Goal: Task Accomplishment & Management: Use online tool/utility

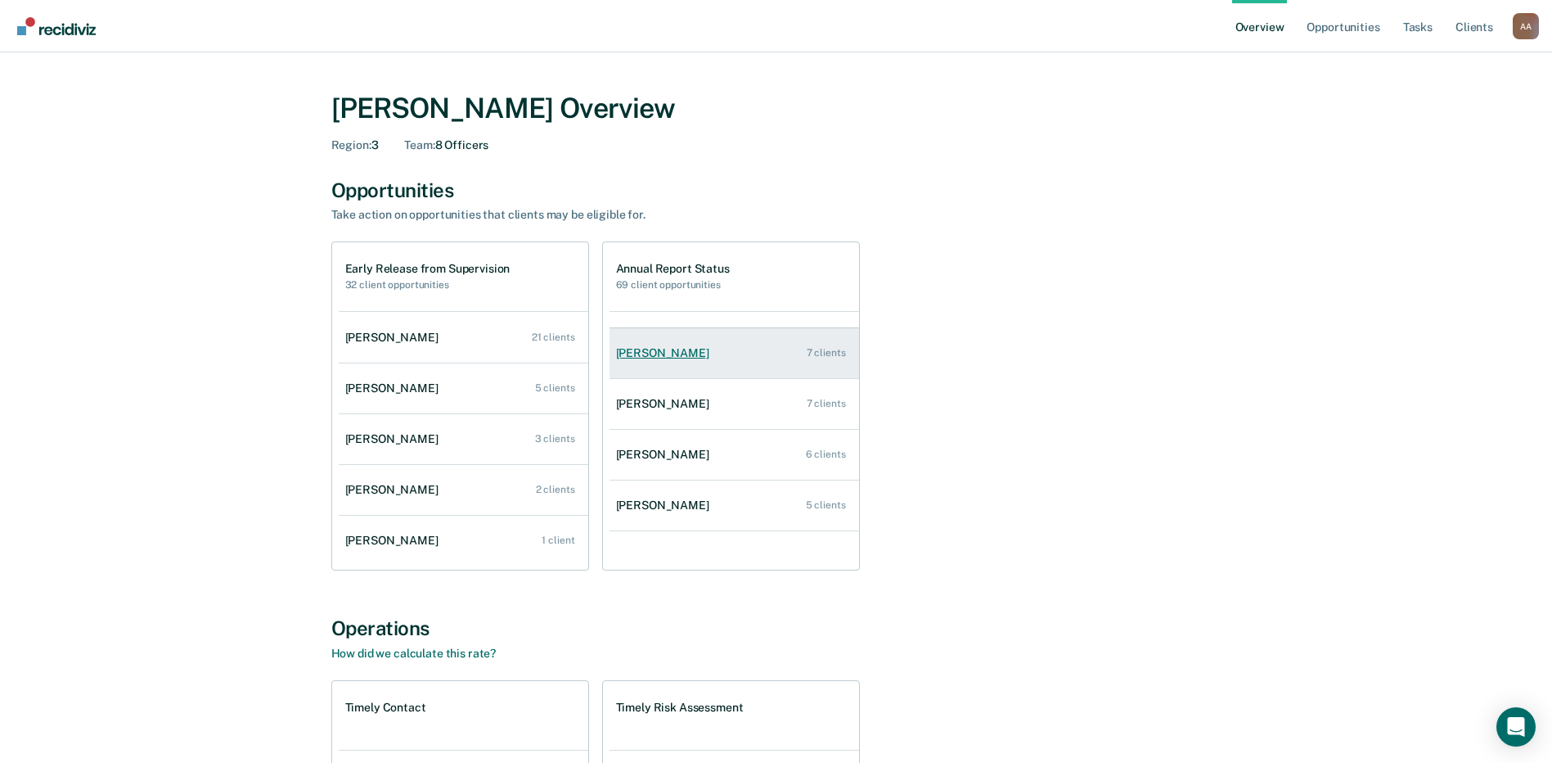
scroll to position [66, 0]
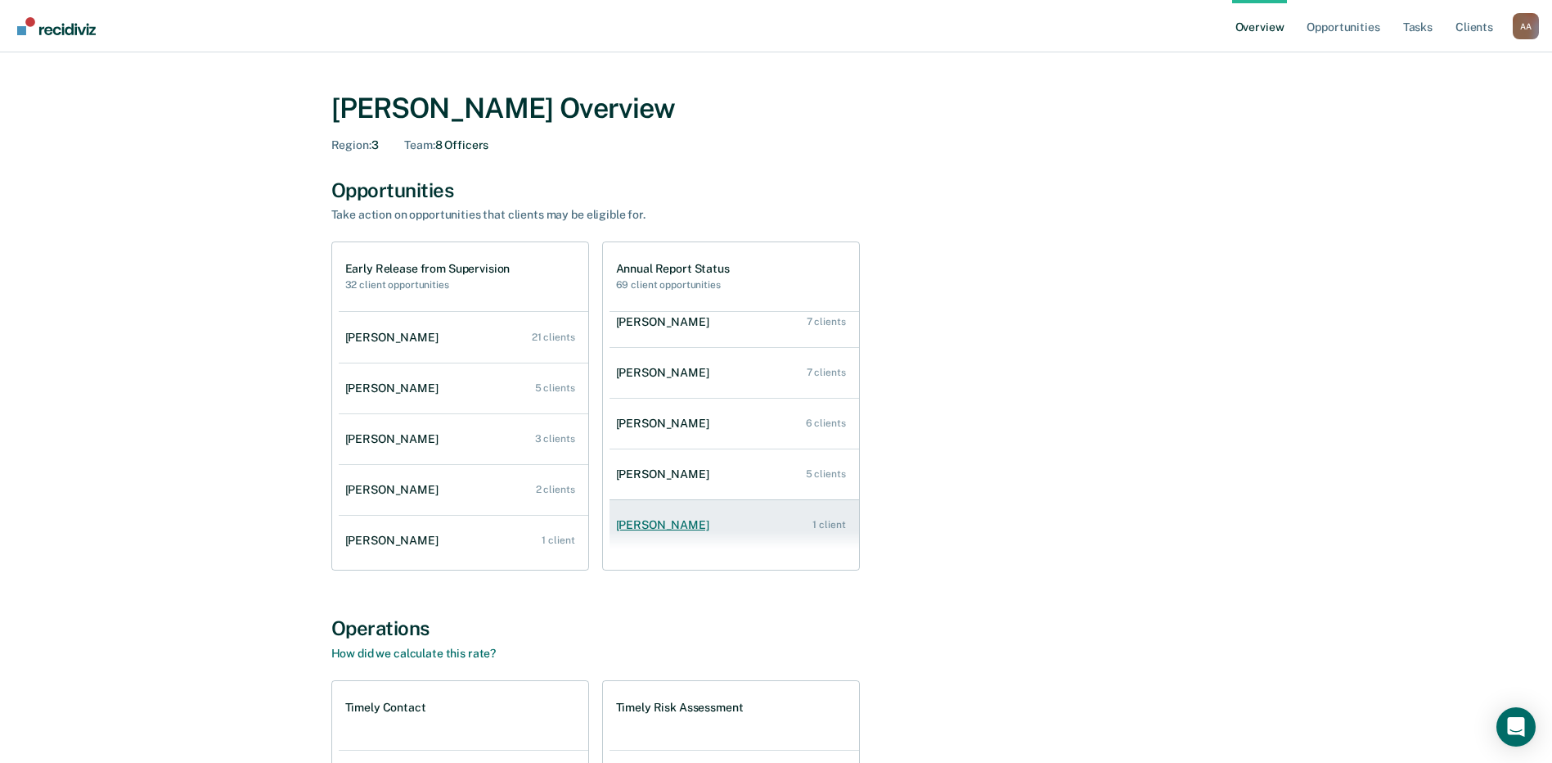
click at [661, 529] on div "[PERSON_NAME]" at bounding box center [666, 525] width 100 height 14
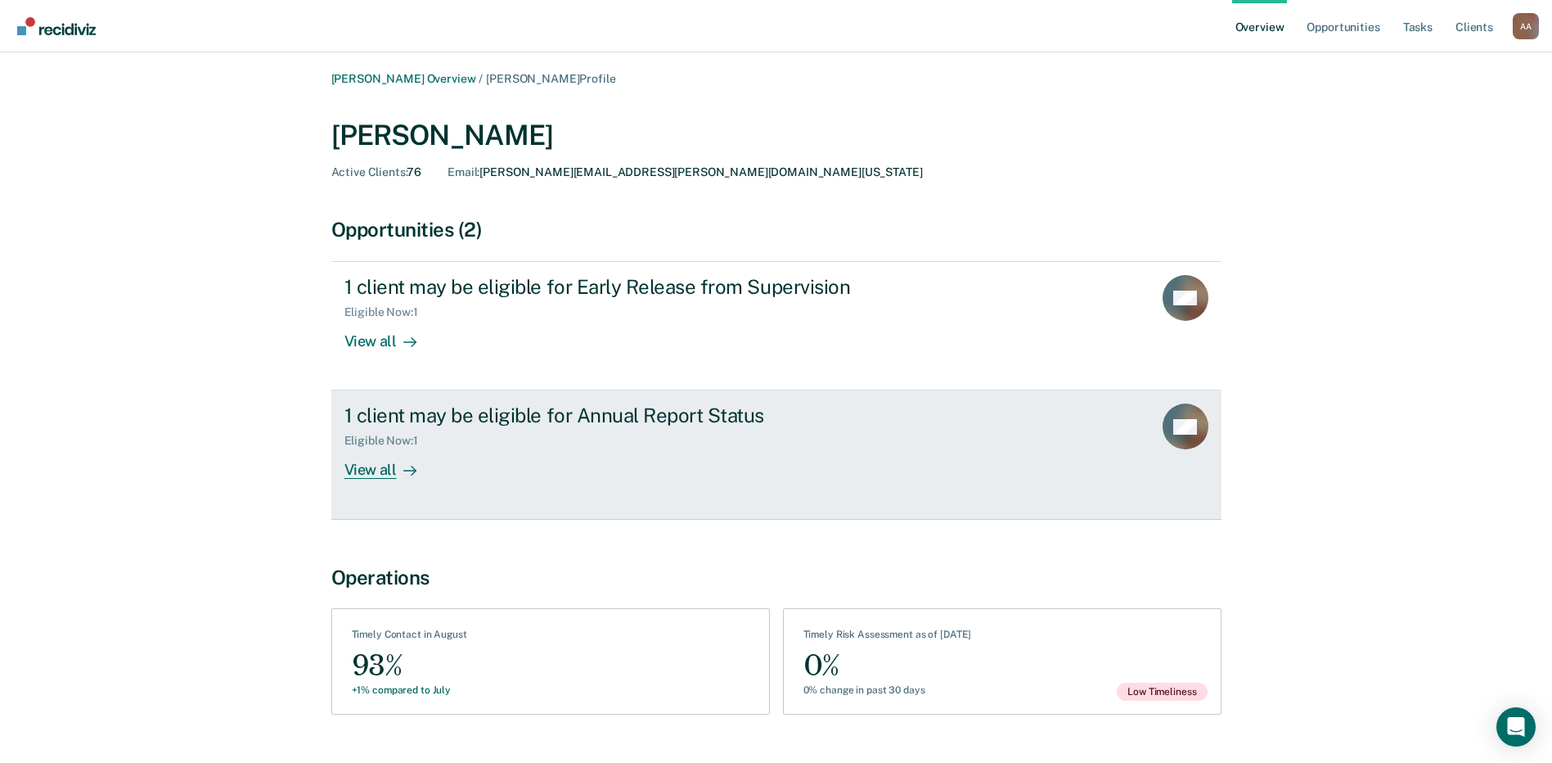
click at [397, 471] on div at bounding box center [407, 470] width 20 height 19
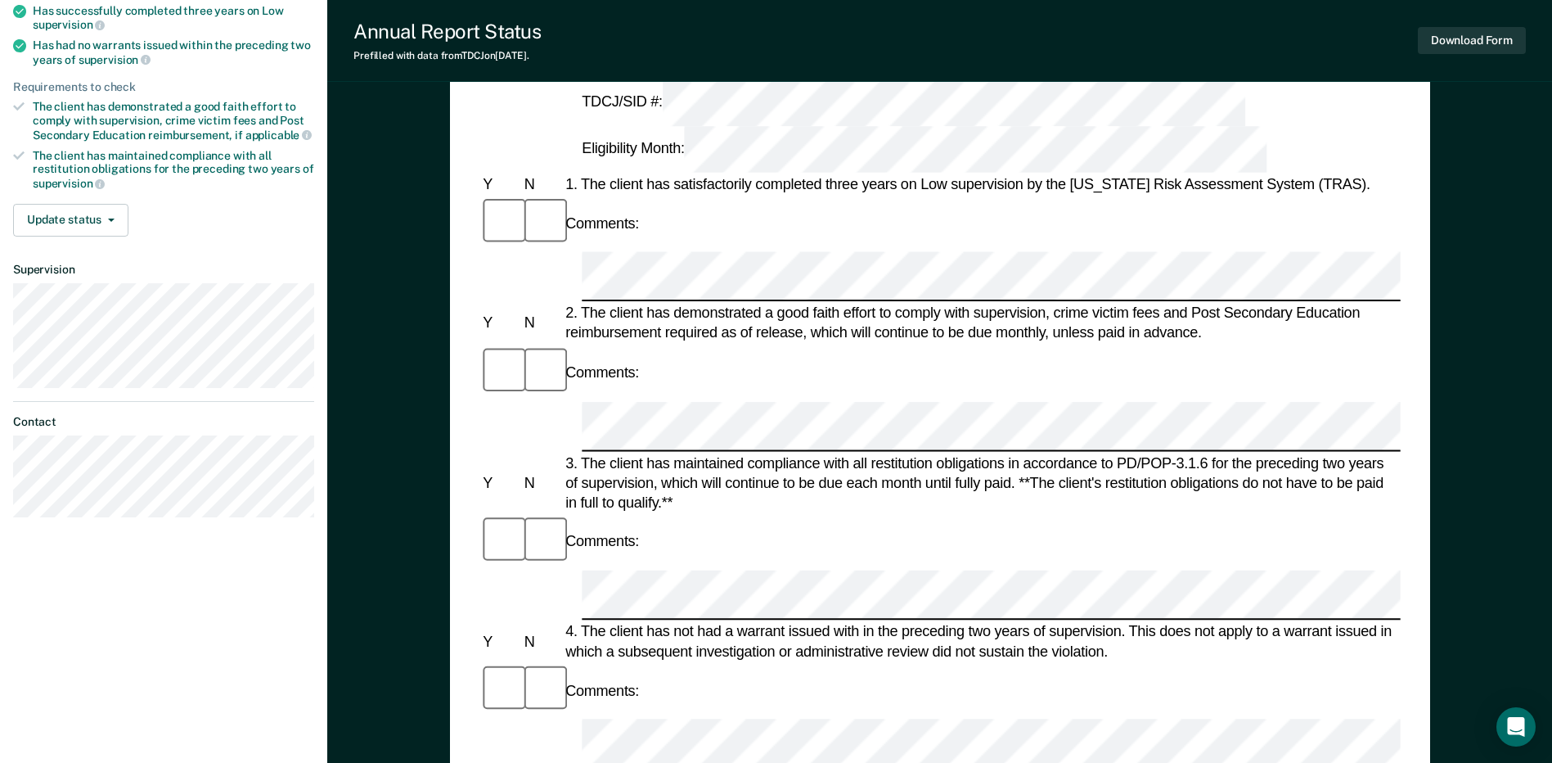
scroll to position [245, 0]
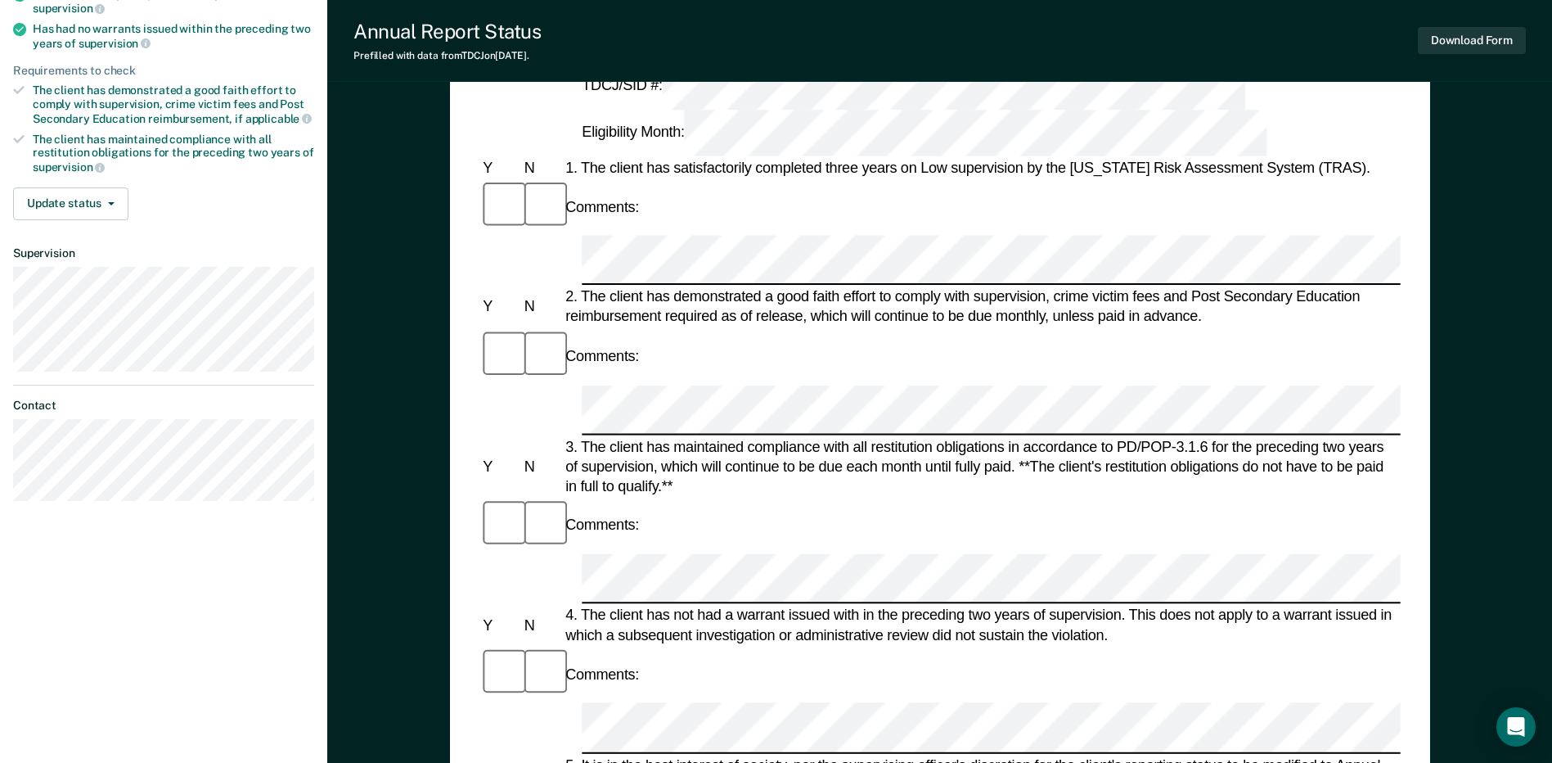
click at [85, 195] on button "Update status" at bounding box center [70, 203] width 115 height 33
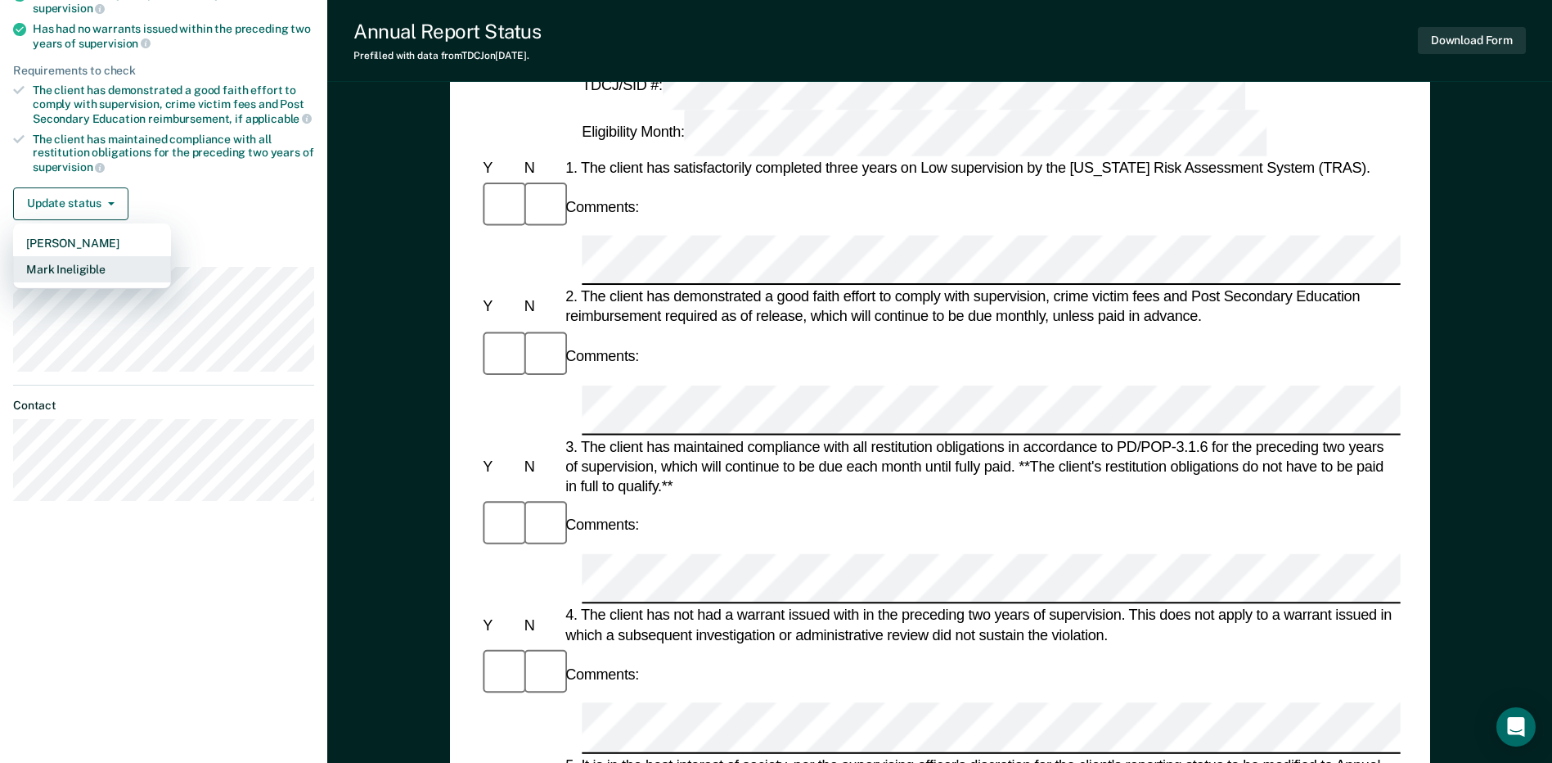
click at [105, 268] on button "Mark Ineligible" at bounding box center [92, 269] width 158 height 26
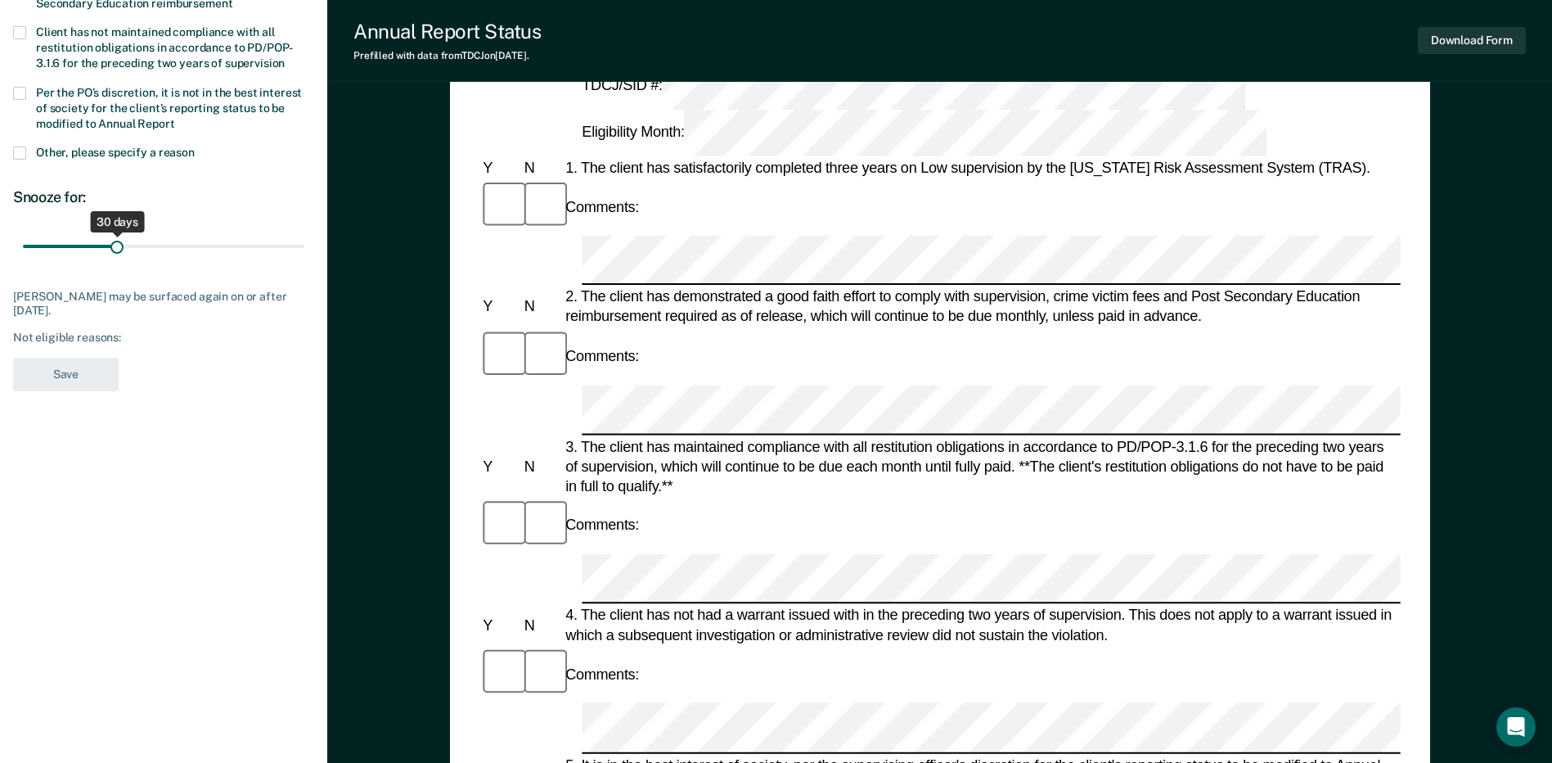
scroll to position [0, 0]
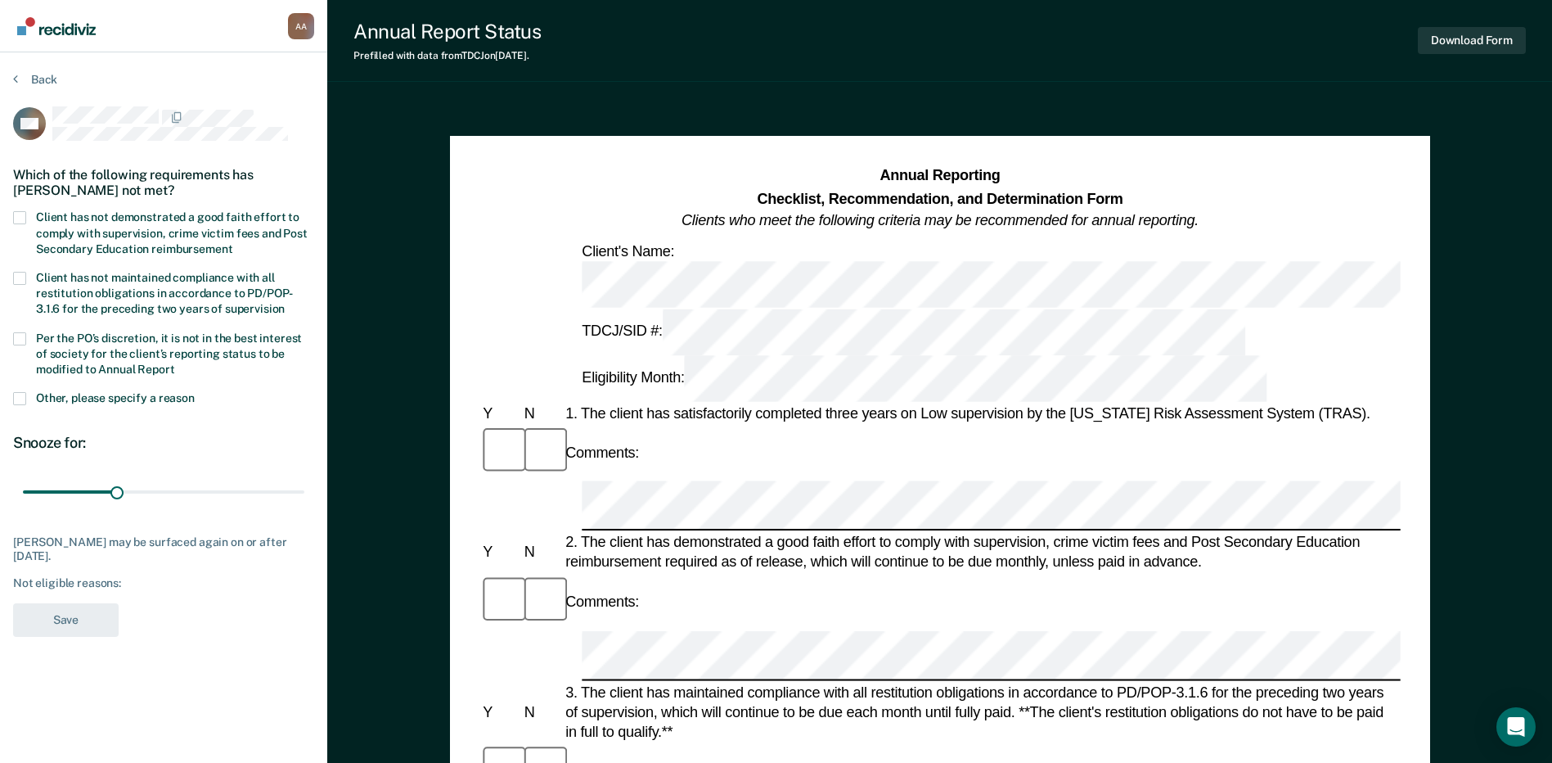
click at [25, 221] on span at bounding box center [19, 217] width 13 height 13
click at [232, 243] on input "Client has not demonstrated a good faith effort to comply with supervision, cri…" at bounding box center [232, 243] width 0 height 0
click at [18, 344] on label "Per the PO’s discretion, it is not in the best interest of society for the clie…" at bounding box center [163, 355] width 301 height 47
click at [175, 363] on input "Per the PO’s discretion, it is not in the best interest of society for the clie…" at bounding box center [175, 363] width 0 height 0
click at [18, 344] on label "Per the PO’s discretion, it is not in the best interest of society for the clie…" at bounding box center [163, 355] width 301 height 47
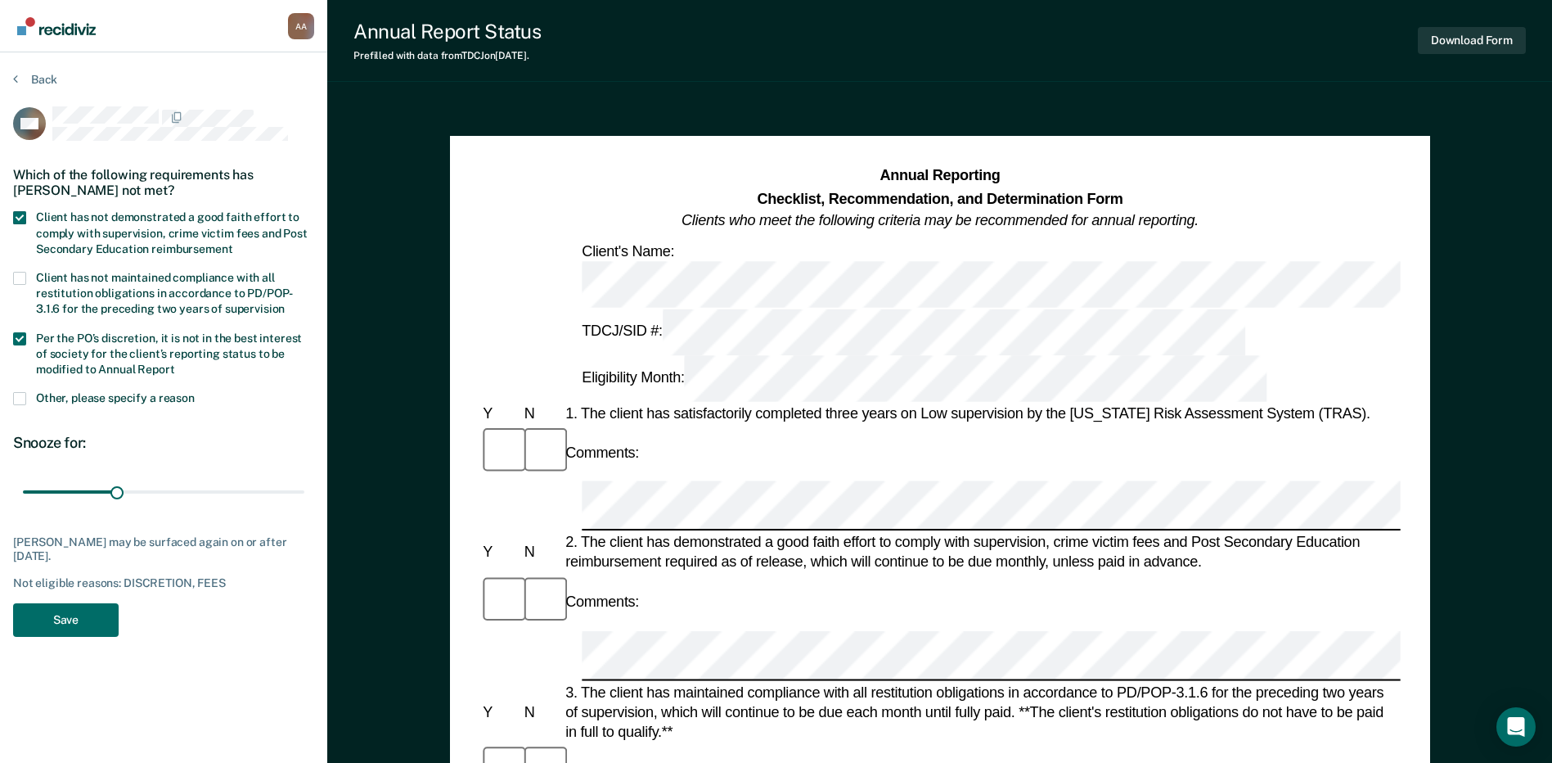
click at [175, 363] on input "Per the PO’s discretion, it is not in the best interest of society for the clie…" at bounding box center [175, 363] width 0 height 0
click at [19, 344] on label "Per the PO’s discretion, it is not in the best interest of society for the clie…" at bounding box center [163, 355] width 301 height 47
click at [175, 363] on input "Per the PO’s discretion, it is not in the best interest of society for the clie…" at bounding box center [175, 363] width 0 height 0
click at [20, 345] on label "Per the PO’s discretion, it is not in the best interest of society for the clie…" at bounding box center [163, 355] width 301 height 47
click at [175, 363] on input "Per the PO’s discretion, it is not in the best interest of society for the clie…" at bounding box center [175, 363] width 0 height 0
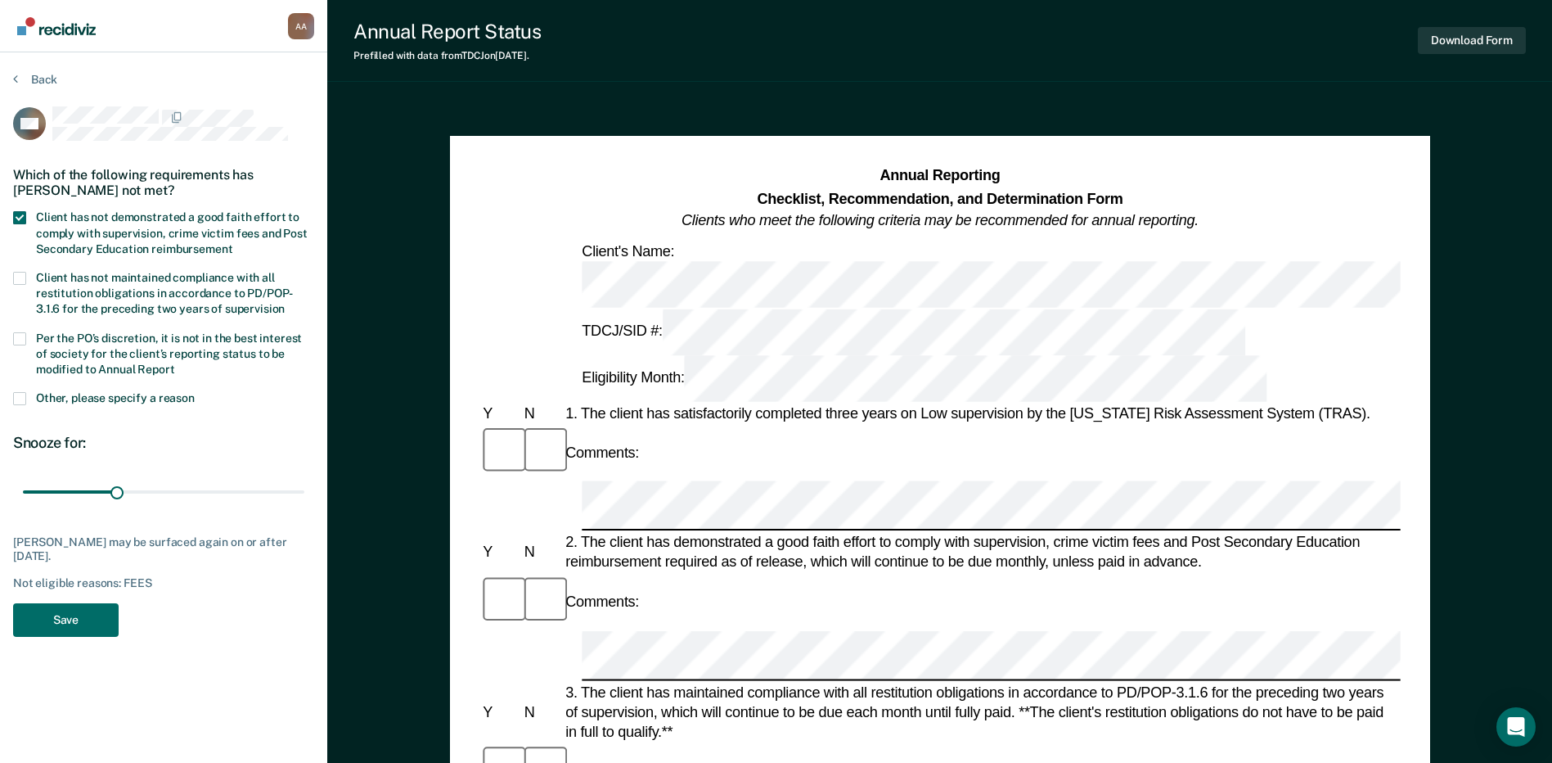
click at [22, 345] on label "Per the PO’s discretion, it is not in the best interest of society for the clie…" at bounding box center [163, 355] width 301 height 47
click at [175, 363] on input "Per the PO’s discretion, it is not in the best interest of society for the clie…" at bounding box center [175, 363] width 0 height 0
drag, startPoint x: 112, startPoint y: 489, endPoint x: 336, endPoint y: 489, distance: 224.2
type input "90"
click at [304, 489] on input "range" at bounding box center [164, 492] width 282 height 29
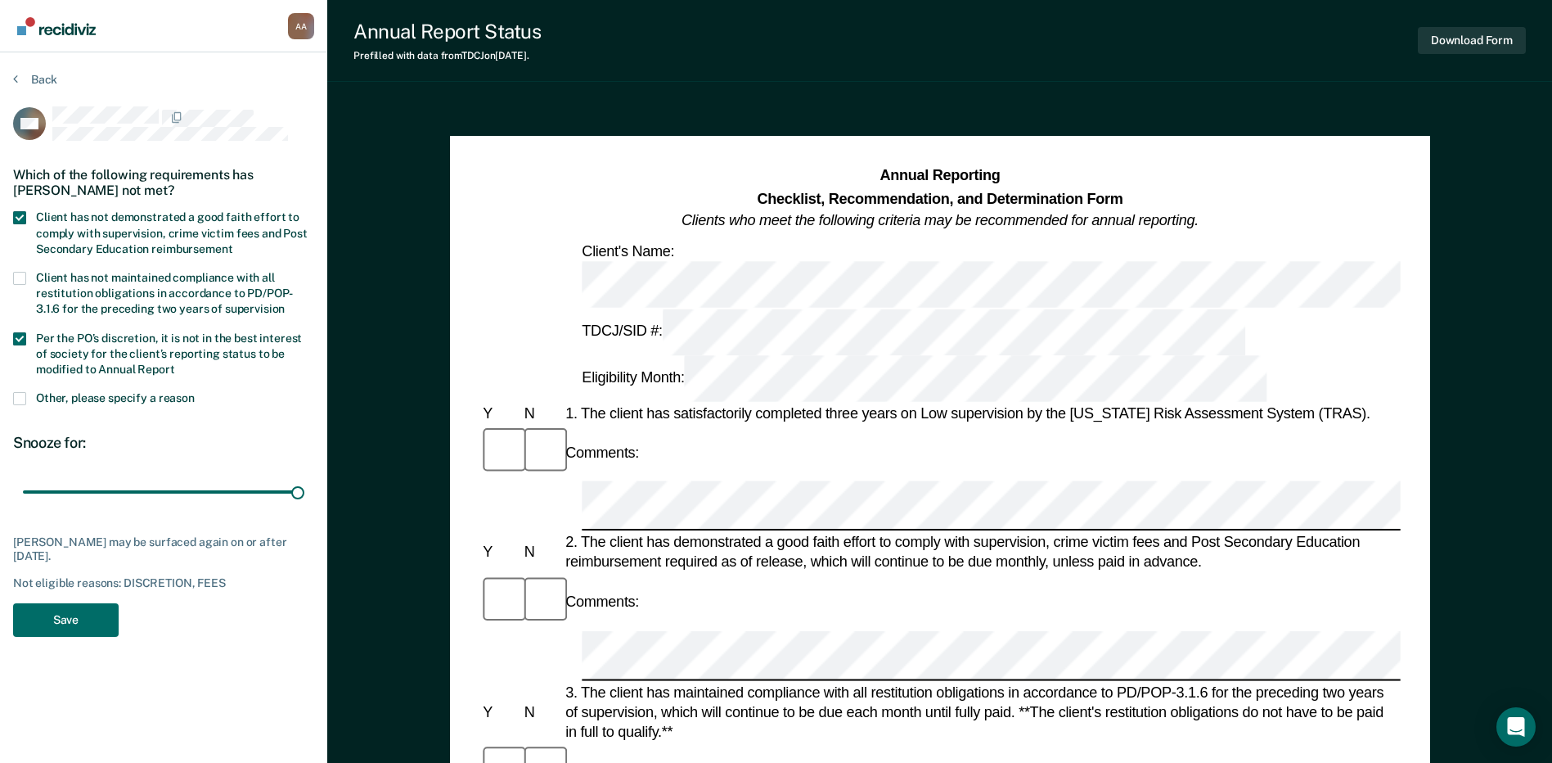
click at [25, 402] on span at bounding box center [19, 398] width 13 height 13
click at [195, 392] on input "Other, please specify a reason" at bounding box center [195, 392] width 0 height 0
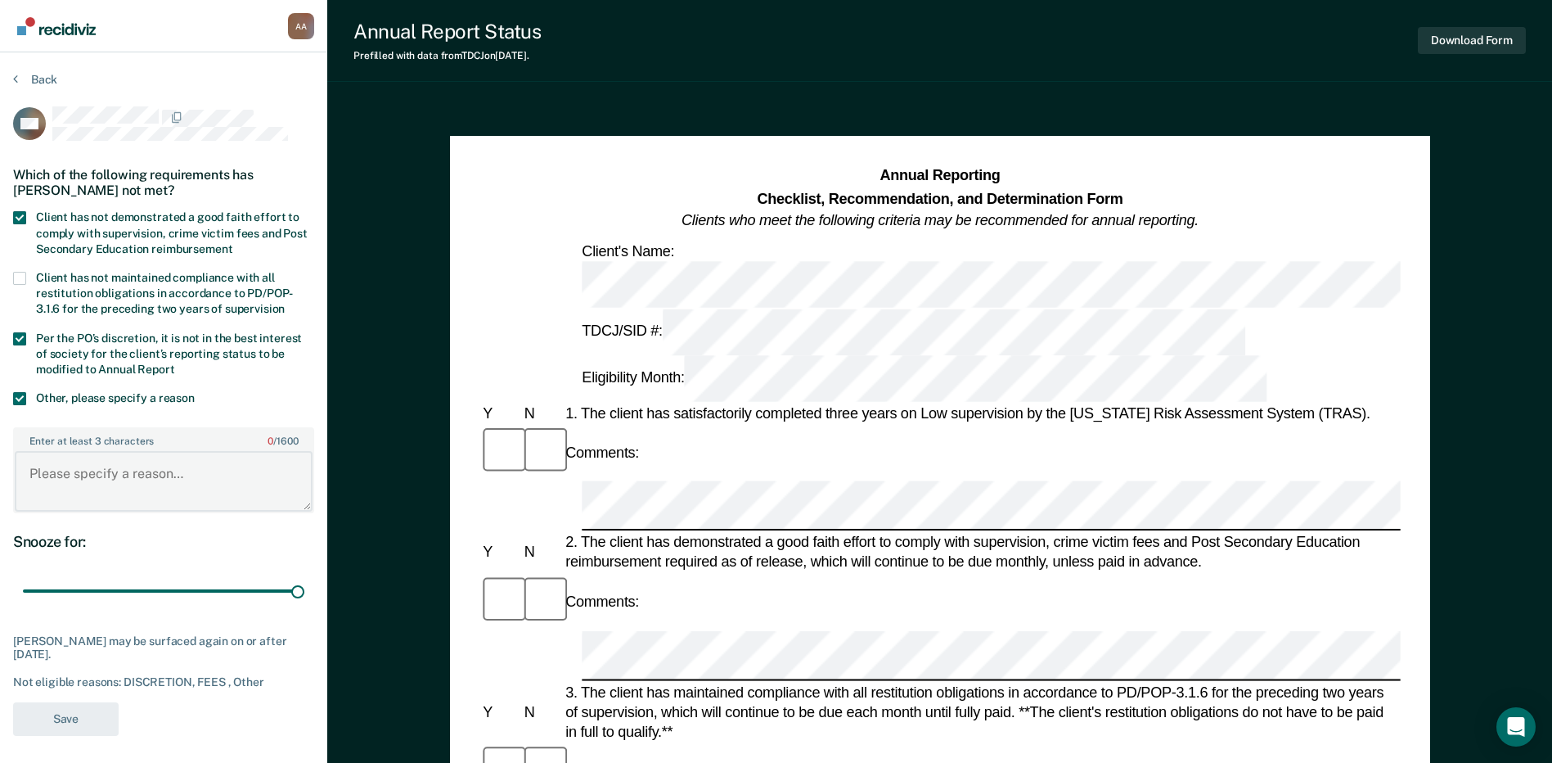
drag, startPoint x: 105, startPoint y: 472, endPoint x: 115, endPoint y: 461, distance: 15.1
click at [106, 472] on textarea "Enter at least 3 characters 0 / 1600" at bounding box center [164, 481] width 298 height 61
type textarea "Client is in phase III of TC program."
click at [24, 333] on span at bounding box center [19, 338] width 13 height 13
click at [175, 363] on input "Per the PO’s discretion, it is not in the best interest of society for the clie…" at bounding box center [175, 363] width 0 height 0
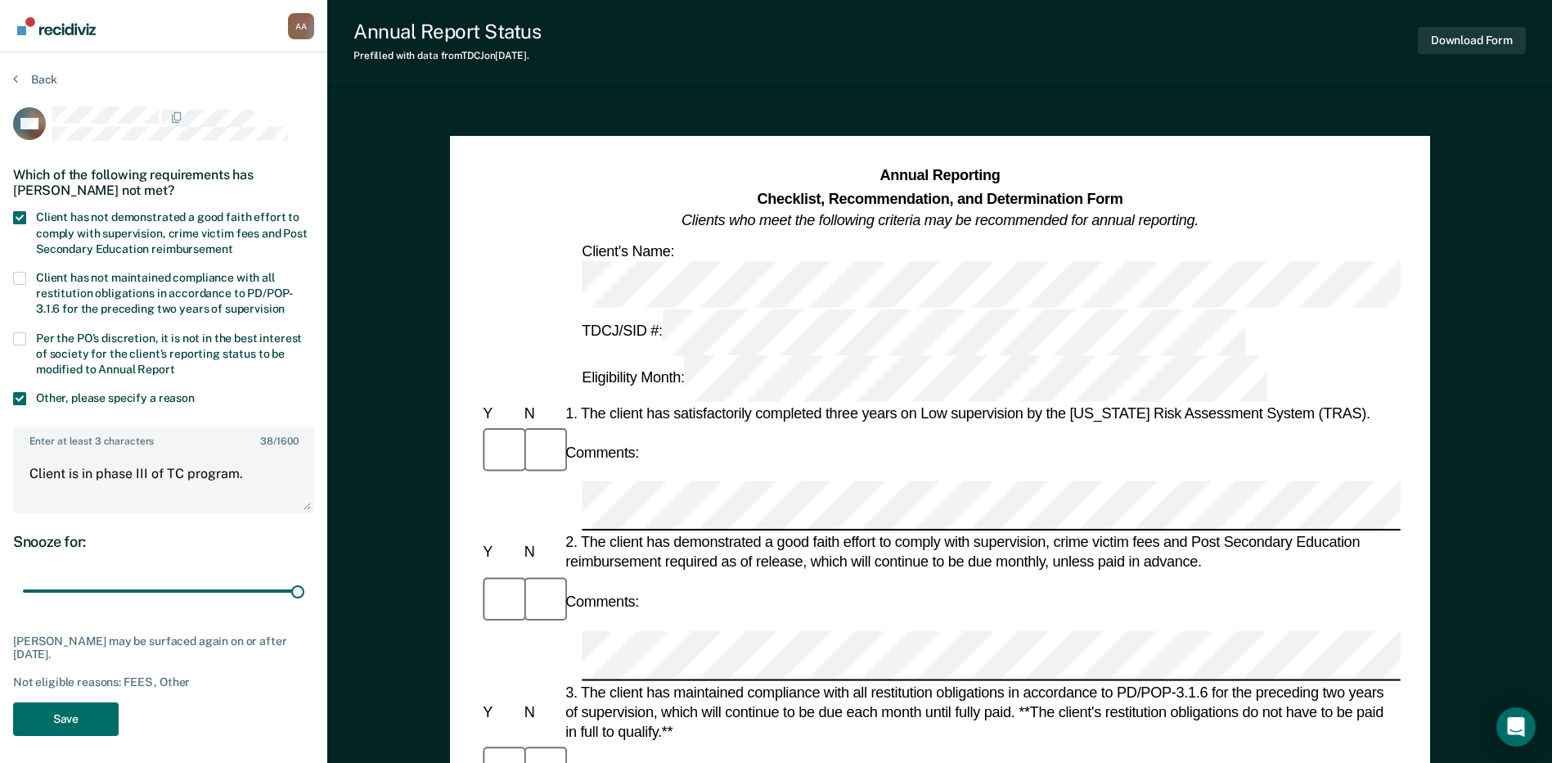
click at [24, 333] on span at bounding box center [19, 338] width 13 height 13
click at [175, 363] on input "Per the PO’s discretion, it is not in the best interest of society for the clie…" at bounding box center [175, 363] width 0 height 0
click at [24, 333] on span at bounding box center [19, 338] width 13 height 13
click at [175, 363] on input "Per the PO’s discretion, it is not in the best interest of society for the clie…" at bounding box center [175, 363] width 0 height 0
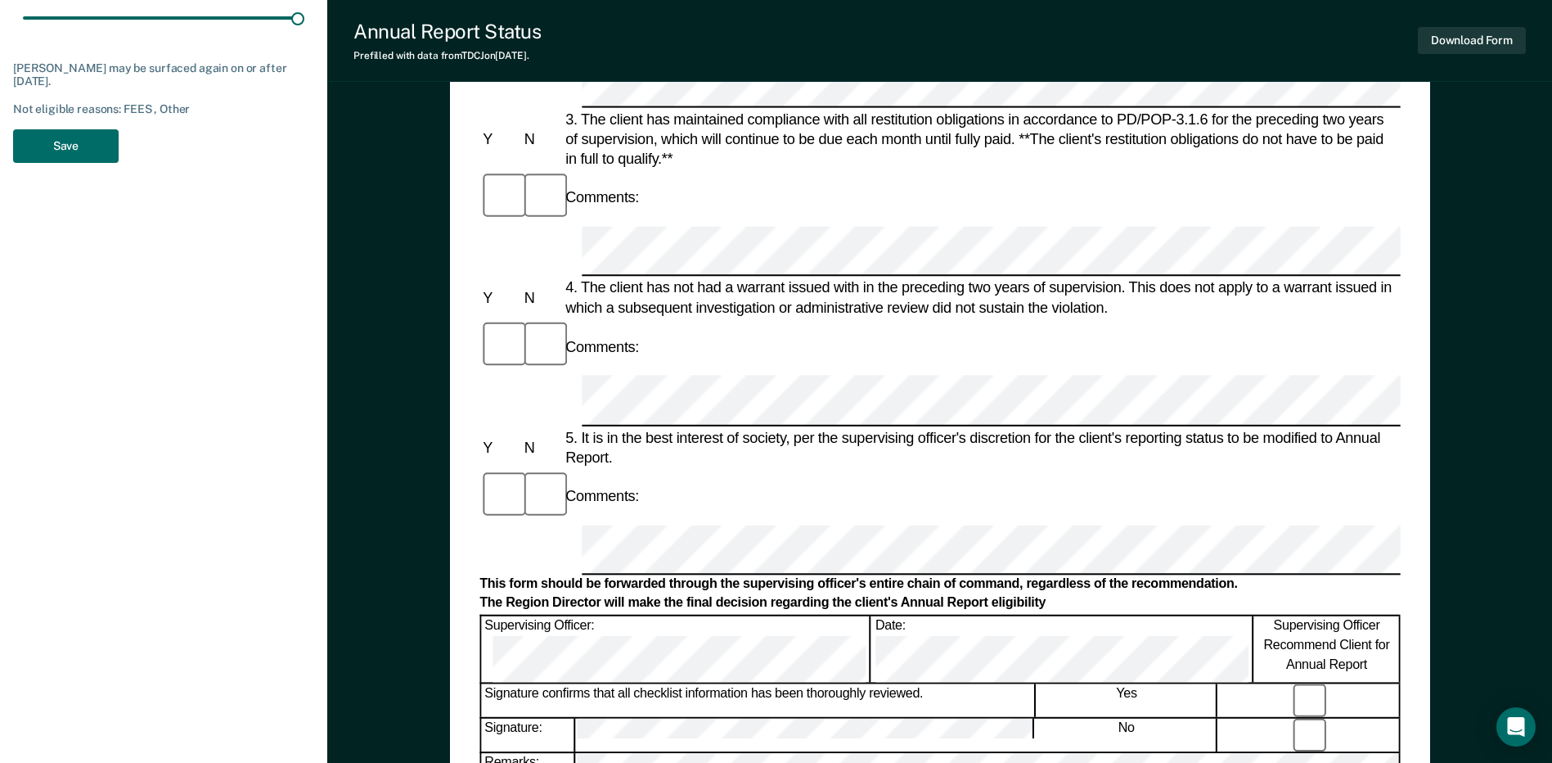
scroll to position [409, 0]
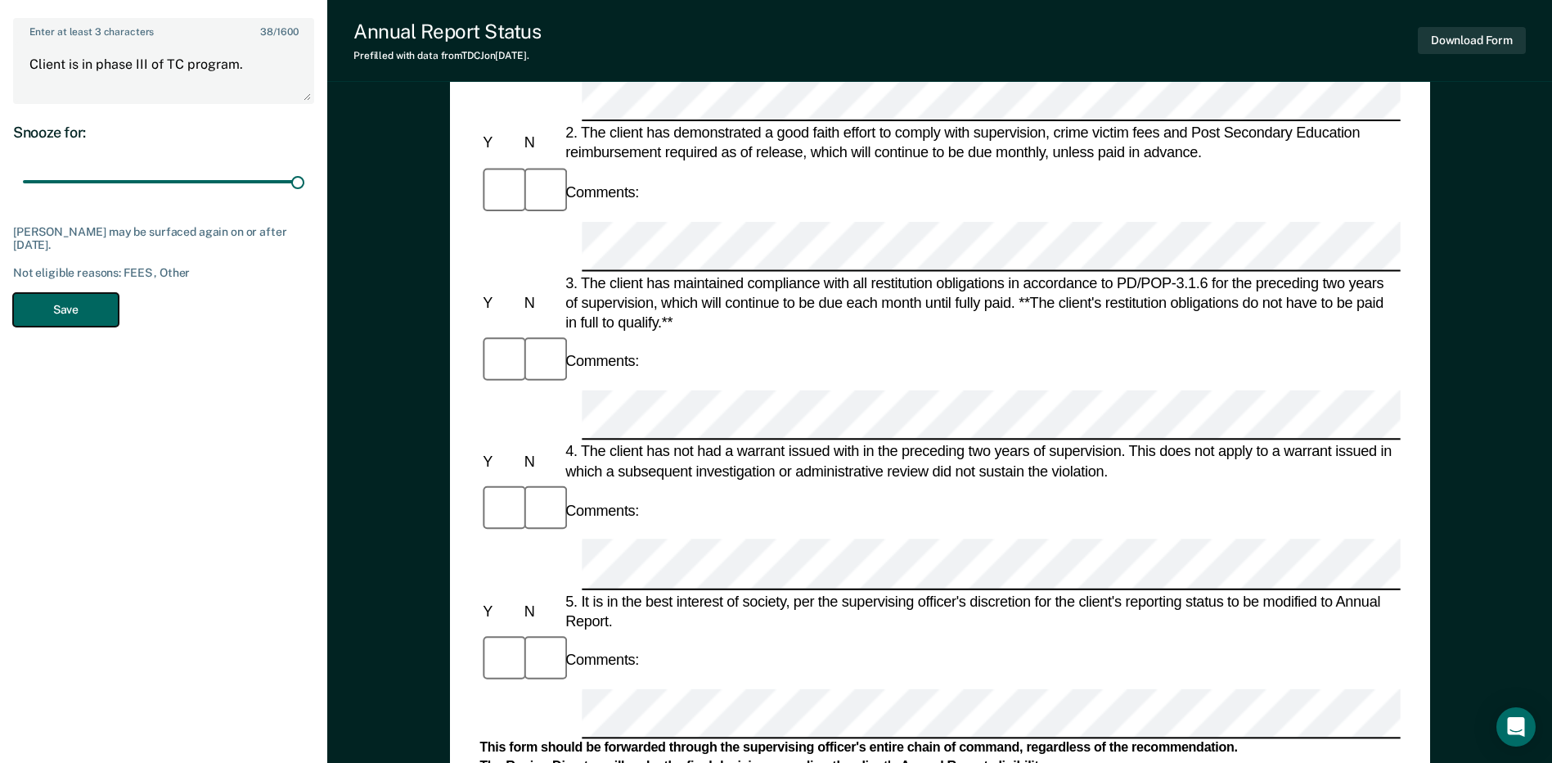
click at [64, 304] on button "Save" at bounding box center [66, 310] width 106 height 34
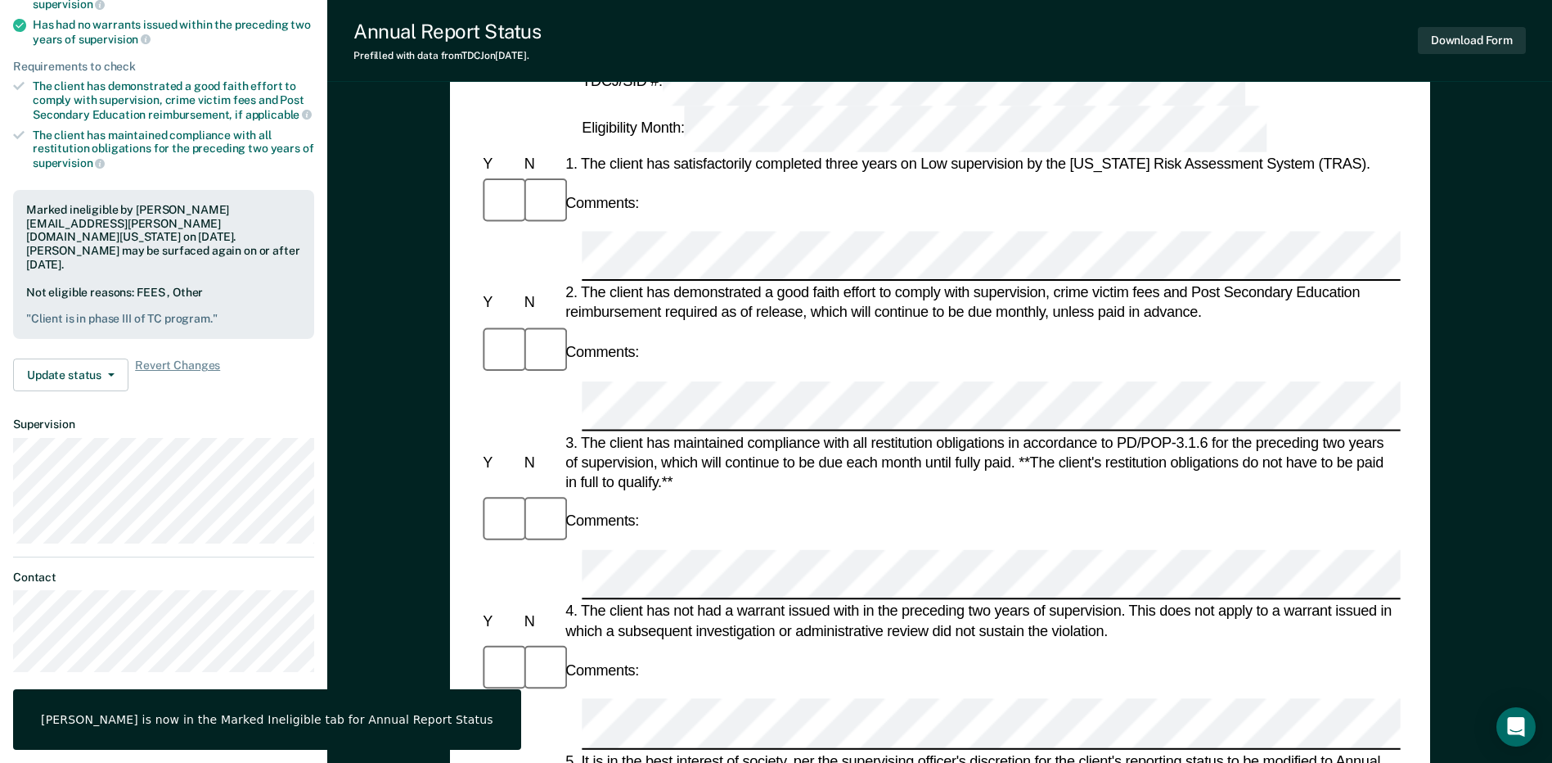
scroll to position [0, 0]
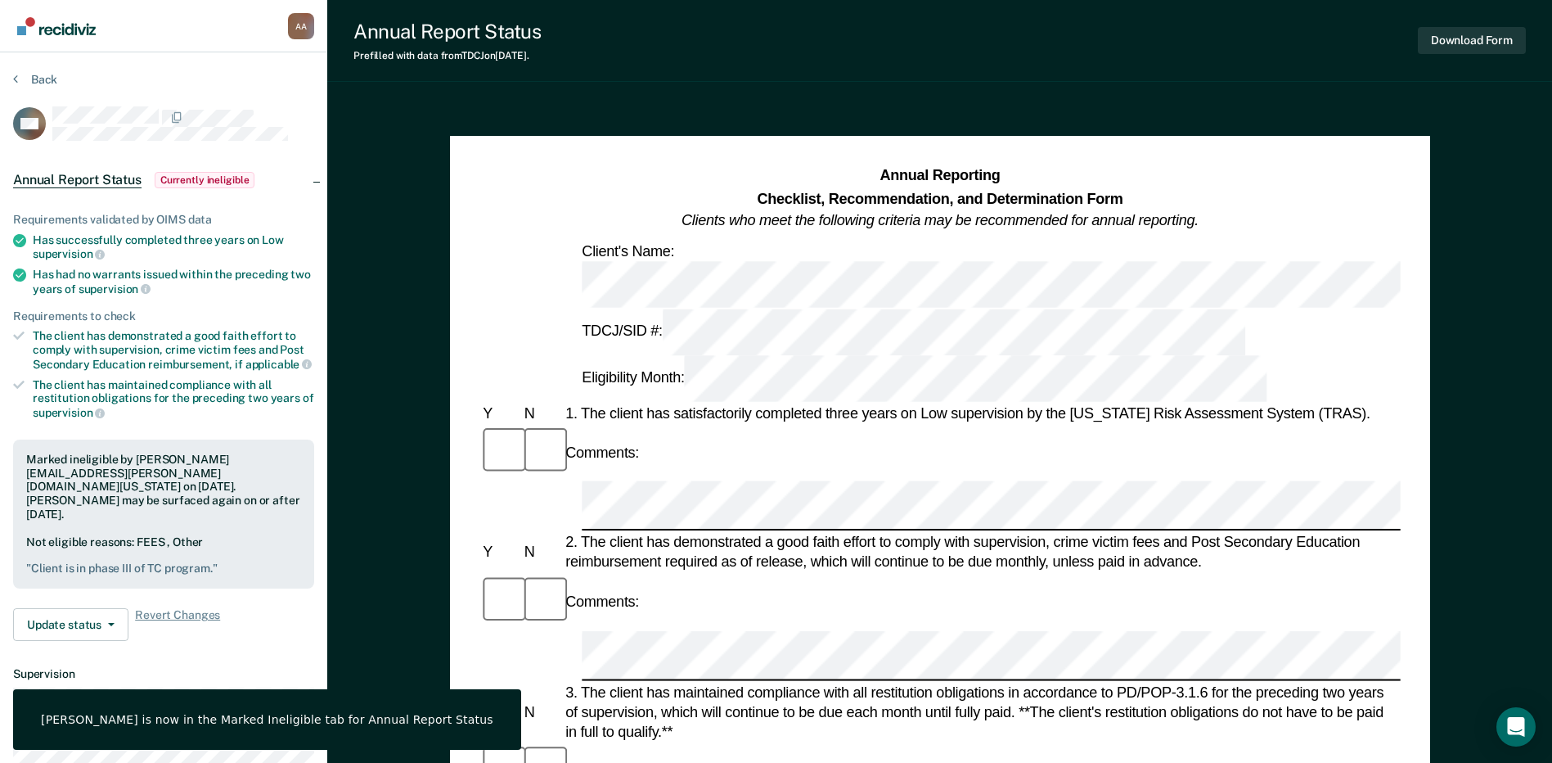
click at [41, 63] on section "Back RM Annual Report Status Currently ineligible Requirements validated by OIM…" at bounding box center [163, 503] width 327 height 902
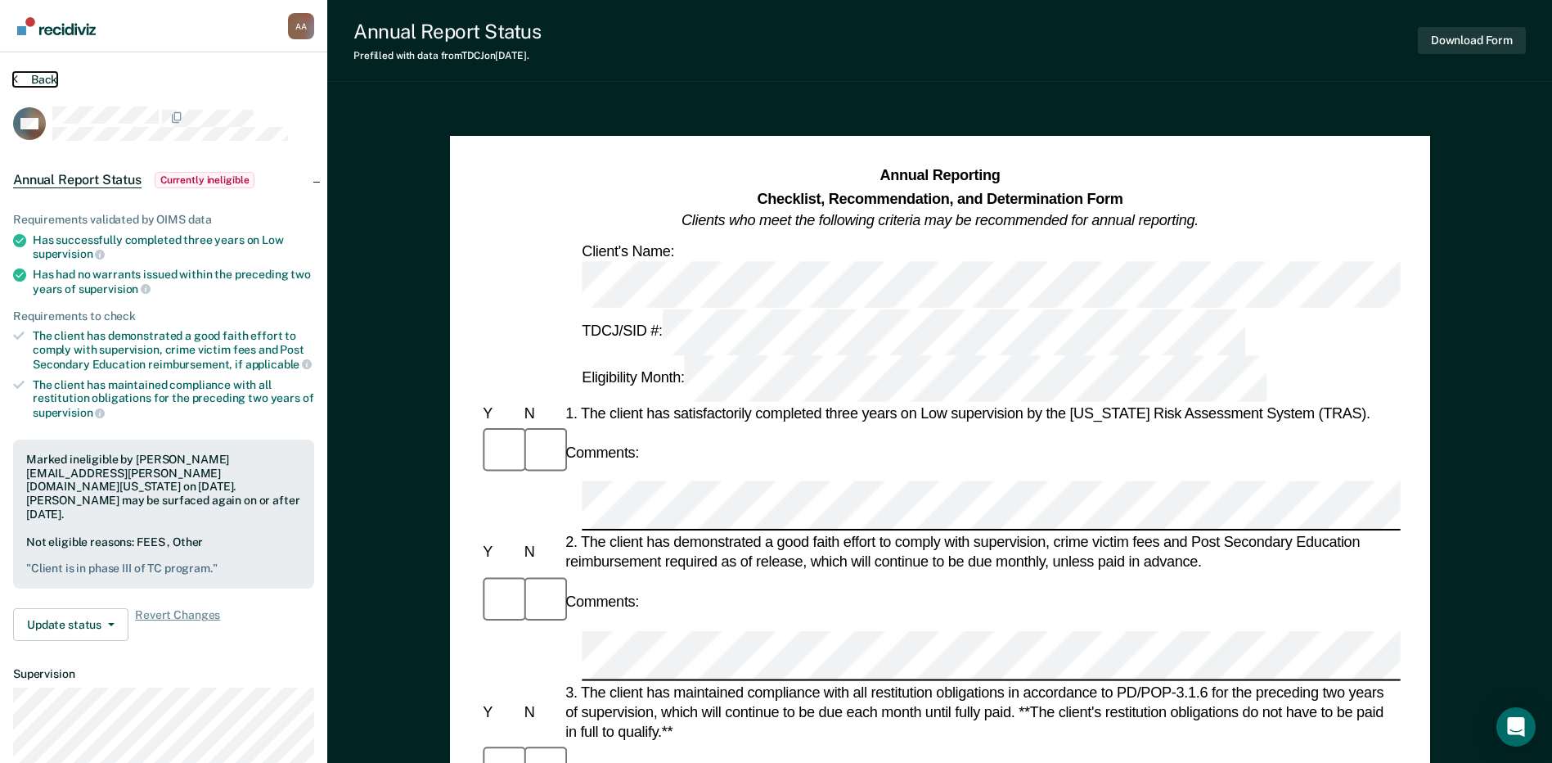
click at [47, 74] on button "Back" at bounding box center [35, 79] width 44 height 15
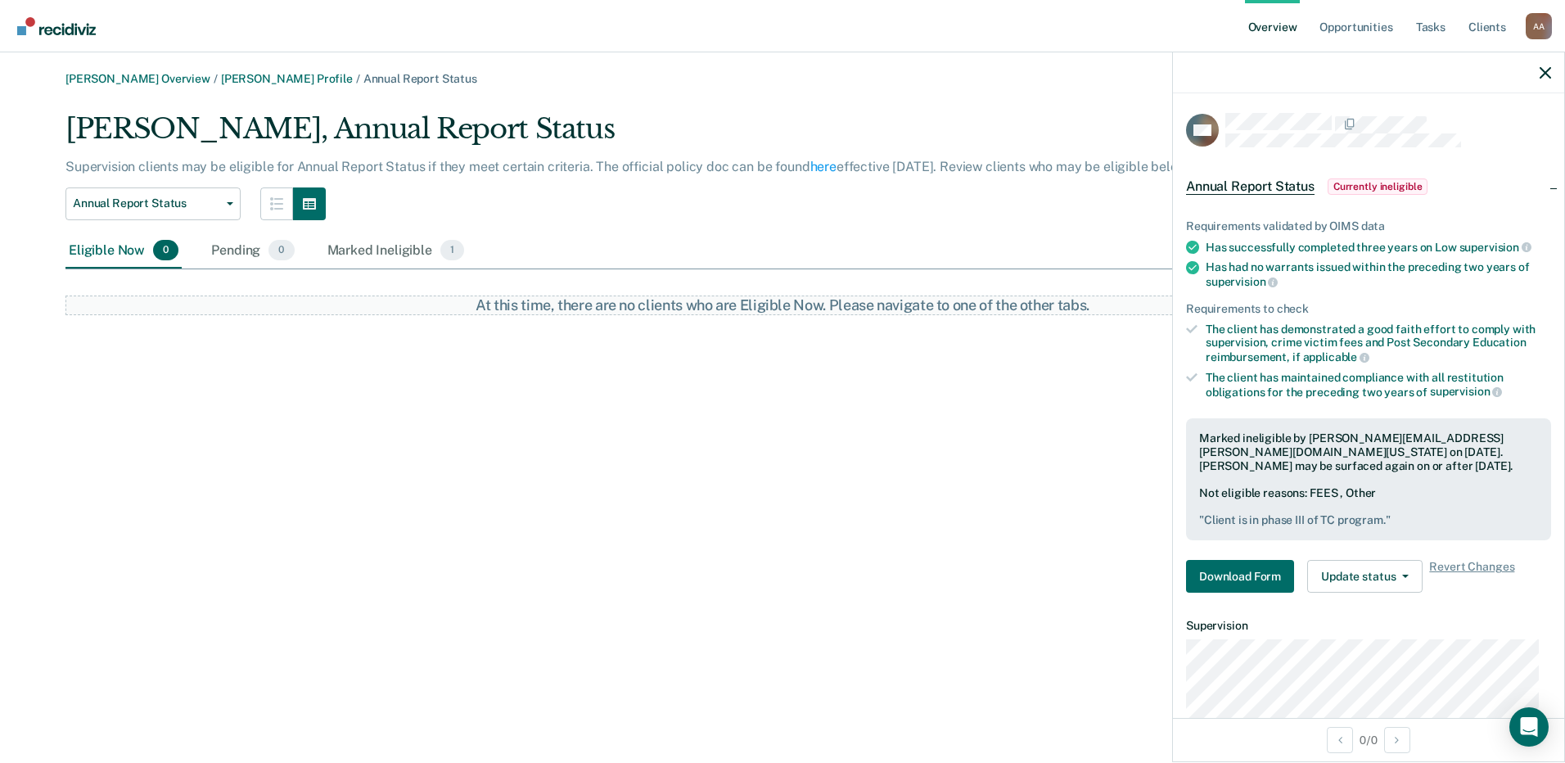
click at [1547, 65] on div at bounding box center [1368, 72] width 391 height 41
click at [1546, 73] on icon "button" at bounding box center [1544, 72] width 11 height 11
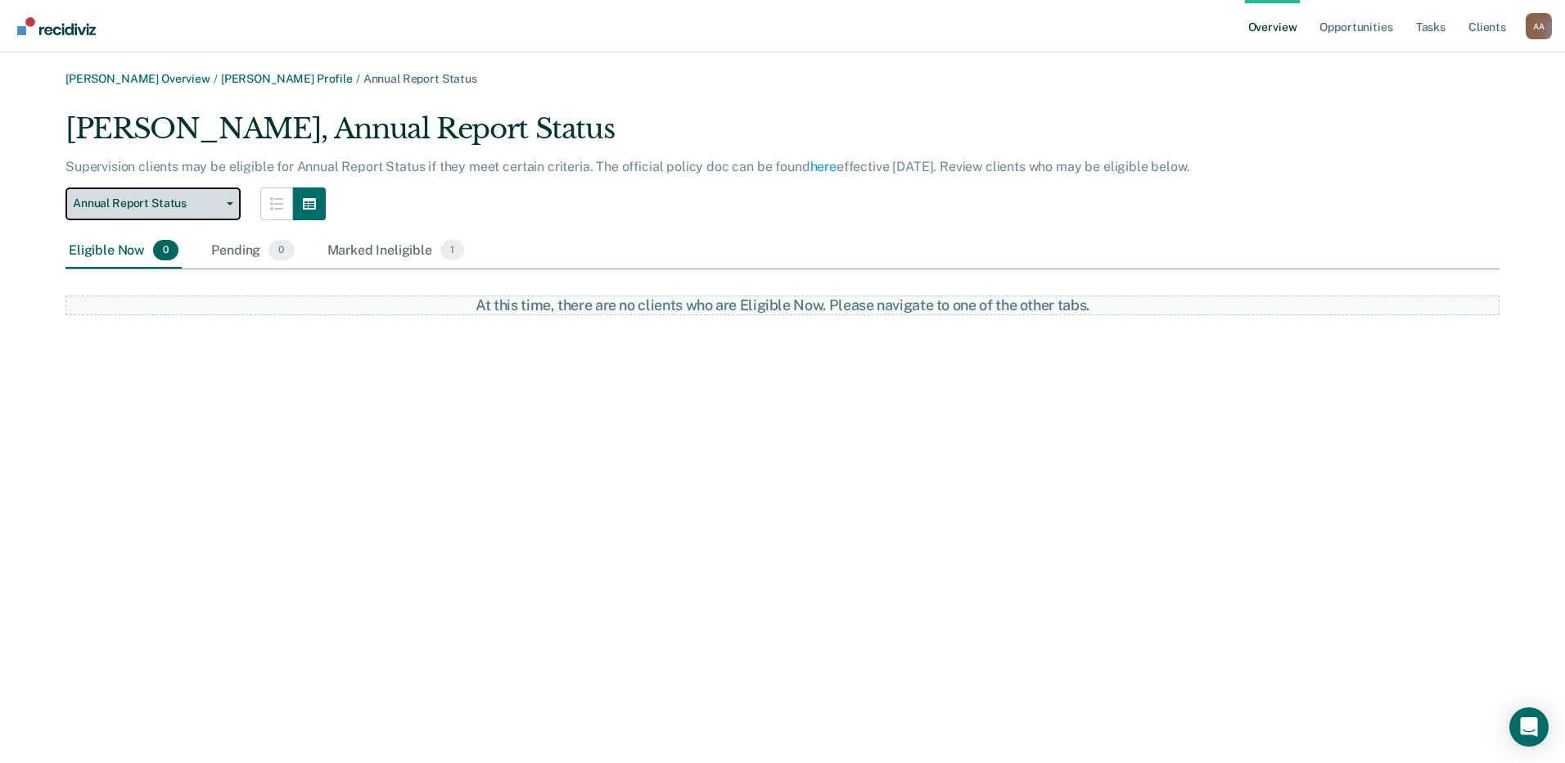
click at [142, 209] on span "Annual Report Status" at bounding box center [146, 203] width 147 height 14
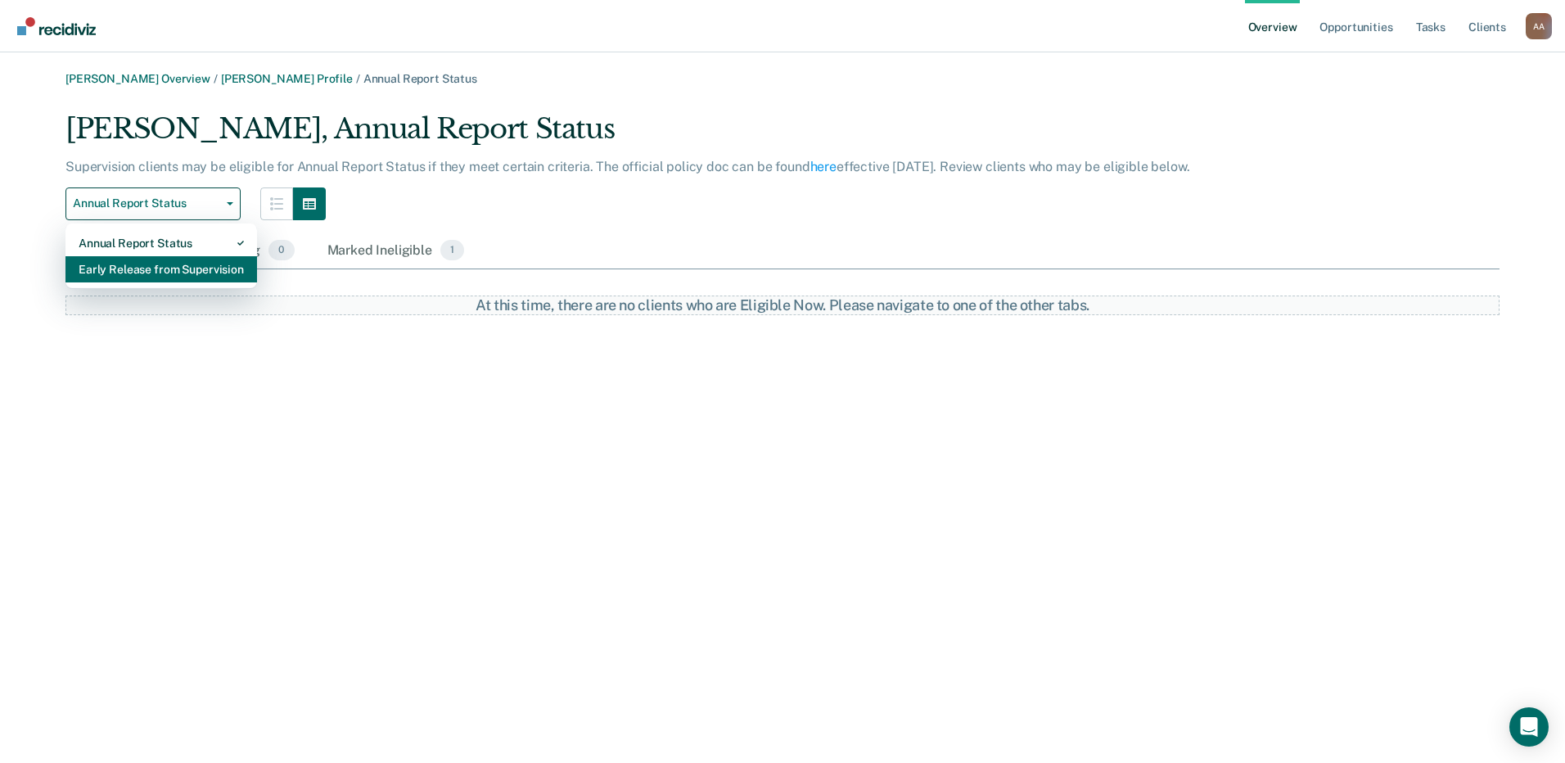
click at [137, 263] on div "Early Release from Supervision" at bounding box center [161, 269] width 165 height 26
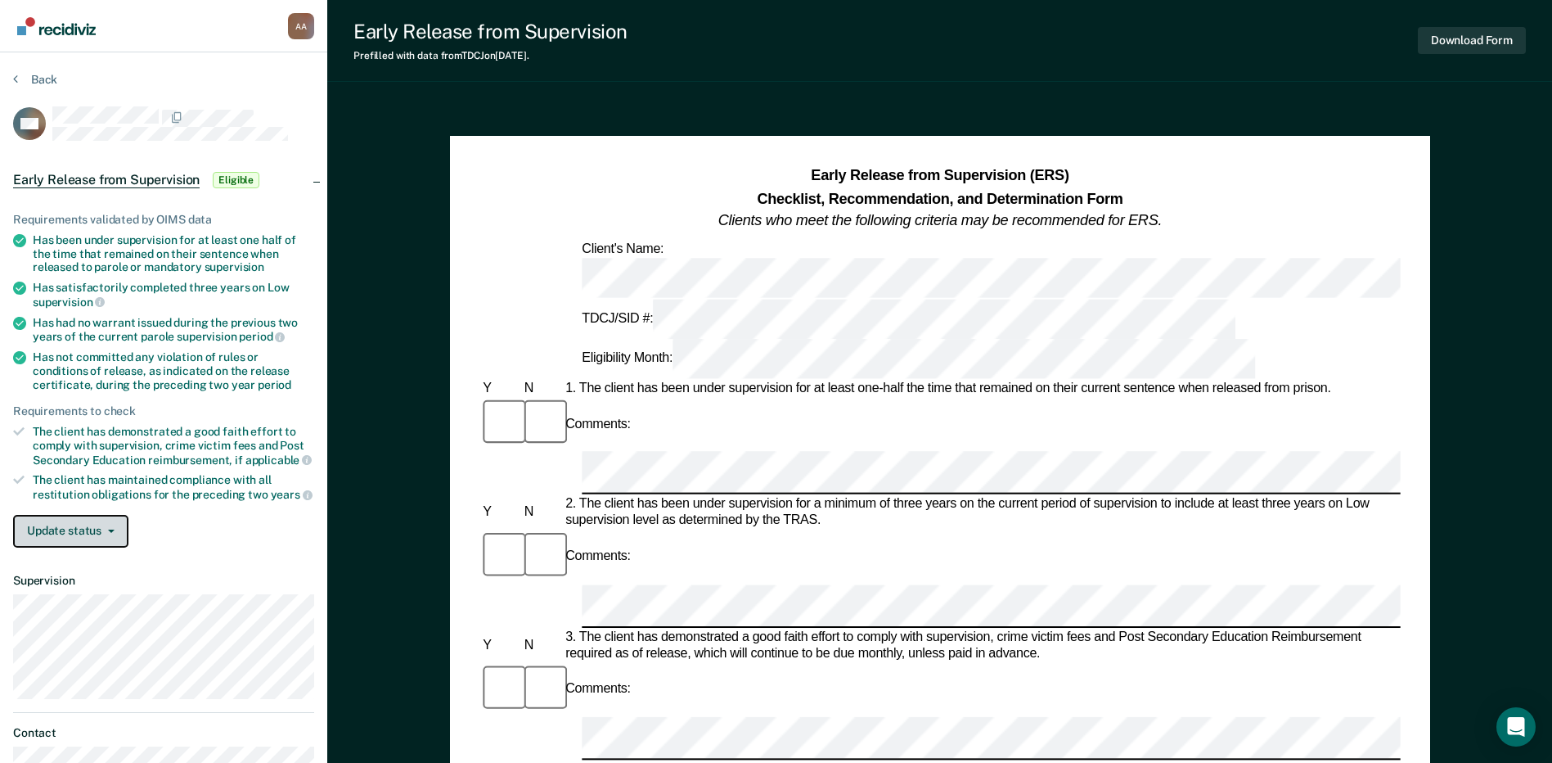
click at [83, 529] on button "Update status" at bounding box center [70, 531] width 115 height 33
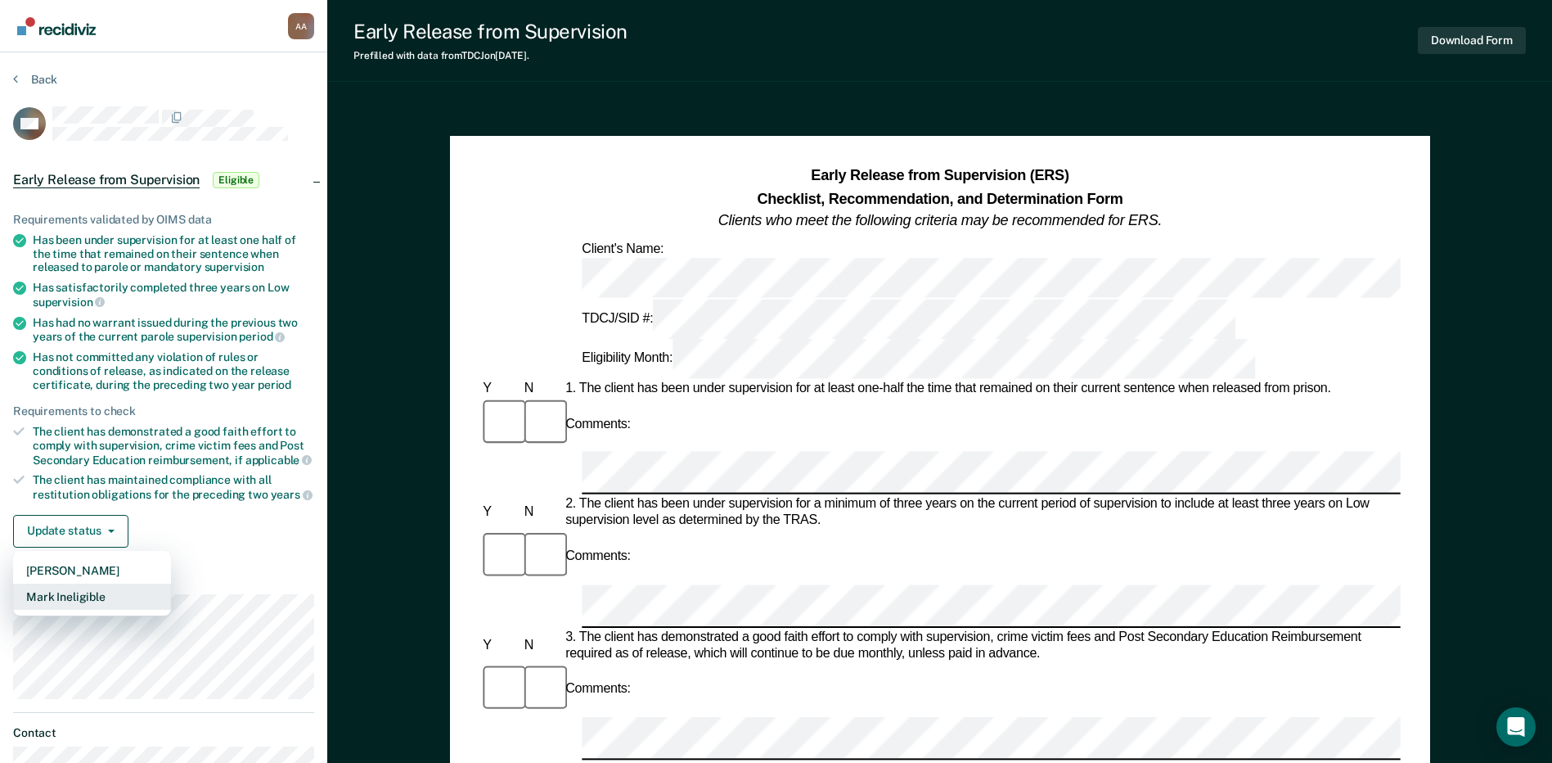
click at [100, 588] on button "Mark Ineligible" at bounding box center [92, 596] width 158 height 26
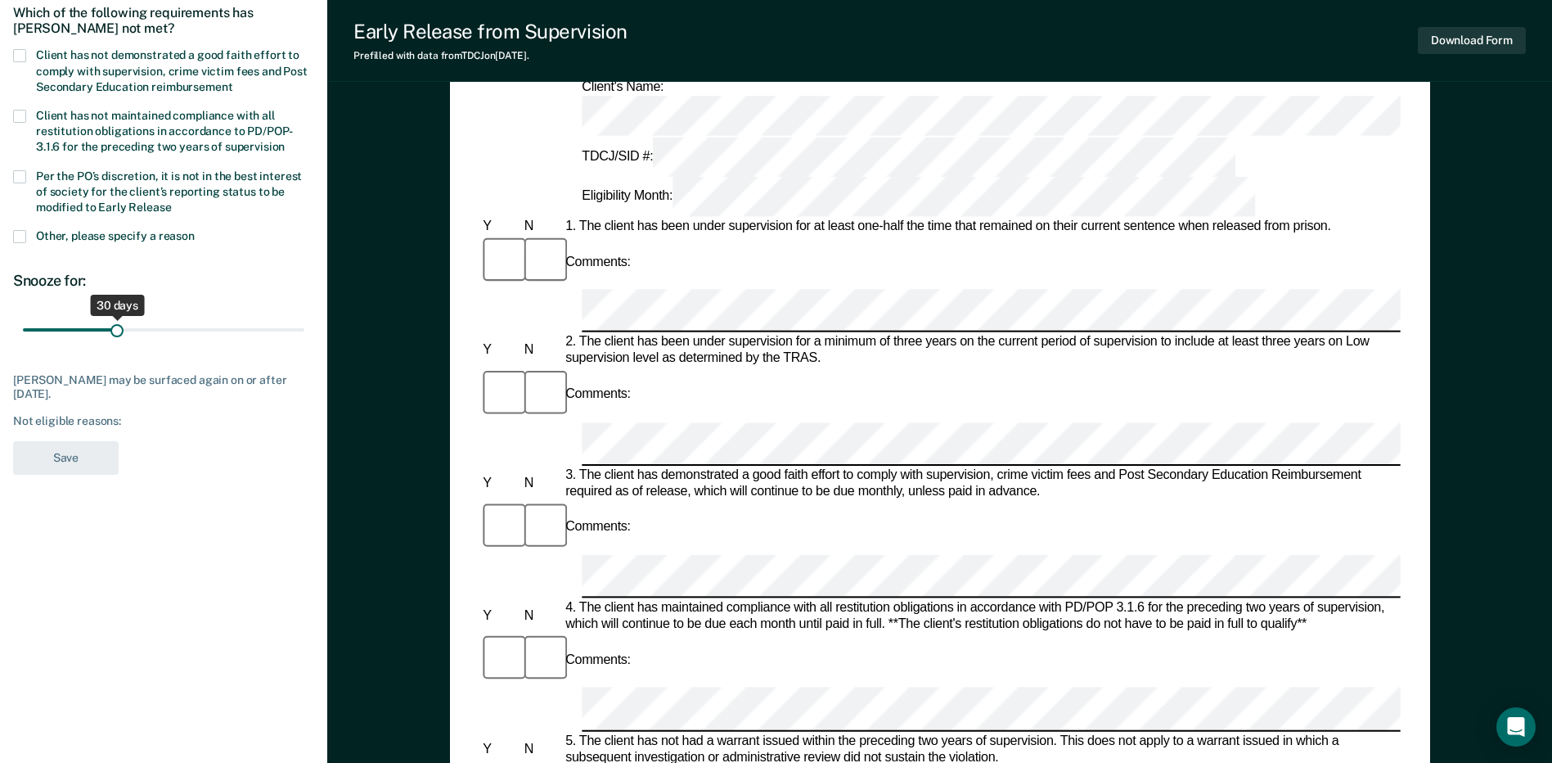
scroll to position [164, 0]
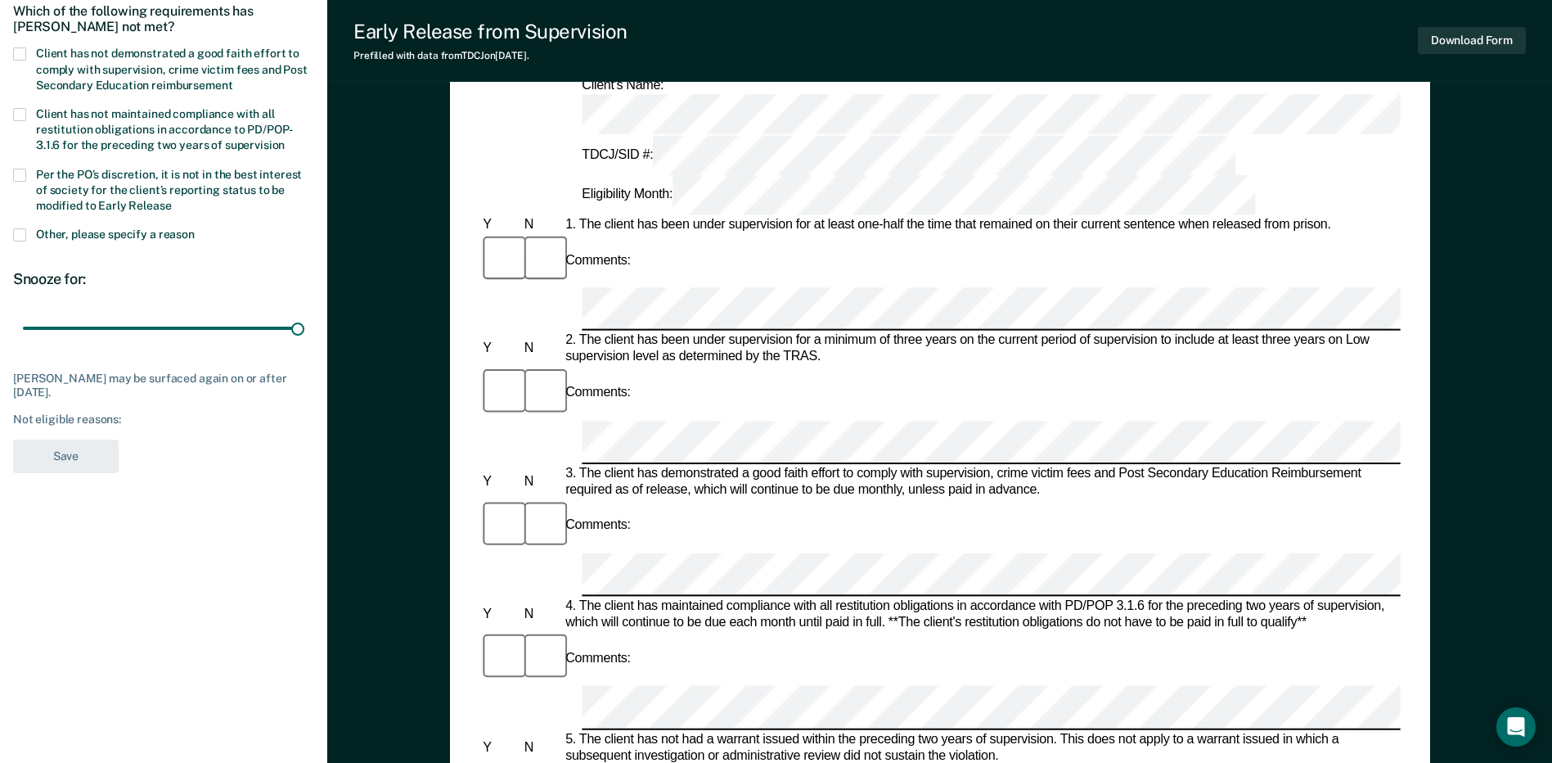
drag, startPoint x: 114, startPoint y: 331, endPoint x: 492, endPoint y: 345, distance: 378.4
type input "90"
click at [304, 343] on input "range" at bounding box center [164, 328] width 282 height 29
click at [18, 59] on span at bounding box center [19, 53] width 13 height 13
click at [232, 79] on input "Client has not demonstrated a good faith effort to comply with supervision, cri…" at bounding box center [232, 79] width 0 height 0
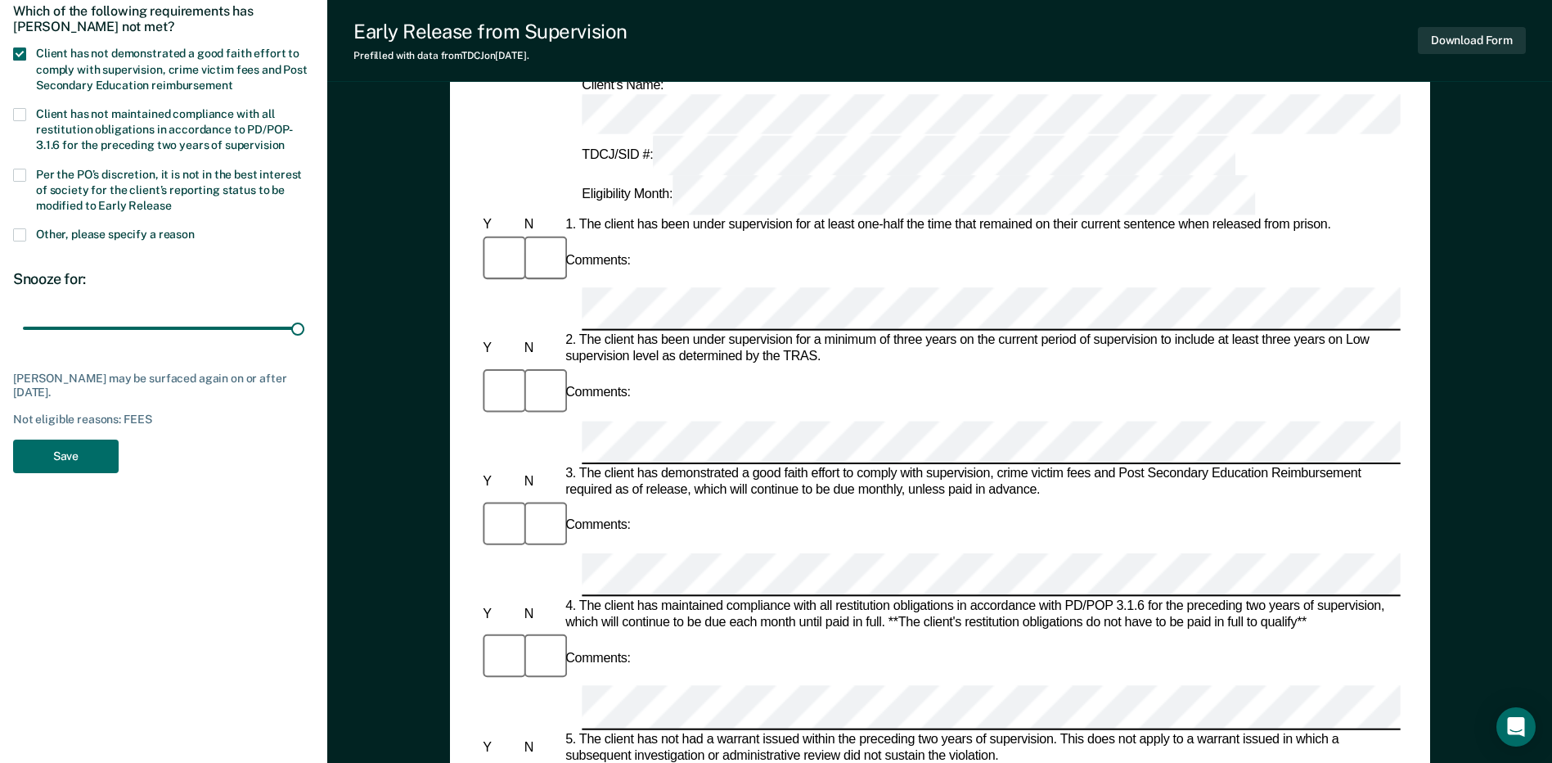
click at [19, 230] on span at bounding box center [19, 234] width 13 height 13
click at [195, 228] on input "Other, please specify a reason" at bounding box center [195, 228] width 0 height 0
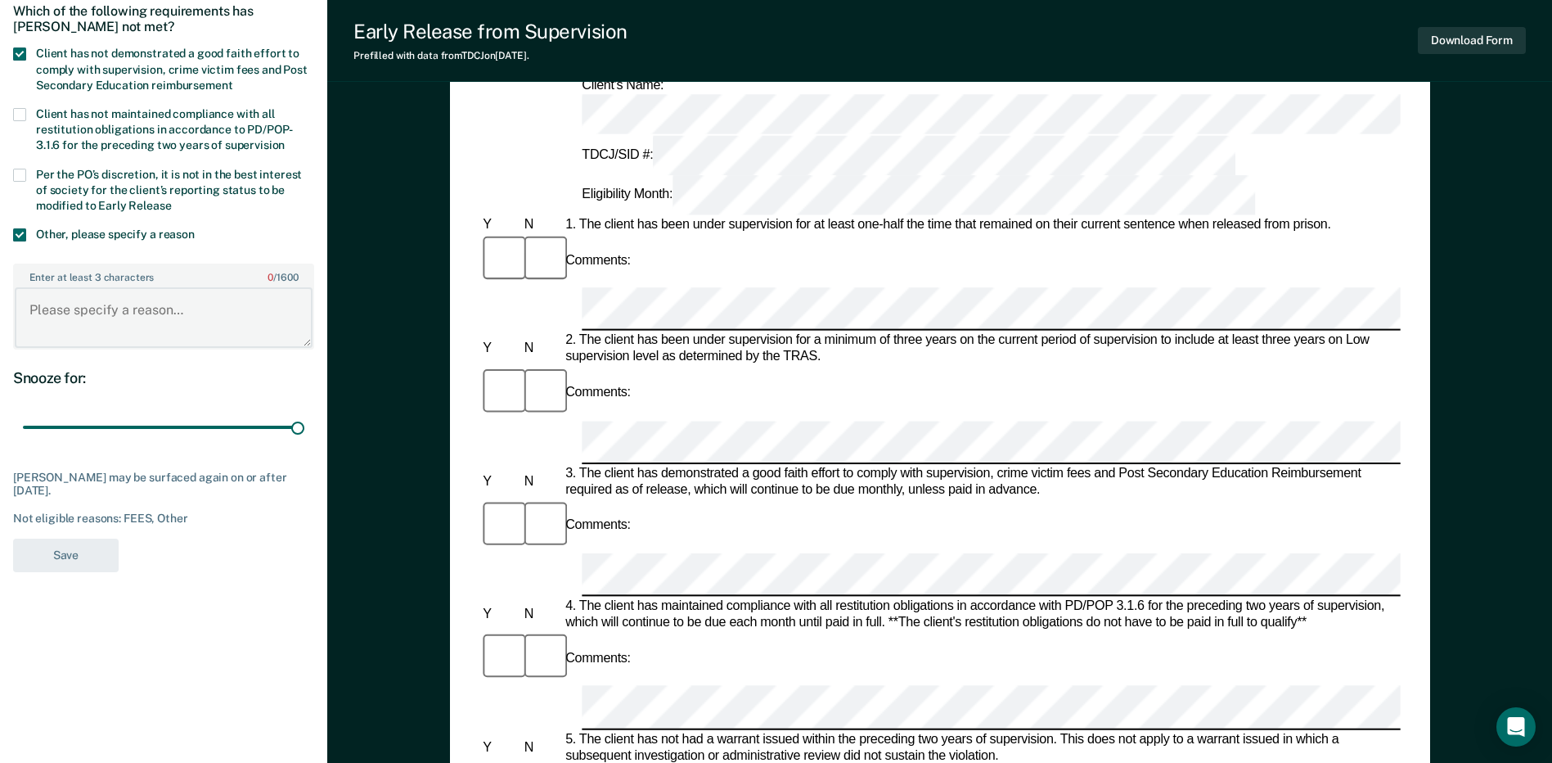
click at [118, 322] on textarea "Enter at least 3 characters 0 / 1600" at bounding box center [164, 317] width 298 height 61
type textarea "Client is in phase III of TC program"
click at [67, 558] on button "Save" at bounding box center [66, 555] width 106 height 34
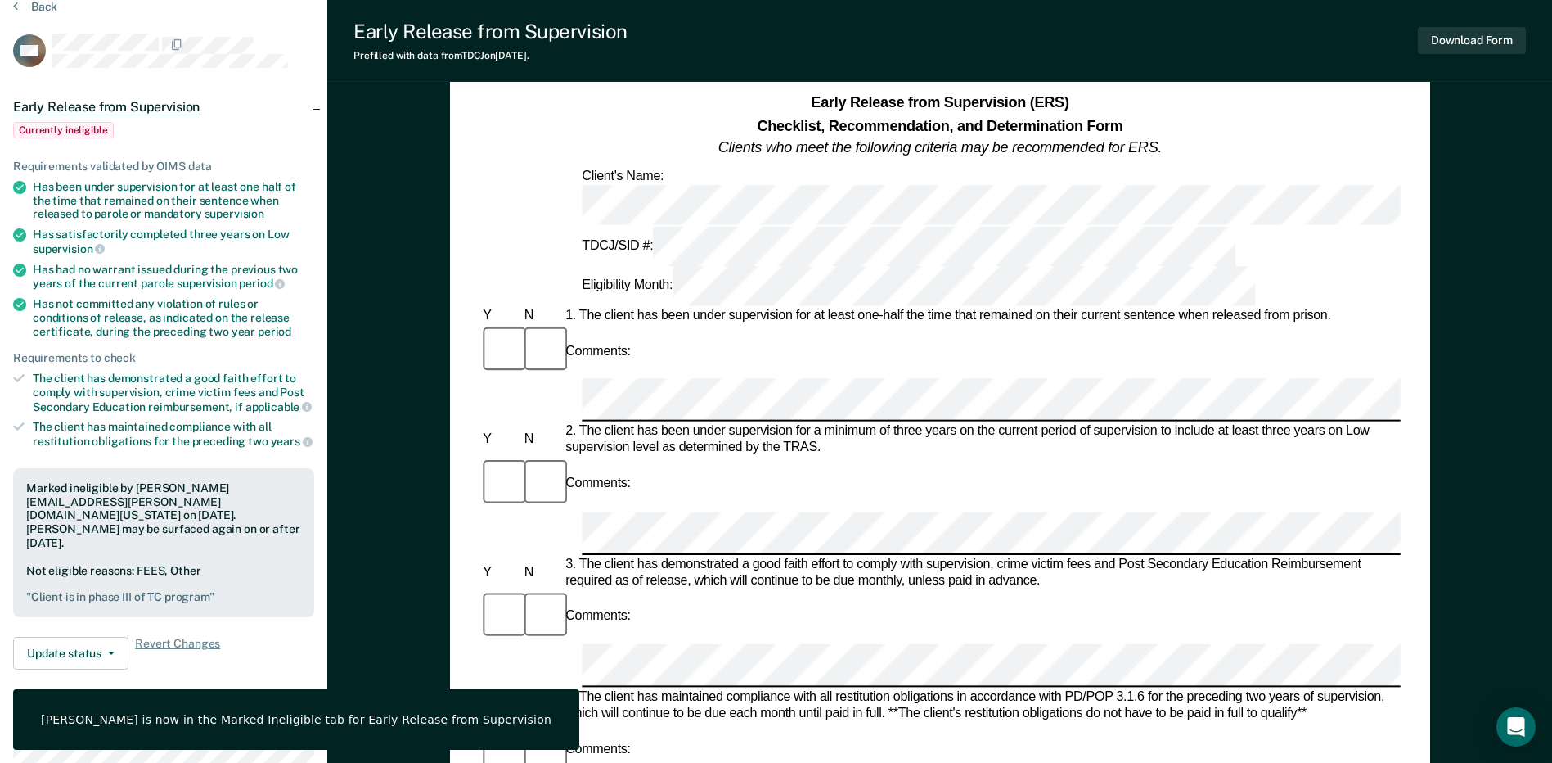
scroll to position [0, 0]
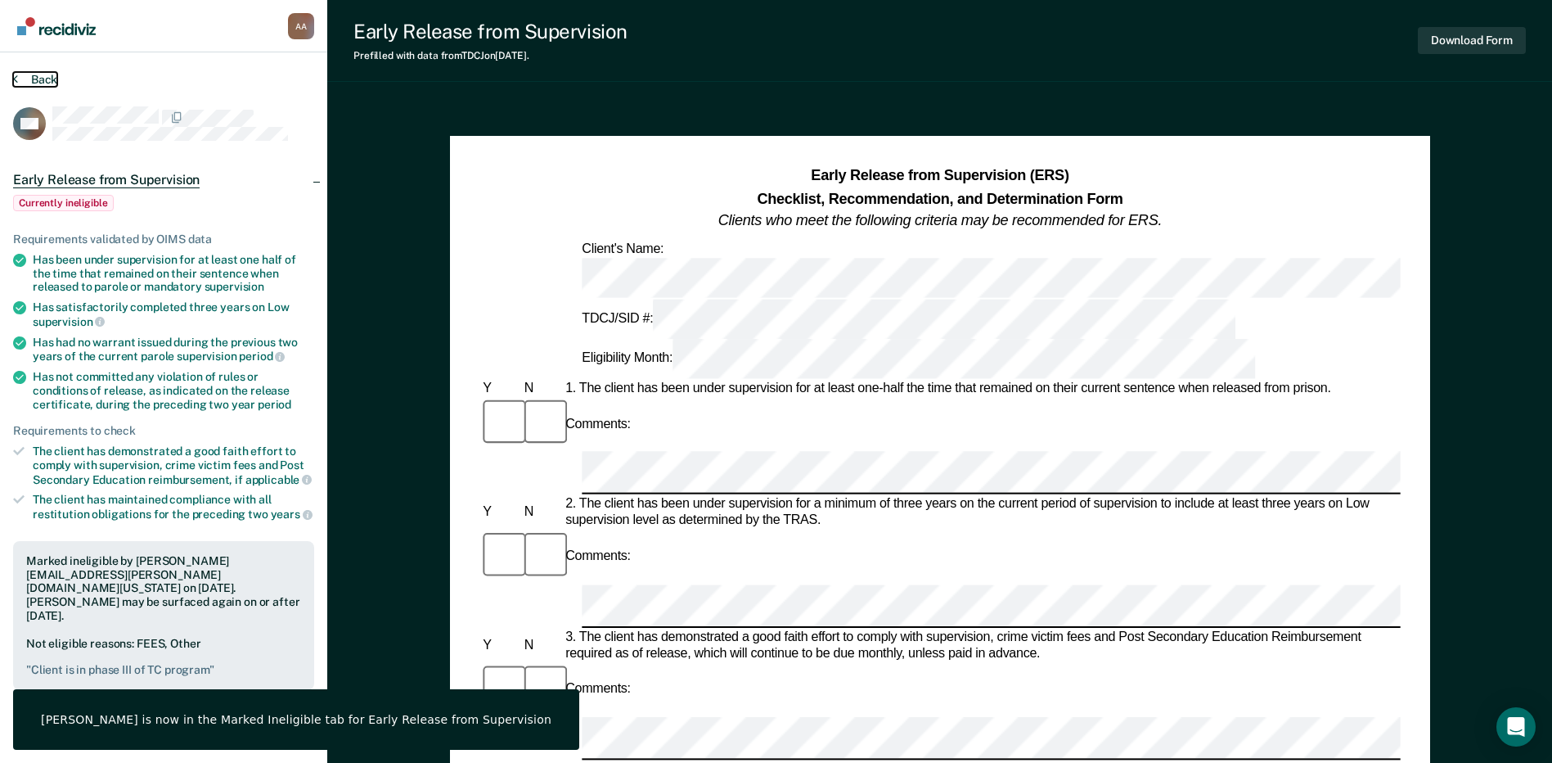
click at [31, 83] on button "Back" at bounding box center [35, 79] width 44 height 15
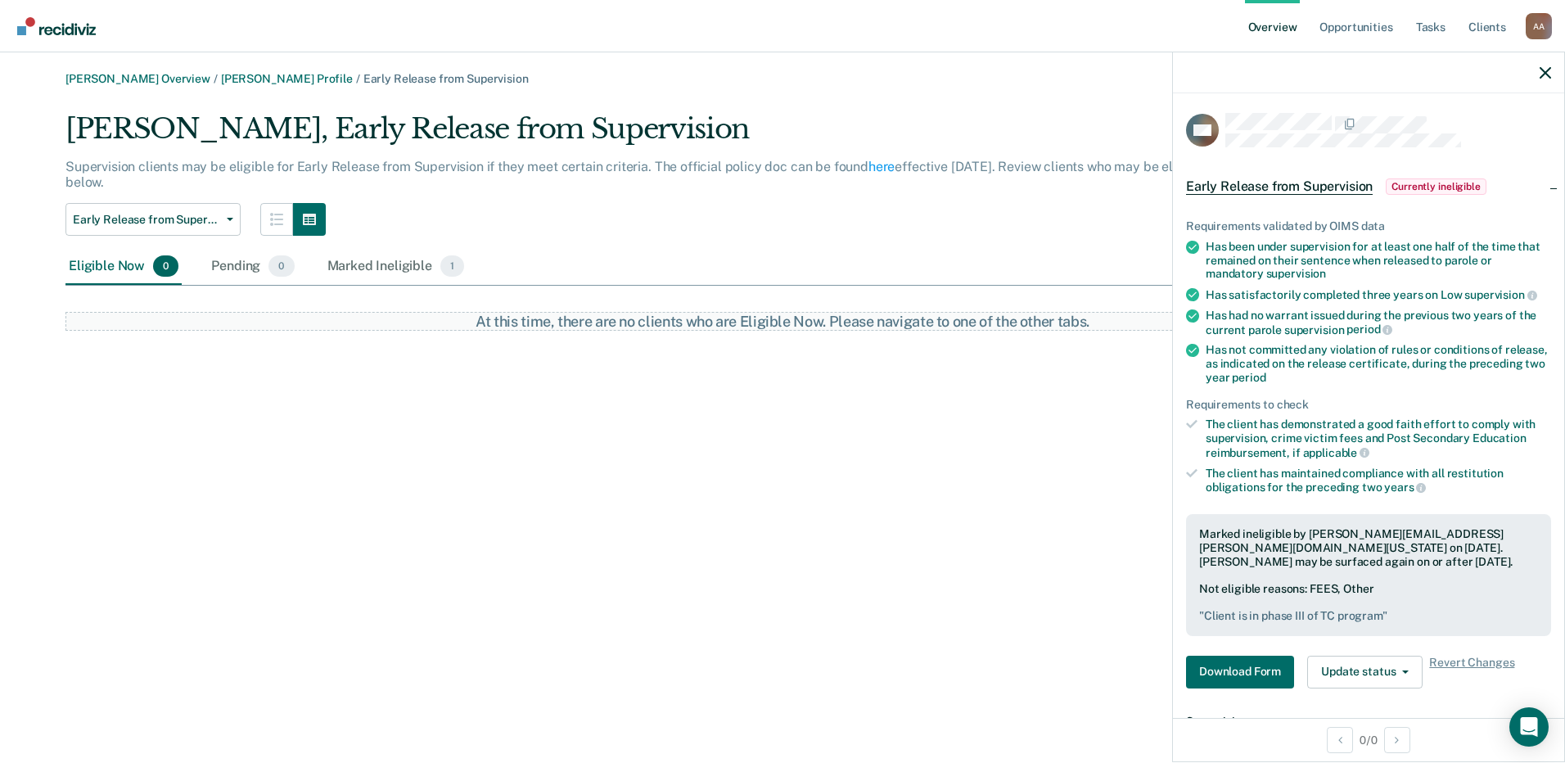
click at [161, 70] on main "[PERSON_NAME] Overview / [PERSON_NAME] Profile / Early Release from Supervision…" at bounding box center [782, 407] width 1565 height 710
click at [162, 77] on link "[PERSON_NAME] Overview" at bounding box center [137, 79] width 145 height 14
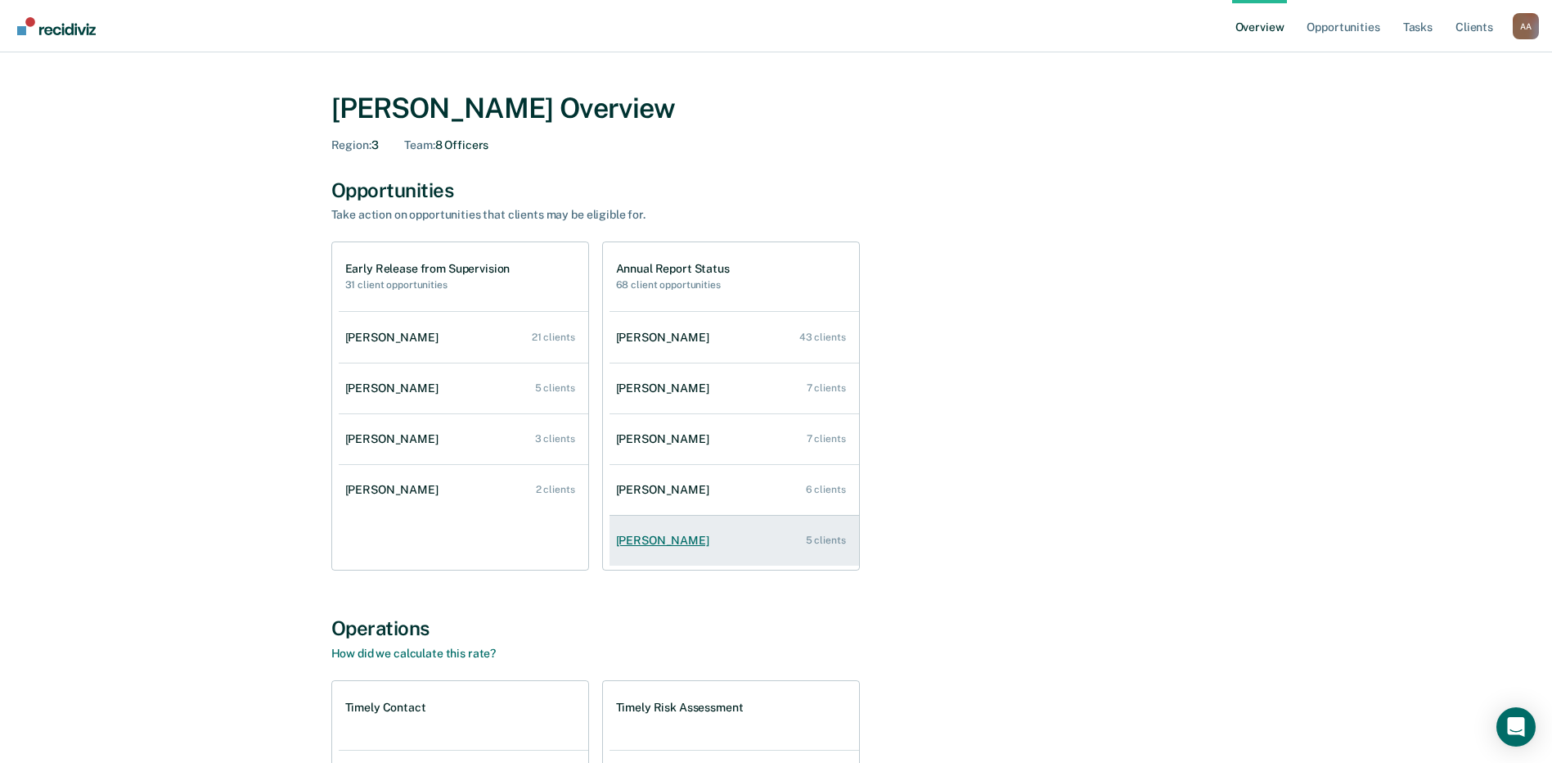
click at [666, 530] on link "[PERSON_NAME] 5 clients" at bounding box center [735, 540] width 250 height 47
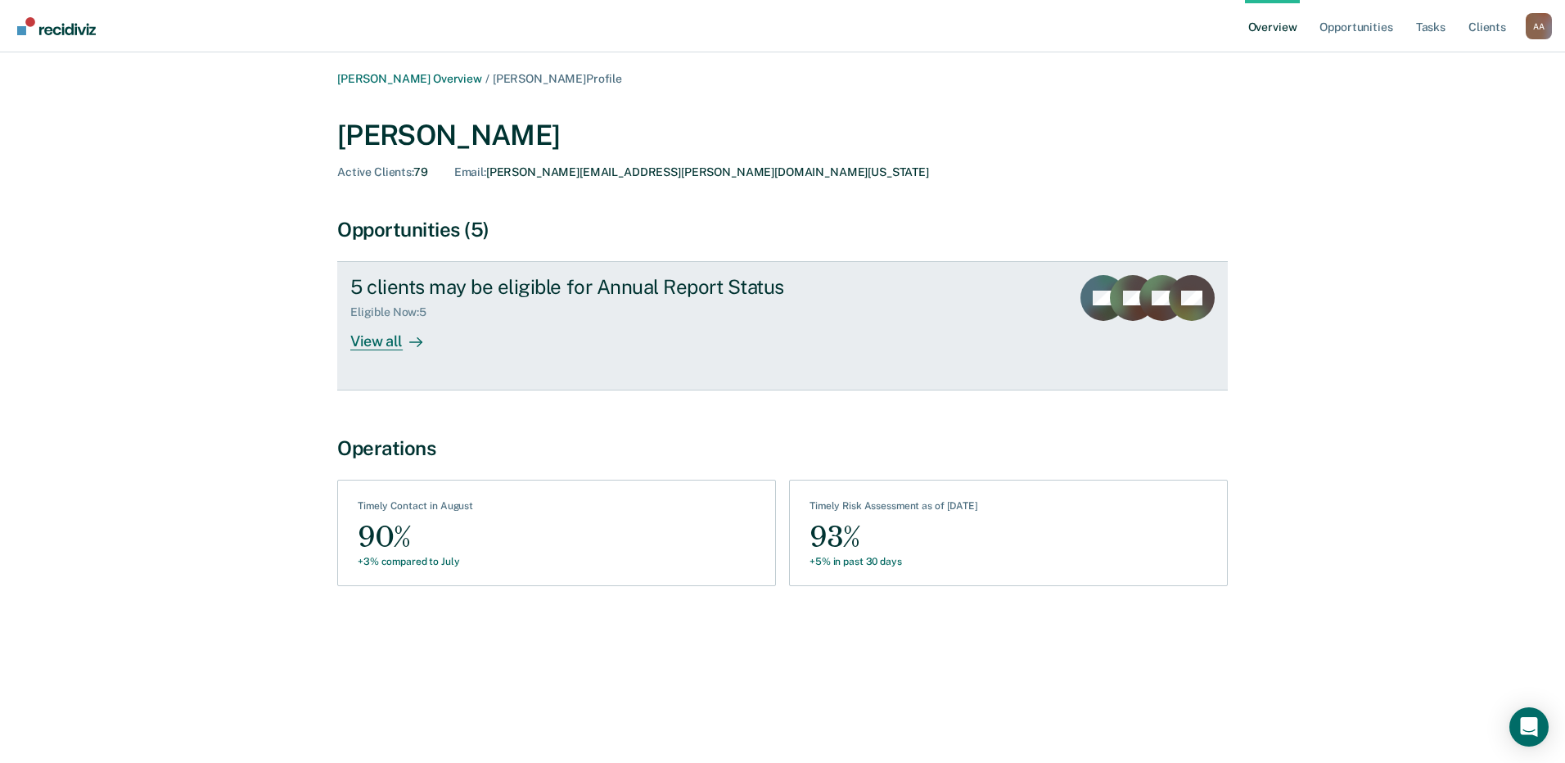
click at [376, 340] on div "View all" at bounding box center [396, 335] width 92 height 32
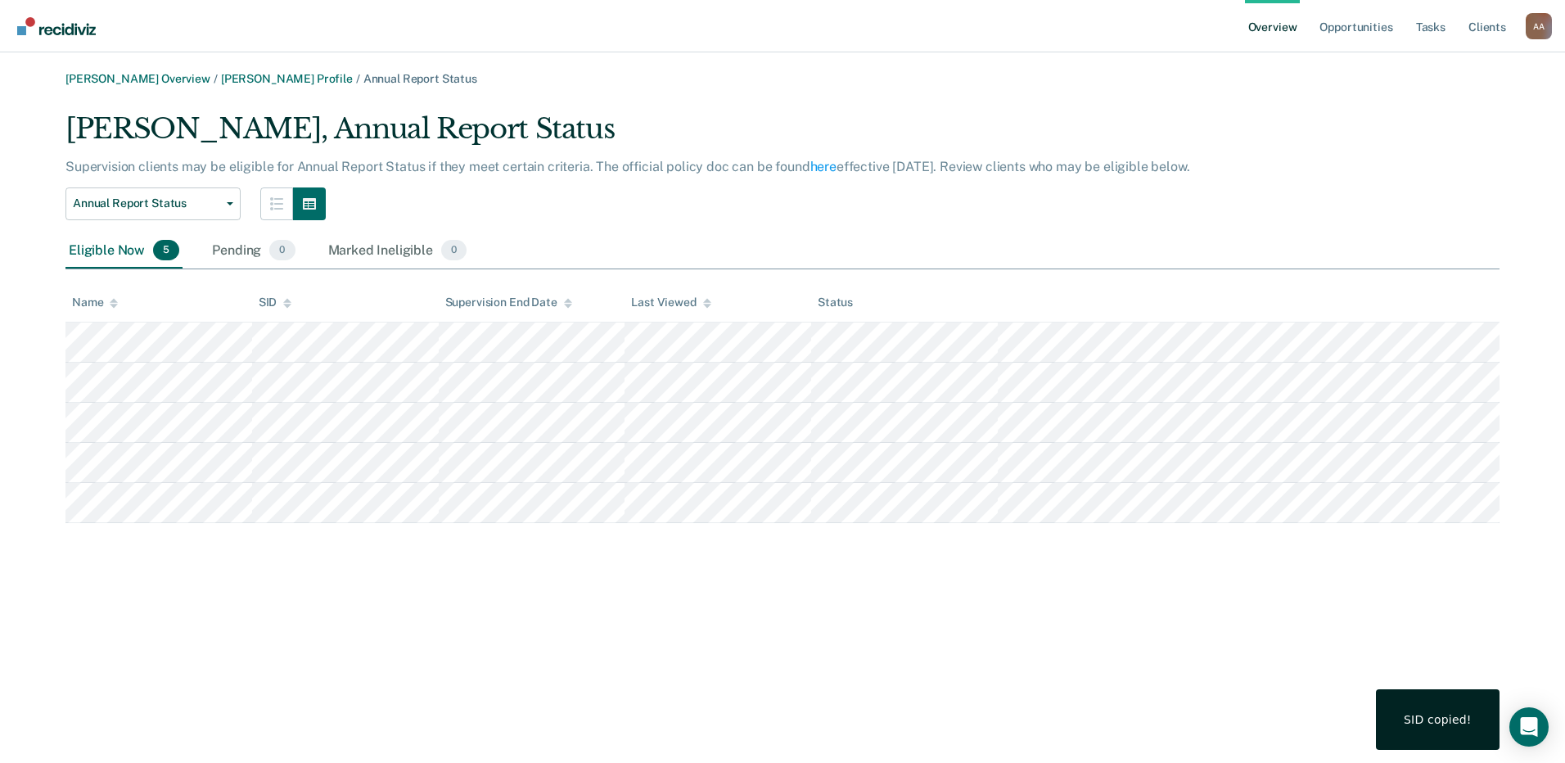
click at [1288, 246] on div "Eligible Now 5 Pending 0 Marked Ineligible 0" at bounding box center [782, 251] width 1434 height 37
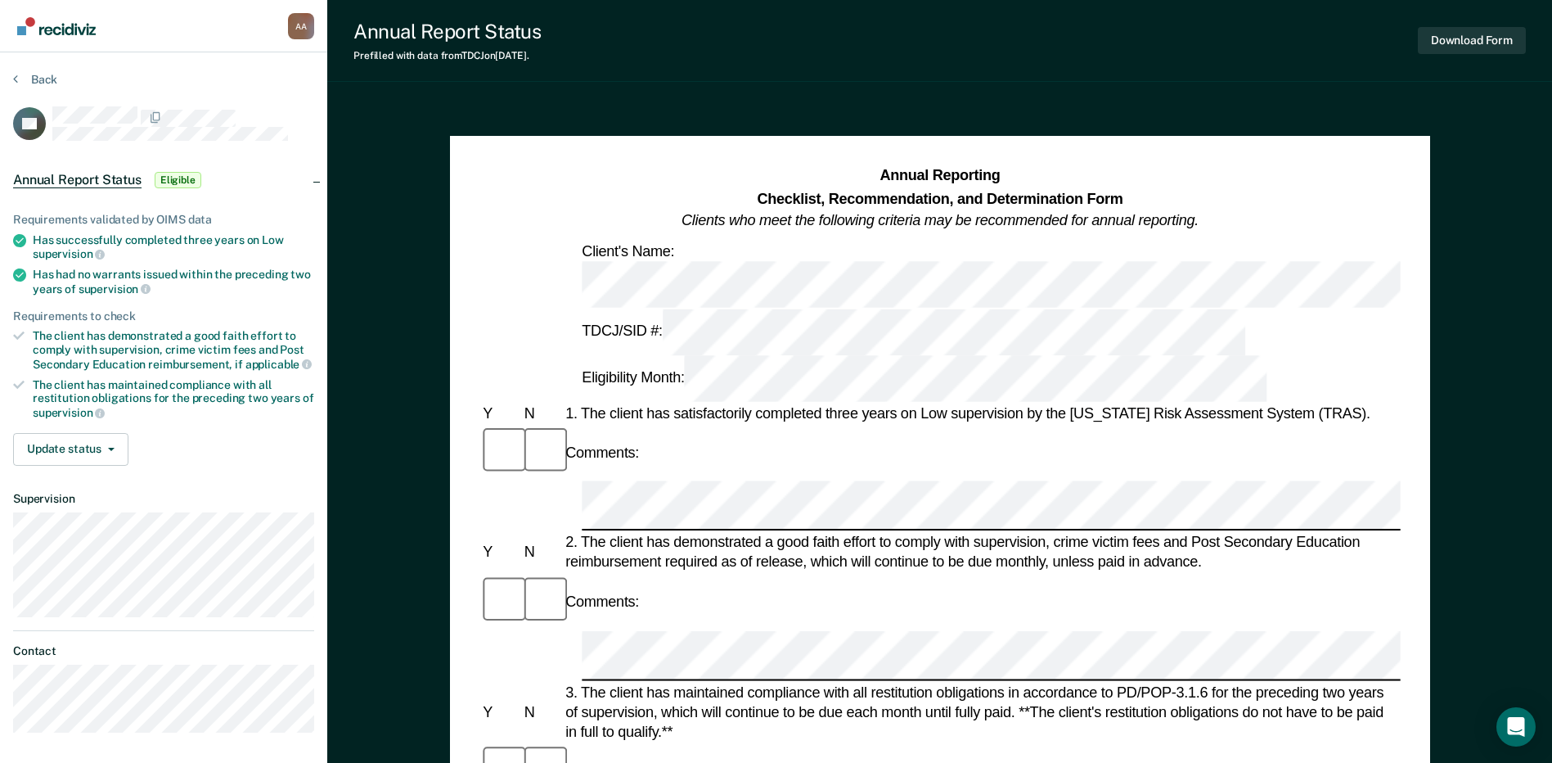
click at [92, 443] on button "Update status" at bounding box center [70, 449] width 115 height 33
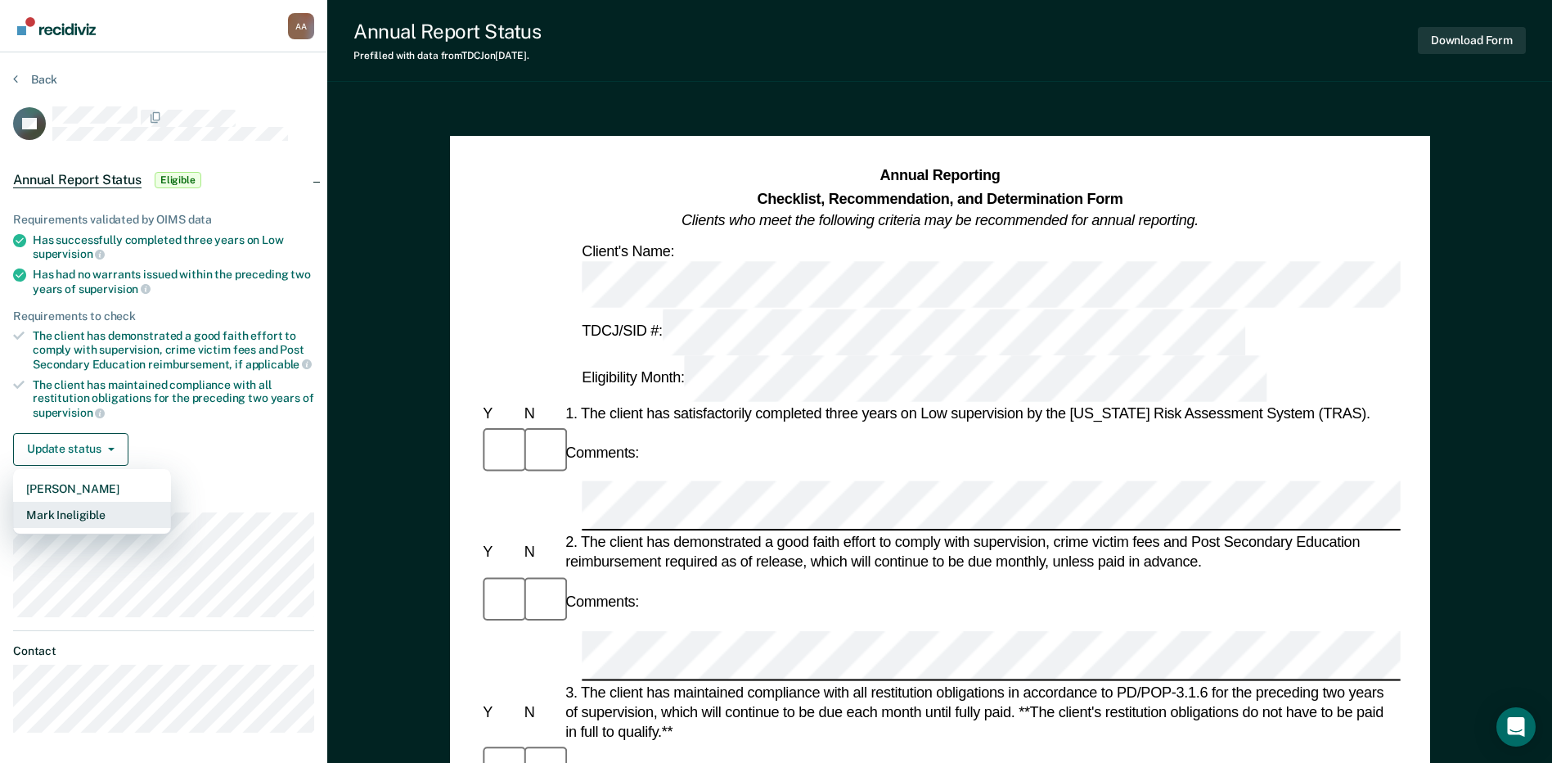
click at [131, 509] on button "Mark Ineligible" at bounding box center [92, 515] width 158 height 26
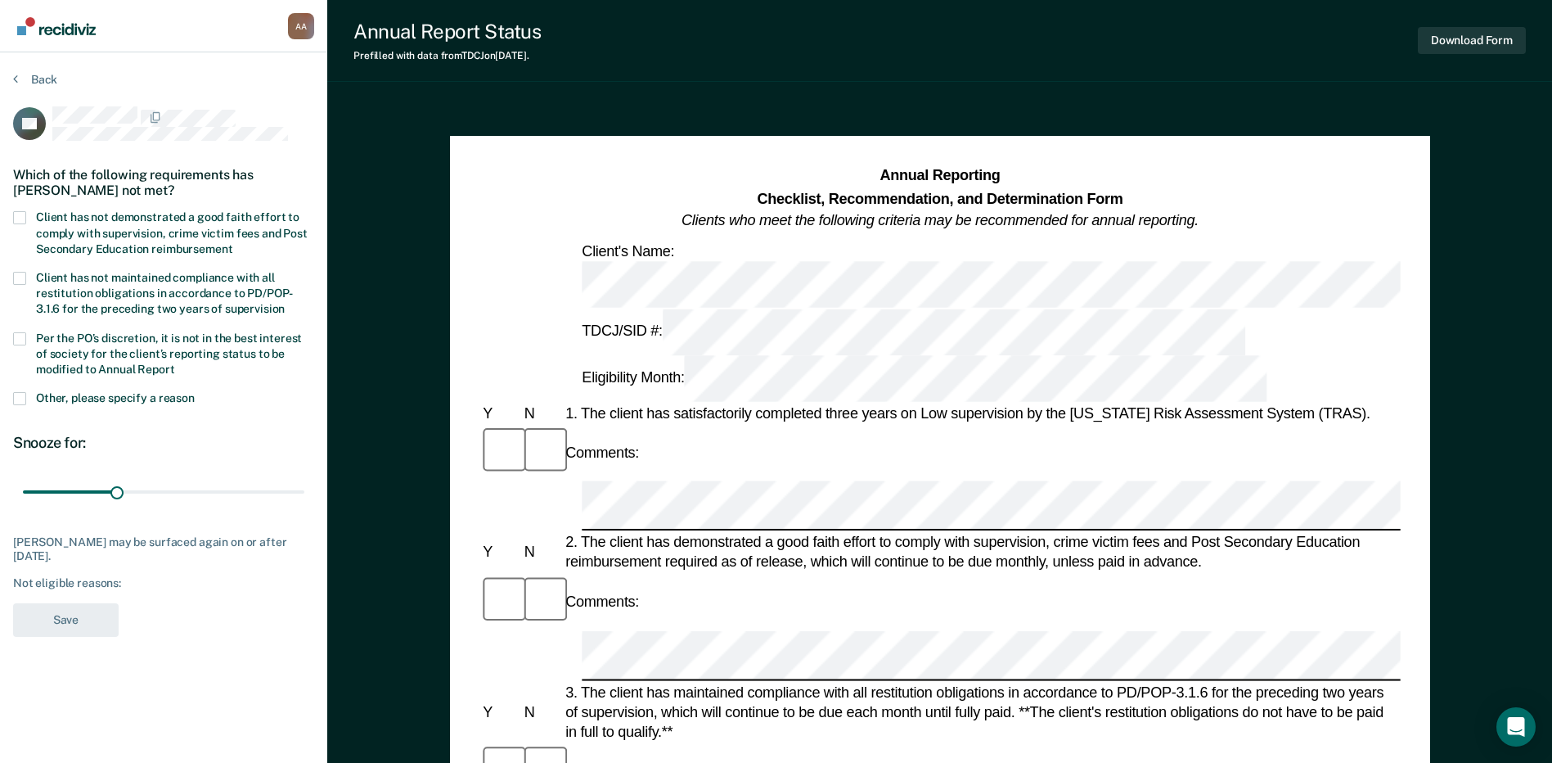
click at [43, 398] on span "Other, please specify a reason" at bounding box center [115, 397] width 159 height 13
click at [195, 392] on input "Other, please specify a reason" at bounding box center [195, 392] width 0 height 0
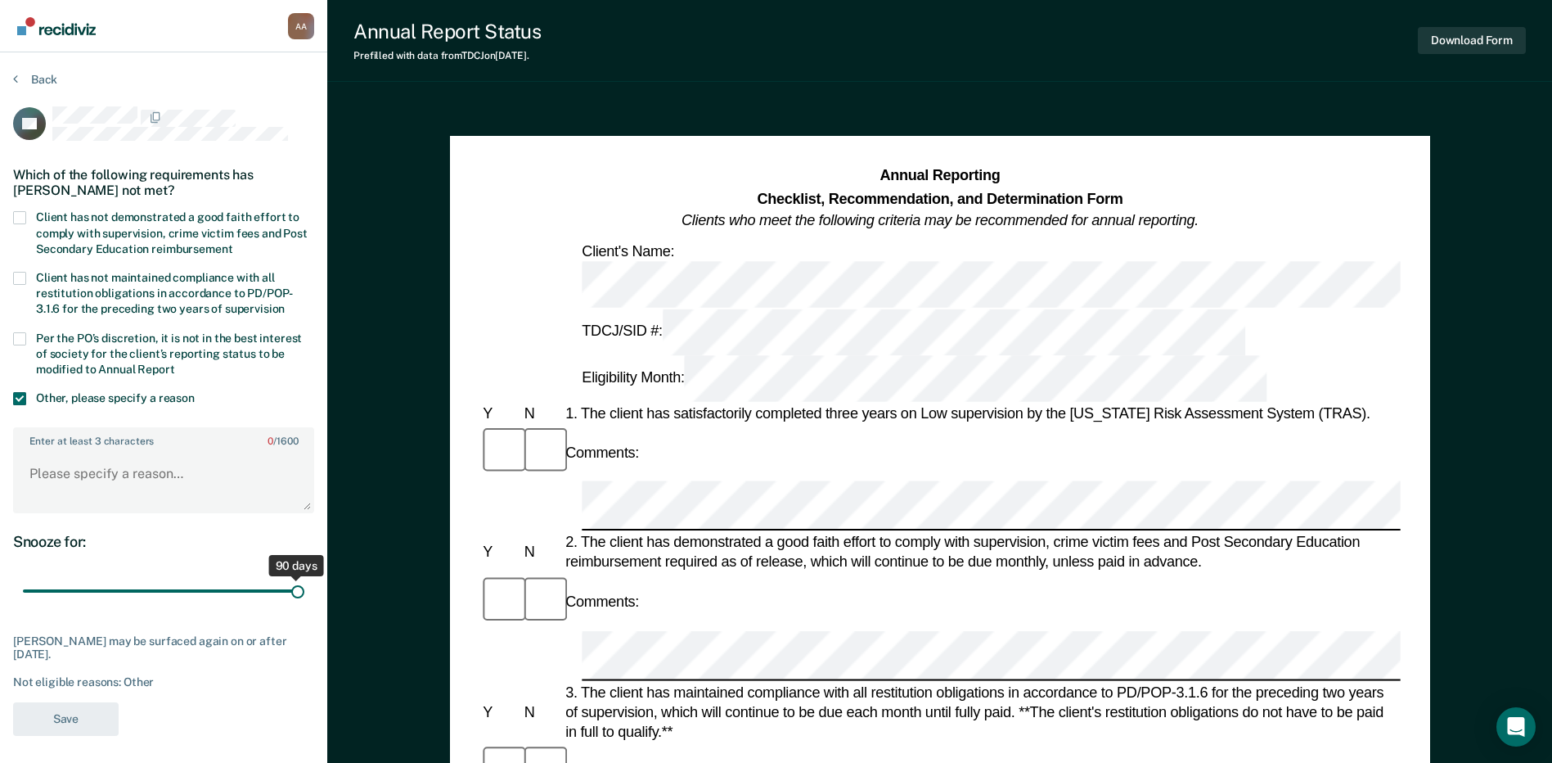
drag, startPoint x: 120, startPoint y: 585, endPoint x: 358, endPoint y: 594, distance: 237.5
type input "90"
click at [304, 594] on input "range" at bounding box center [164, 591] width 282 height 29
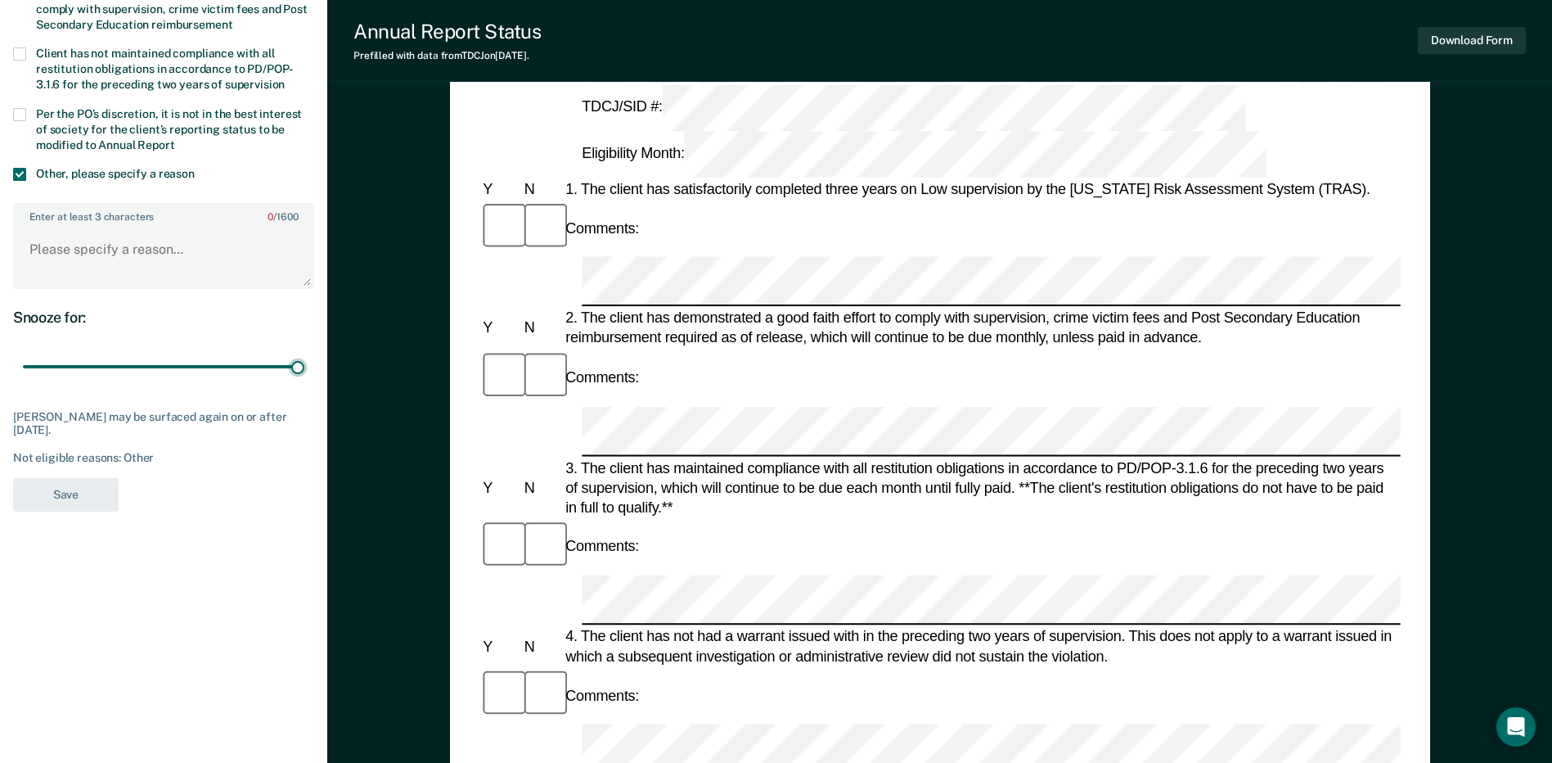
scroll to position [245, 0]
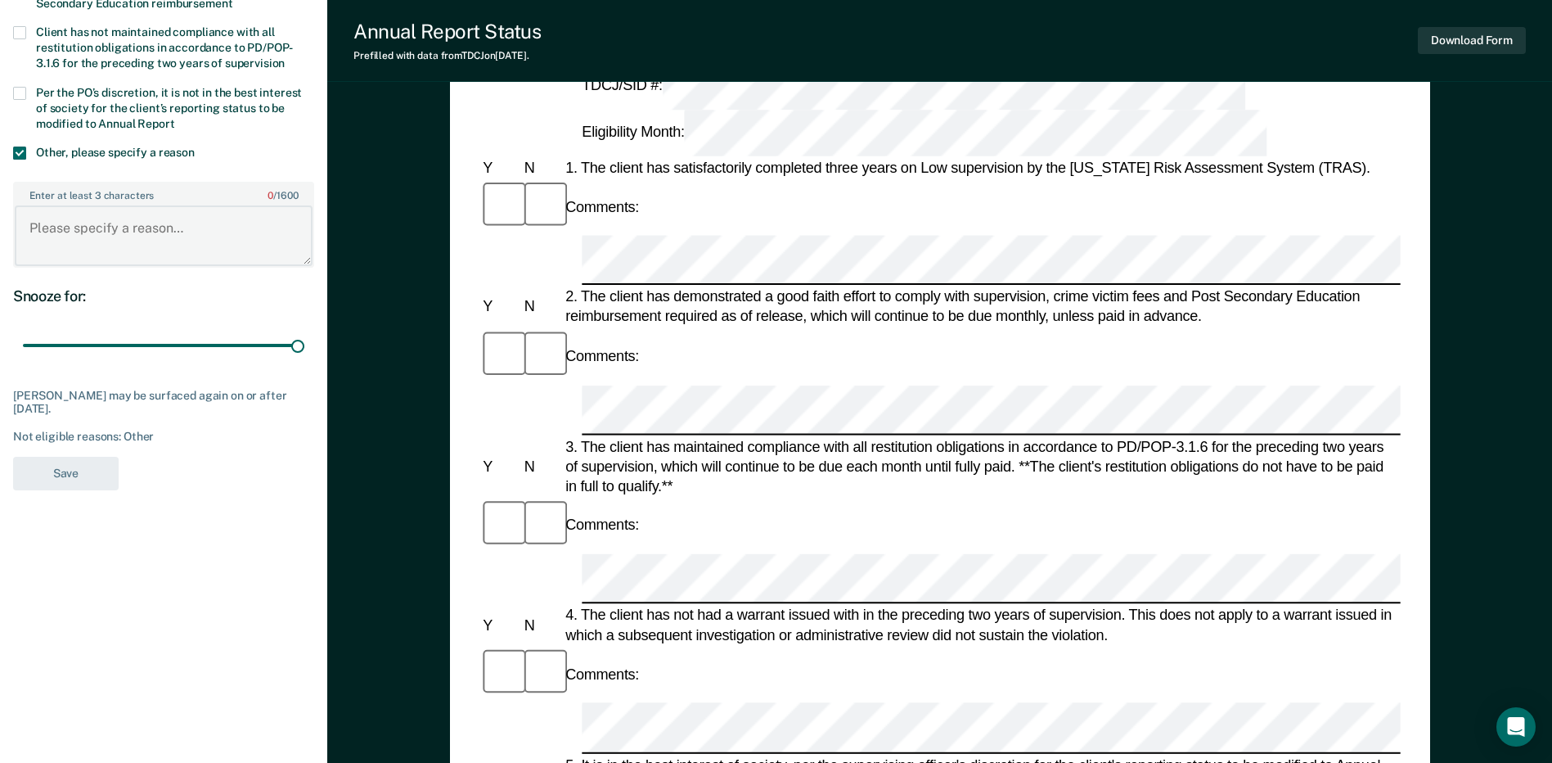
click at [97, 237] on textarea "Enter at least 3 characters 0 / 1600" at bounding box center [164, 235] width 298 height 61
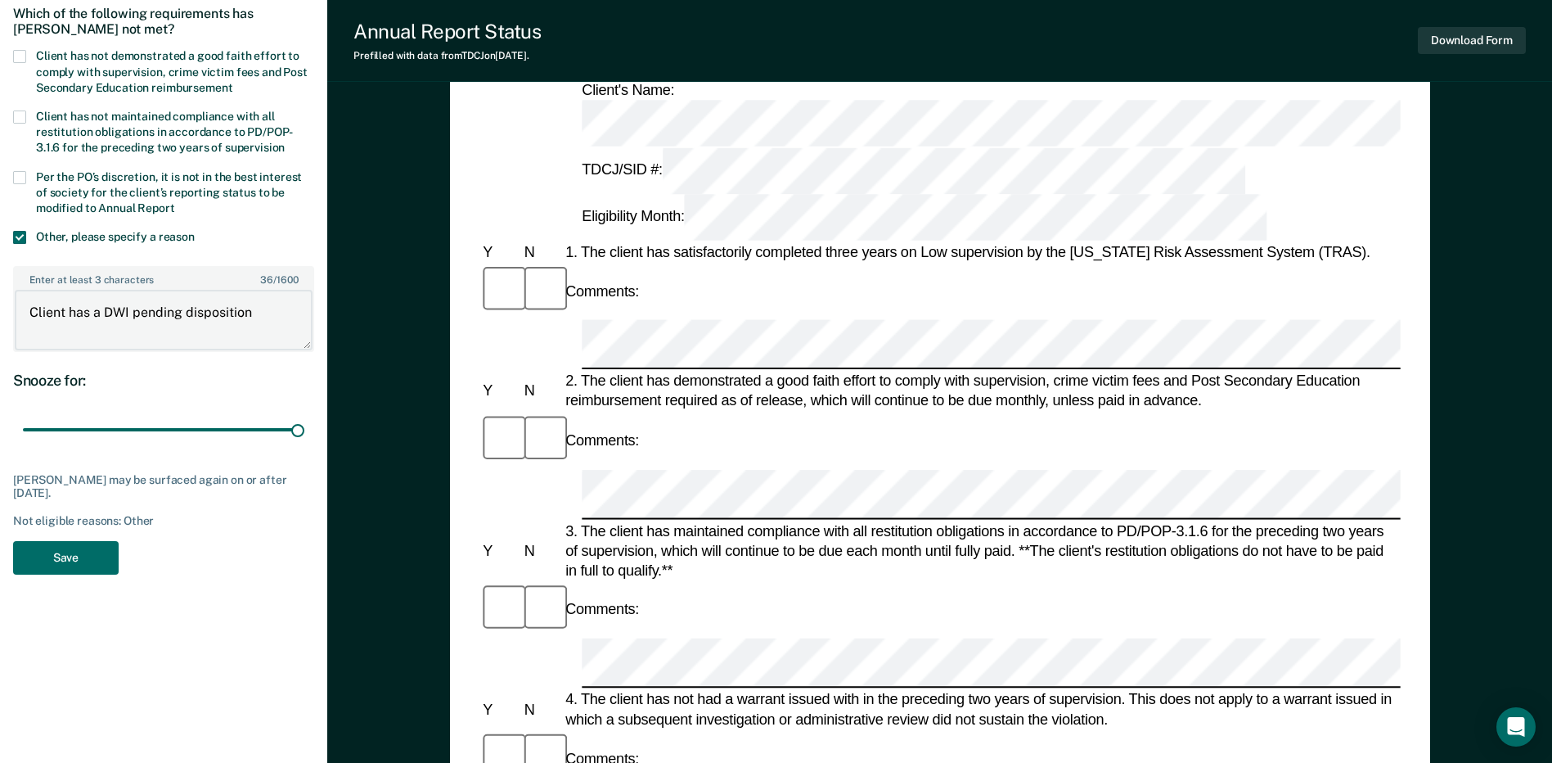
scroll to position [0, 0]
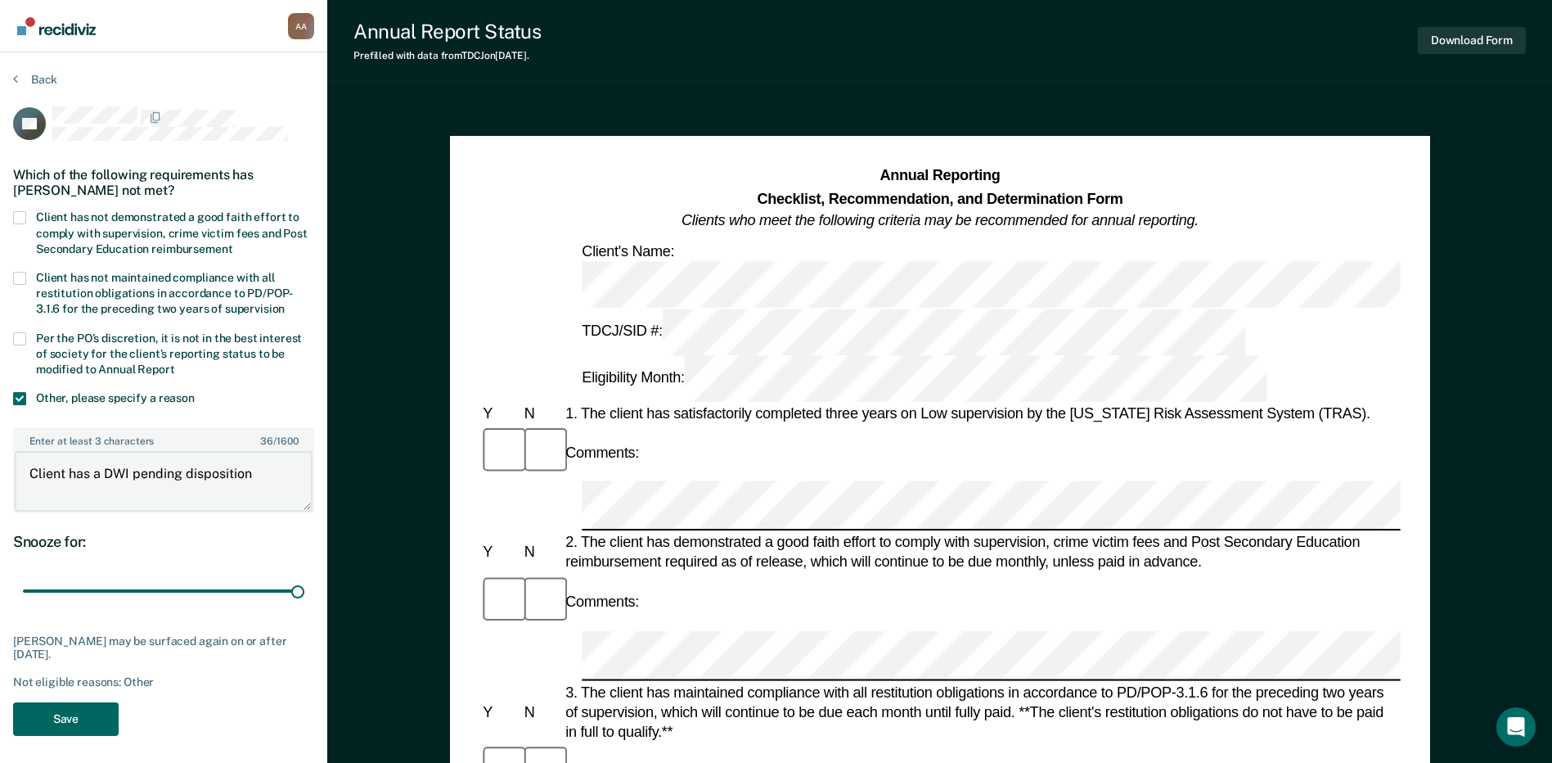
type textarea "Client has a DWI pending disposition"
click at [58, 708] on button "Save" at bounding box center [66, 719] width 106 height 34
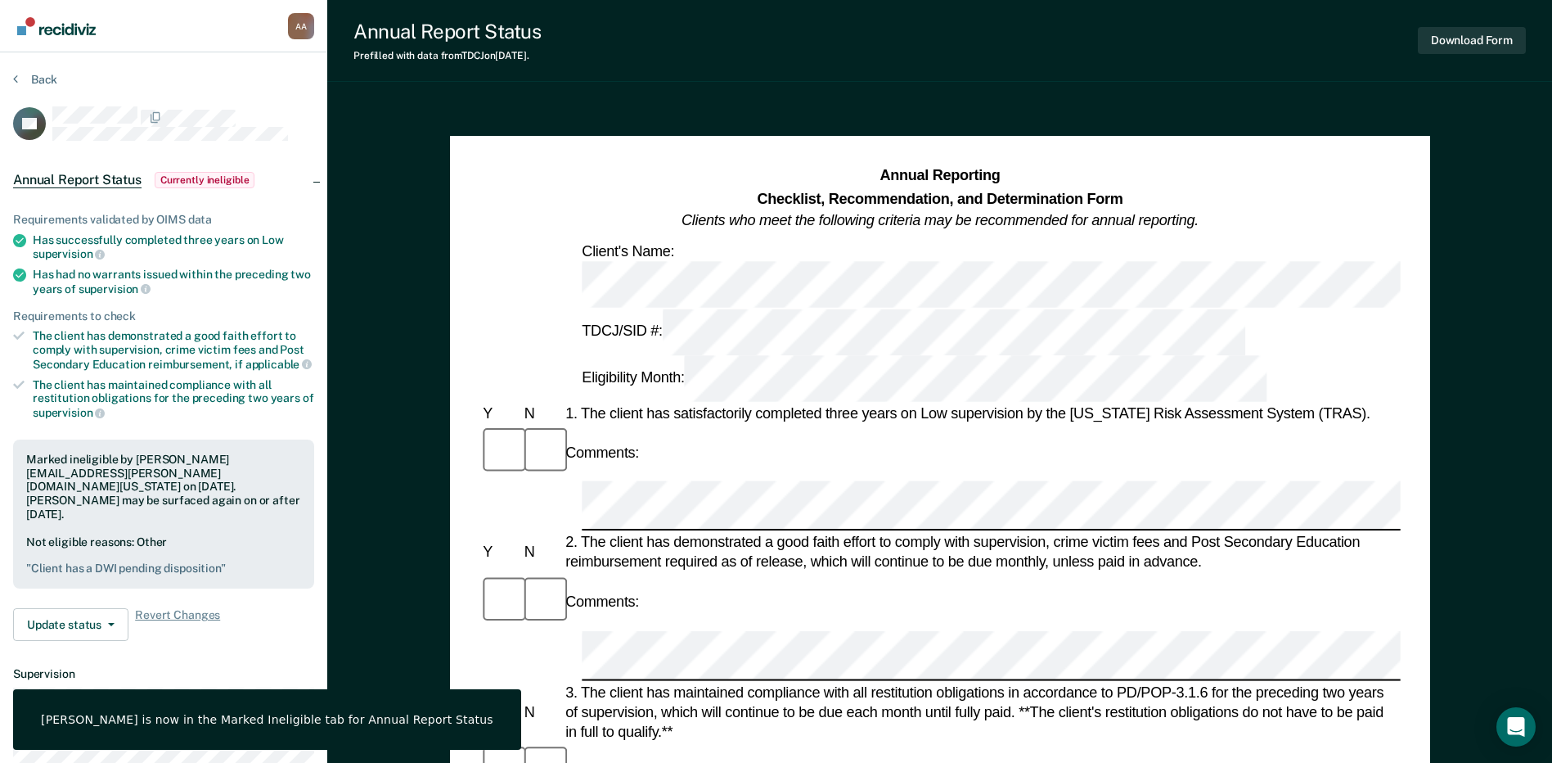
click at [25, 71] on section "Back DP Annual Report Status Currently ineligible Requirements validated by OIM…" at bounding box center [163, 496] width 327 height 889
click at [33, 79] on button "Back" at bounding box center [35, 79] width 44 height 15
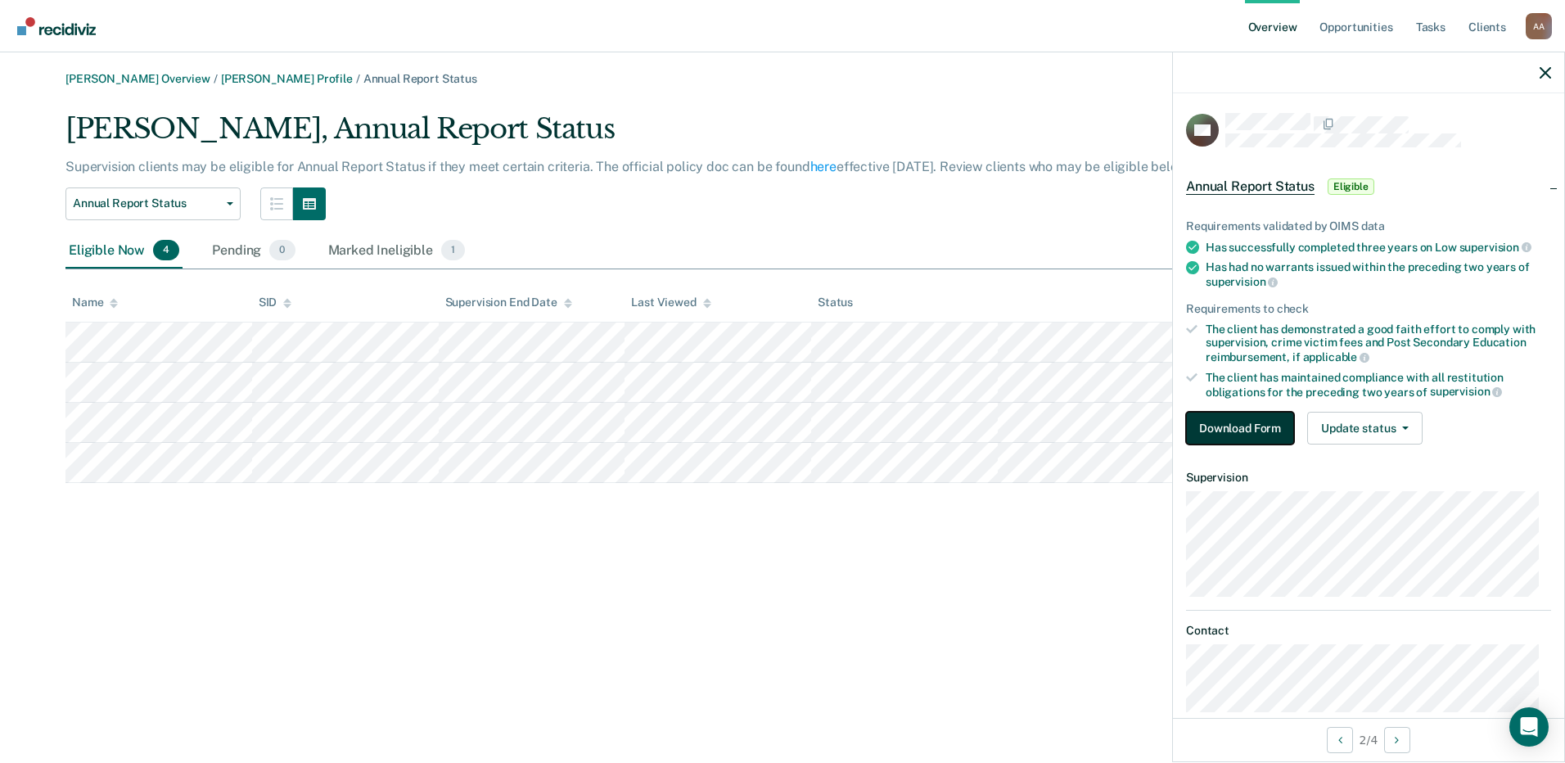
click at [1266, 432] on button "Download Form" at bounding box center [1240, 428] width 108 height 33
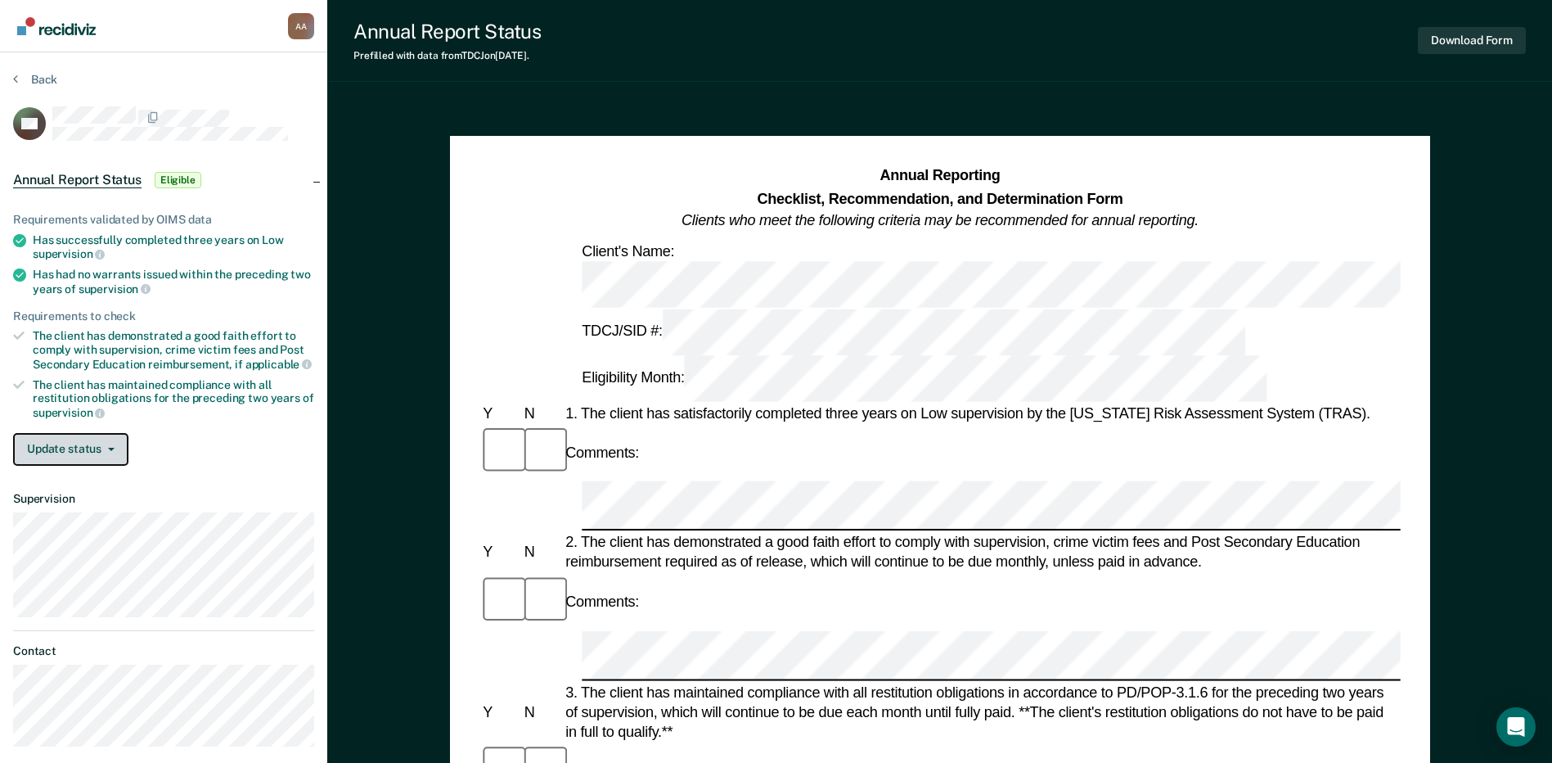
drag, startPoint x: 81, startPoint y: 446, endPoint x: 93, endPoint y: 481, distance: 37.3
click at [81, 447] on button "Update status" at bounding box center [70, 449] width 115 height 33
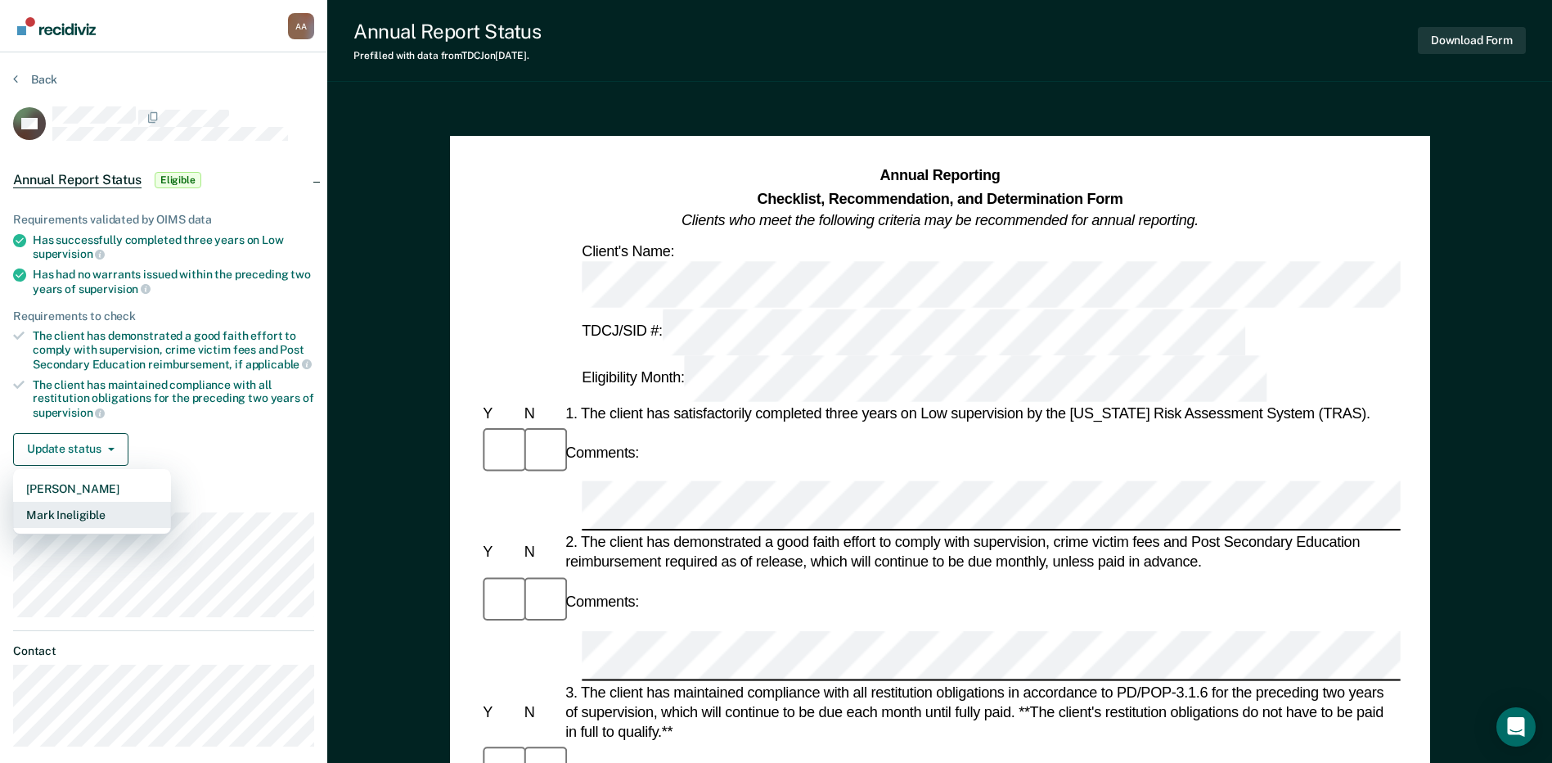
click at [112, 515] on button "Mark Ineligible" at bounding box center [92, 515] width 158 height 26
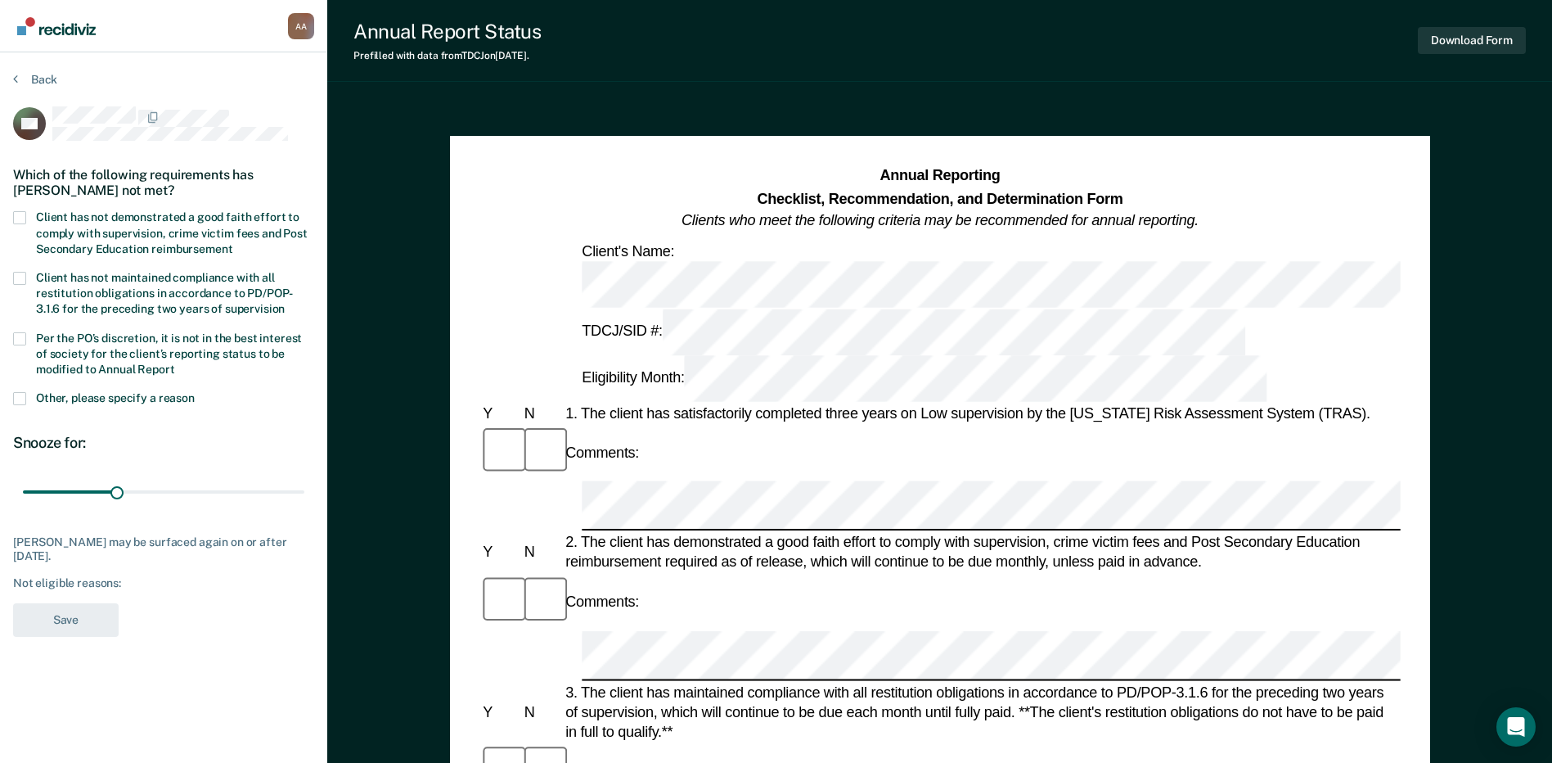
click at [26, 218] on label "Client has not demonstrated a good faith effort to comply with supervision, cri…" at bounding box center [163, 234] width 301 height 47
click at [232, 243] on input "Client has not demonstrated a good faith effort to comply with supervision, cri…" at bounding box center [232, 243] width 0 height 0
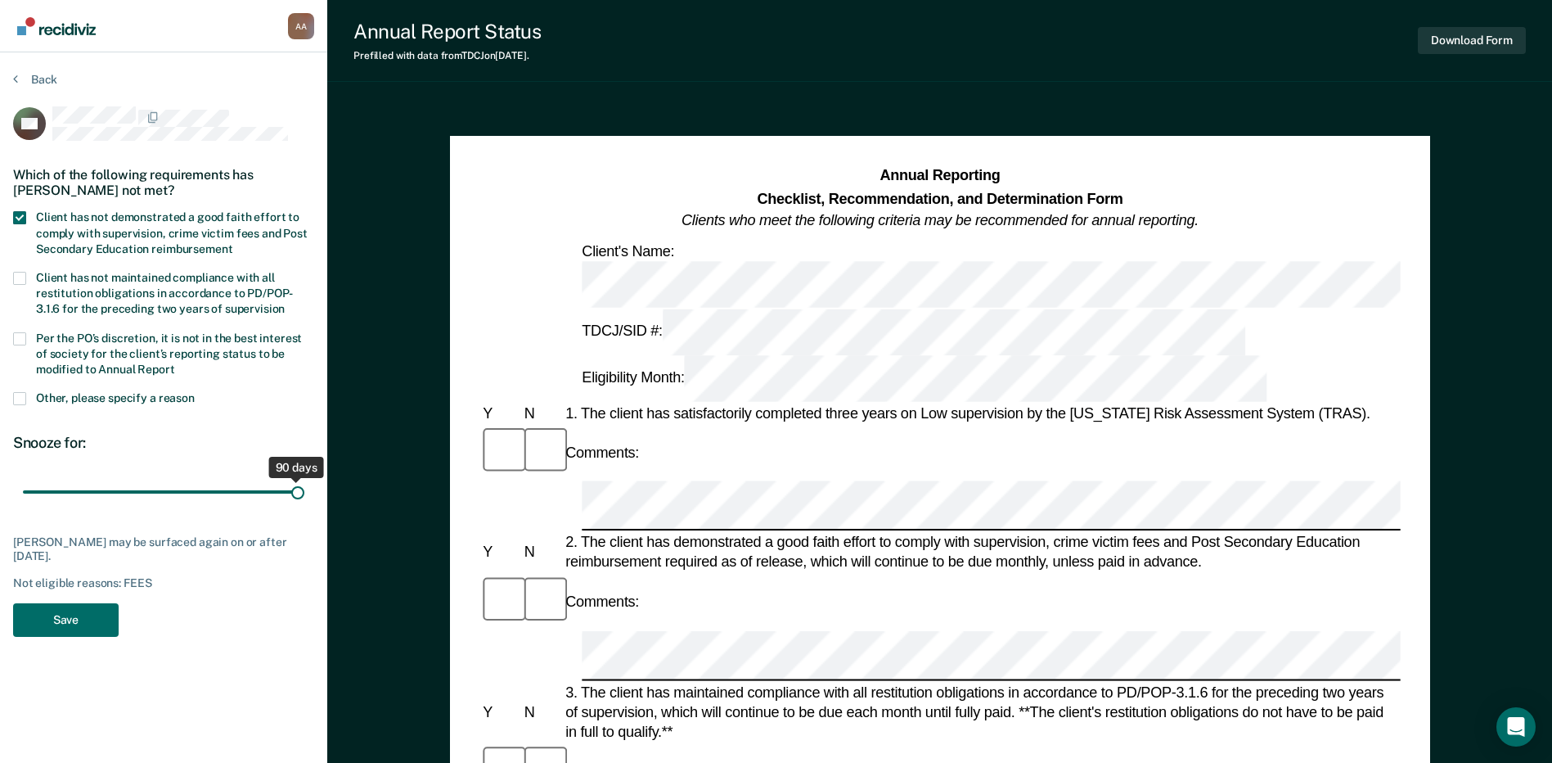
drag, startPoint x: 115, startPoint y: 484, endPoint x: 354, endPoint y: 508, distance: 241.0
type input "90"
click at [304, 507] on input "range" at bounding box center [164, 492] width 282 height 29
click at [76, 619] on button "Save" at bounding box center [66, 620] width 106 height 34
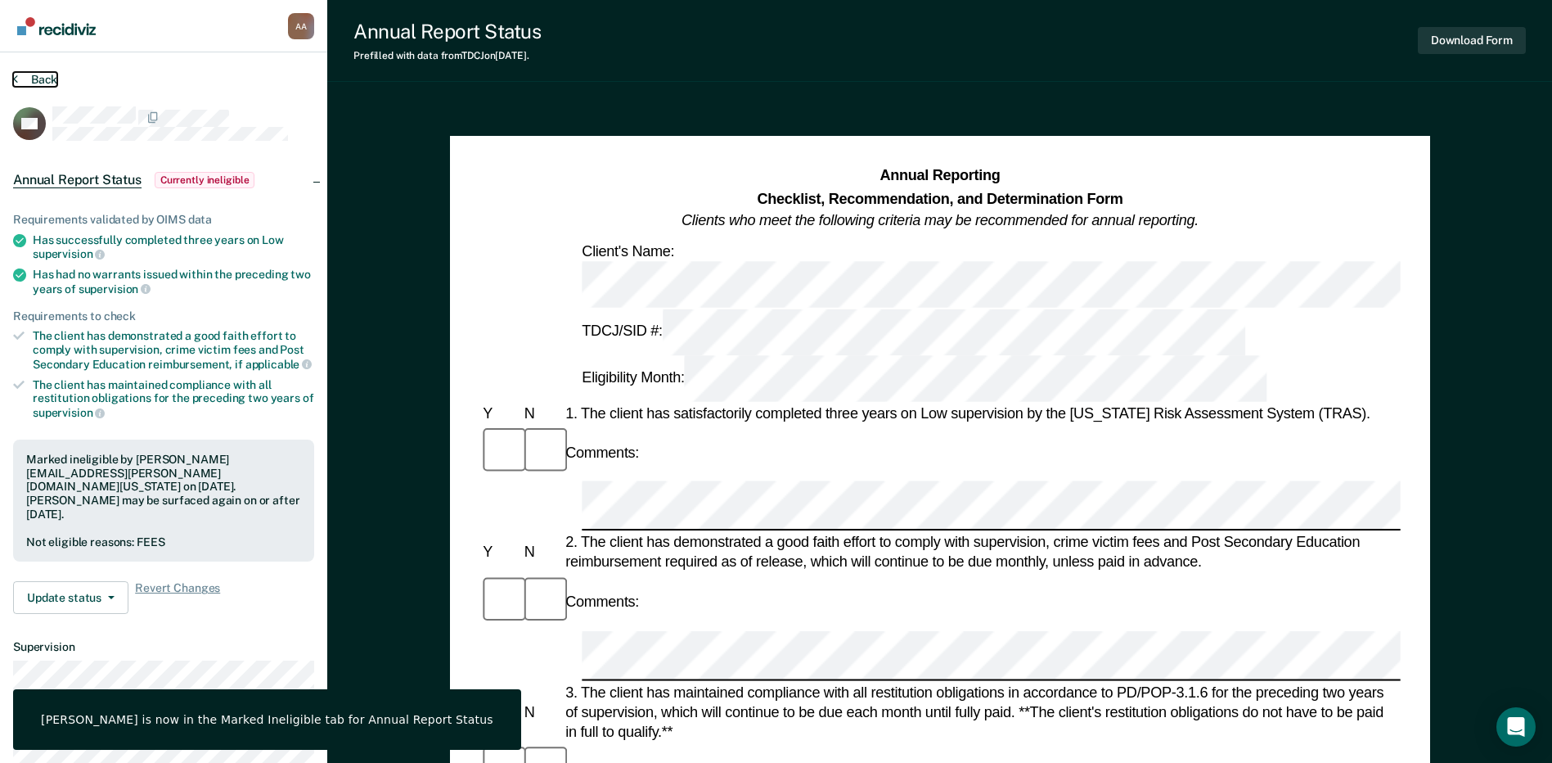
click at [31, 74] on button "Back" at bounding box center [35, 79] width 44 height 15
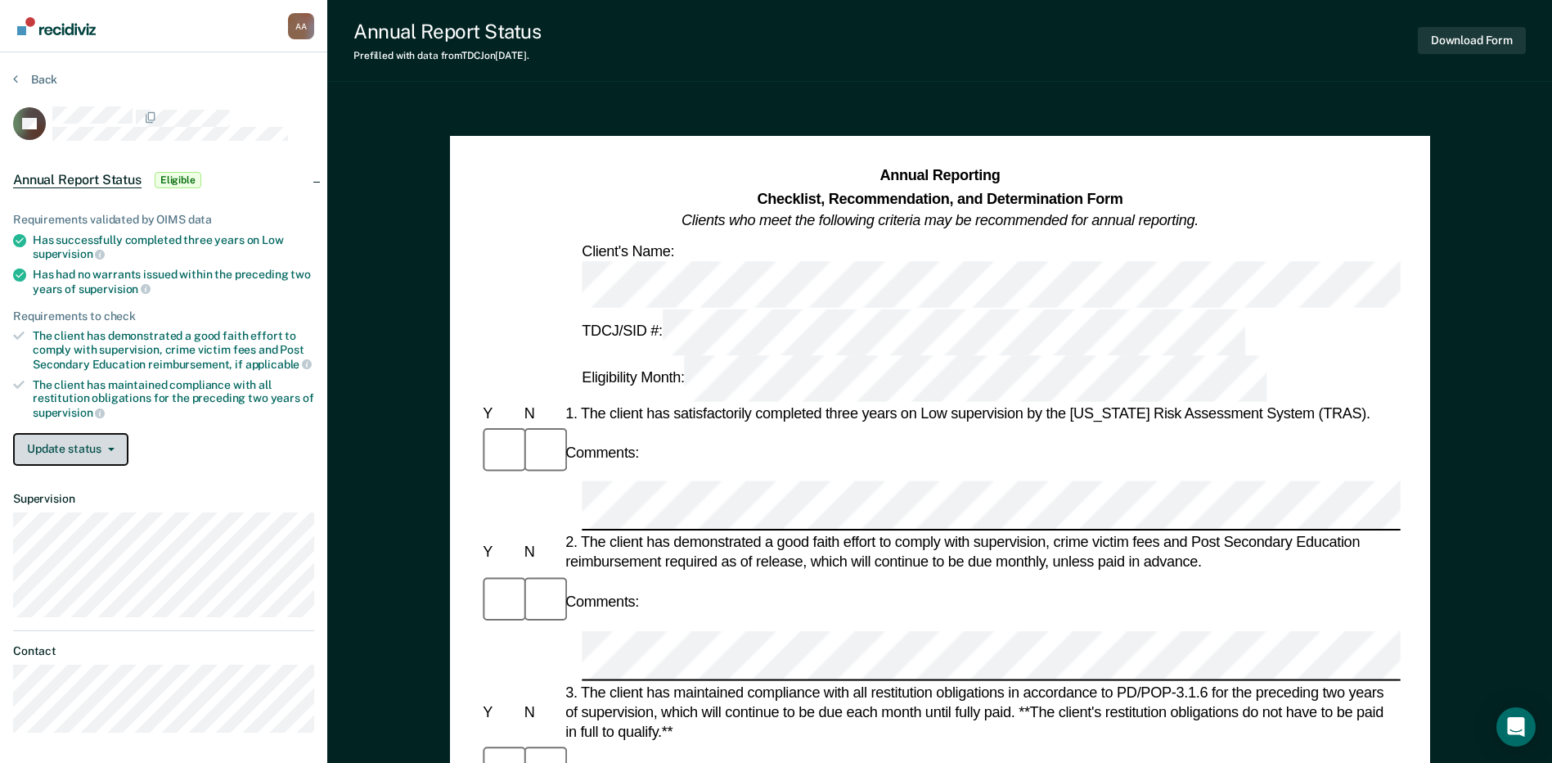
click at [95, 449] on button "Update status" at bounding box center [70, 449] width 115 height 33
click at [95, 452] on button "Update status" at bounding box center [70, 449] width 115 height 33
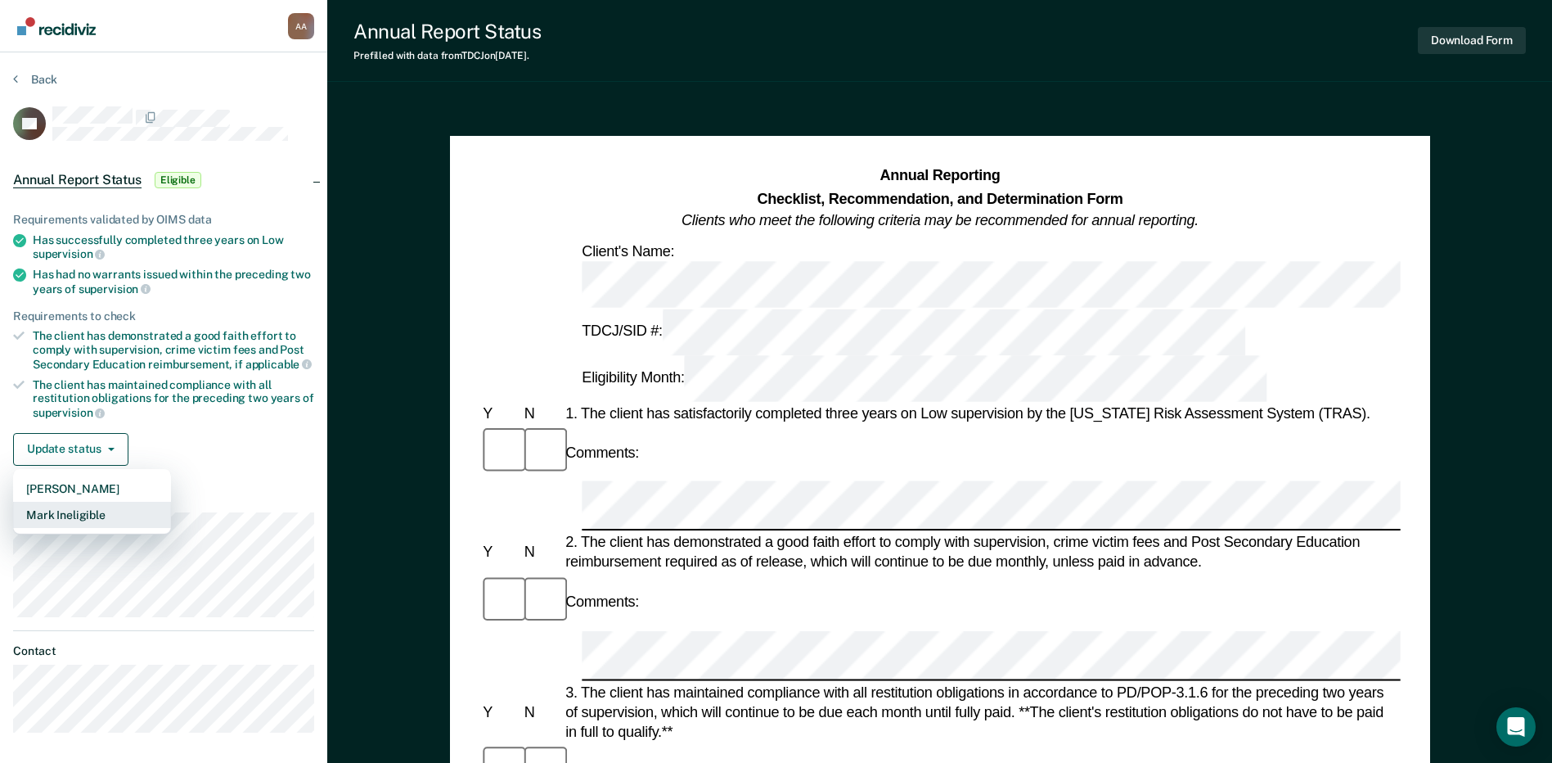
click at [97, 511] on button "Mark Ineligible" at bounding box center [92, 515] width 158 height 26
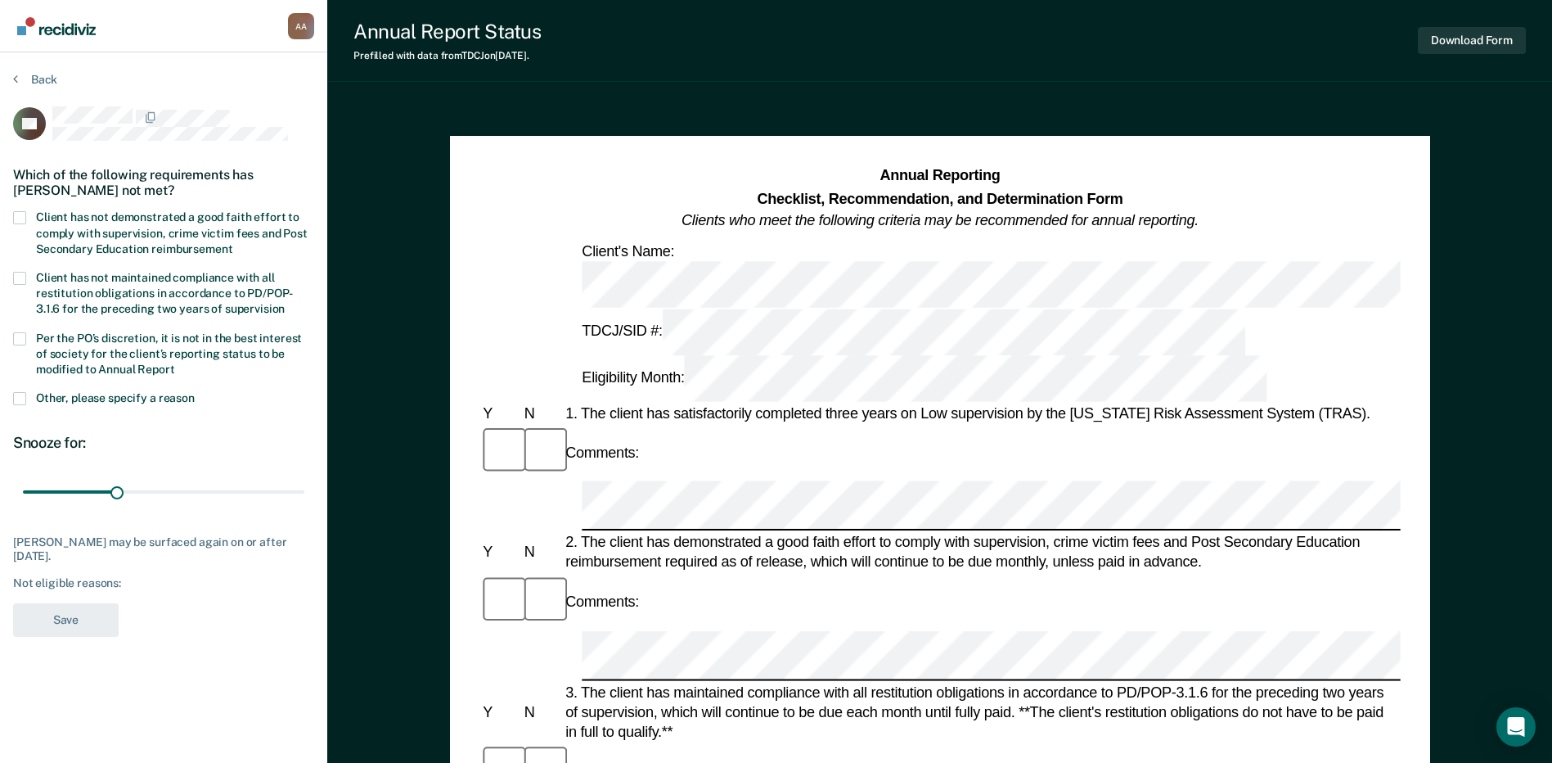
click at [11, 398] on section "Back LA Which of the following requirements has [PERSON_NAME] not met? Client h…" at bounding box center [163, 359] width 327 height 614
click at [20, 402] on span at bounding box center [19, 398] width 13 height 13
click at [195, 392] on input "Other, please specify a reason" at bounding box center [195, 392] width 0 height 0
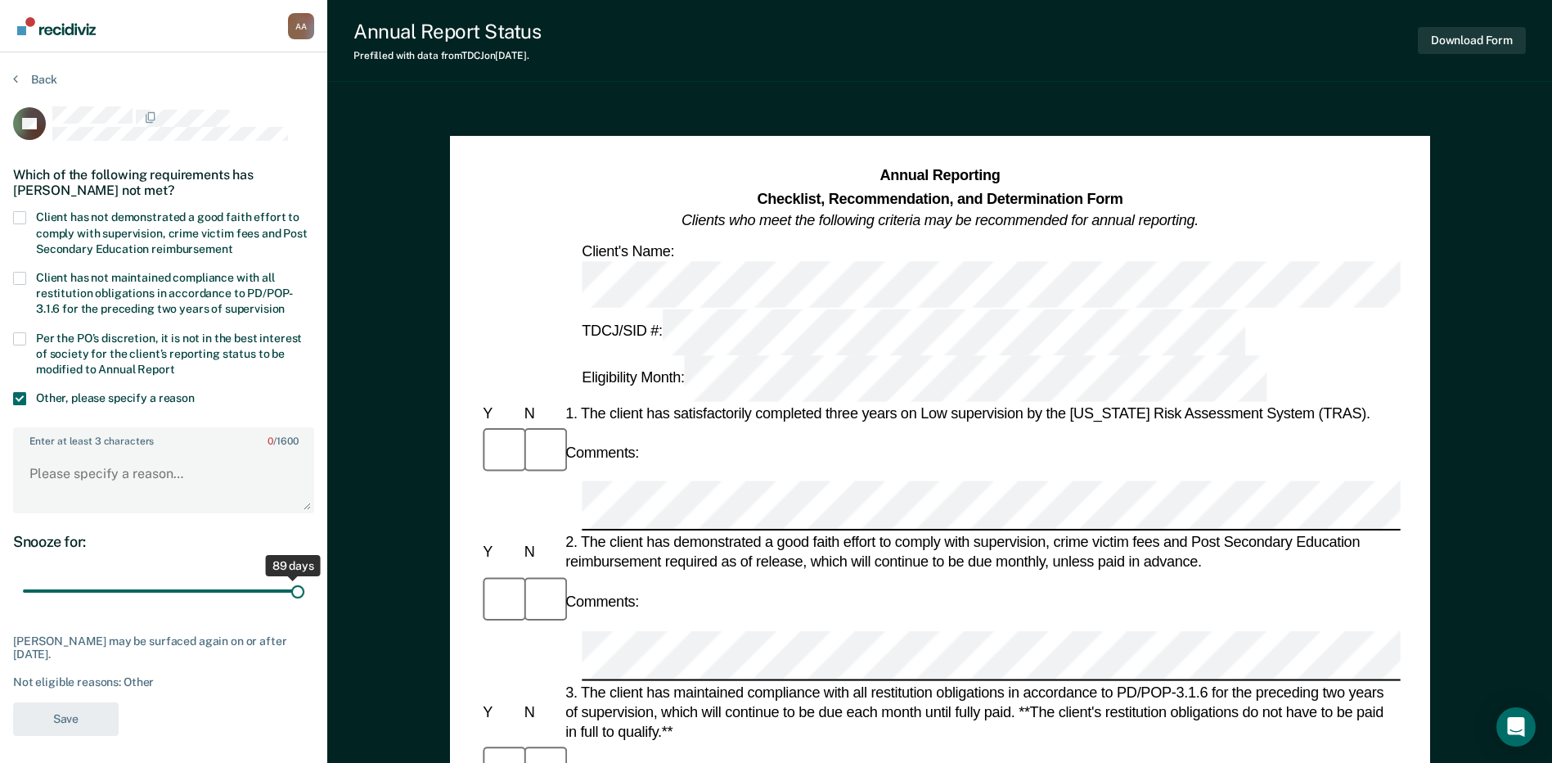
drag, startPoint x: 236, startPoint y: 590, endPoint x: 339, endPoint y: 590, distance: 103.1
type input "90"
click at [304, 590] on input "range" at bounding box center [164, 591] width 282 height 29
drag, startPoint x: 198, startPoint y: 486, endPoint x: 233, endPoint y: 484, distance: 35.3
click at [200, 486] on textarea "Enter at least 3 characters 0 / 1600" at bounding box center [164, 481] width 298 height 61
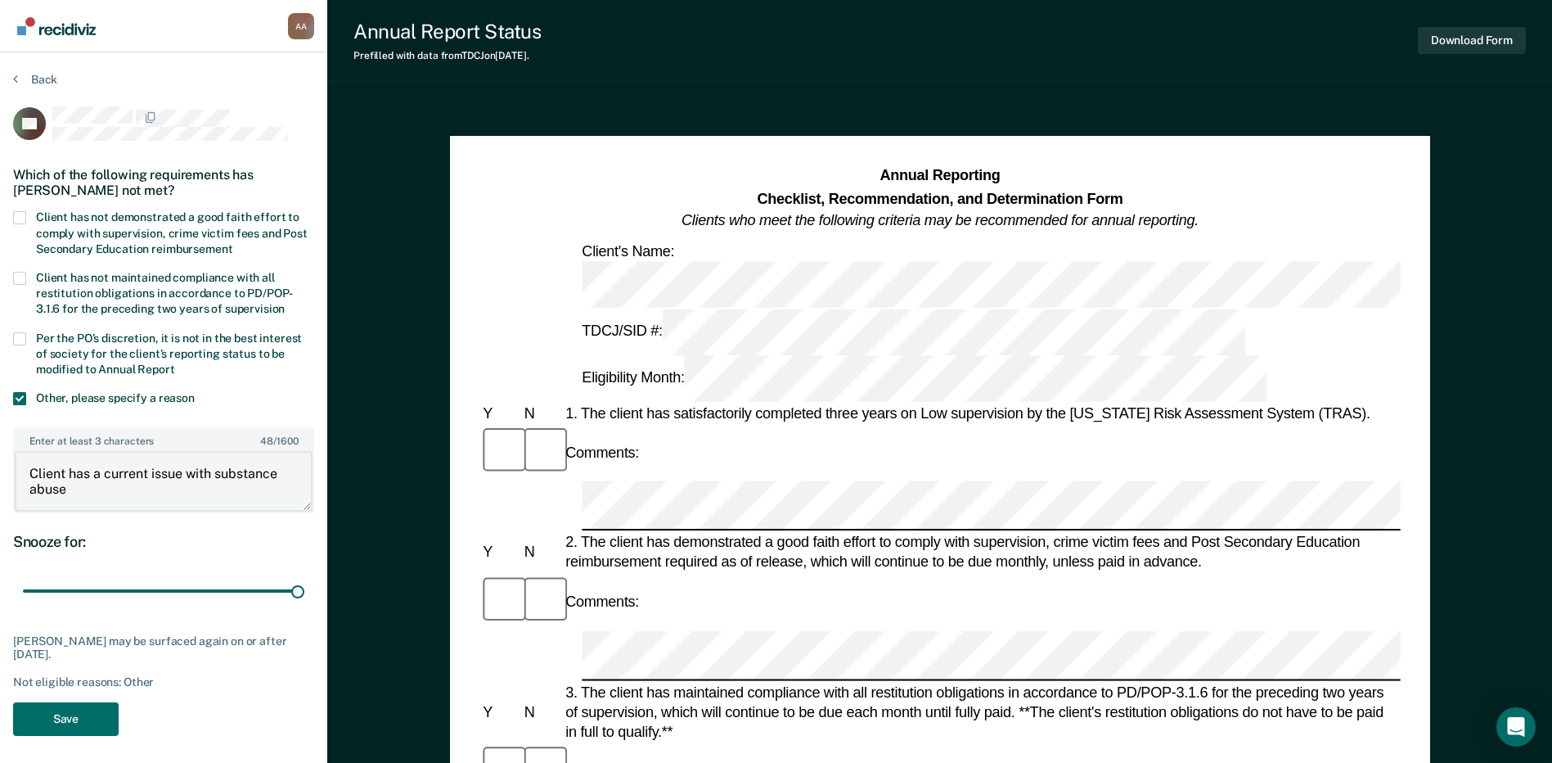
type textarea "Client has a current issue with substance abuse"
click at [20, 215] on span at bounding box center [19, 217] width 13 height 13
click at [232, 243] on input "Client has not demonstrated a good faith effort to comply with supervision, cri…" at bounding box center [232, 243] width 0 height 0
click at [67, 716] on button "Save" at bounding box center [66, 719] width 106 height 34
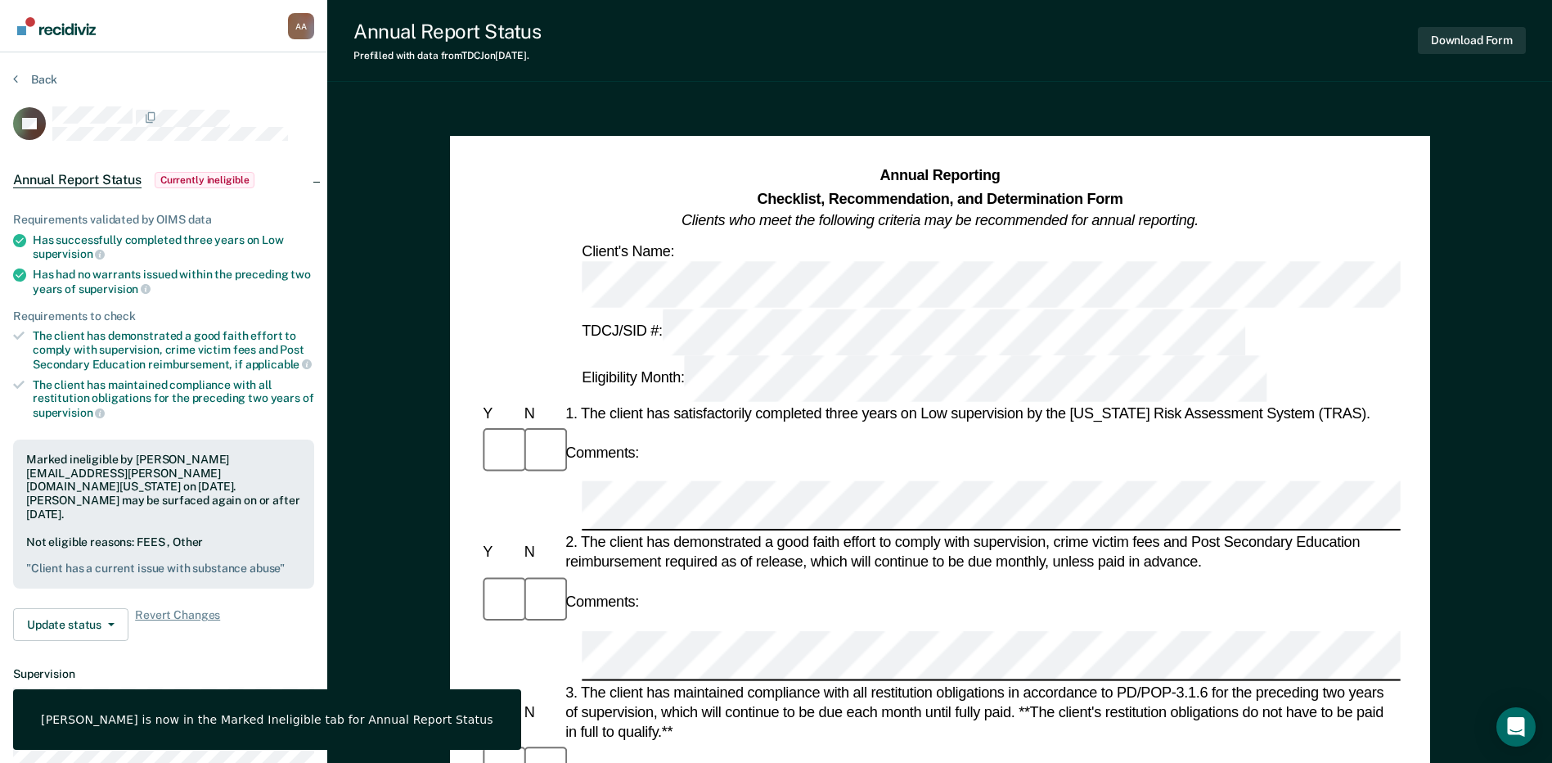
click at [21, 87] on div "Back" at bounding box center [163, 89] width 301 height 34
click at [20, 79] on button "Back" at bounding box center [35, 79] width 44 height 15
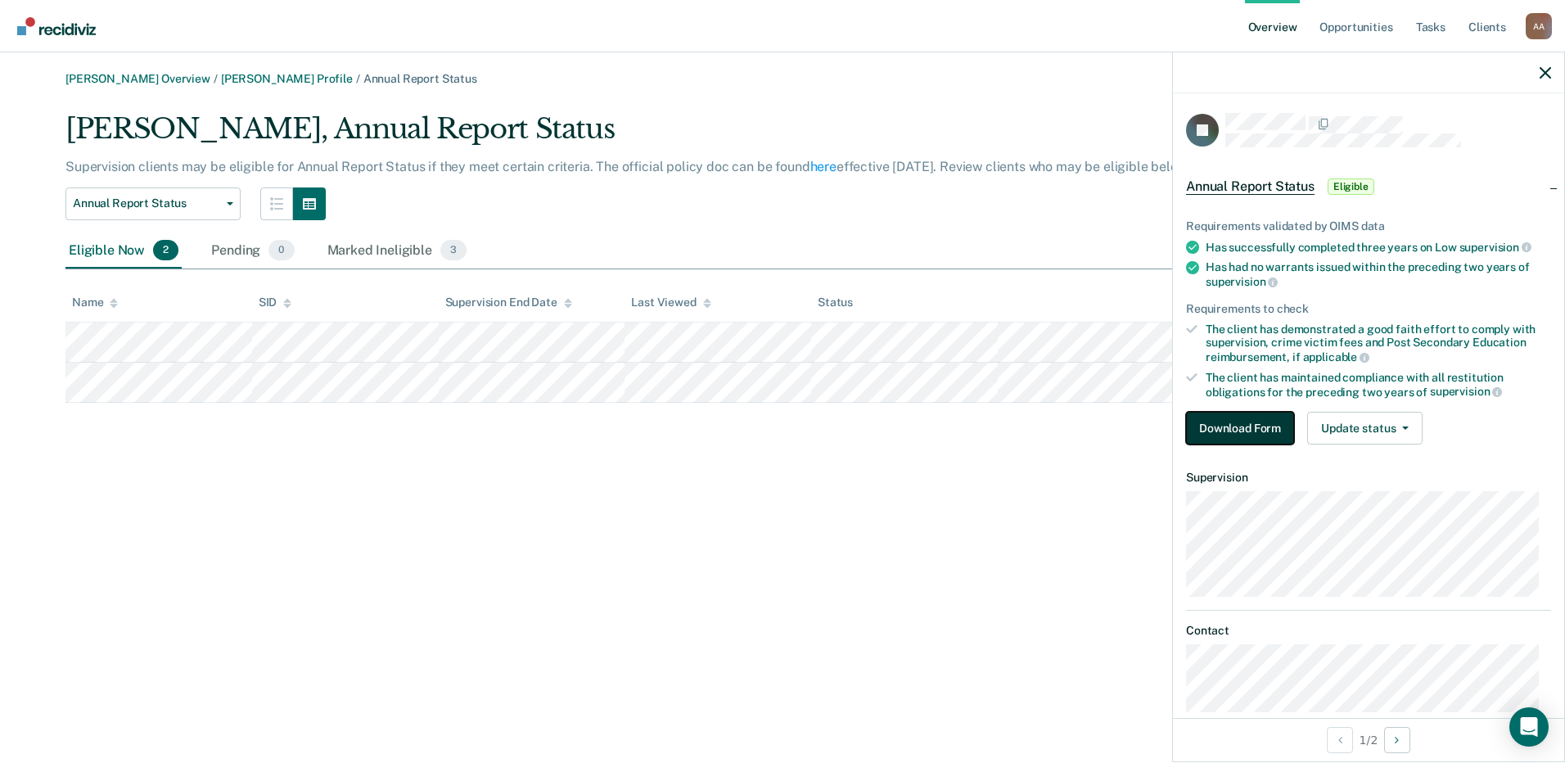
click at [1220, 423] on button "Download Form" at bounding box center [1240, 428] width 108 height 33
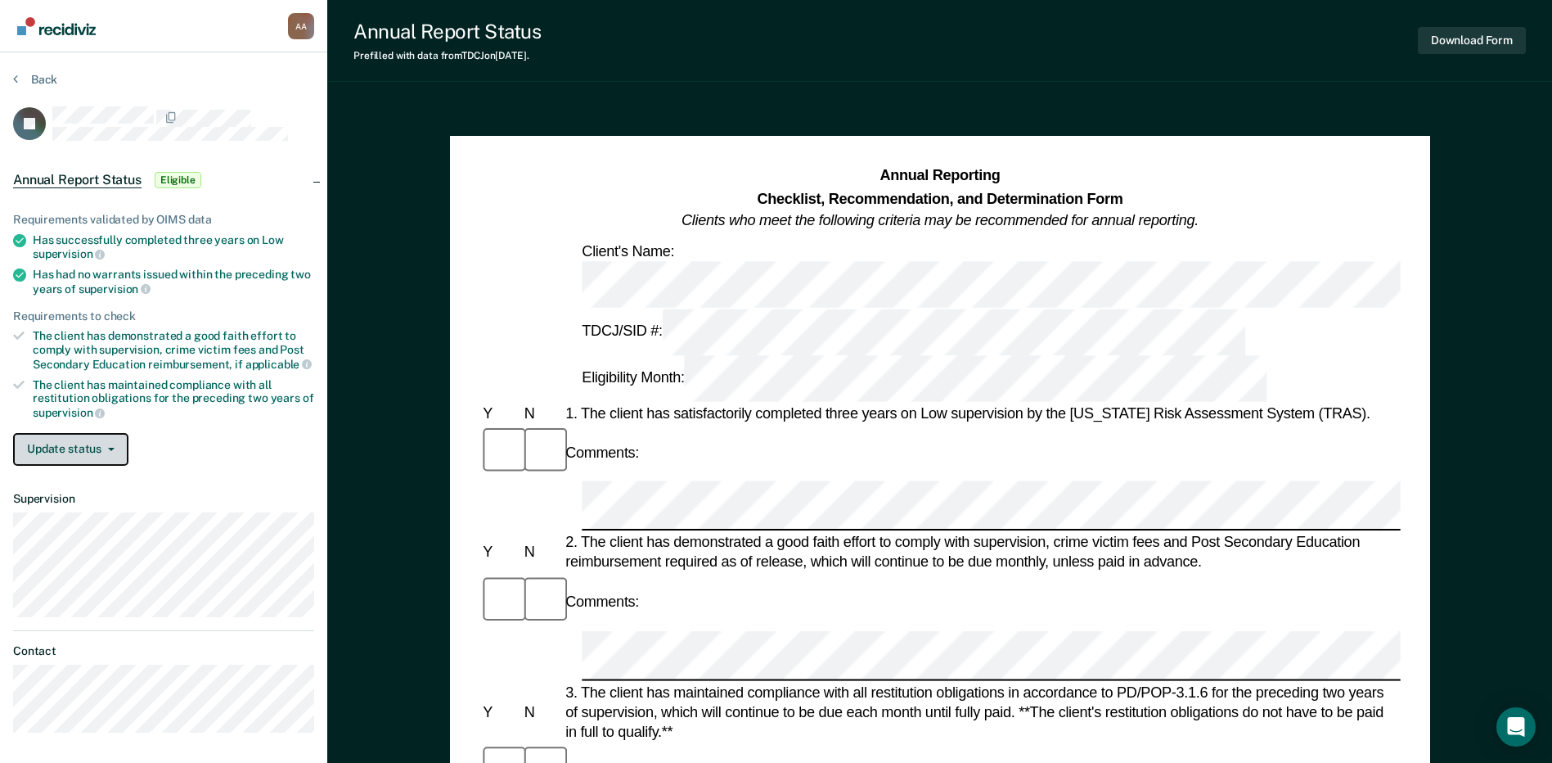
drag, startPoint x: 113, startPoint y: 444, endPoint x: 117, endPoint y: 466, distance: 23.3
click at [113, 446] on button "Update status" at bounding box center [70, 449] width 115 height 33
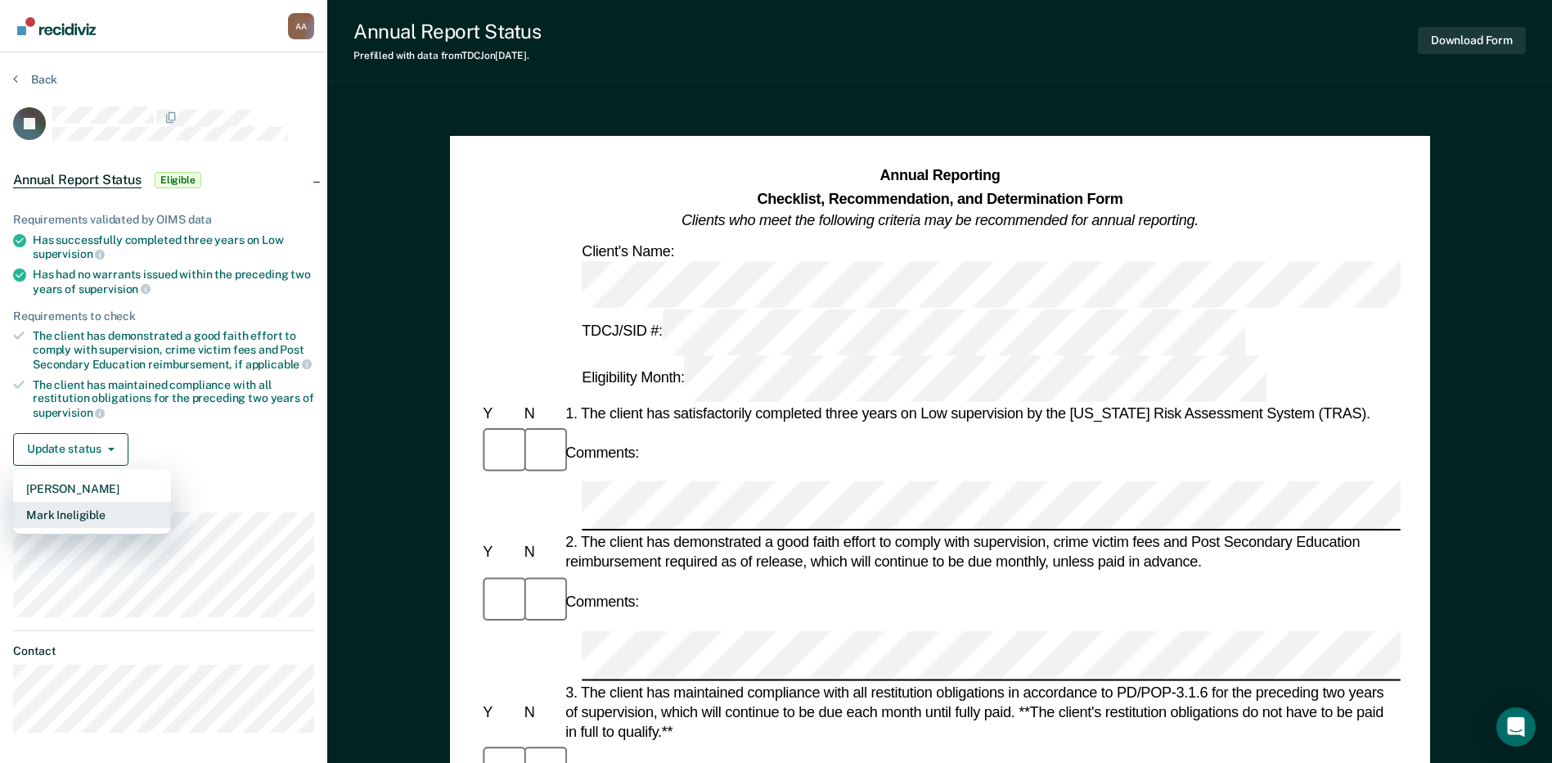
click at [100, 522] on button "Mark Ineligible" at bounding box center [92, 515] width 158 height 26
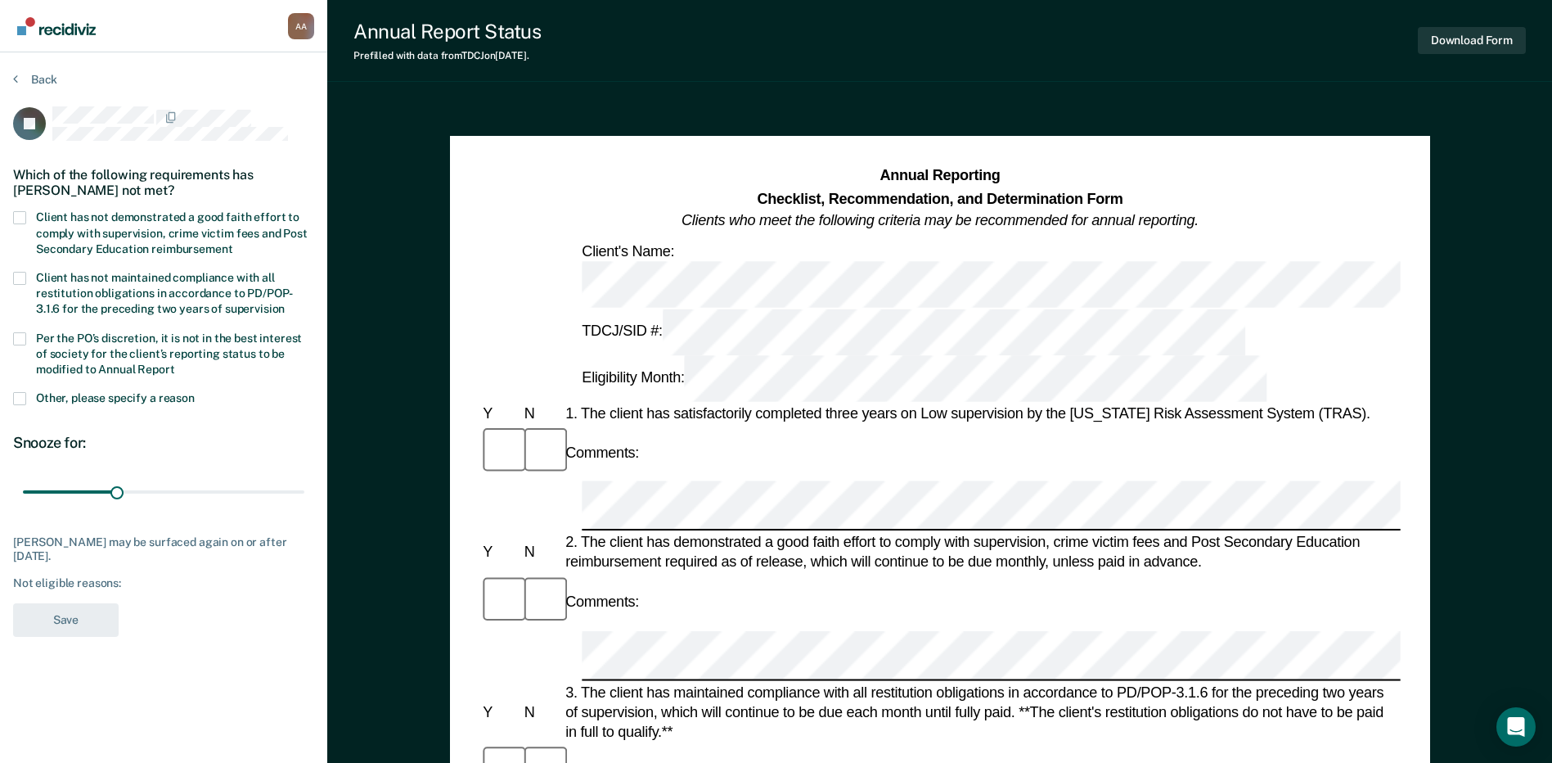
click at [29, 222] on label "Client has not demonstrated a good faith effort to comply with supervision, cri…" at bounding box center [163, 234] width 301 height 47
click at [232, 243] on input "Client has not demonstrated a good faith effort to comply with supervision, cri…" at bounding box center [232, 243] width 0 height 0
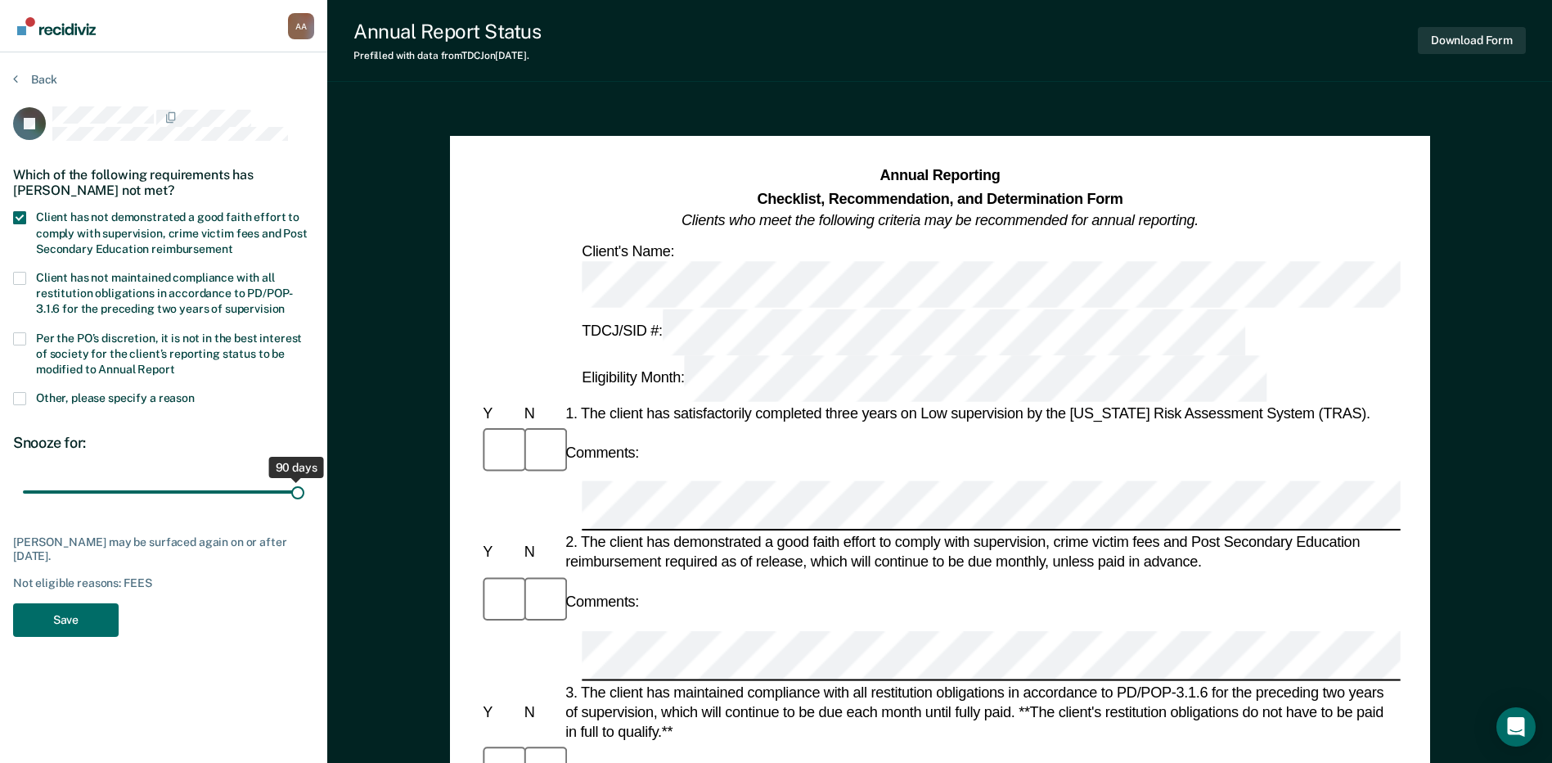
drag, startPoint x: 113, startPoint y: 488, endPoint x: 381, endPoint y: 522, distance: 269.8
type input "90"
click at [304, 507] on input "range" at bounding box center [164, 492] width 282 height 29
click at [78, 626] on button "Save" at bounding box center [66, 620] width 106 height 34
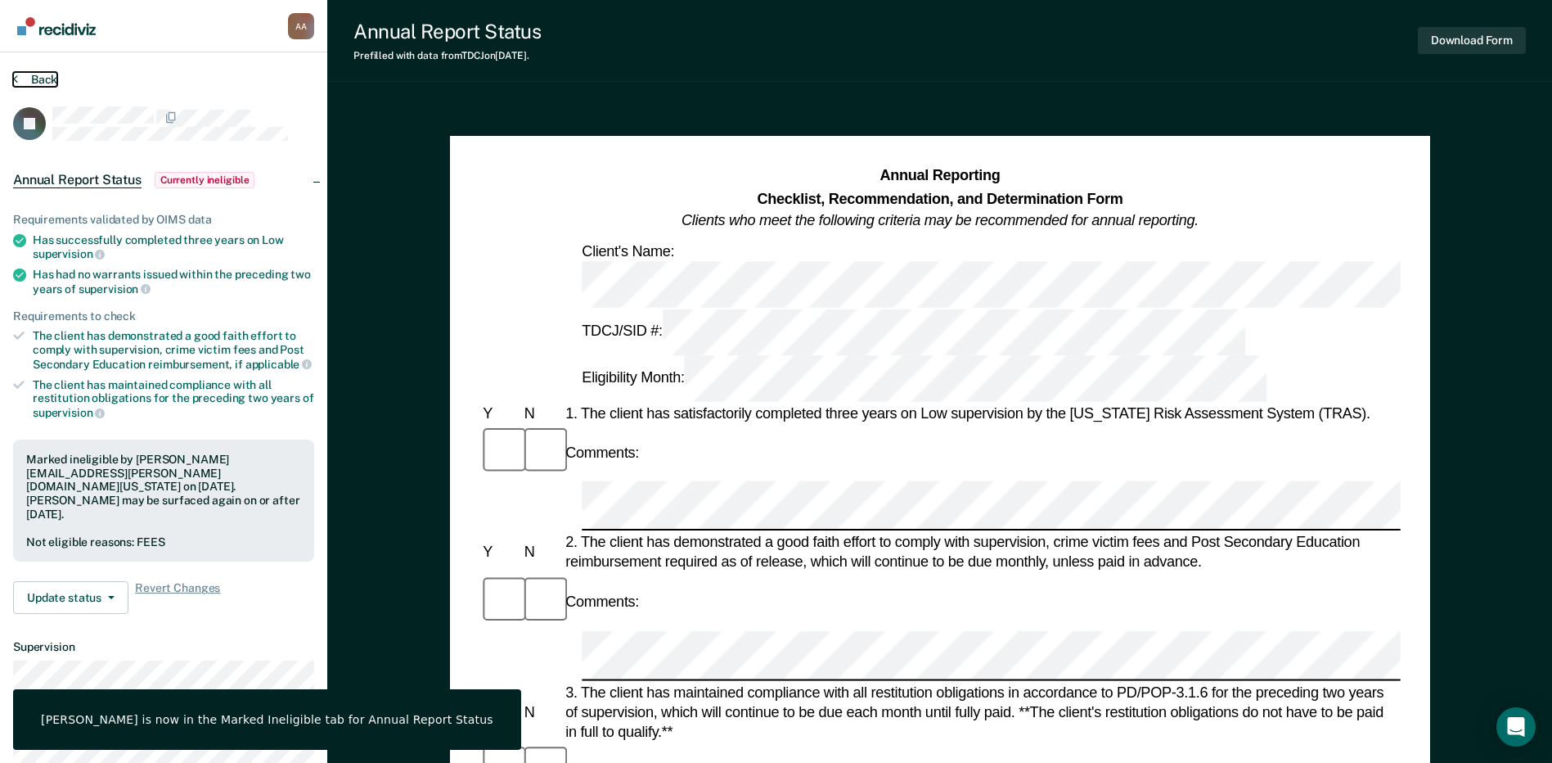
click at [29, 79] on button "Back" at bounding box center [35, 79] width 44 height 15
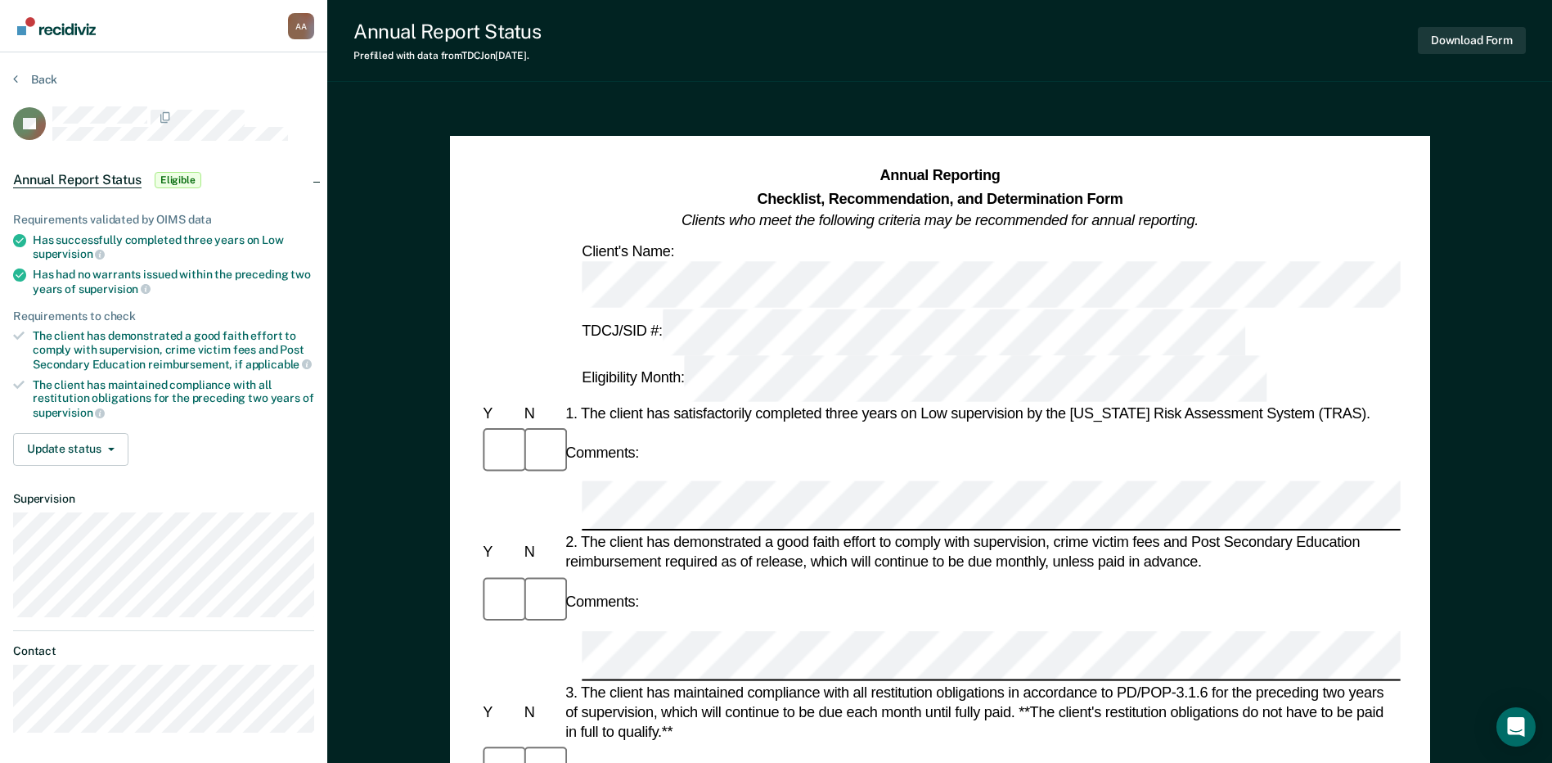
click at [1058, 99] on div "Annual Report Status Prefilled with data from TDCJ on [DATE] . Download Form An…" at bounding box center [939, 733] width 1225 height 1466
click at [37, 440] on button "Update status" at bounding box center [70, 449] width 115 height 33
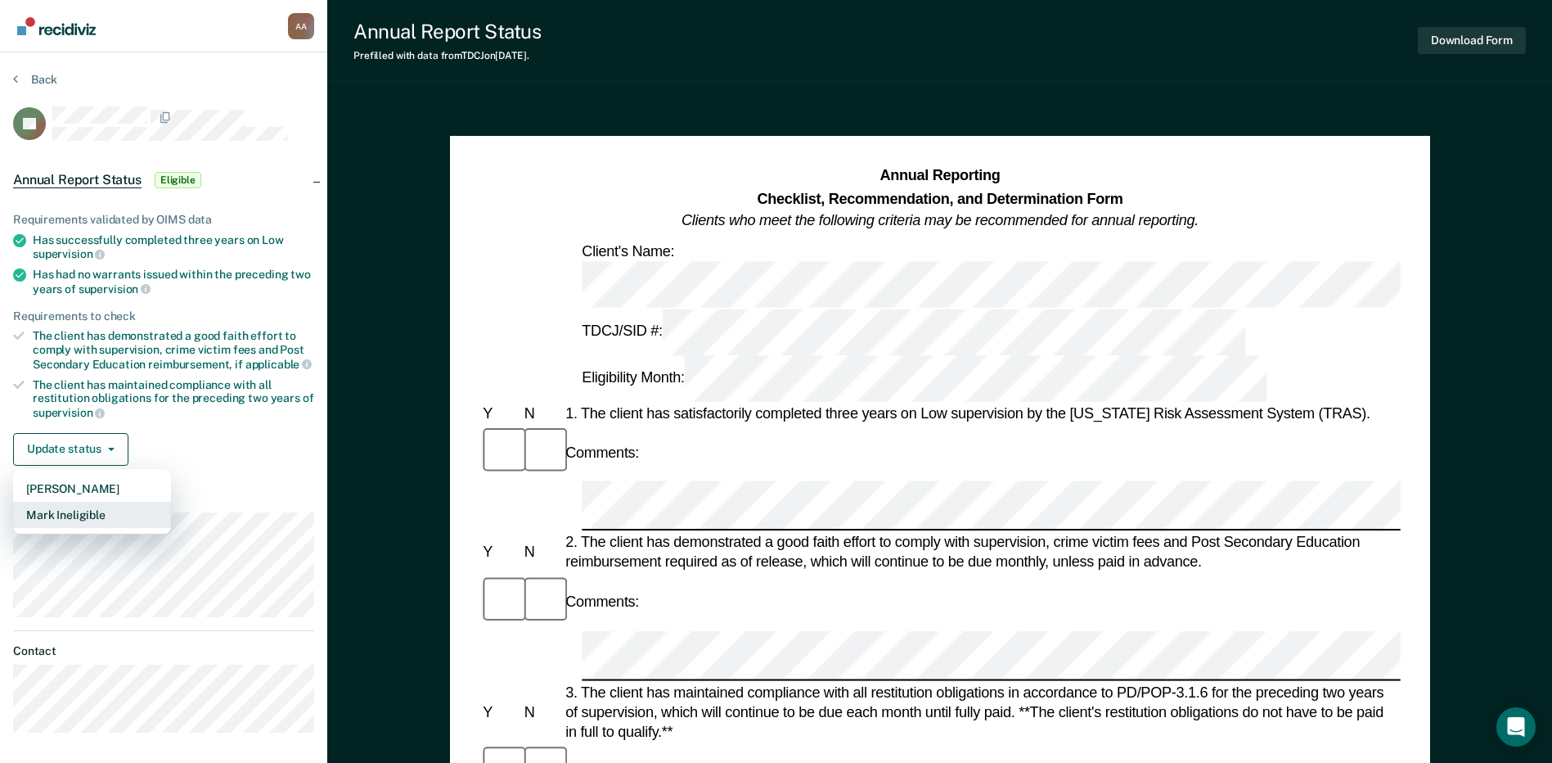
click at [42, 504] on button "Mark Ineligible" at bounding box center [92, 515] width 158 height 26
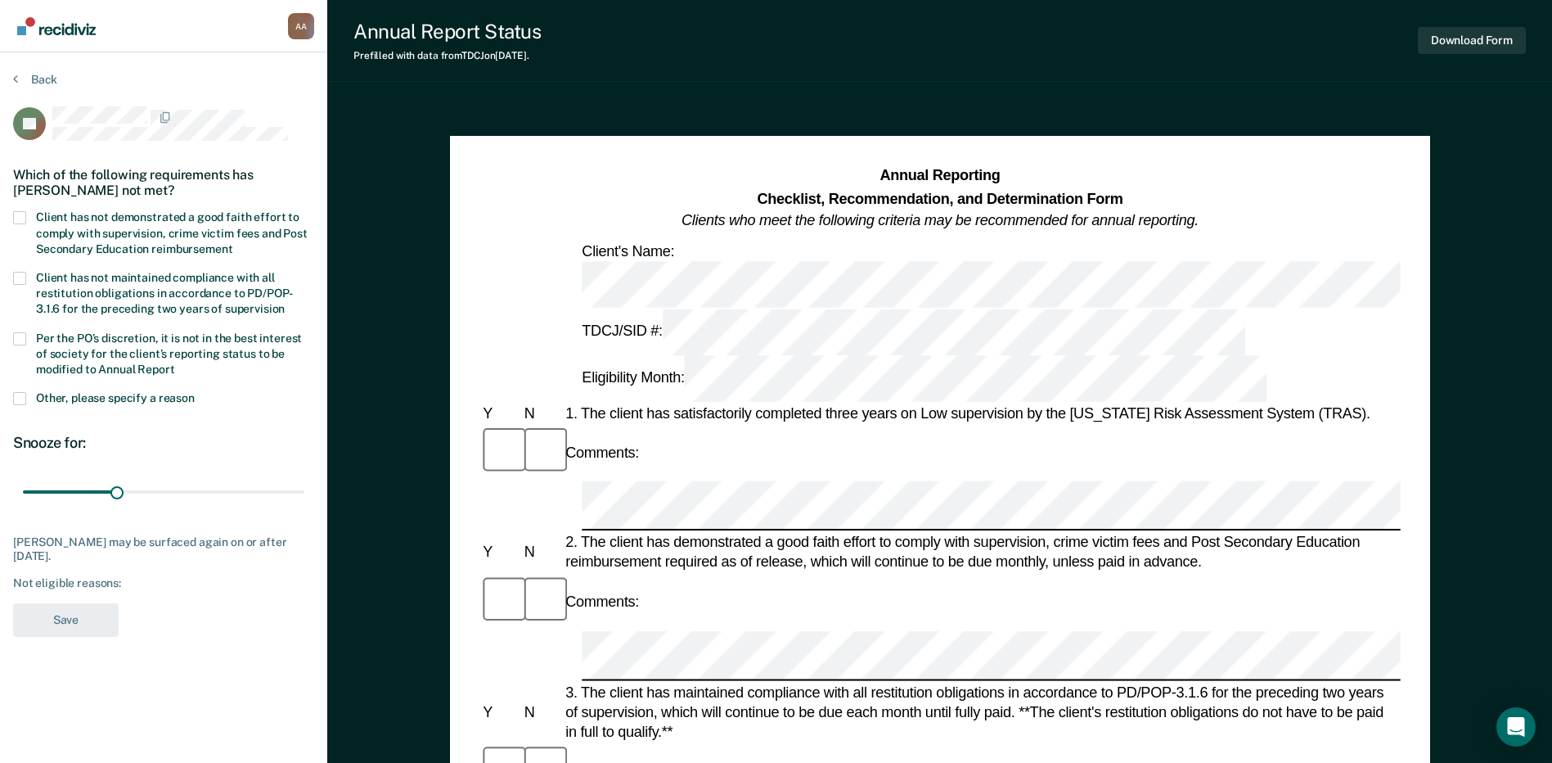
click at [68, 400] on span "Other, please specify a reason" at bounding box center [115, 397] width 159 height 13
click at [195, 392] on input "Other, please specify a reason" at bounding box center [195, 392] width 0 height 0
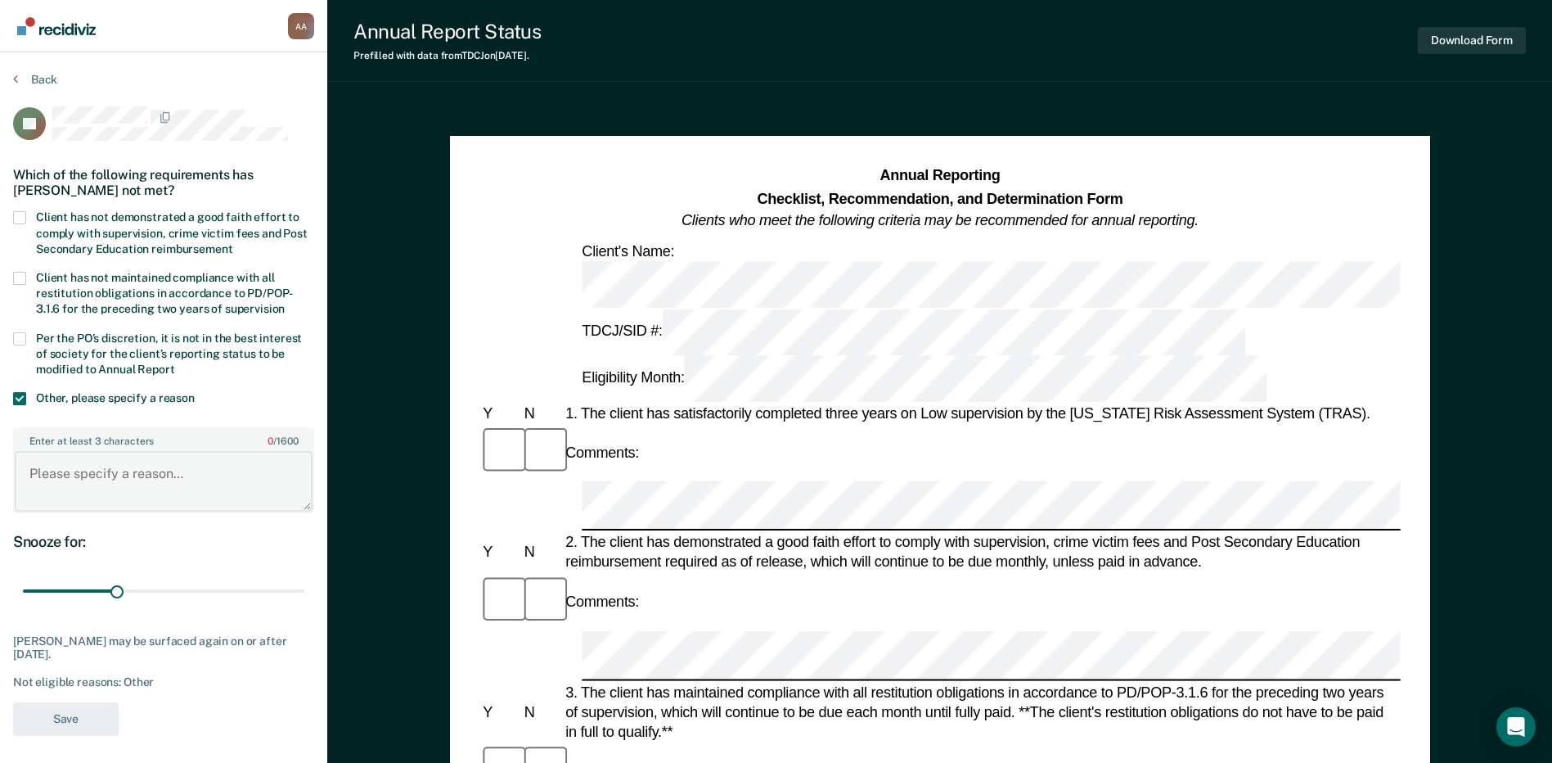
click at [116, 474] on textarea "Enter at least 3 characters 0 / 1600" at bounding box center [164, 481] width 298 height 61
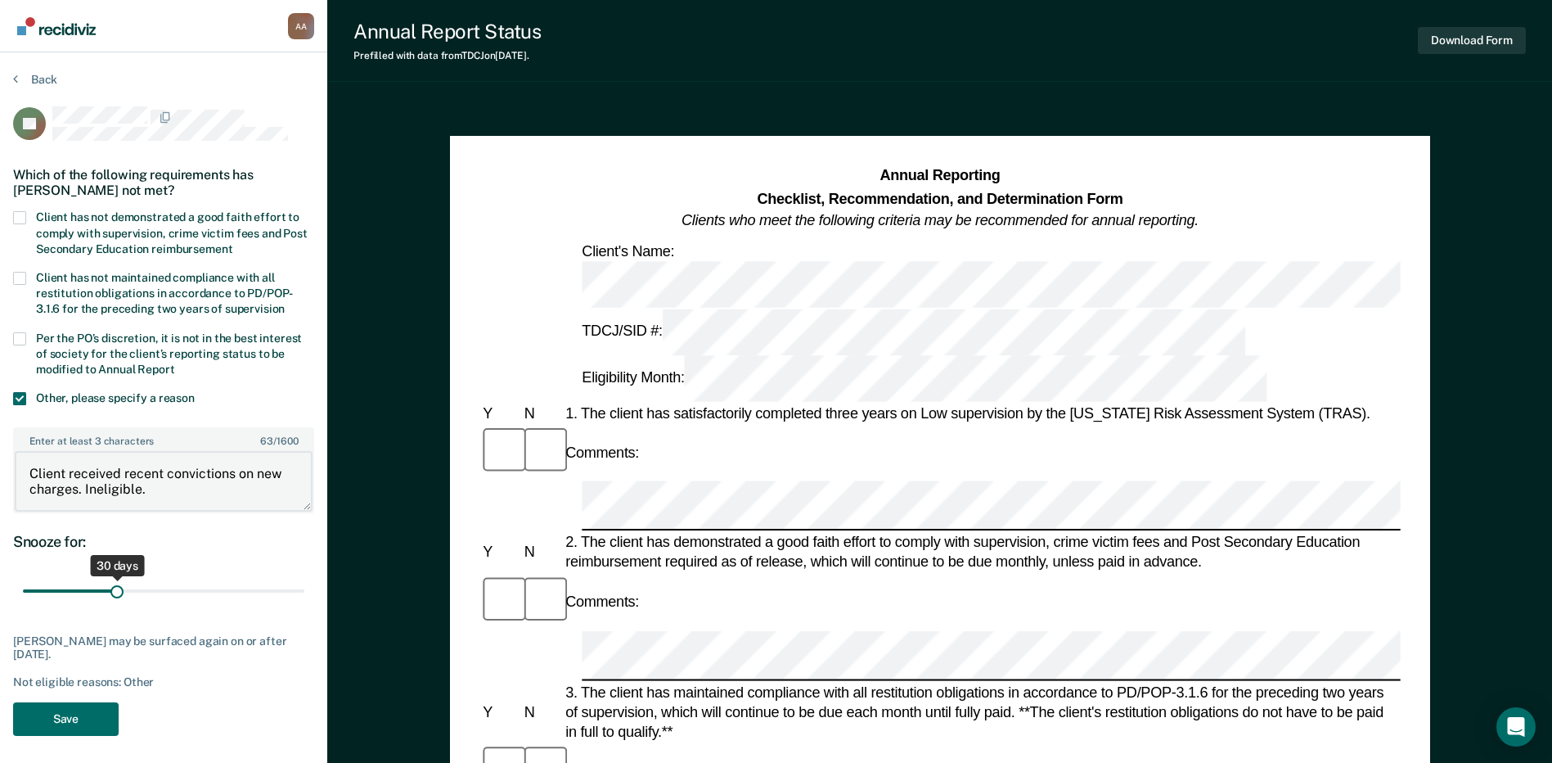
type textarea "Client received recent convictions on new charges. Ineligible."
drag, startPoint x: 117, startPoint y: 589, endPoint x: 354, endPoint y: 611, distance: 237.5
type input "90"
click at [304, 606] on input "range" at bounding box center [164, 591] width 282 height 29
click at [84, 718] on button "Save" at bounding box center [66, 719] width 106 height 34
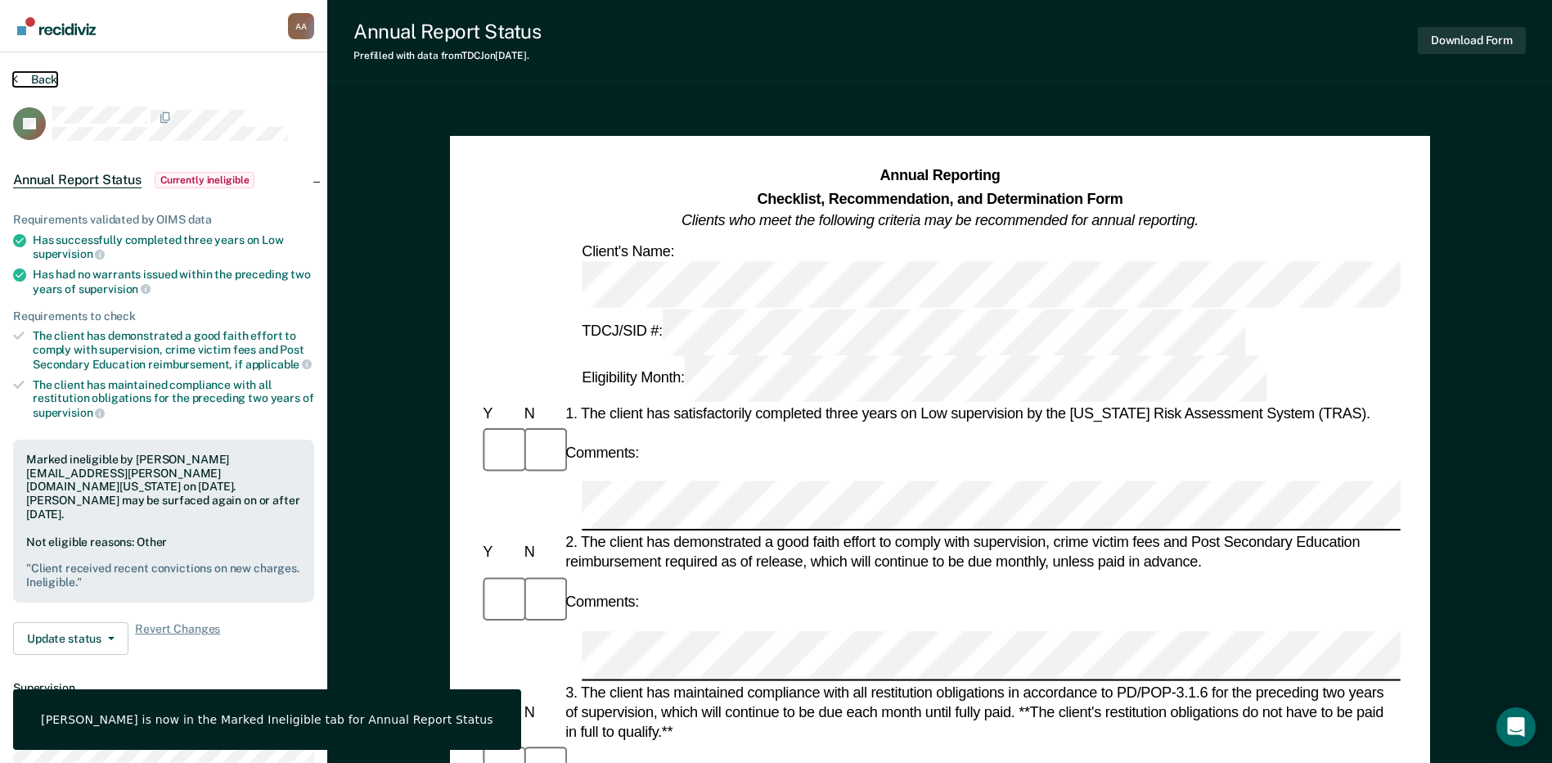
click at [29, 86] on button "Back" at bounding box center [35, 79] width 44 height 15
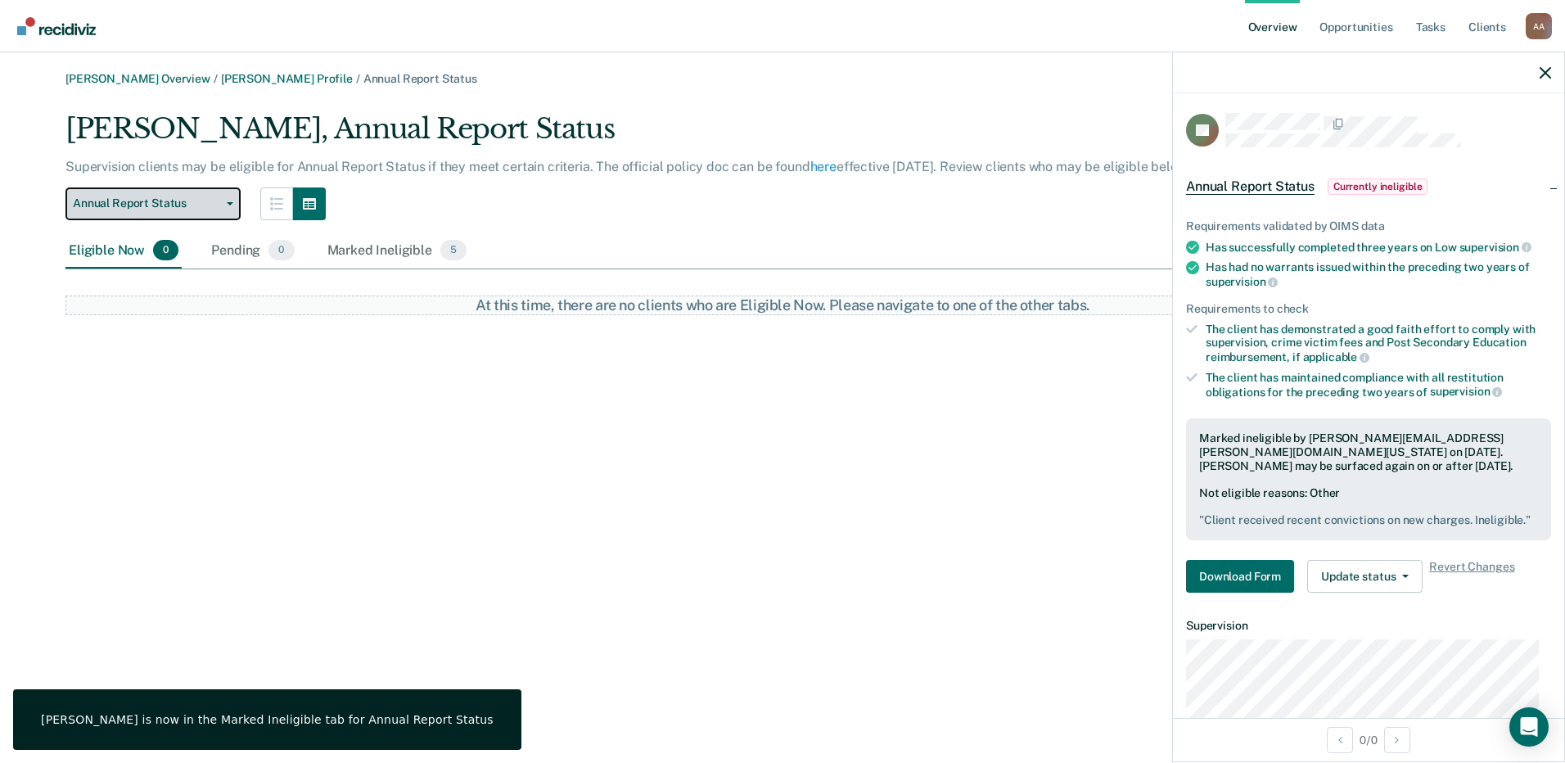
click at [170, 213] on button "Annual Report Status" at bounding box center [152, 203] width 175 height 33
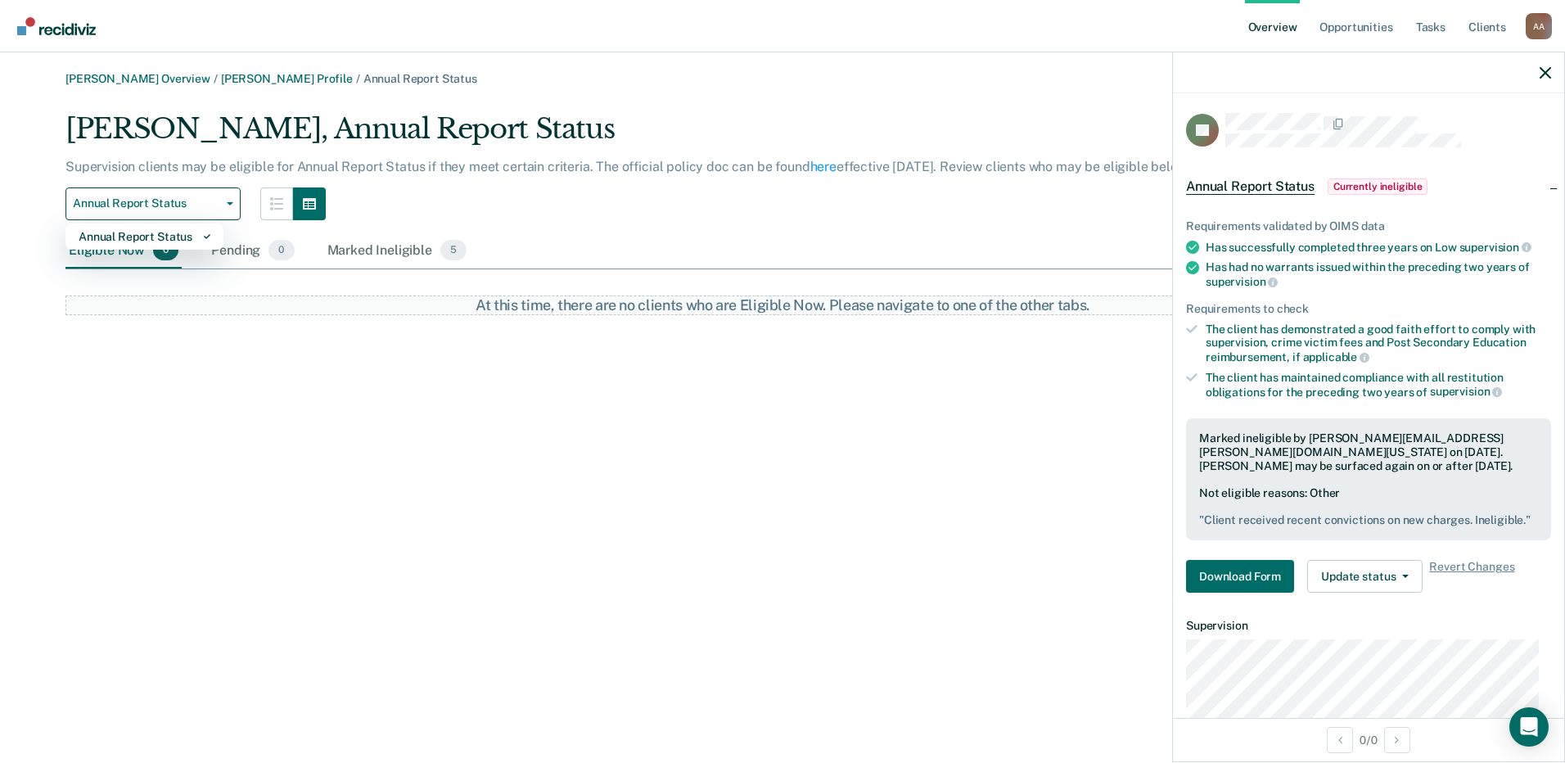
drag, startPoint x: 214, startPoint y: 468, endPoint x: 119, endPoint y: 238, distance: 248.8
click at [214, 465] on div "[PERSON_NAME] Overview / [PERSON_NAME] Profile / Annual Report Status [PERSON_N…" at bounding box center [782, 391] width 1525 height 638
click at [234, 80] on link "[PERSON_NAME] Profile" at bounding box center [287, 79] width 132 height 14
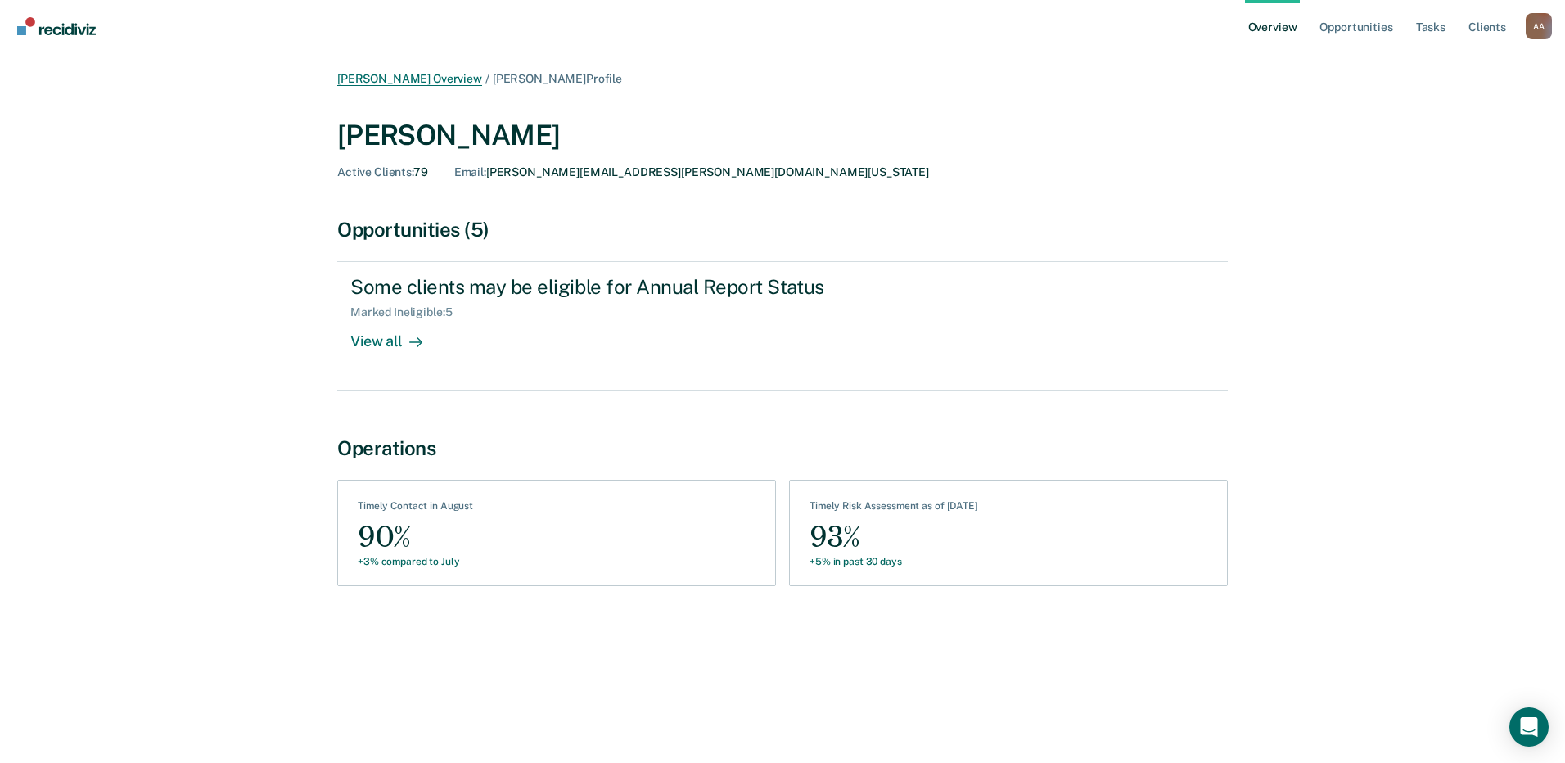
click at [406, 75] on link "[PERSON_NAME] Overview" at bounding box center [409, 79] width 145 height 14
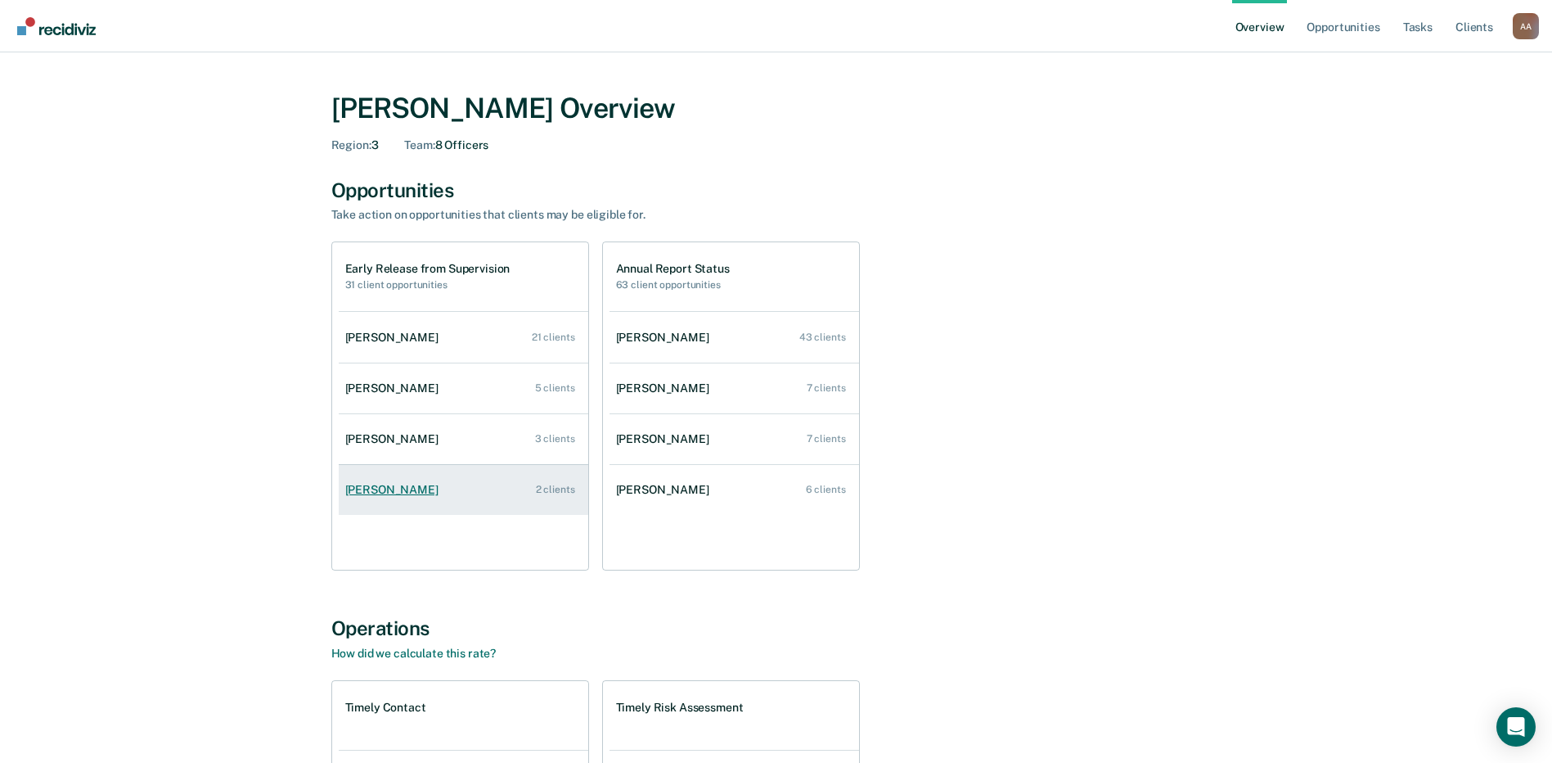
click at [372, 493] on div "[PERSON_NAME]" at bounding box center [395, 490] width 100 height 14
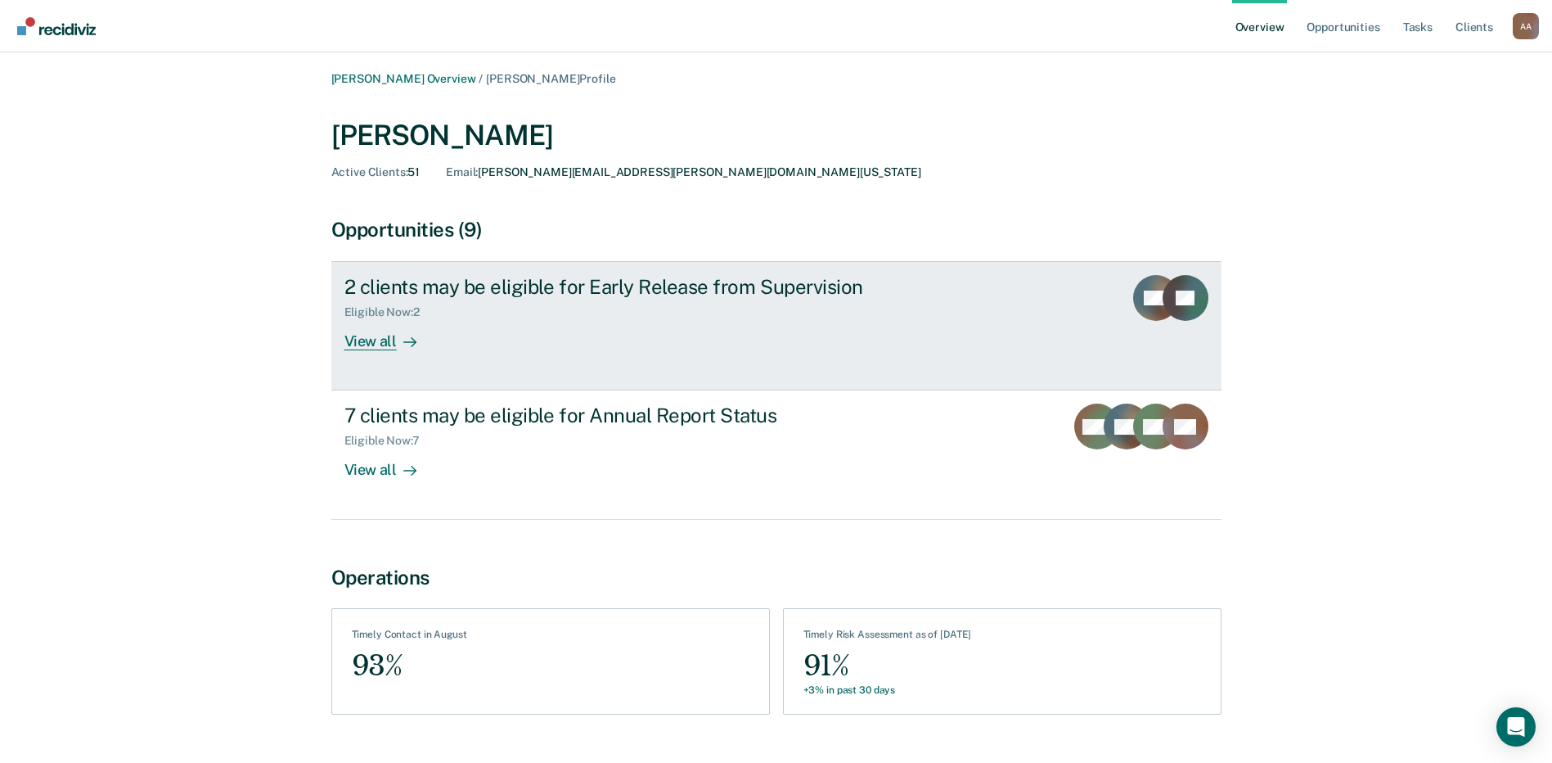
click at [365, 340] on div "View all" at bounding box center [391, 335] width 92 height 32
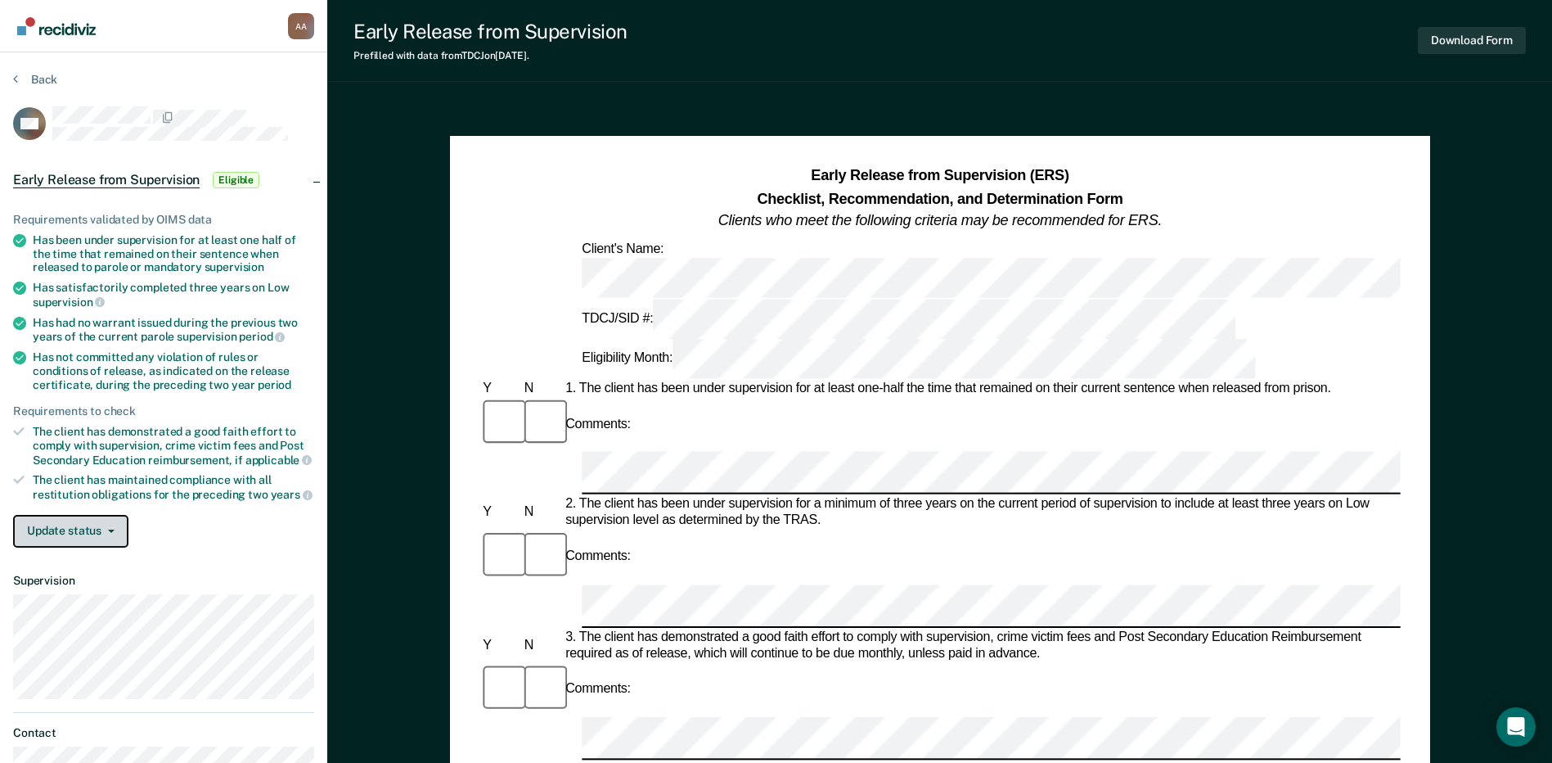
click at [59, 534] on button "Update status" at bounding box center [70, 531] width 115 height 33
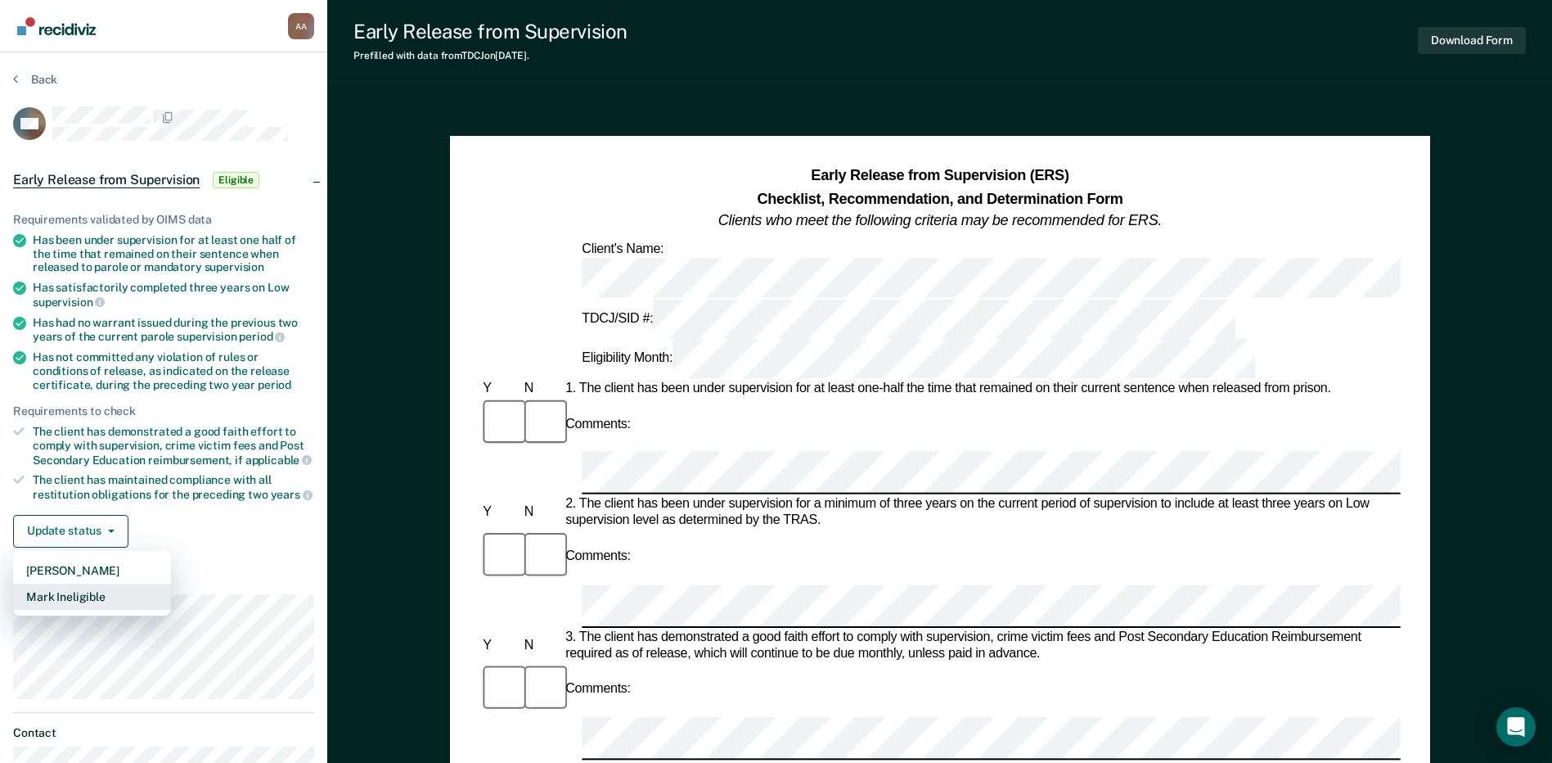
click at [85, 585] on button "Mark Ineligible" at bounding box center [92, 596] width 158 height 26
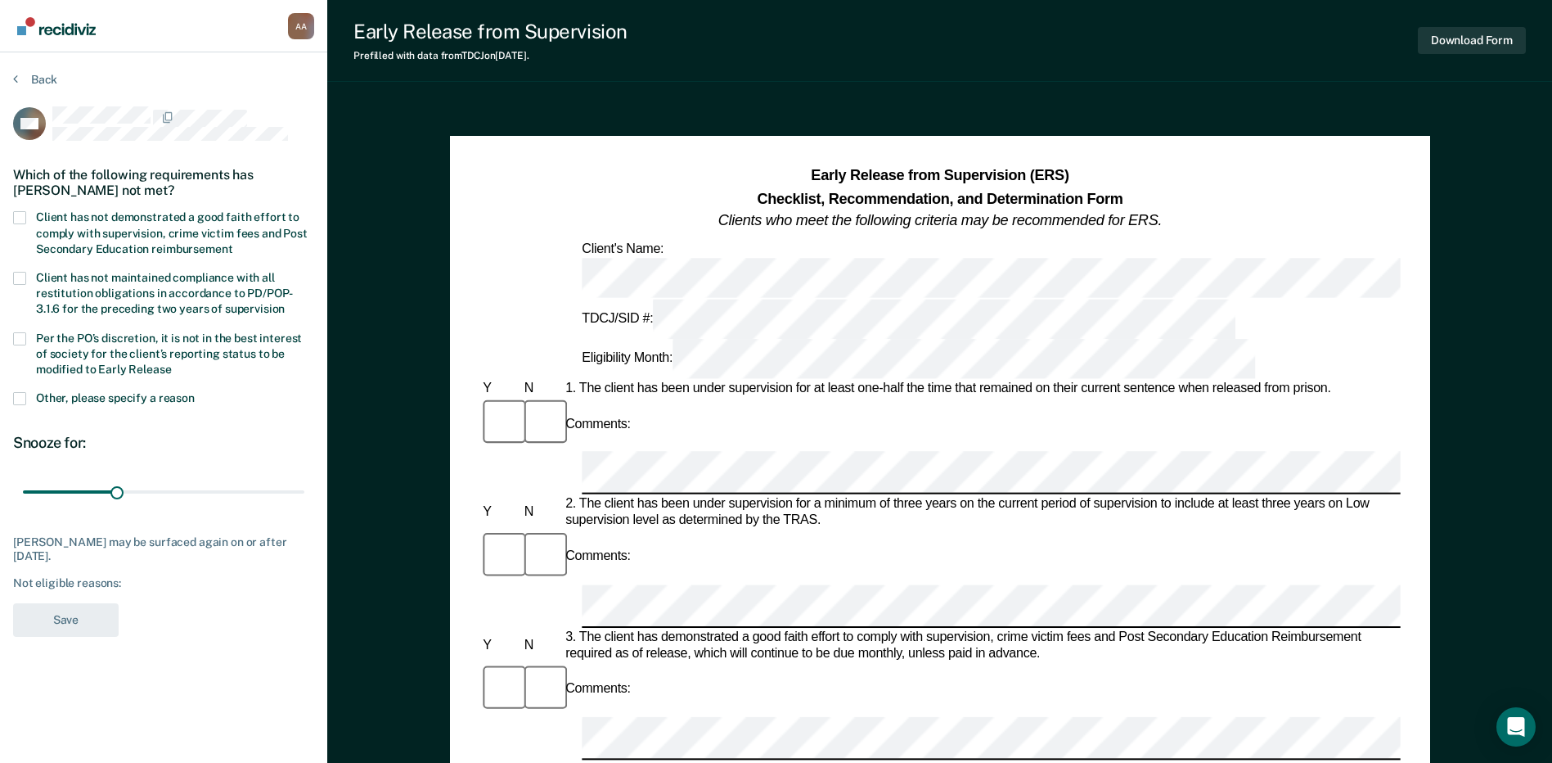
click at [34, 220] on label "Client has not demonstrated a good faith effort to comply with supervision, cri…" at bounding box center [163, 234] width 301 height 47
click at [232, 243] on input "Client has not demonstrated a good faith effort to comply with supervision, cri…" at bounding box center [232, 243] width 0 height 0
drag, startPoint x: 115, startPoint y: 493, endPoint x: 345, endPoint y: 510, distance: 230.5
type input "90"
click at [304, 507] on input "range" at bounding box center [164, 492] width 282 height 29
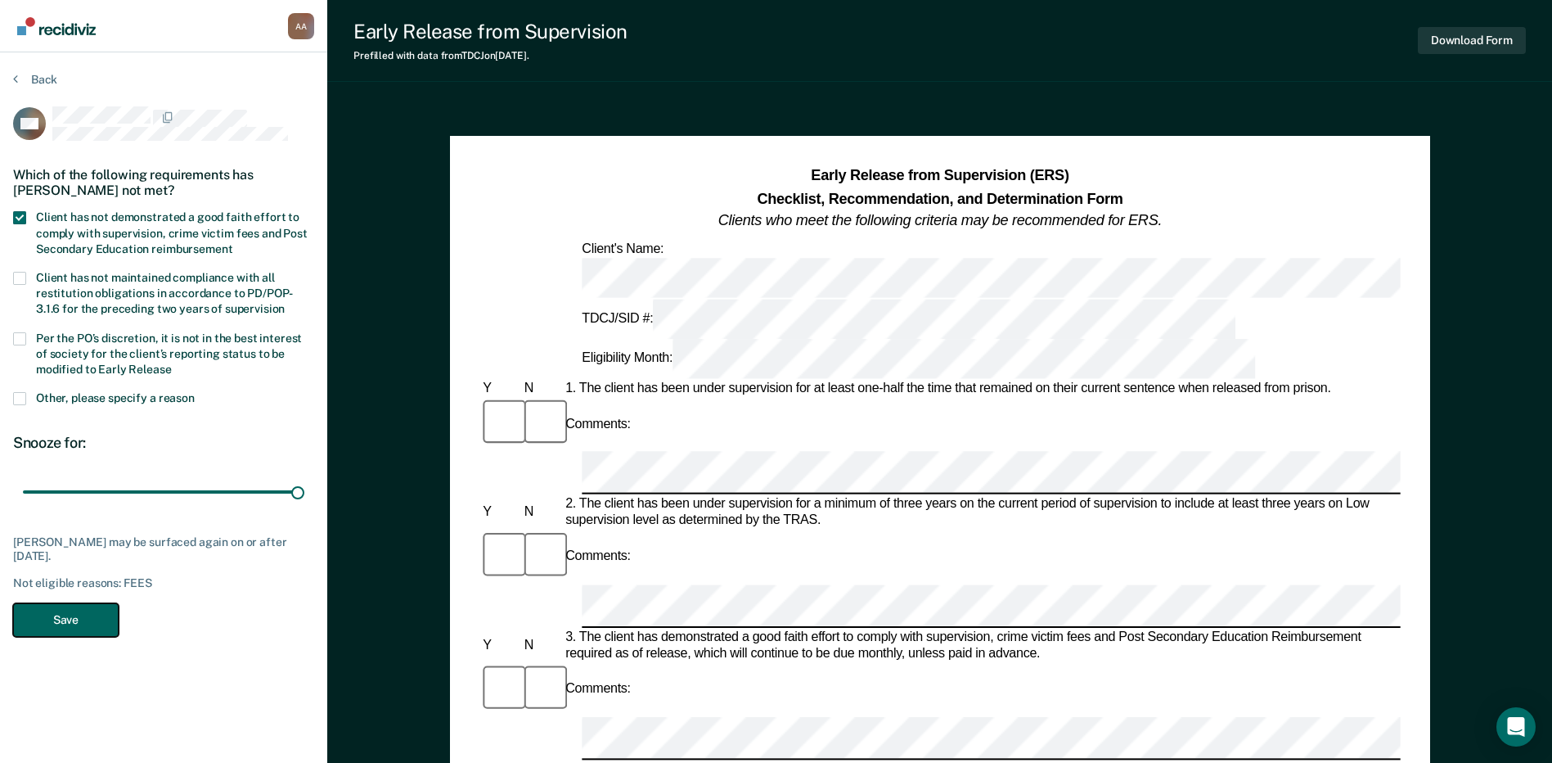
click at [102, 611] on button "Save" at bounding box center [66, 620] width 106 height 34
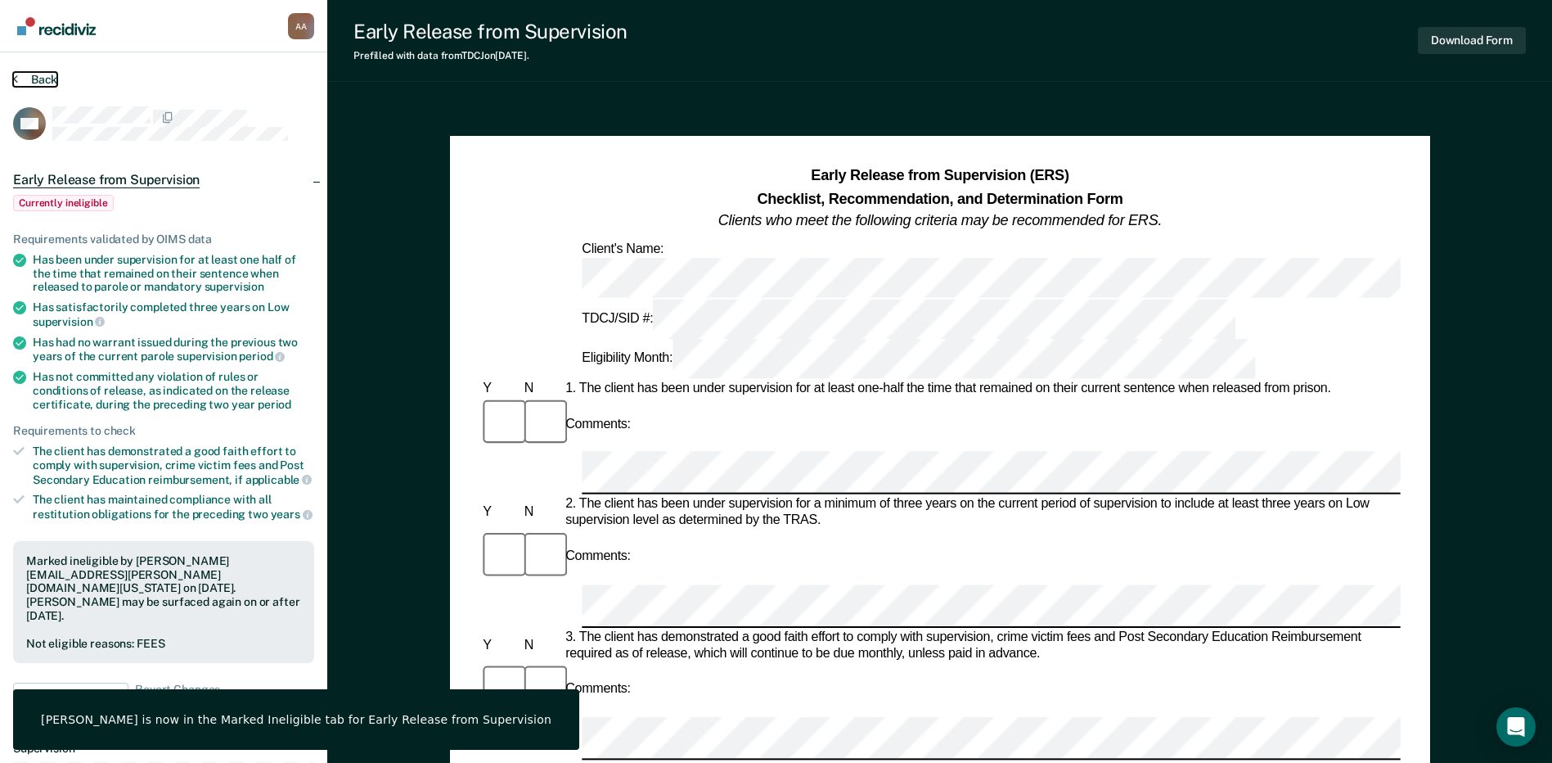
click at [44, 79] on button "Back" at bounding box center [35, 79] width 44 height 15
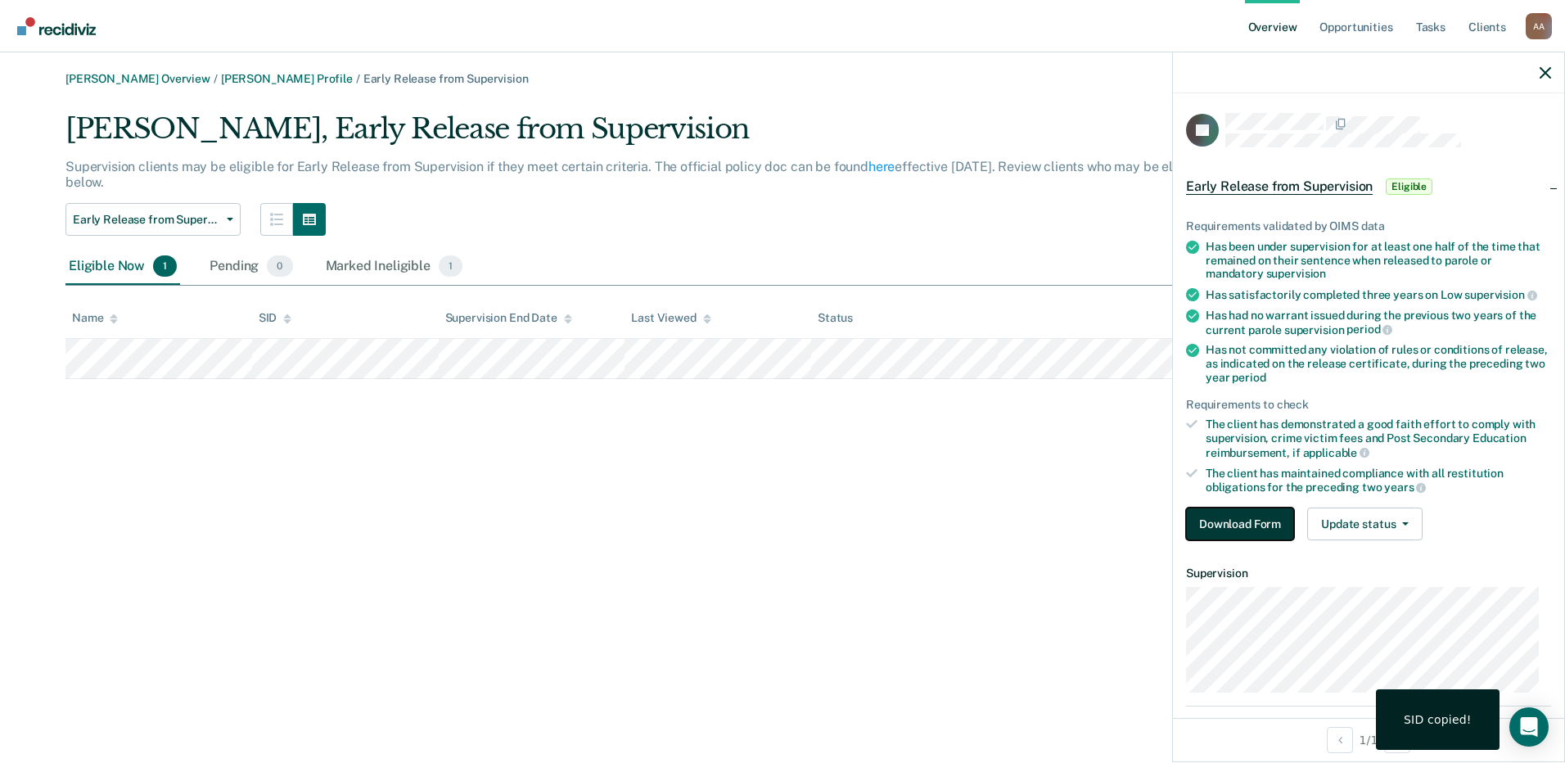
click at [1250, 526] on button "Download Form" at bounding box center [1240, 523] width 108 height 33
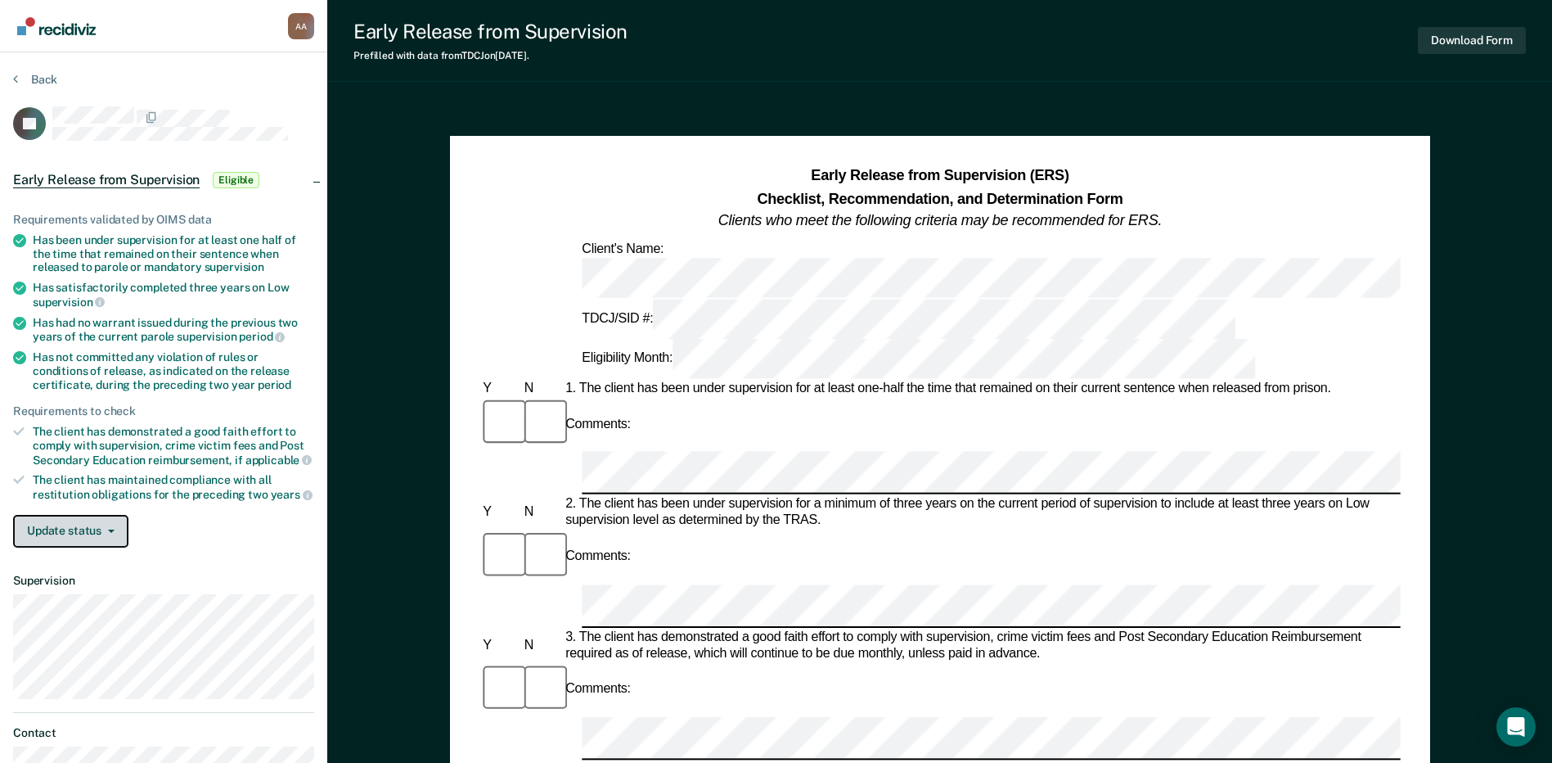
click at [105, 521] on button "Update status" at bounding box center [70, 531] width 115 height 33
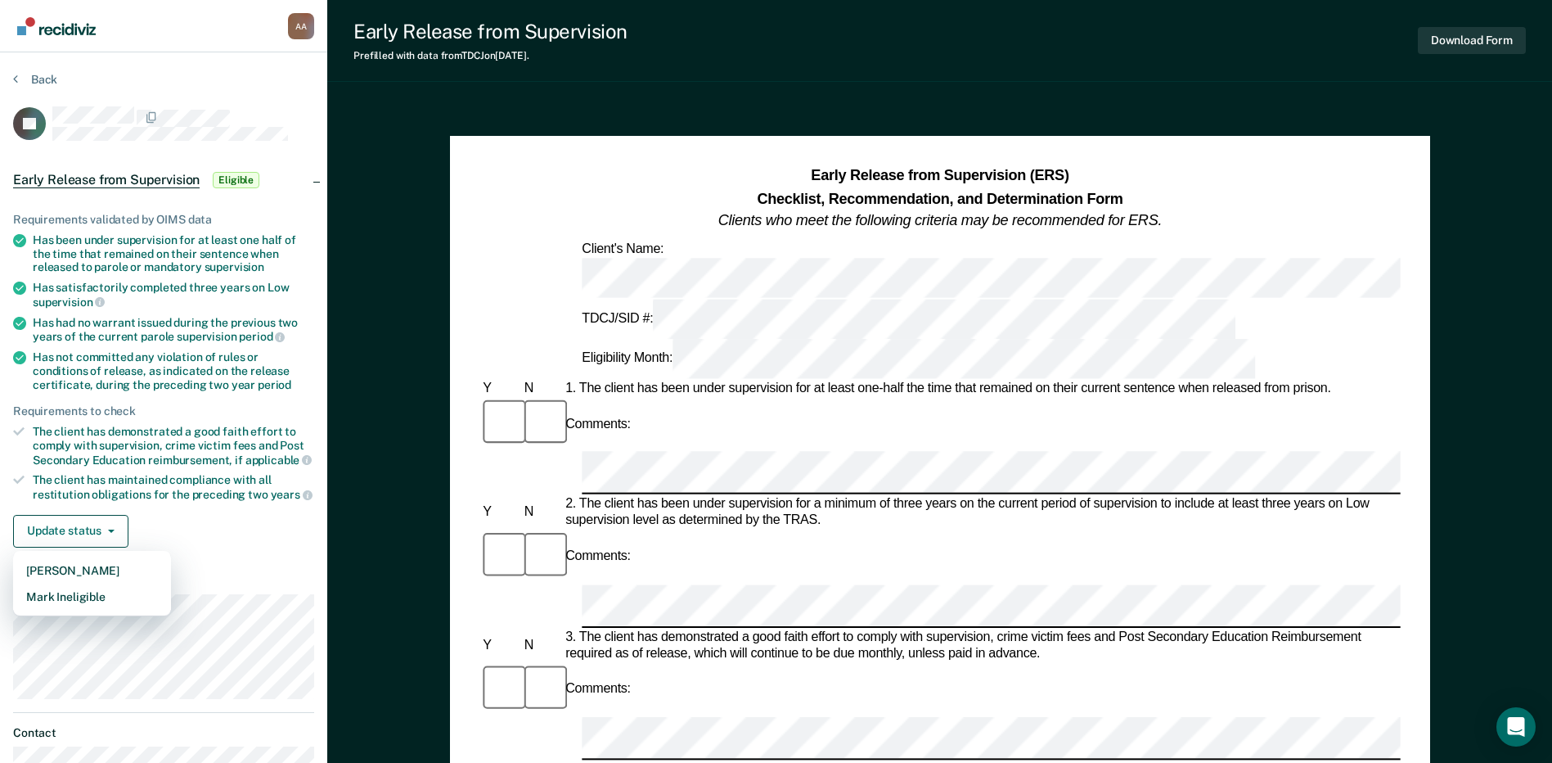
click at [245, 443] on div "The client has demonstrated a good faith effort to comply with supervision, cri…" at bounding box center [174, 446] width 282 height 42
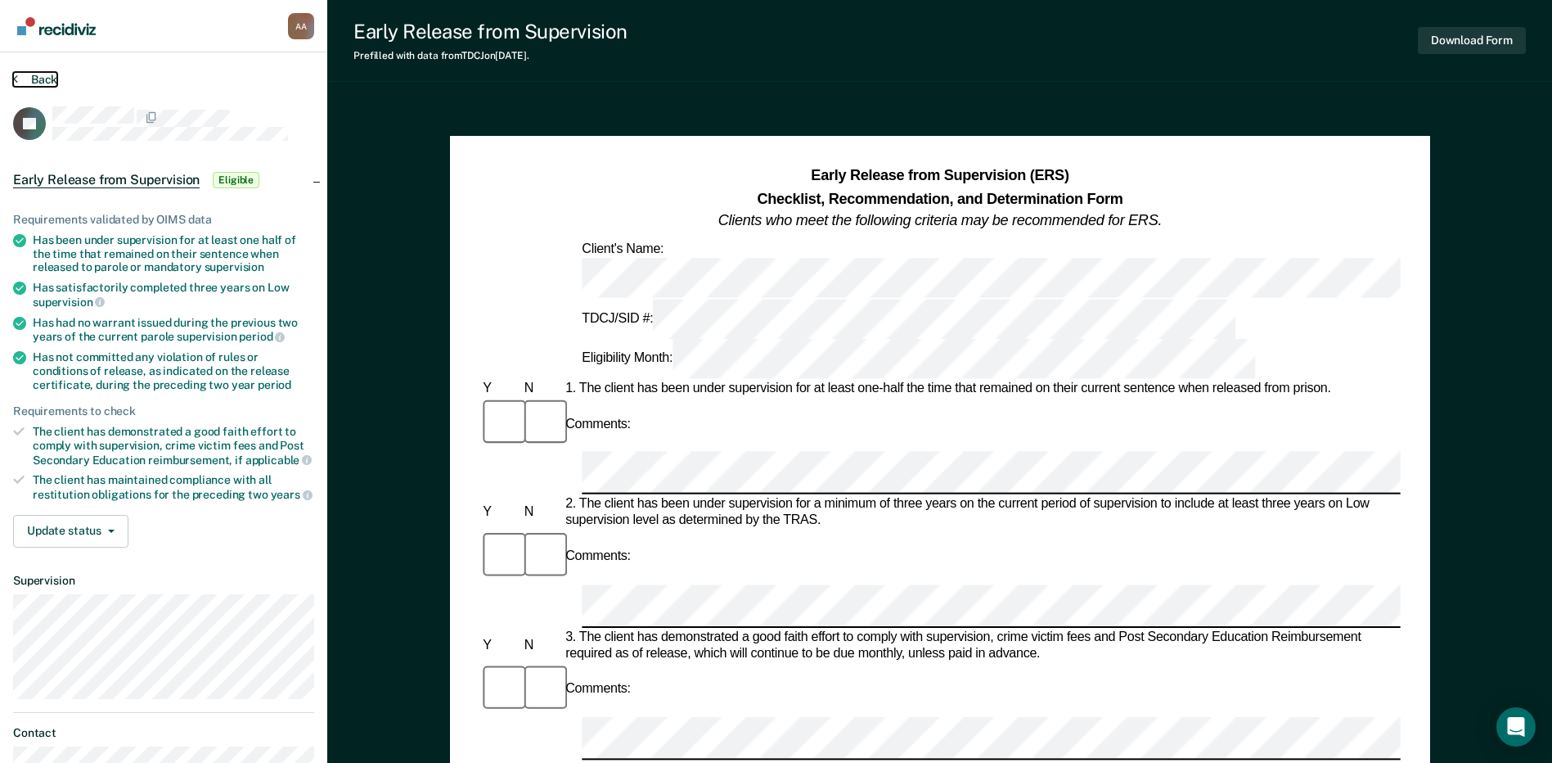
click at [41, 83] on button "Back" at bounding box center [35, 79] width 44 height 15
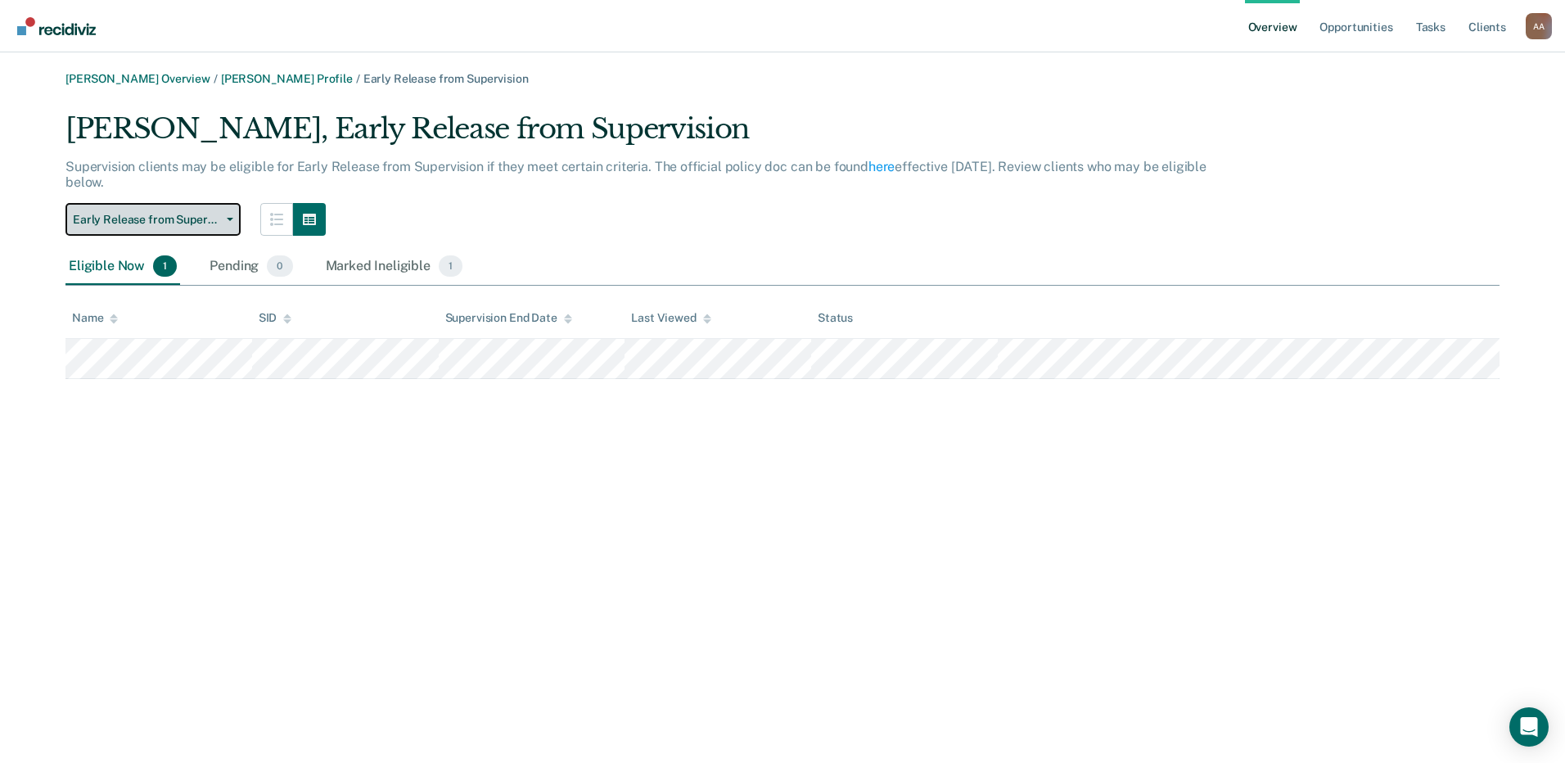
click at [174, 218] on span "Early Release from Supervision" at bounding box center [146, 220] width 147 height 14
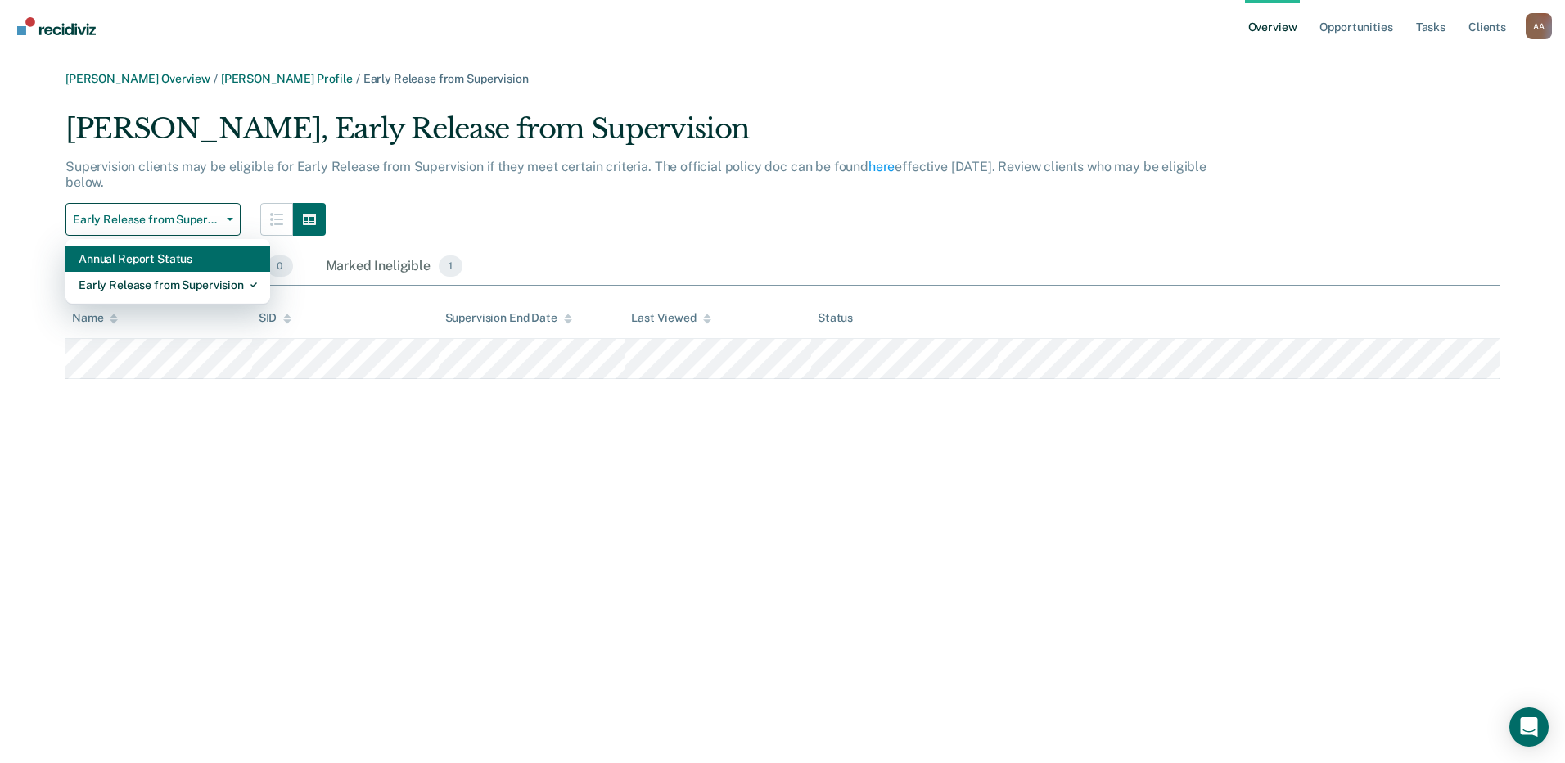
drag, startPoint x: 166, startPoint y: 277, endPoint x: 170, endPoint y: 257, distance: 20.1
click at [170, 257] on div "Annual Report Status Early Release from Supervision" at bounding box center [167, 271] width 205 height 65
click at [170, 261] on div "Annual Report Status" at bounding box center [168, 258] width 178 height 26
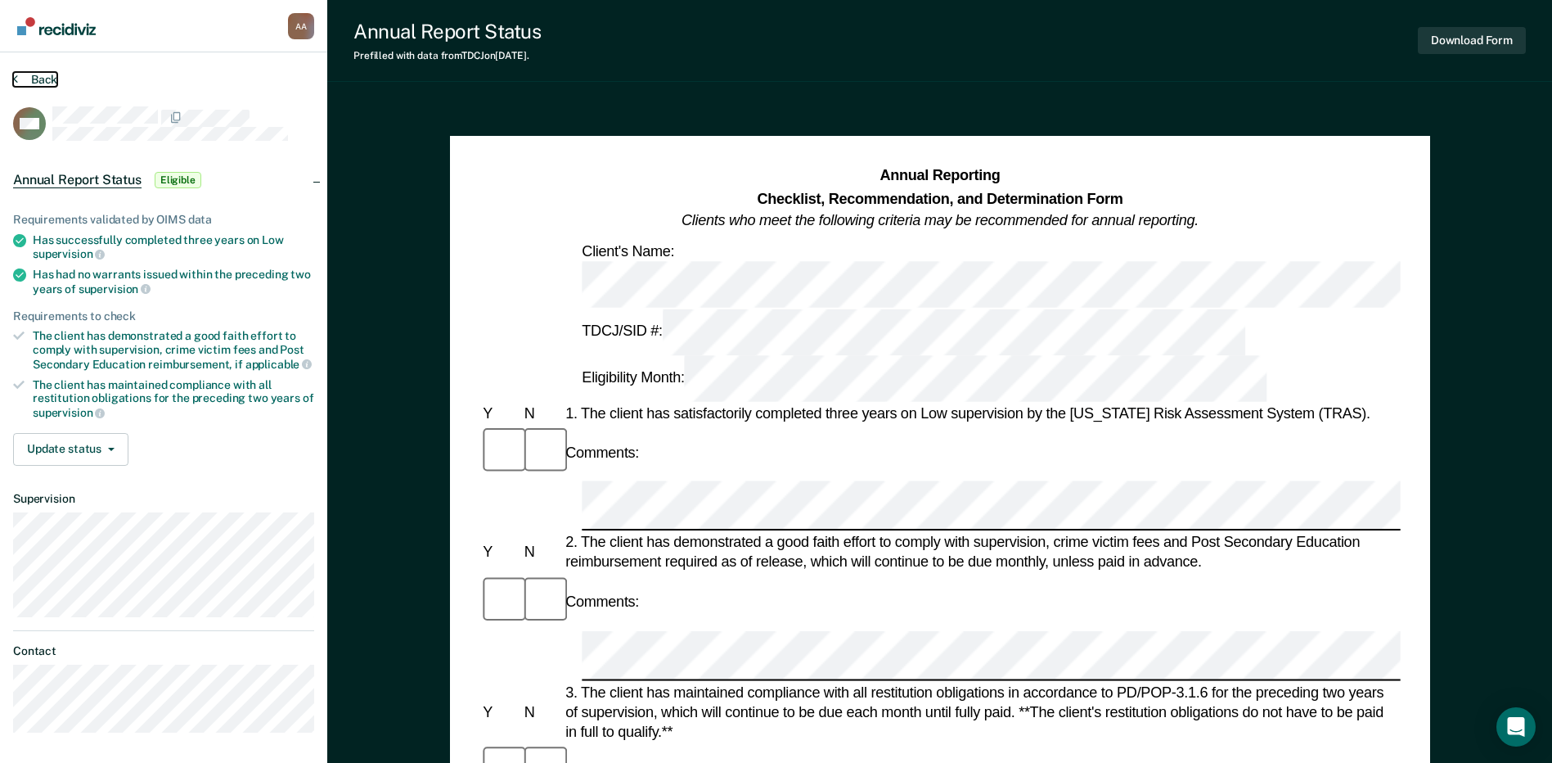
click at [45, 81] on button "Back" at bounding box center [35, 79] width 44 height 15
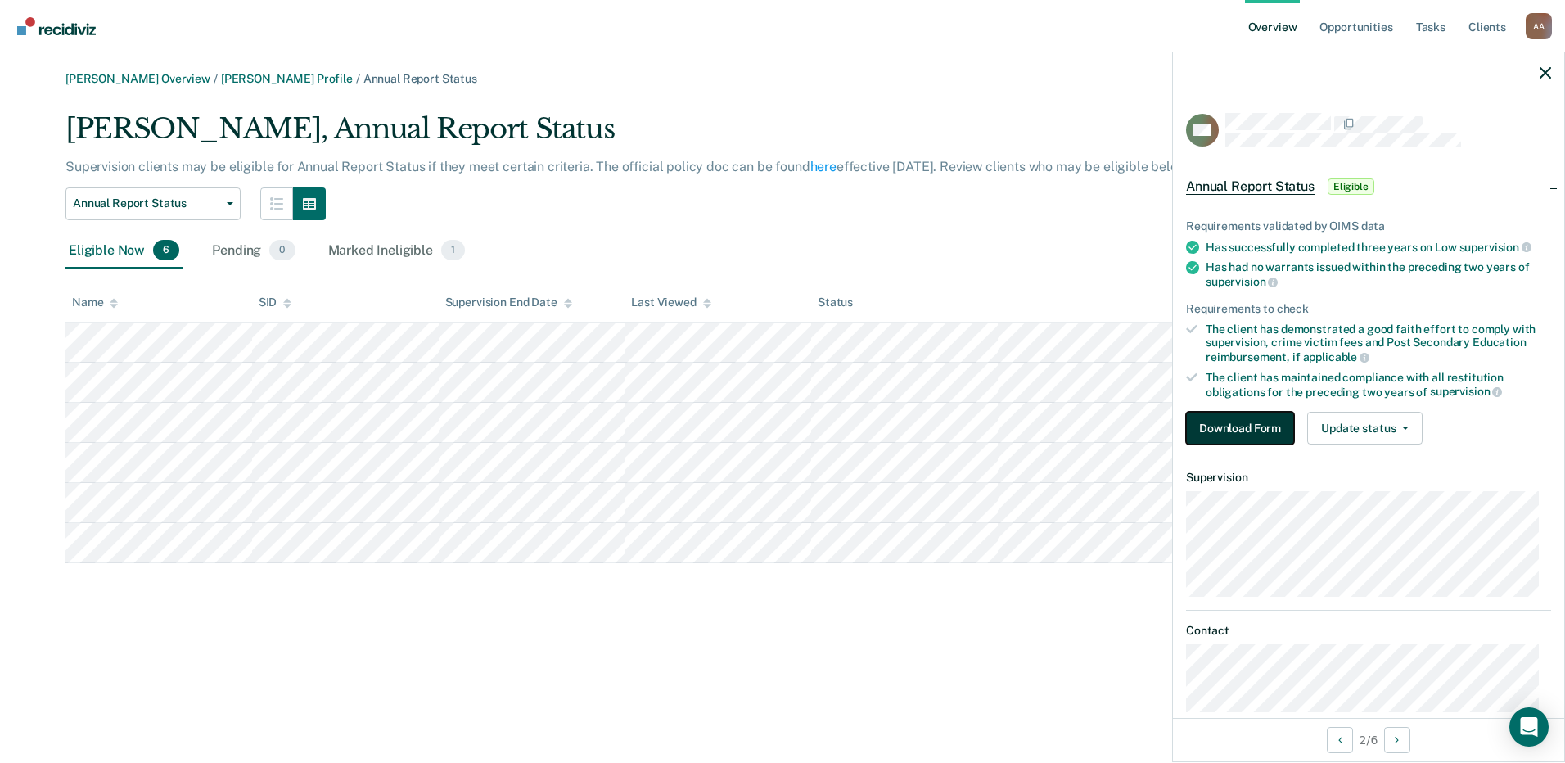
click at [1259, 421] on button "Download Form" at bounding box center [1240, 428] width 108 height 33
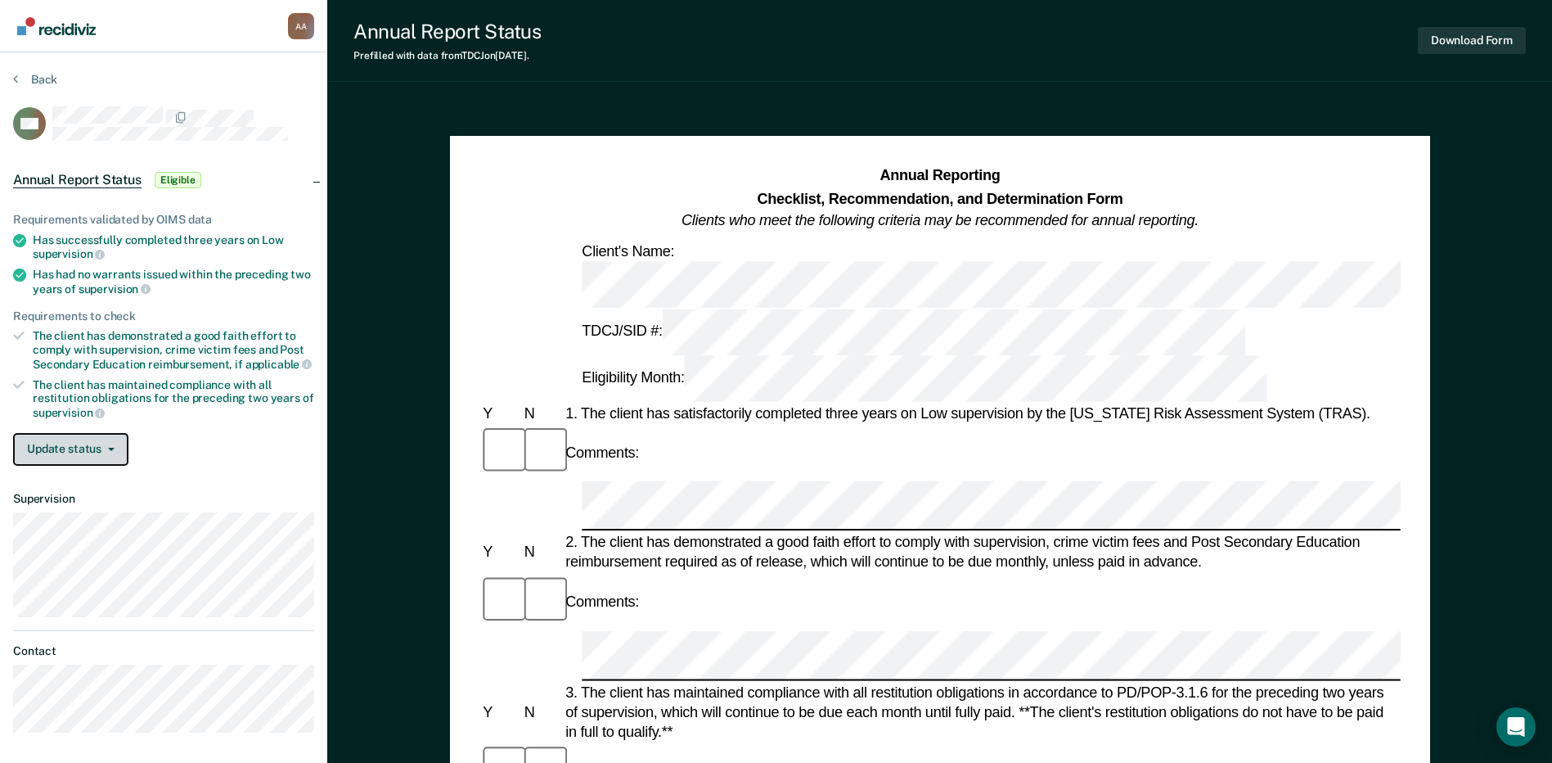
click at [64, 448] on button "Update status" at bounding box center [70, 449] width 115 height 33
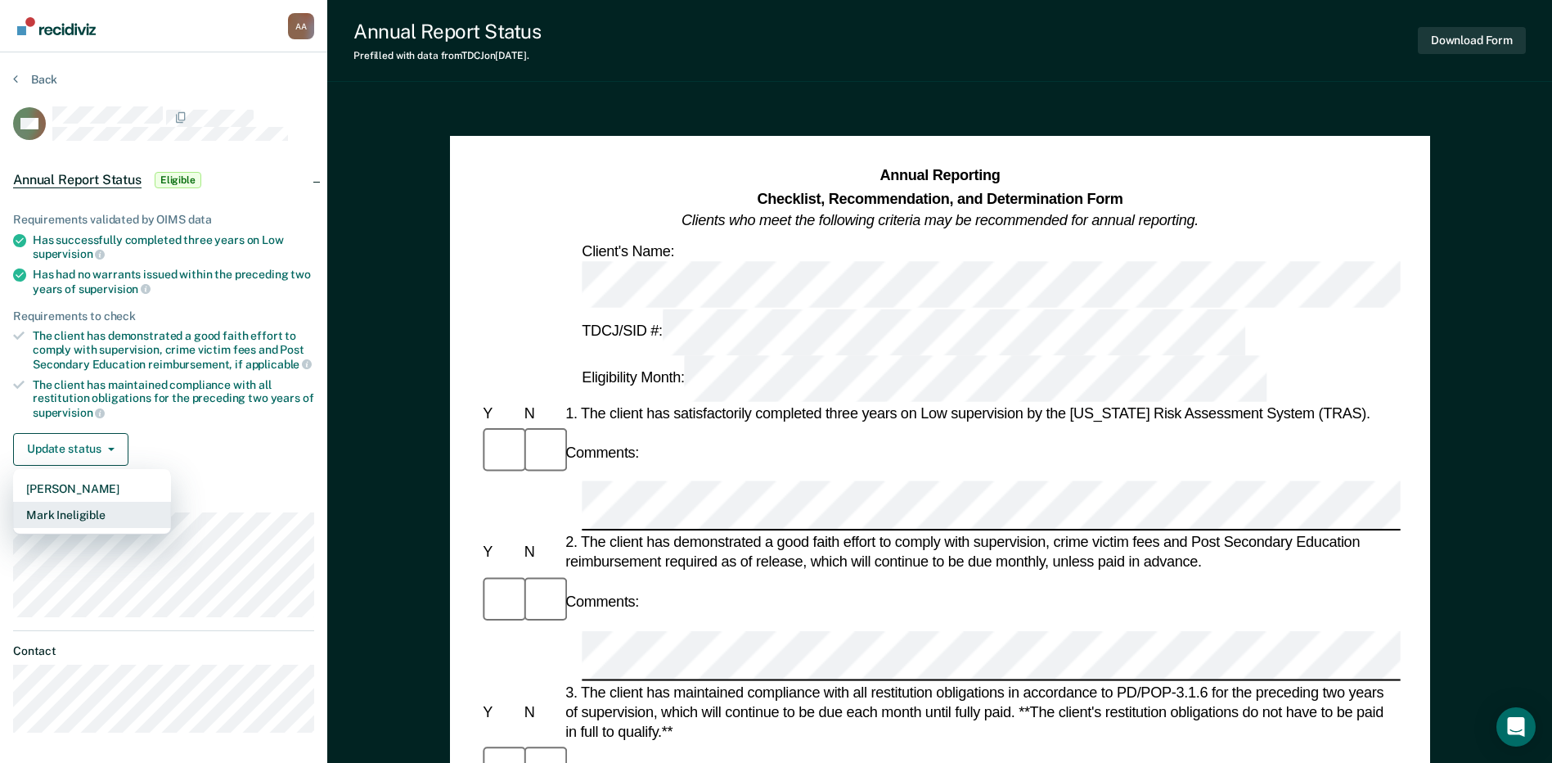
click at [97, 511] on button "Mark Ineligible" at bounding box center [92, 515] width 158 height 26
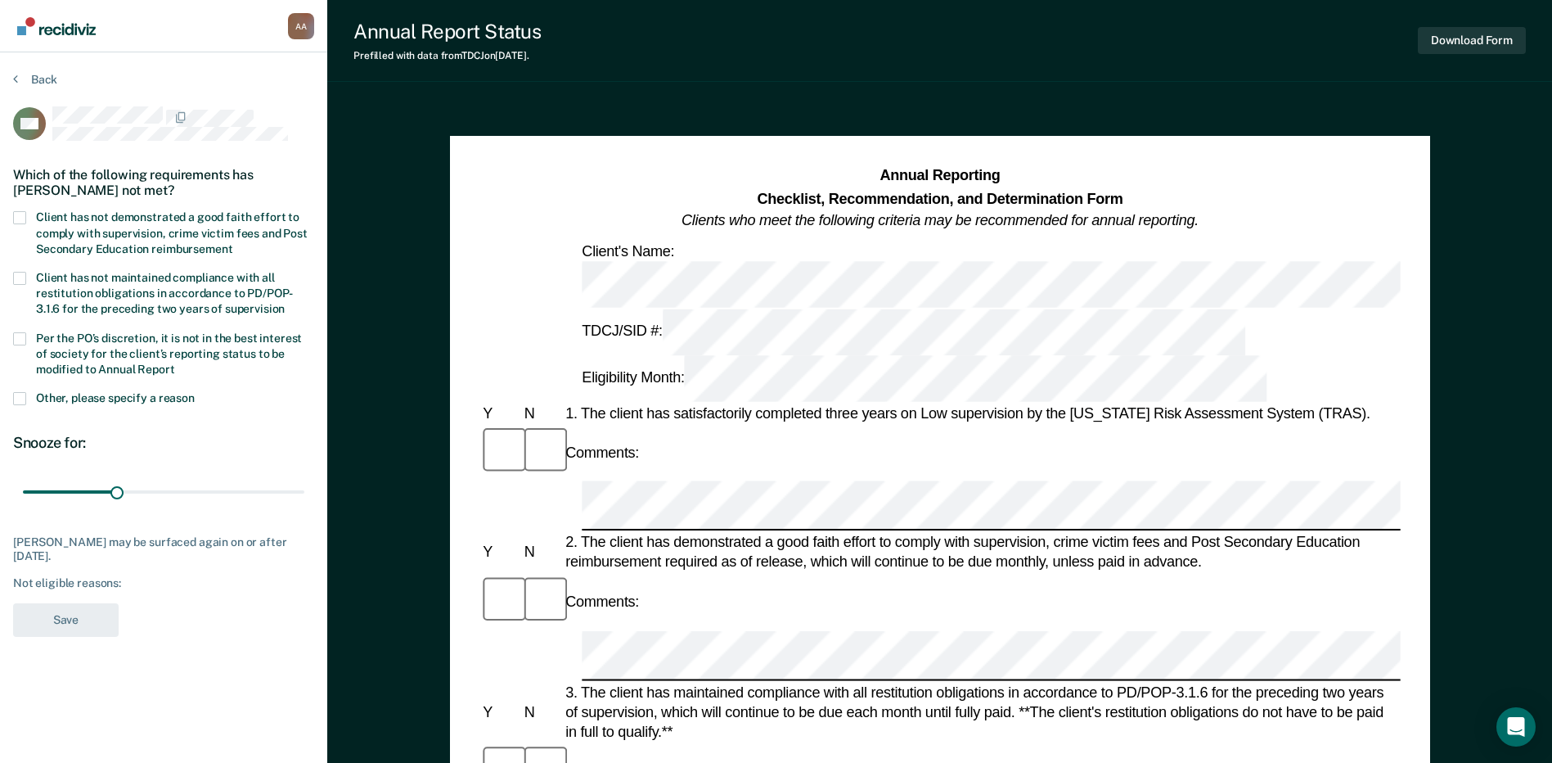
drag, startPoint x: 56, startPoint y: 222, endPoint x: 69, endPoint y: 322, distance: 100.7
click at [56, 223] on label "Client has not demonstrated a good faith effort to comply with supervision, cri…" at bounding box center [163, 234] width 301 height 47
click at [232, 243] on input "Client has not demonstrated a good faith effort to comply with supervision, cri…" at bounding box center [232, 243] width 0 height 0
drag, startPoint x: 120, startPoint y: 488, endPoint x: 315, endPoint y: 518, distance: 197.1
type input "90"
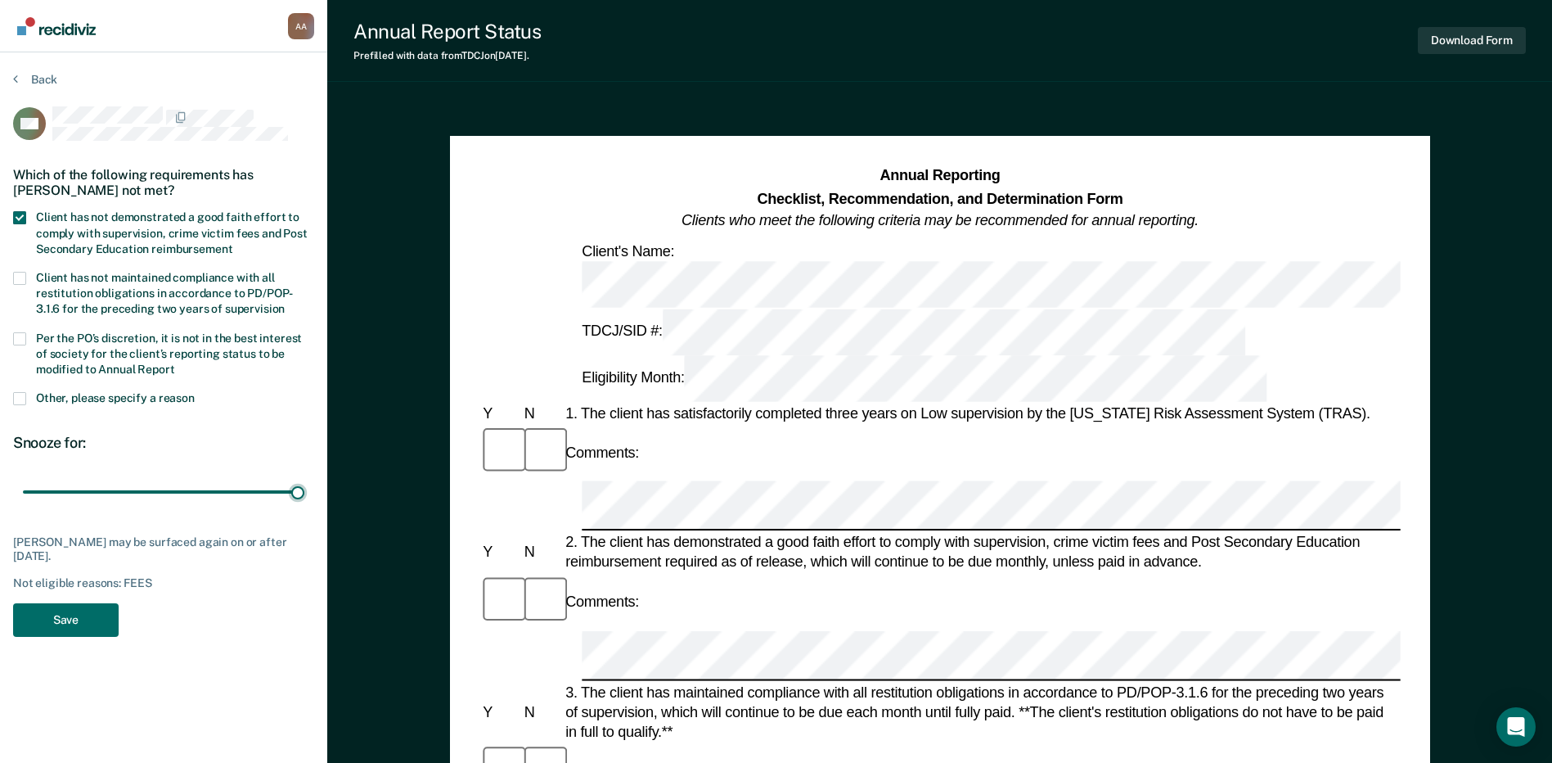
click at [304, 507] on input "range" at bounding box center [164, 492] width 282 height 29
click at [83, 637] on div "OM Which of the following requirements has [PERSON_NAME] not met? Client has no…" at bounding box center [163, 376] width 301 height 540
click at [83, 615] on button "Save" at bounding box center [66, 620] width 106 height 34
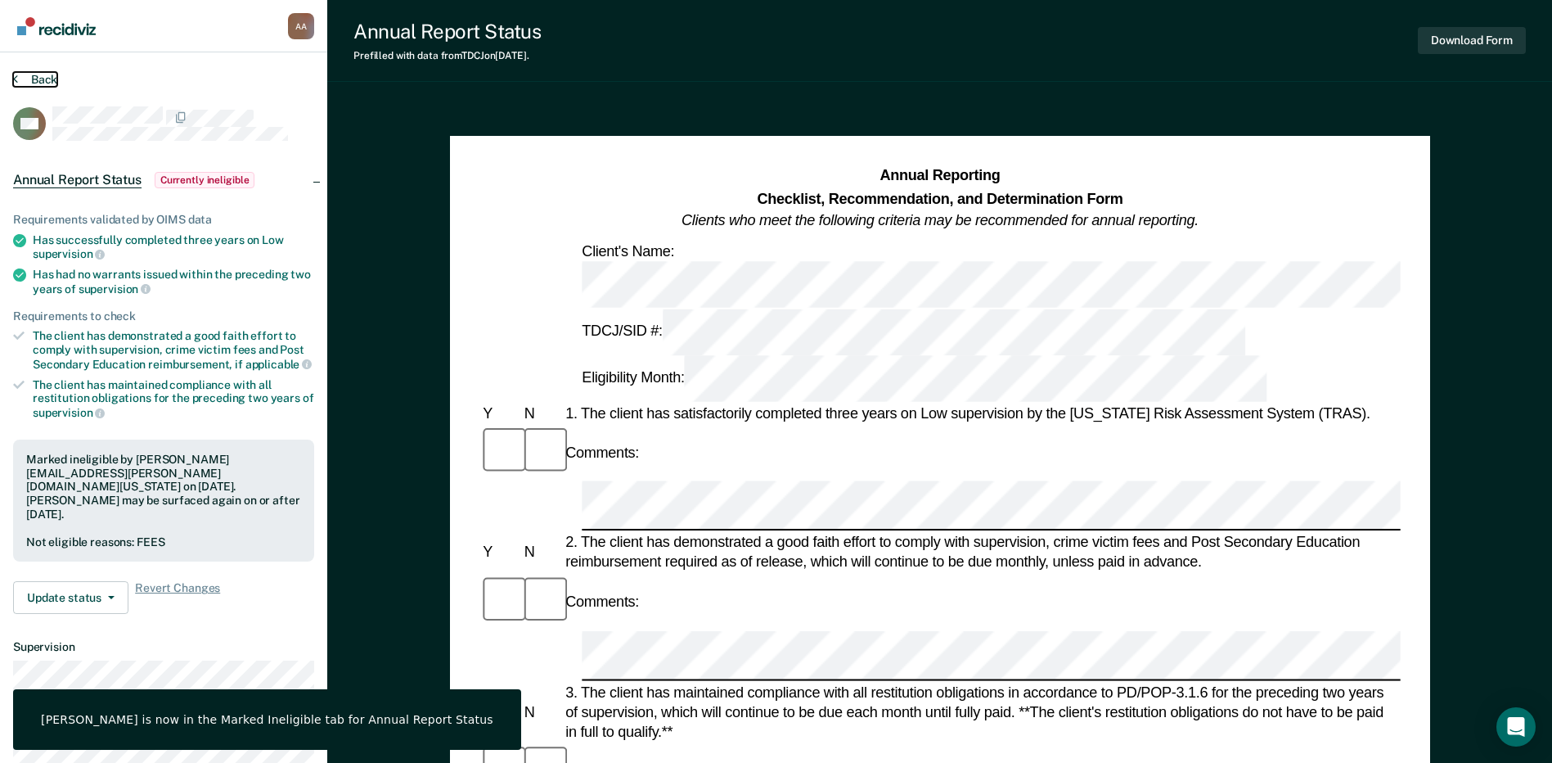
click at [26, 81] on button "Back" at bounding box center [35, 79] width 44 height 15
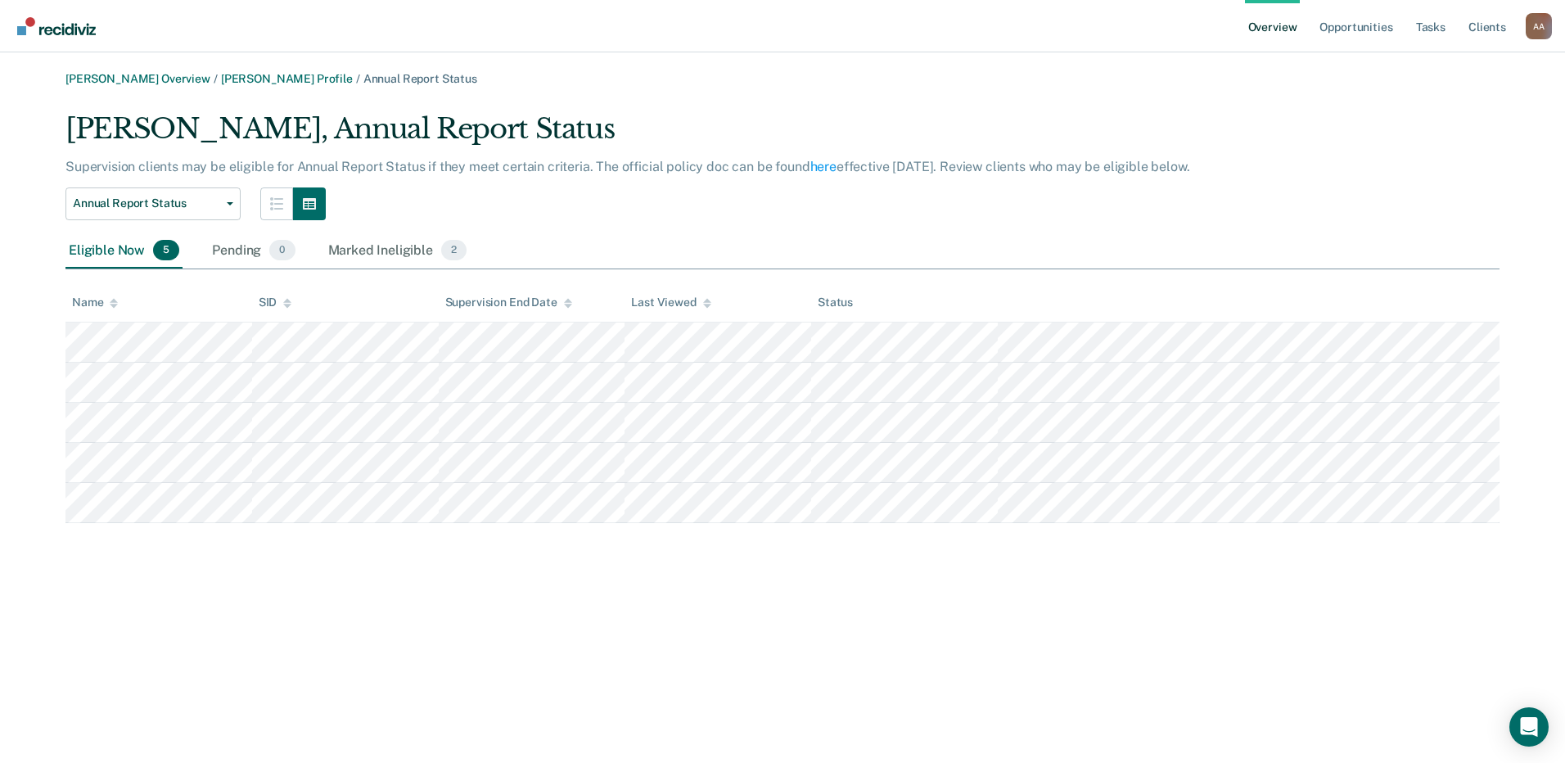
drag, startPoint x: 888, startPoint y: 110, endPoint x: 1245, endPoint y: 305, distance: 407.2
click at [888, 110] on div "[PERSON_NAME] Overview / [PERSON_NAME] Profile / Annual Report Status [PERSON_N…" at bounding box center [782, 297] width 1525 height 451
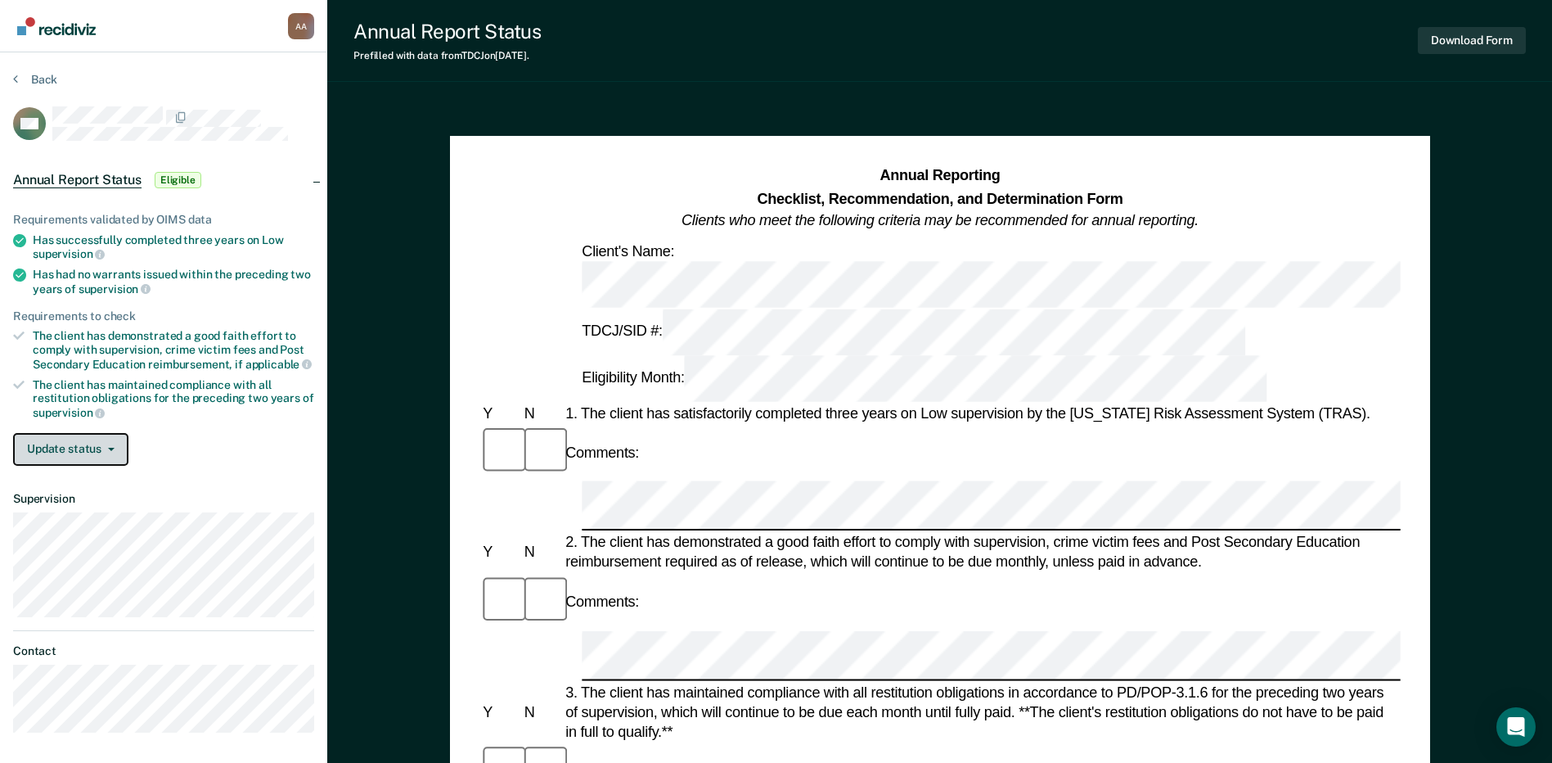
click at [81, 448] on button "Update status" at bounding box center [70, 449] width 115 height 33
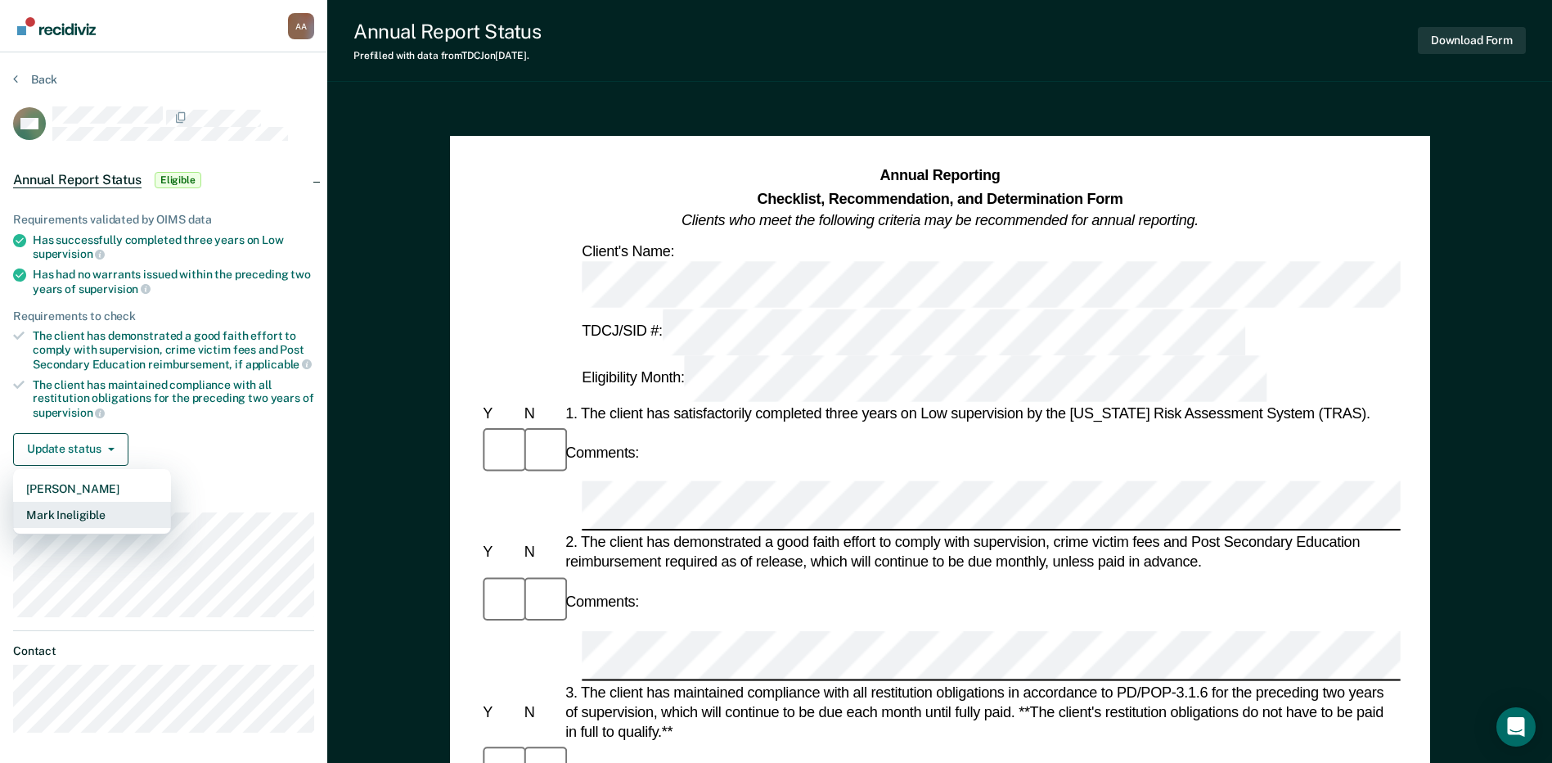
click at [108, 514] on button "Mark Ineligible" at bounding box center [92, 515] width 158 height 26
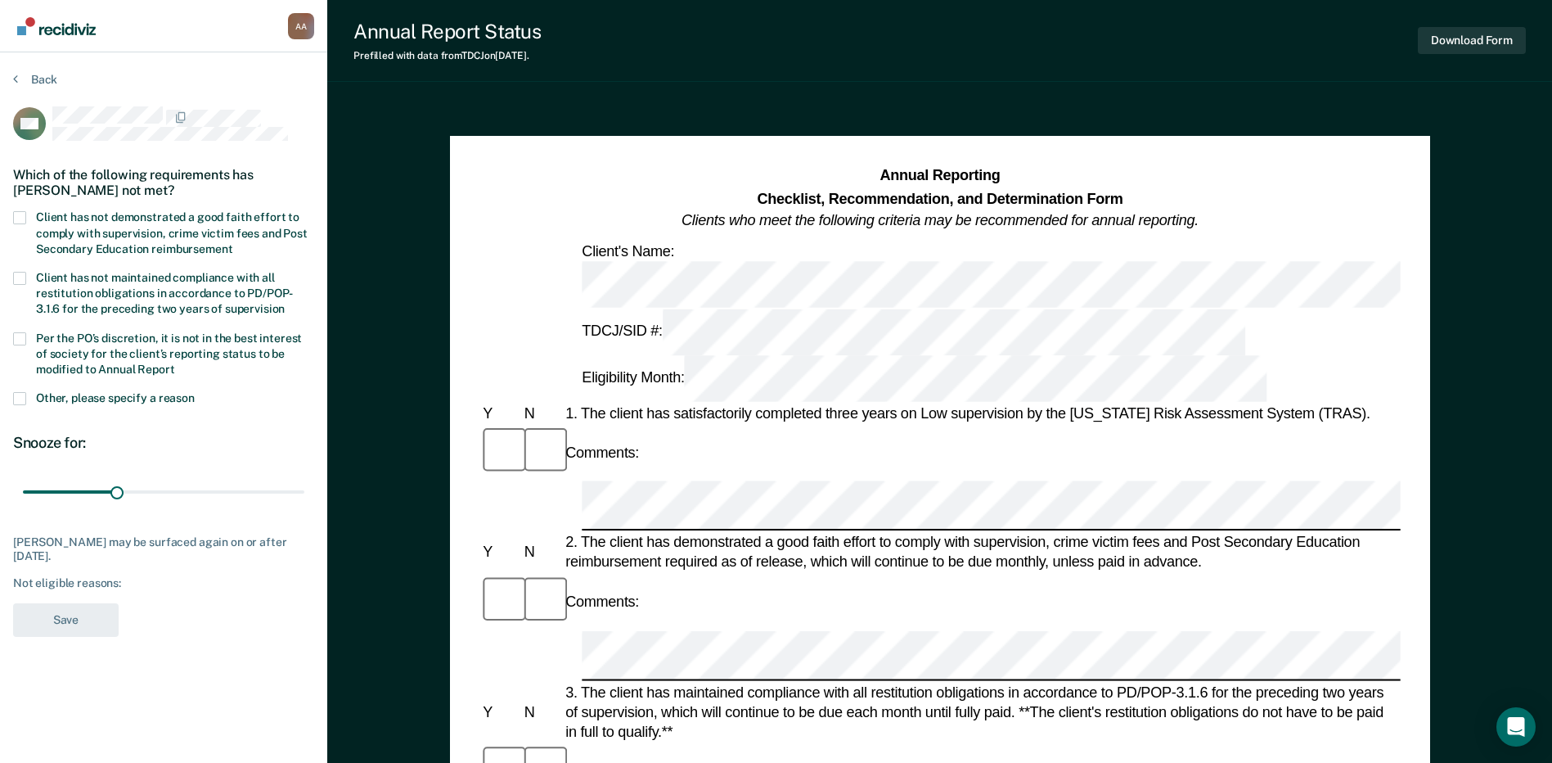
click at [77, 228] on span "Client has not demonstrated a good faith effort to comply with supervision, cri…" at bounding box center [172, 232] width 272 height 44
click at [232, 243] on input "Client has not demonstrated a good faith effort to comply with supervision, cri…" at bounding box center [232, 243] width 0 height 0
drag, startPoint x: 119, startPoint y: 490, endPoint x: 336, endPoint y: 501, distance: 216.3
type input "90"
click at [304, 494] on input "range" at bounding box center [164, 492] width 282 height 29
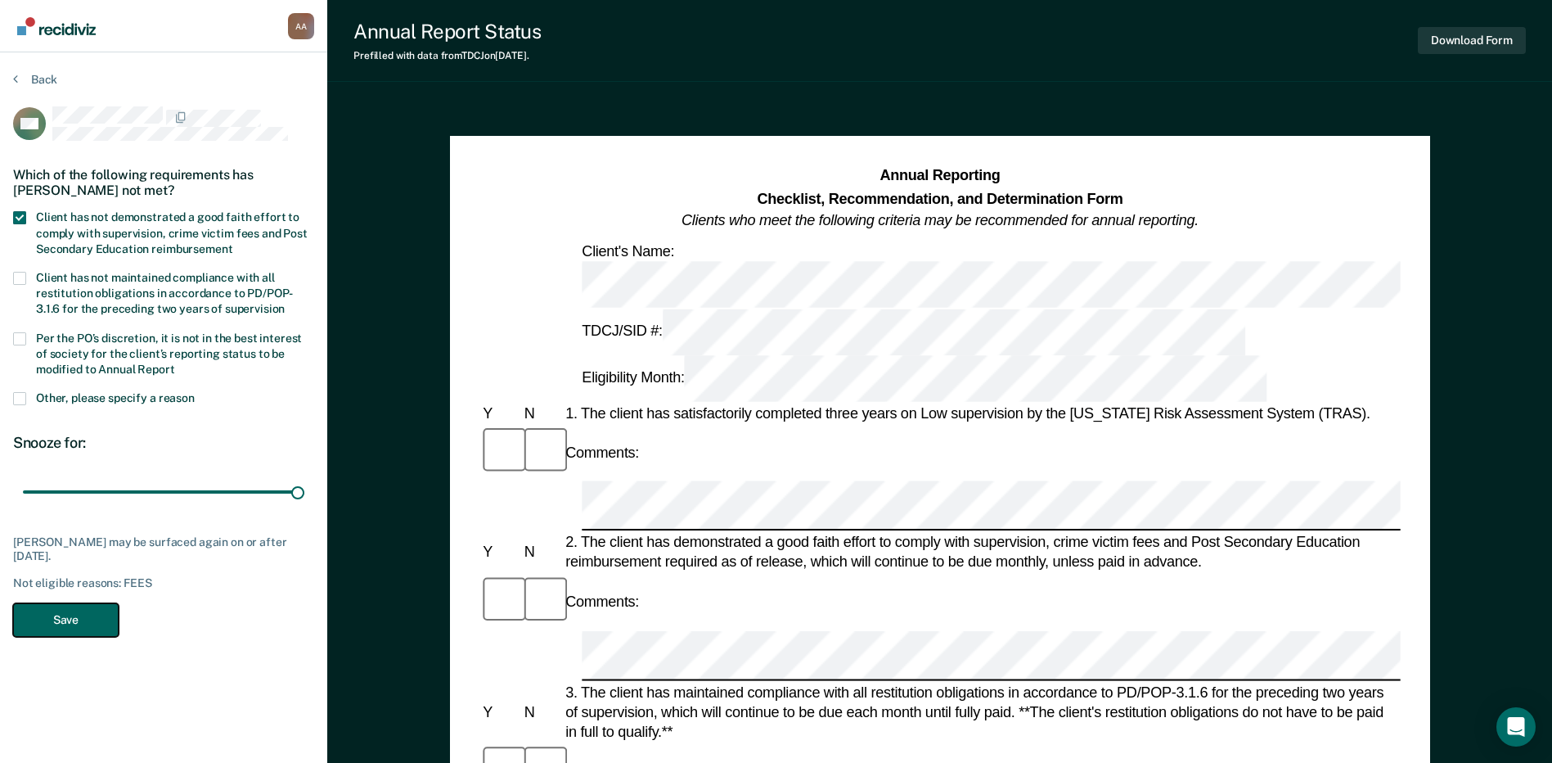
click at [99, 612] on button "Save" at bounding box center [66, 620] width 106 height 34
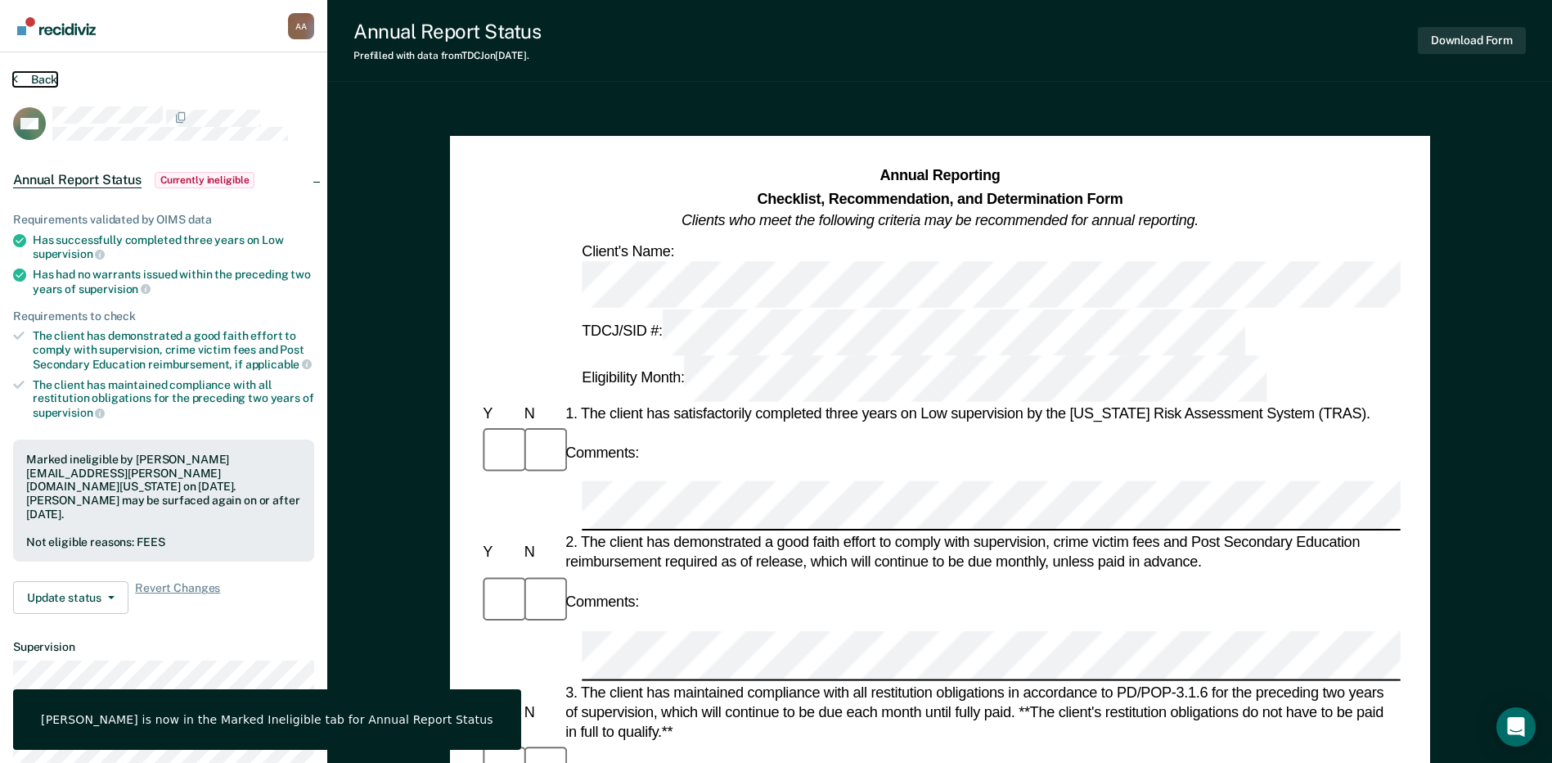
click at [25, 75] on button "Back" at bounding box center [35, 79] width 44 height 15
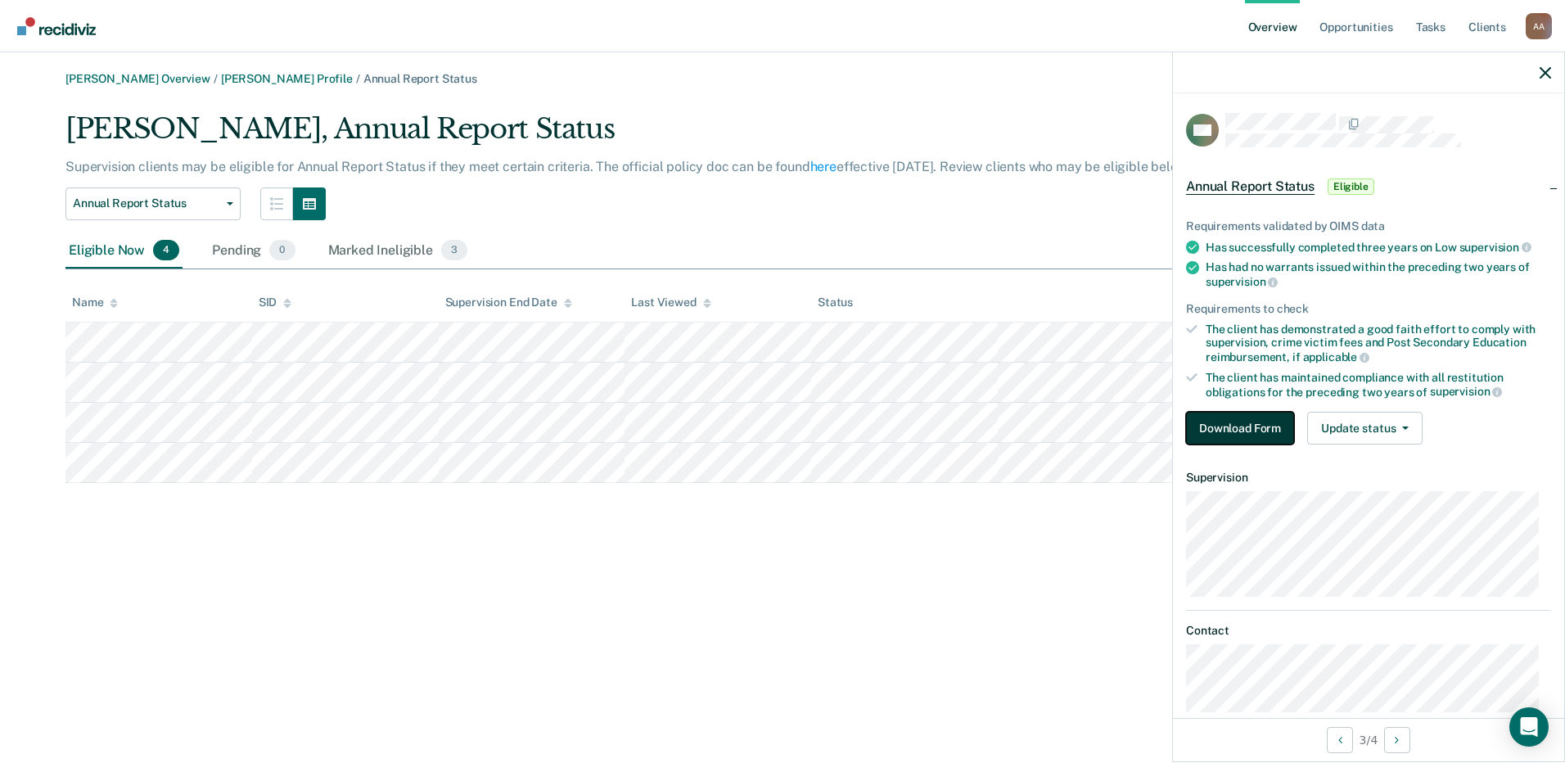
click at [1245, 438] on button "Download Form" at bounding box center [1240, 428] width 108 height 33
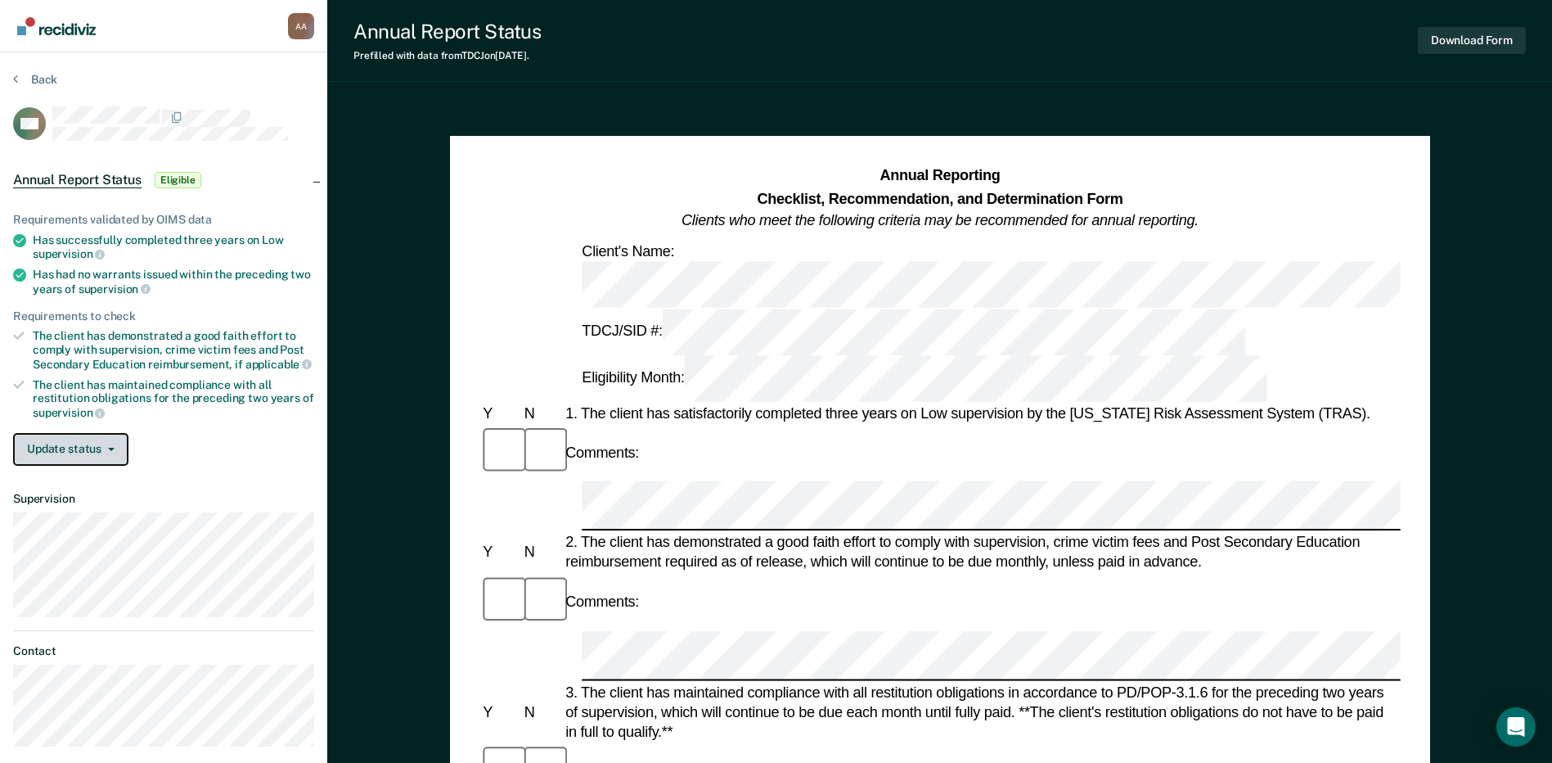
click at [98, 437] on button "Update status" at bounding box center [70, 449] width 115 height 33
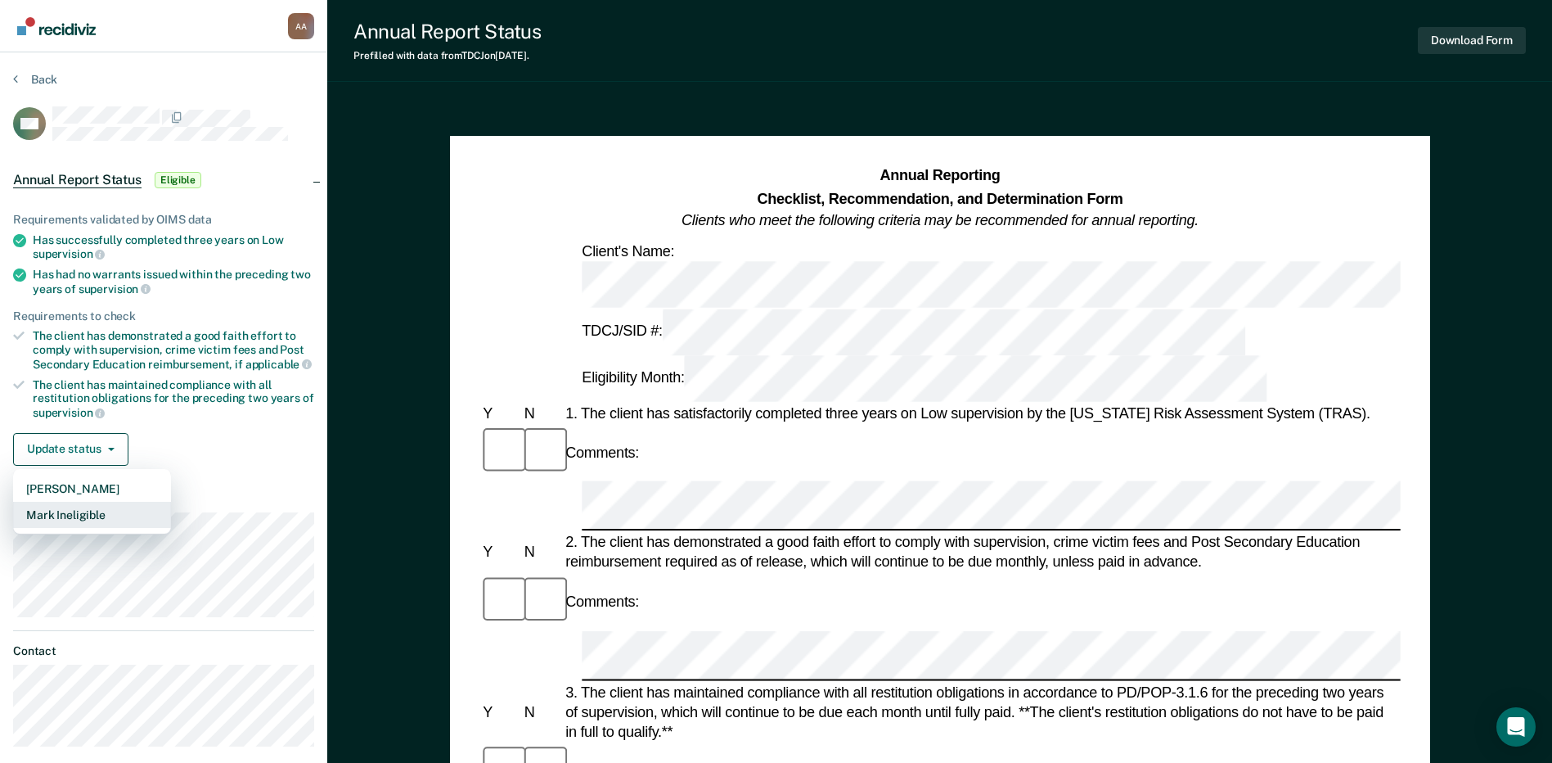
click at [112, 516] on button "Mark Ineligible" at bounding box center [92, 515] width 158 height 26
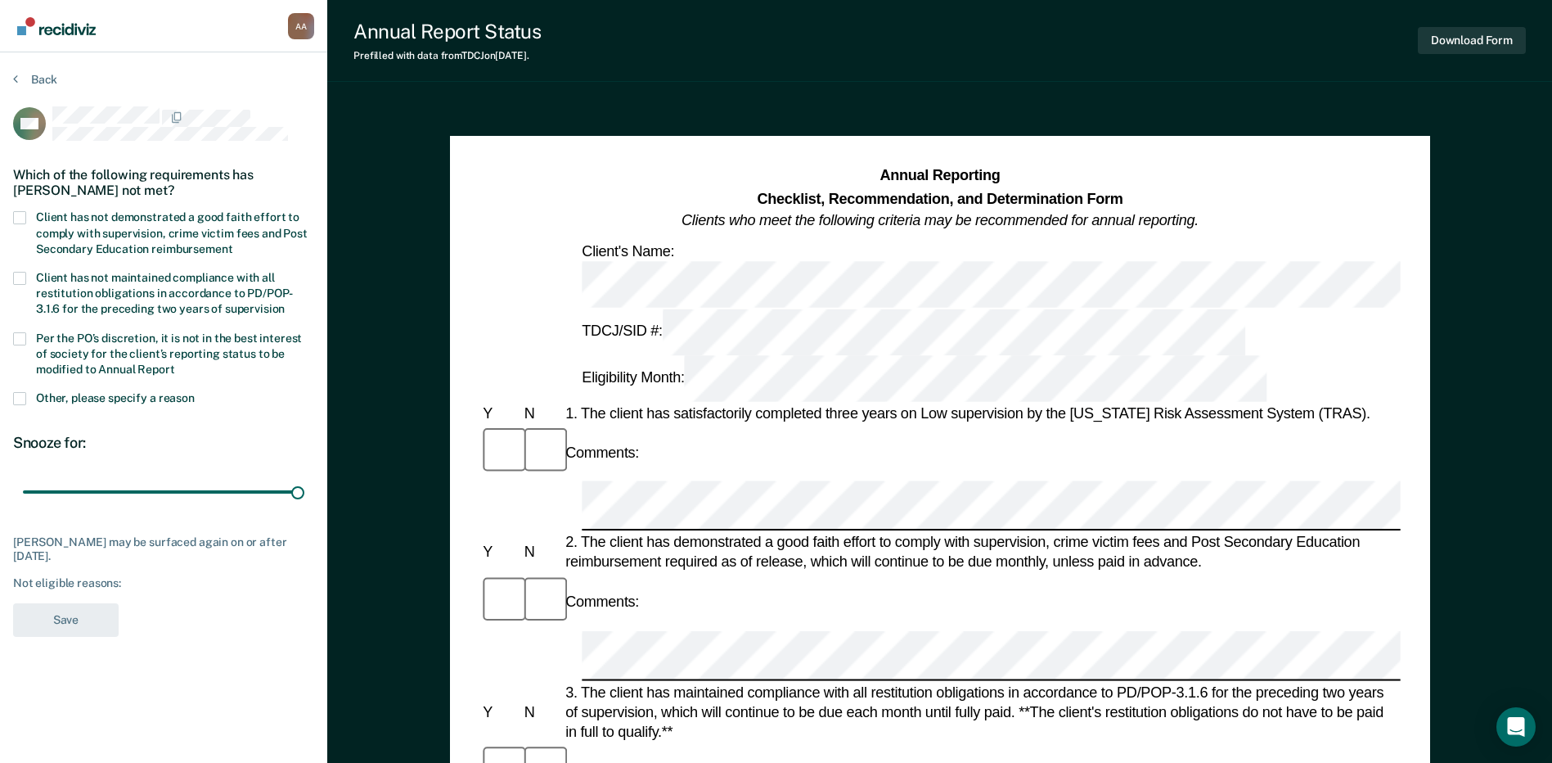
drag, startPoint x: 120, startPoint y: 490, endPoint x: 338, endPoint y: 480, distance: 217.9
type input "90"
click at [304, 480] on input "range" at bounding box center [164, 492] width 282 height 29
click at [20, 212] on div "CM Which of the following requirements has [PERSON_NAME] not met? Client has no…" at bounding box center [163, 376] width 301 height 540
drag, startPoint x: 20, startPoint y: 212, endPoint x: 20, endPoint y: 223, distance: 10.7
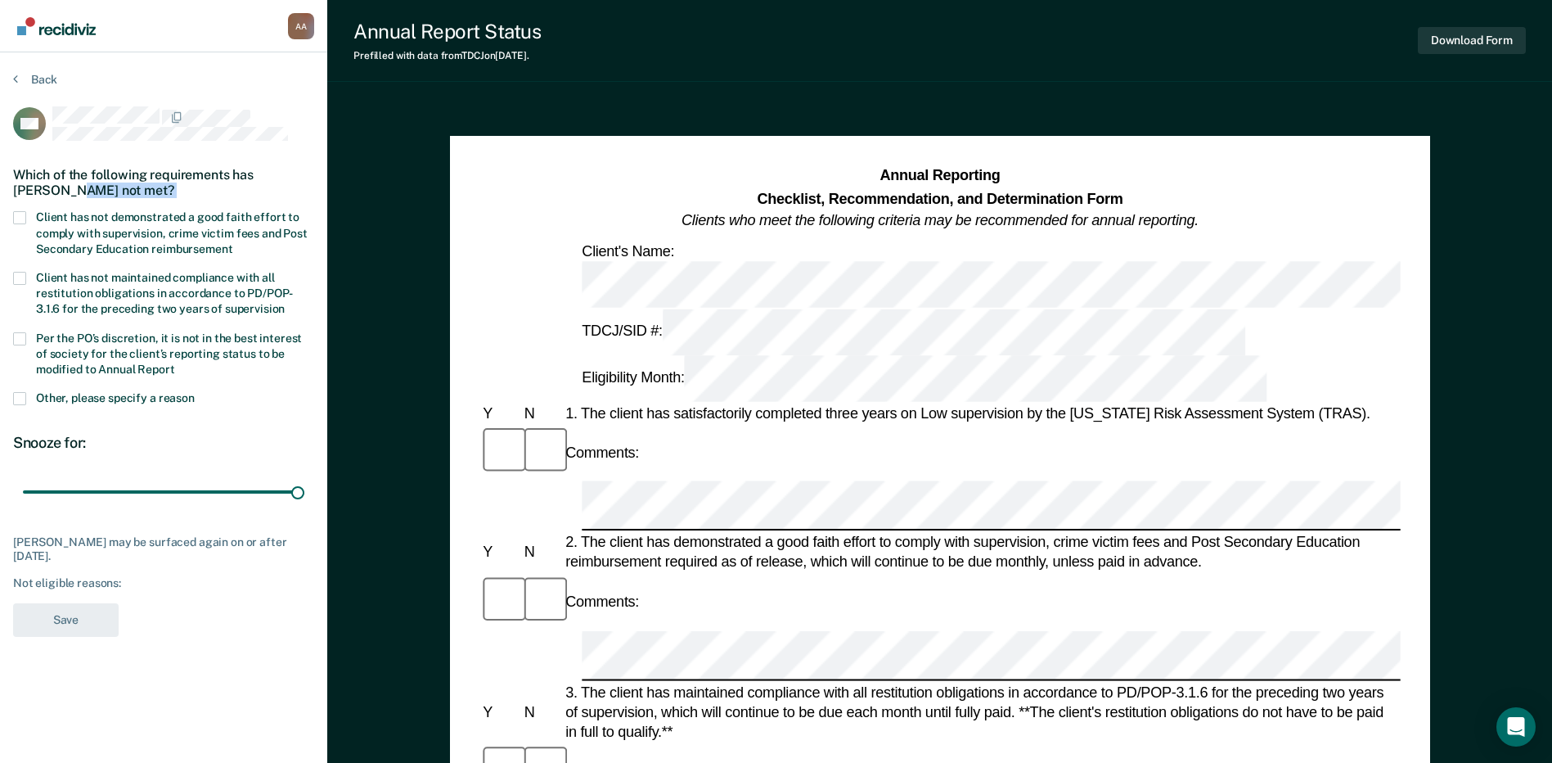
click at [20, 217] on span at bounding box center [19, 217] width 13 height 13
click at [232, 243] on input "Client has not demonstrated a good faith effort to comply with supervision, cri…" at bounding box center [232, 243] width 0 height 0
click at [79, 627] on button "Save" at bounding box center [66, 620] width 106 height 34
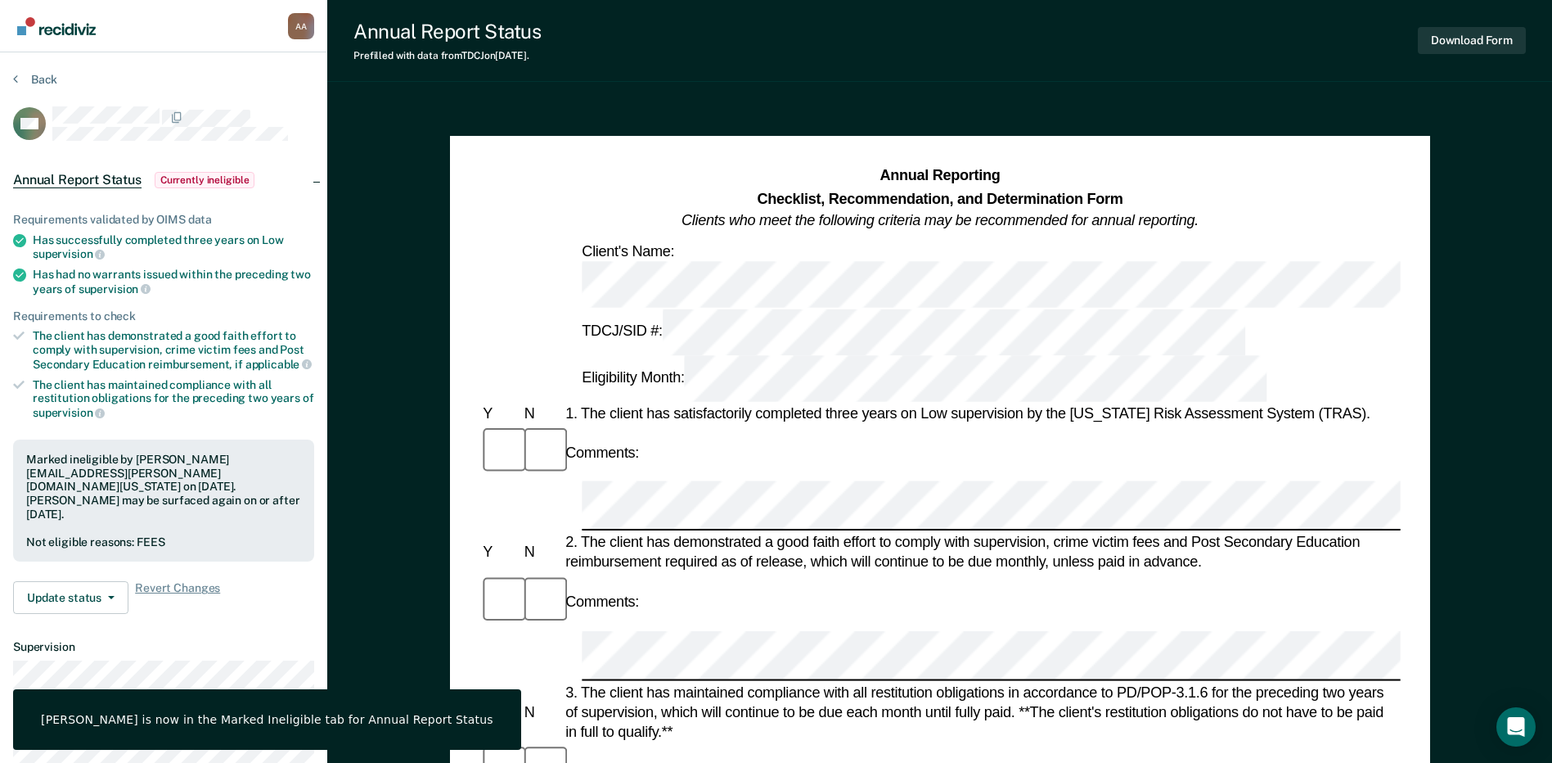
click at [50, 87] on div "Back" at bounding box center [163, 89] width 301 height 34
click at [48, 80] on button "Back" at bounding box center [35, 79] width 44 height 15
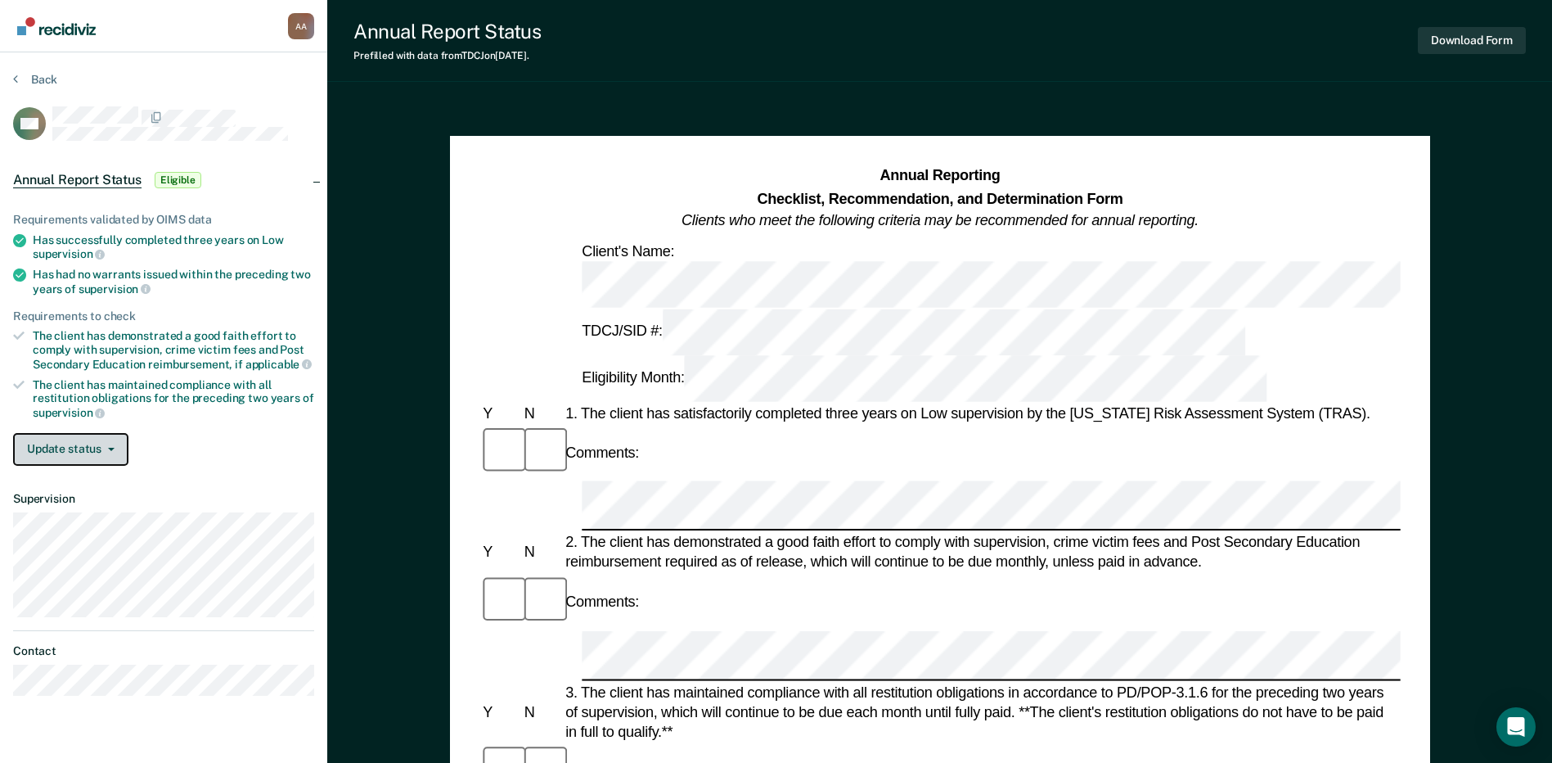
click at [74, 449] on button "Update status" at bounding box center [70, 449] width 115 height 33
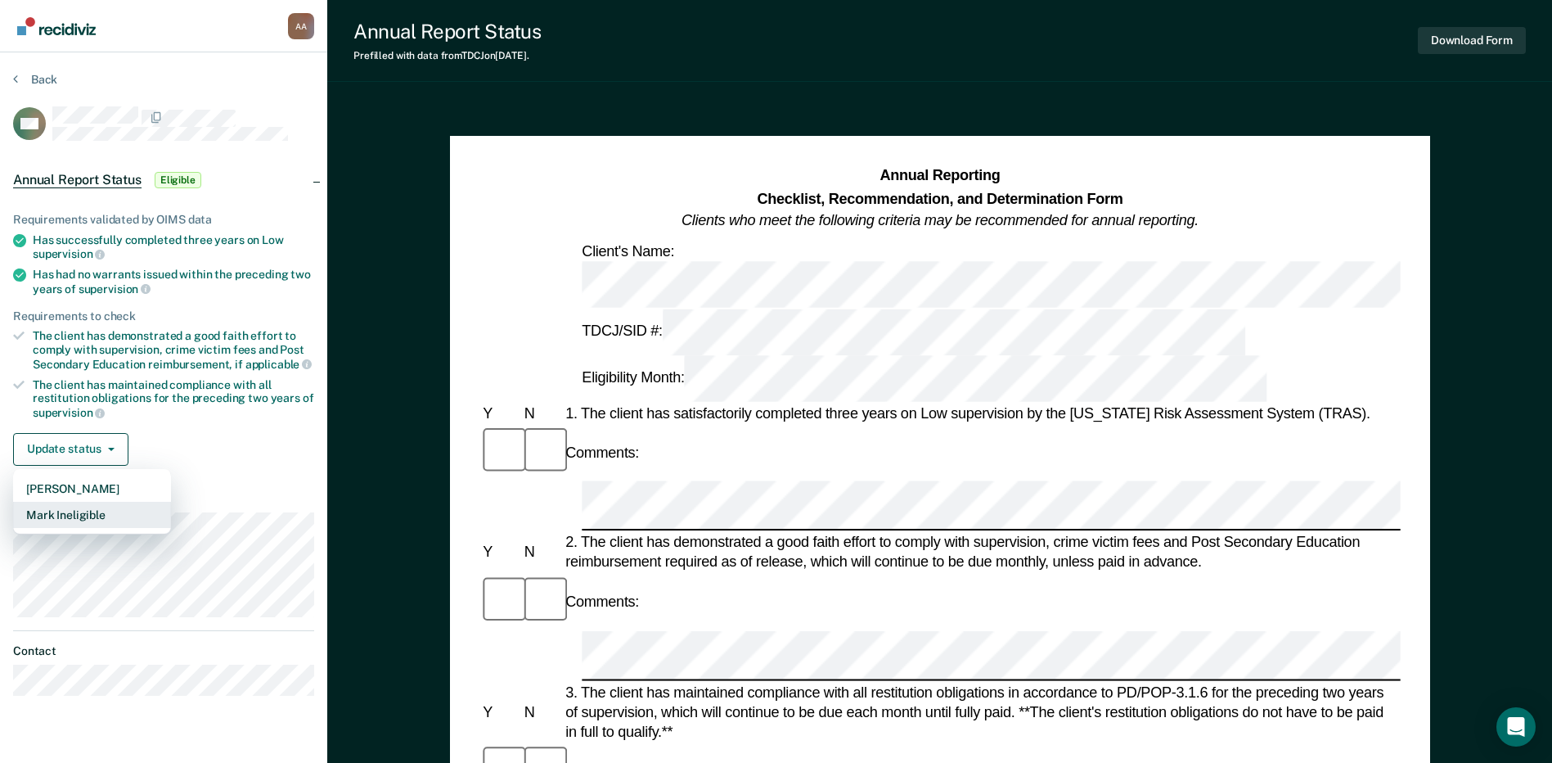
click at [108, 520] on button "Mark Ineligible" at bounding box center [92, 515] width 158 height 26
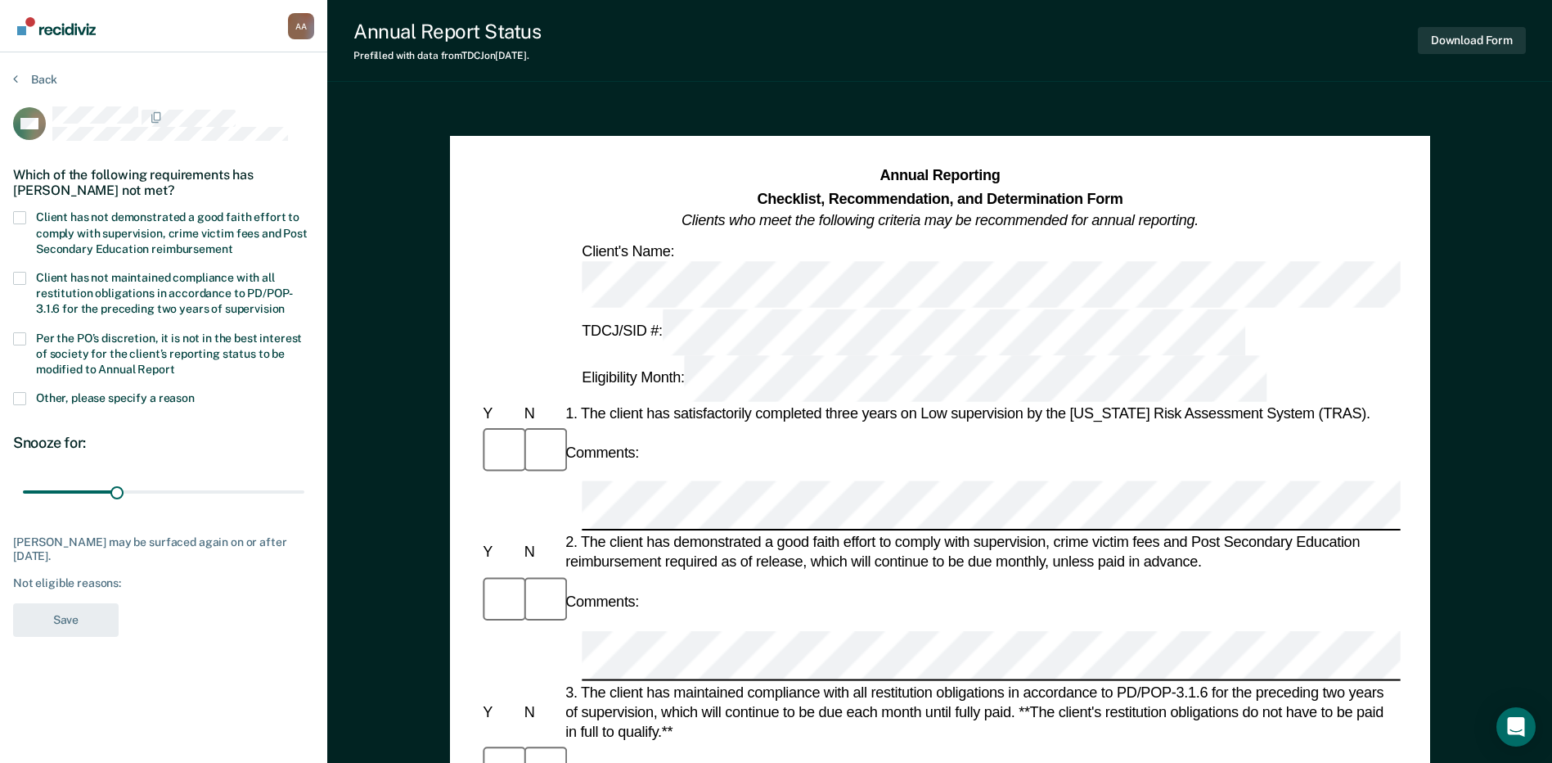
click at [18, 226] on label "Client has not demonstrated a good faith effort to comply with supervision, cri…" at bounding box center [163, 234] width 301 height 47
click at [232, 243] on input "Client has not demonstrated a good faith effort to comply with supervision, cri…" at bounding box center [232, 243] width 0 height 0
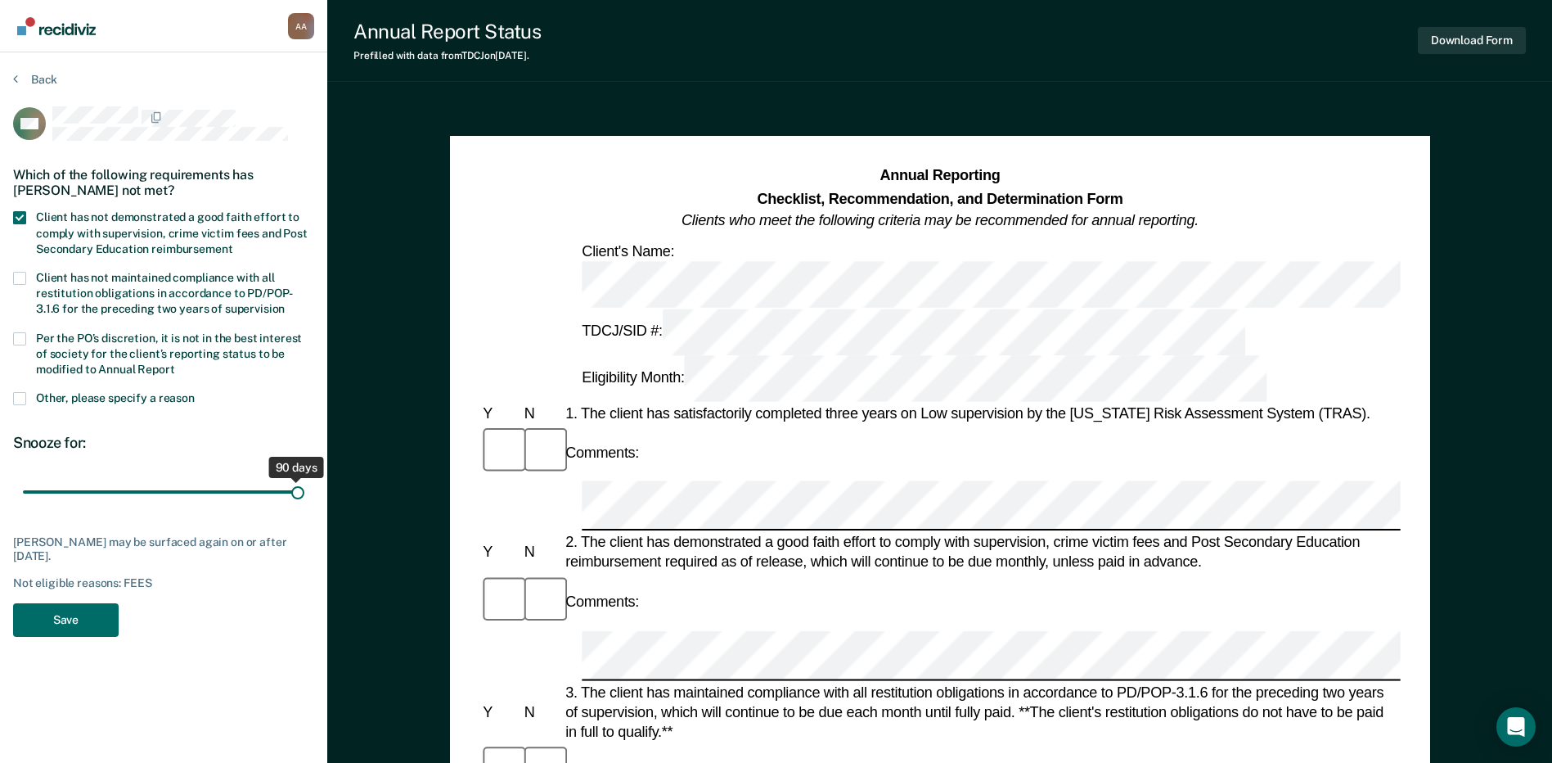
drag, startPoint x: 115, startPoint y: 488, endPoint x: 363, endPoint y: 501, distance: 248.3
type input "90"
click at [304, 501] on input "range" at bounding box center [164, 492] width 282 height 29
click at [96, 628] on button "Save" at bounding box center [66, 620] width 106 height 34
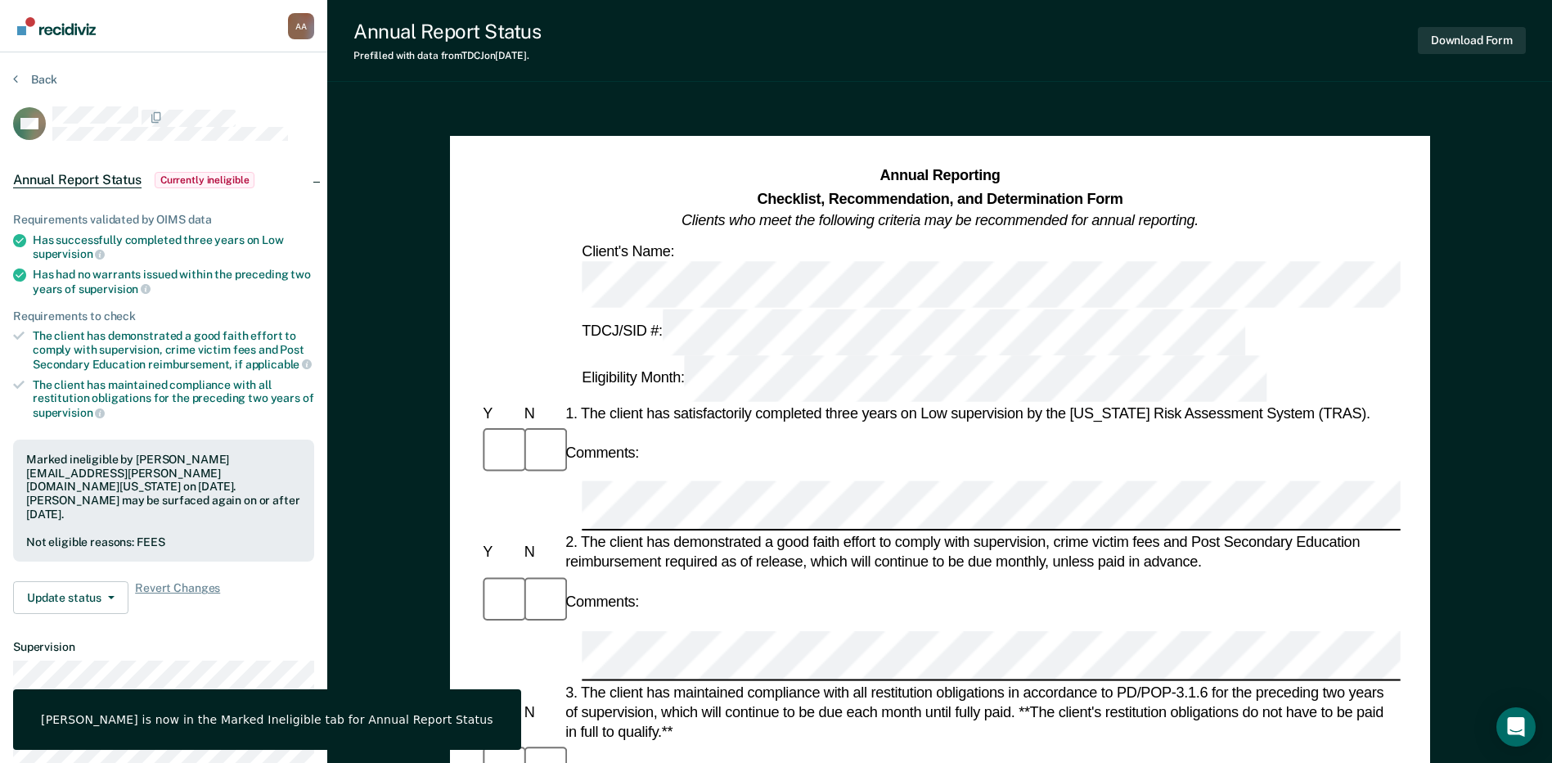
click at [45, 66] on section "Back CM Annual Report Status Currently ineligible Requirements validated by OIM…" at bounding box center [163, 464] width 327 height 824
click at [45, 71] on section "Back CM Annual Report Status Currently ineligible Requirements validated by OIM…" at bounding box center [163, 464] width 327 height 824
click at [50, 87] on div "Back" at bounding box center [163, 89] width 301 height 34
click at [48, 80] on button "Back" at bounding box center [35, 79] width 44 height 15
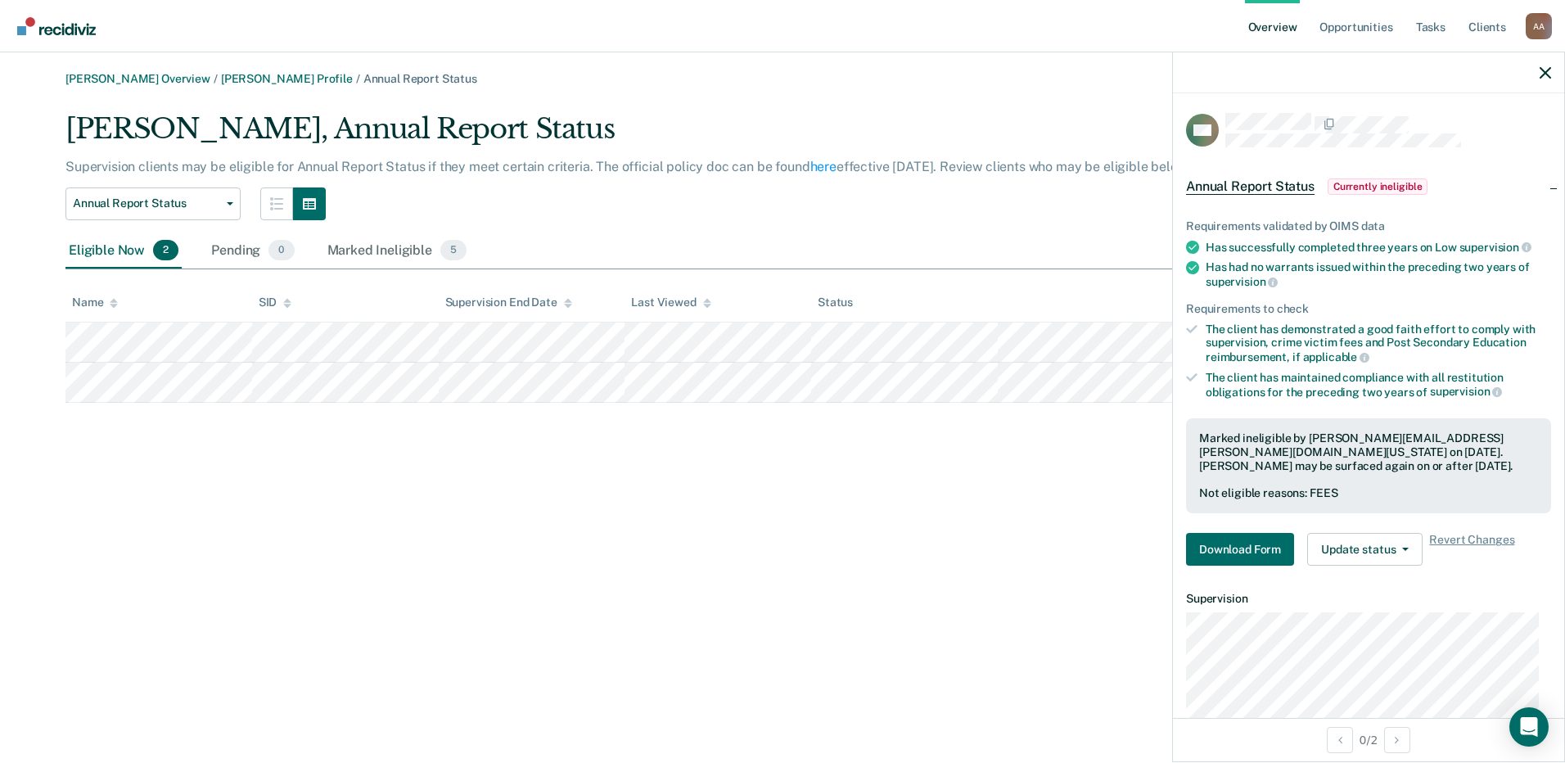
drag, startPoint x: 511, startPoint y: 596, endPoint x: 349, endPoint y: 468, distance: 205.6
click at [509, 595] on div "[PERSON_NAME] Overview / [PERSON_NAME] Profile / Annual Report Status [PERSON_N…" at bounding box center [782, 391] width 1525 height 638
click at [171, 83] on link "[PERSON_NAME] Overview" at bounding box center [137, 79] width 145 height 14
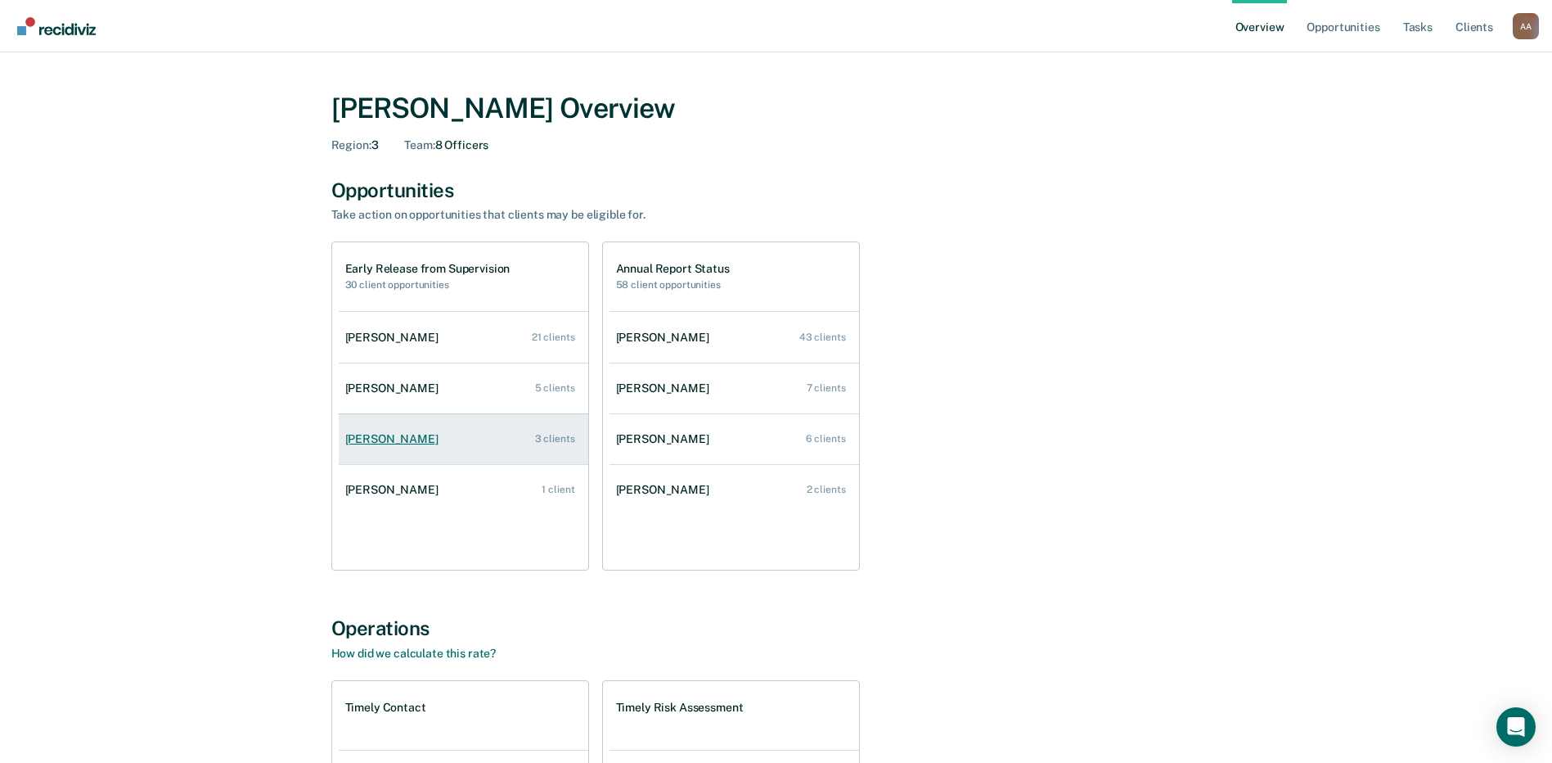
click at [399, 439] on div "[PERSON_NAME]" at bounding box center [395, 439] width 100 height 14
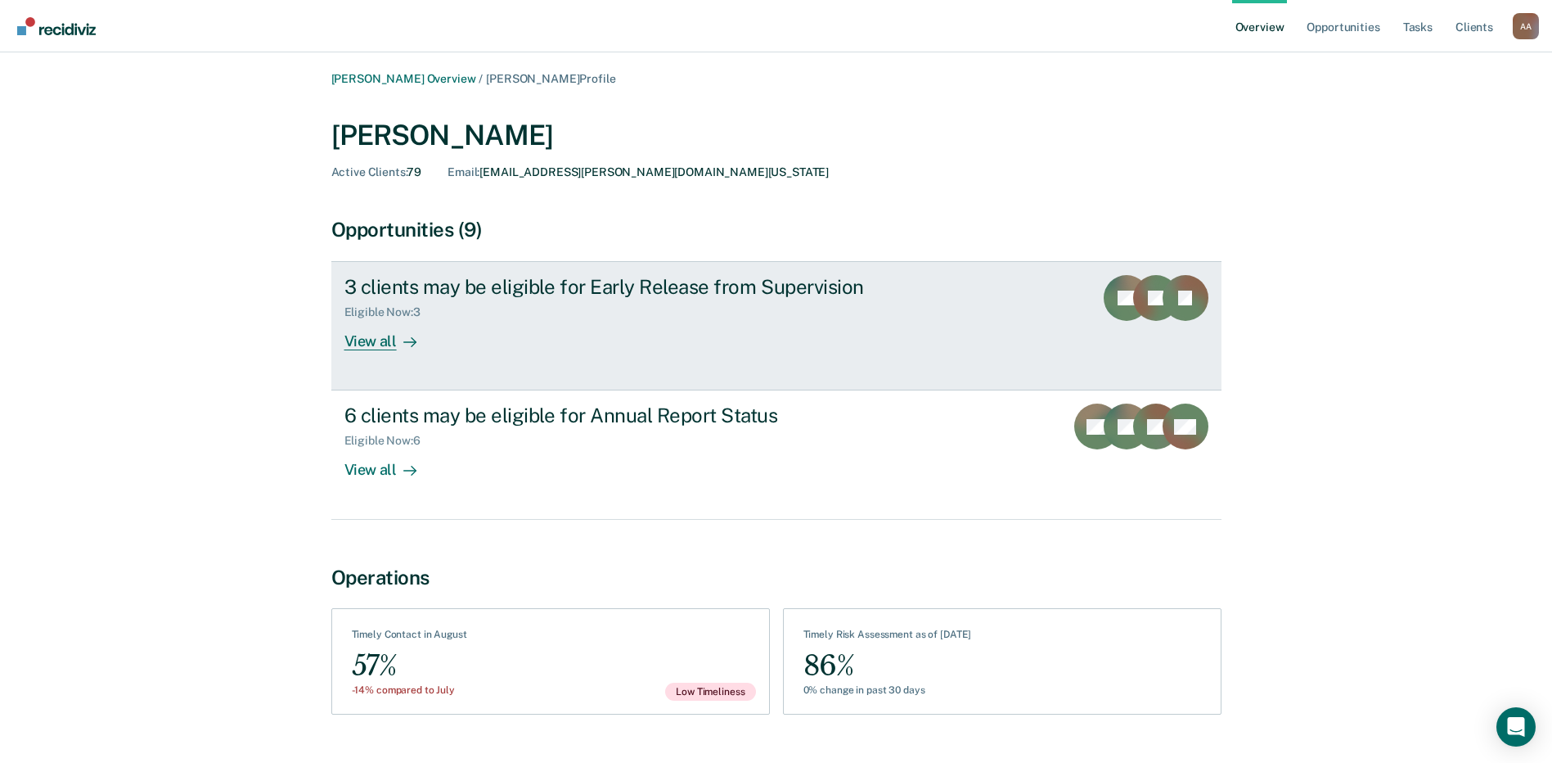
click at [361, 349] on div "View all" at bounding box center [391, 335] width 92 height 32
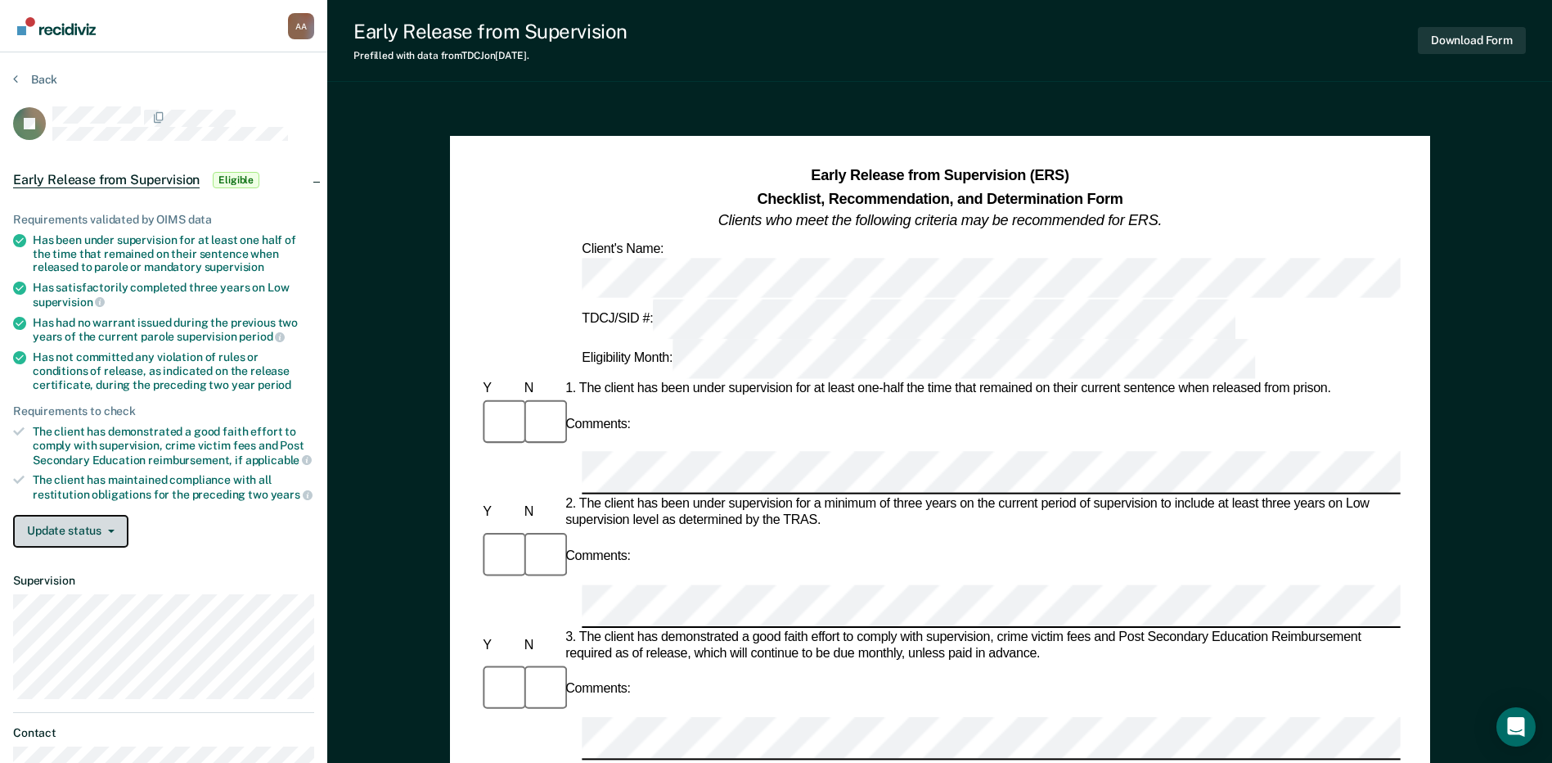
drag, startPoint x: 90, startPoint y: 523, endPoint x: 91, endPoint y: 545, distance: 22.1
click at [89, 523] on button "Update status" at bounding box center [70, 531] width 115 height 33
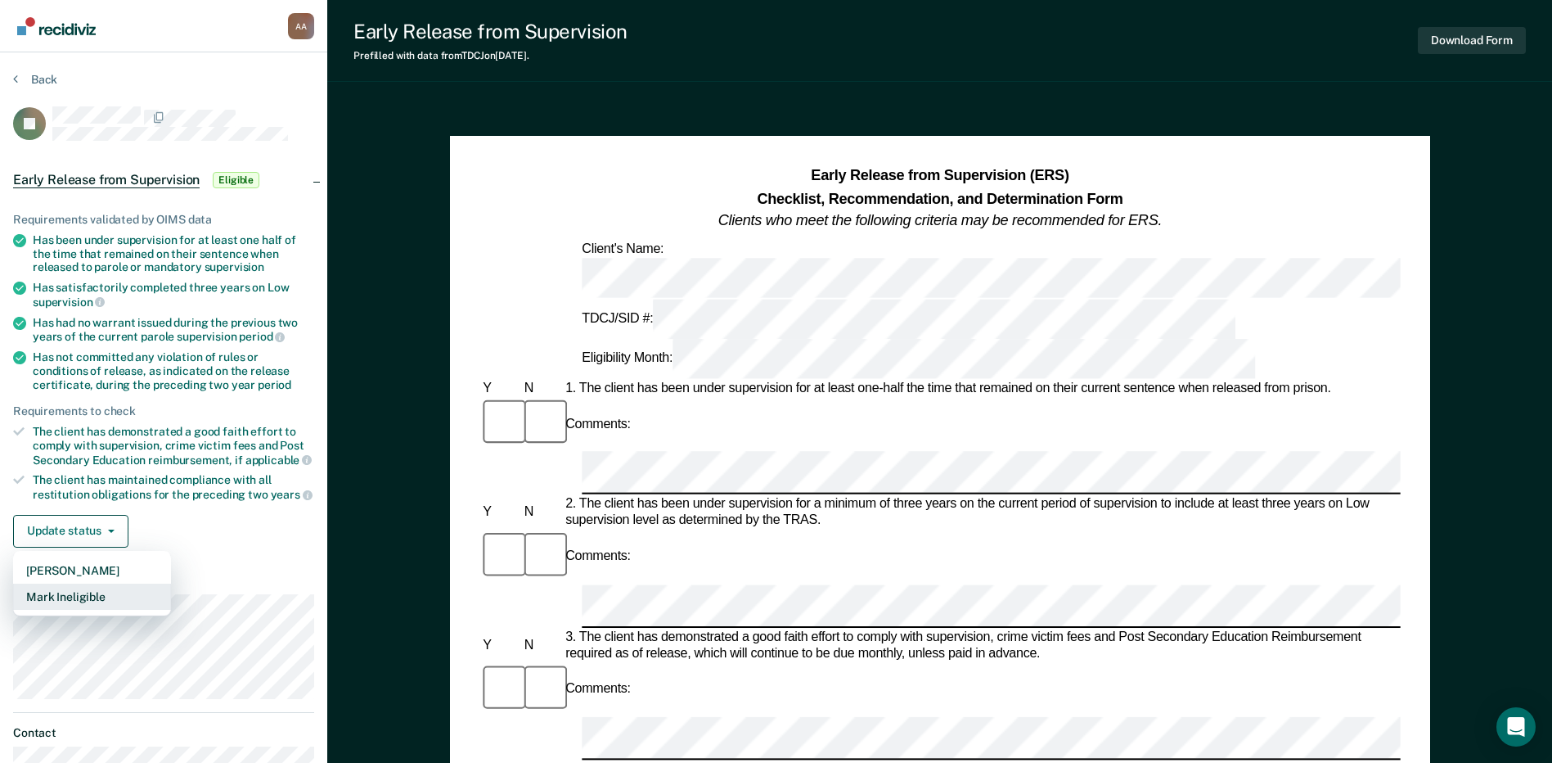
click at [92, 590] on button "Mark Ineligible" at bounding box center [92, 596] width 158 height 26
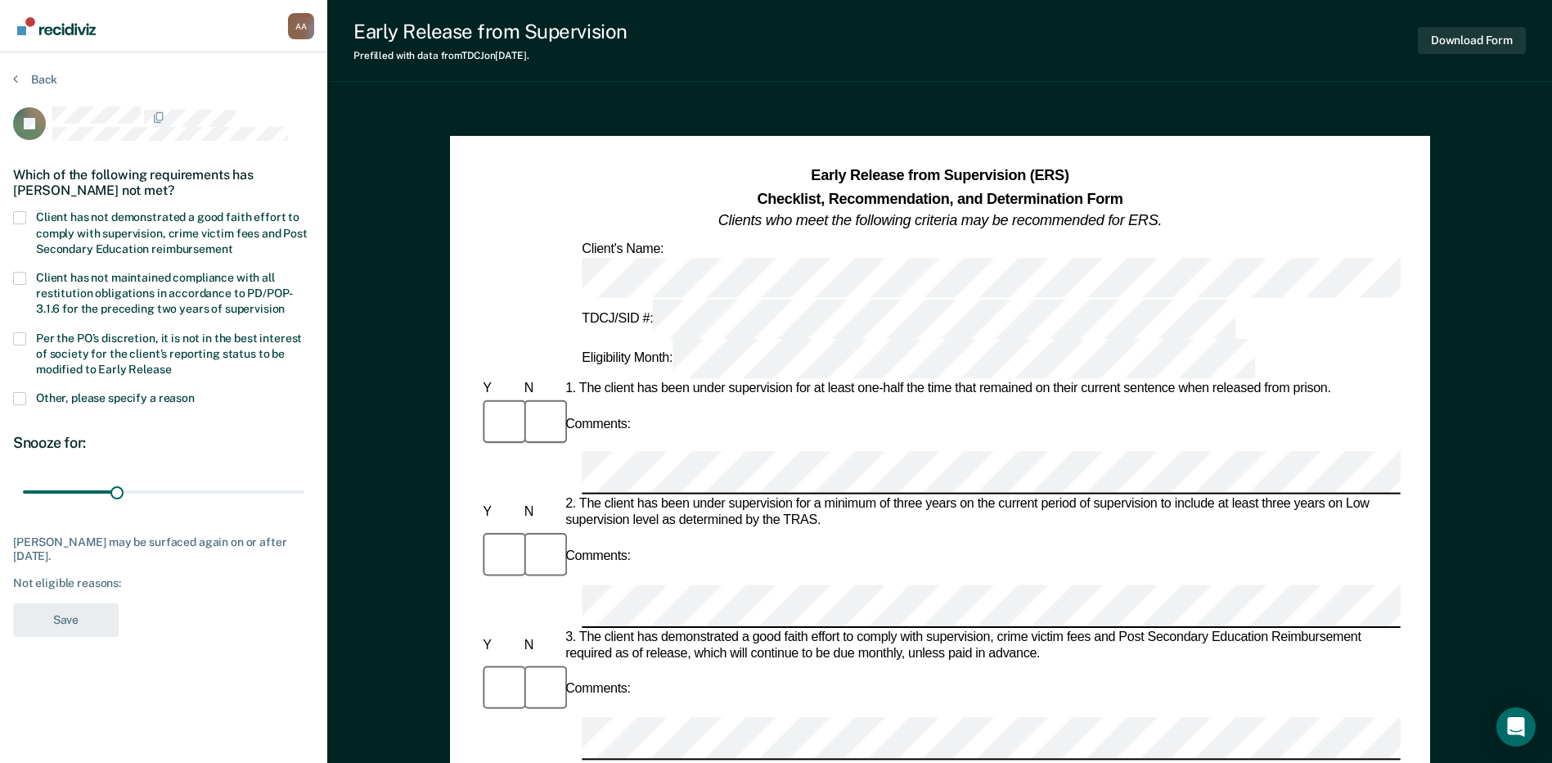
click at [34, 229] on label "Client has not demonstrated a good faith effort to comply with supervision, cri…" at bounding box center [163, 234] width 301 height 47
click at [232, 243] on input "Client has not demonstrated a good faith effort to comply with supervision, cri…" at bounding box center [232, 243] width 0 height 0
drag, startPoint x: 119, startPoint y: 484, endPoint x: 369, endPoint y: 493, distance: 249.7
type input "90"
click at [304, 491] on input "range" at bounding box center [164, 492] width 282 height 29
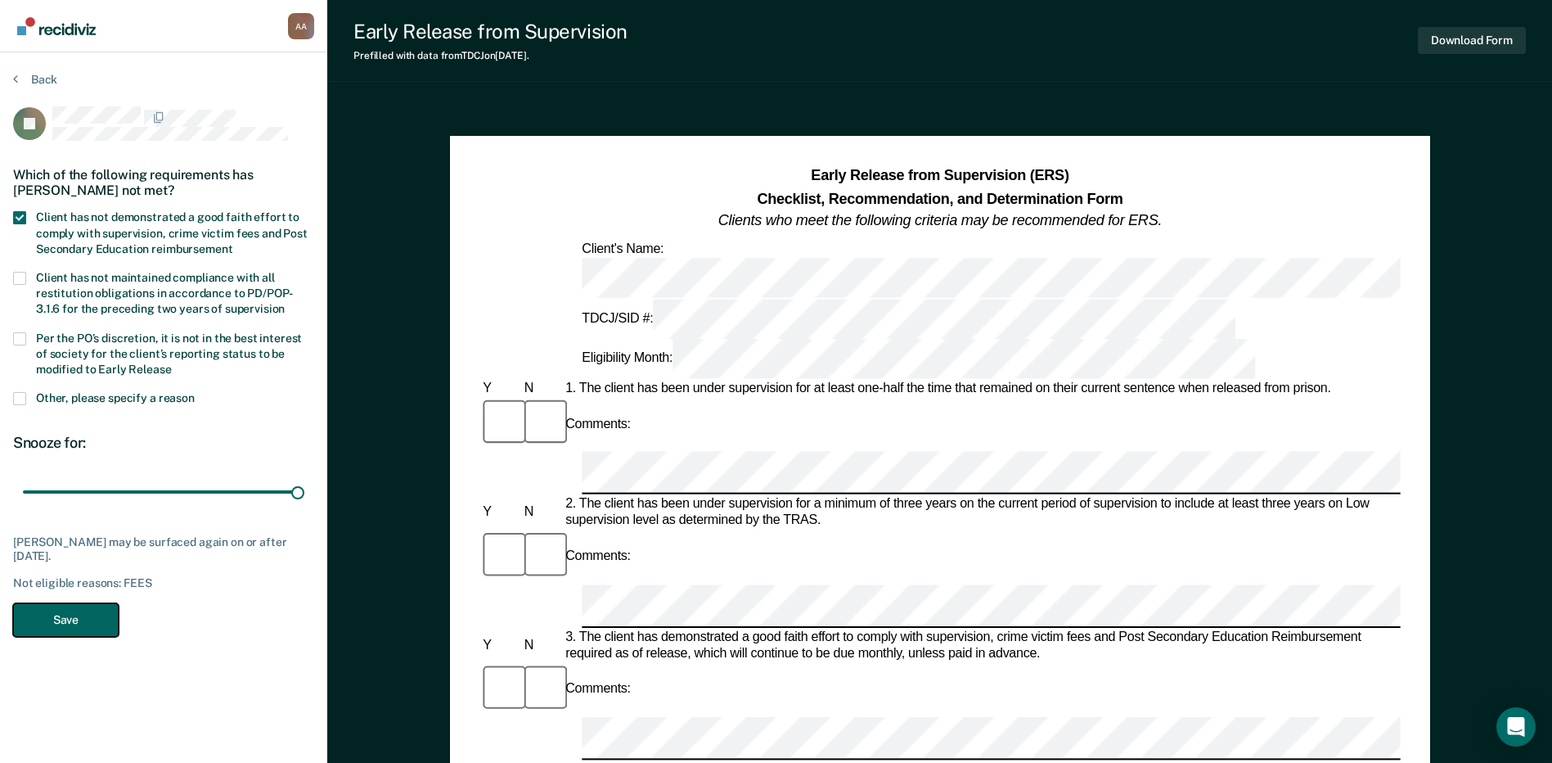
click at [89, 630] on button "Save" at bounding box center [66, 620] width 106 height 34
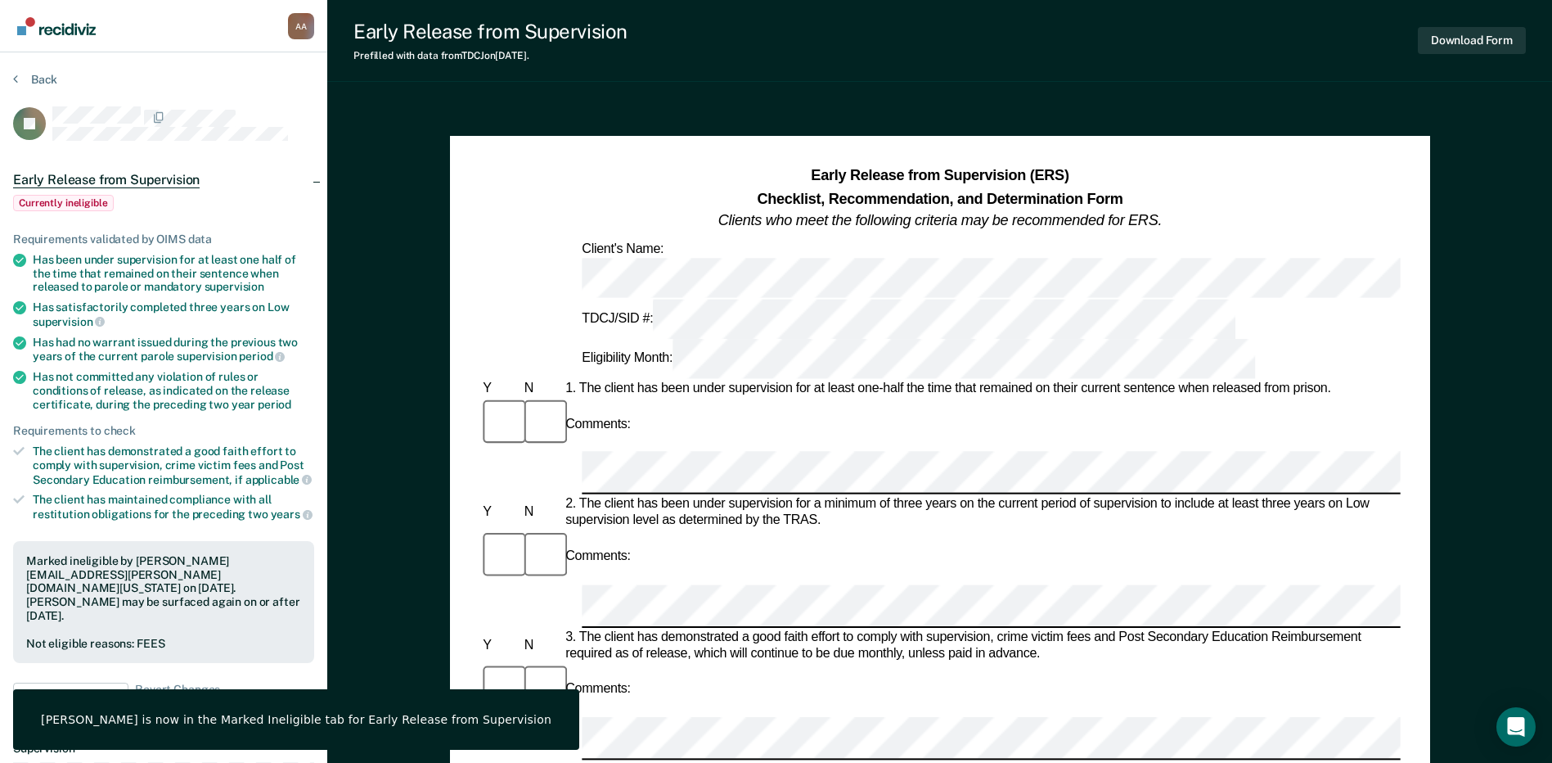
click at [25, 63] on section "Back JD Early Release from Supervision Currently ineligible Requirements valida…" at bounding box center [163, 533] width 327 height 963
click at [28, 76] on button "Back" at bounding box center [35, 79] width 44 height 15
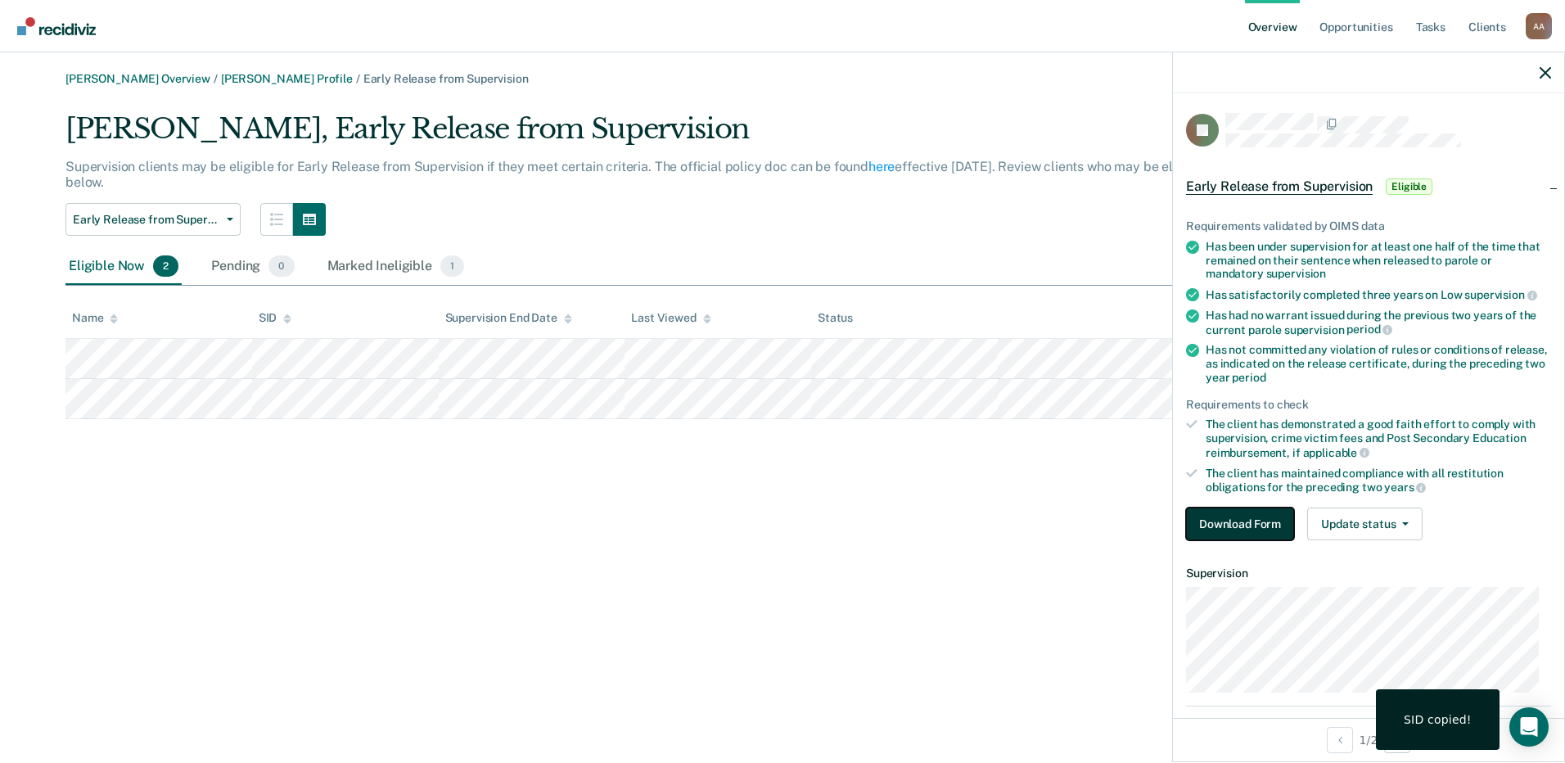
click at [1261, 525] on button "Download Form" at bounding box center [1240, 523] width 108 height 33
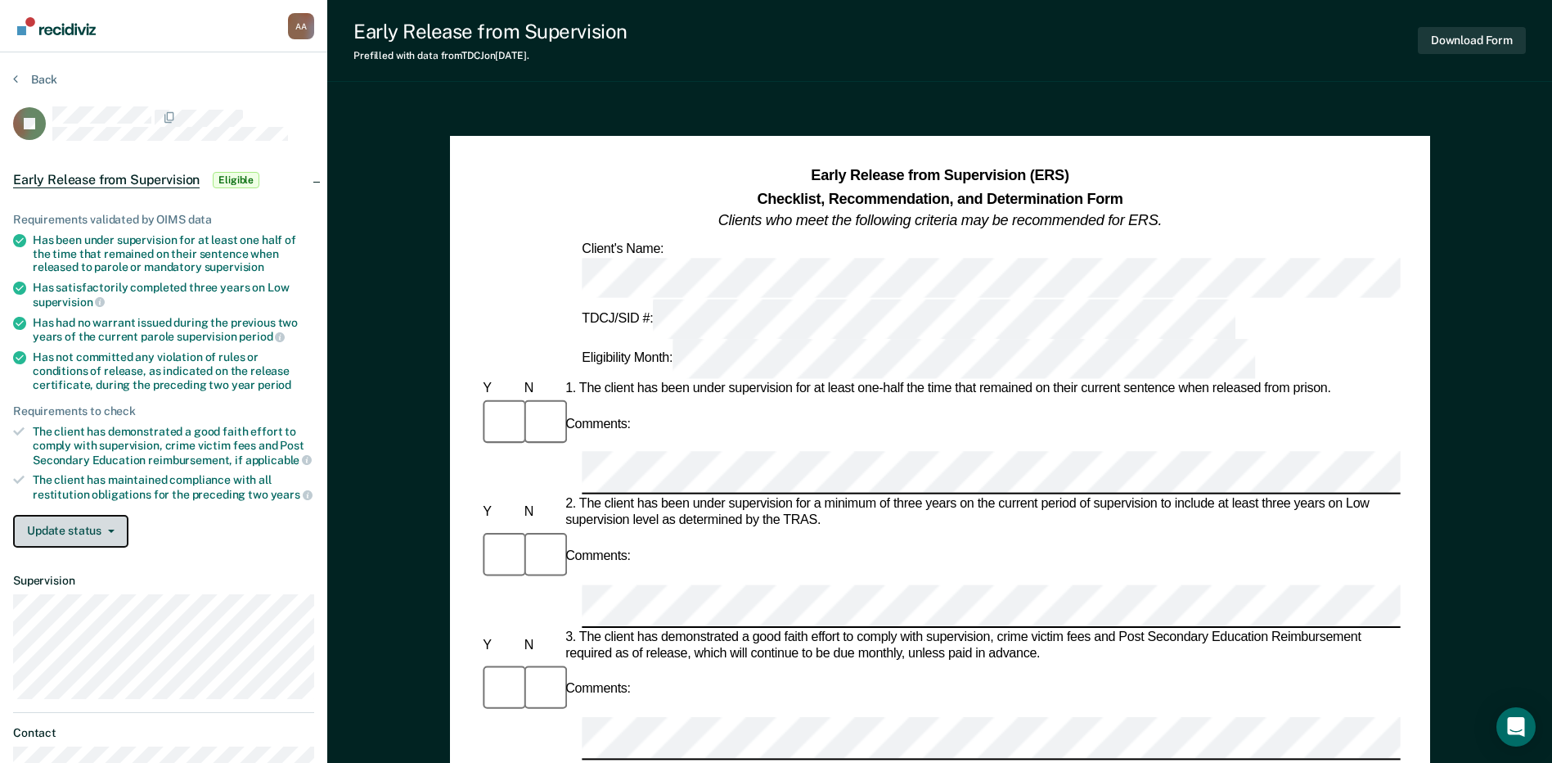
click at [58, 523] on button "Update status" at bounding box center [70, 531] width 115 height 33
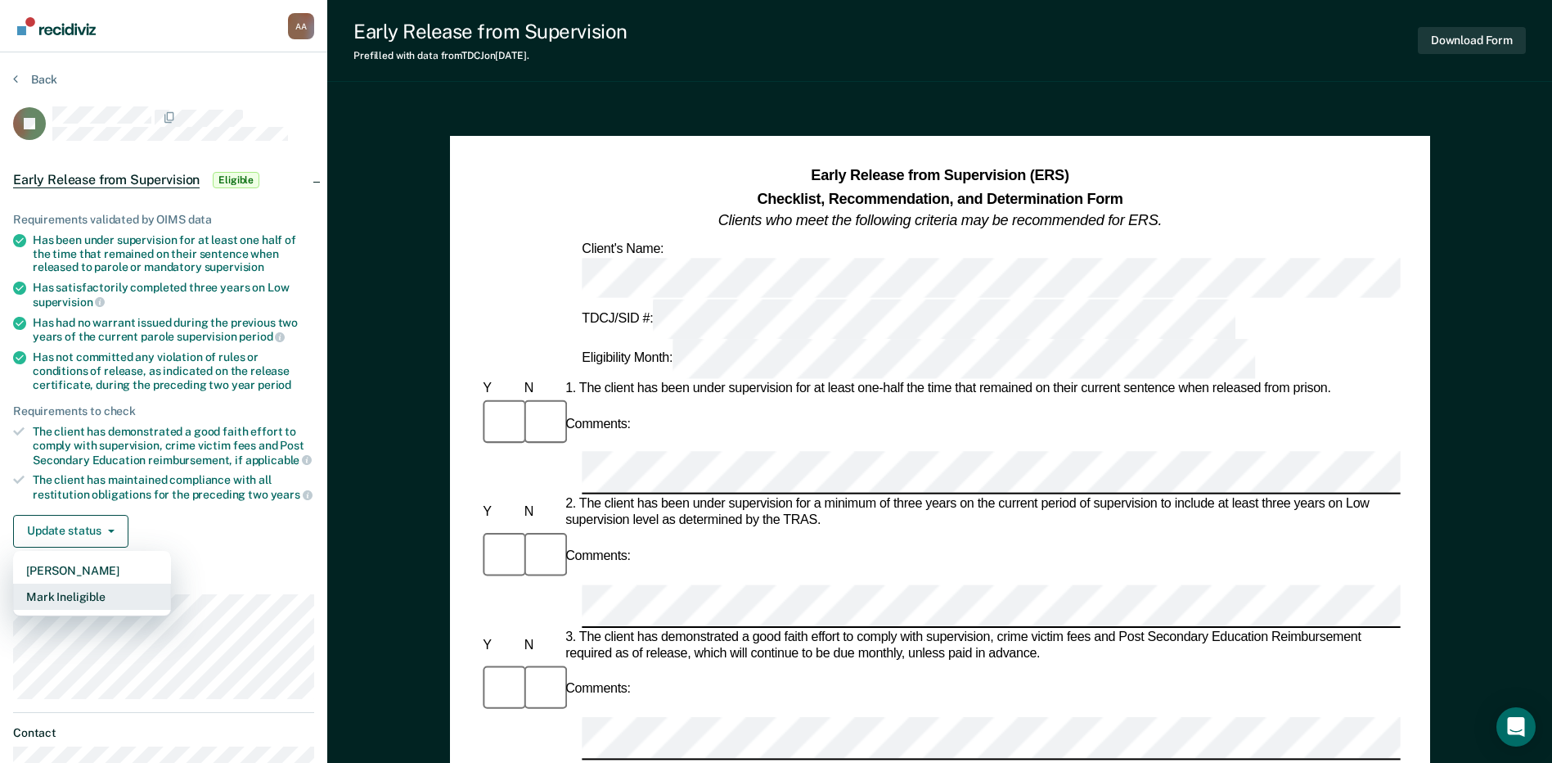
click at [80, 595] on button "Mark Ineligible" at bounding box center [92, 596] width 158 height 26
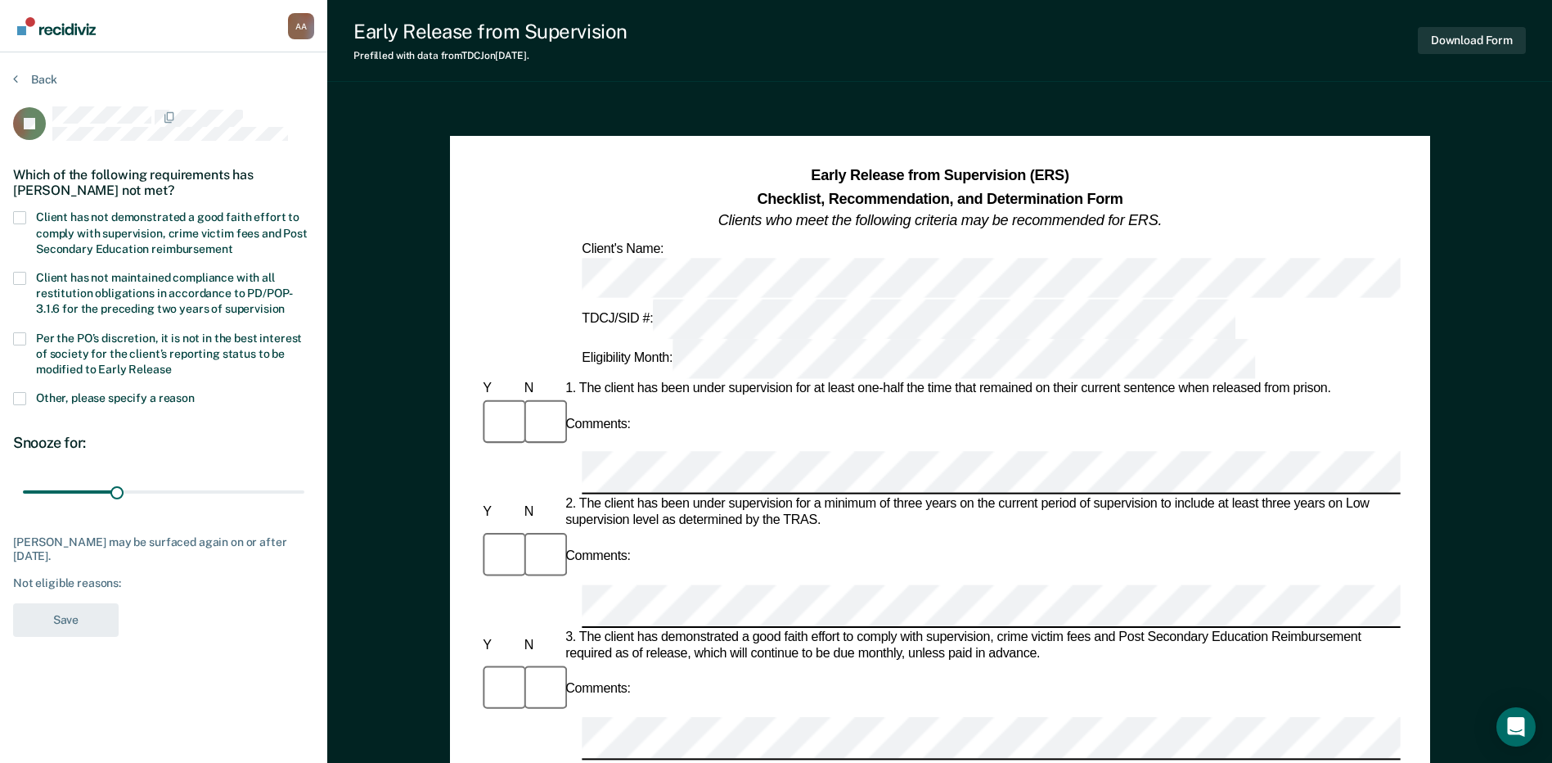
click at [38, 232] on span "Client has not demonstrated a good faith effort to comply with supervision, cri…" at bounding box center [172, 232] width 272 height 44
click at [232, 243] on input "Client has not demonstrated a good faith effort to comply with supervision, cri…" at bounding box center [232, 243] width 0 height 0
drag, startPoint x: 117, startPoint y: 493, endPoint x: 358, endPoint y: 517, distance: 241.8
type input "90"
click at [304, 507] on input "range" at bounding box center [164, 492] width 282 height 29
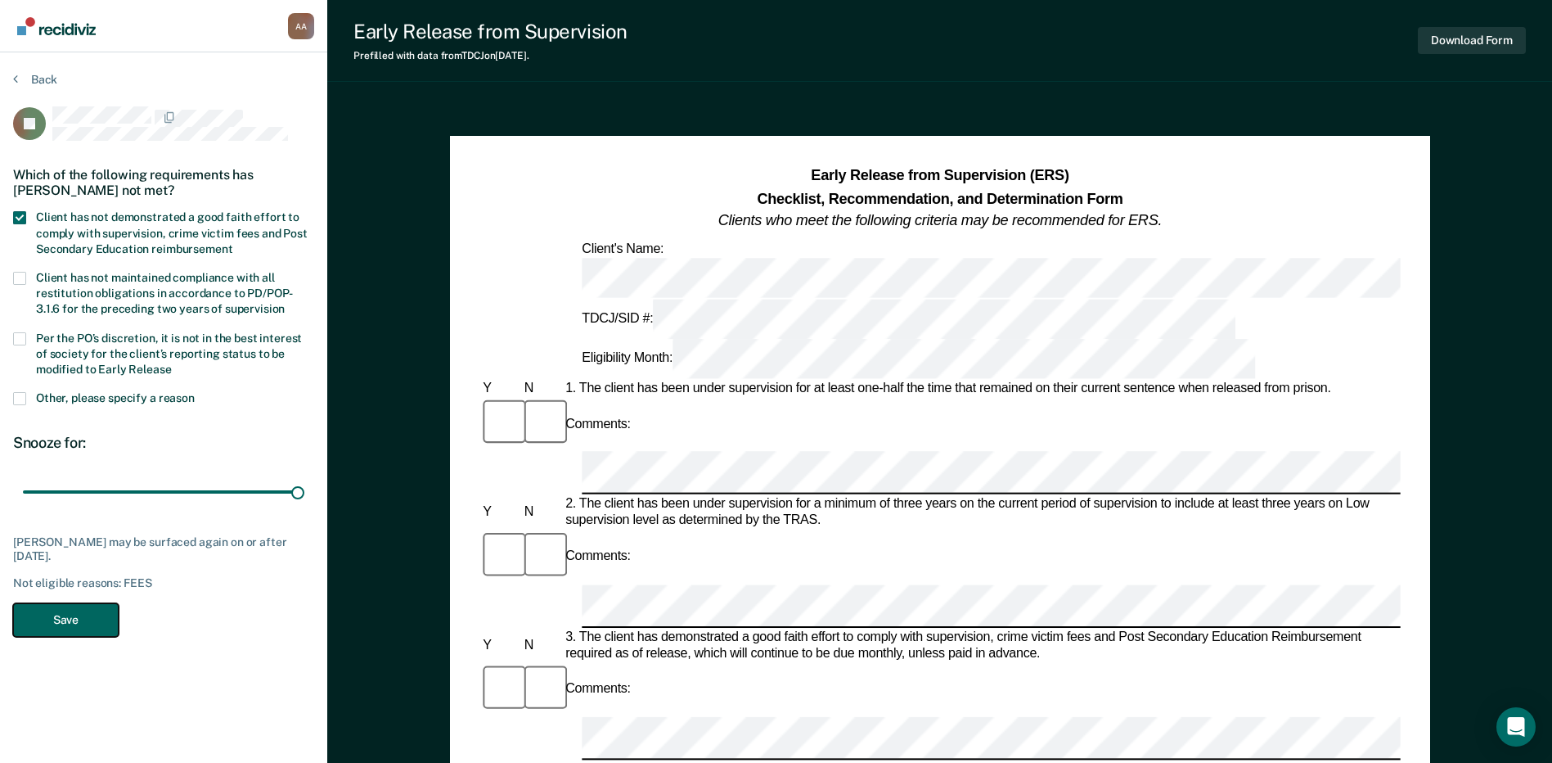
click at [79, 633] on button "Save" at bounding box center [66, 620] width 106 height 34
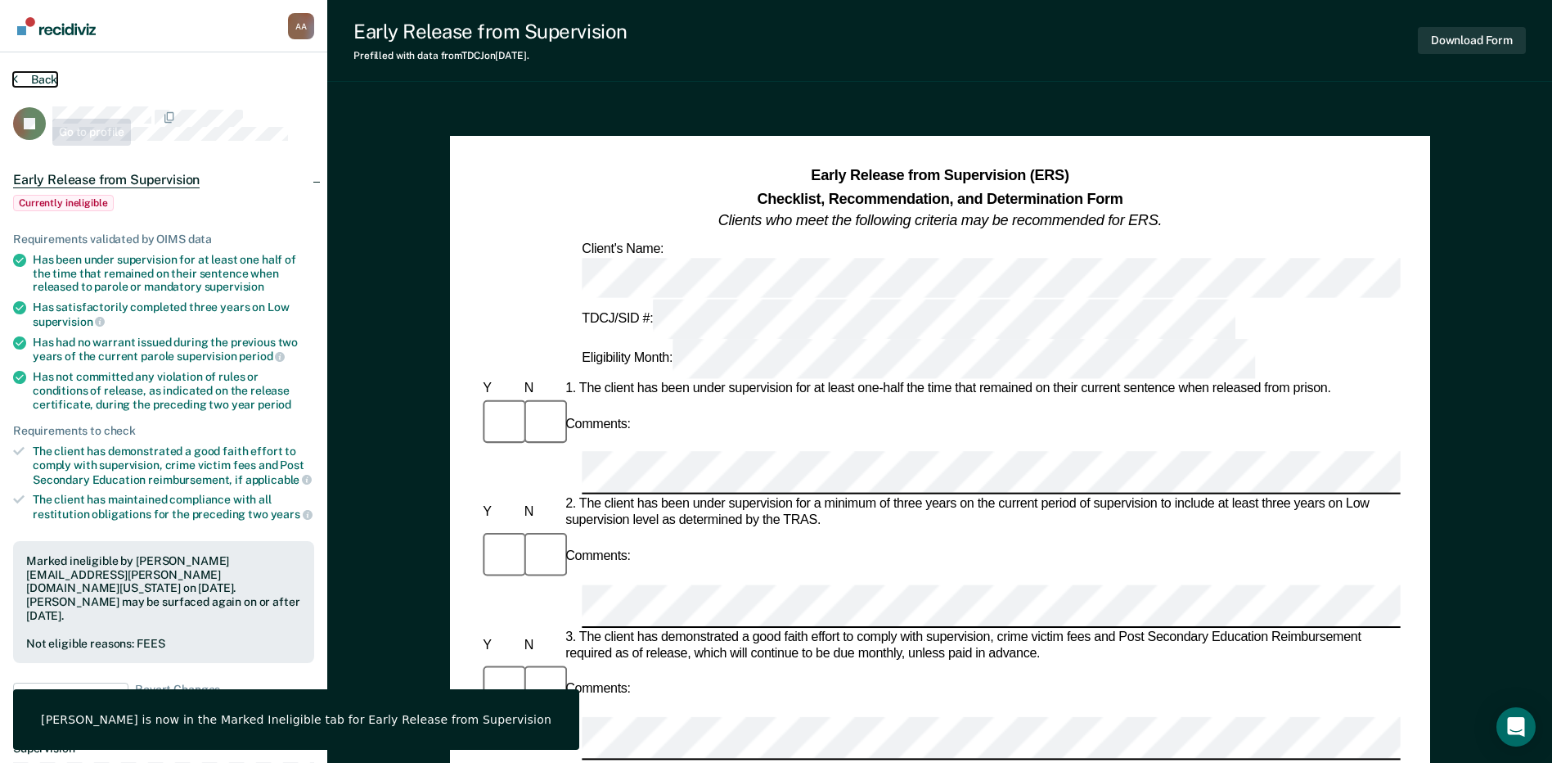
click at [22, 79] on button "Back" at bounding box center [35, 79] width 44 height 15
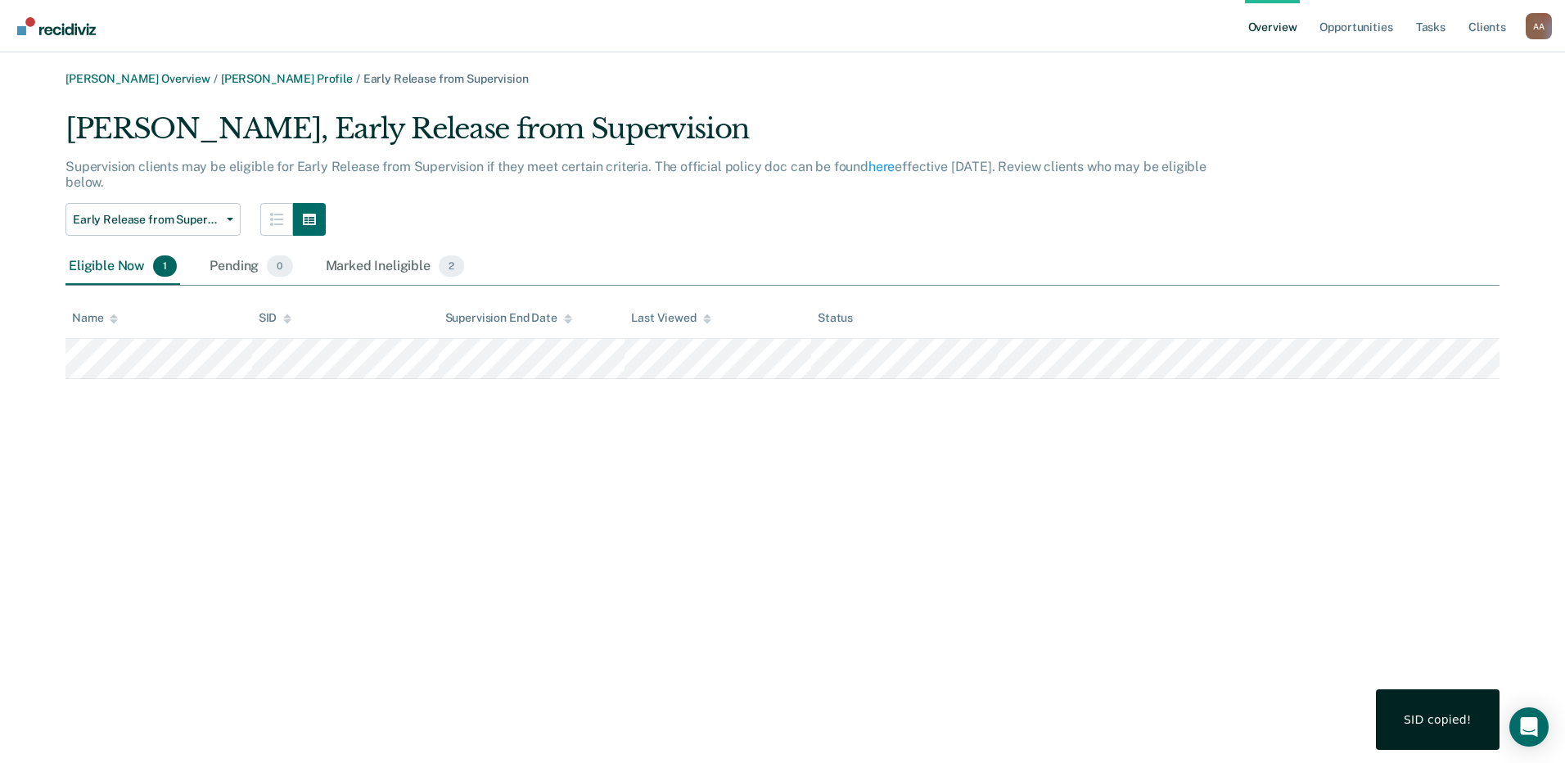
click at [1156, 396] on div "[PERSON_NAME] Overview / [PERSON_NAME] Profile / Early Release from Supervision…" at bounding box center [782, 391] width 1525 height 638
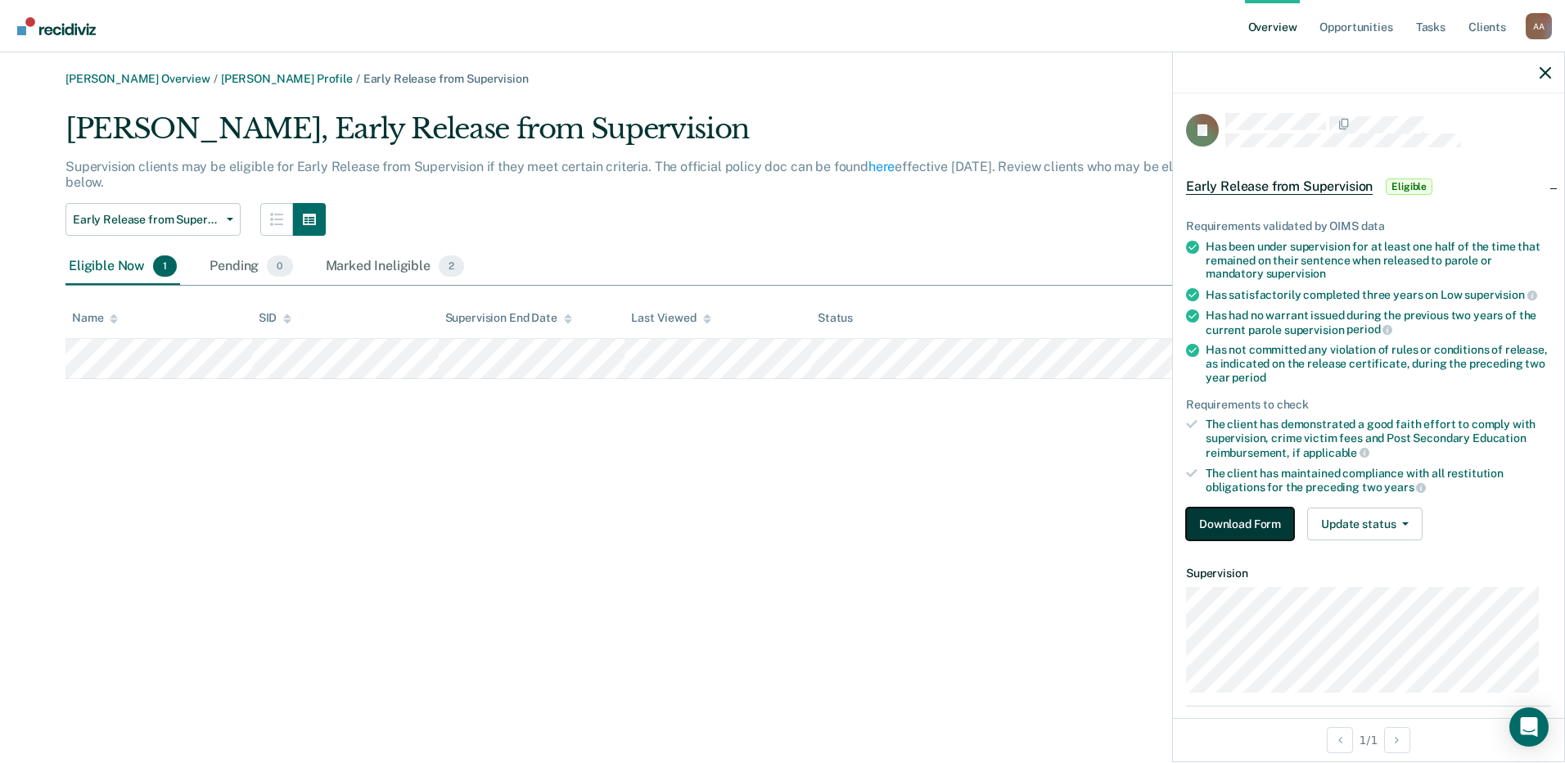
click at [1265, 518] on button "Download Form" at bounding box center [1240, 523] width 108 height 33
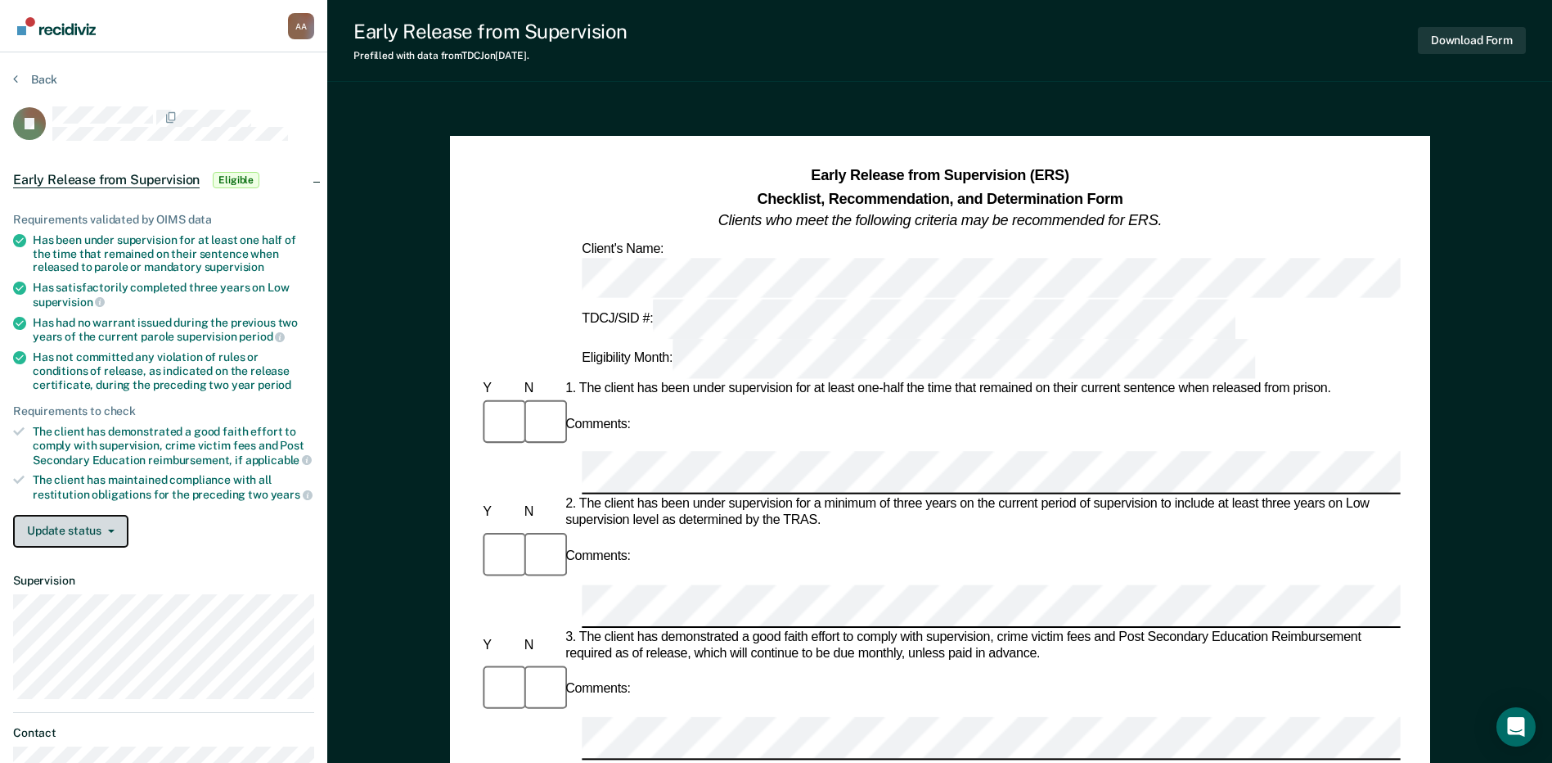
click at [83, 535] on button "Update status" at bounding box center [70, 531] width 115 height 33
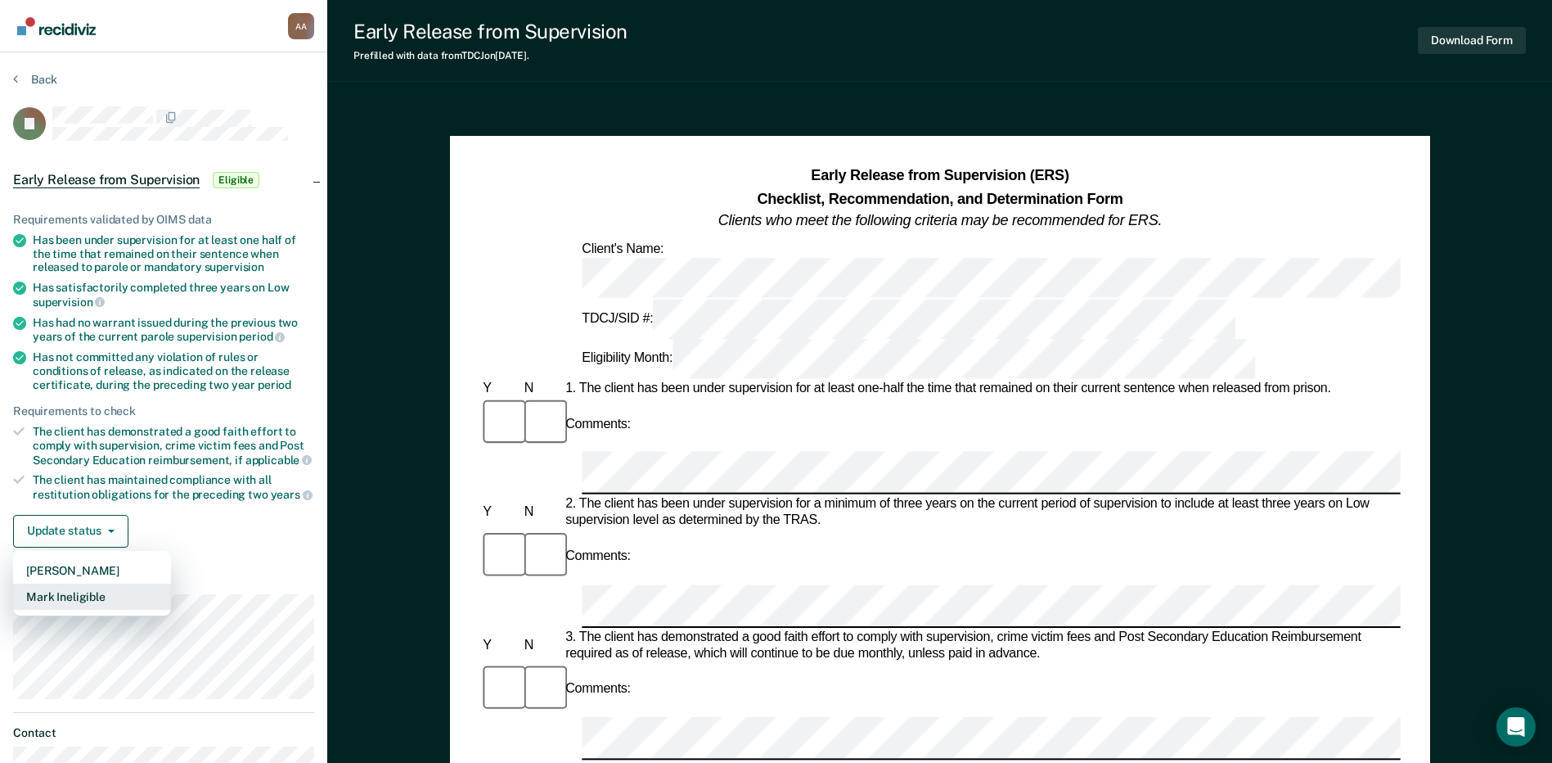
click at [103, 589] on button "Mark Ineligible" at bounding box center [92, 596] width 158 height 26
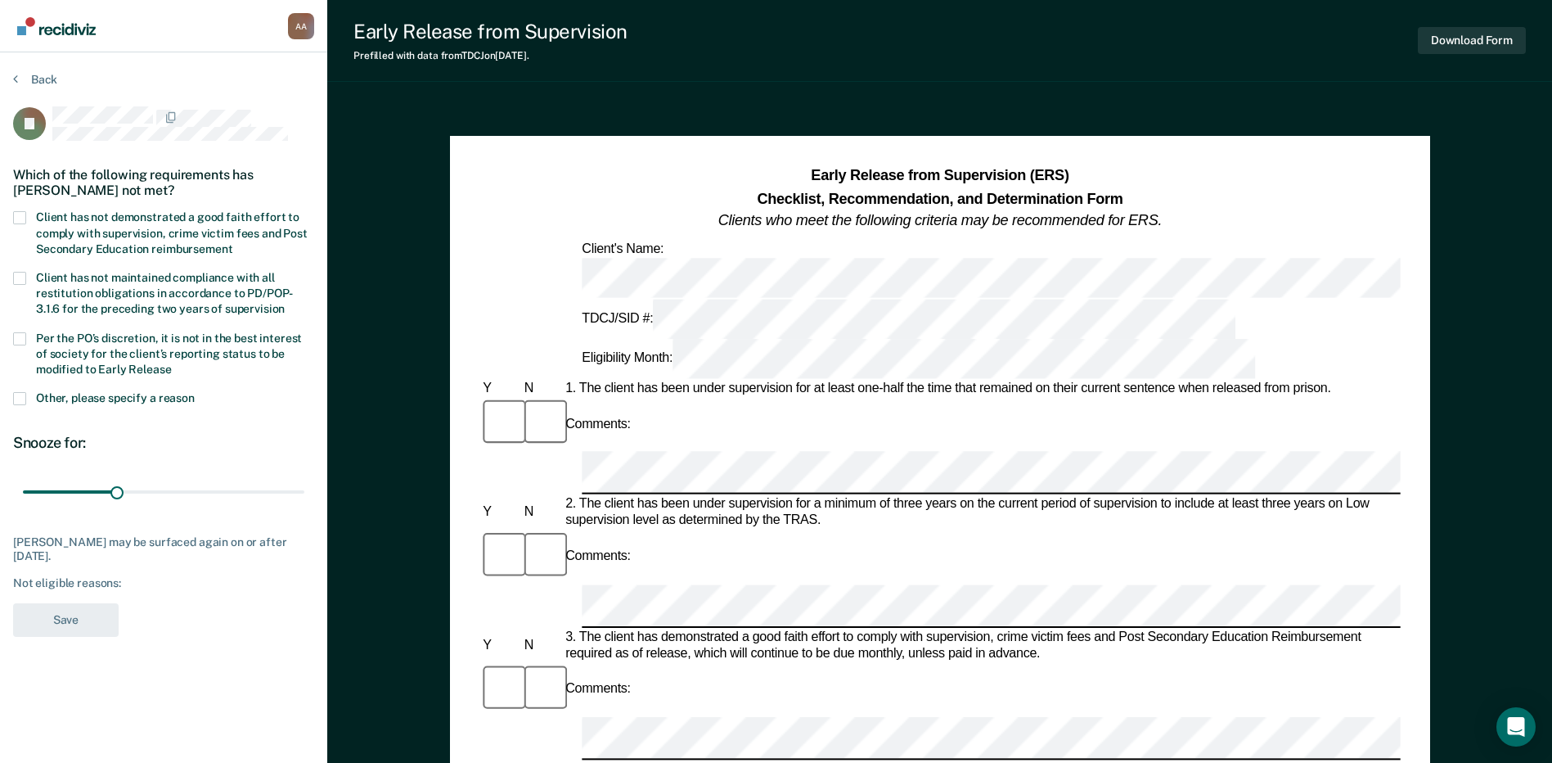
click at [58, 206] on div "Which of the following requirements has [PERSON_NAME] not met?" at bounding box center [163, 182] width 301 height 57
click at [61, 215] on span "Client has not demonstrated a good faith effort to comply with supervision, cri…" at bounding box center [172, 232] width 272 height 44
click at [232, 243] on input "Client has not demonstrated a good faith effort to comply with supervision, cri…" at bounding box center [232, 243] width 0 height 0
drag, startPoint x: 119, startPoint y: 489, endPoint x: 189, endPoint y: 549, distance: 92.2
type input "90"
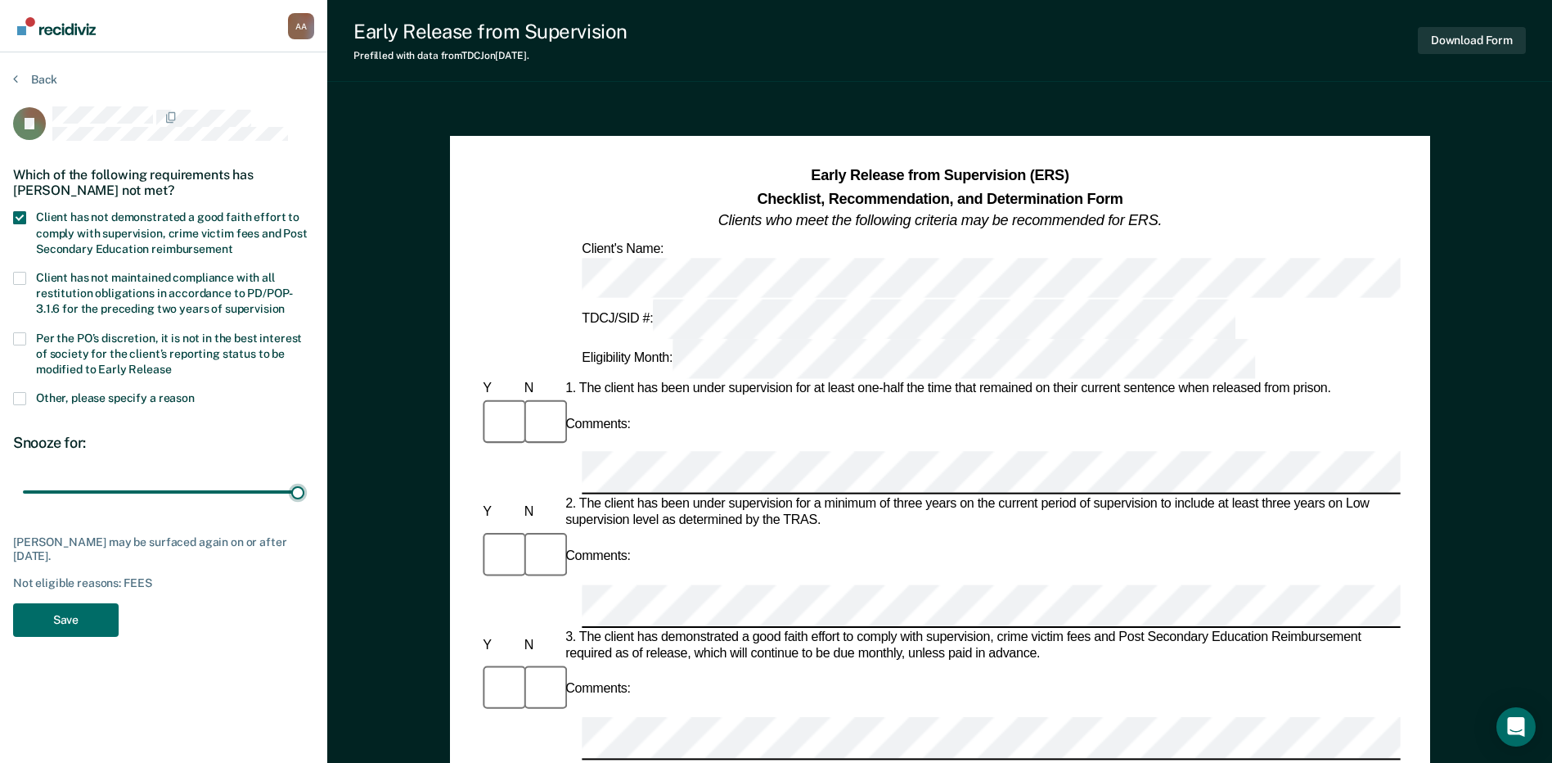
click at [304, 507] on input "range" at bounding box center [164, 492] width 282 height 29
click at [62, 628] on button "Save" at bounding box center [66, 620] width 106 height 34
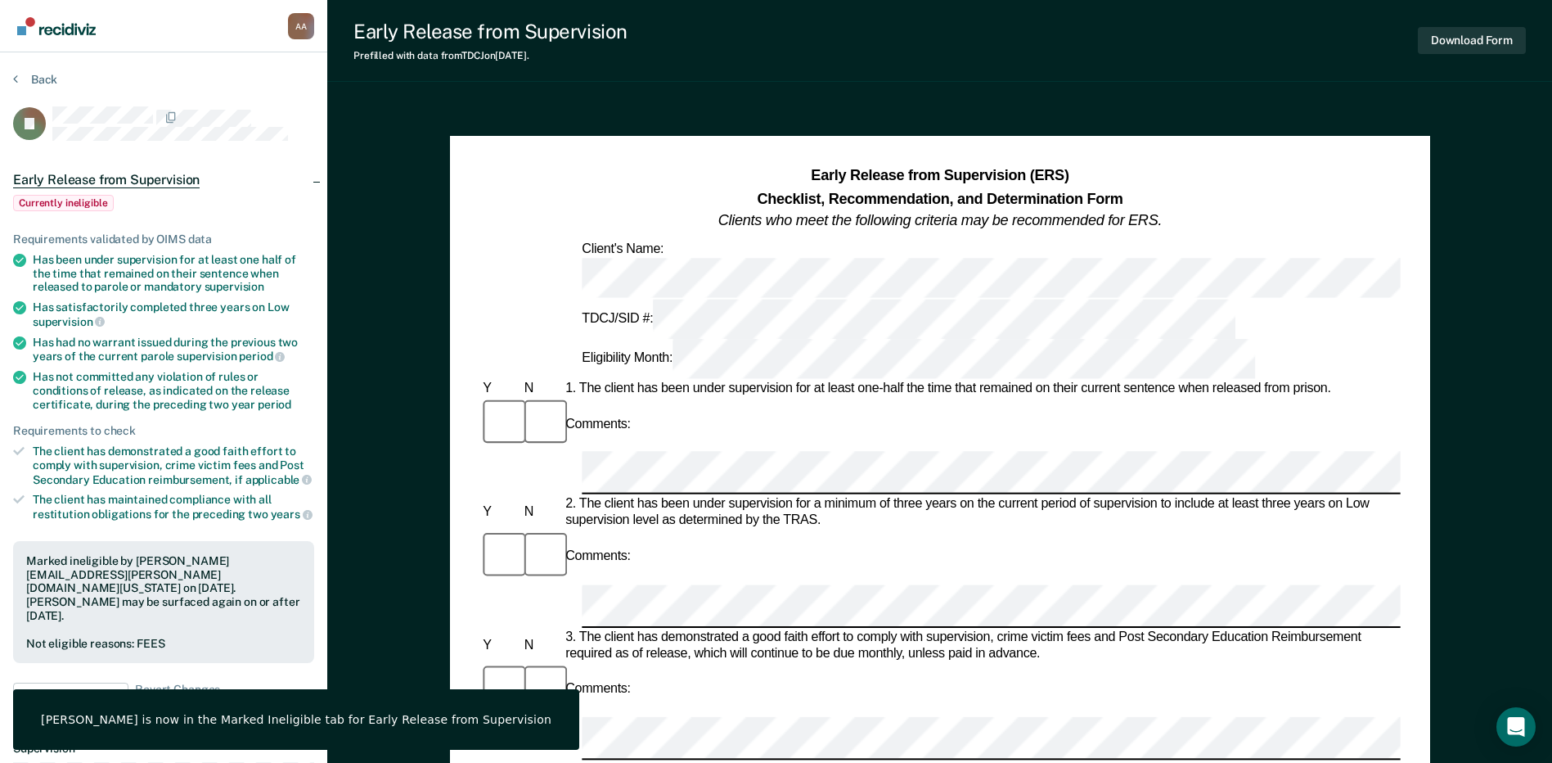
click at [29, 88] on div "Back" at bounding box center [163, 89] width 301 height 34
click at [30, 82] on button "Back" at bounding box center [35, 79] width 44 height 15
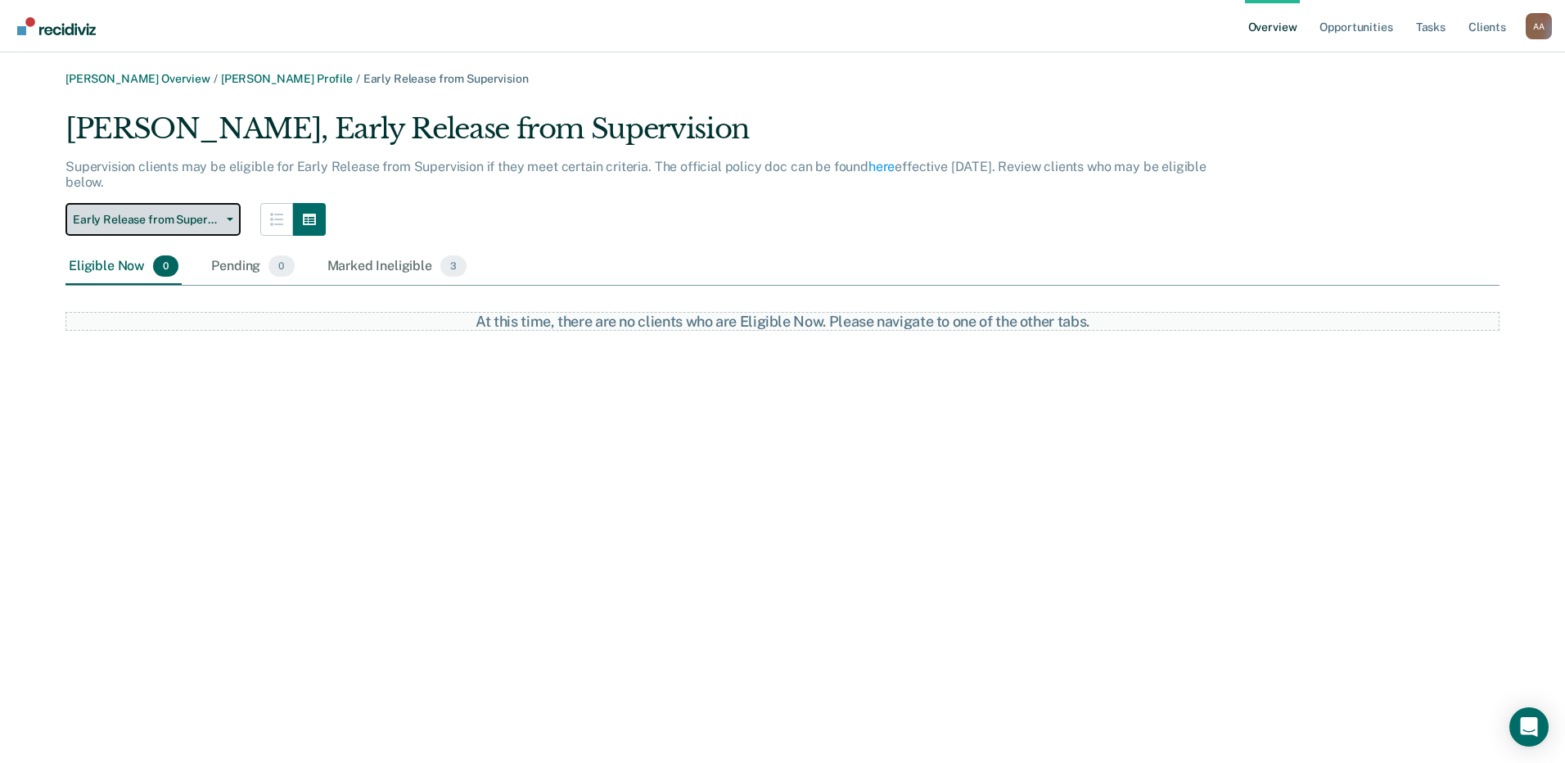
click at [172, 217] on span "Early Release from Supervision" at bounding box center [146, 220] width 147 height 14
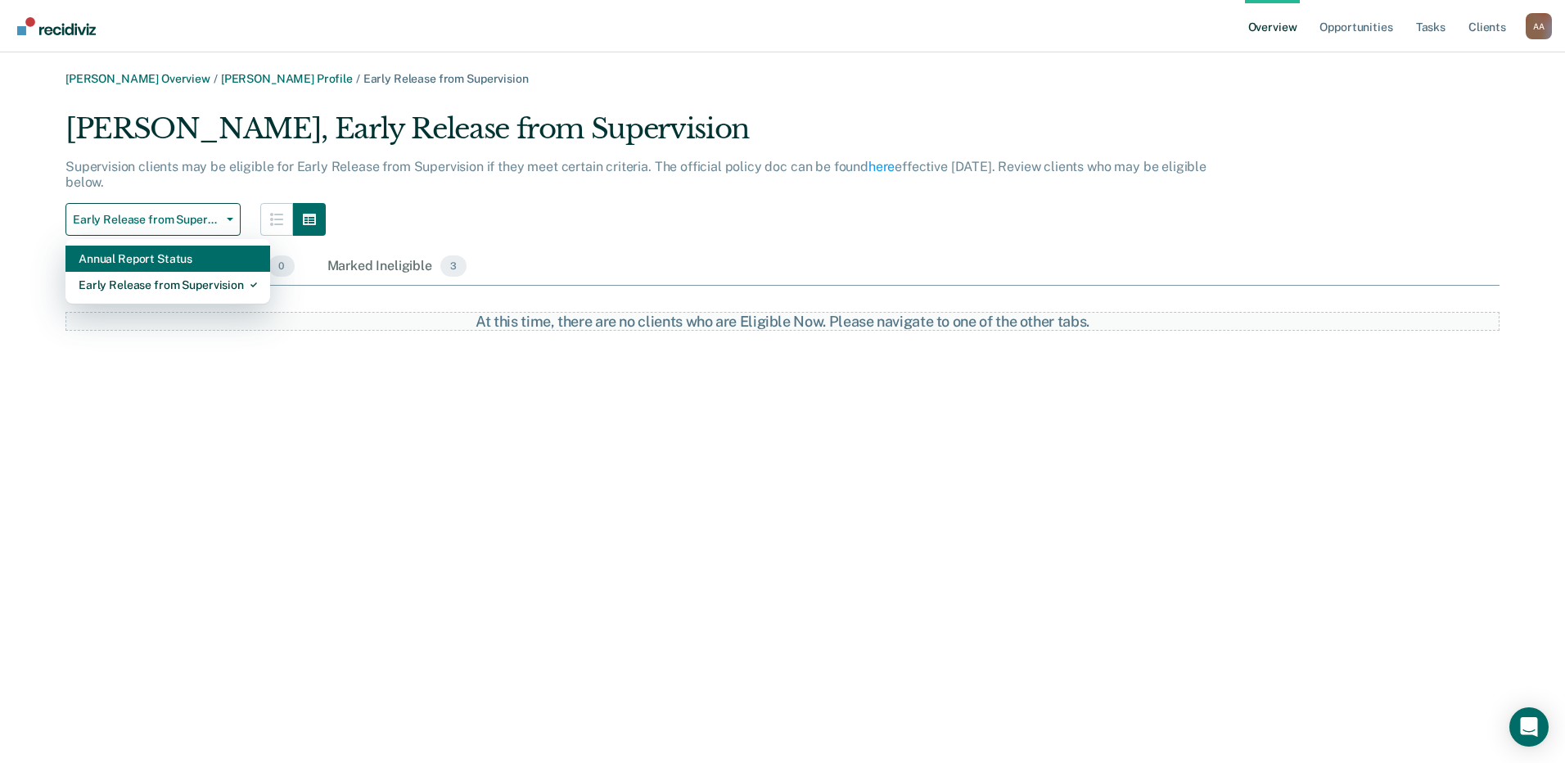
click at [157, 257] on div "Annual Report Status" at bounding box center [168, 258] width 178 height 26
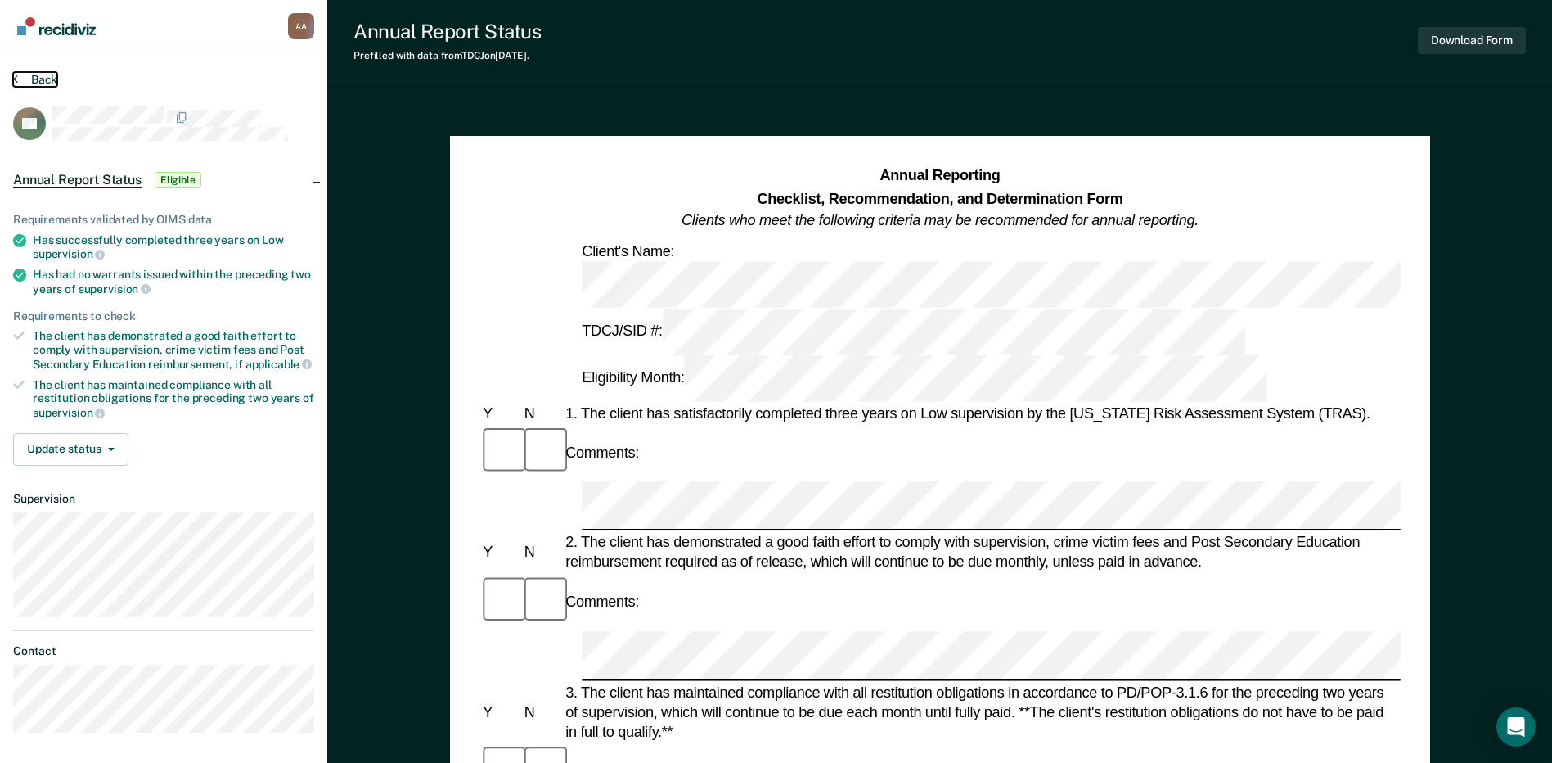
click at [38, 74] on button "Back" at bounding box center [35, 79] width 44 height 15
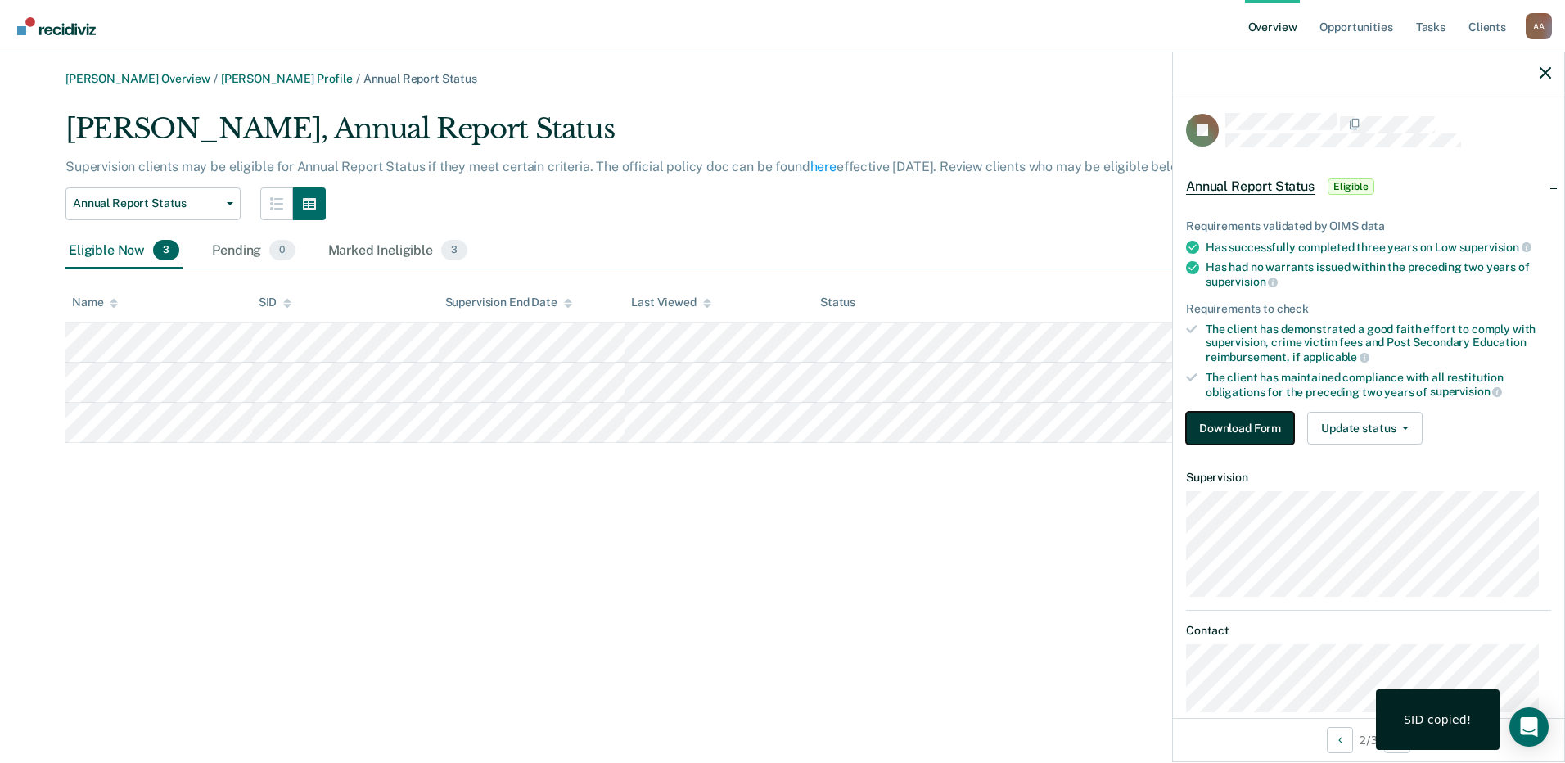
click at [1257, 430] on button "Download Form" at bounding box center [1240, 428] width 108 height 33
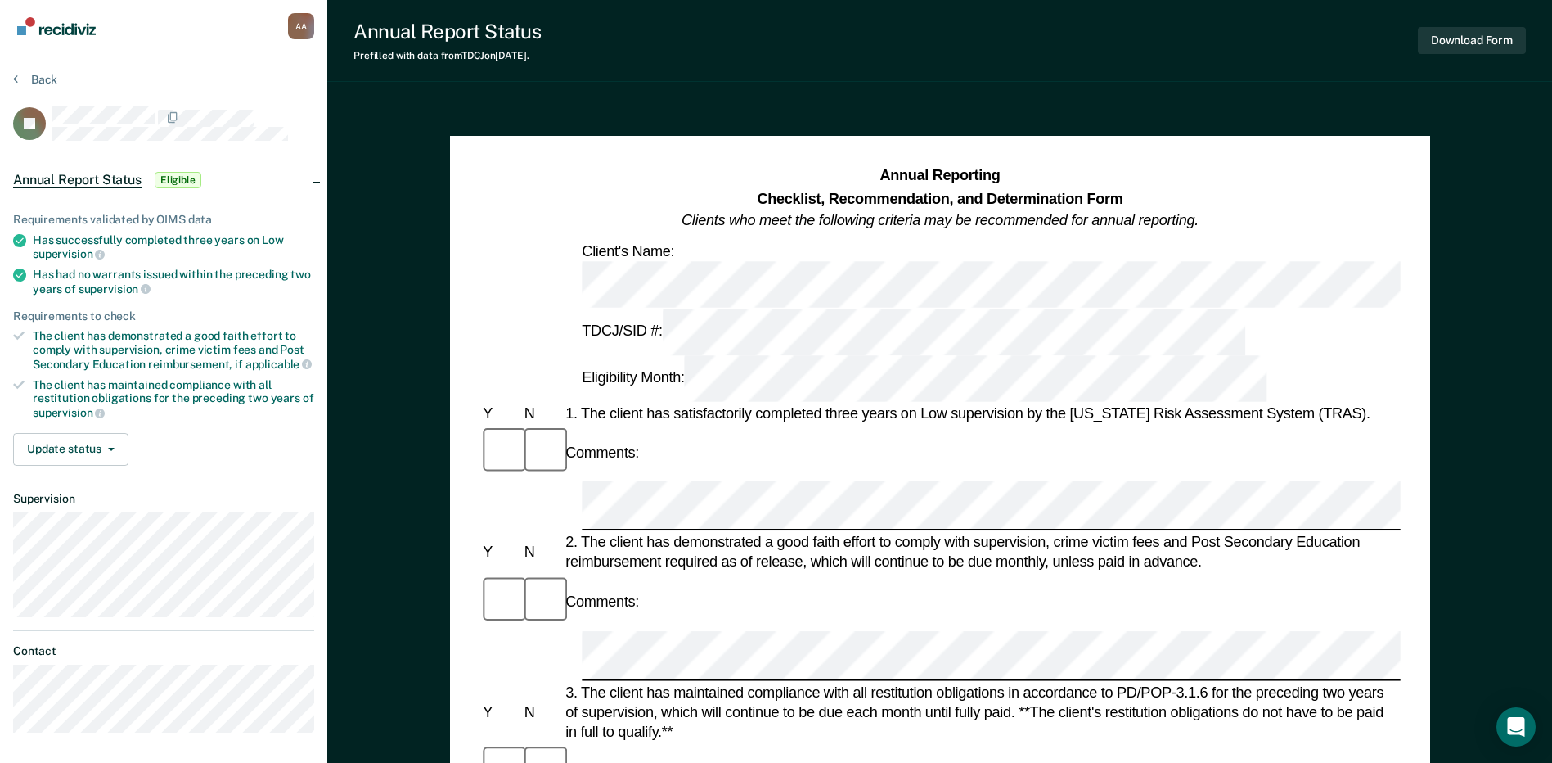
click at [984, 425] on div "Comments:" at bounding box center [940, 452] width 921 height 55
drag, startPoint x: 67, startPoint y: 449, endPoint x: 86, endPoint y: 503, distance: 57.2
click at [67, 451] on button "Update status" at bounding box center [70, 449] width 115 height 33
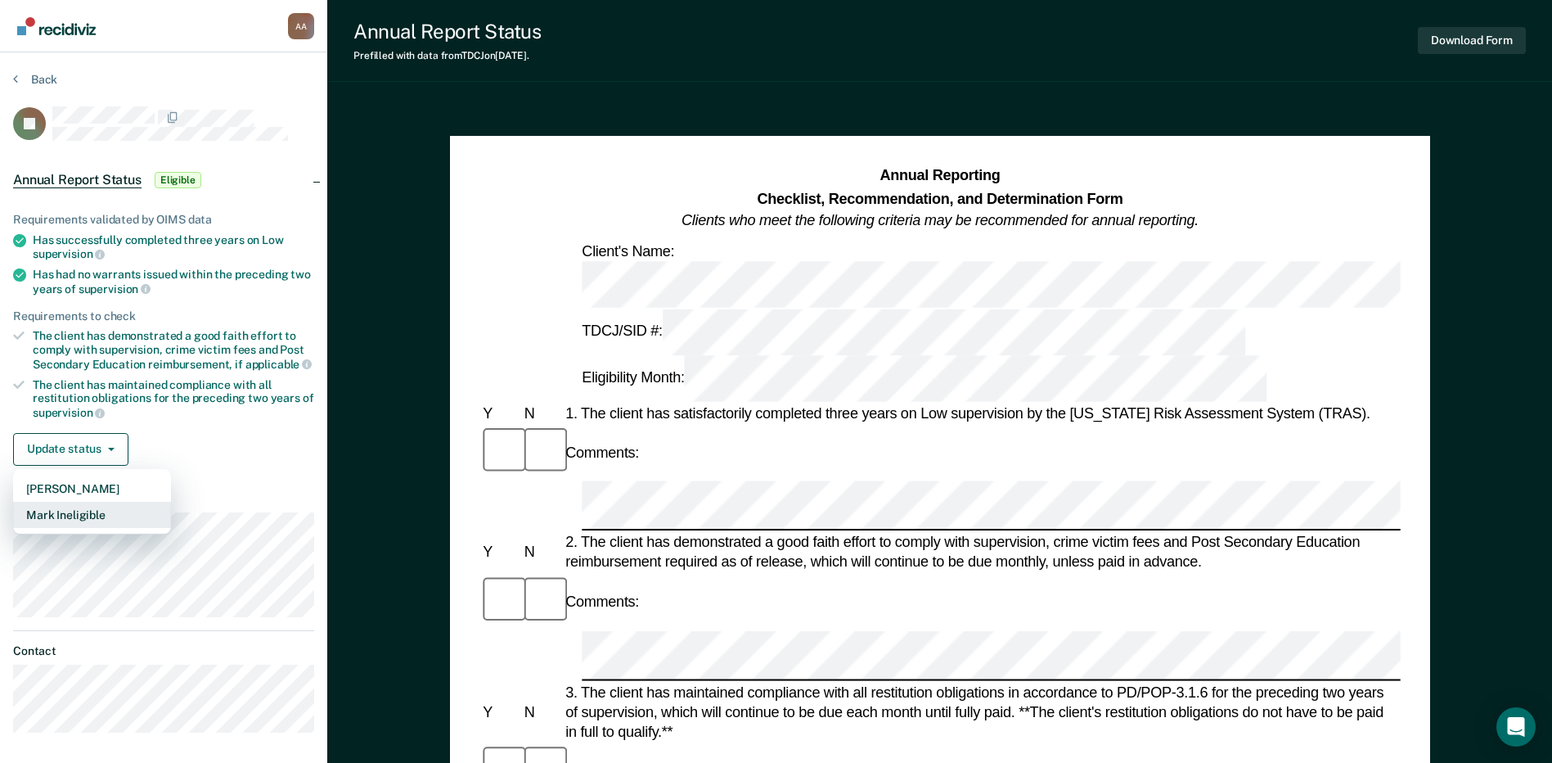
click at [92, 517] on button "Mark Ineligible" at bounding box center [92, 515] width 158 height 26
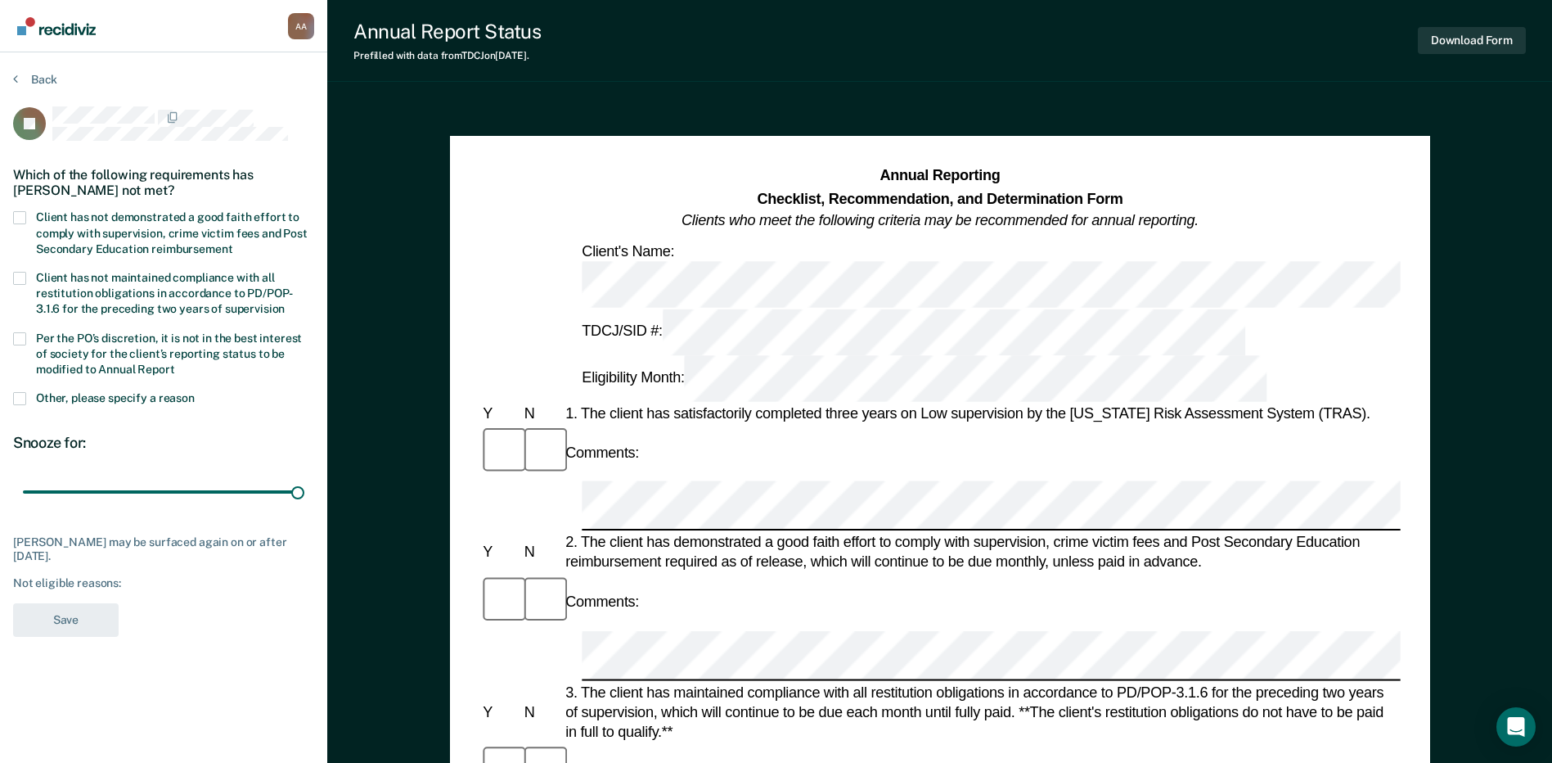
drag, startPoint x: 122, startPoint y: 494, endPoint x: 370, endPoint y: 462, distance: 250.0
type input "90"
click at [304, 495] on input "range" at bounding box center [164, 492] width 282 height 29
click at [19, 225] on label "Client has not demonstrated a good faith effort to comply with supervision, cri…" at bounding box center [163, 234] width 301 height 47
click at [232, 243] on input "Client has not demonstrated a good faith effort to comply with supervision, cri…" at bounding box center [232, 243] width 0 height 0
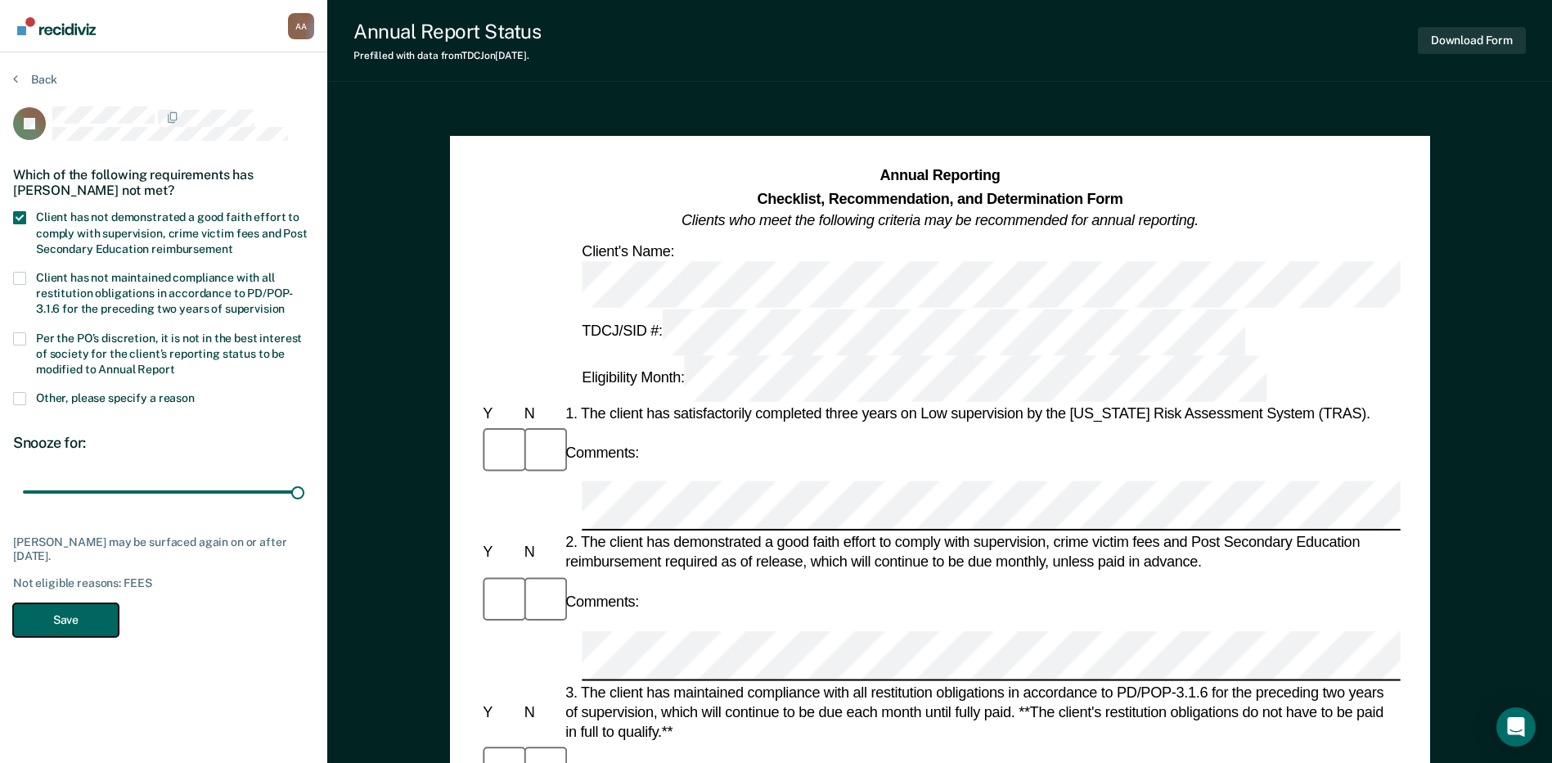
click at [77, 611] on button "Save" at bounding box center [66, 620] width 106 height 34
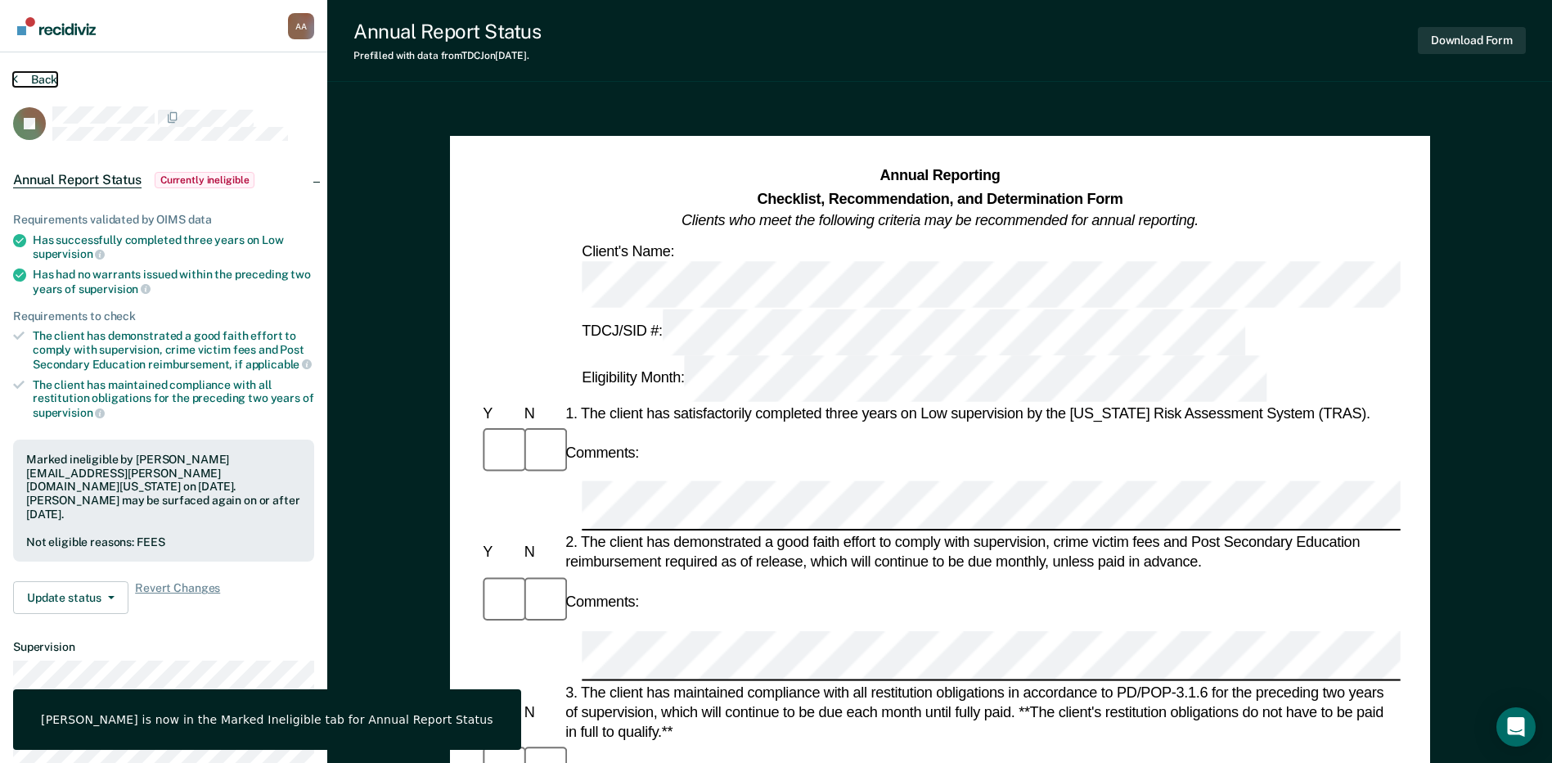
click at [41, 83] on button "Back" at bounding box center [35, 79] width 44 height 15
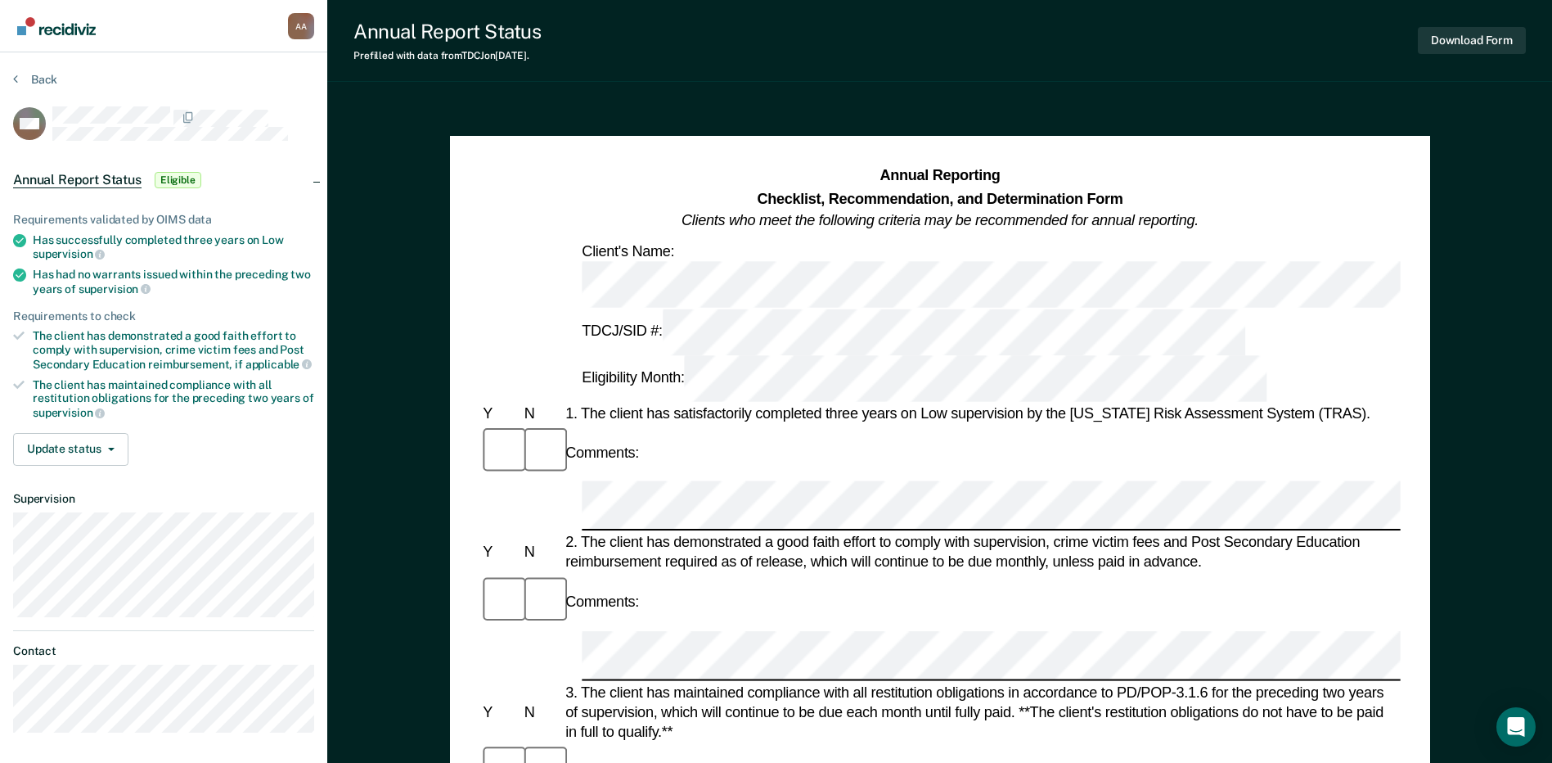
click at [1065, 574] on div "Comments:" at bounding box center [940, 601] width 921 height 55
click at [92, 448] on button "Update status" at bounding box center [70, 449] width 115 height 33
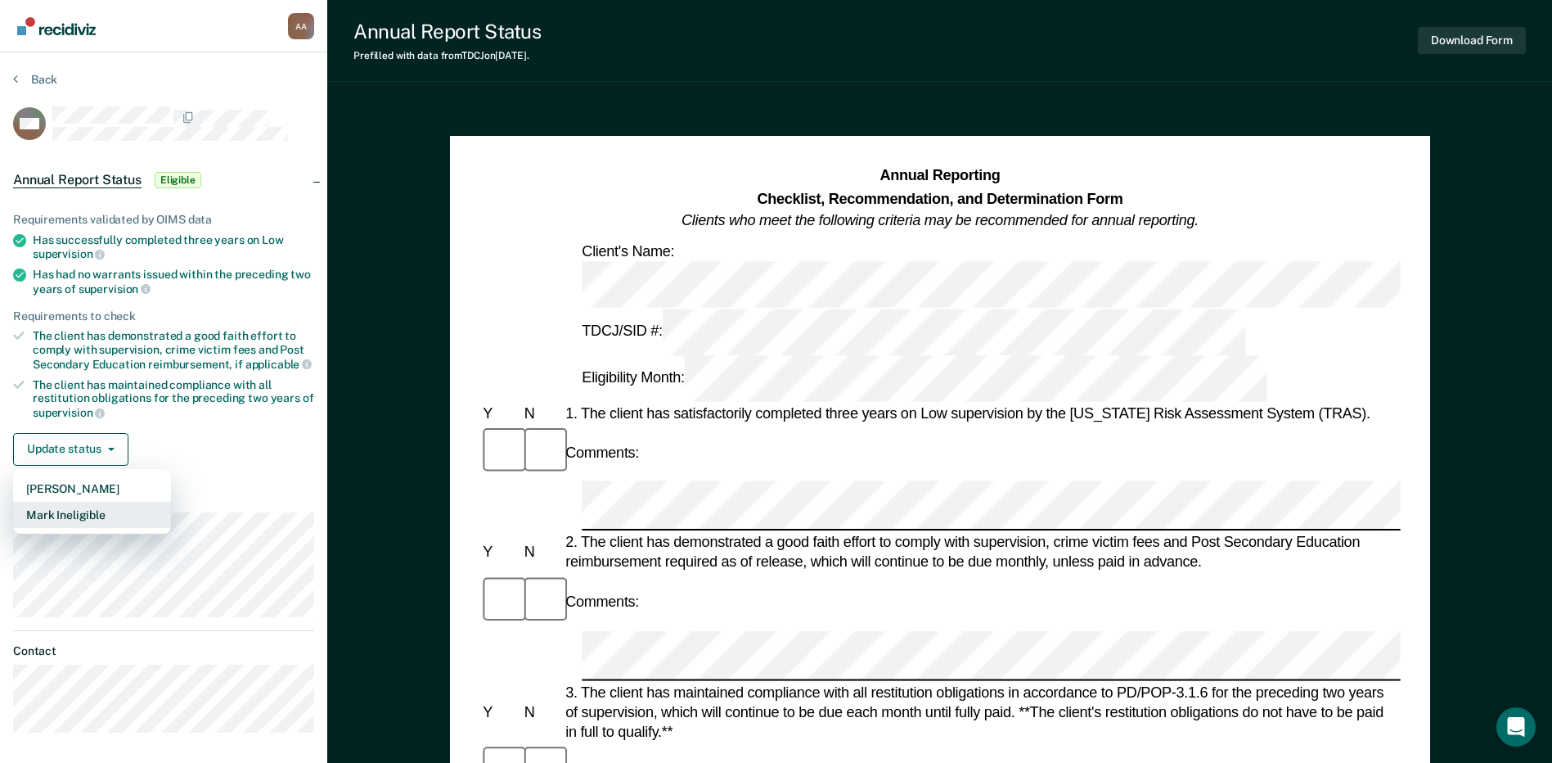
click at [116, 511] on button "Mark Ineligible" at bounding box center [92, 515] width 158 height 26
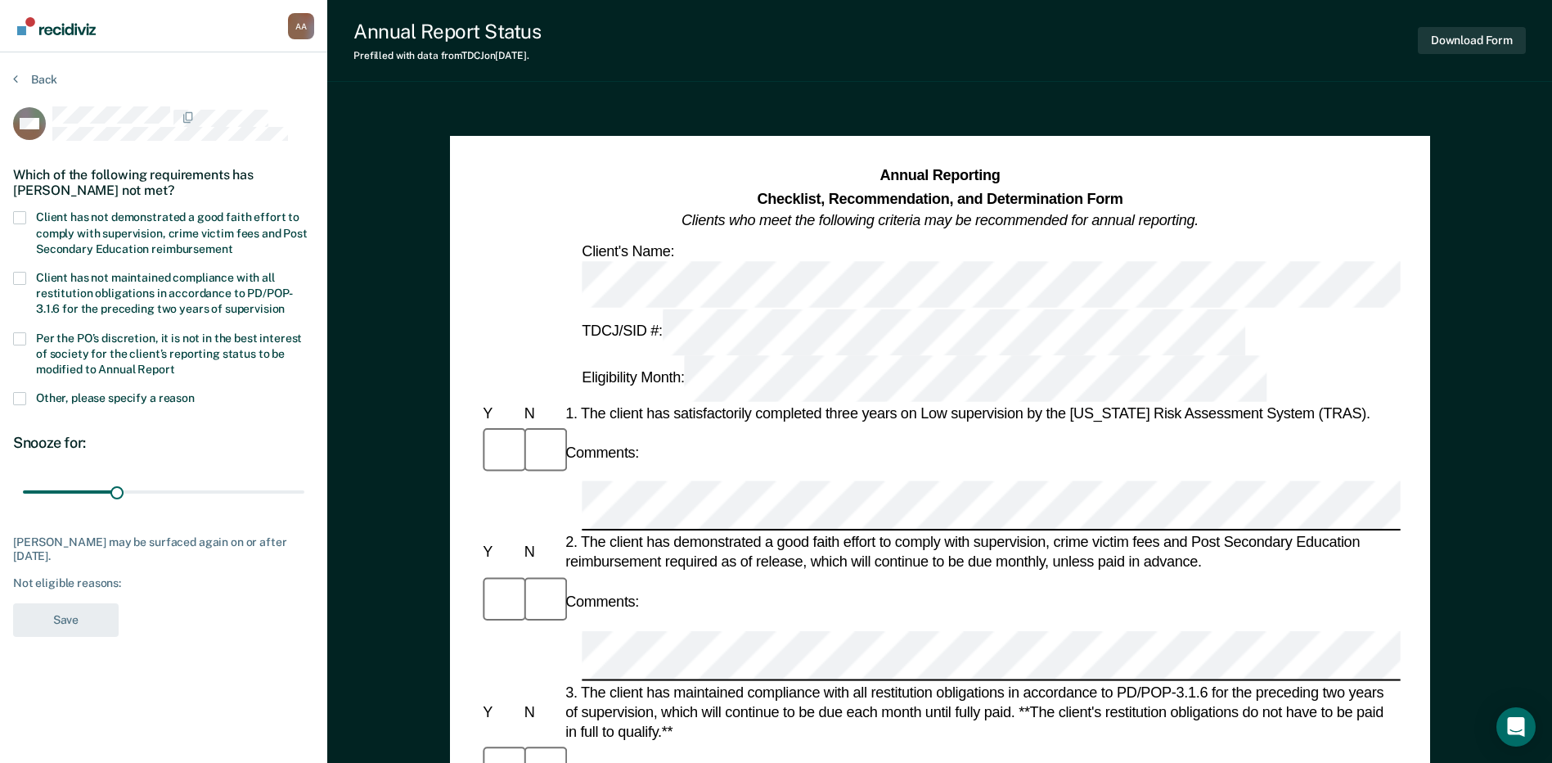
click at [30, 216] on label "Client has not demonstrated a good faith effort to comply with supervision, cri…" at bounding box center [163, 234] width 301 height 47
click at [232, 243] on input "Client has not demonstrated a good faith effort to comply with supervision, cri…" at bounding box center [232, 243] width 0 height 0
drag, startPoint x: 130, startPoint y: 493, endPoint x: 416, endPoint y: 497, distance: 285.6
type input "90"
click at [304, 496] on input "range" at bounding box center [164, 492] width 282 height 29
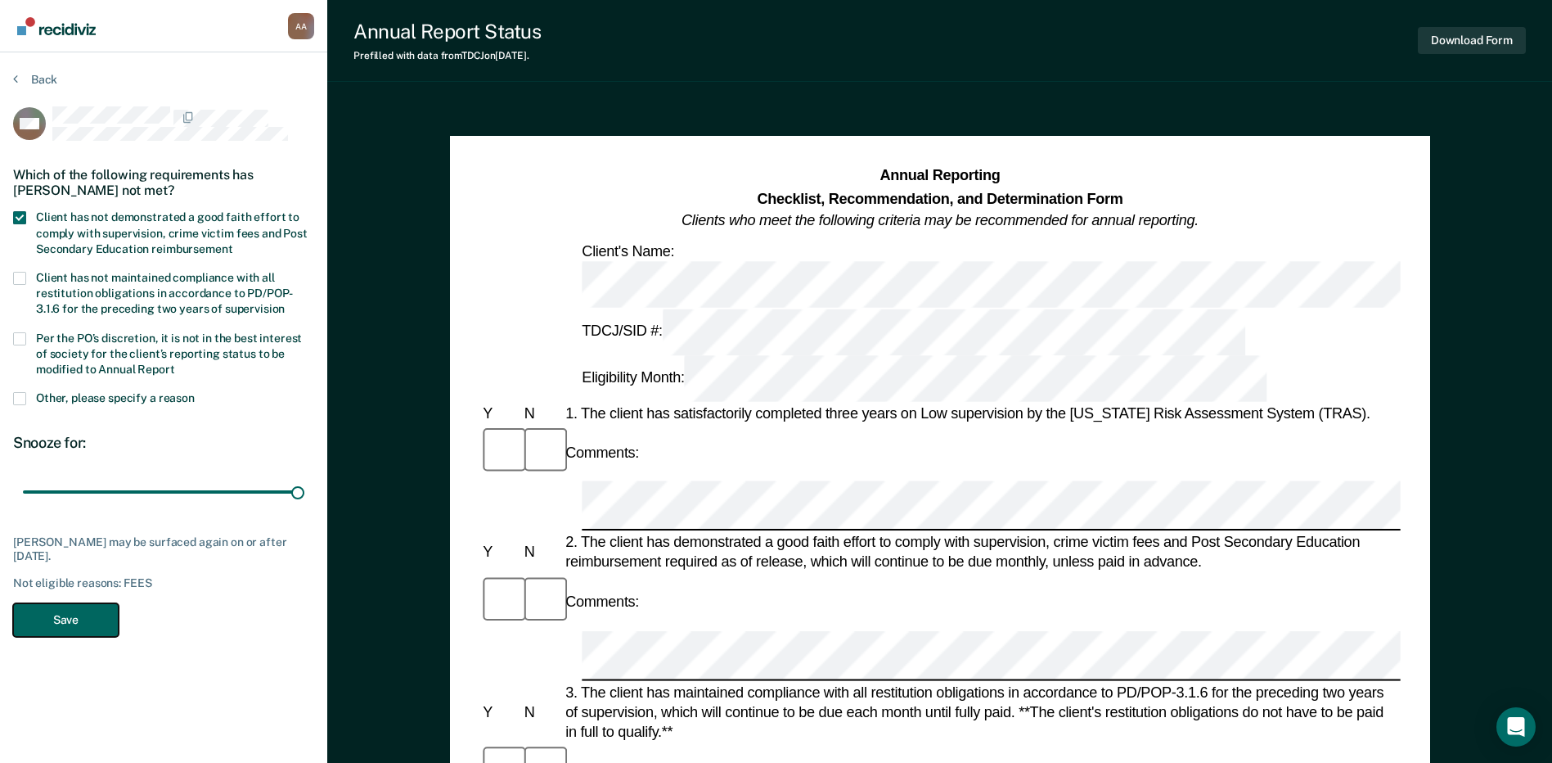
click at [67, 630] on button "Save" at bounding box center [66, 620] width 106 height 34
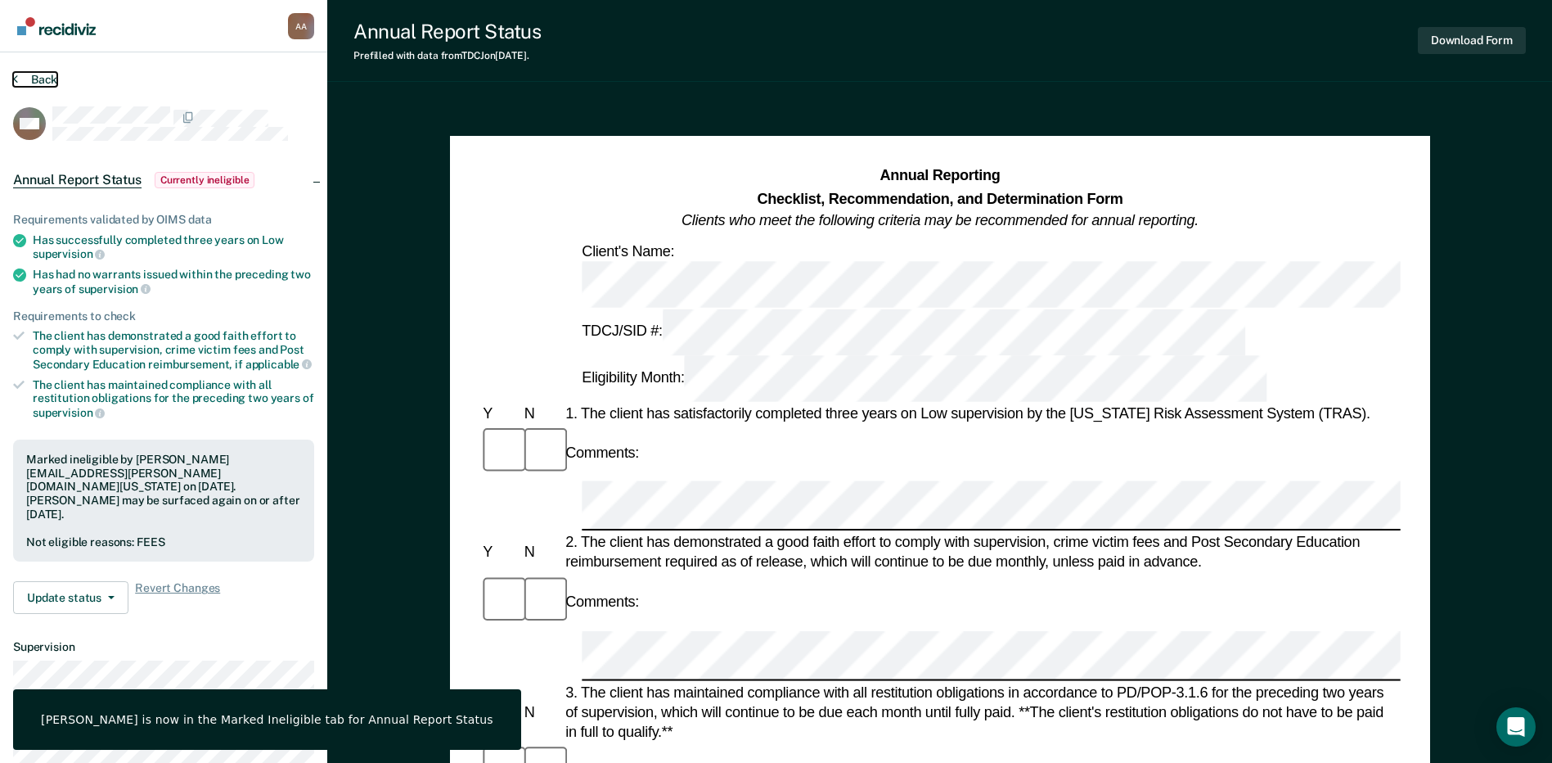
click at [41, 77] on button "Back" at bounding box center [35, 79] width 44 height 15
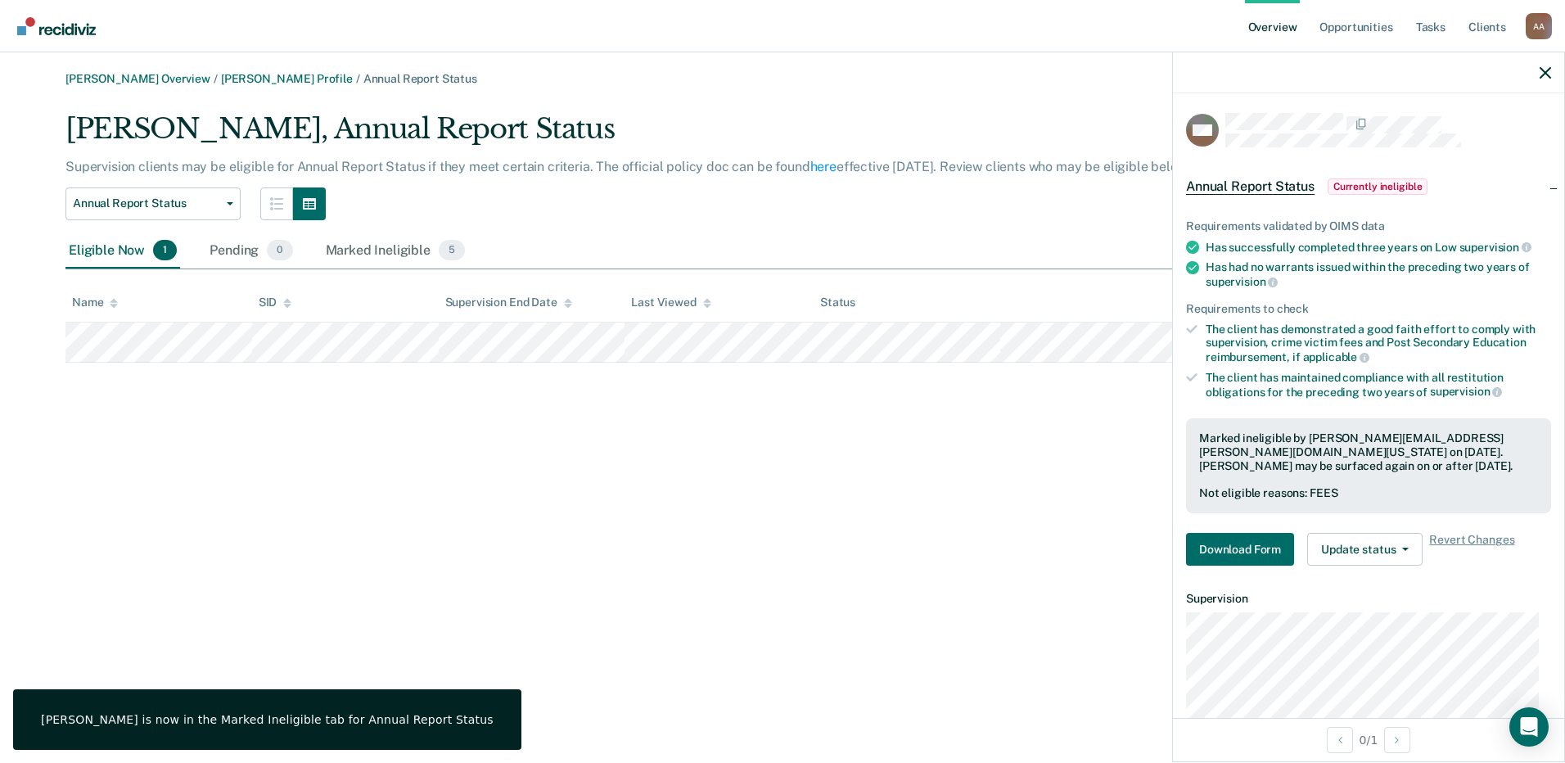
click at [366, 493] on div "[PERSON_NAME] Overview / [PERSON_NAME] Profile / Annual Report Status [PERSON_N…" at bounding box center [782, 391] width 1525 height 638
click at [140, 71] on main "[PERSON_NAME] Overview / [PERSON_NAME] Profile / Annual Report Status [PERSON_N…" at bounding box center [782, 407] width 1565 height 710
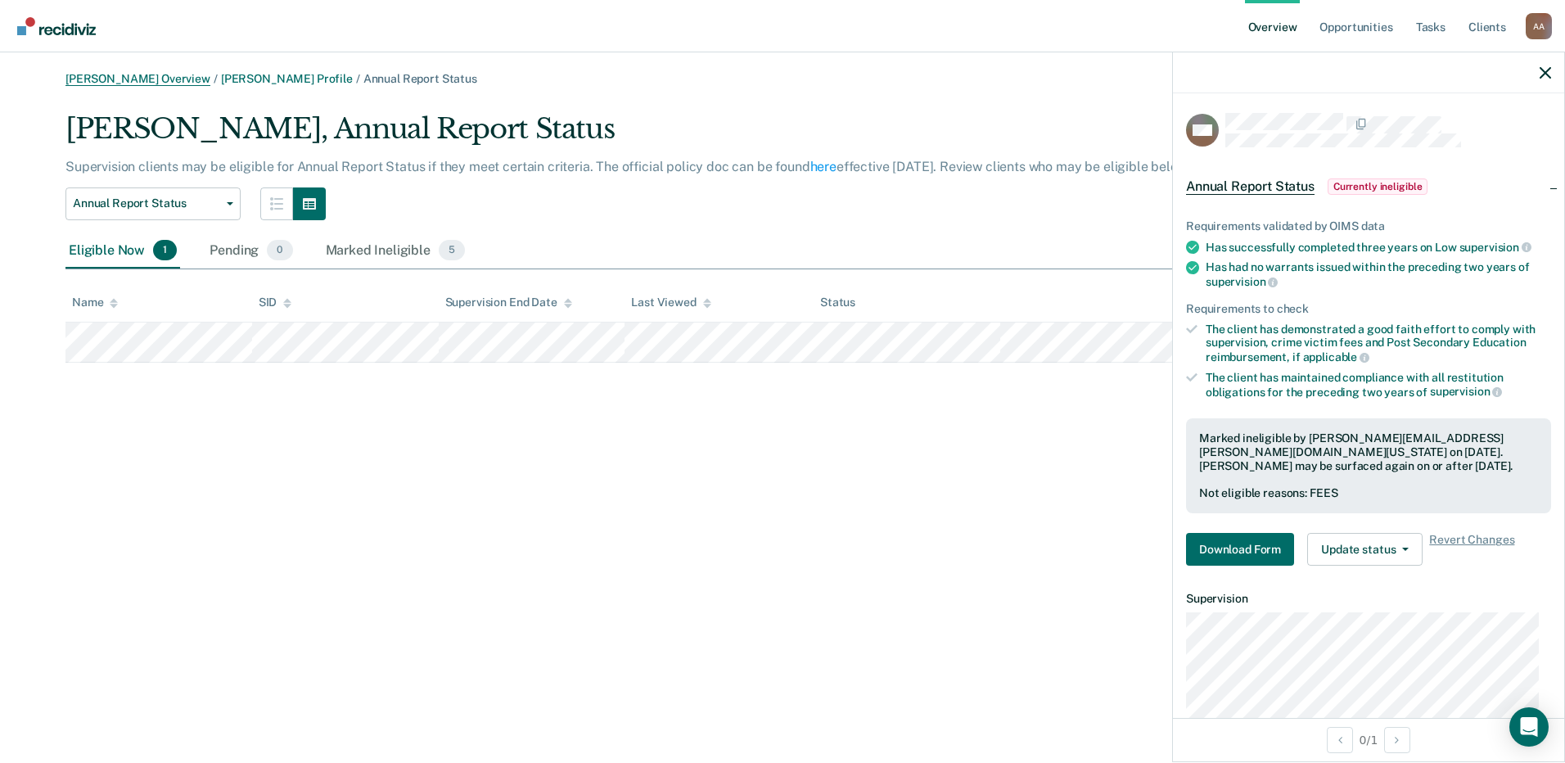
click at [144, 75] on link "[PERSON_NAME] Overview" at bounding box center [137, 79] width 145 height 14
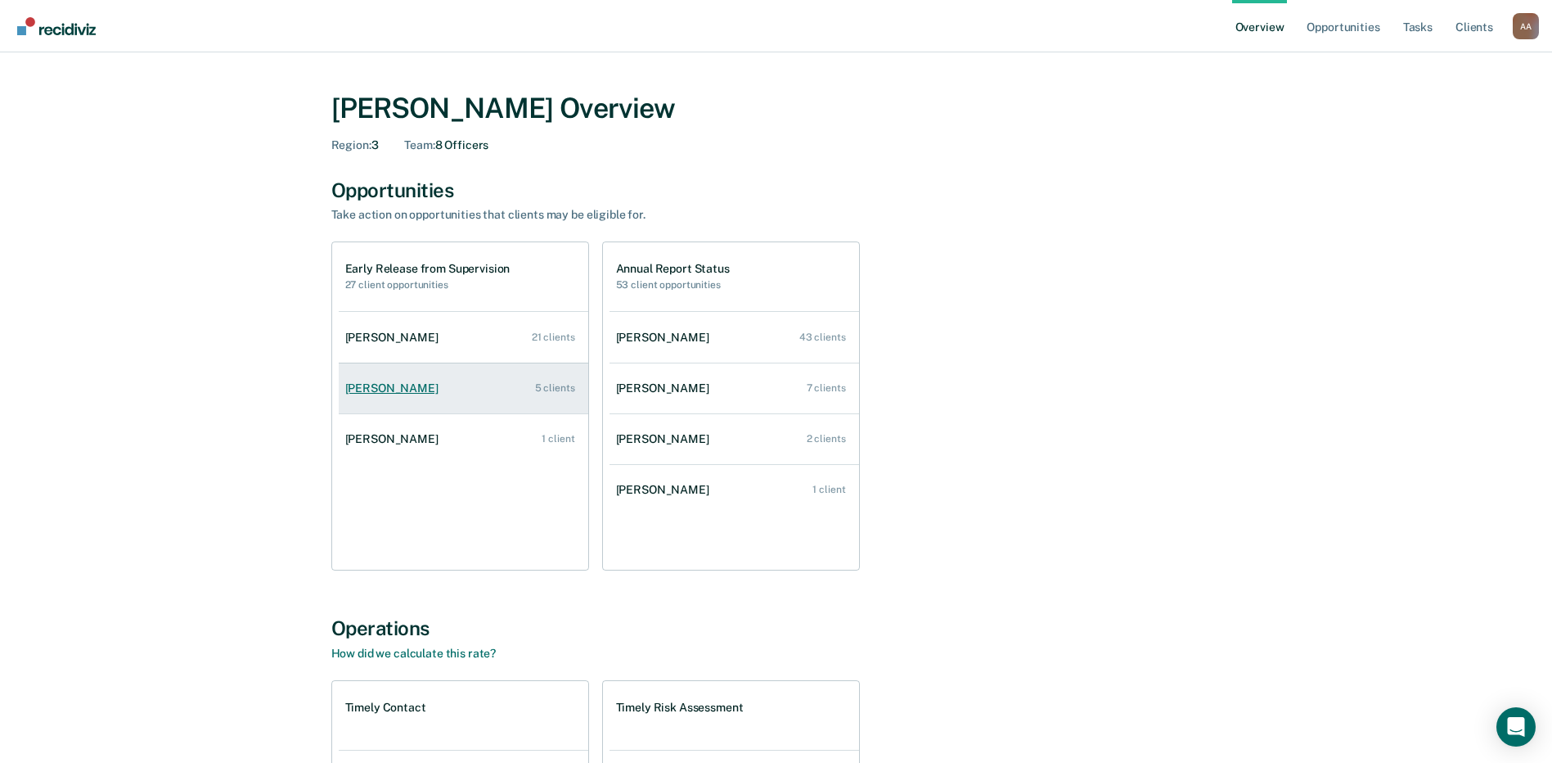
click at [371, 387] on div "[PERSON_NAME]" at bounding box center [395, 388] width 100 height 14
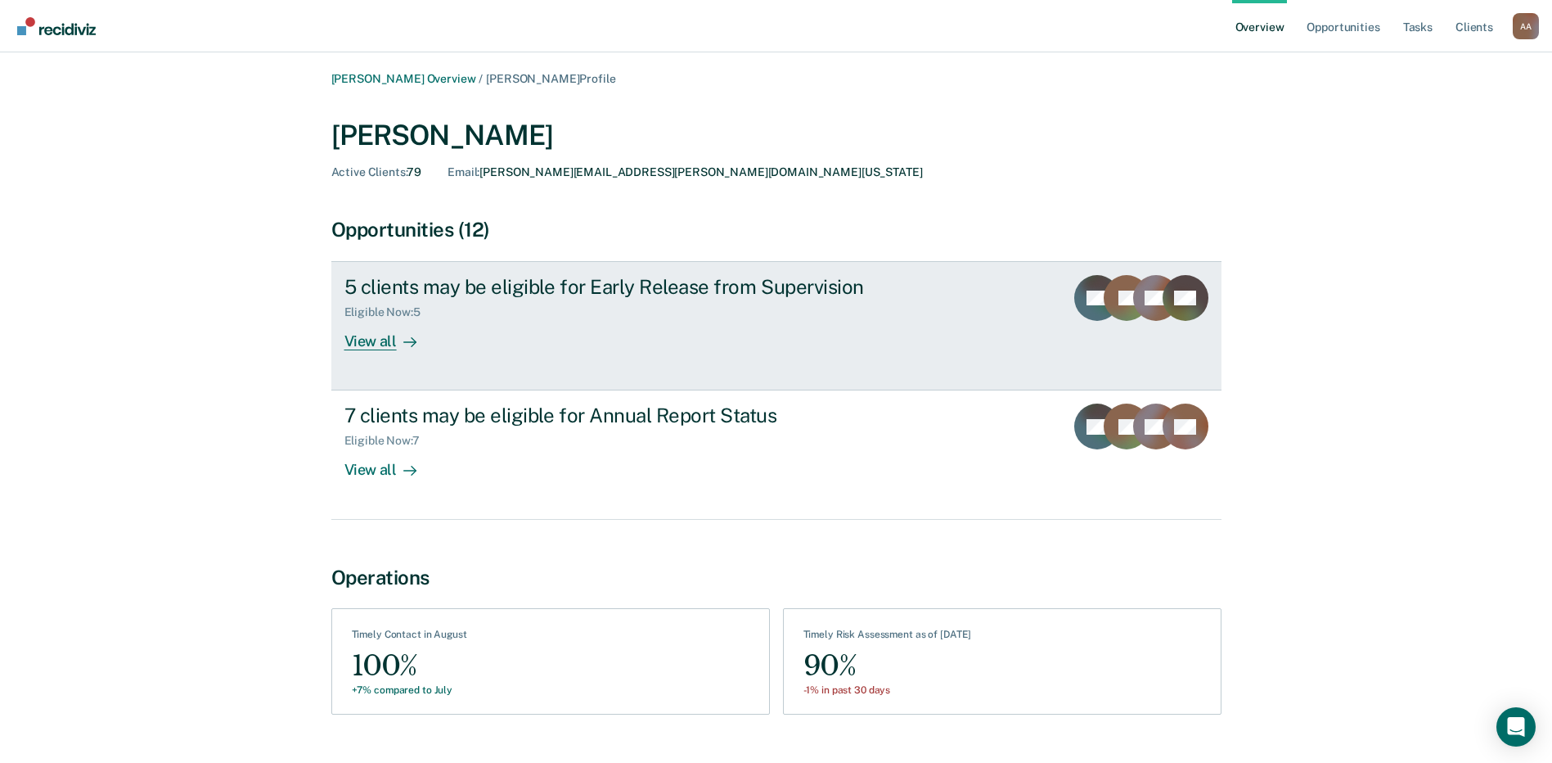
click at [377, 342] on div "View all" at bounding box center [391, 335] width 92 height 32
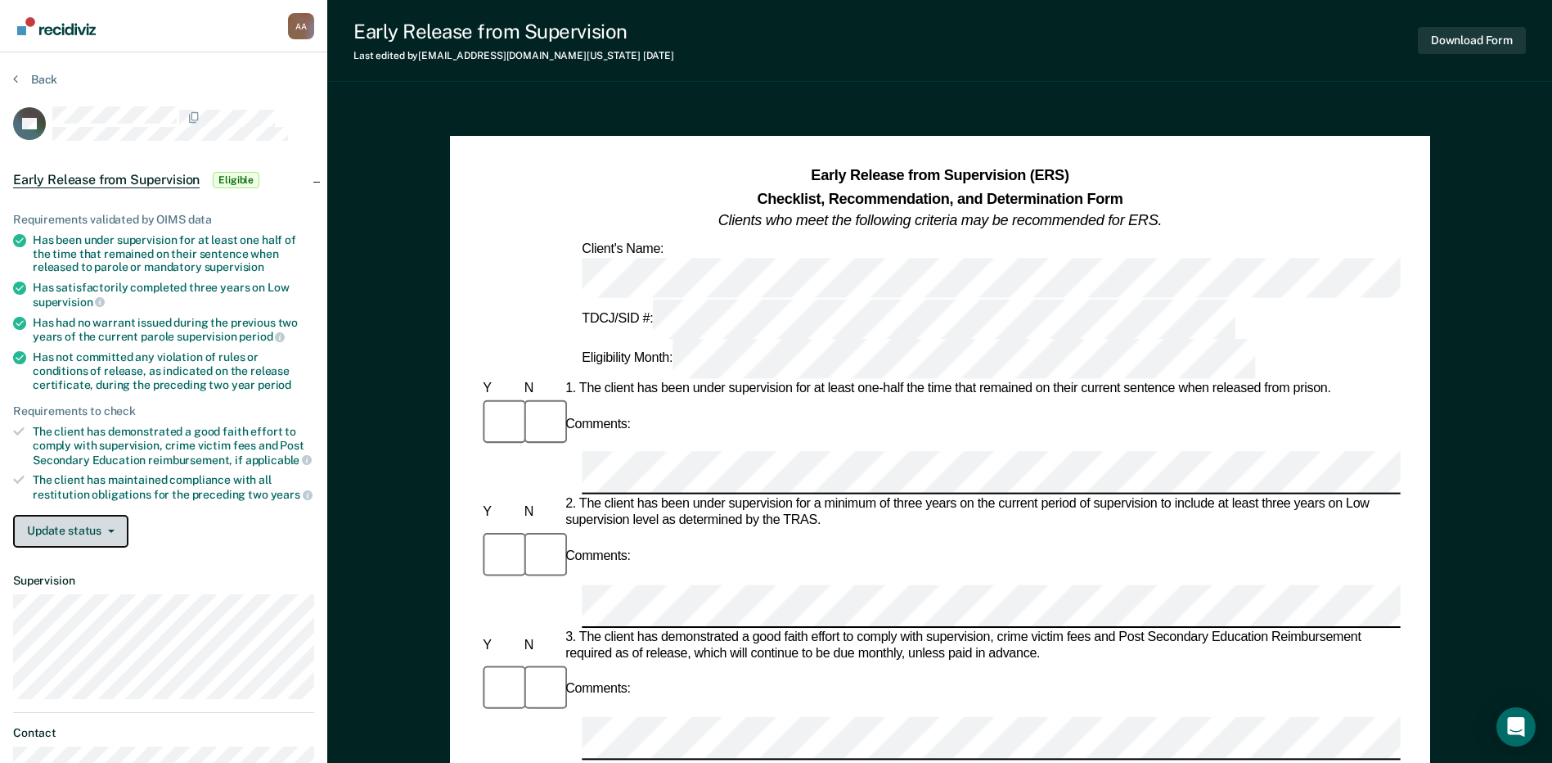
click at [49, 525] on button "Update status" at bounding box center [70, 531] width 115 height 33
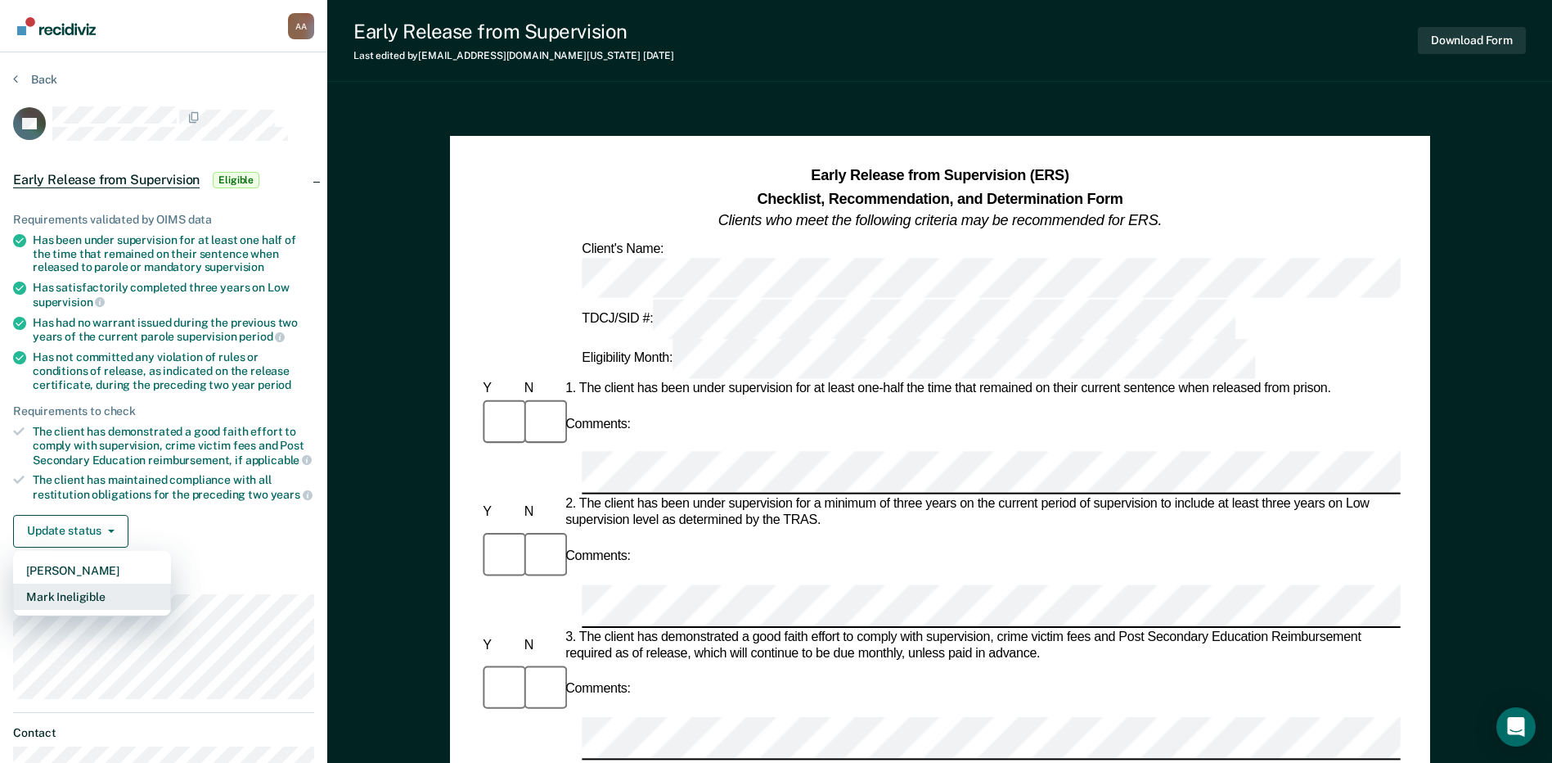
click at [52, 594] on button "Mark Ineligible" at bounding box center [92, 596] width 158 height 26
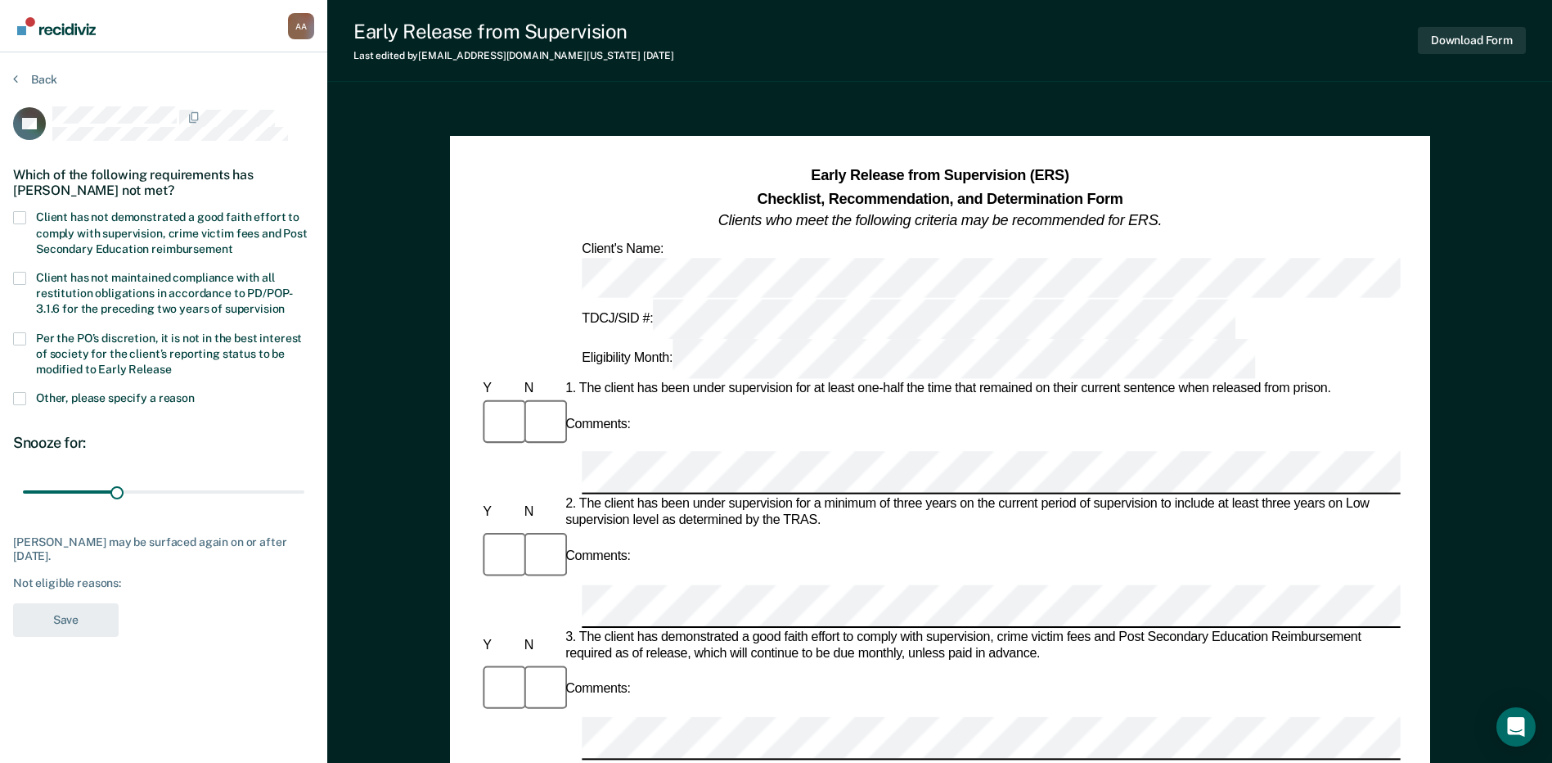
click at [80, 225] on span "Client has not demonstrated a good faith effort to comply with supervision, cri…" at bounding box center [172, 232] width 272 height 44
click at [232, 243] on input "Client has not demonstrated a good faith effort to comply with supervision, cri…" at bounding box center [232, 243] width 0 height 0
drag, startPoint x: 174, startPoint y: 497, endPoint x: 390, endPoint y: 517, distance: 217.0
type input "90"
click at [304, 507] on input "range" at bounding box center [164, 492] width 282 height 29
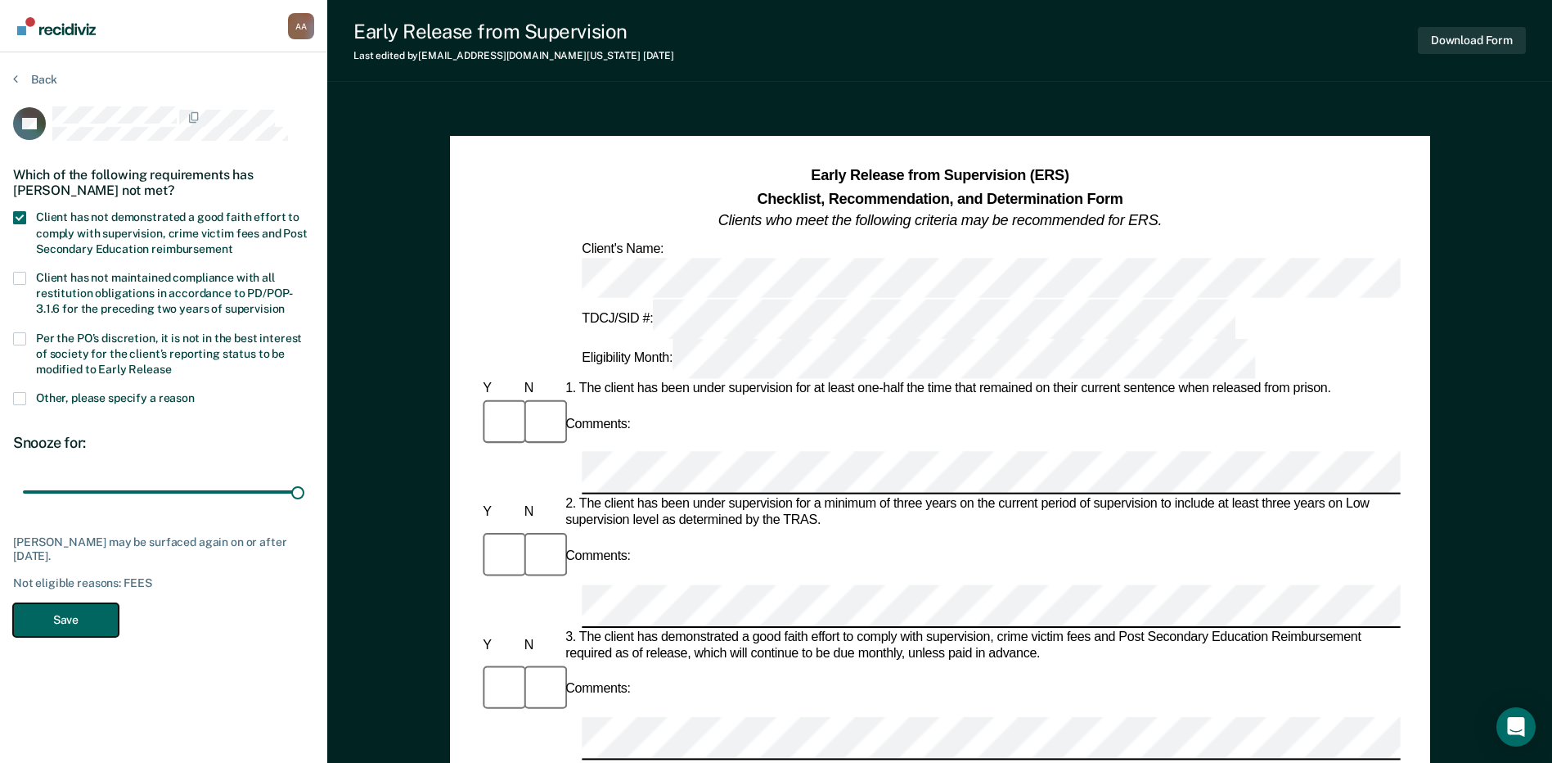
click at [53, 633] on button "Save" at bounding box center [66, 620] width 106 height 34
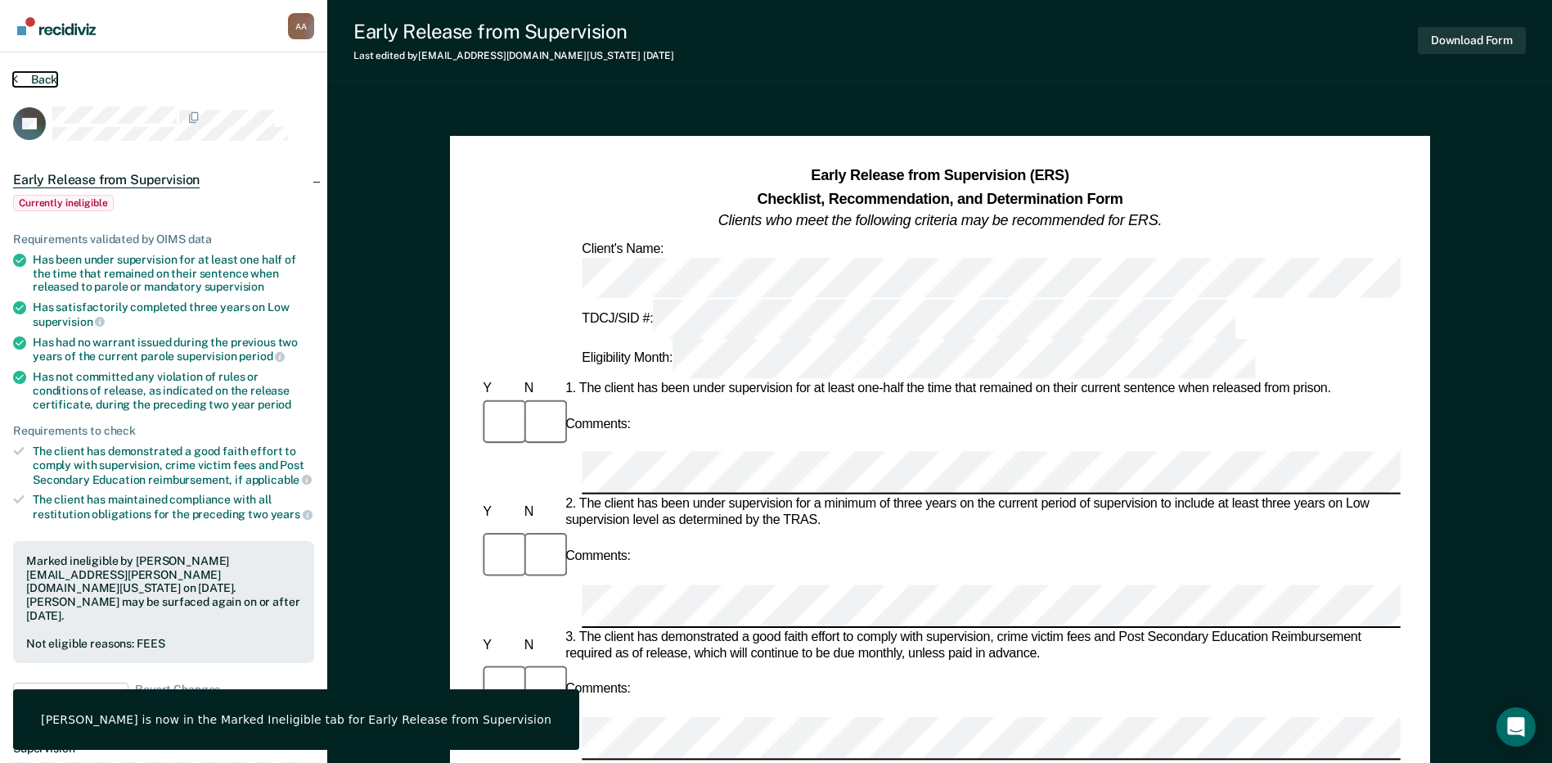
click at [35, 81] on button "Back" at bounding box center [35, 79] width 44 height 15
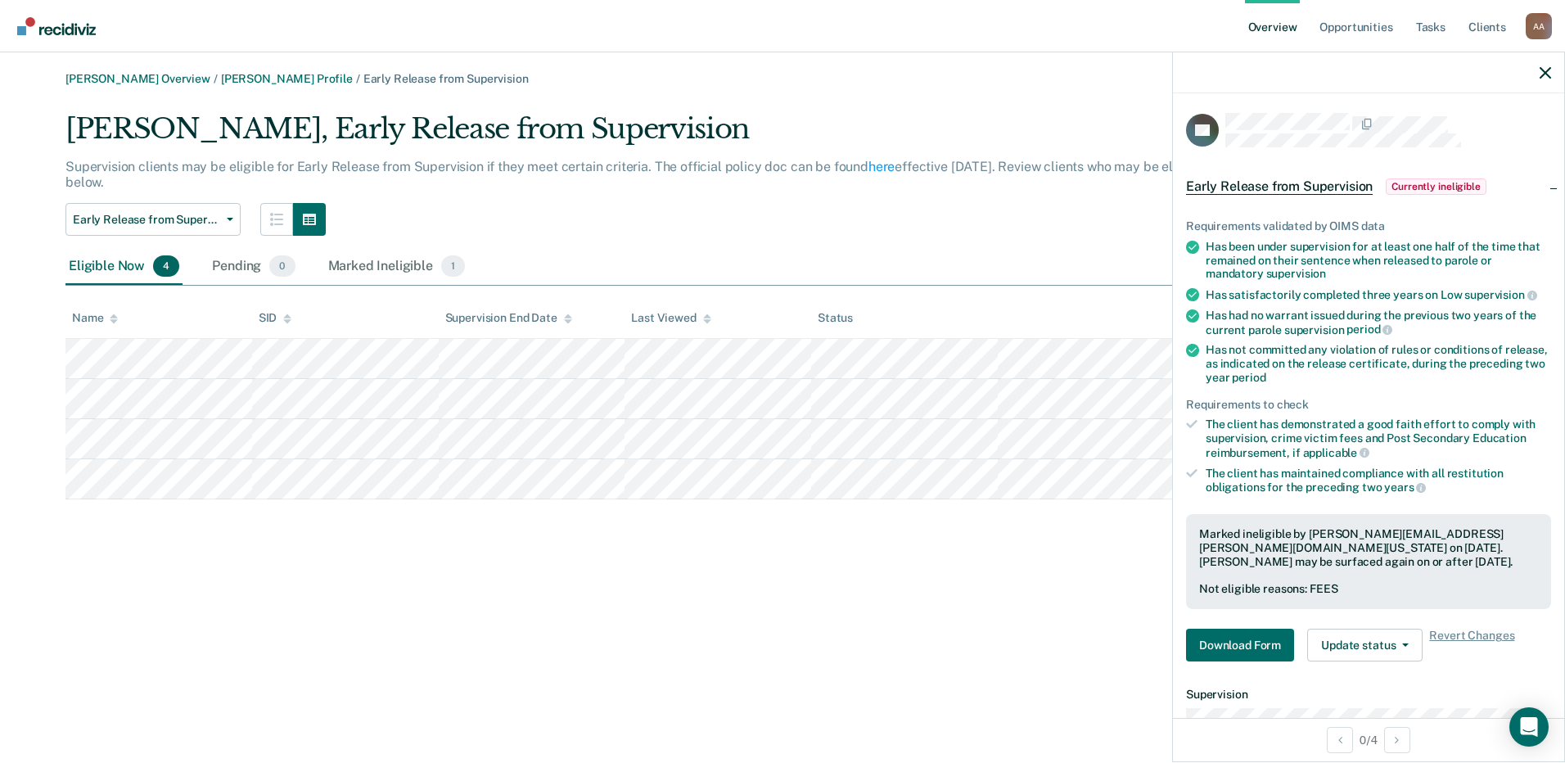
click at [959, 570] on div "[PERSON_NAME] Overview / [PERSON_NAME] Profile / Early Release from Supervision…" at bounding box center [782, 391] width 1525 height 638
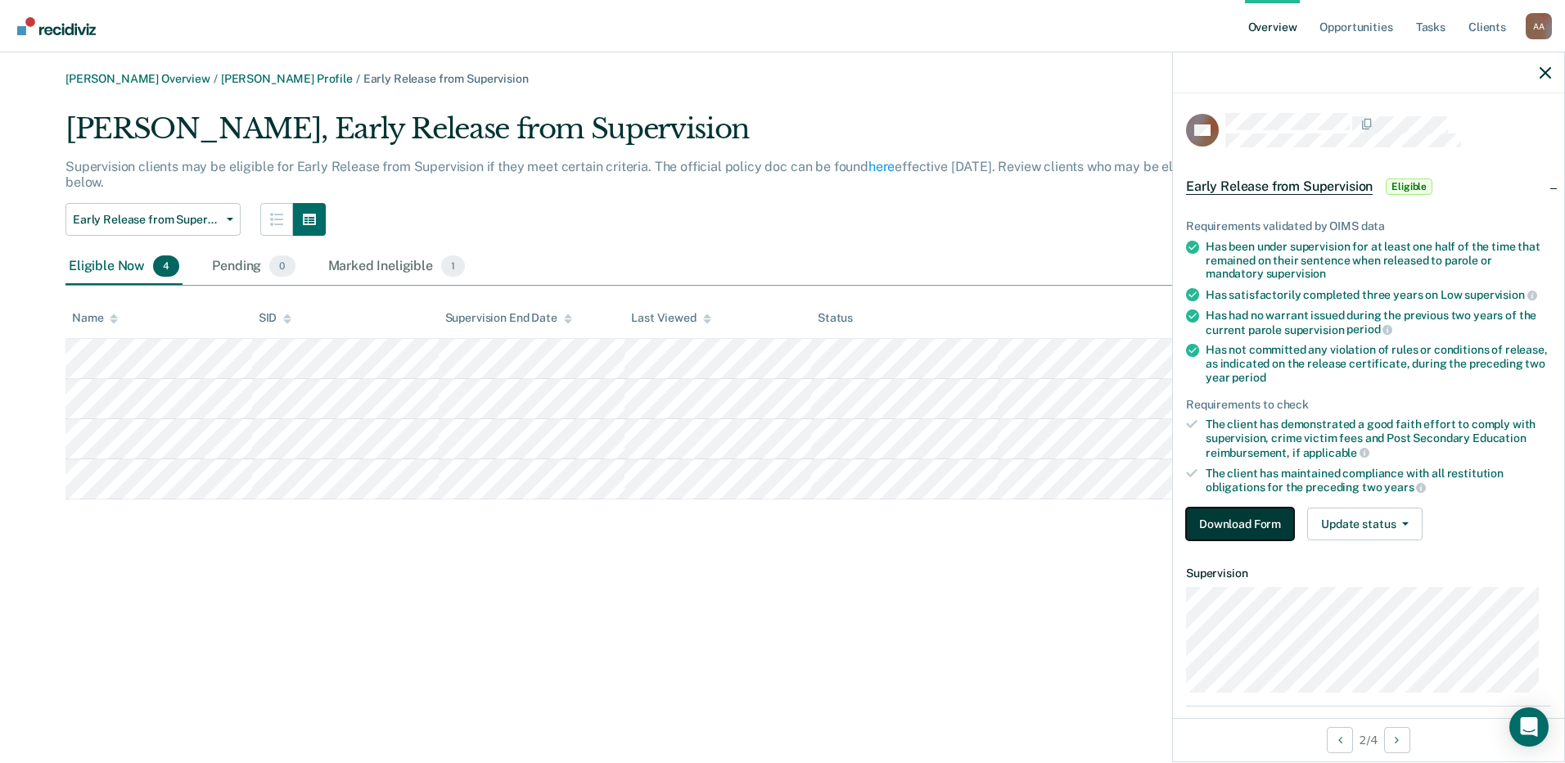
click at [1248, 526] on button "Download Form" at bounding box center [1240, 523] width 108 height 33
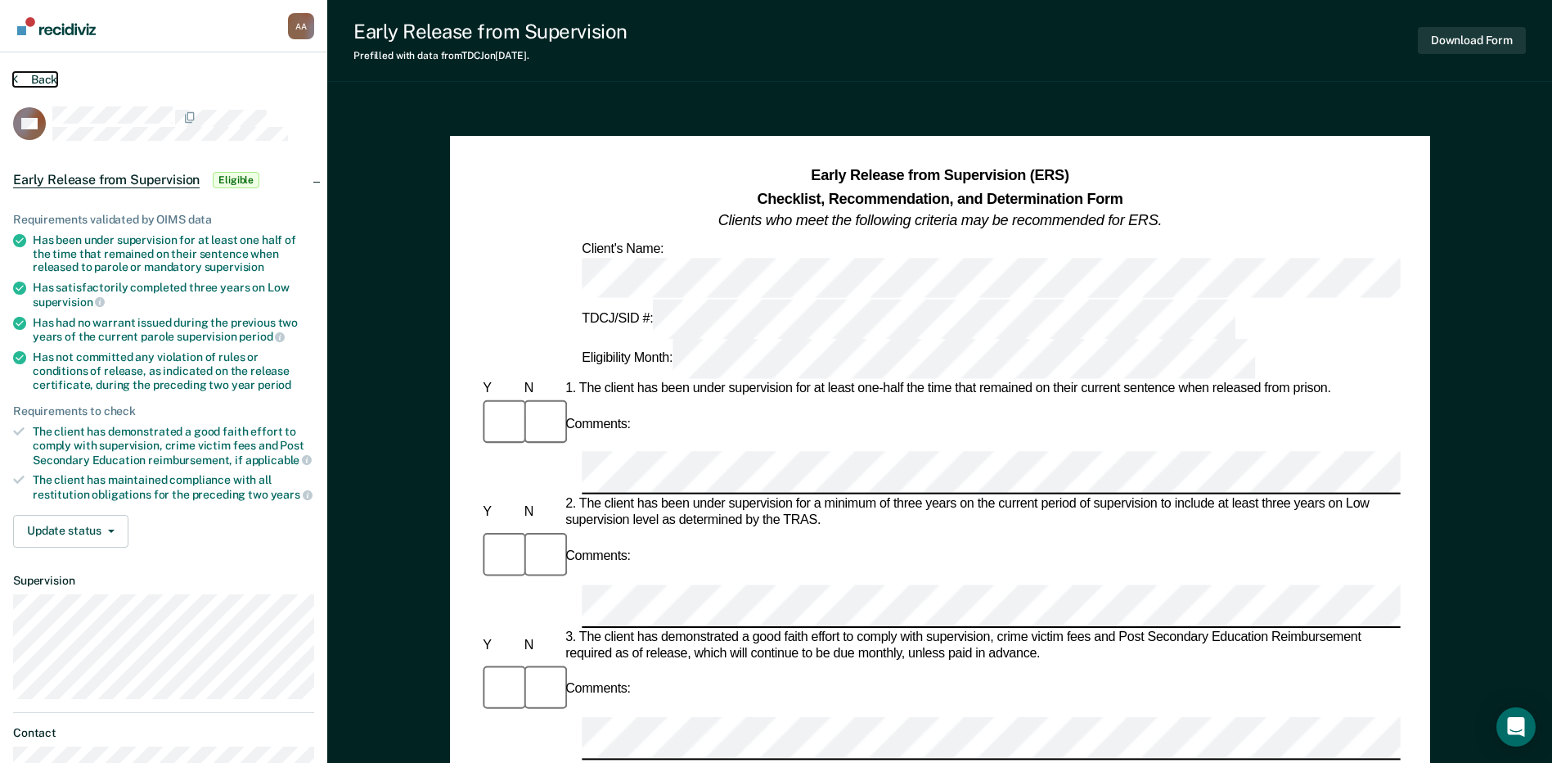
click at [26, 81] on button "Back" at bounding box center [35, 79] width 44 height 15
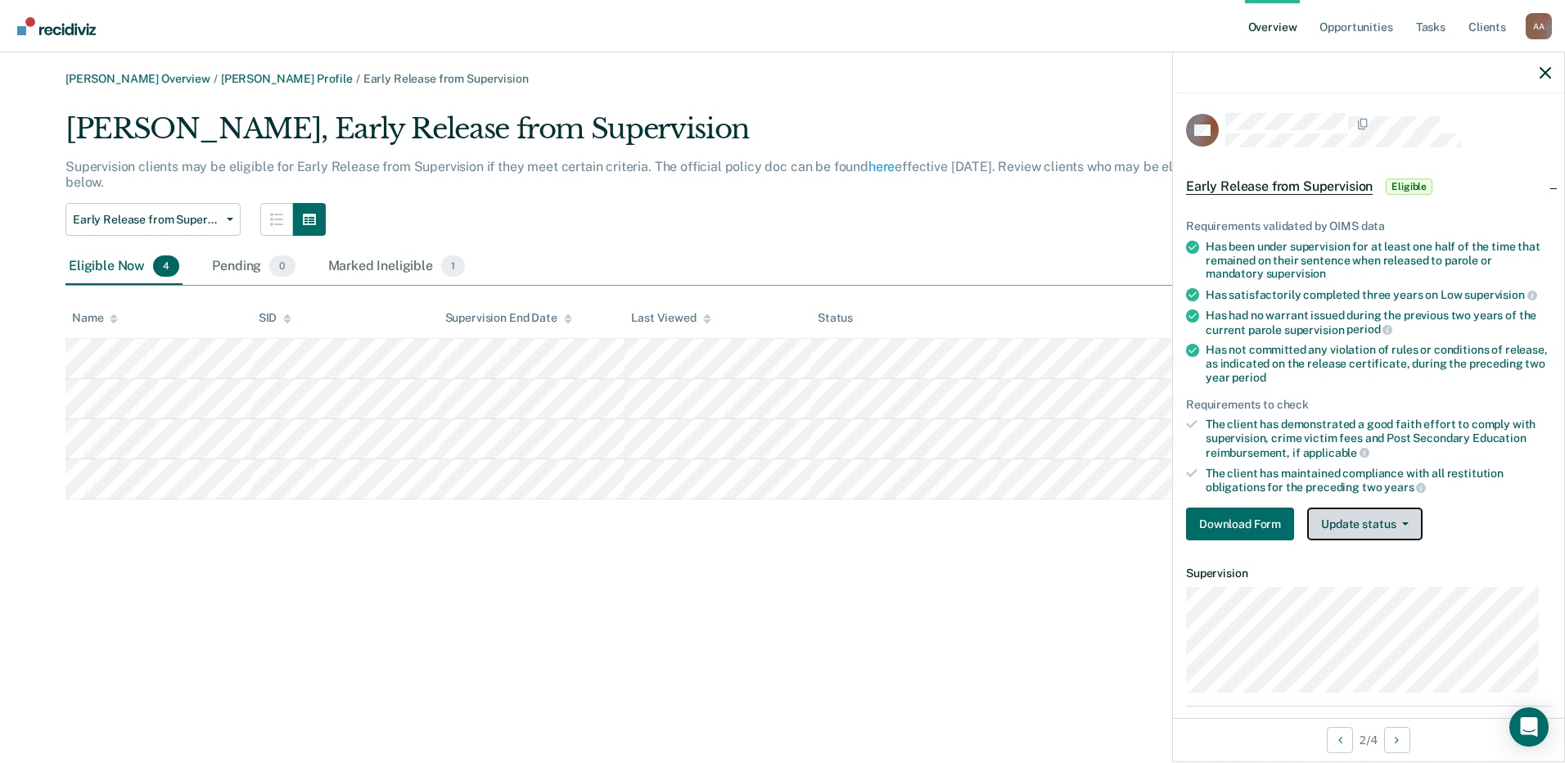
click at [1374, 534] on button "Update status" at bounding box center [1364, 523] width 115 height 33
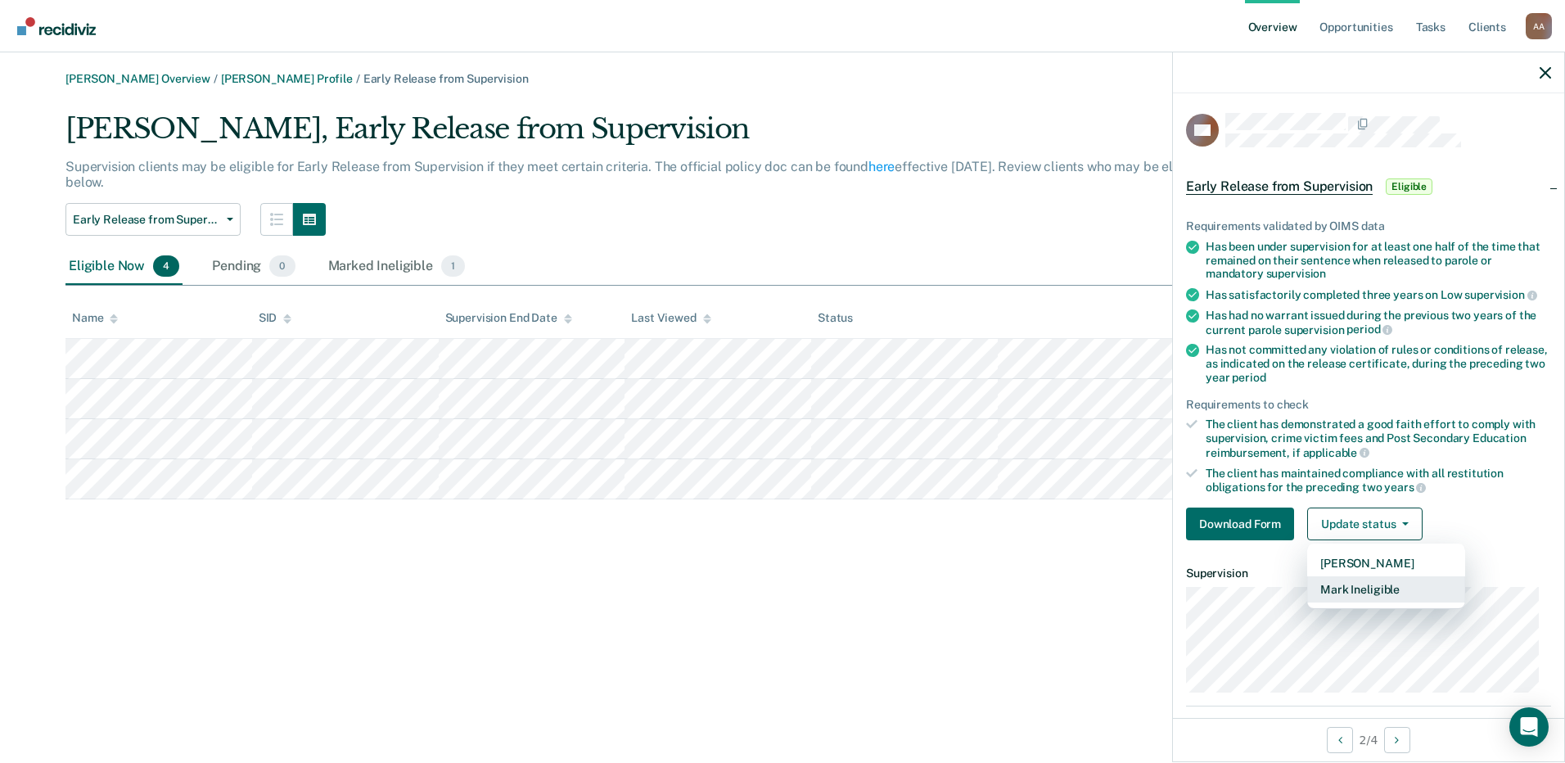
click at [1397, 583] on button "Mark Ineligible" at bounding box center [1386, 589] width 158 height 26
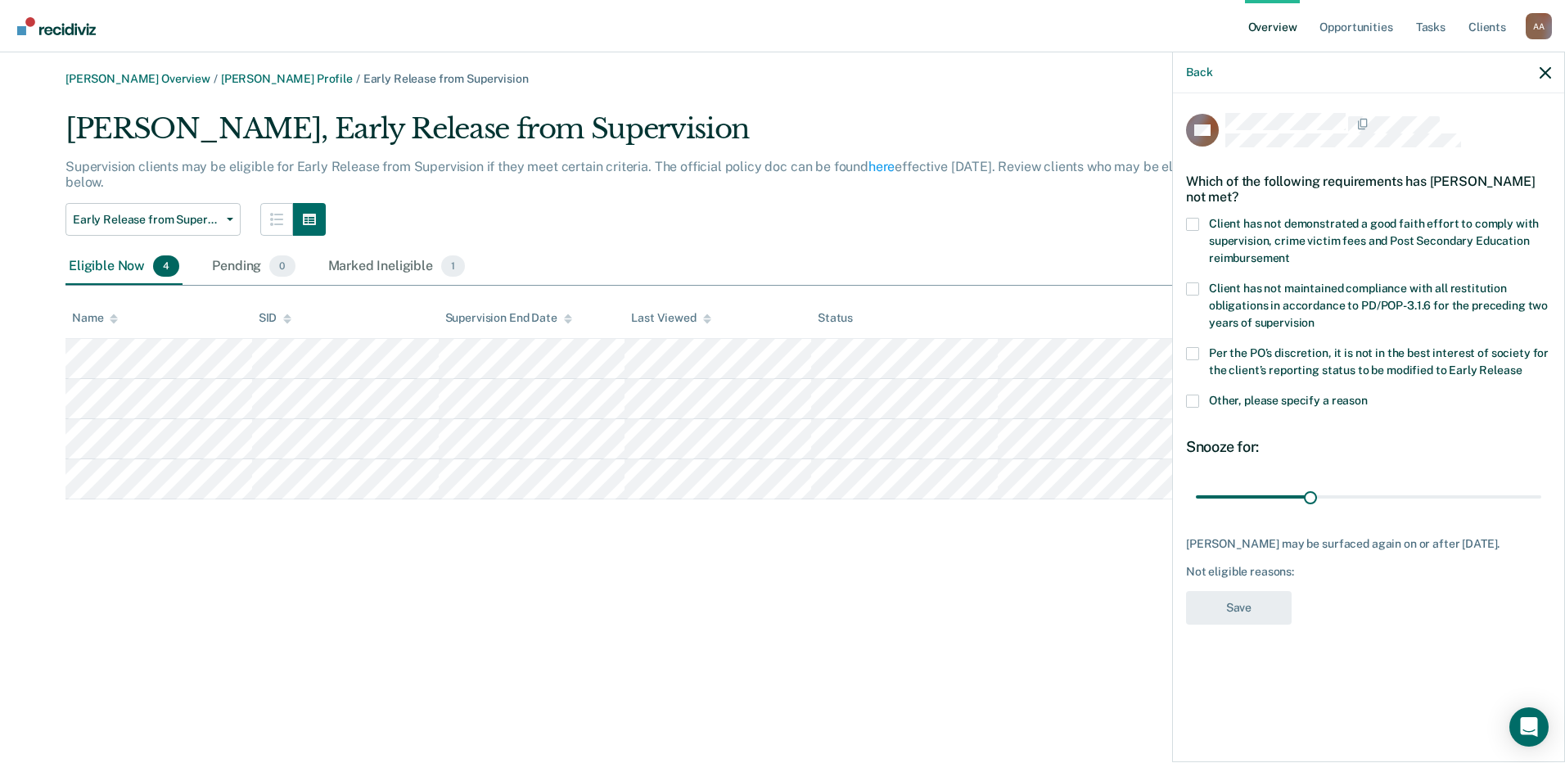
click at [1227, 223] on span "Client has not demonstrated a good faith effort to comply with supervision, cri…" at bounding box center [1374, 240] width 330 height 47
click at [1290, 252] on input "Client has not demonstrated a good faith effort to comply with supervision, cri…" at bounding box center [1290, 252] width 0 height 0
drag, startPoint x: 1312, startPoint y: 493, endPoint x: 1497, endPoint y: 550, distance: 193.4
type input "90"
click at [1541, 511] on input "range" at bounding box center [1368, 496] width 345 height 29
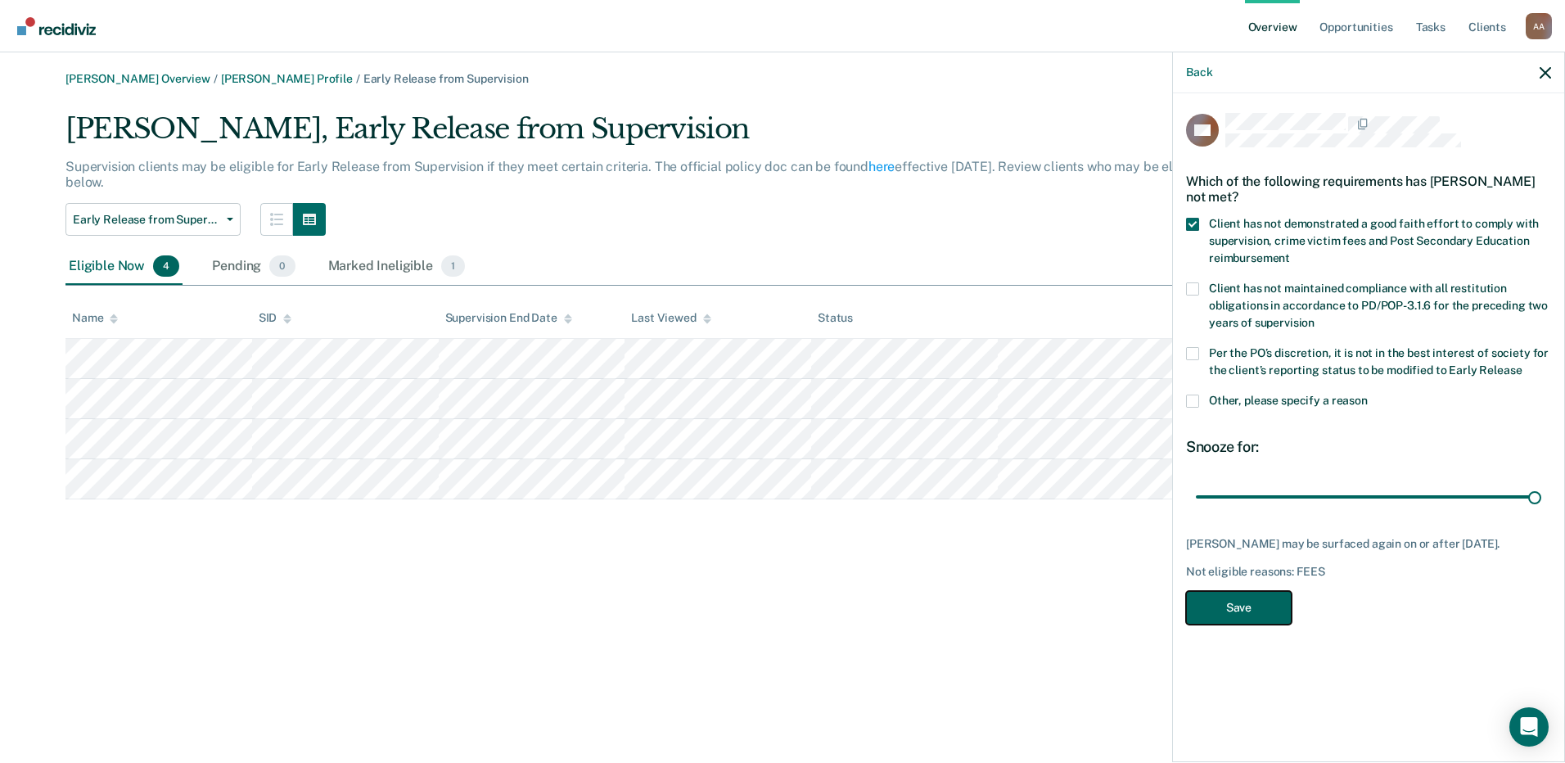
click at [1262, 621] on button "Save" at bounding box center [1239, 608] width 106 height 34
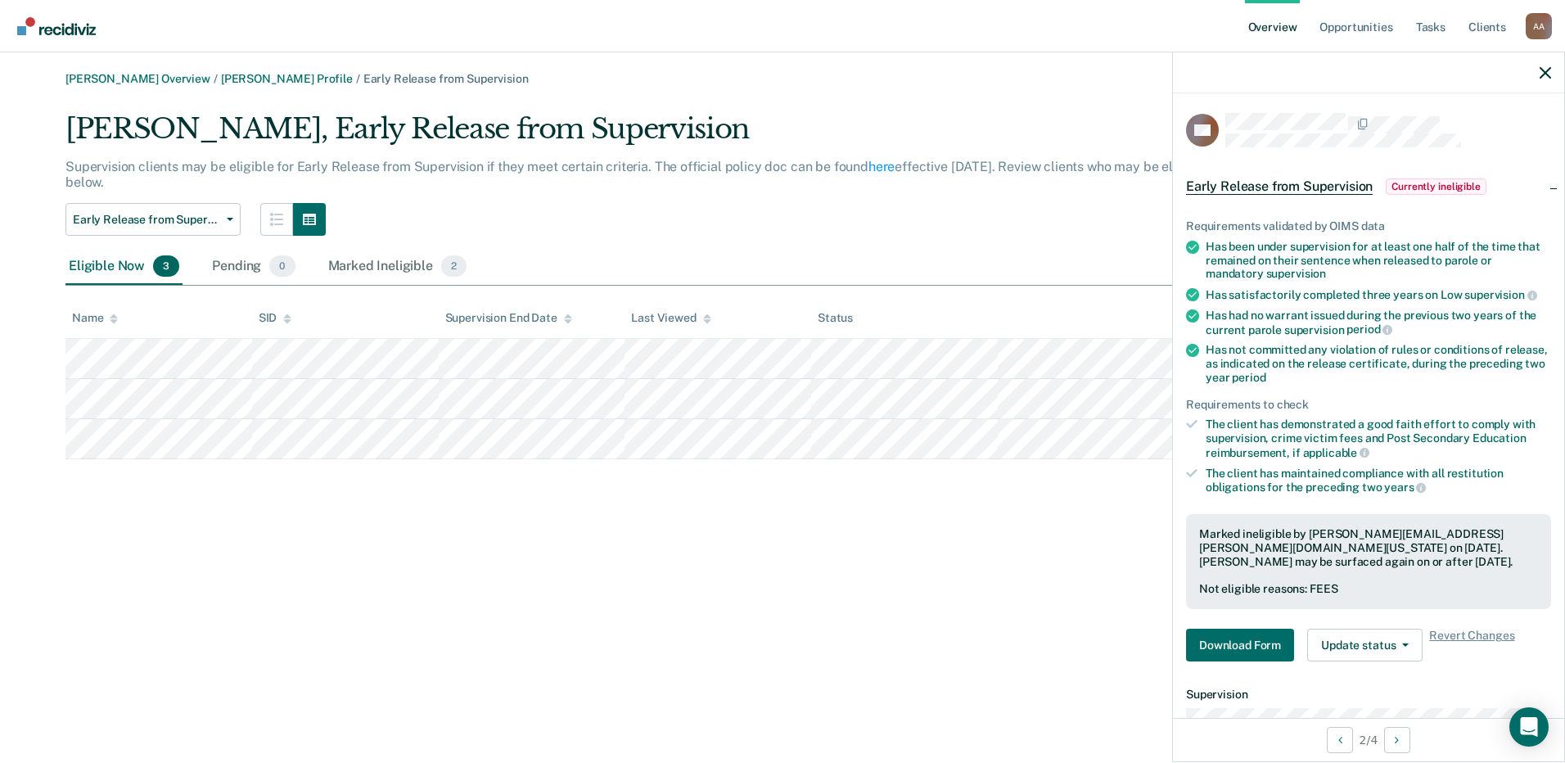
drag, startPoint x: 989, startPoint y: 520, endPoint x: 966, endPoint y: 513, distance: 24.1
click at [984, 519] on div "[PERSON_NAME] Overview / [PERSON_NAME] Profile / Early Release from Supervision…" at bounding box center [782, 391] width 1525 height 638
click at [174, 223] on span "Early Release from Supervision" at bounding box center [146, 220] width 147 height 14
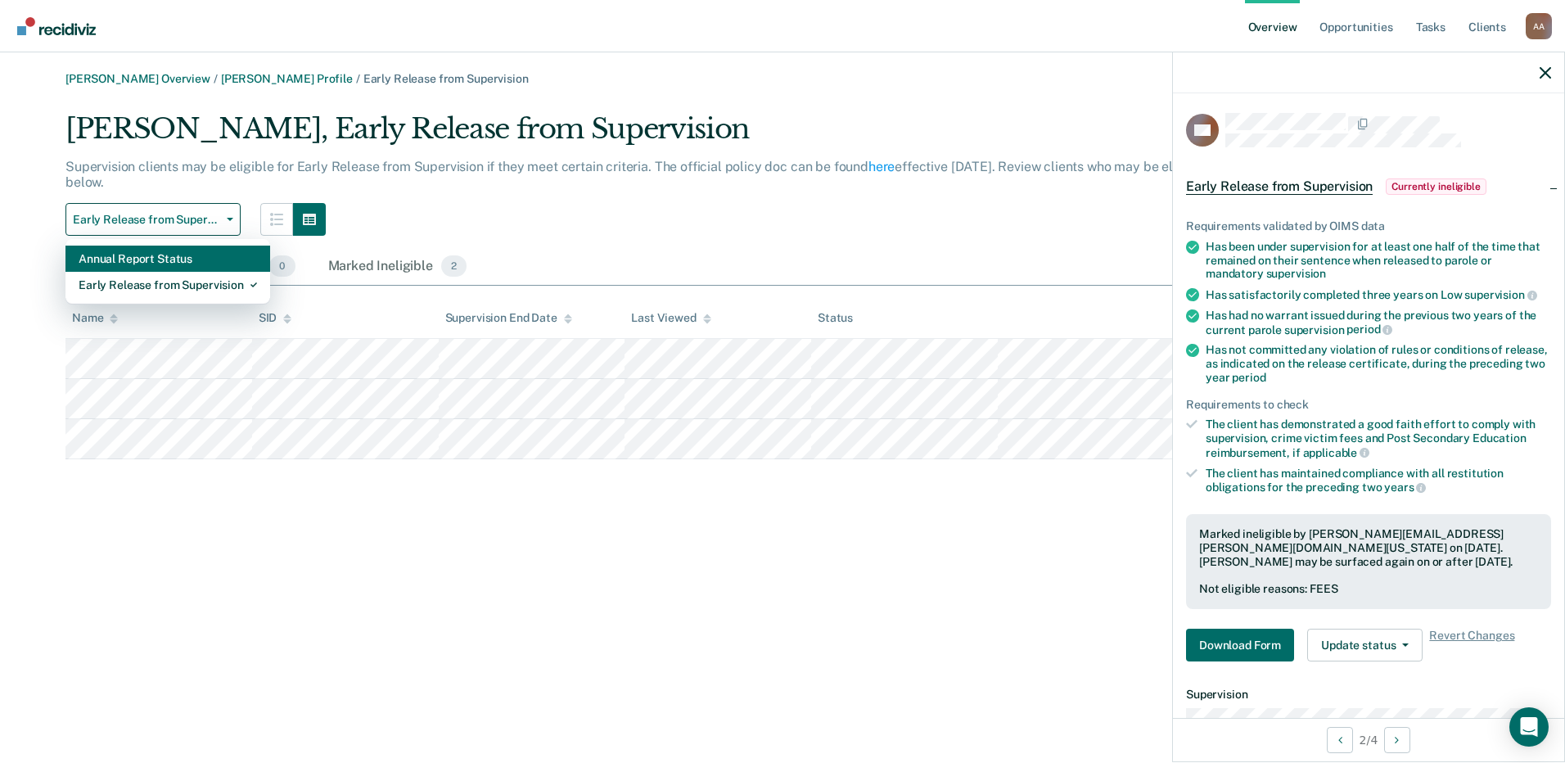
click at [175, 264] on div "Annual Report Status" at bounding box center [168, 258] width 178 height 26
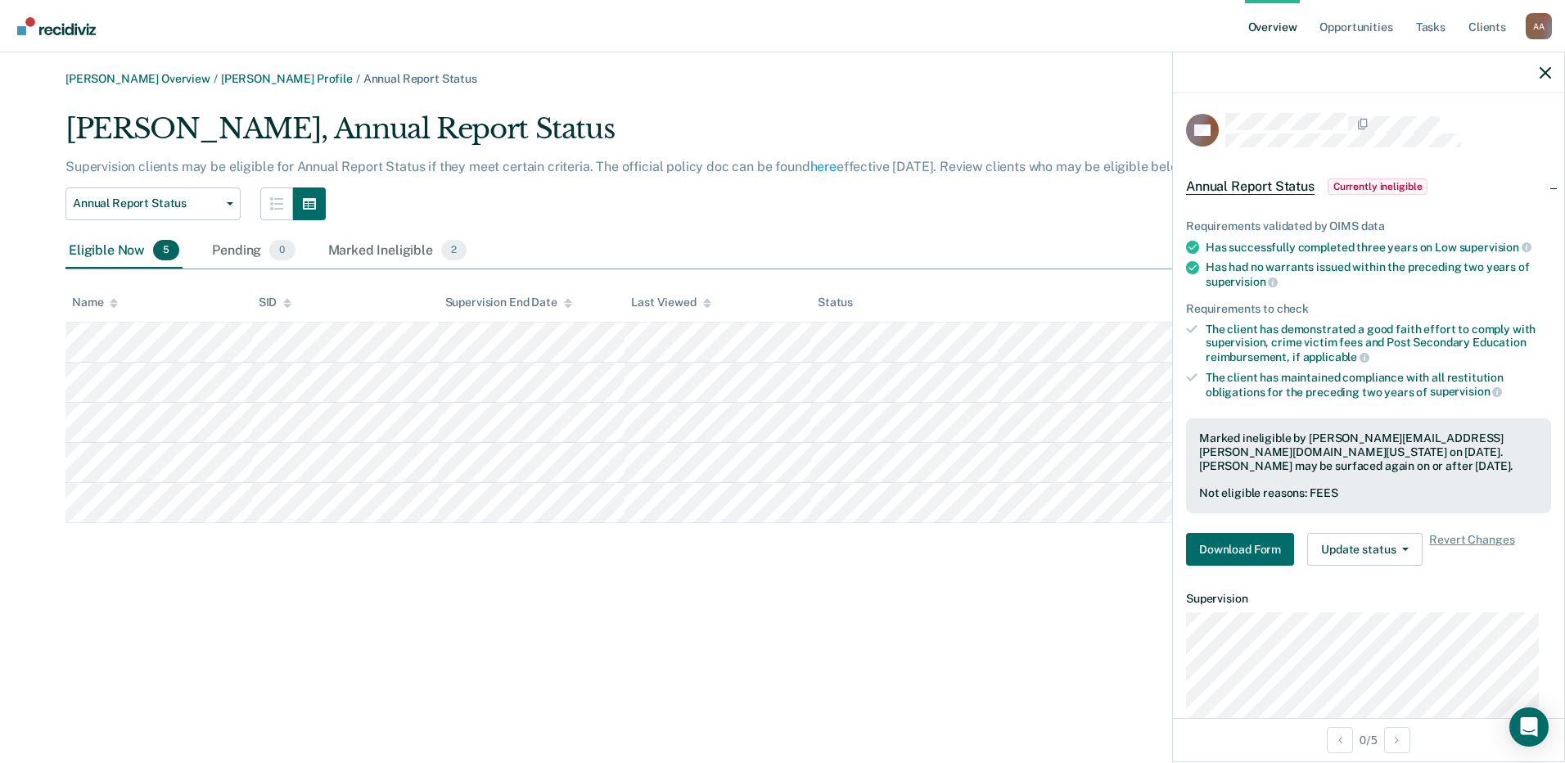
click at [945, 624] on div "[PERSON_NAME] Overview / [PERSON_NAME] Profile / Annual Report Status [PERSON_N…" at bounding box center [782, 391] width 1525 height 638
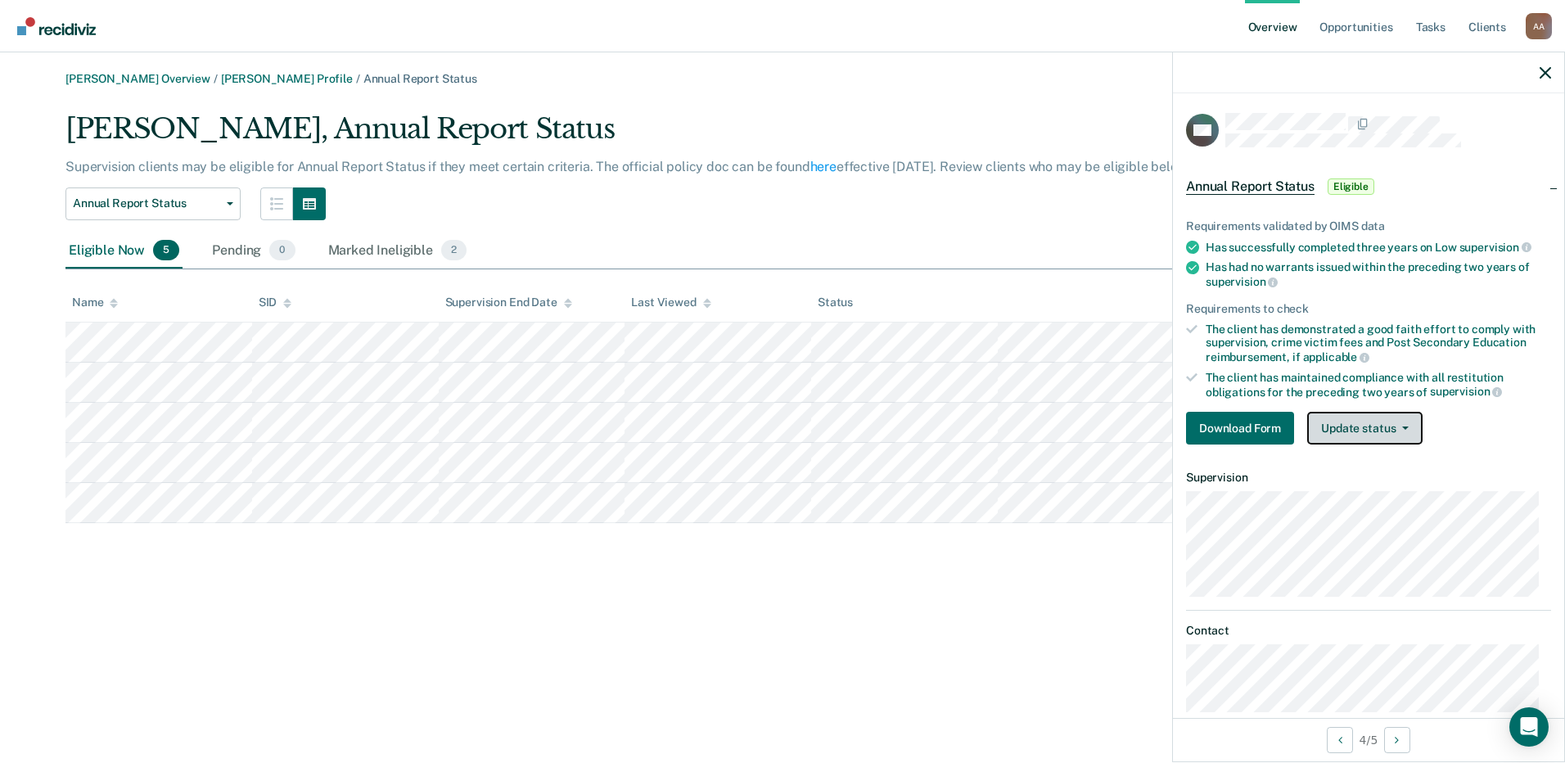
click at [1397, 435] on button "Update status" at bounding box center [1364, 428] width 115 height 33
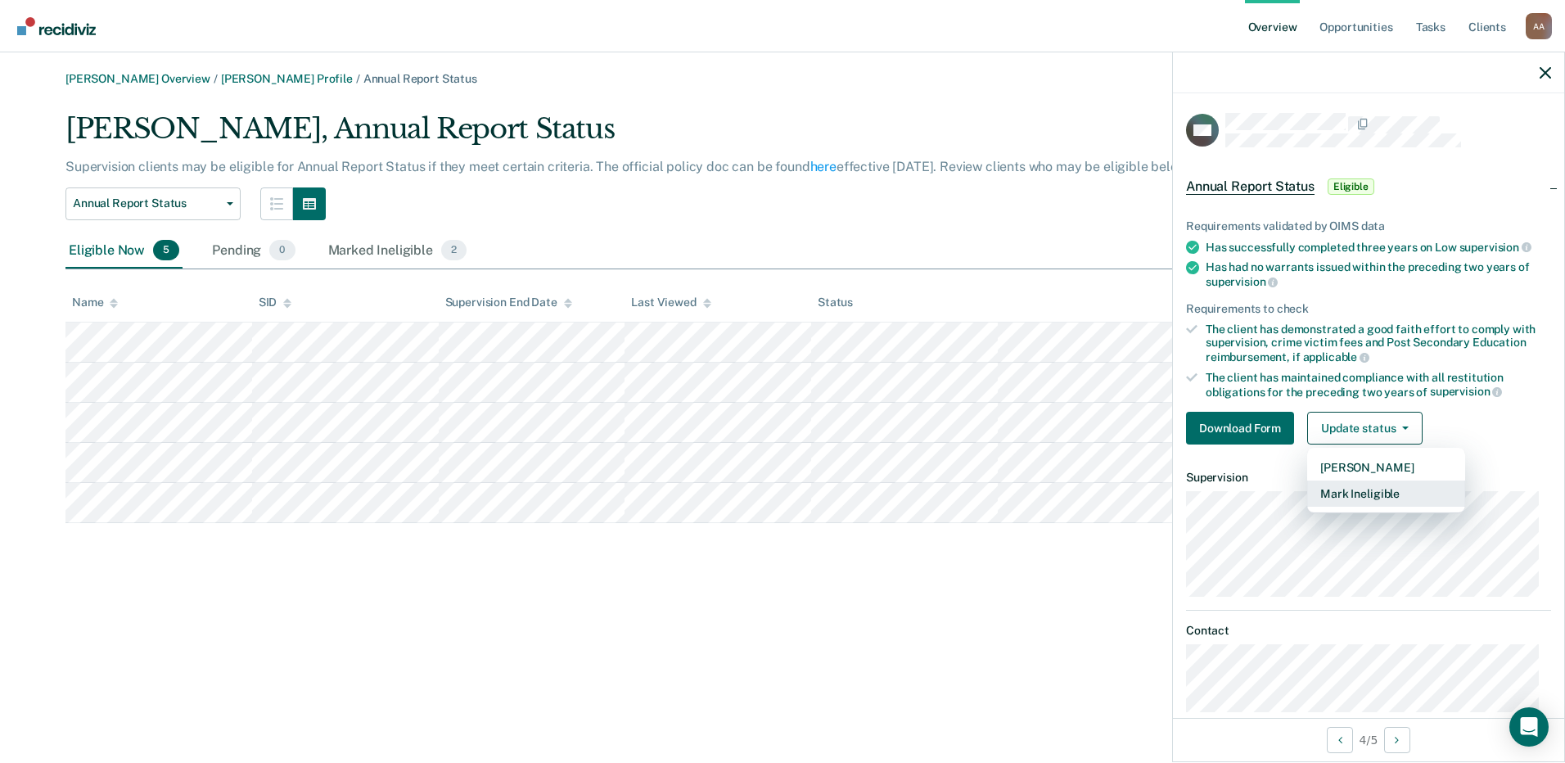
click at [1380, 492] on button "Mark Ineligible" at bounding box center [1386, 493] width 158 height 26
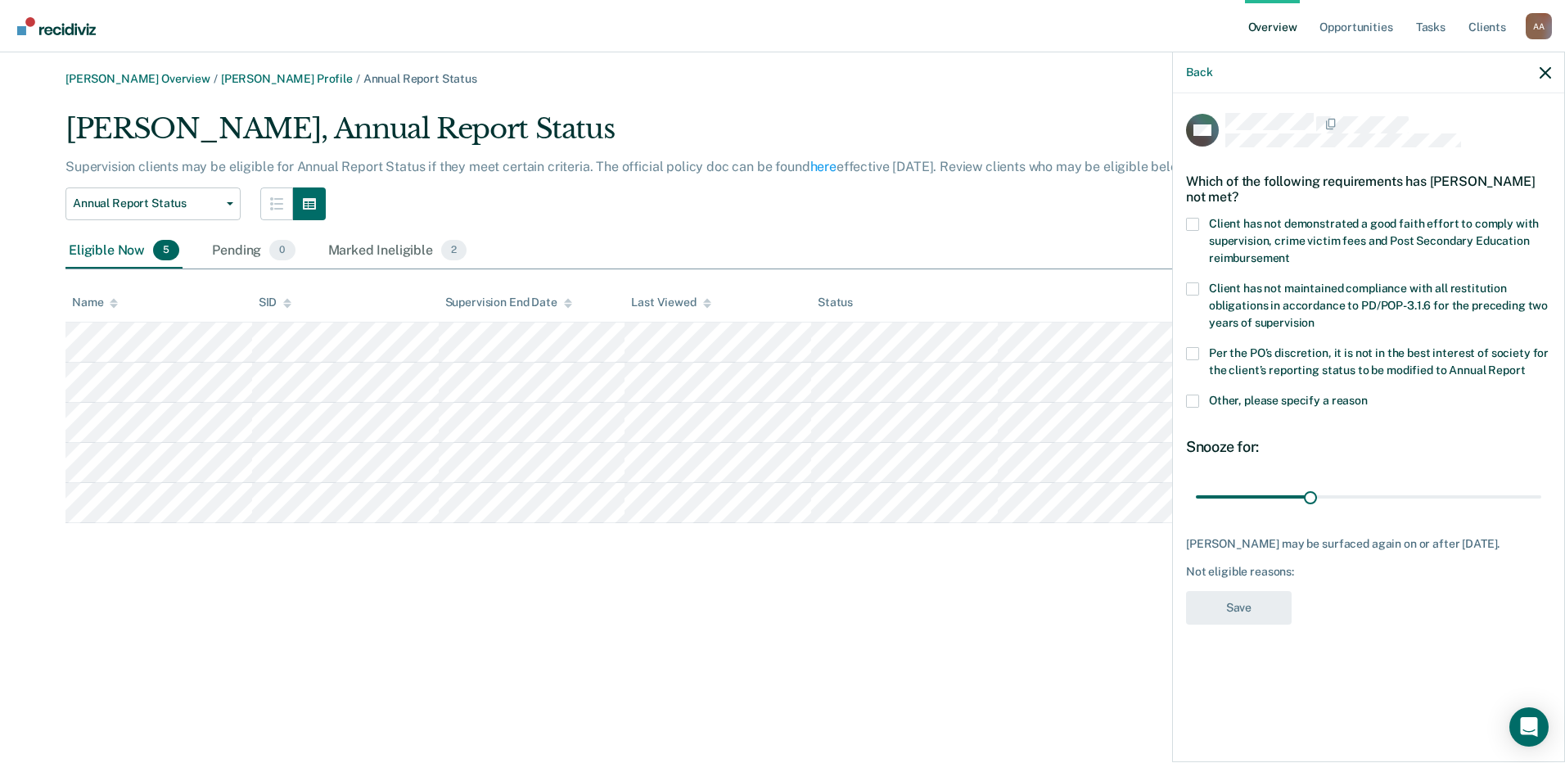
drag, startPoint x: 1244, startPoint y: 236, endPoint x: 1245, endPoint y: 256, distance: 19.7
click at [1243, 239] on span "Client has not demonstrated a good faith effort to comply with supervision, cri…" at bounding box center [1374, 240] width 330 height 47
click at [1290, 252] on input "Client has not demonstrated a good faith effort to comply with supervision, cri…" at bounding box center [1290, 252] width 0 height 0
drag, startPoint x: 1312, startPoint y: 496, endPoint x: 1567, endPoint y: 447, distance: 260.0
type input "90"
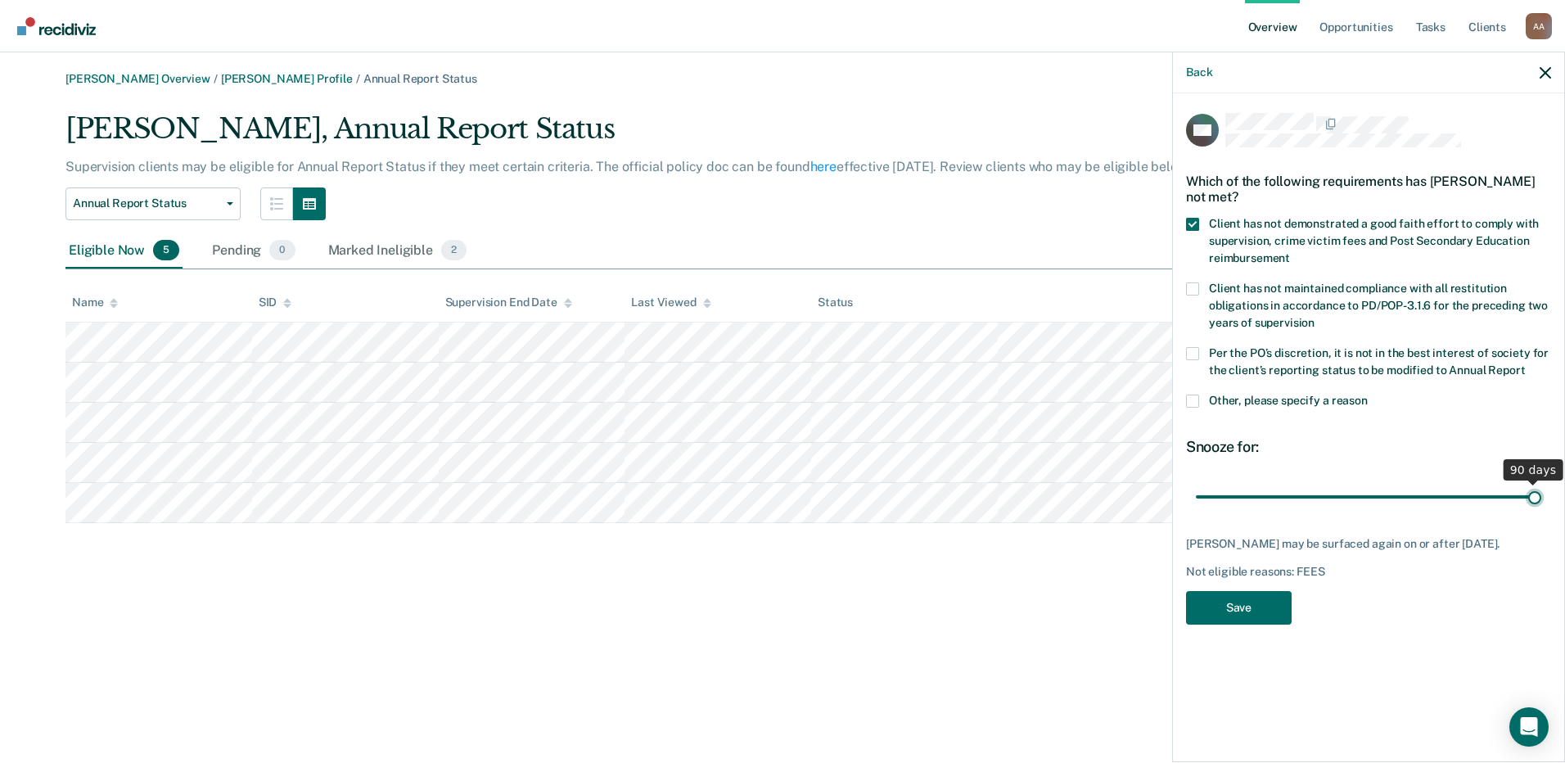
click at [1541, 482] on input "range" at bounding box center [1368, 496] width 345 height 29
click at [1304, 355] on span "Per the PO’s discretion, it is not in the best interest of society for the clie…" at bounding box center [1379, 361] width 340 height 30
click at [1525, 364] on input "Per the PO’s discretion, it is not in the best interest of society for the clie…" at bounding box center [1525, 364] width 0 height 0
click at [1224, 610] on button "Save" at bounding box center [1239, 608] width 106 height 34
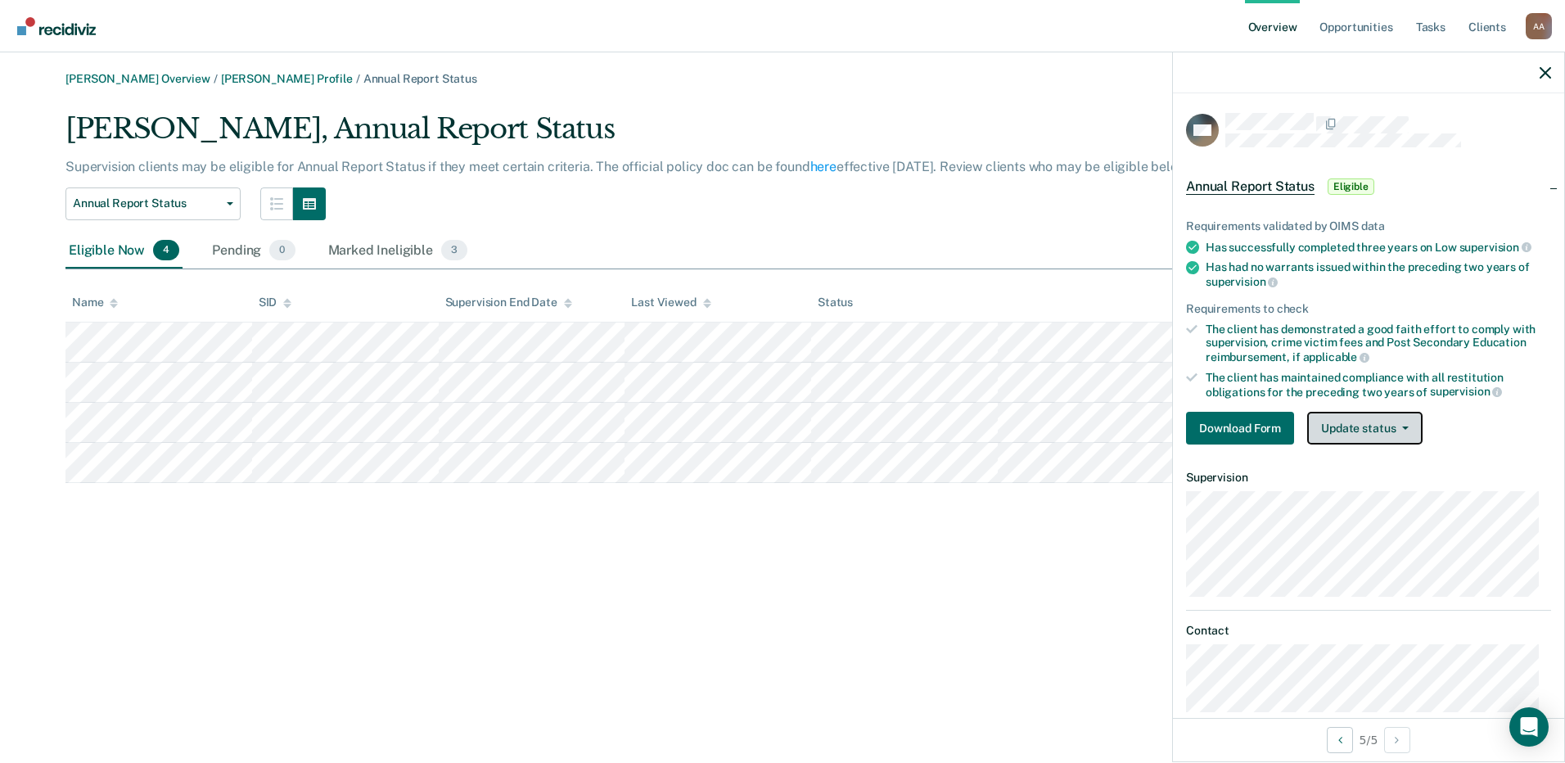
click at [1387, 412] on button "Update status" at bounding box center [1364, 428] width 115 height 33
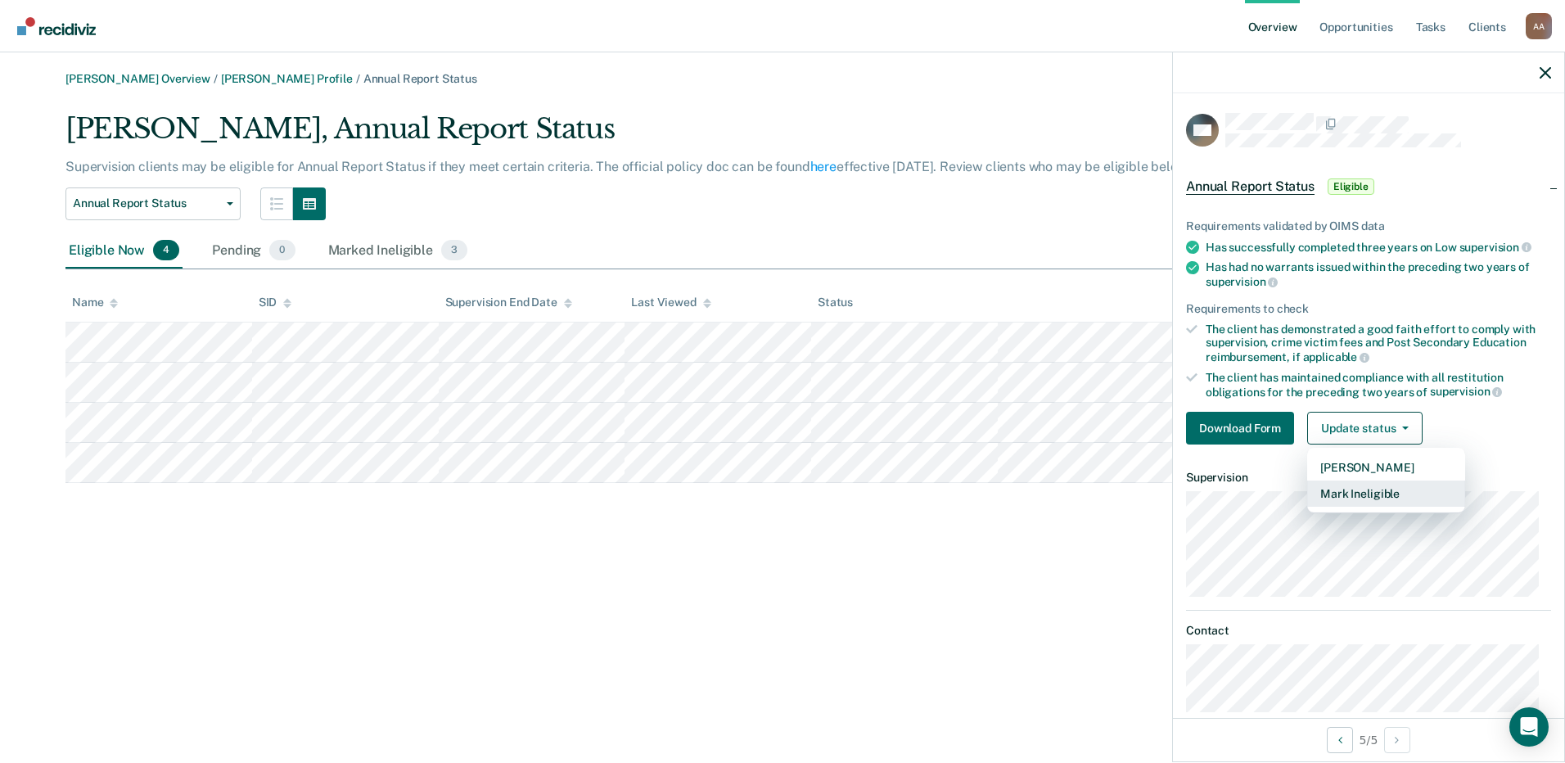
click at [1416, 492] on button "Mark Ineligible" at bounding box center [1386, 493] width 158 height 26
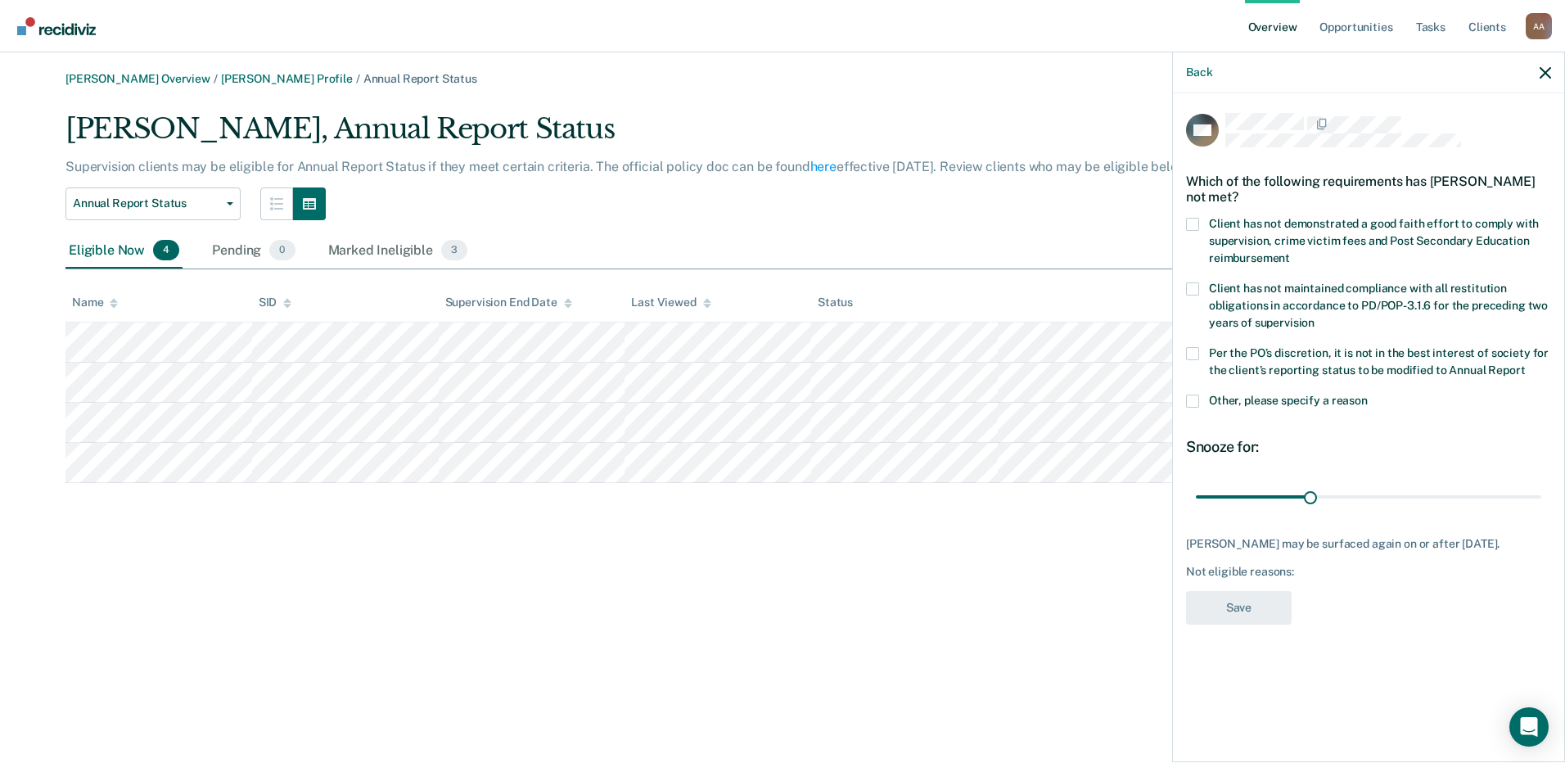
click at [1241, 226] on span "Client has not demonstrated a good faith effort to comply with supervision, cri…" at bounding box center [1374, 240] width 330 height 47
click at [1290, 252] on input "Client has not demonstrated a good faith effort to comply with supervision, cri…" at bounding box center [1290, 252] width 0 height 0
drag, startPoint x: 1327, startPoint y: 498, endPoint x: 1567, endPoint y: 513, distance: 240.2
type input "90"
click at [1541, 511] on input "range" at bounding box center [1368, 496] width 345 height 29
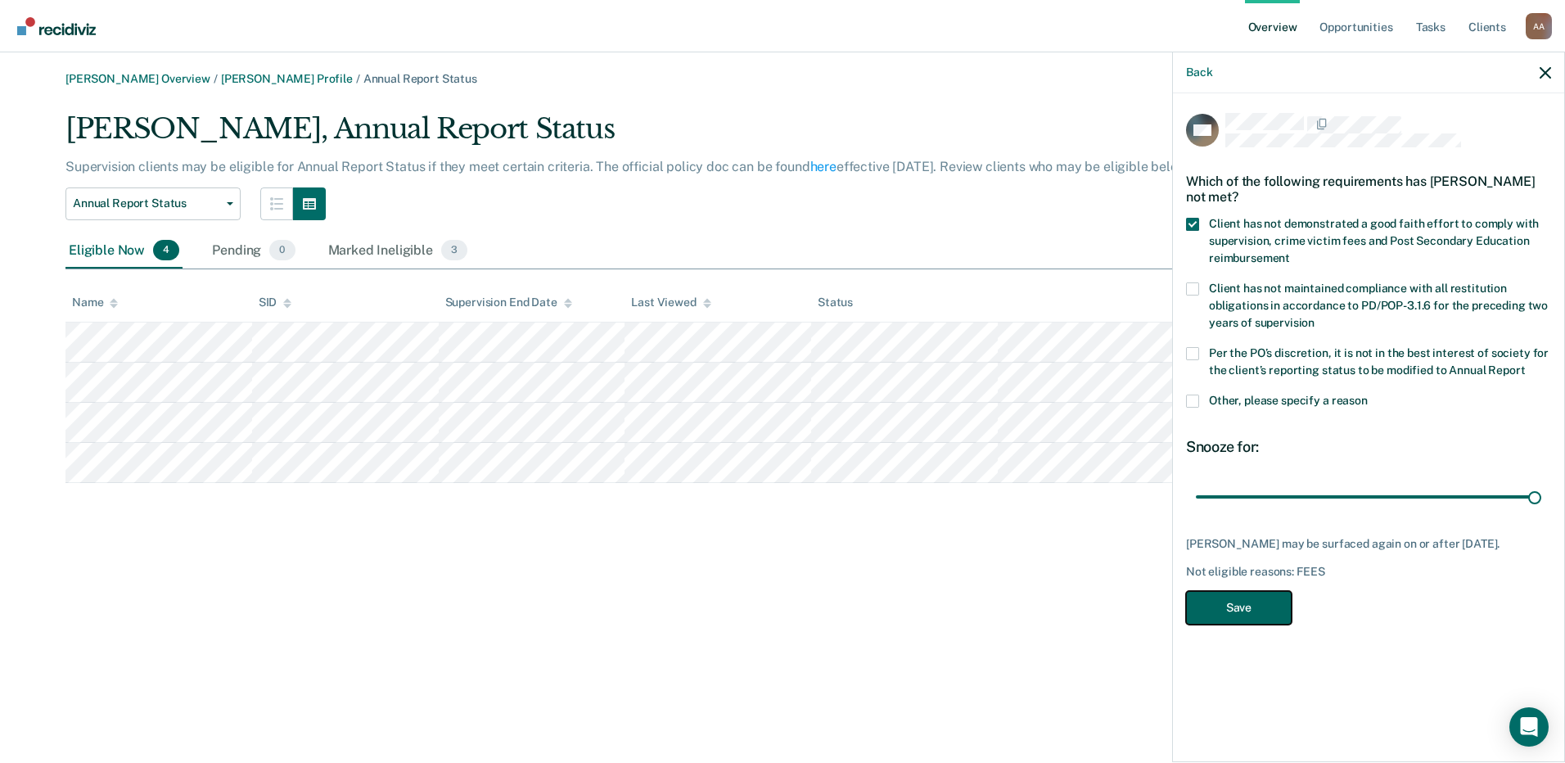
click at [1249, 604] on button "Save" at bounding box center [1239, 608] width 106 height 34
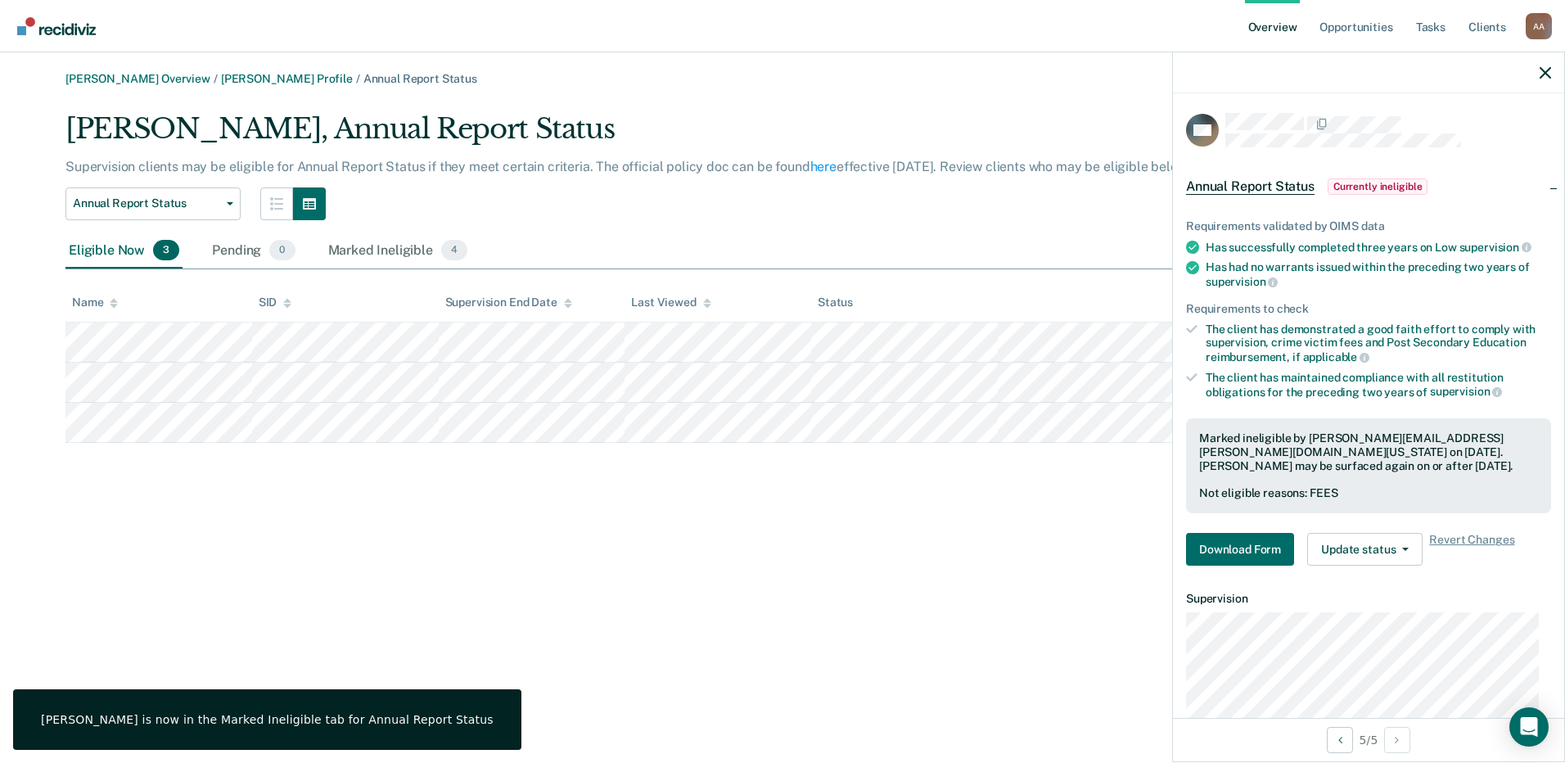
click at [435, 565] on div "[PERSON_NAME] Overview / [PERSON_NAME] Profile / Annual Report Status [PERSON_N…" at bounding box center [782, 391] width 1525 height 638
click at [141, 80] on link "[PERSON_NAME] Overview" at bounding box center [137, 79] width 145 height 14
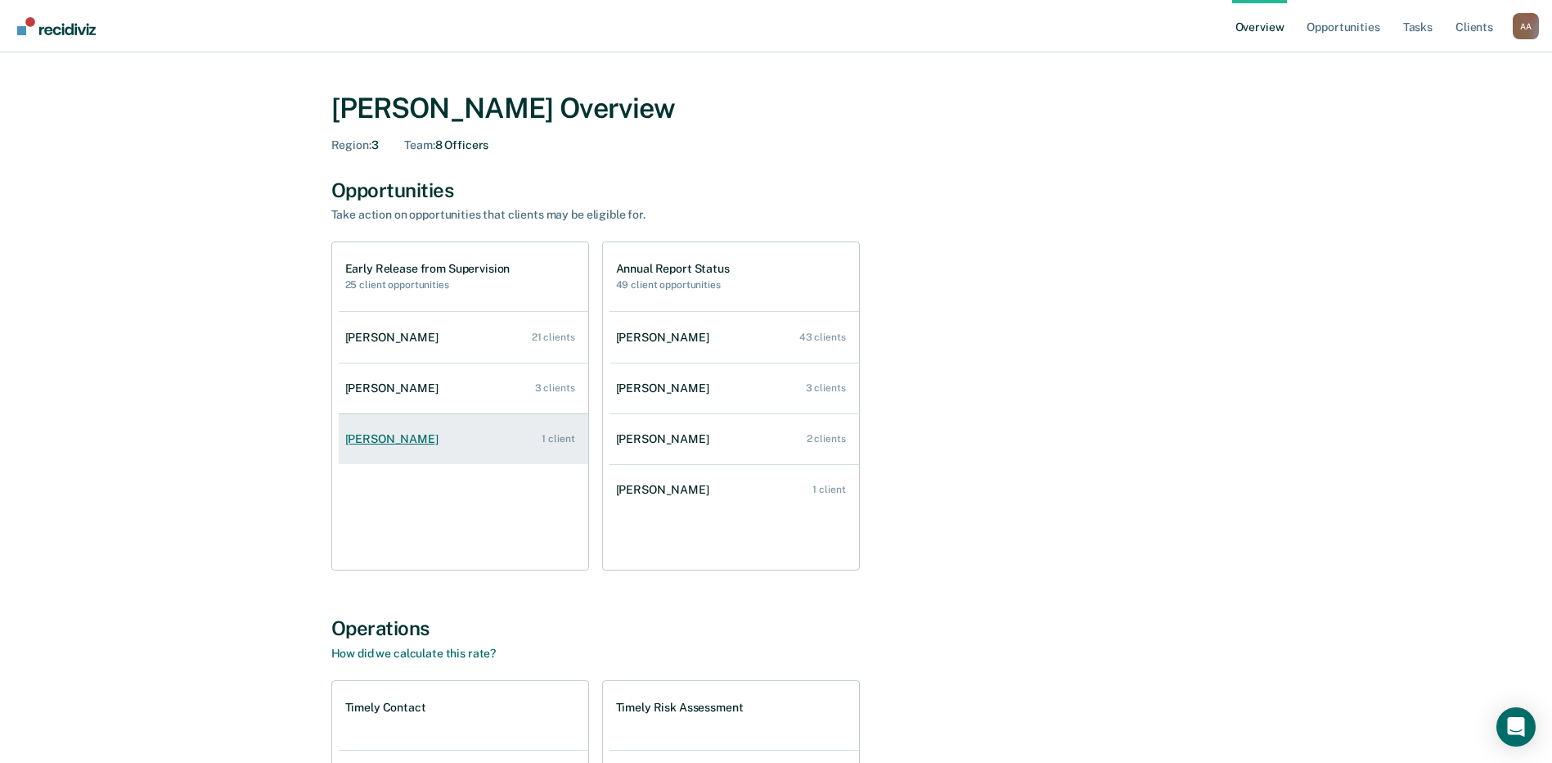
click at [517, 442] on link "[PERSON_NAME] 1 client" at bounding box center [464, 439] width 250 height 47
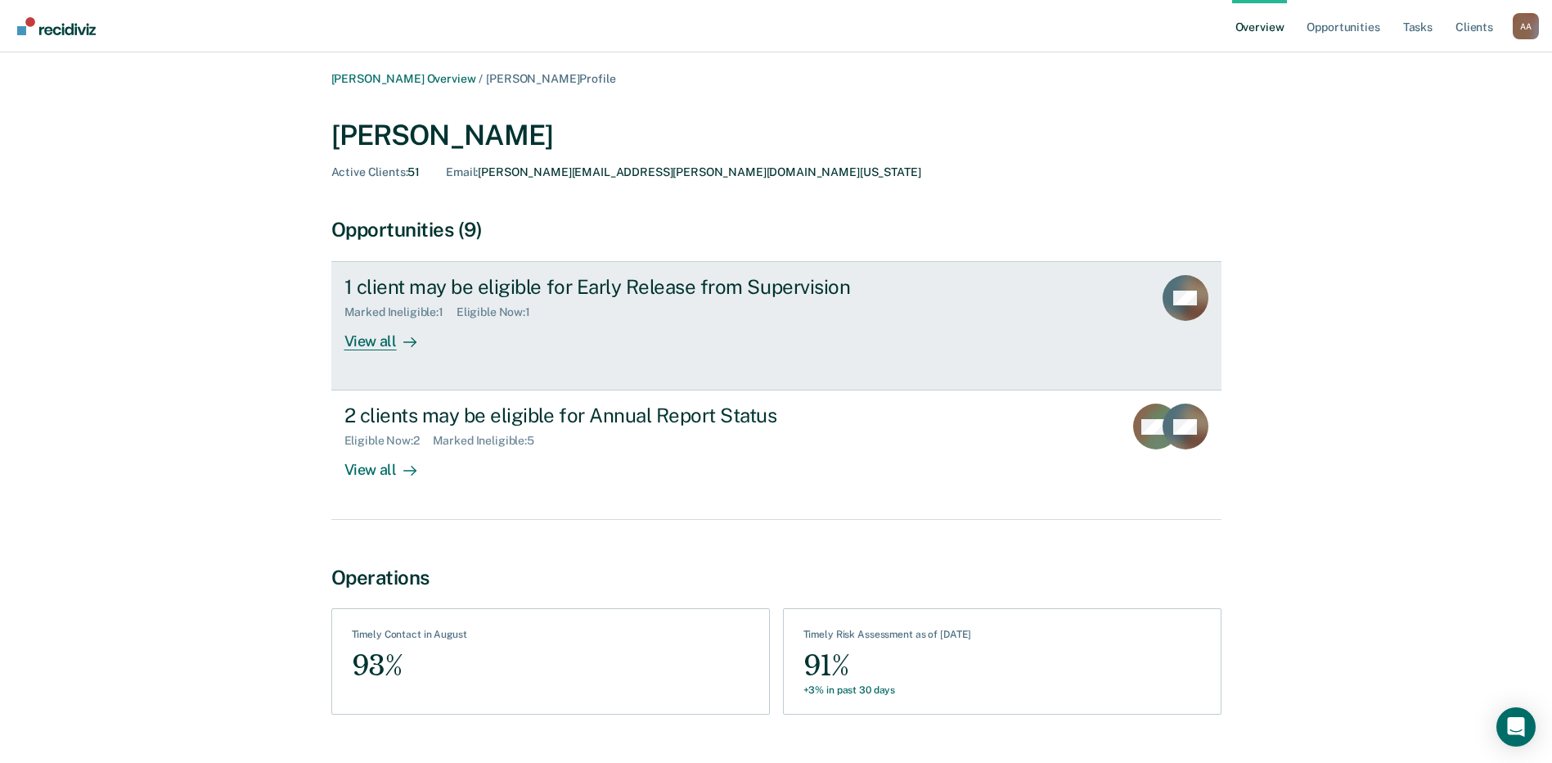
click at [390, 325] on div "View all" at bounding box center [391, 335] width 92 height 32
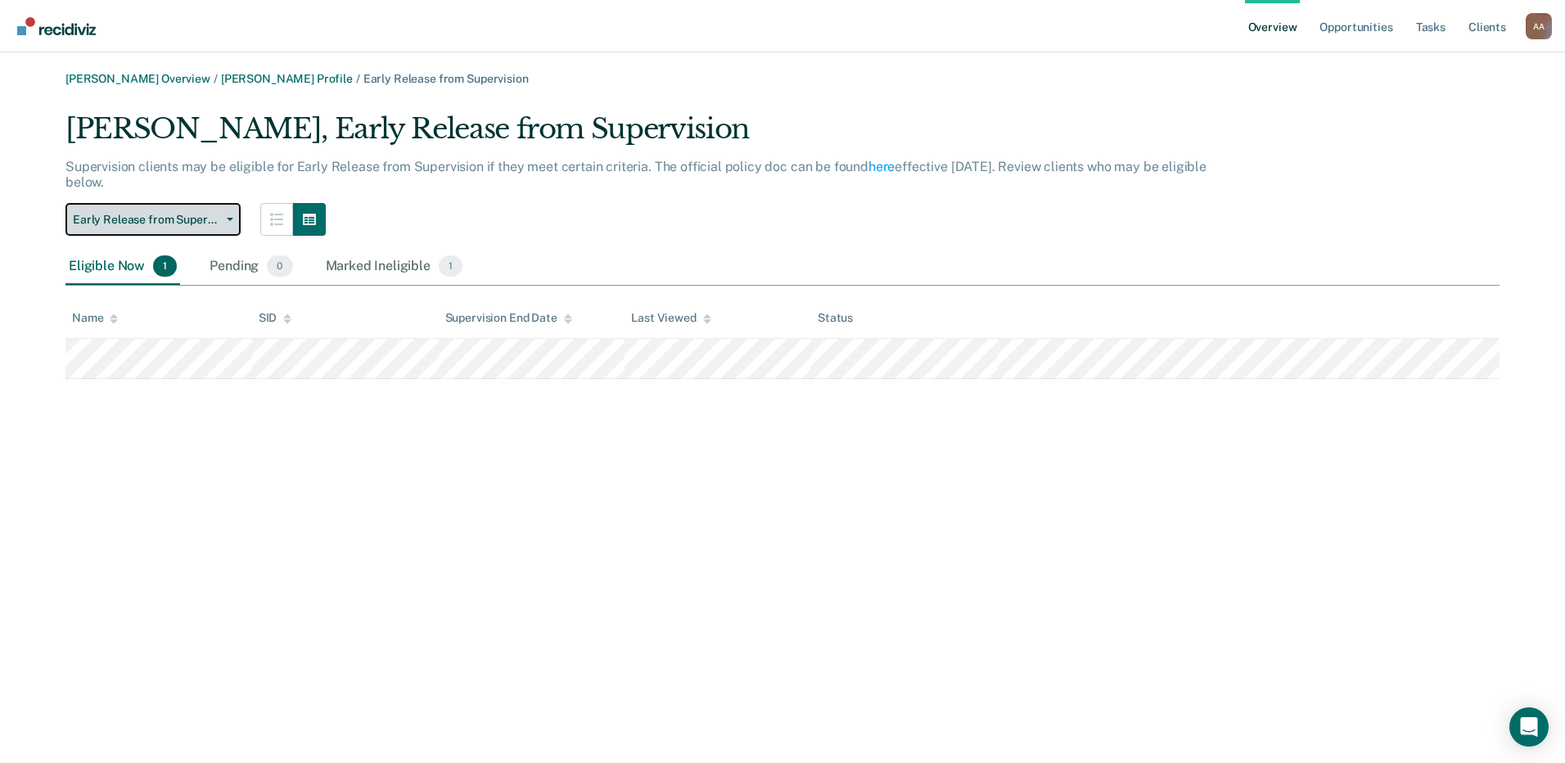
click at [190, 210] on button "Early Release from Supervision" at bounding box center [152, 219] width 175 height 33
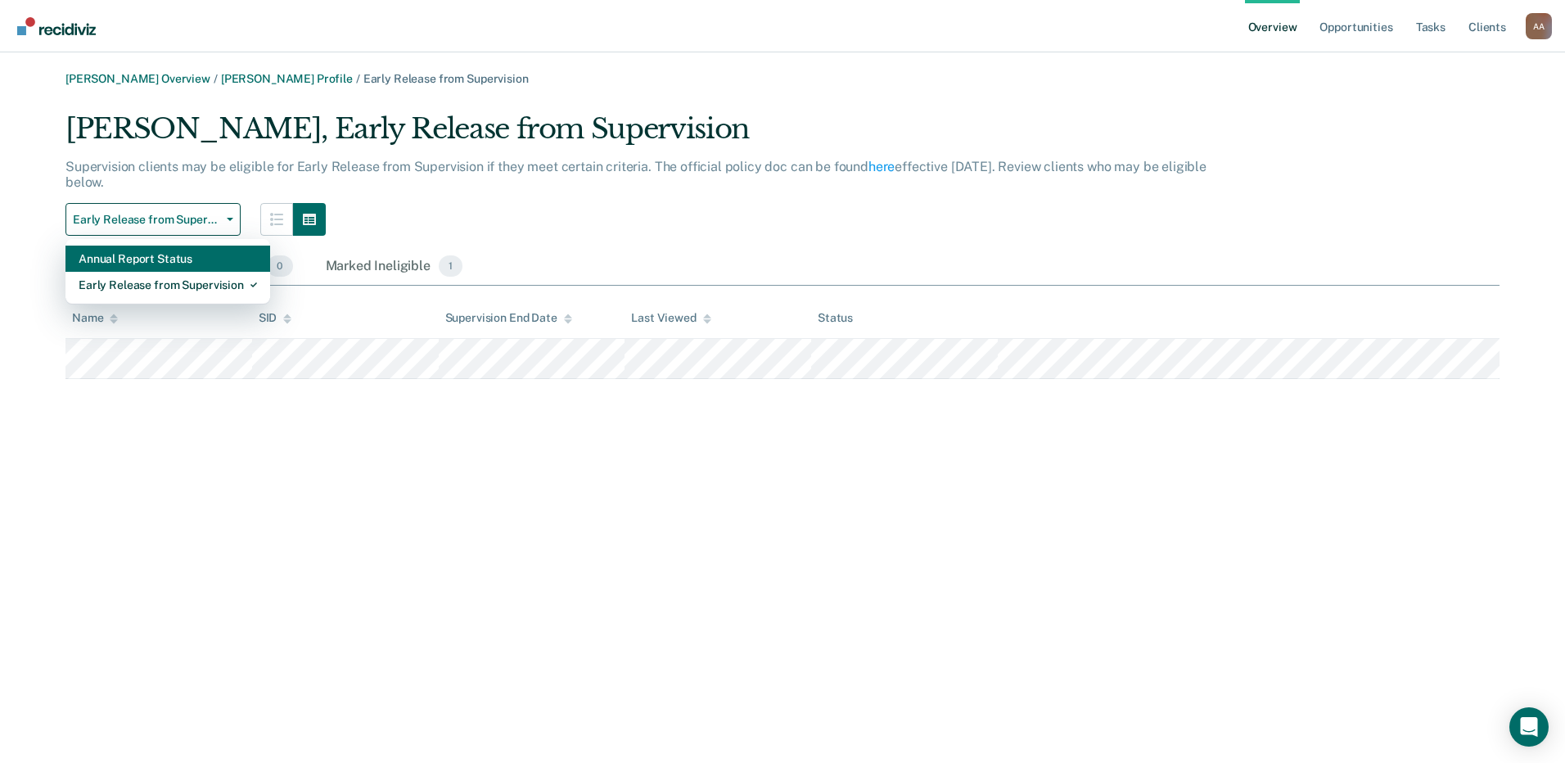
click at [179, 264] on div "Annual Report Status" at bounding box center [168, 258] width 178 height 26
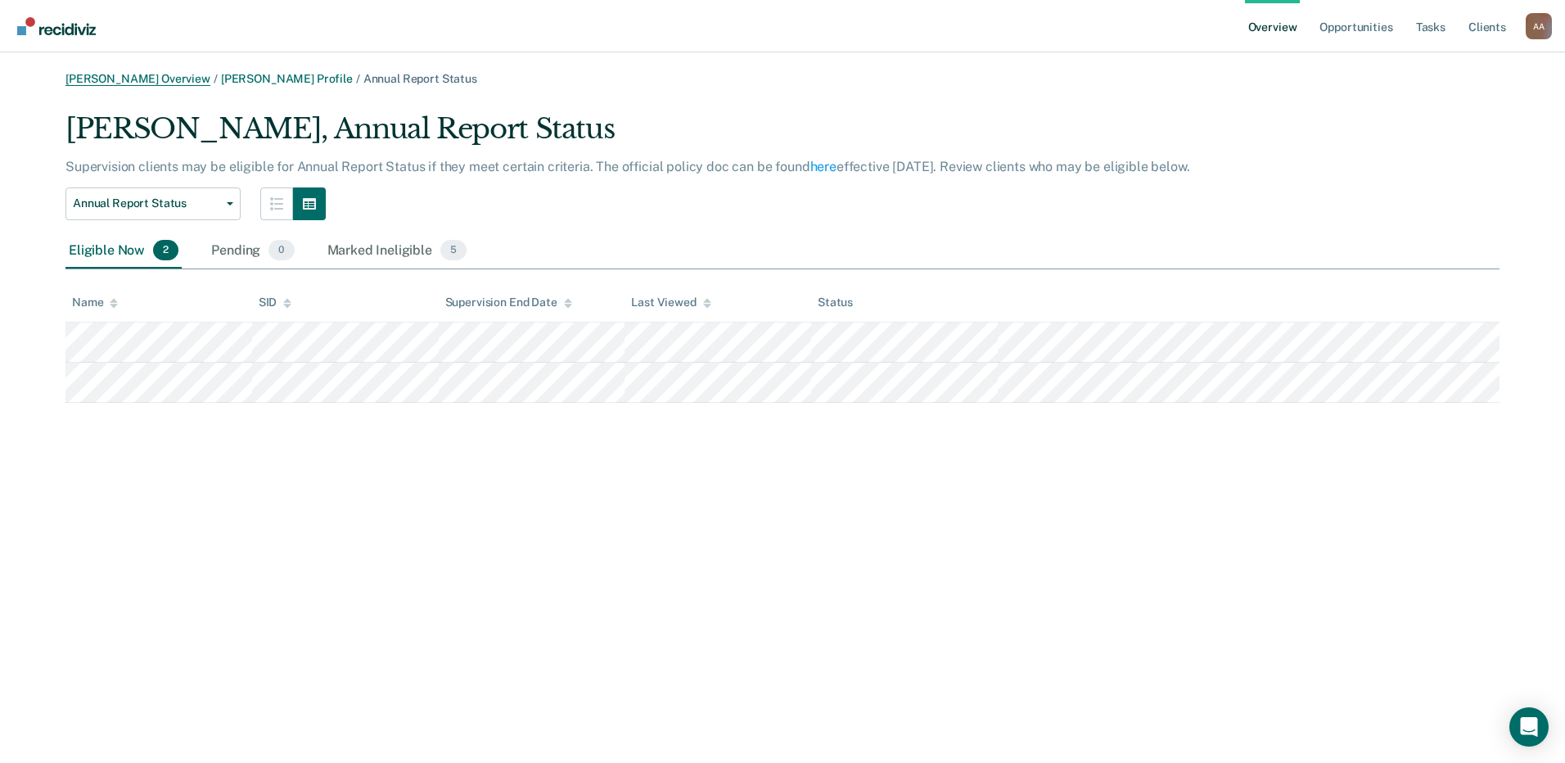
click at [145, 74] on link "[PERSON_NAME] Overview" at bounding box center [137, 79] width 145 height 14
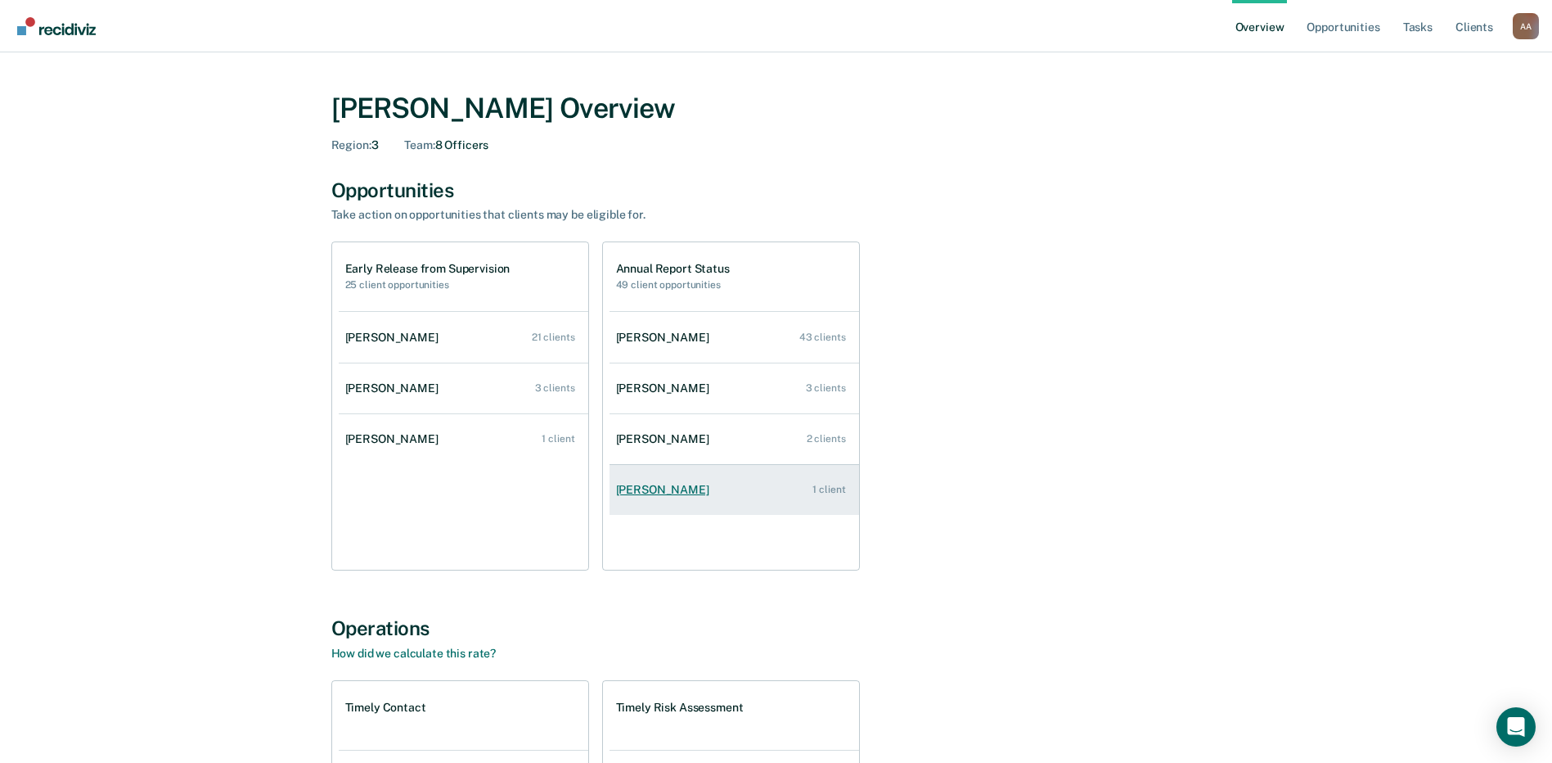
click at [632, 474] on link "[PERSON_NAME] 1 client" at bounding box center [735, 489] width 250 height 47
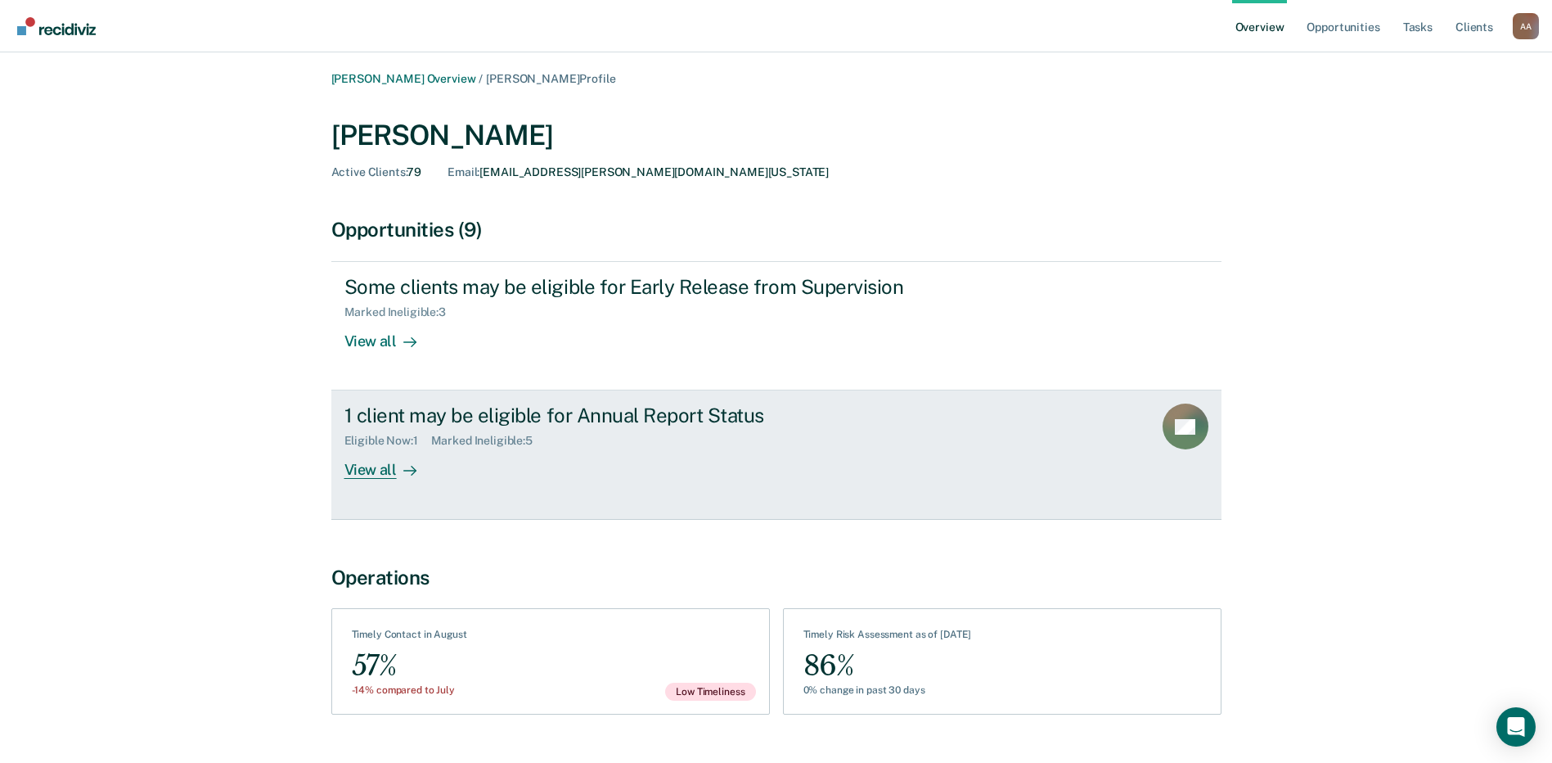
click at [427, 438] on div "Eligible Now : 1" at bounding box center [388, 441] width 87 height 14
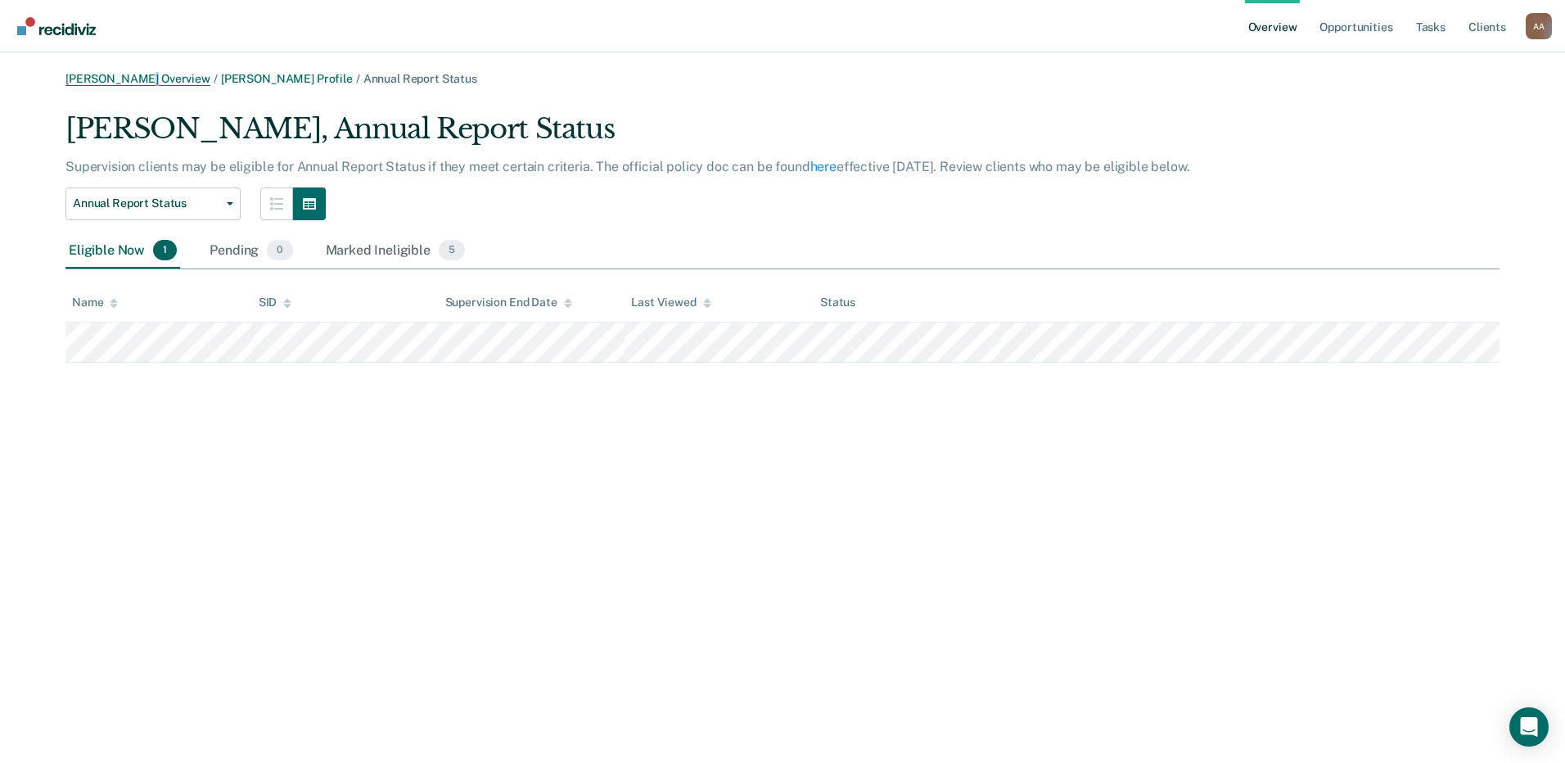
click at [140, 74] on main "[PERSON_NAME] Overview / [PERSON_NAME] Profile / Annual Report Status [PERSON_N…" at bounding box center [782, 407] width 1565 height 710
click at [142, 76] on link "[PERSON_NAME] Overview" at bounding box center [137, 79] width 145 height 14
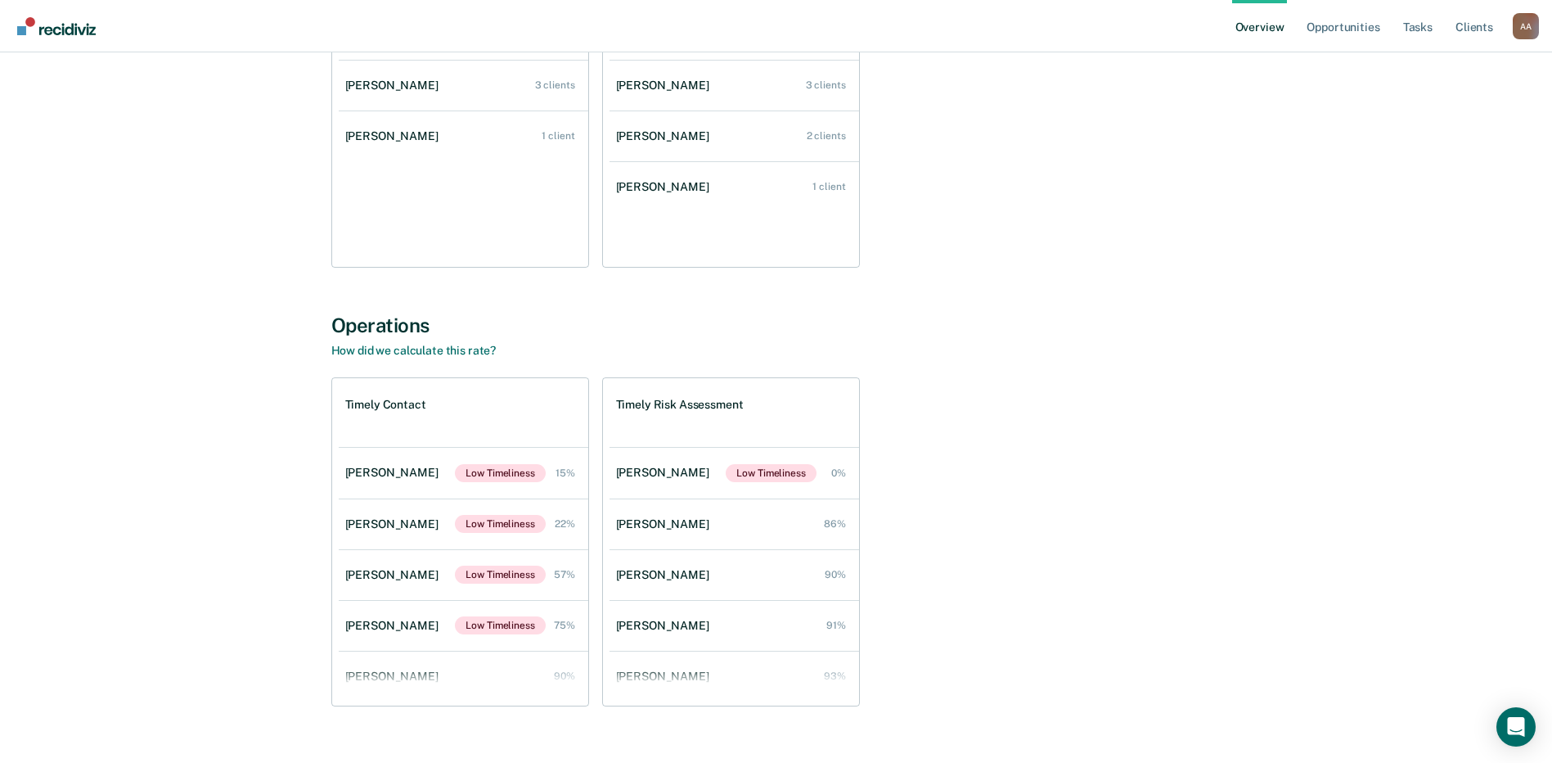
scroll to position [331, 0]
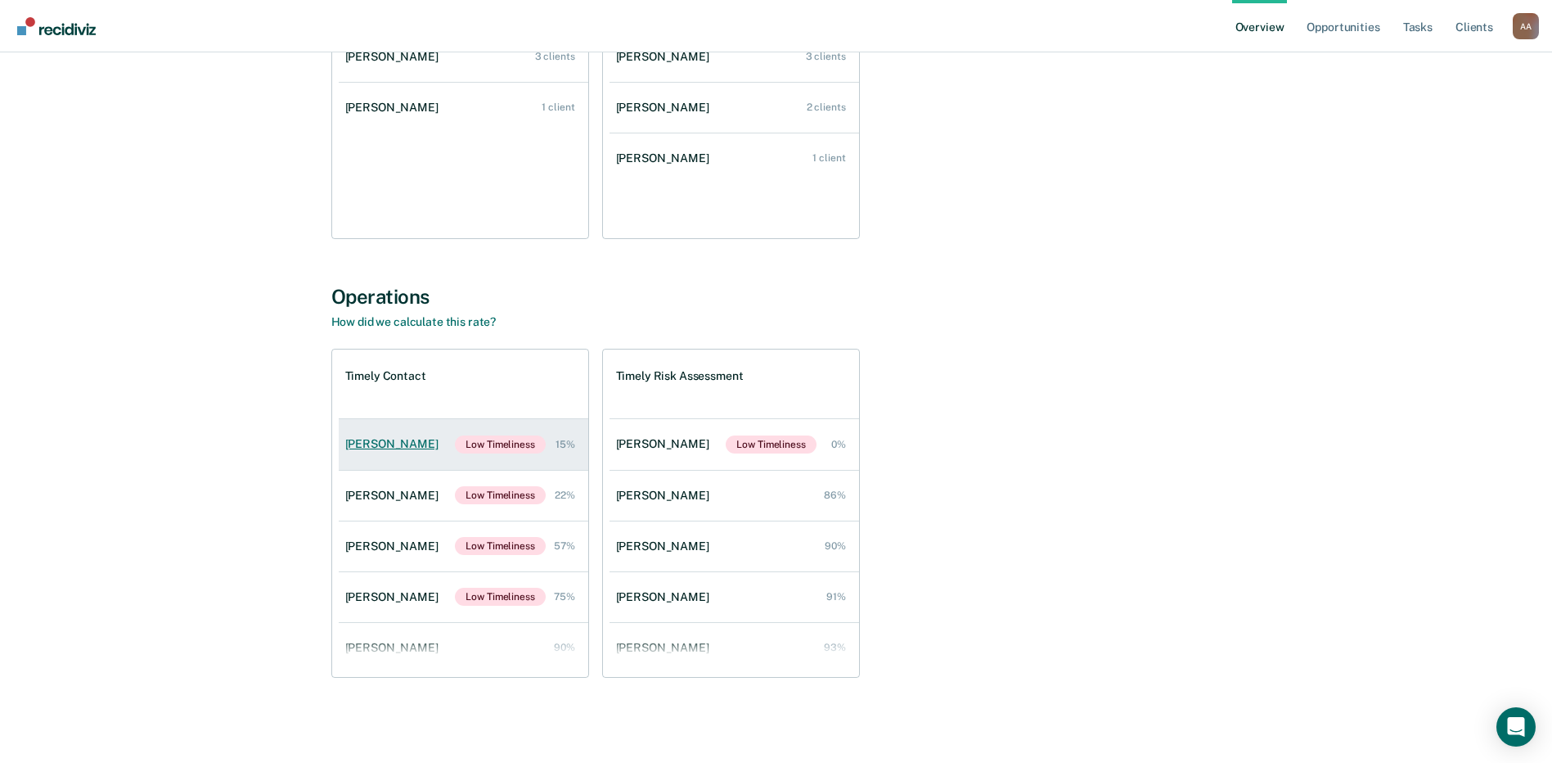
click at [374, 449] on div "[PERSON_NAME]" at bounding box center [395, 444] width 100 height 14
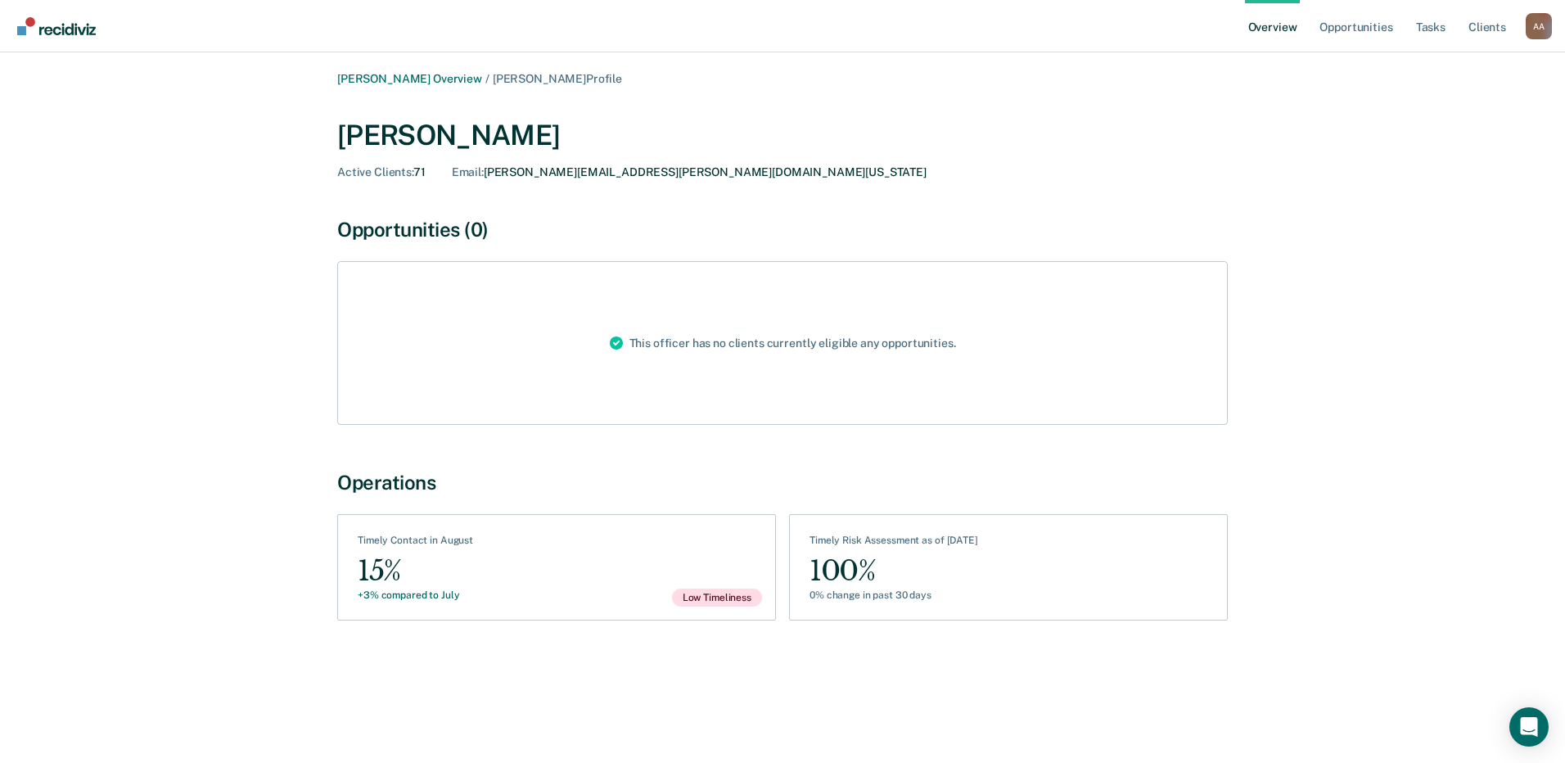
click at [396, 587] on div "15%" at bounding box center [415, 570] width 115 height 37
drag, startPoint x: 353, startPoint y: 583, endPoint x: 516, endPoint y: 621, distance: 167.9
click at [516, 621] on div "Operations See Clients Timely Contact in August 15% +3% compared to July Low Ti…" at bounding box center [782, 562] width 890 height 182
drag, startPoint x: 516, startPoint y: 621, endPoint x: 408, endPoint y: 617, distance: 108.1
click at [408, 617] on div "See Clients Timely Contact in August 15% +3% compared to July Low Timeliness" at bounding box center [556, 567] width 439 height 106
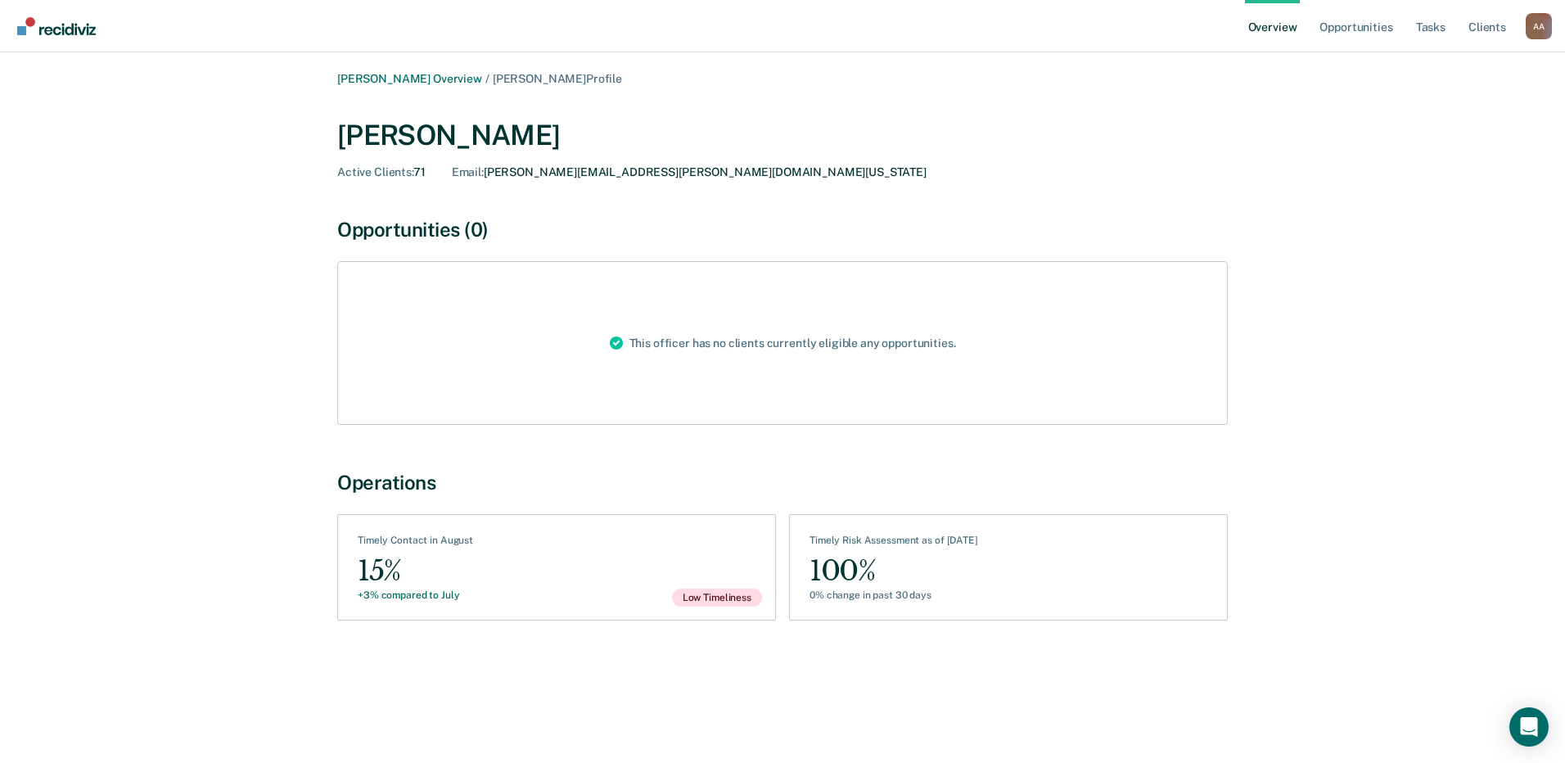
click at [460, 544] on div "Timely Contact in August" at bounding box center [415, 543] width 115 height 18
drag, startPoint x: 414, startPoint y: 489, endPoint x: 498, endPoint y: 651, distance: 181.5
click at [498, 651] on div "Operations See Clients Timely Contact in August 15% +3% compared to July Low Ti…" at bounding box center [782, 562] width 890 height 182
drag, startPoint x: 498, startPoint y: 651, endPoint x: 332, endPoint y: 498, distance: 225.3
click at [332, 498] on div "[PERSON_NAME] Overview / [PERSON_NAME] Profile [PERSON_NAME] Active Clients : 7…" at bounding box center [782, 362] width 982 height 581
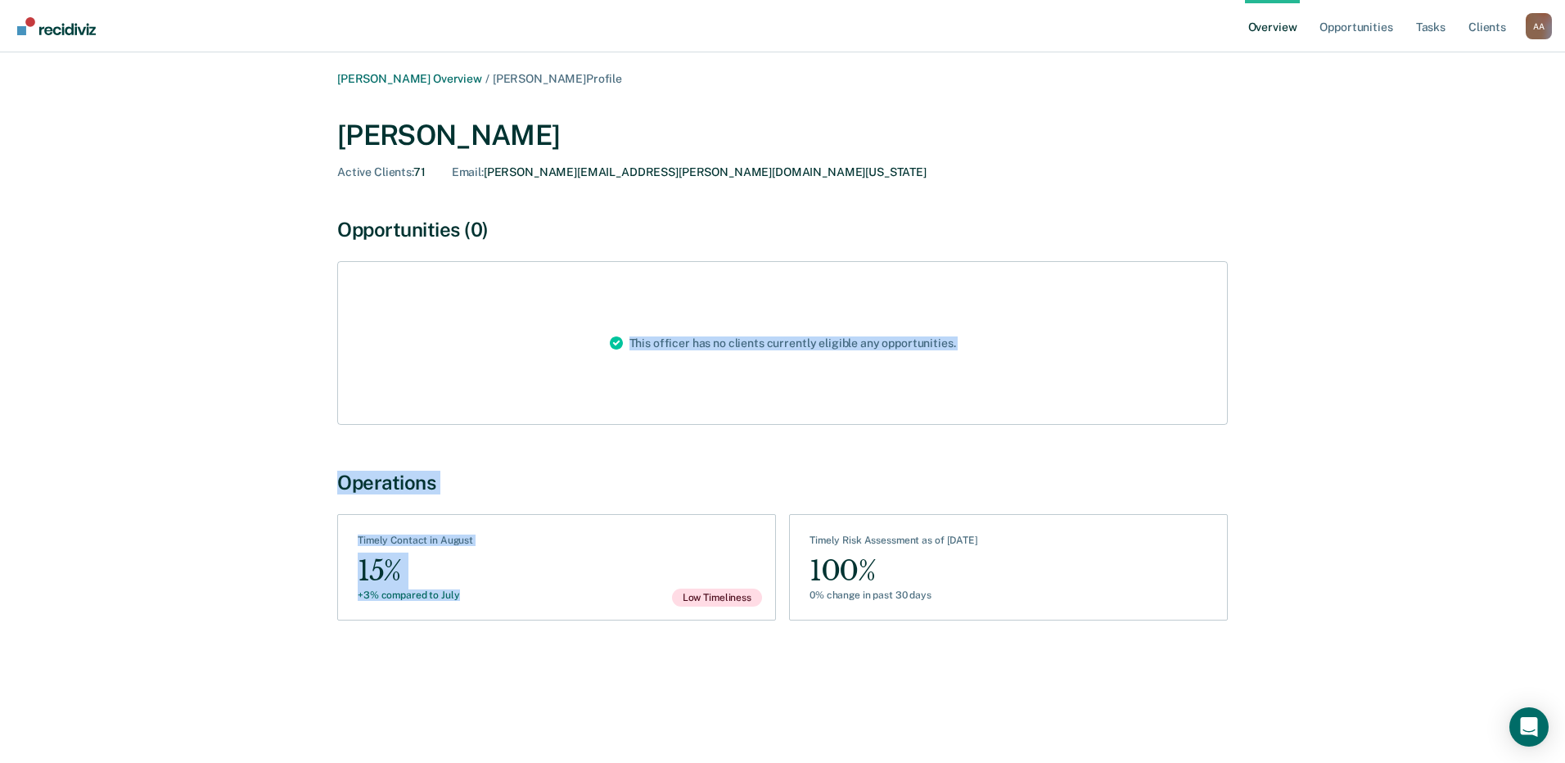
drag, startPoint x: 400, startPoint y: 592, endPoint x: 476, endPoint y: 652, distance: 96.7
click at [476, 652] on div "[PERSON_NAME] Overview / [PERSON_NAME] Profile [PERSON_NAME] Active Clients : 7…" at bounding box center [782, 362] width 982 height 581
drag, startPoint x: 476, startPoint y: 652, endPoint x: 349, endPoint y: 479, distance: 215.4
click at [349, 479] on div "Operations" at bounding box center [782, 483] width 890 height 24
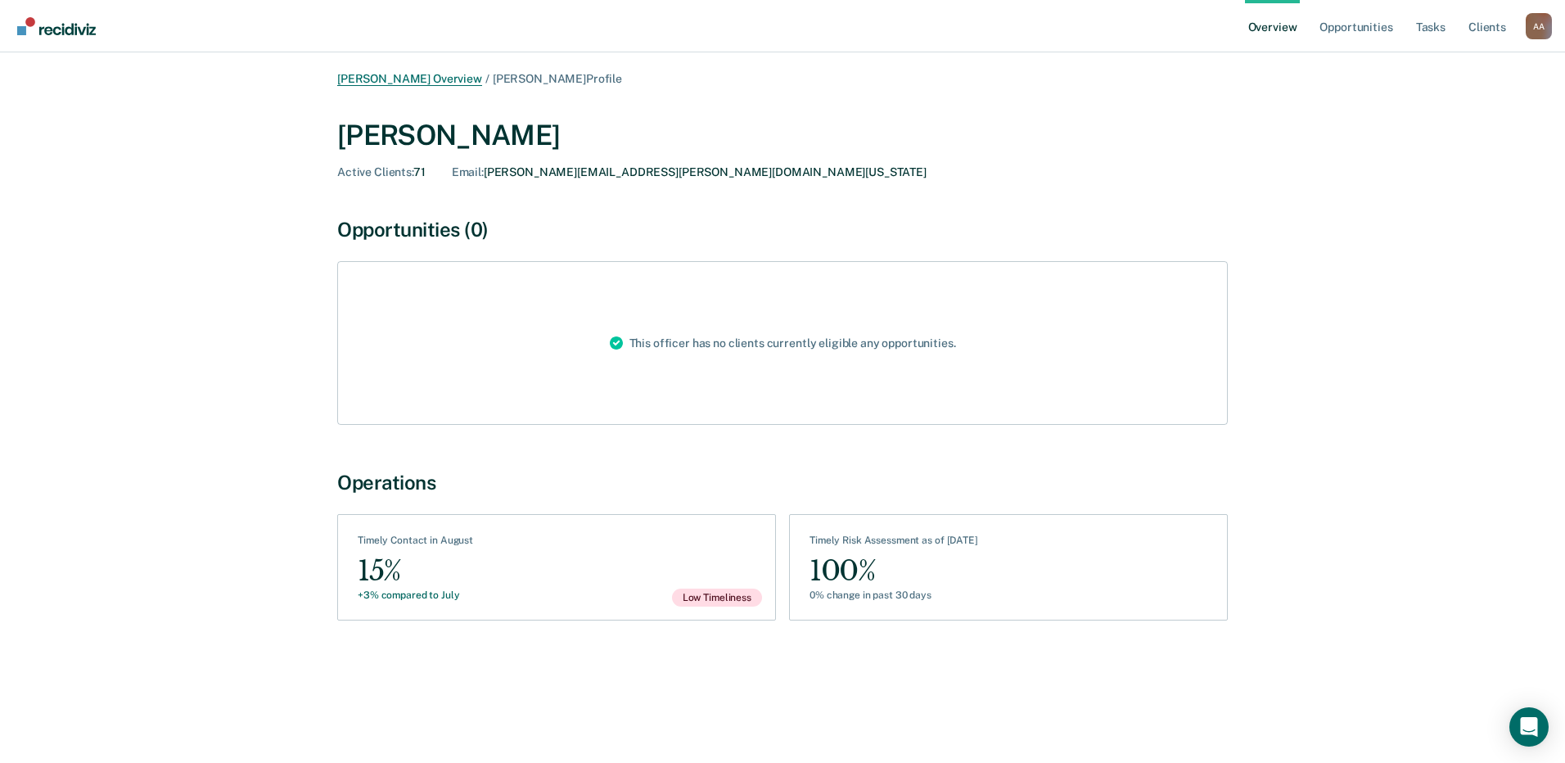
click at [438, 79] on link "[PERSON_NAME] Overview" at bounding box center [409, 79] width 145 height 14
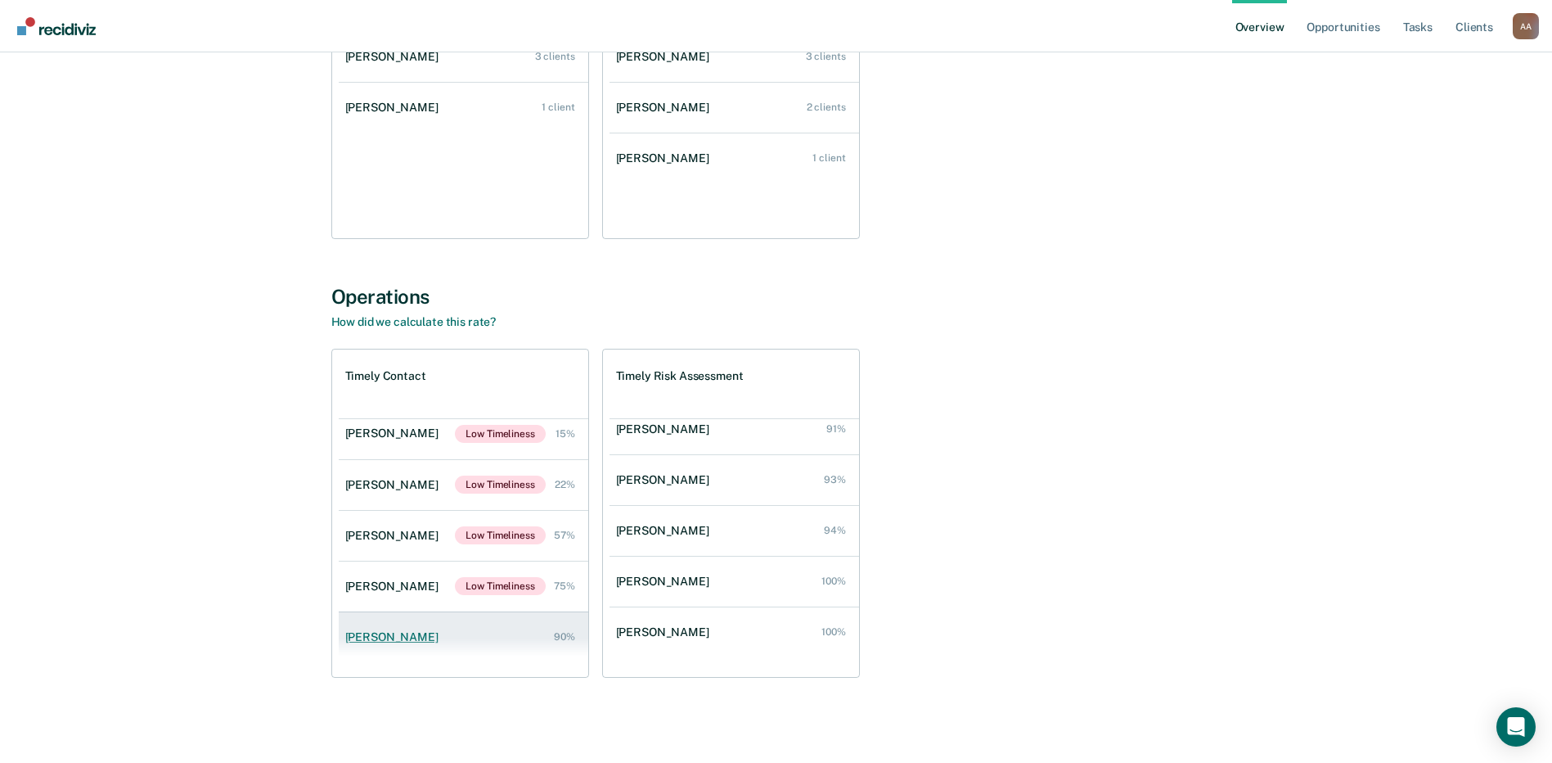
scroll to position [4, 0]
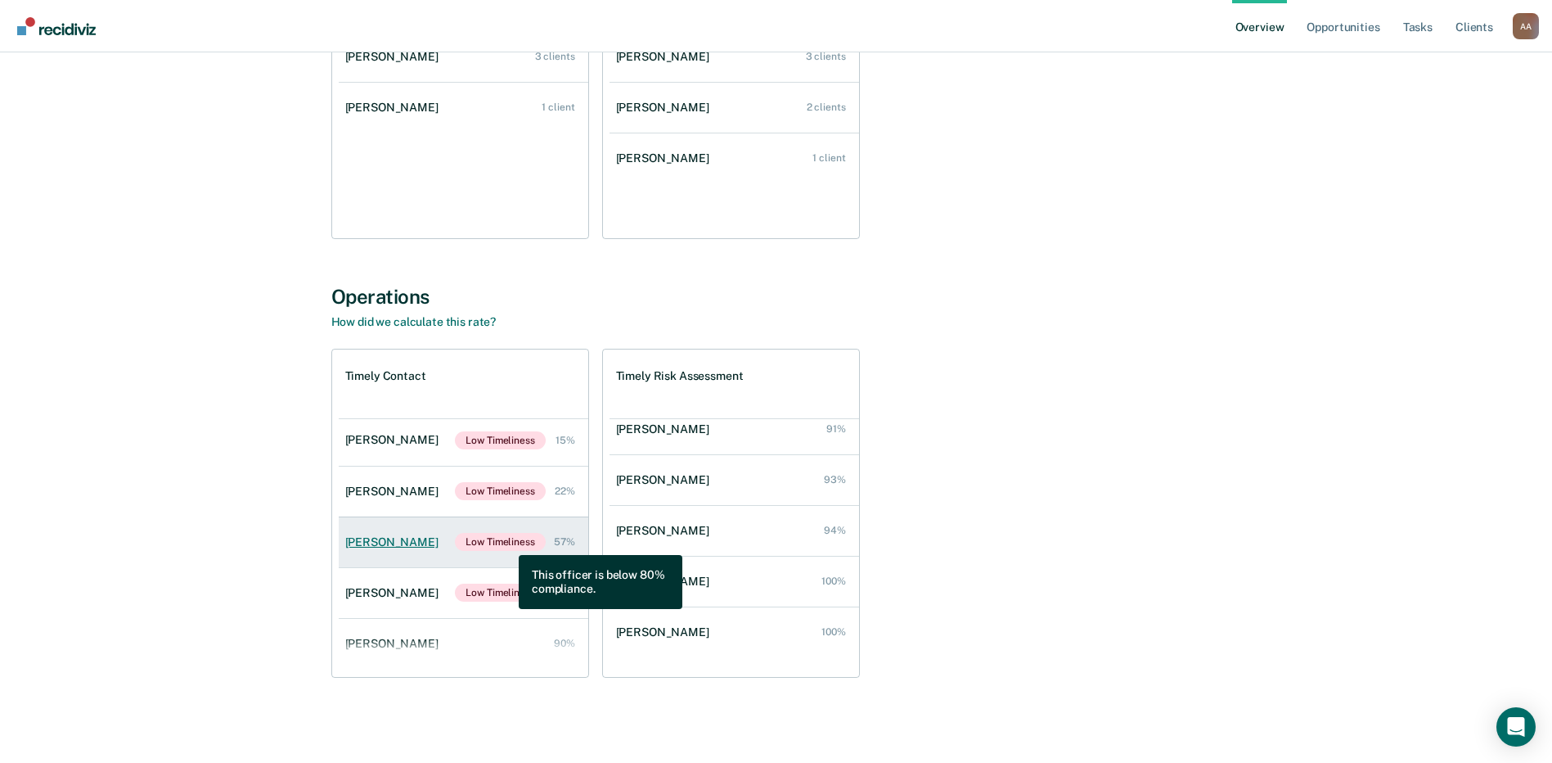
click at [507, 543] on span "Low Timeliness" at bounding box center [500, 542] width 90 height 18
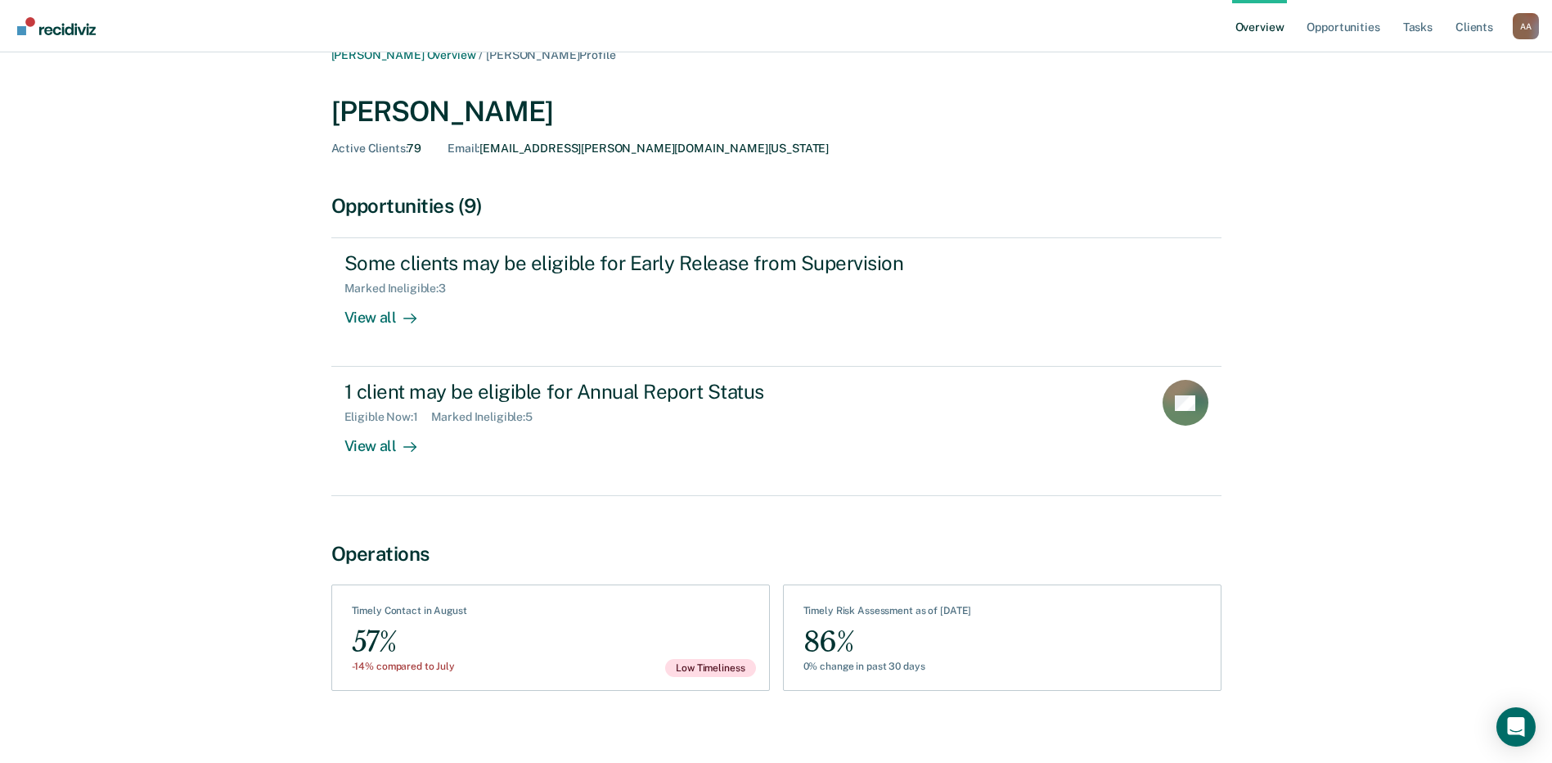
scroll to position [37, 0]
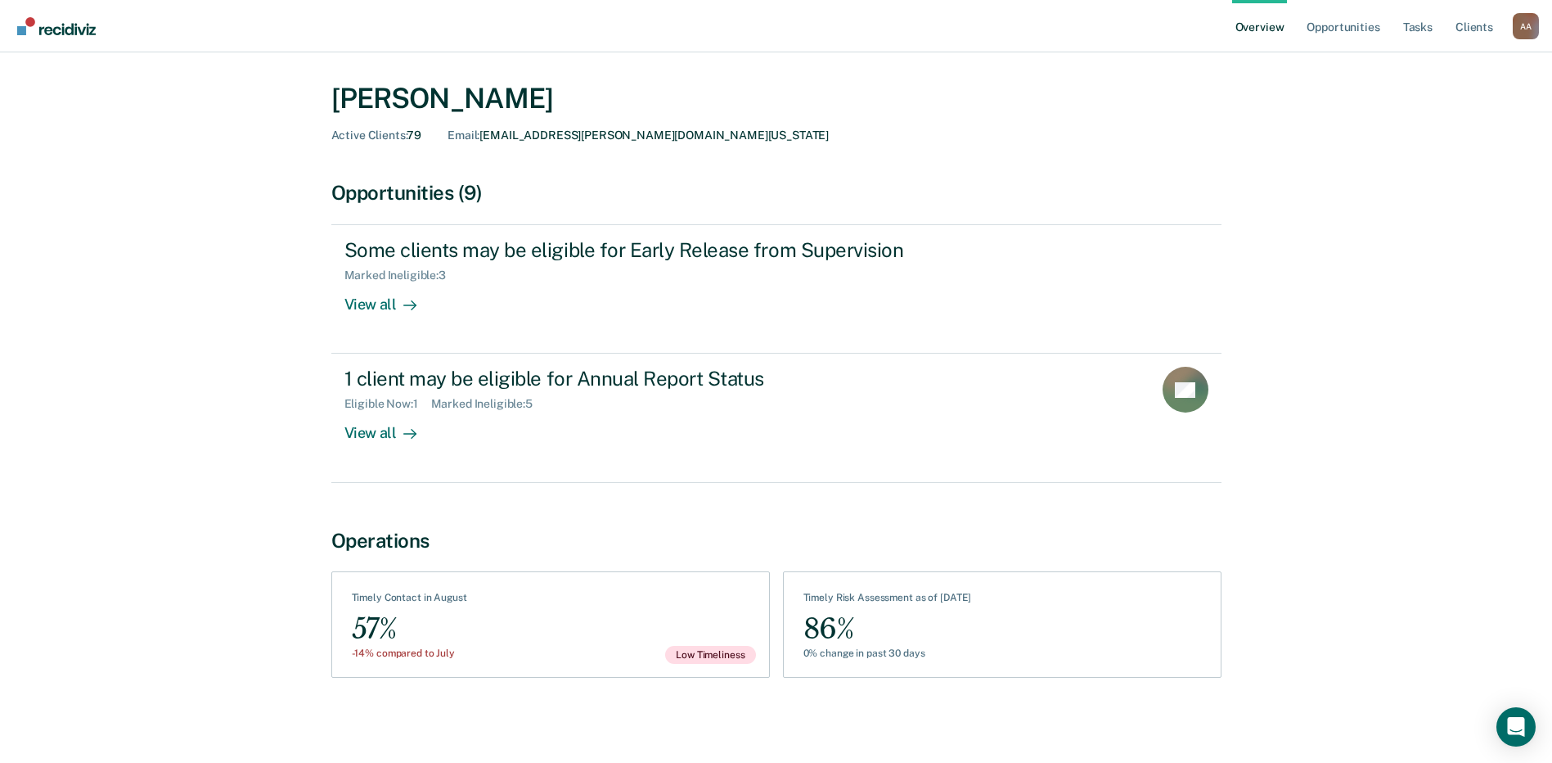
drag, startPoint x: 293, startPoint y: 549, endPoint x: 313, endPoint y: 552, distance: 19.8
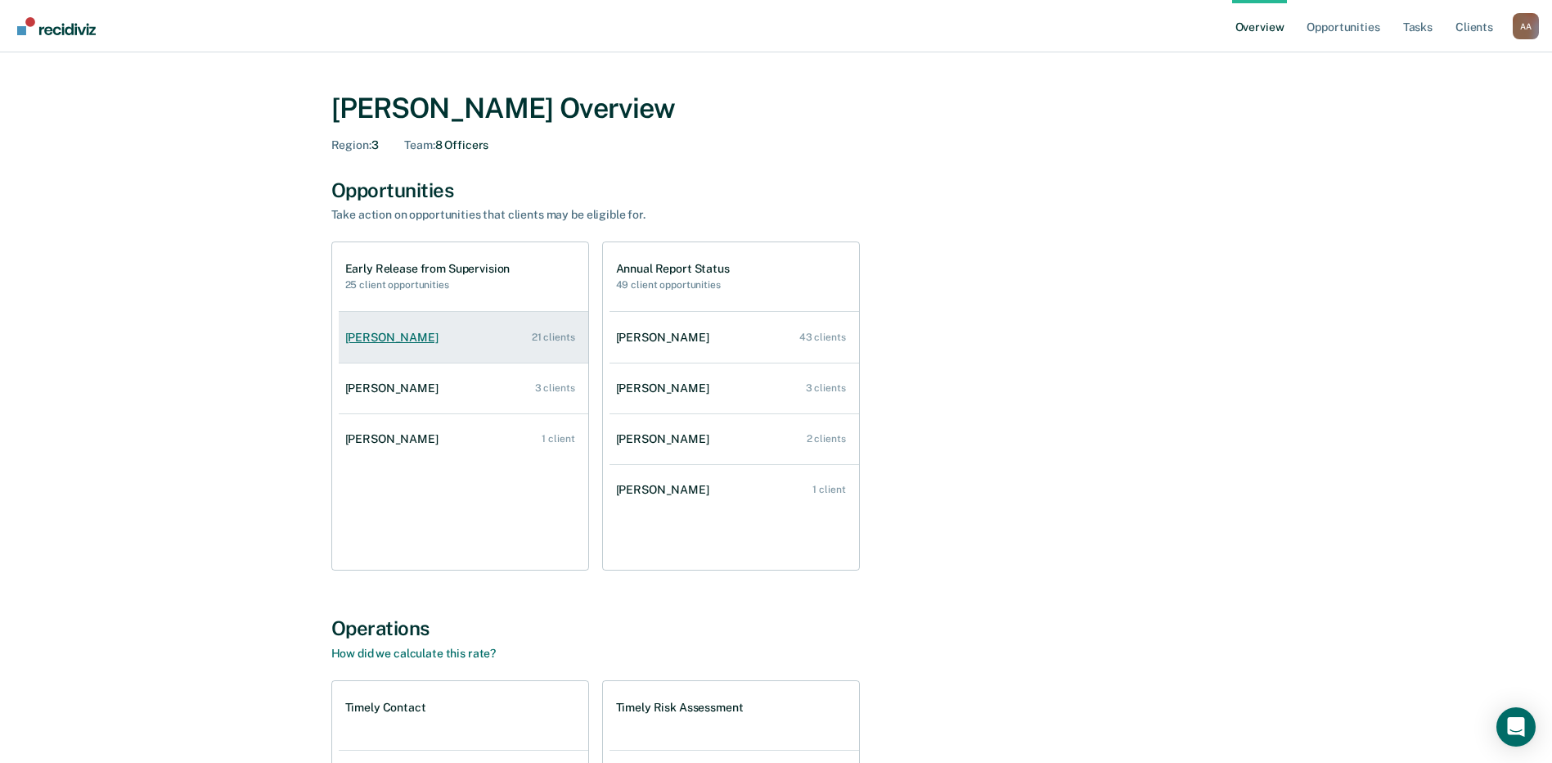
click at [390, 344] on div "[PERSON_NAME]" at bounding box center [395, 338] width 100 height 14
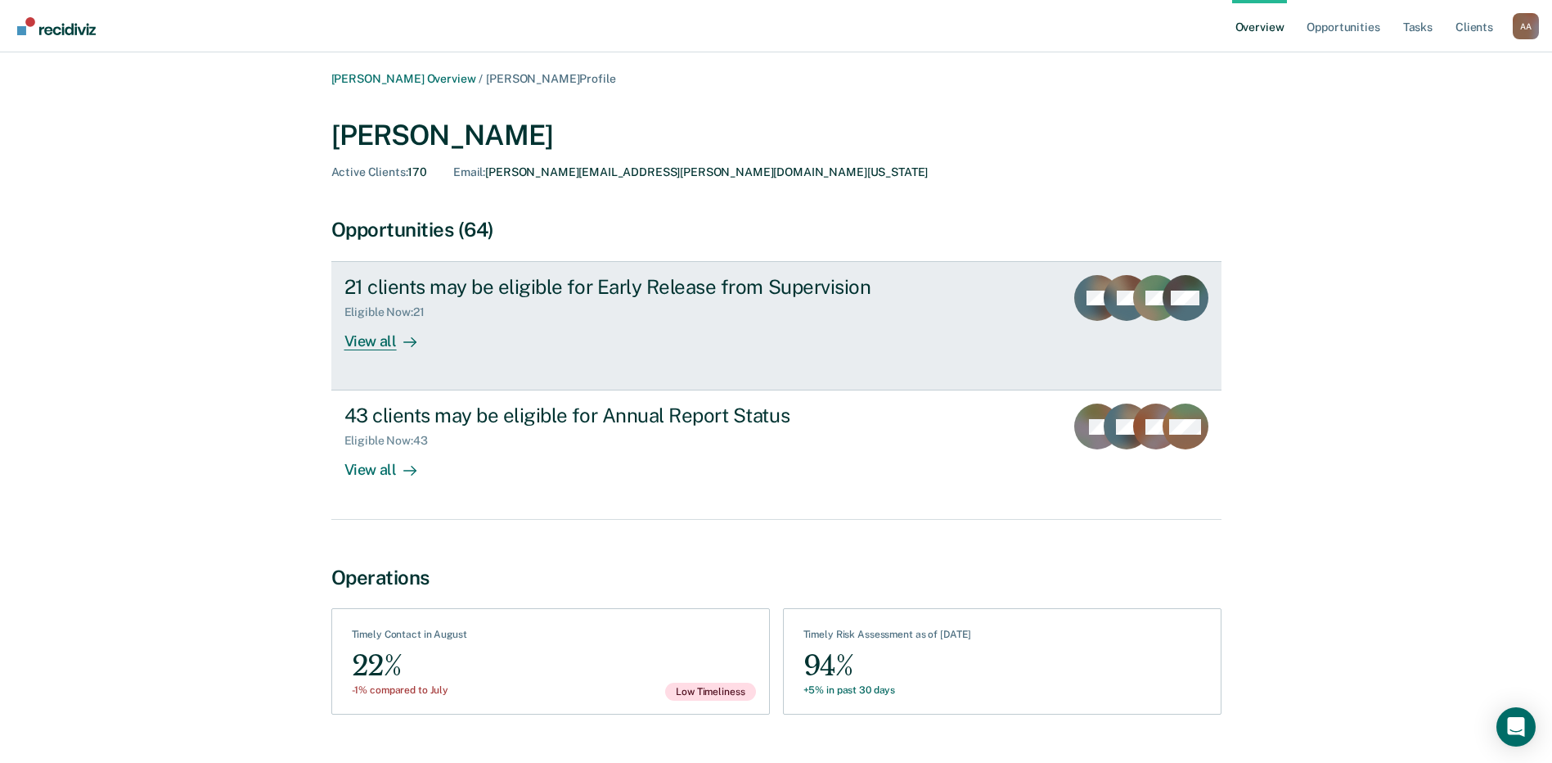
click at [382, 339] on div "View all" at bounding box center [391, 335] width 92 height 32
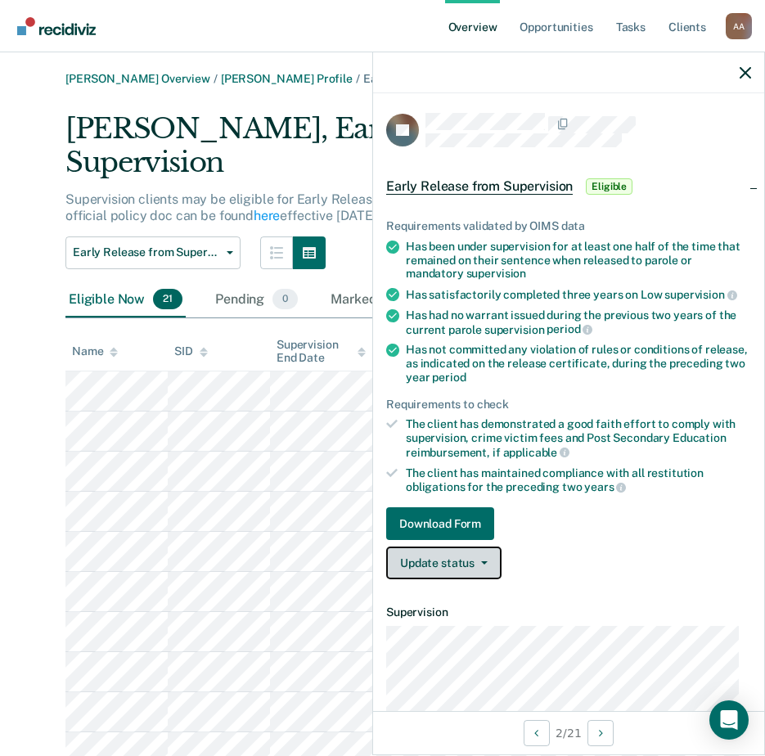
click at [457, 573] on button "Update status" at bounding box center [443, 563] width 115 height 33
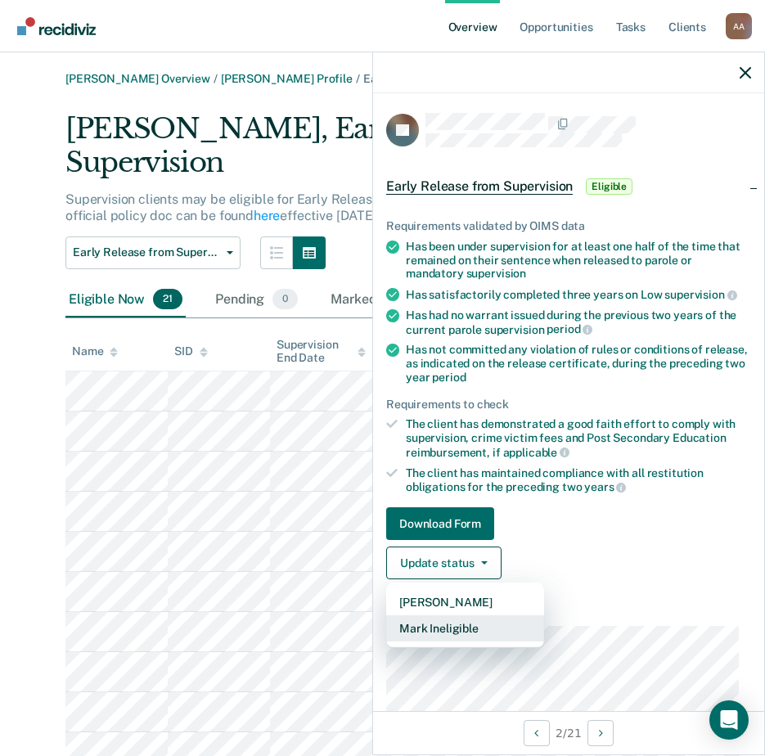
click at [481, 632] on button "Mark Ineligible" at bounding box center [465, 628] width 158 height 26
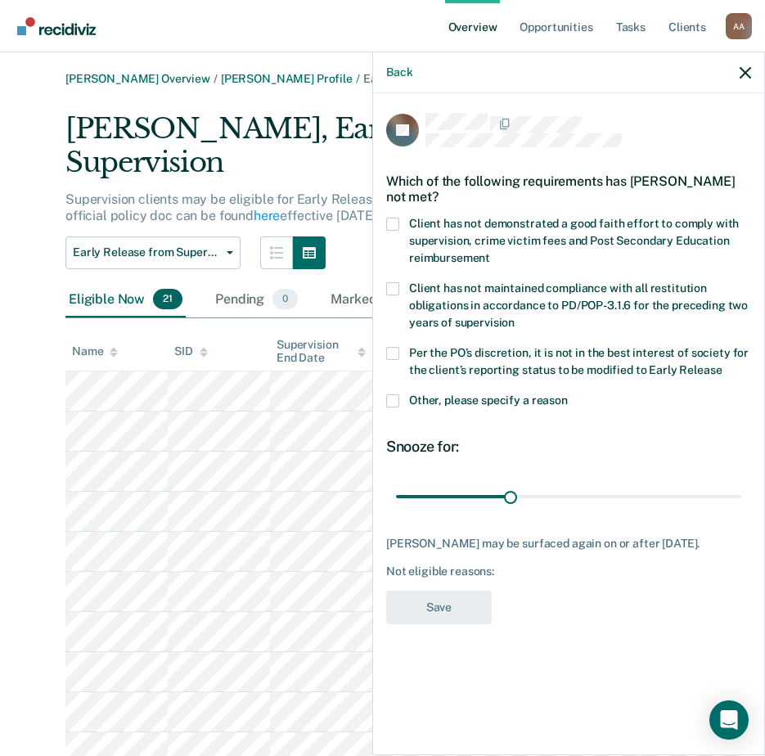
click at [466, 218] on label "Client has not demonstrated a good faith effort to comply with supervision, cri…" at bounding box center [568, 244] width 365 height 52
click at [490, 252] on input "Client has not demonstrated a good faith effort to comply with supervision, cri…" at bounding box center [490, 252] width 0 height 0
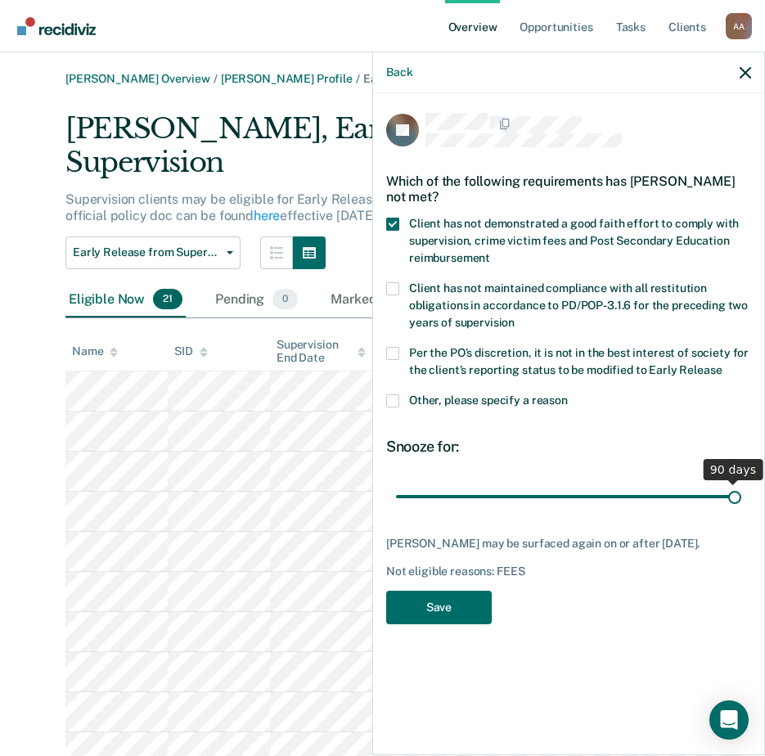
drag, startPoint x: 511, startPoint y: 480, endPoint x: 781, endPoint y: 501, distance: 270.9
type input "90"
click at [741, 501] on input "range" at bounding box center [568, 496] width 345 height 29
click at [443, 591] on button "Save" at bounding box center [439, 608] width 106 height 34
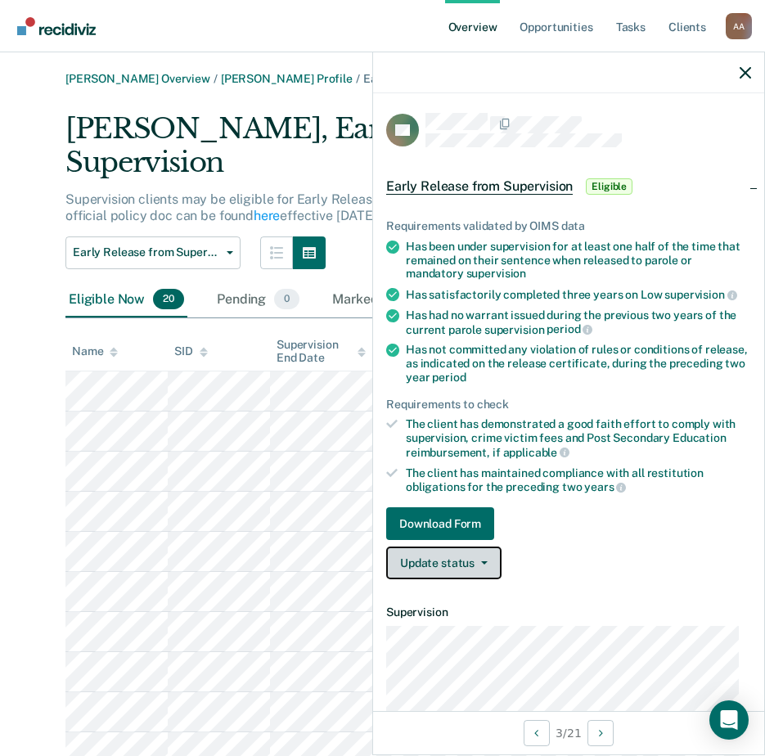
click at [487, 572] on button "Update status" at bounding box center [443, 563] width 115 height 33
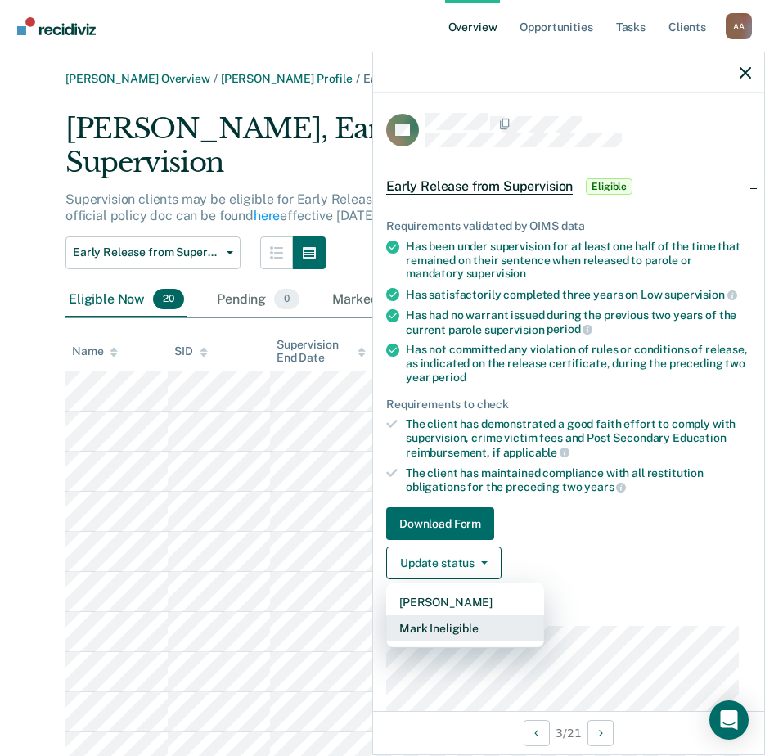
click at [478, 631] on button "Mark Ineligible" at bounding box center [465, 628] width 158 height 26
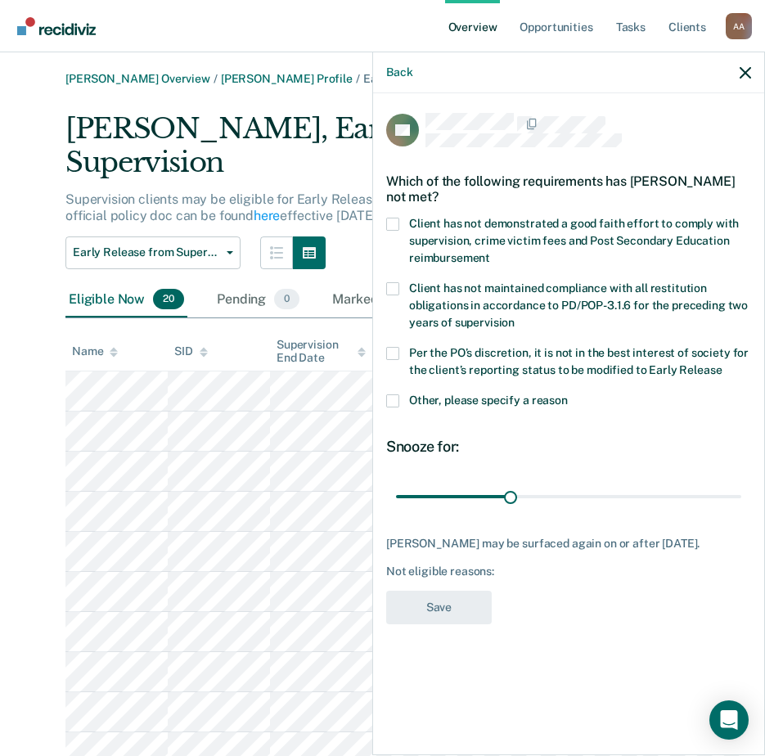
click at [431, 232] on label "Client has not demonstrated a good faith effort to comply with supervision, cri…" at bounding box center [568, 244] width 365 height 52
click at [490, 252] on input "Client has not demonstrated a good faith effort to comply with supervision, cri…" at bounding box center [490, 252] width 0 height 0
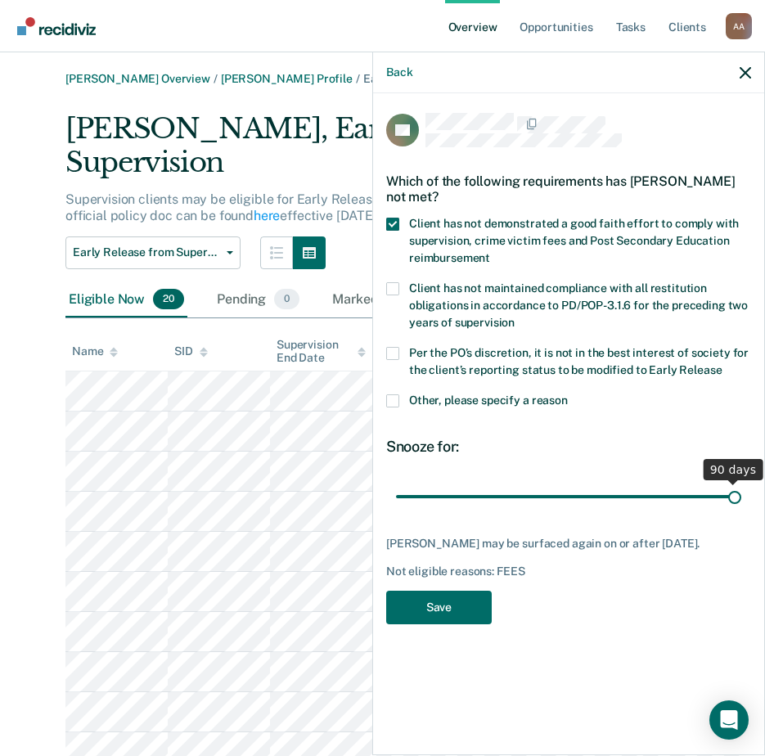
drag, startPoint x: 546, startPoint y: 516, endPoint x: 768, endPoint y: 569, distance: 228.9
type input "90"
click at [741, 511] on input "range" at bounding box center [568, 496] width 345 height 29
click at [442, 610] on button "Save" at bounding box center [439, 608] width 106 height 34
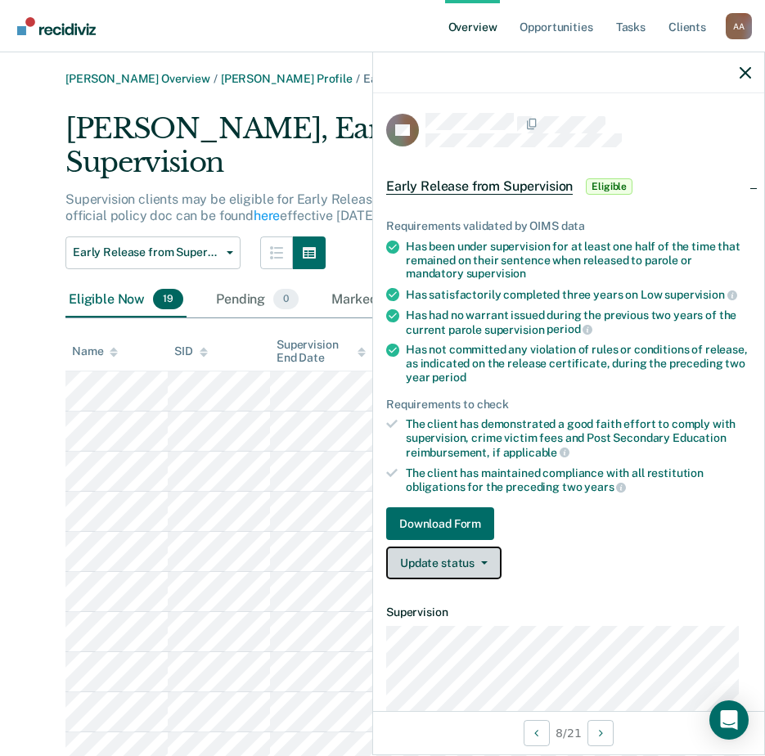
click at [453, 556] on button "Update status" at bounding box center [443, 563] width 115 height 33
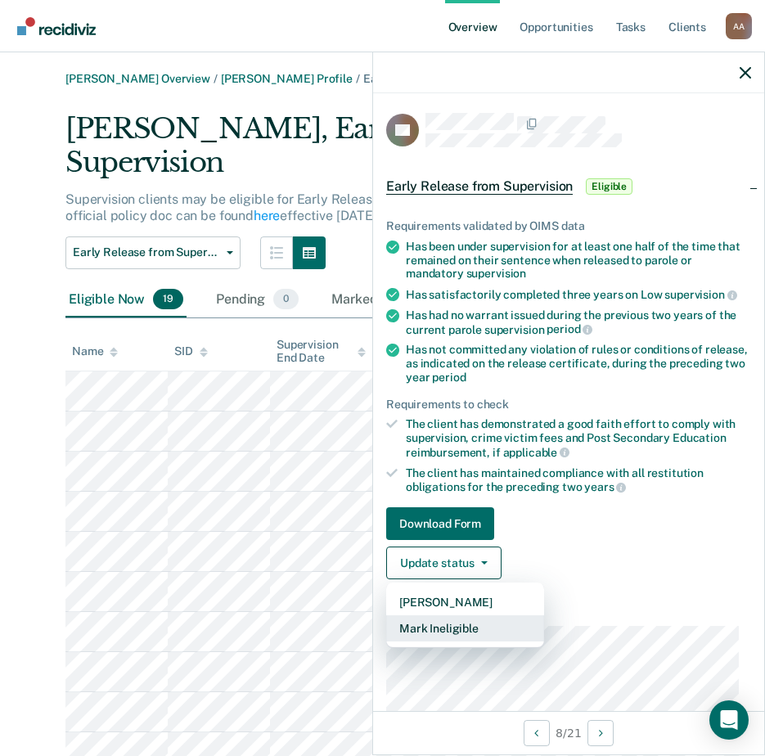
click at [439, 633] on button "Mark Ineligible" at bounding box center [465, 628] width 158 height 26
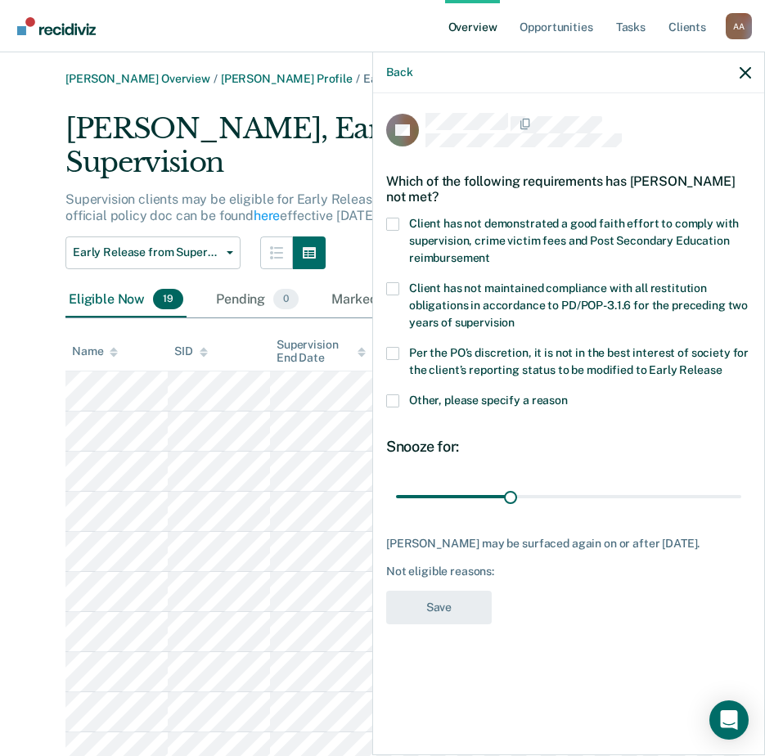
click at [420, 245] on label "Client has not demonstrated a good faith effort to comply with supervision, cri…" at bounding box center [568, 244] width 365 height 52
click at [490, 252] on input "Client has not demonstrated a good faith effort to comply with supervision, cri…" at bounding box center [490, 252] width 0 height 0
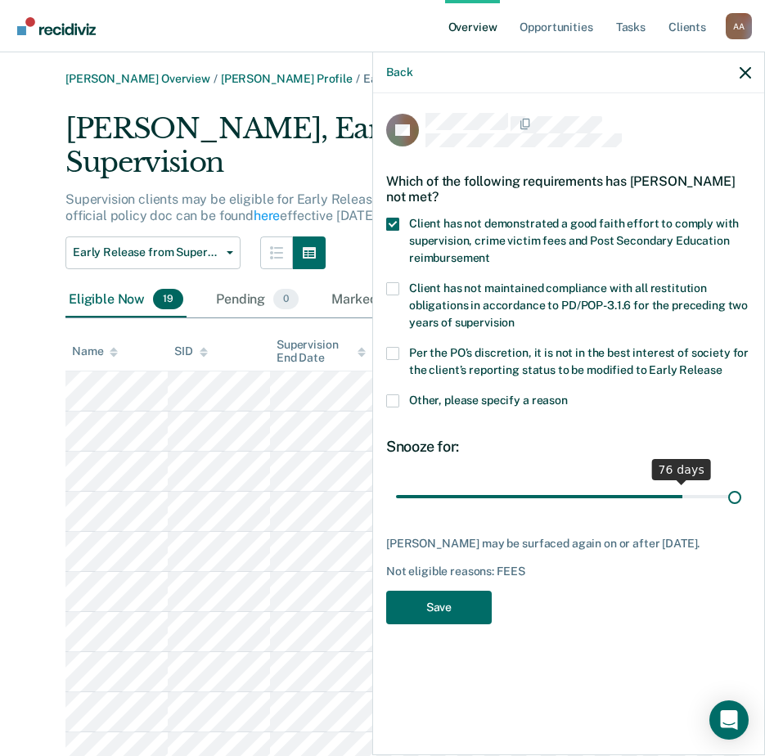
drag, startPoint x: 513, startPoint y: 498, endPoint x: 772, endPoint y: 518, distance: 260.2
type input "90"
click at [741, 511] on input "range" at bounding box center [568, 496] width 345 height 29
click at [461, 608] on button "Save" at bounding box center [439, 608] width 106 height 34
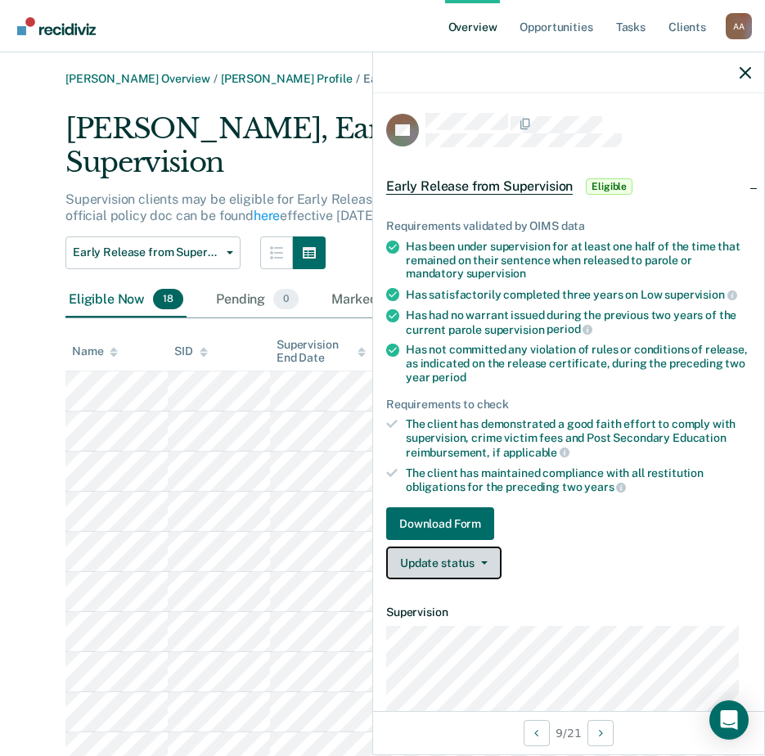
click at [456, 555] on button "Update status" at bounding box center [443, 563] width 115 height 33
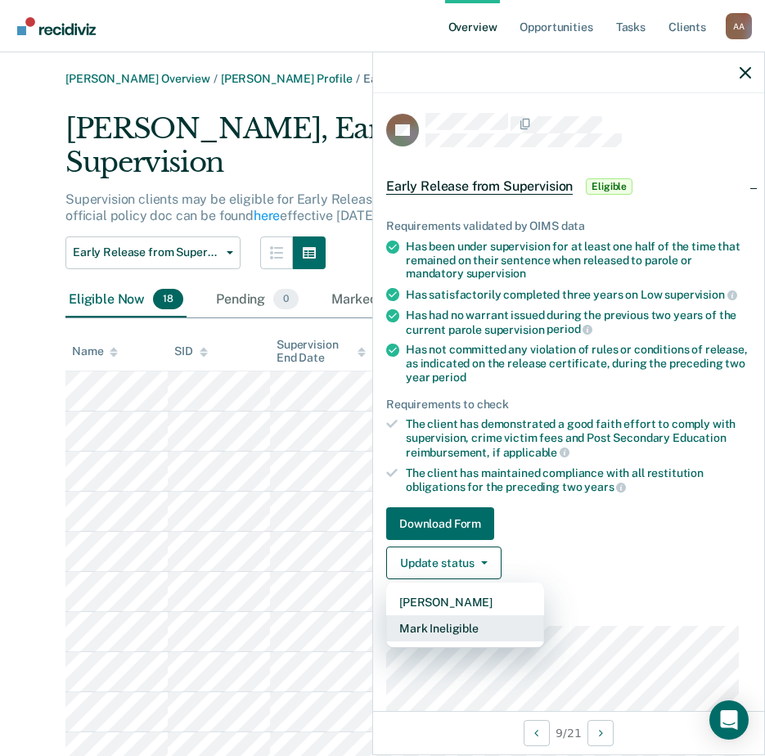
click at [449, 627] on button "Mark Ineligible" at bounding box center [465, 628] width 158 height 26
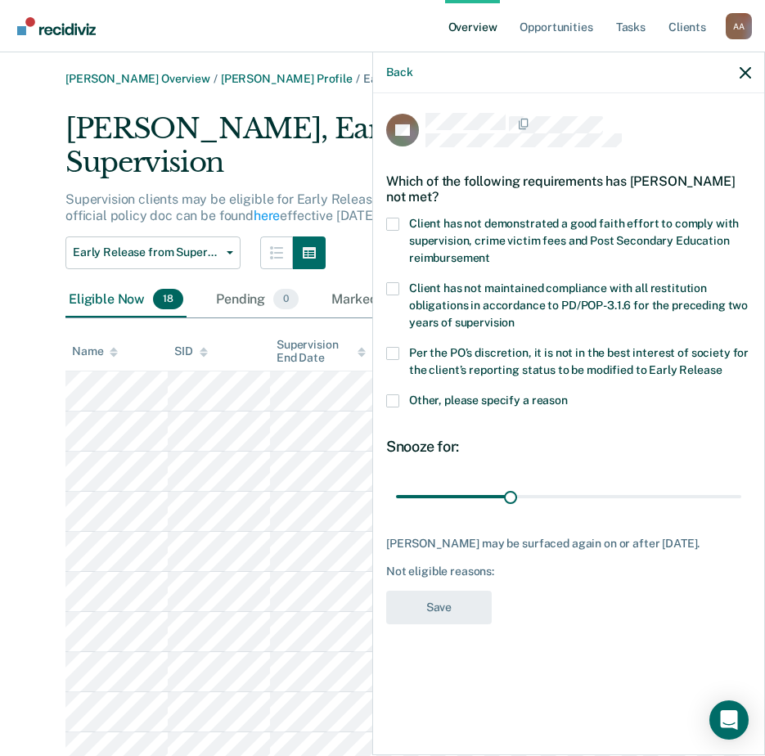
click at [454, 237] on span "Client has not demonstrated a good faith effort to comply with supervision, cri…" at bounding box center [574, 240] width 330 height 47
click at [490, 252] on input "Client has not demonstrated a good faith effort to comply with supervision, cri…" at bounding box center [490, 252] width 0 height 0
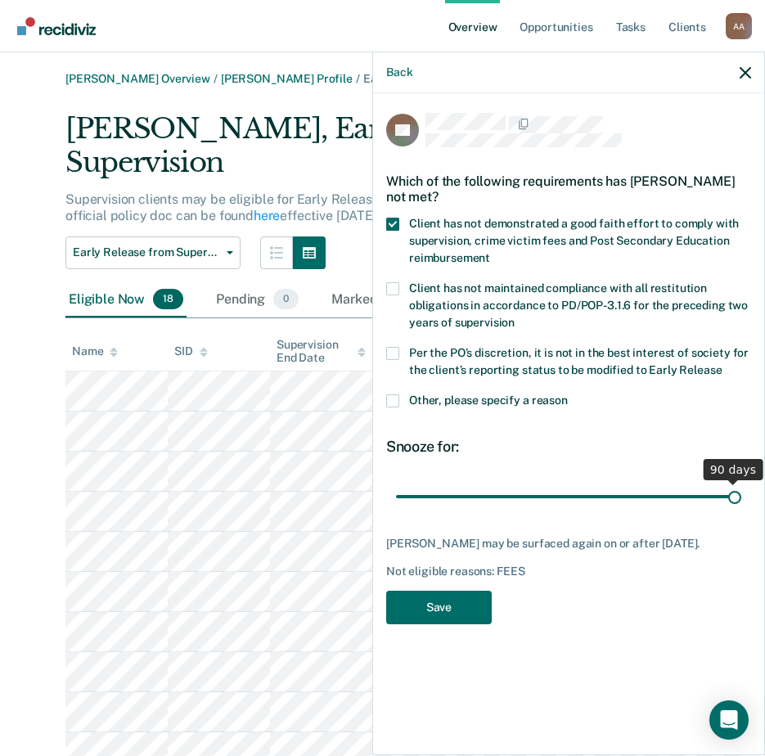
drag, startPoint x: 511, startPoint y: 496, endPoint x: 768, endPoint y: 547, distance: 262.1
type input "90"
click at [741, 511] on input "range" at bounding box center [568, 496] width 345 height 29
click at [416, 596] on button "Save" at bounding box center [439, 608] width 106 height 34
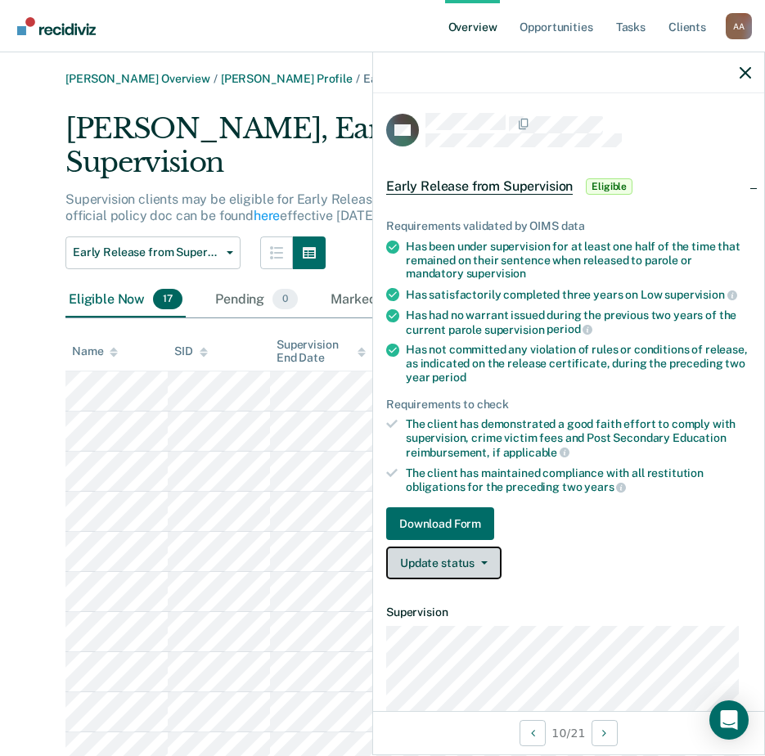
click at [475, 555] on button "Update status" at bounding box center [443, 563] width 115 height 33
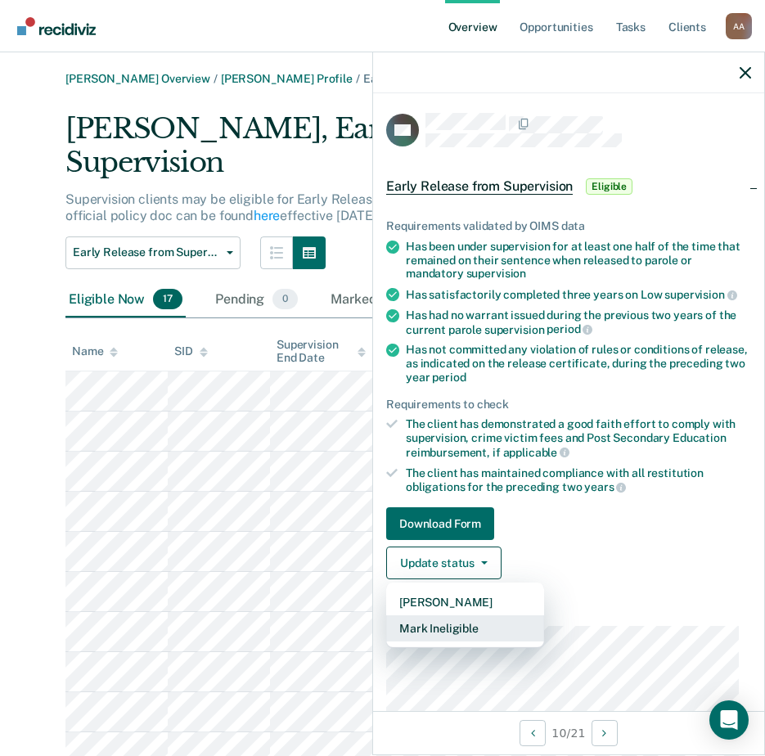
click at [466, 624] on button "Mark Ineligible" at bounding box center [465, 628] width 158 height 26
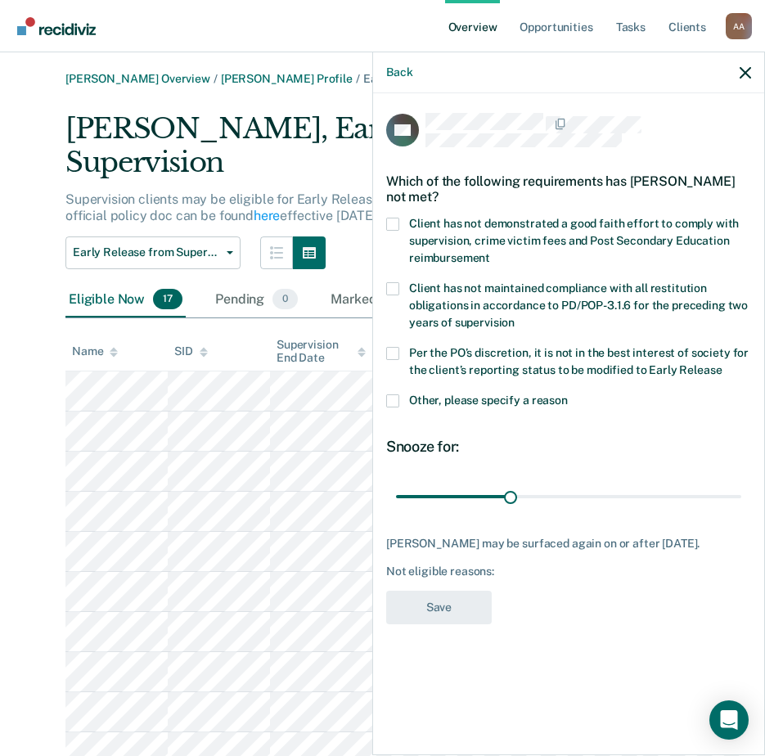
click at [455, 234] on span "Client has not demonstrated a good faith effort to comply with supervision, cri…" at bounding box center [574, 240] width 330 height 47
click at [490, 252] on input "Client has not demonstrated a good faith effort to comply with supervision, cri…" at bounding box center [490, 252] width 0 height 0
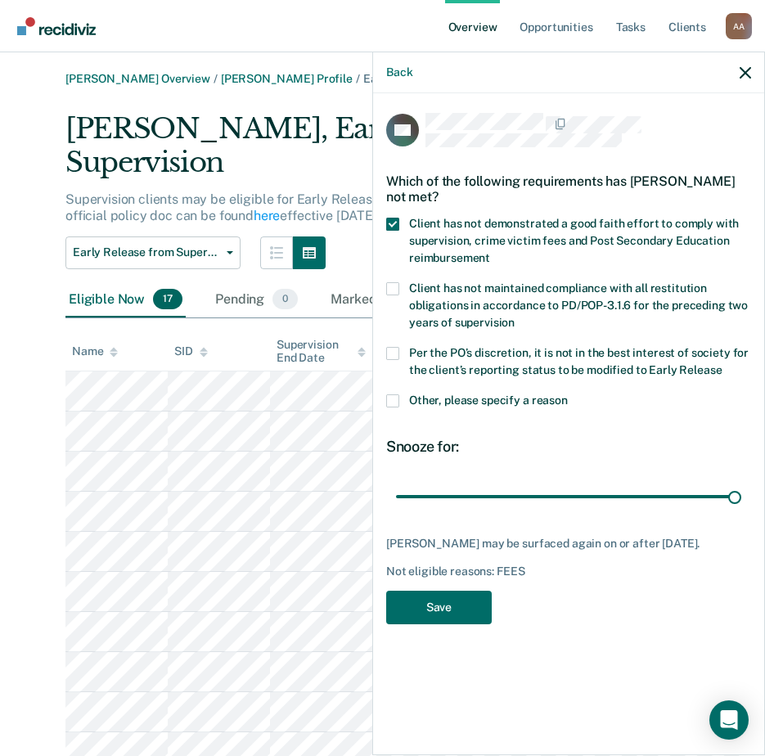
drag, startPoint x: 519, startPoint y: 492, endPoint x: 738, endPoint y: 535, distance: 223.6
type input "90"
click at [741, 511] on input "range" at bounding box center [568, 496] width 345 height 29
click at [451, 620] on button "Save" at bounding box center [439, 608] width 106 height 34
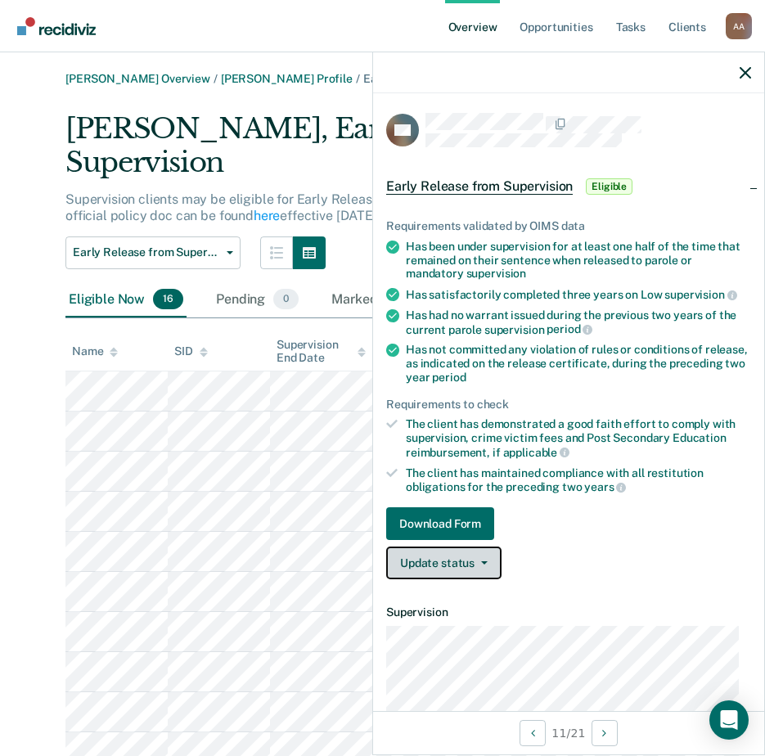
click at [478, 553] on button "Update status" at bounding box center [443, 563] width 115 height 33
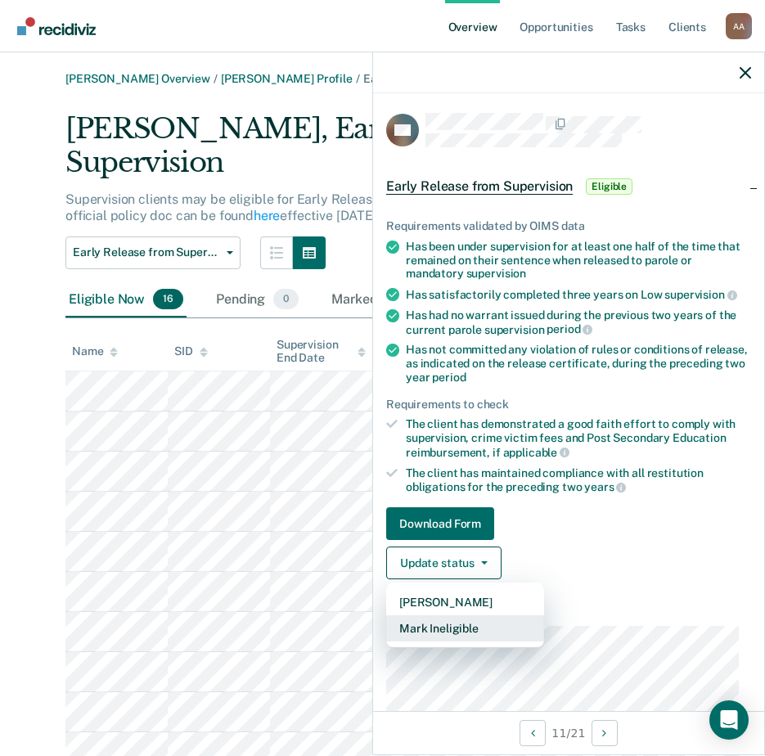
click at [444, 628] on button "Mark Ineligible" at bounding box center [465, 628] width 158 height 26
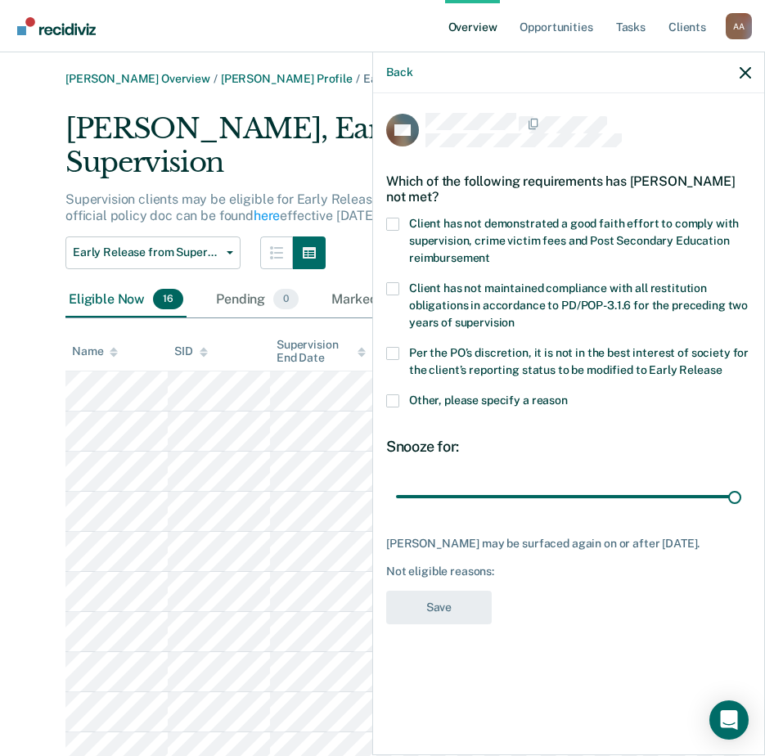
drag, startPoint x: 507, startPoint y: 499, endPoint x: 619, endPoint y: 454, distance: 120.8
type input "90"
click at [741, 511] on input "range" at bounding box center [568, 496] width 345 height 29
drag, startPoint x: 431, startPoint y: 236, endPoint x: 463, endPoint y: 404, distance: 171.6
click at [432, 238] on span "Client has not demonstrated a good faith effort to comply with supervision, cri…" at bounding box center [574, 240] width 330 height 47
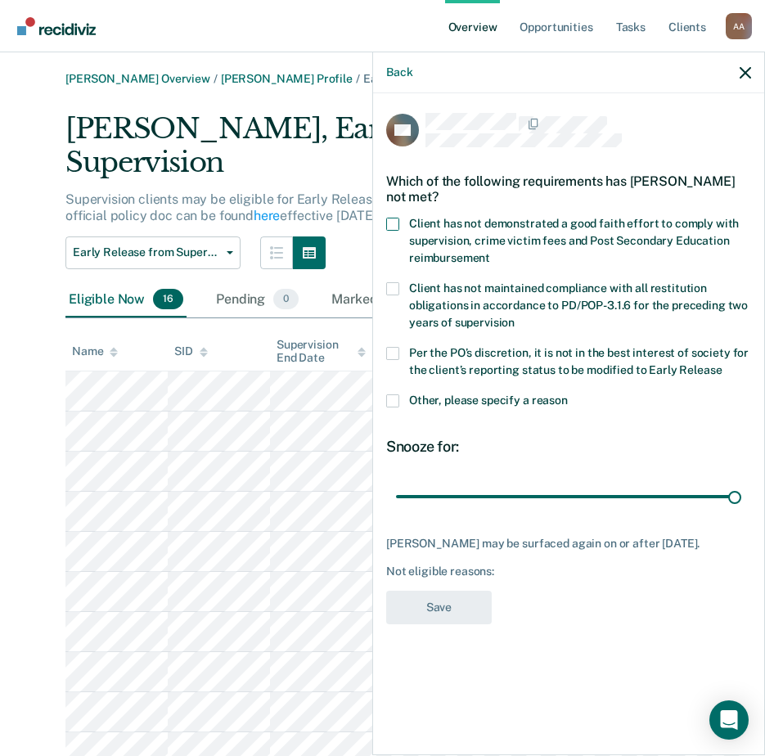
click at [490, 252] on input "Client has not demonstrated a good faith effort to comply with supervision, cri…" at bounding box center [490, 252] width 0 height 0
click at [432, 601] on button "Save" at bounding box center [439, 608] width 106 height 34
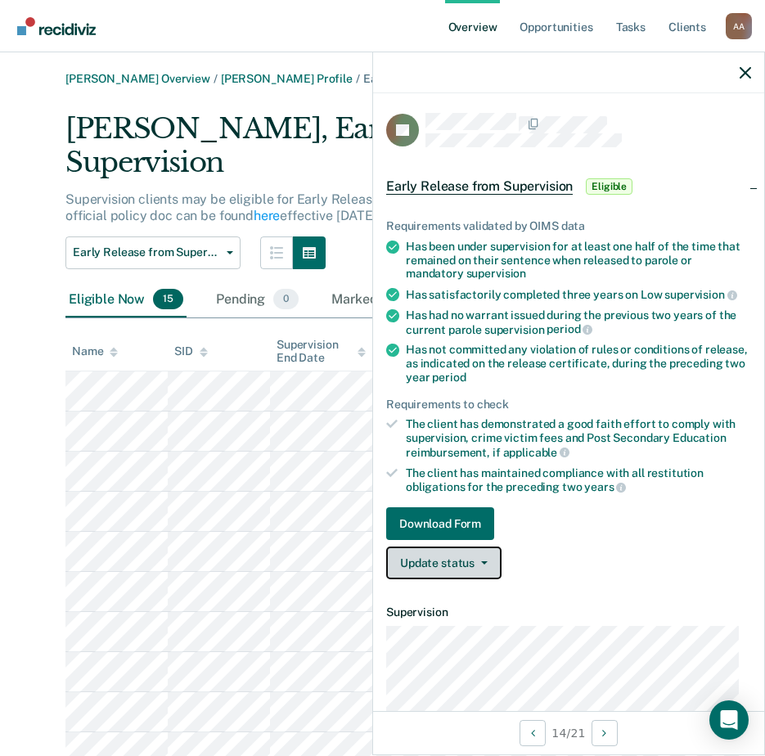
click at [465, 557] on button "Update status" at bounding box center [443, 563] width 115 height 33
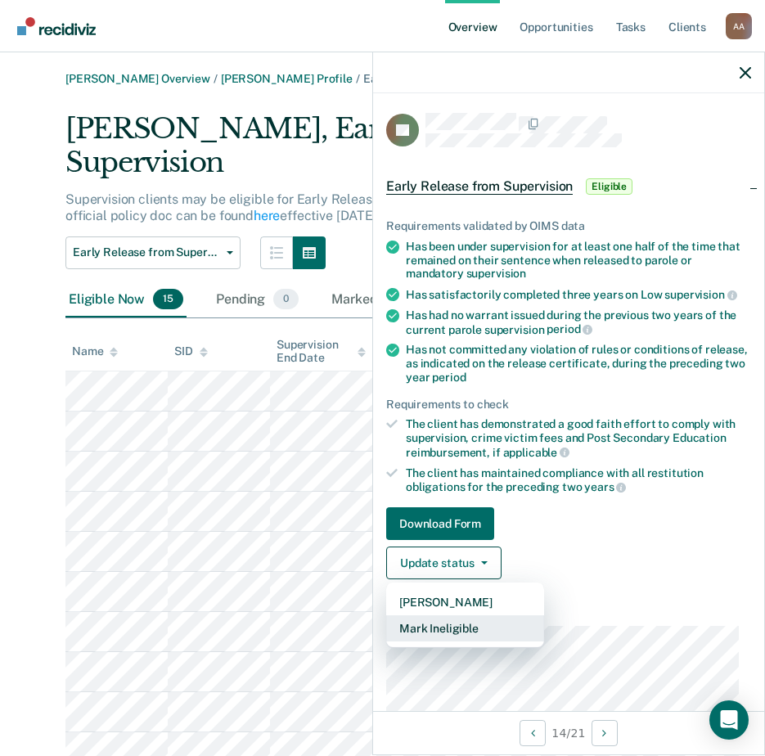
click at [469, 630] on button "Mark Ineligible" at bounding box center [465, 628] width 158 height 26
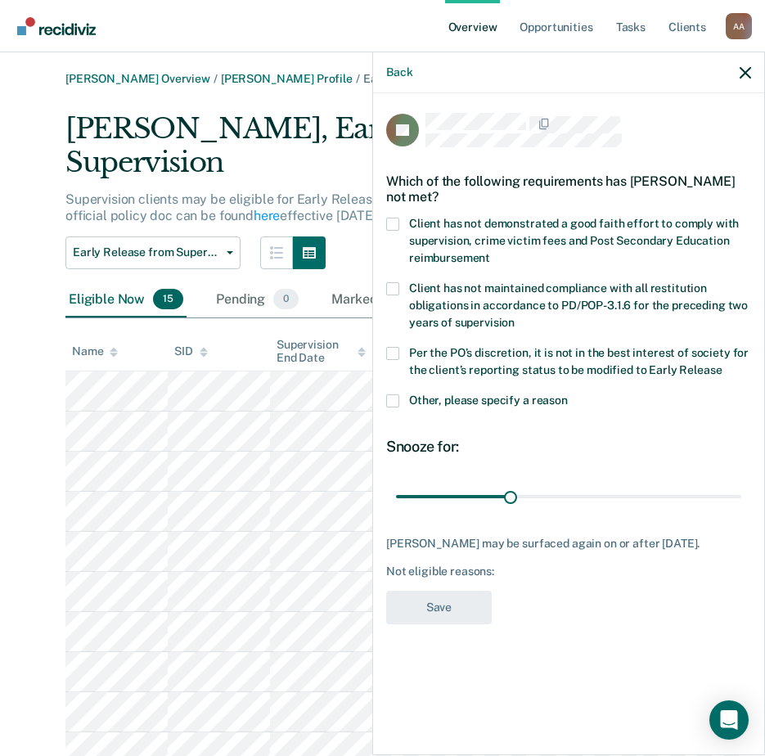
click at [498, 237] on span "Client has not demonstrated a good faith effort to comply with supervision, cri…" at bounding box center [574, 240] width 330 height 47
click at [490, 252] on input "Client has not demonstrated a good faith effort to comply with supervision, cri…" at bounding box center [490, 252] width 0 height 0
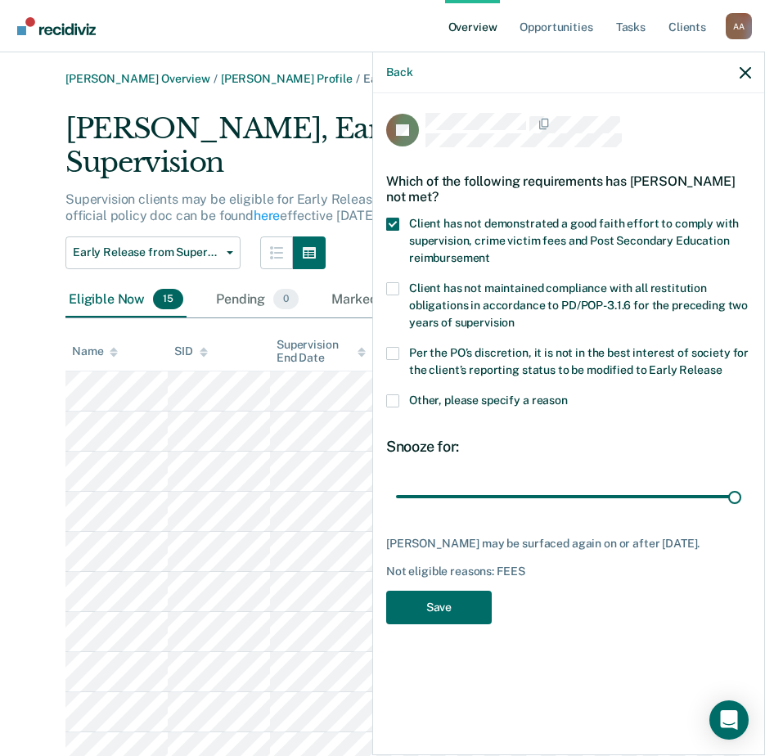
drag, startPoint x: 515, startPoint y: 497, endPoint x: 602, endPoint y: 538, distance: 97.0
type input "90"
click at [741, 511] on input "range" at bounding box center [568, 496] width 345 height 29
click at [411, 624] on button "Save" at bounding box center [439, 608] width 106 height 34
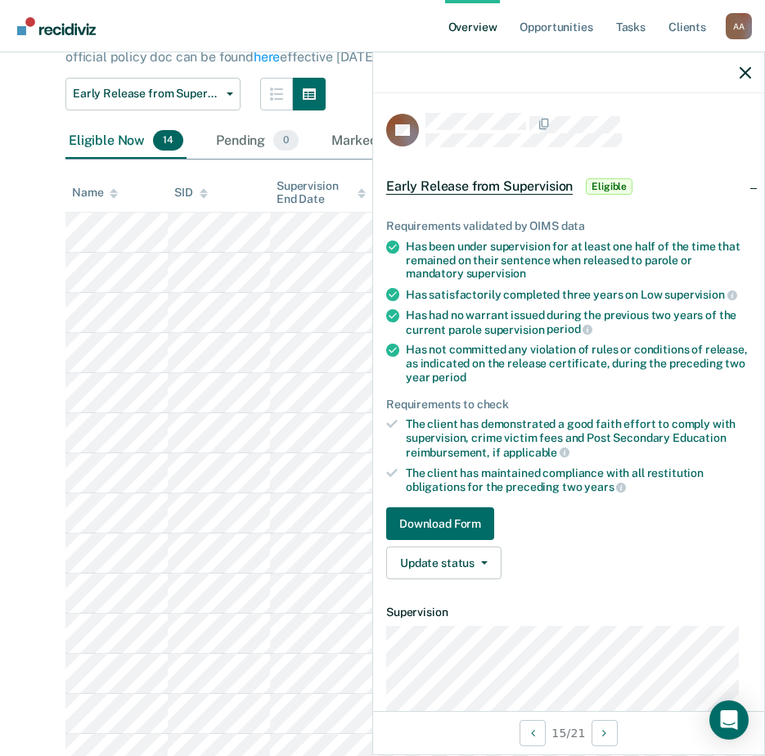
scroll to position [196, 0]
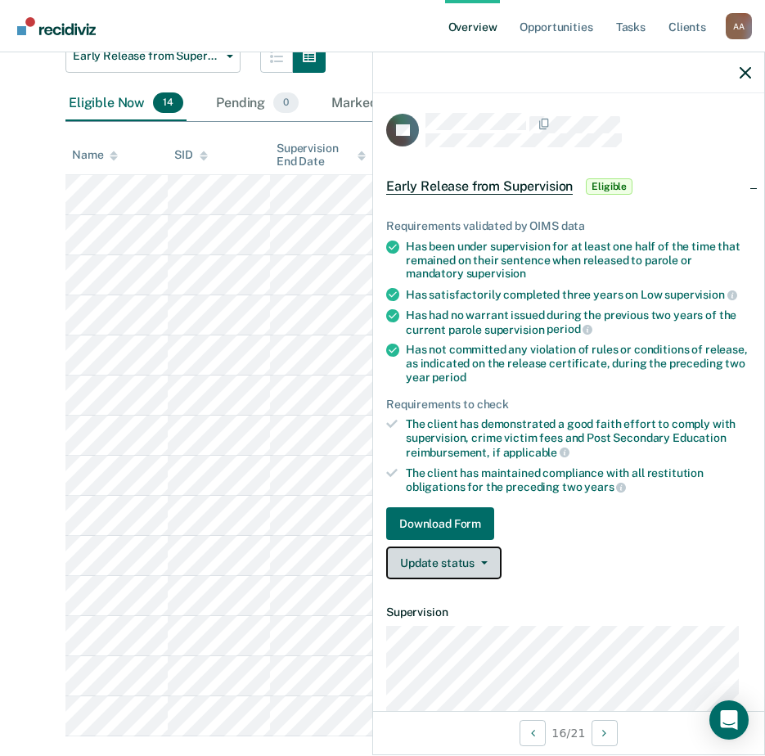
click at [448, 574] on button "Update status" at bounding box center [443, 563] width 115 height 33
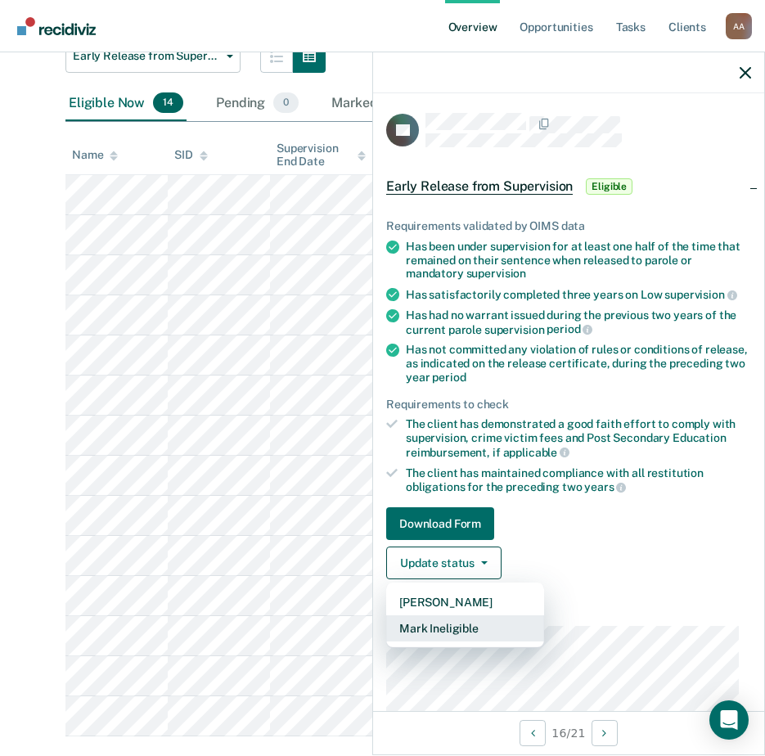
click at [451, 621] on button "Mark Ineligible" at bounding box center [465, 628] width 158 height 26
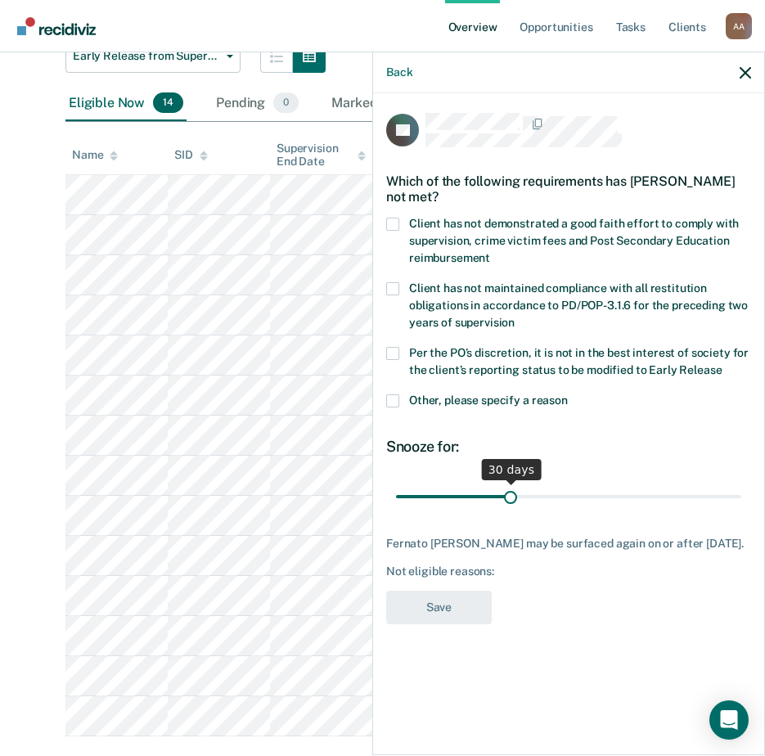
drag, startPoint x: 496, startPoint y: 479, endPoint x: 660, endPoint y: 508, distance: 166.3
click at [660, 508] on span "30 days" at bounding box center [568, 496] width 345 height 29
click at [731, 490] on input "range" at bounding box center [568, 496] width 345 height 29
type input "90"
click at [443, 241] on span "Client has not demonstrated a good faith effort to comply with supervision, cri…" at bounding box center [574, 240] width 330 height 47
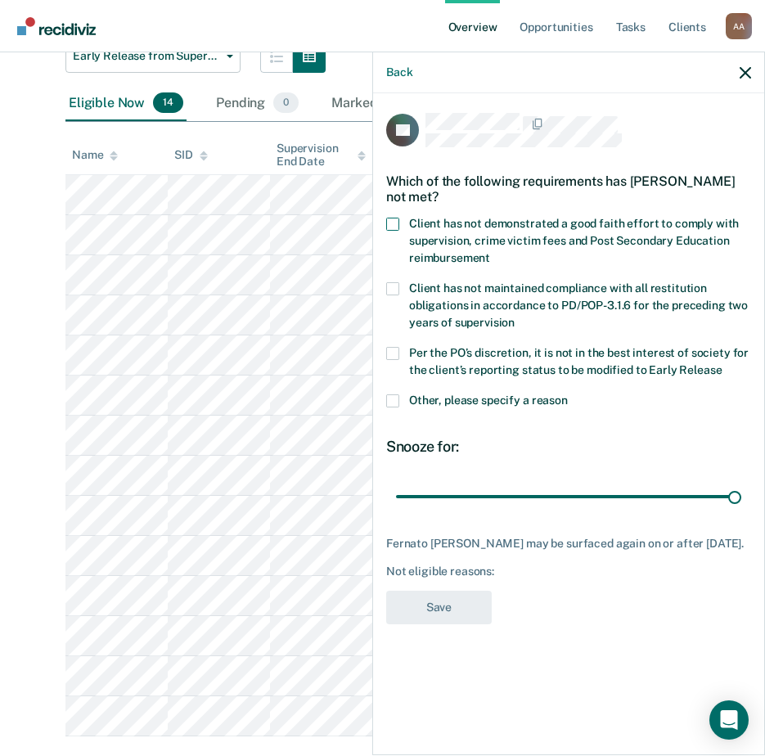
click at [490, 252] on input "Client has not demonstrated a good faith effort to comply with supervision, cri…" at bounding box center [490, 252] width 0 height 0
click at [444, 616] on button "Save" at bounding box center [439, 608] width 106 height 34
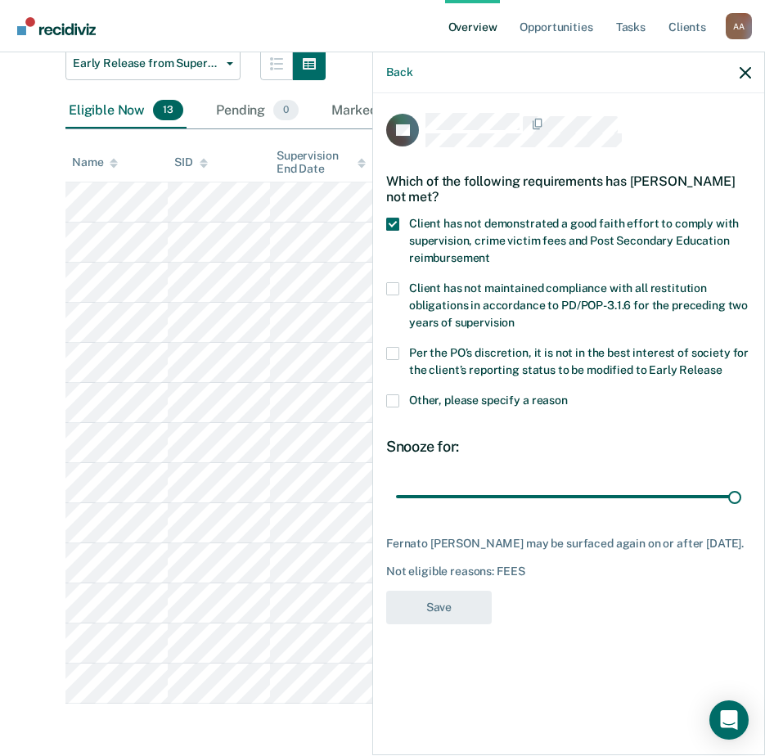
scroll to position [156, 0]
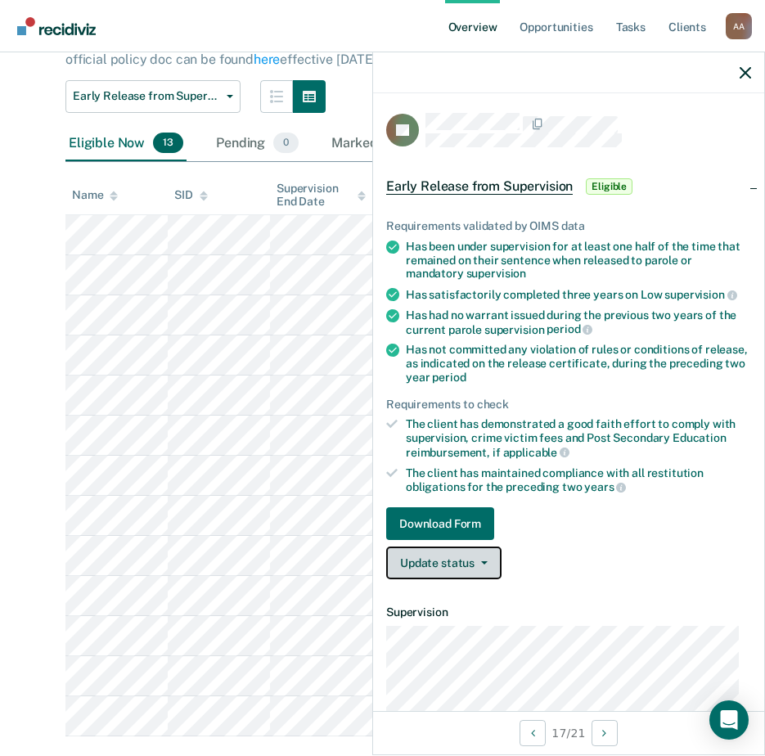
click at [475, 561] on span "button" at bounding box center [481, 562] width 13 height 3
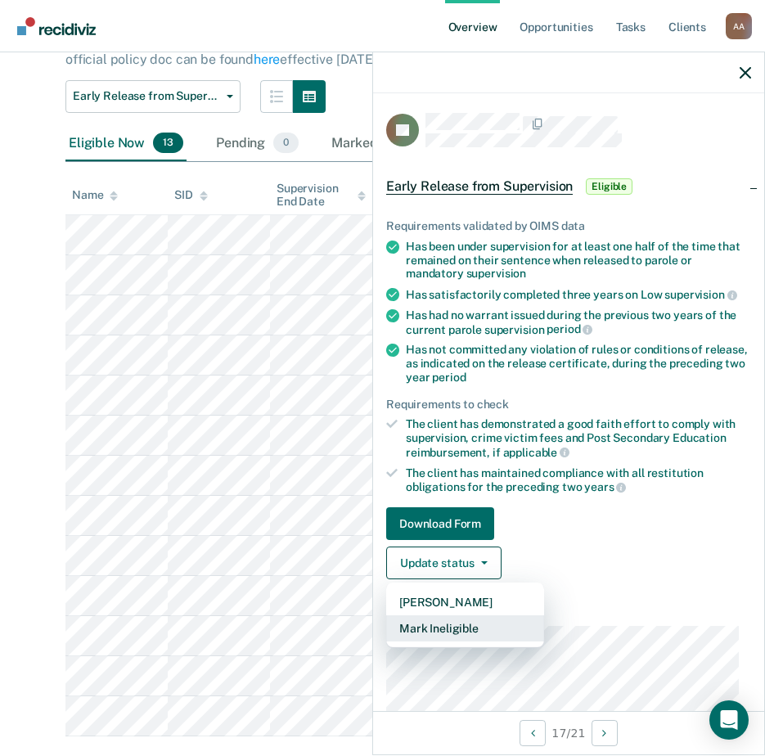
click at [455, 635] on button "Mark Ineligible" at bounding box center [465, 628] width 158 height 26
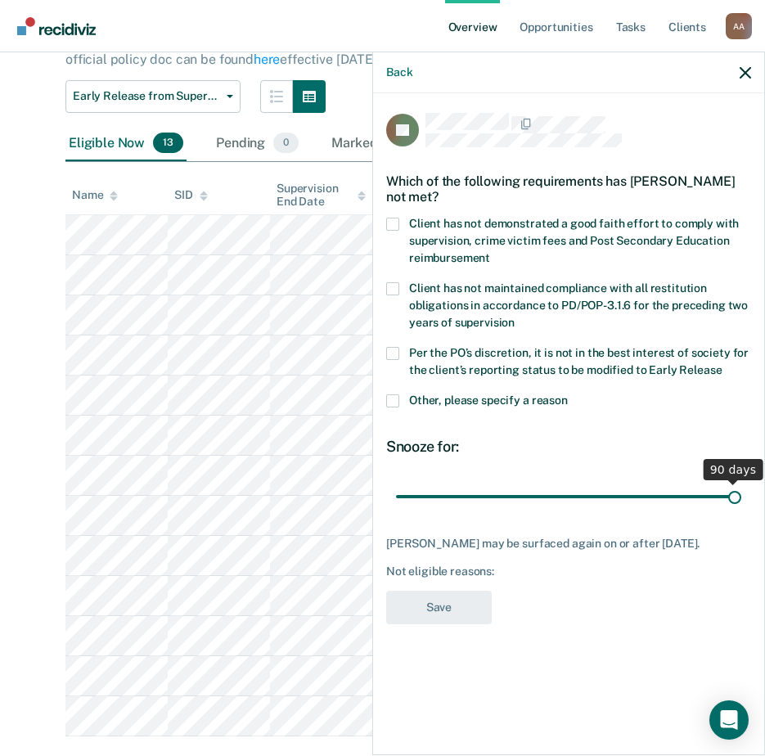
drag, startPoint x: 512, startPoint y: 494, endPoint x: 781, endPoint y: 503, distance: 268.6
type input "90"
click at [741, 503] on input "range" at bounding box center [568, 496] width 345 height 29
click at [398, 218] on span at bounding box center [392, 224] width 13 height 13
click at [490, 252] on input "Client has not demonstrated a good faith effort to comply with supervision, cri…" at bounding box center [490, 252] width 0 height 0
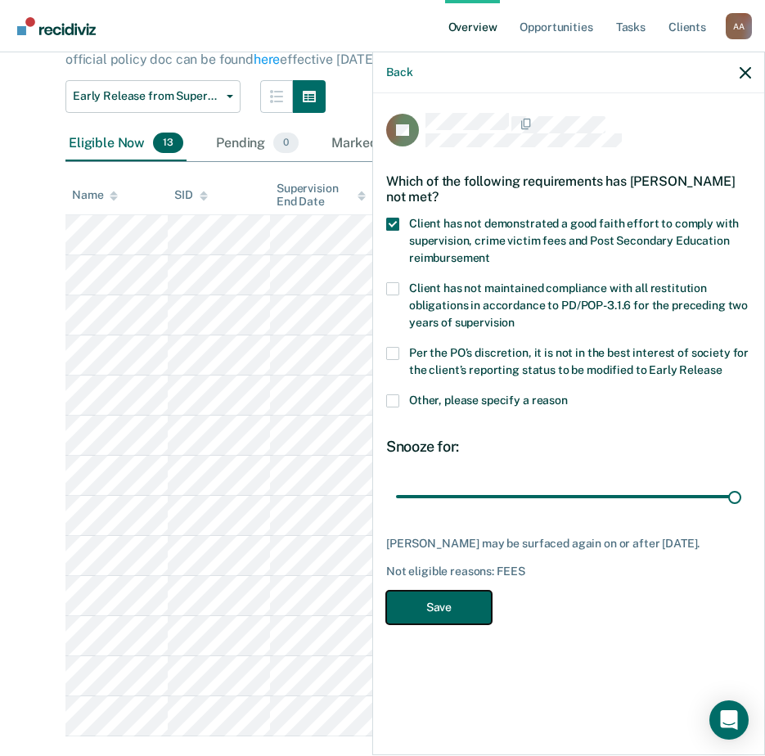
click at [420, 619] on button "Save" at bounding box center [439, 608] width 106 height 34
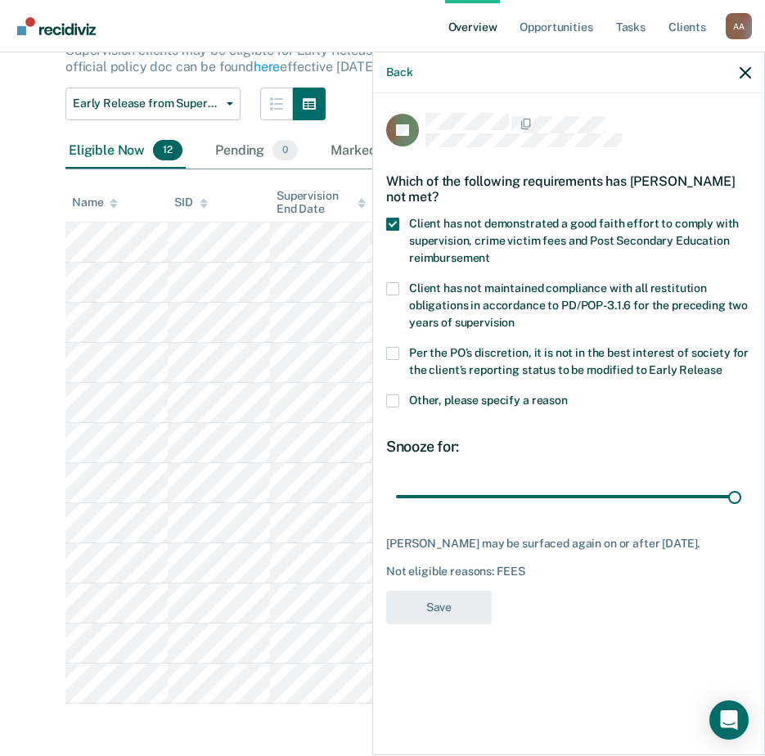
scroll to position [116, 0]
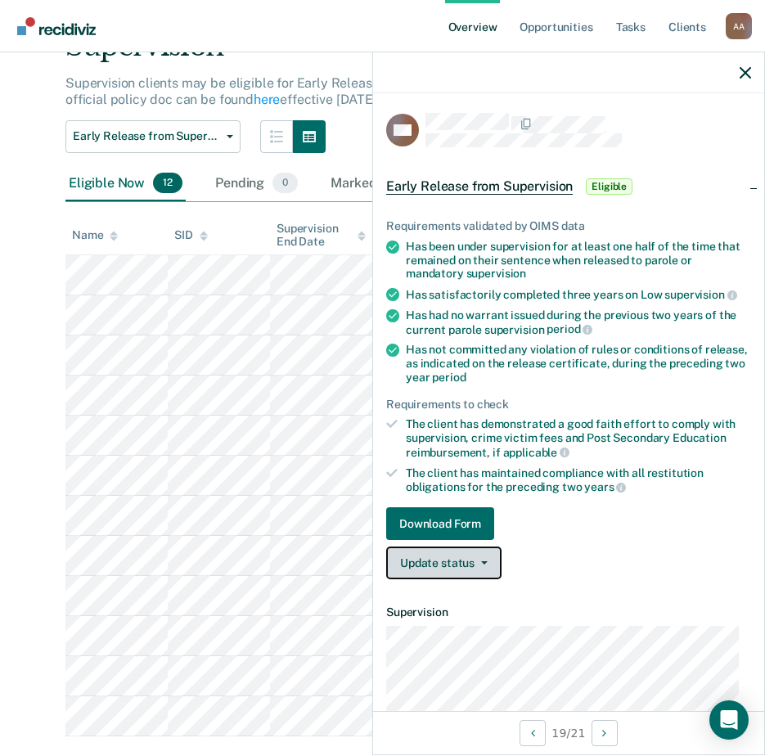
click at [481, 554] on button "Update status" at bounding box center [443, 563] width 115 height 33
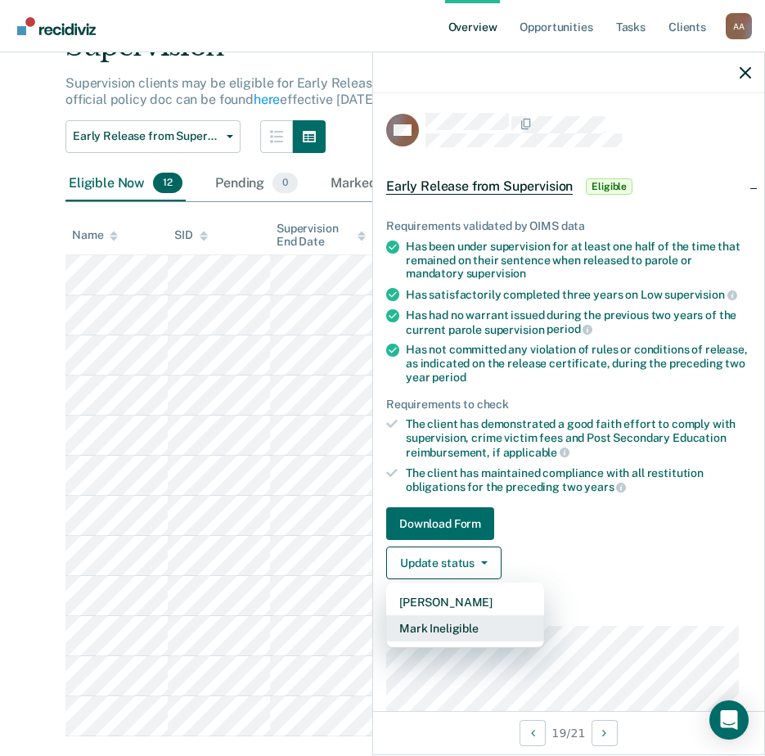
click at [476, 624] on button "Mark Ineligible" at bounding box center [465, 628] width 158 height 26
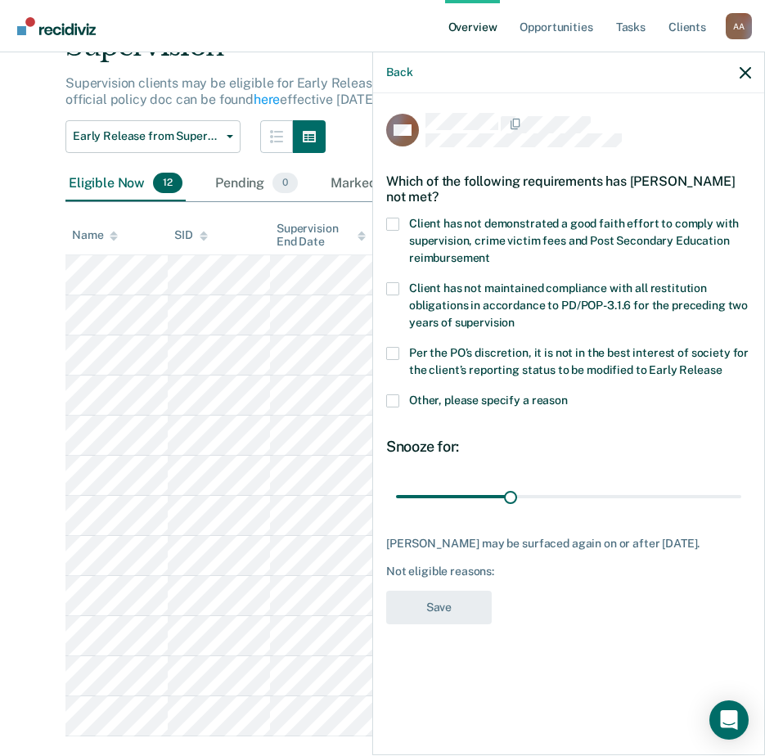
click at [411, 245] on span "Client has not demonstrated a good faith effort to comply with supervision, cri…" at bounding box center [574, 240] width 330 height 47
click at [490, 252] on input "Client has not demonstrated a good faith effort to comply with supervision, cri…" at bounding box center [490, 252] width 0 height 0
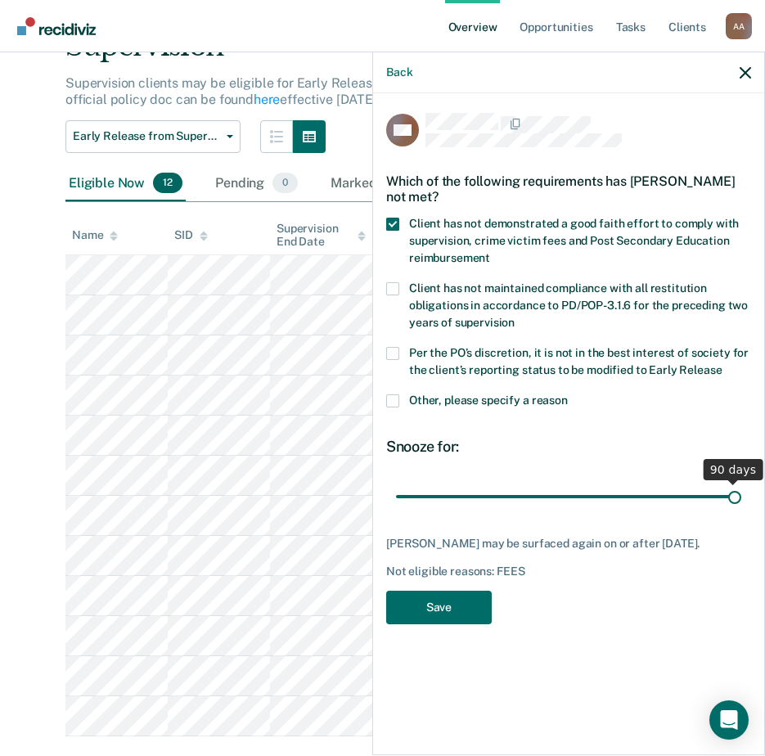
drag, startPoint x: 510, startPoint y: 498, endPoint x: 781, endPoint y: 543, distance: 274.6
type input "90"
click at [741, 511] on input "range" at bounding box center [568, 496] width 345 height 29
click at [475, 596] on button "Save" at bounding box center [439, 608] width 106 height 34
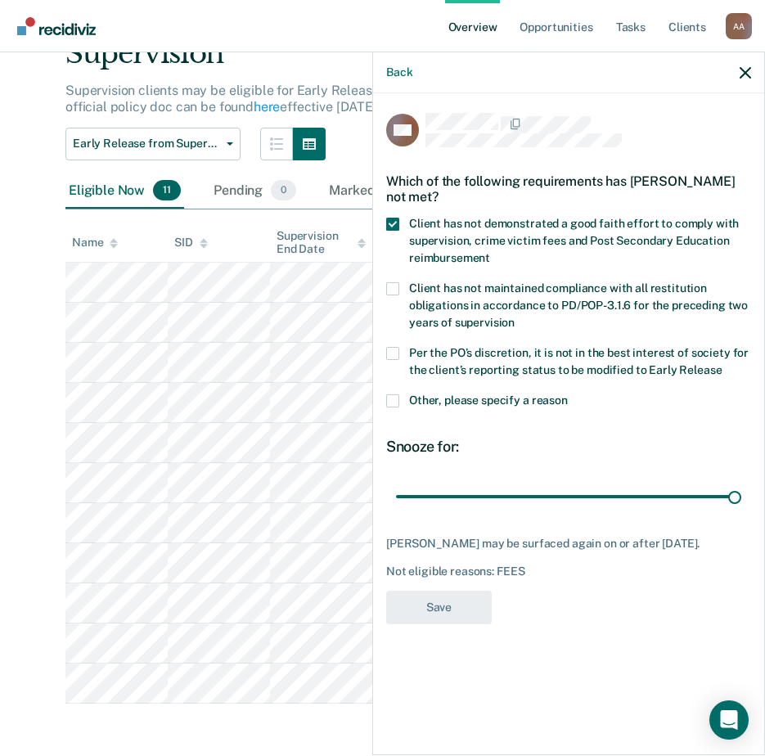
scroll to position [76, 0]
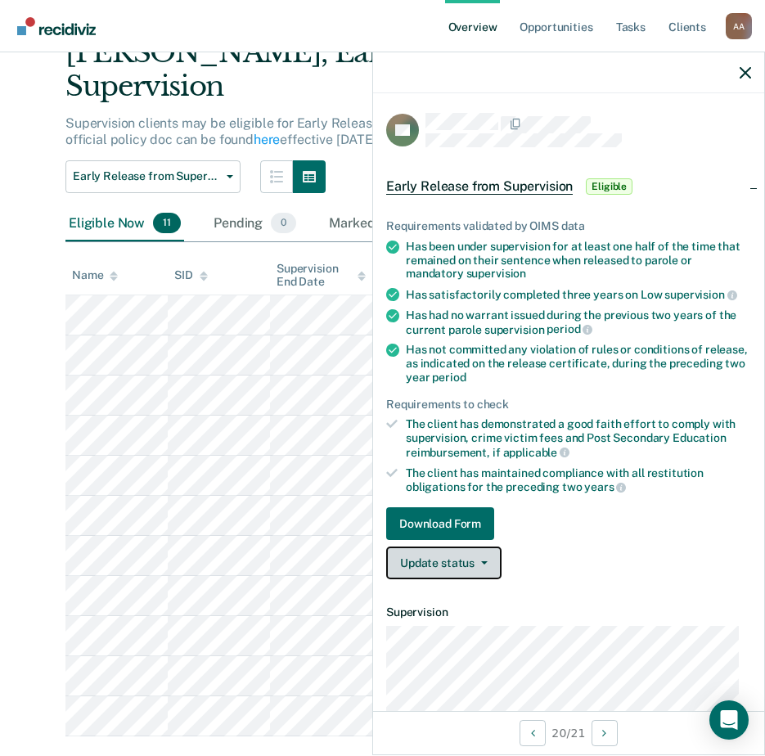
click at [473, 555] on button "Update status" at bounding box center [443, 563] width 115 height 33
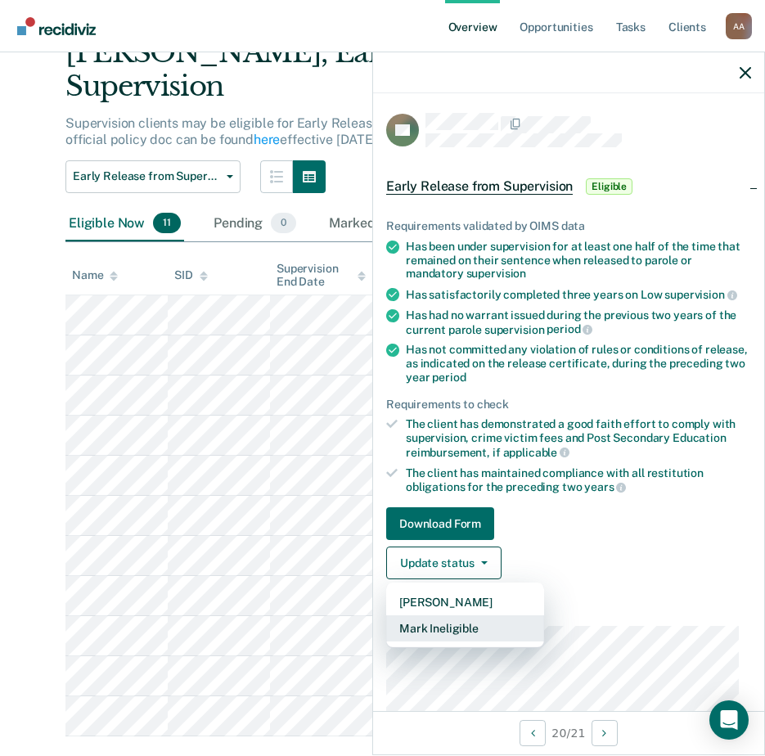
click at [483, 625] on button "Mark Ineligible" at bounding box center [465, 628] width 158 height 26
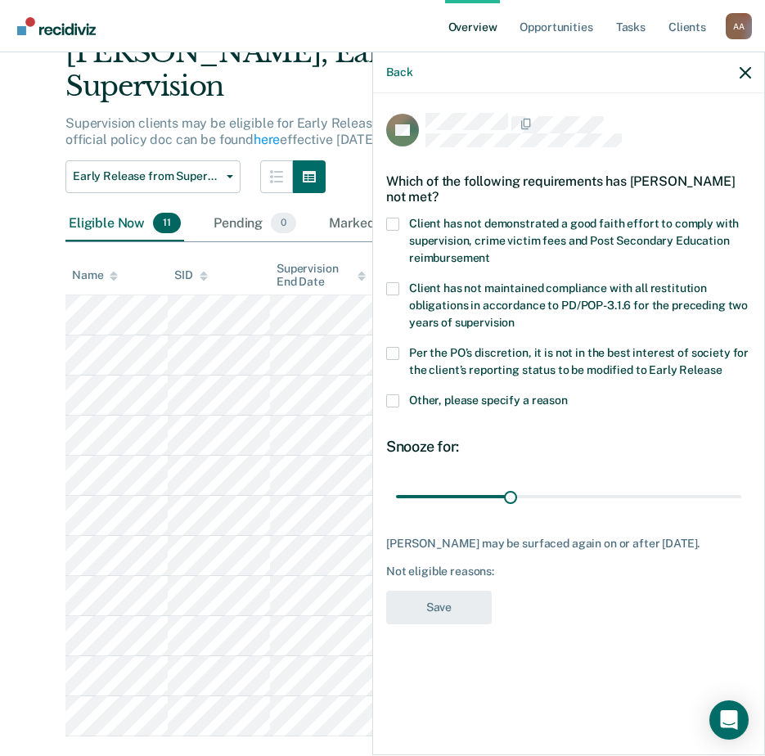
click at [488, 232] on label "Client has not demonstrated a good faith effort to comply with supervision, cri…" at bounding box center [568, 244] width 365 height 52
click at [490, 252] on input "Client has not demonstrated a good faith effort to comply with supervision, cri…" at bounding box center [490, 252] width 0 height 0
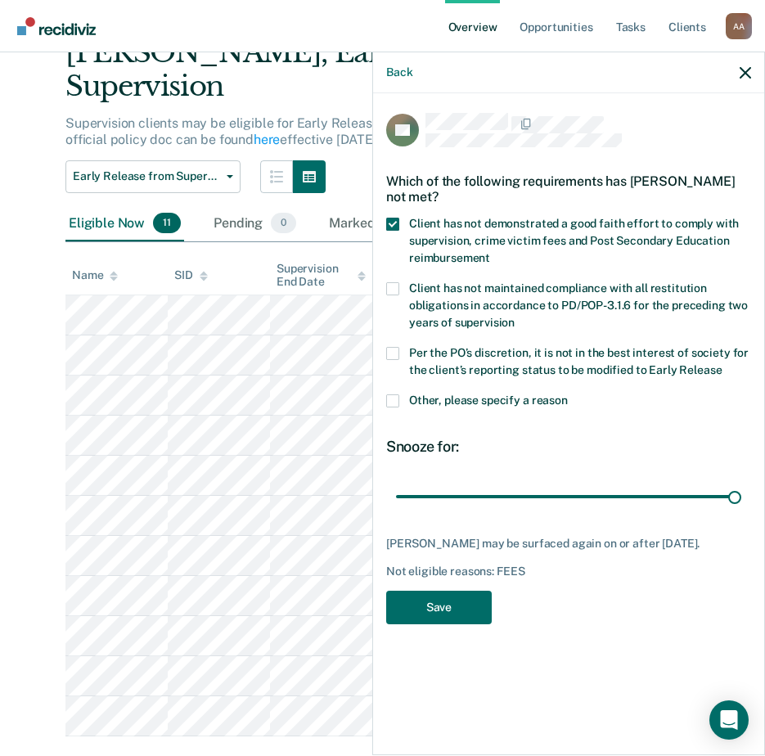
drag, startPoint x: 505, startPoint y: 494, endPoint x: 759, endPoint y: 526, distance: 256.5
type input "90"
click at [741, 511] on input "range" at bounding box center [568, 496] width 345 height 29
drag, startPoint x: 456, startPoint y: 613, endPoint x: 520, endPoint y: 643, distance: 71.4
click at [458, 614] on button "Save" at bounding box center [439, 608] width 106 height 34
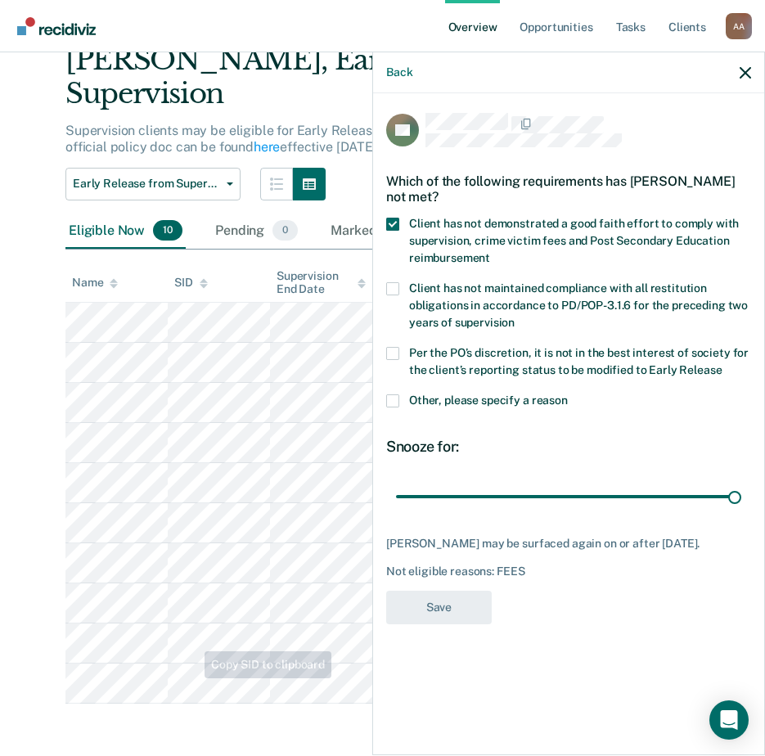
scroll to position [36, 0]
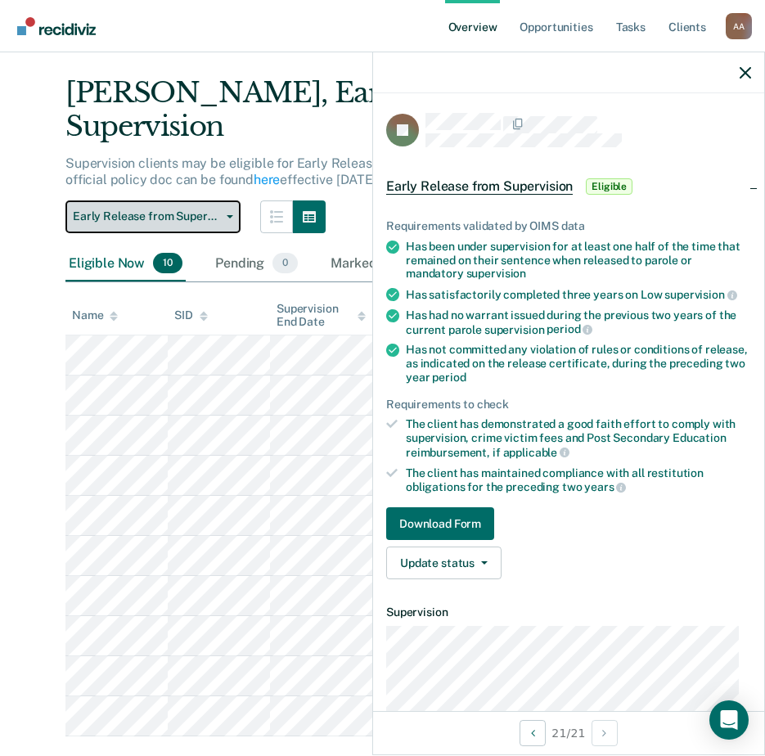
click at [142, 209] on span "Early Release from Supervision" at bounding box center [146, 216] width 147 height 14
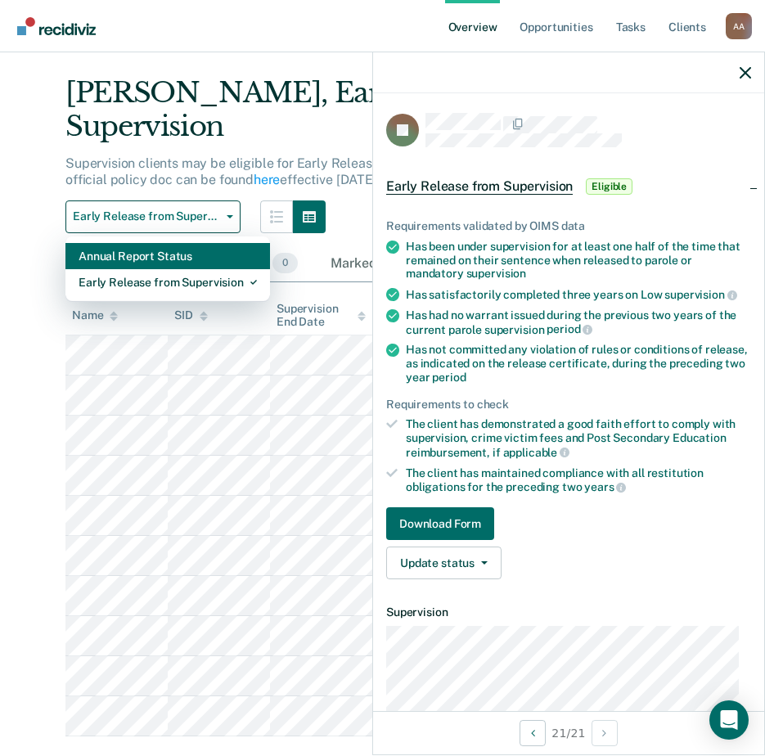
click at [159, 243] on div "Annual Report Status" at bounding box center [168, 256] width 178 height 26
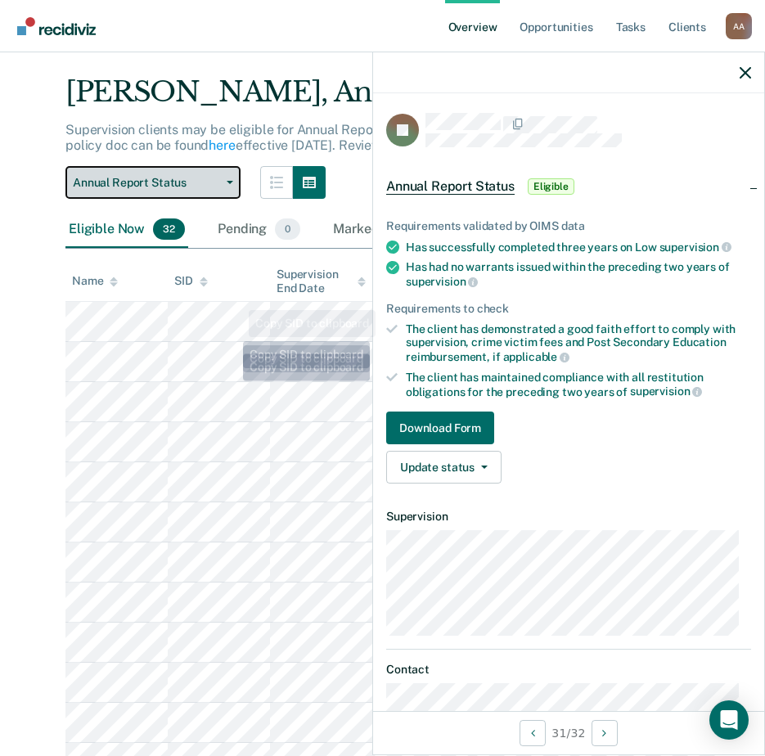
scroll to position [36, 0]
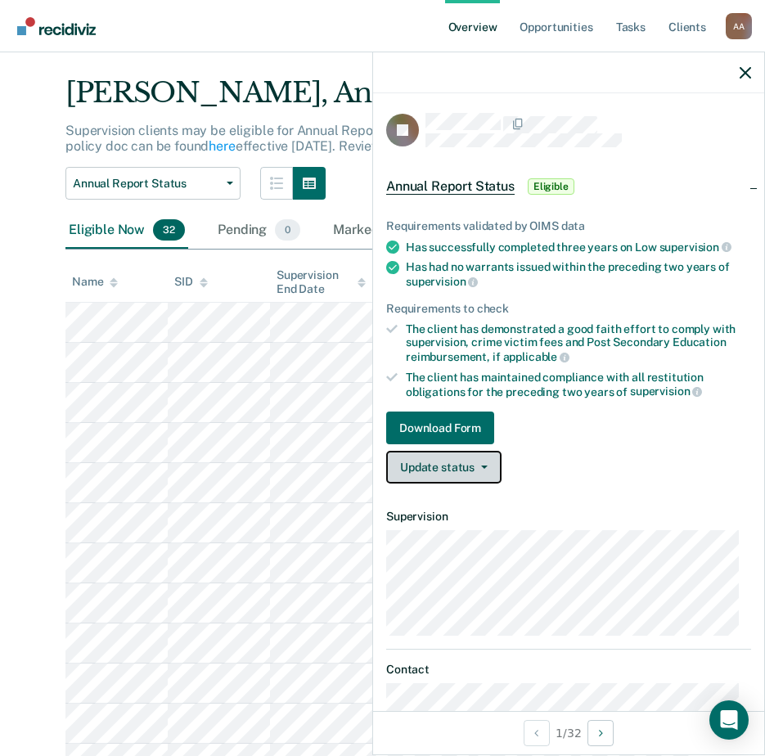
click at [457, 460] on button "Update status" at bounding box center [443, 467] width 115 height 33
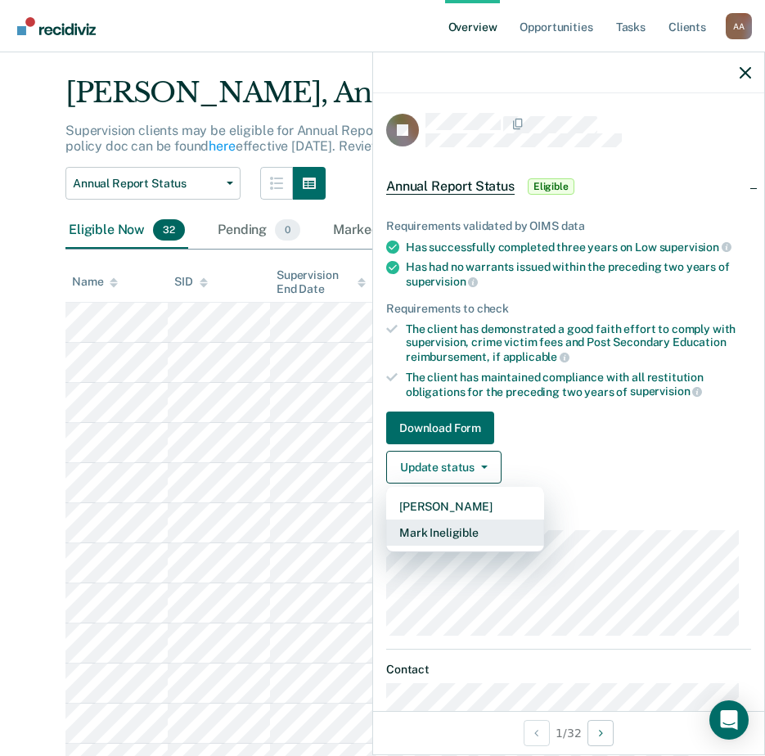
click at [457, 526] on button "Mark Ineligible" at bounding box center [465, 533] width 158 height 26
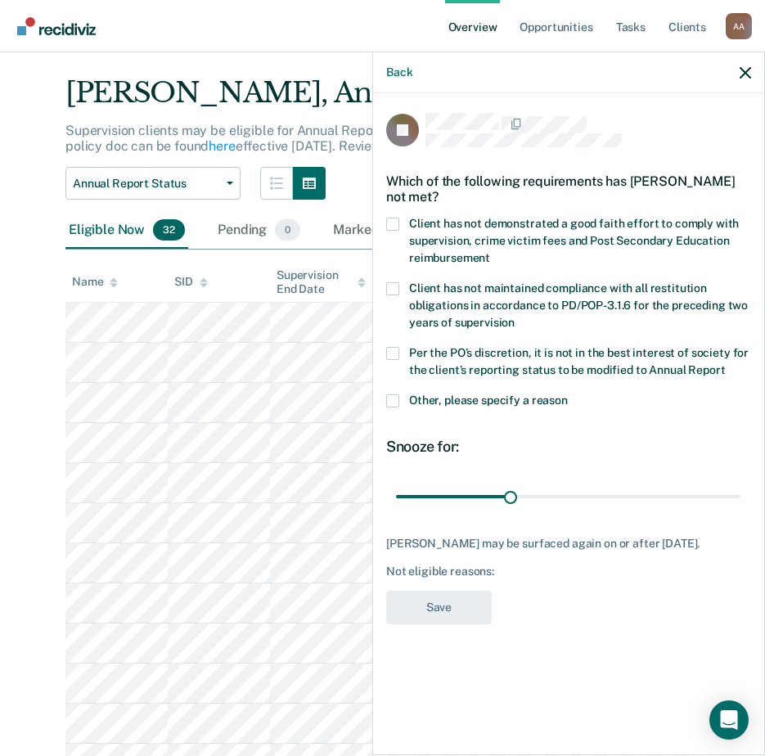
click at [435, 232] on label "Client has not demonstrated a good faith effort to comply with supervision, cri…" at bounding box center [568, 244] width 365 height 52
click at [490, 252] on input "Client has not demonstrated a good faith effort to comply with supervision, cri…" at bounding box center [490, 252] width 0 height 0
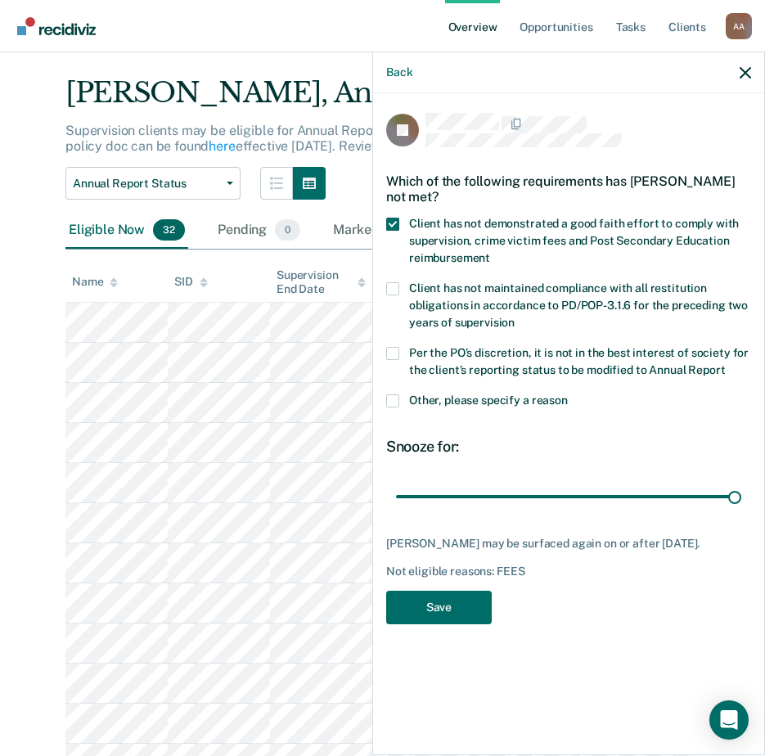
drag, startPoint x: 513, startPoint y: 496, endPoint x: 750, endPoint y: 511, distance: 237.8
type input "90"
click at [741, 507] on input "range" at bounding box center [568, 496] width 345 height 29
click at [436, 615] on button "Save" at bounding box center [439, 608] width 106 height 34
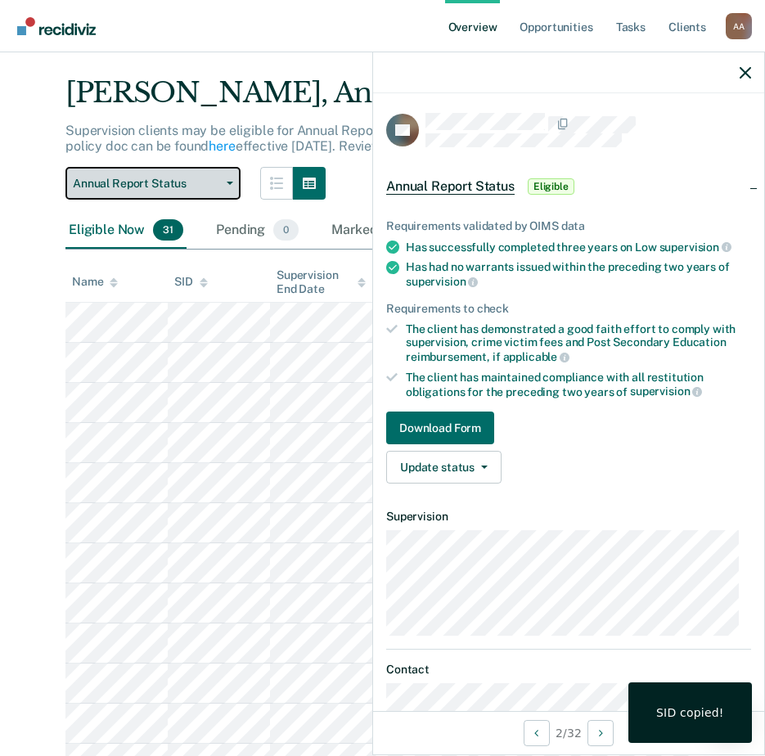
click at [147, 190] on span "Annual Report Status" at bounding box center [146, 184] width 147 height 14
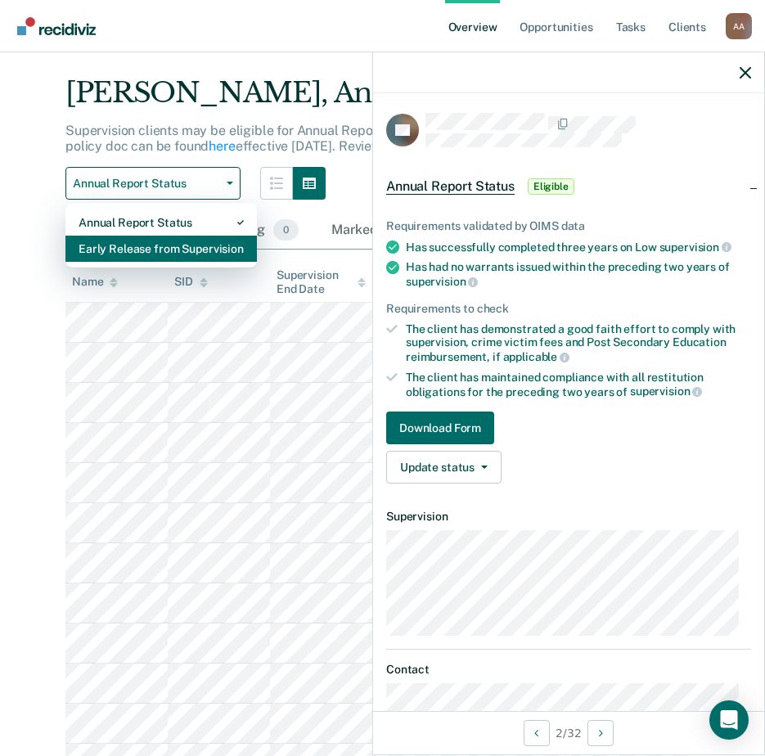
click at [143, 245] on div "Early Release from Supervision" at bounding box center [161, 249] width 165 height 26
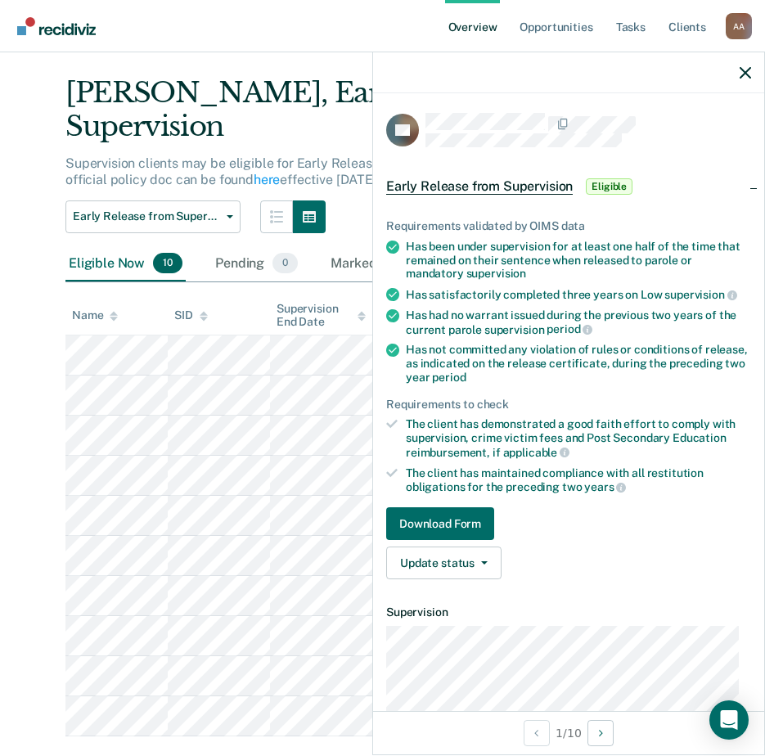
click at [162, 200] on div "[PERSON_NAME], Early Release from Supervision Supervision clients may be eligib…" at bounding box center [382, 406] width 634 height 661
click at [165, 209] on span "Early Release from Supervision" at bounding box center [146, 216] width 147 height 14
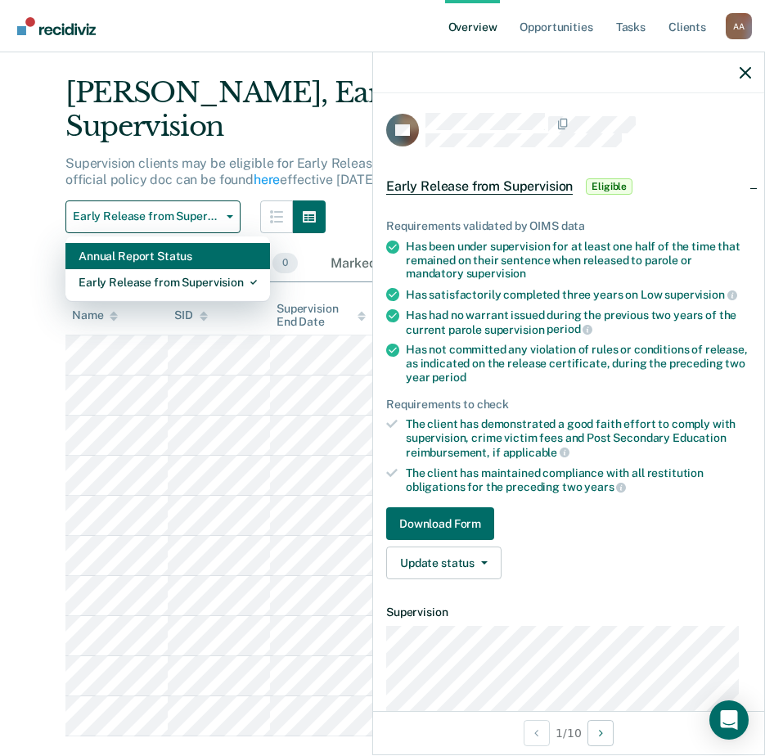
click at [151, 243] on div "Annual Report Status" at bounding box center [168, 256] width 178 height 26
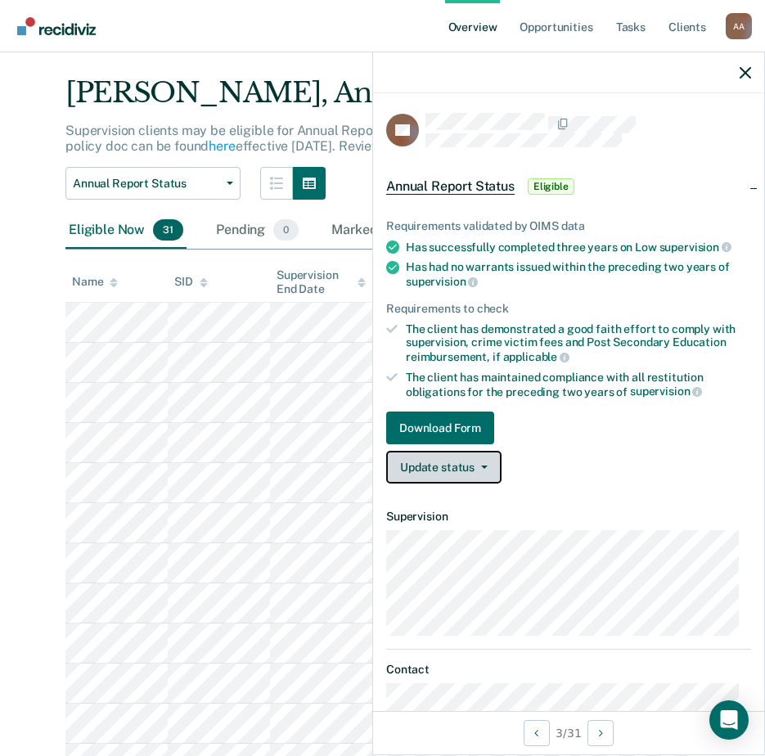
click at [443, 469] on button "Update status" at bounding box center [443, 467] width 115 height 33
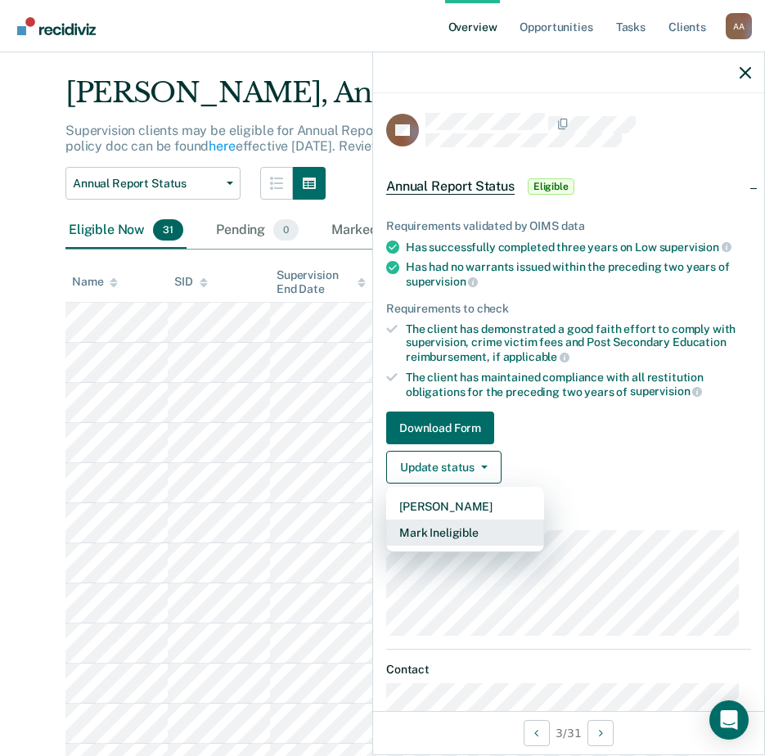
click at [465, 538] on button "Mark Ineligible" at bounding box center [465, 533] width 158 height 26
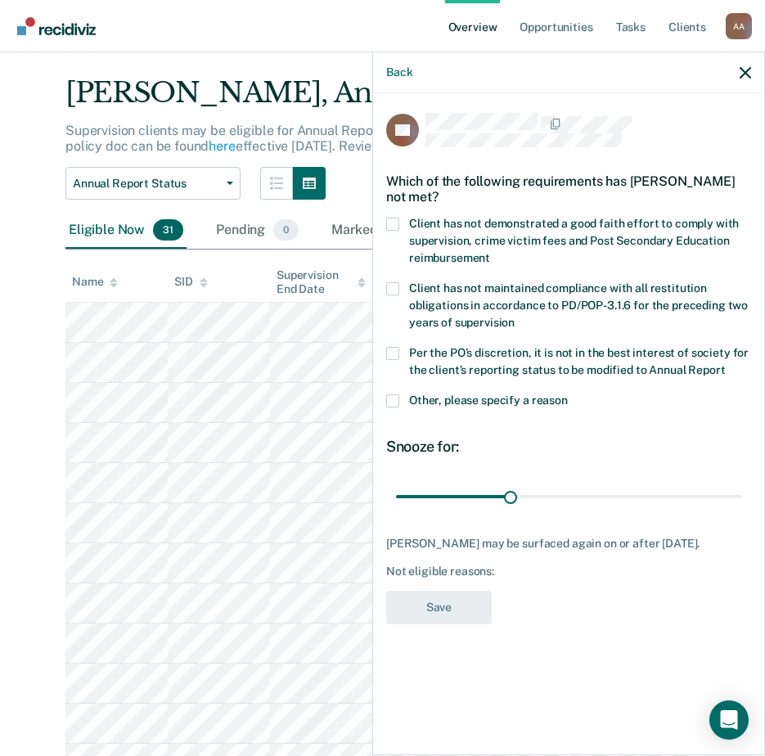
drag, startPoint x: 430, startPoint y: 231, endPoint x: 473, endPoint y: 390, distance: 165.1
click at [430, 232] on label "Client has not demonstrated a good faith effort to comply with supervision, cri…" at bounding box center [568, 244] width 365 height 52
click at [490, 252] on input "Client has not demonstrated a good faith effort to comply with supervision, cri…" at bounding box center [490, 252] width 0 height 0
drag, startPoint x: 512, startPoint y: 495, endPoint x: 777, endPoint y: 521, distance: 265.6
type input "90"
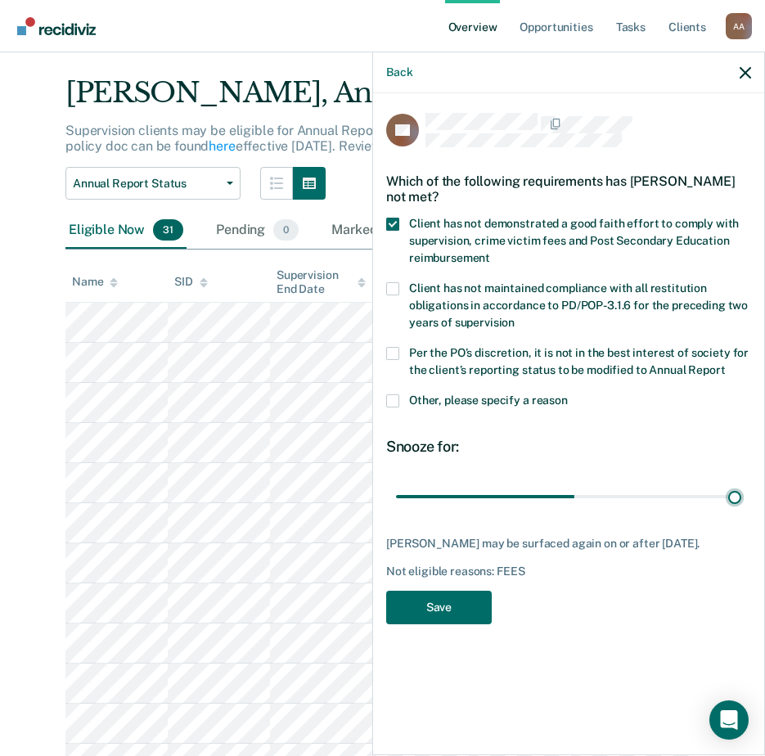
click at [741, 511] on input "range" at bounding box center [568, 496] width 345 height 29
click at [450, 624] on button "Save" at bounding box center [439, 608] width 106 height 34
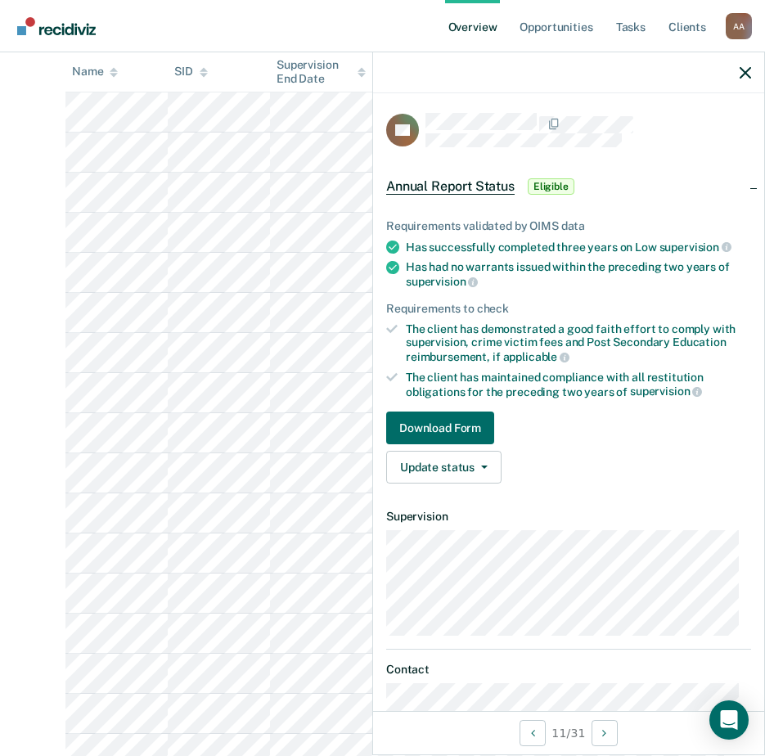
scroll to position [327, 0]
click at [471, 463] on button "Update status" at bounding box center [443, 467] width 115 height 33
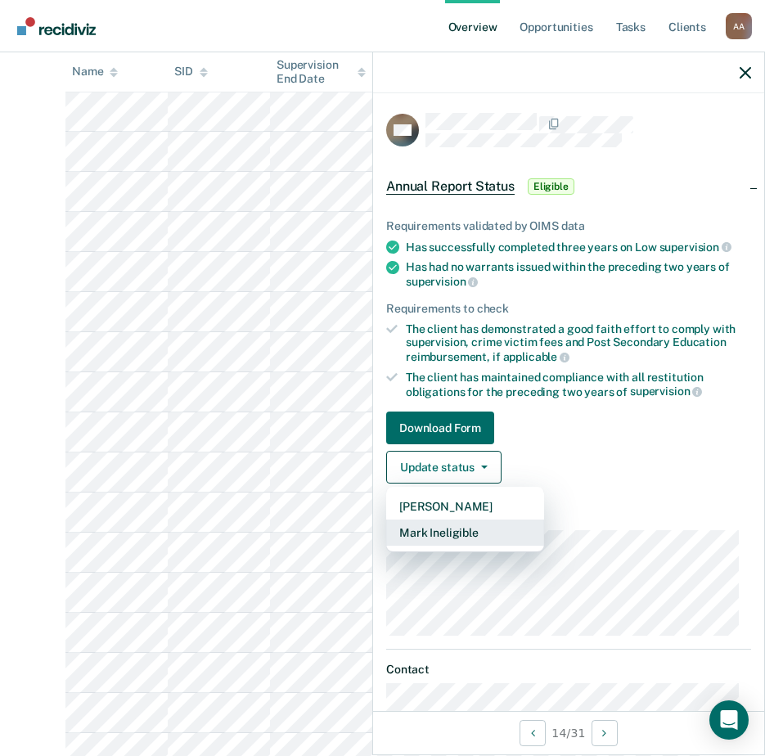
click at [469, 534] on button "Mark Ineligible" at bounding box center [465, 533] width 158 height 26
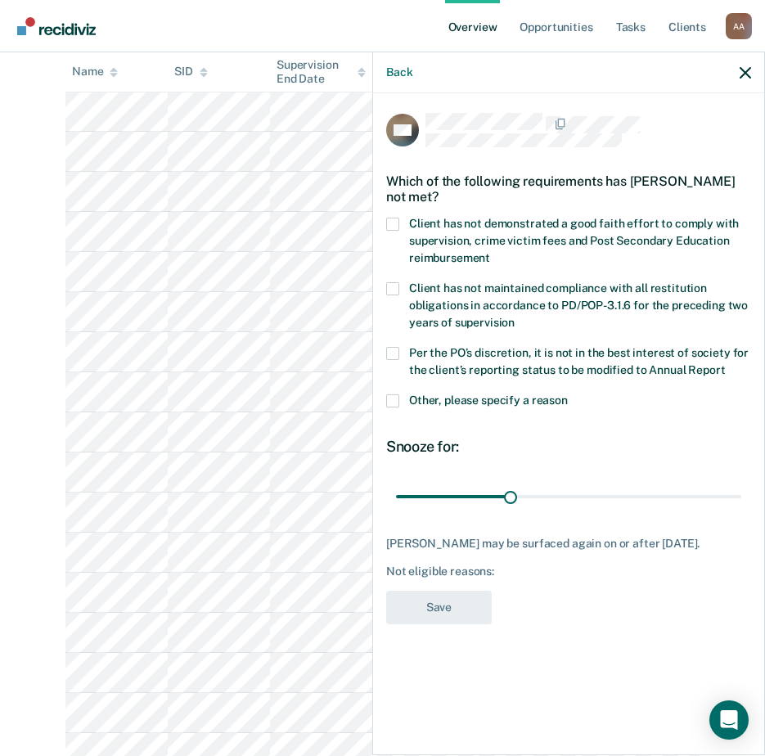
click at [448, 213] on div "Which of the following requirements has [PERSON_NAME] not met?" at bounding box center [568, 188] width 365 height 57
click at [457, 260] on span "Client has not demonstrated a good faith effort to comply with supervision, cri…" at bounding box center [574, 240] width 330 height 47
click at [490, 252] on input "Client has not demonstrated a good faith effort to comply with supervision, cri…" at bounding box center [490, 252] width 0 height 0
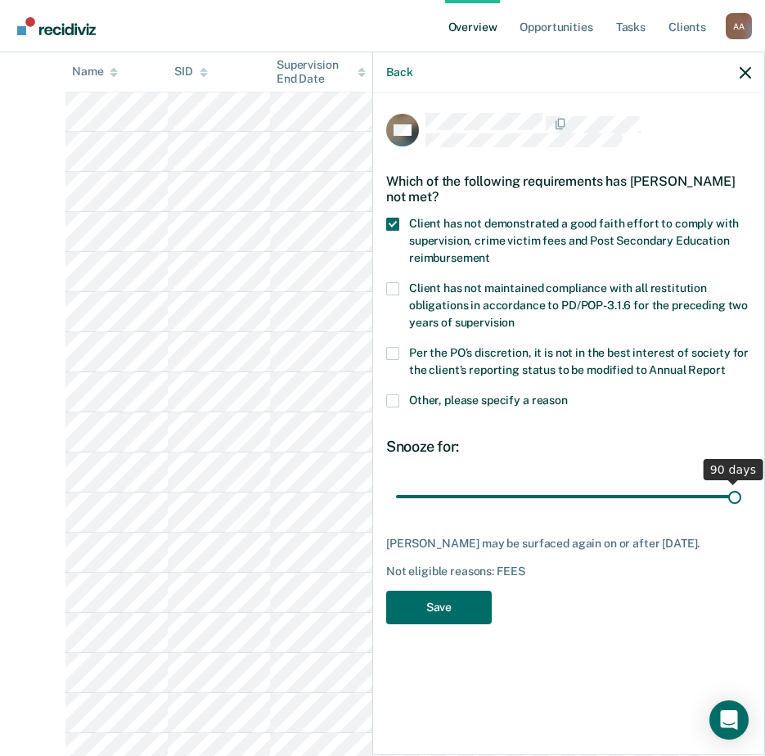
drag, startPoint x: 511, startPoint y: 497, endPoint x: 773, endPoint y: 510, distance: 263.0
type input "90"
click at [741, 510] on input "range" at bounding box center [568, 496] width 345 height 29
click at [468, 624] on button "Save" at bounding box center [439, 608] width 106 height 34
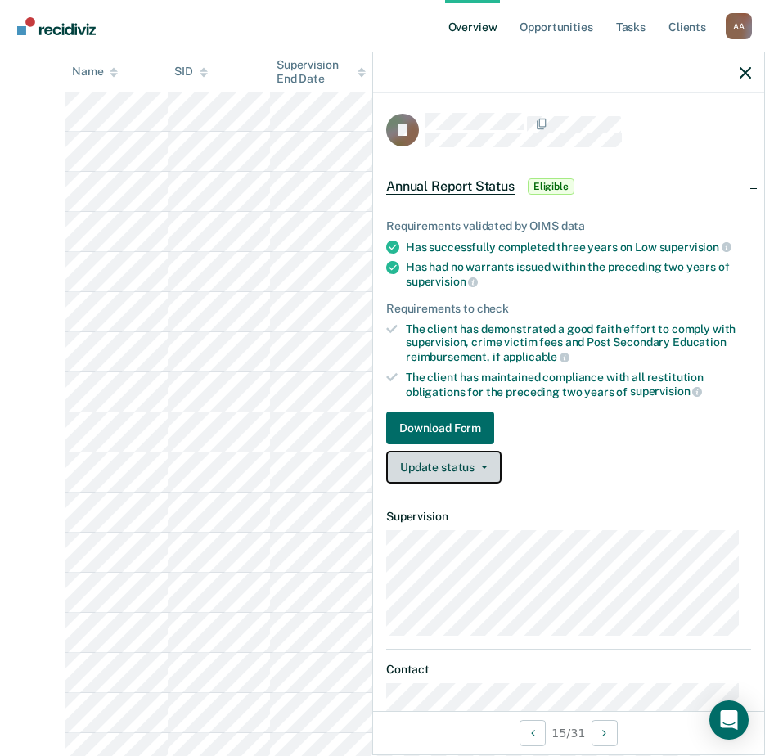
click at [466, 466] on button "Update status" at bounding box center [443, 467] width 115 height 33
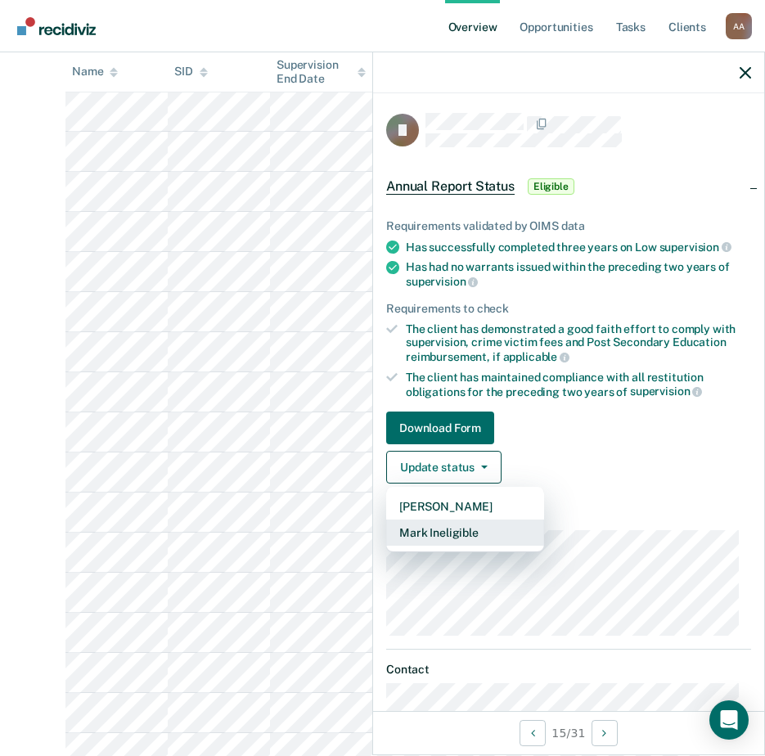
click at [460, 530] on button "Mark Ineligible" at bounding box center [465, 533] width 158 height 26
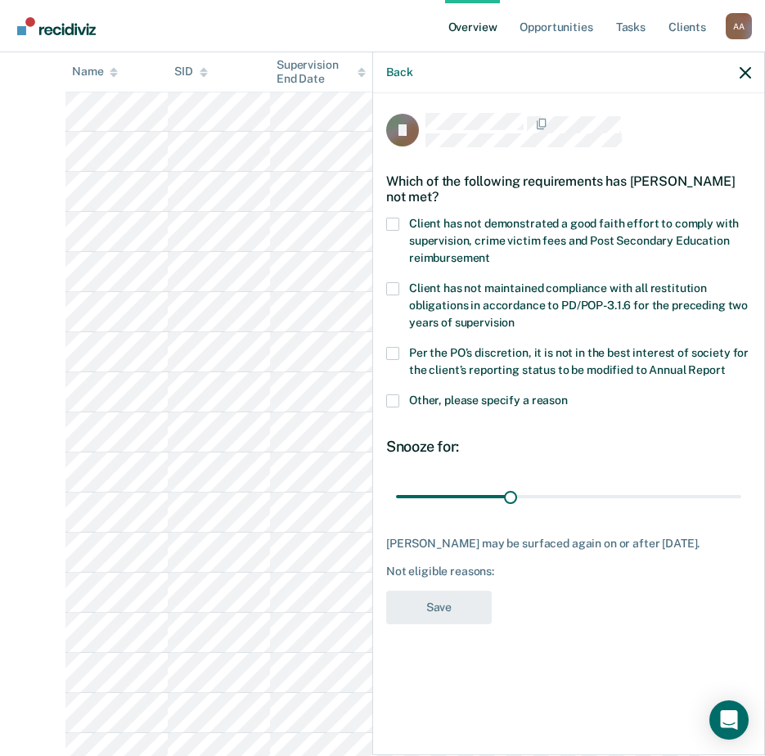
click at [430, 254] on span "Client has not demonstrated a good faith effort to comply with supervision, cri…" at bounding box center [574, 240] width 330 height 47
click at [490, 252] on input "Client has not demonstrated a good faith effort to comply with supervision, cri…" at bounding box center [490, 252] width 0 height 0
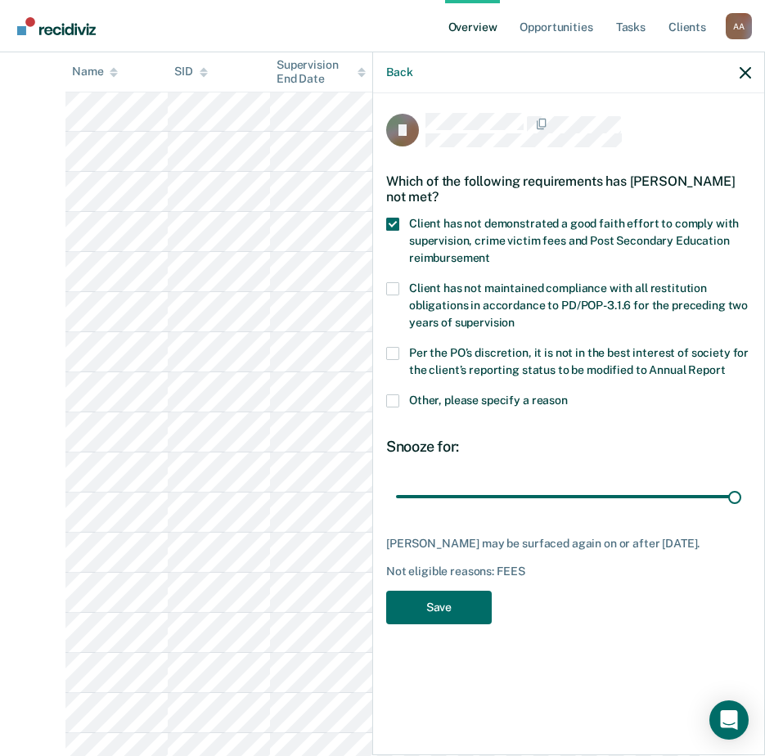
drag, startPoint x: 510, startPoint y: 490, endPoint x: 777, endPoint y: 549, distance: 273.2
type input "90"
click at [741, 511] on input "range" at bounding box center [568, 496] width 345 height 29
click at [448, 624] on button "Save" at bounding box center [439, 608] width 106 height 34
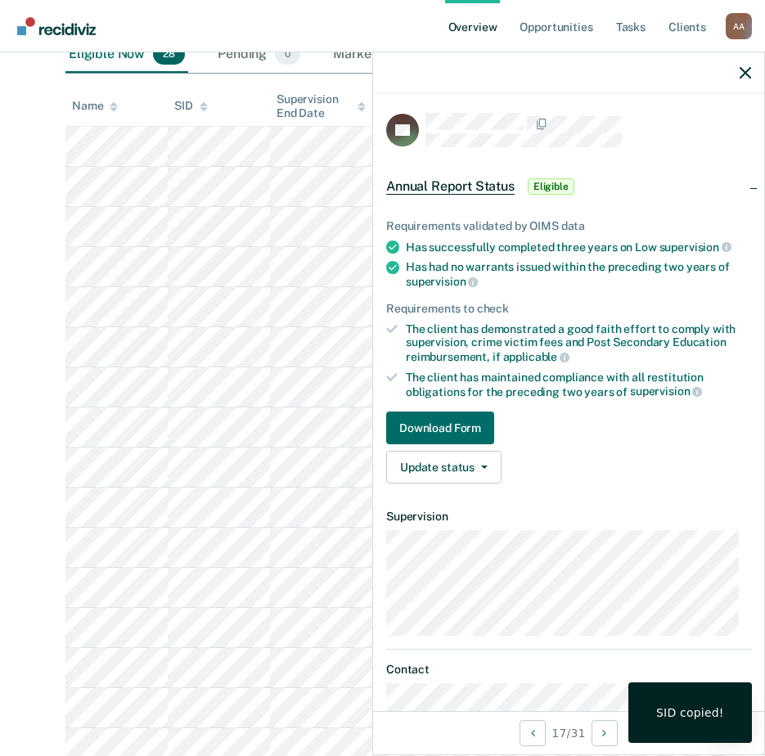
scroll to position [0, 0]
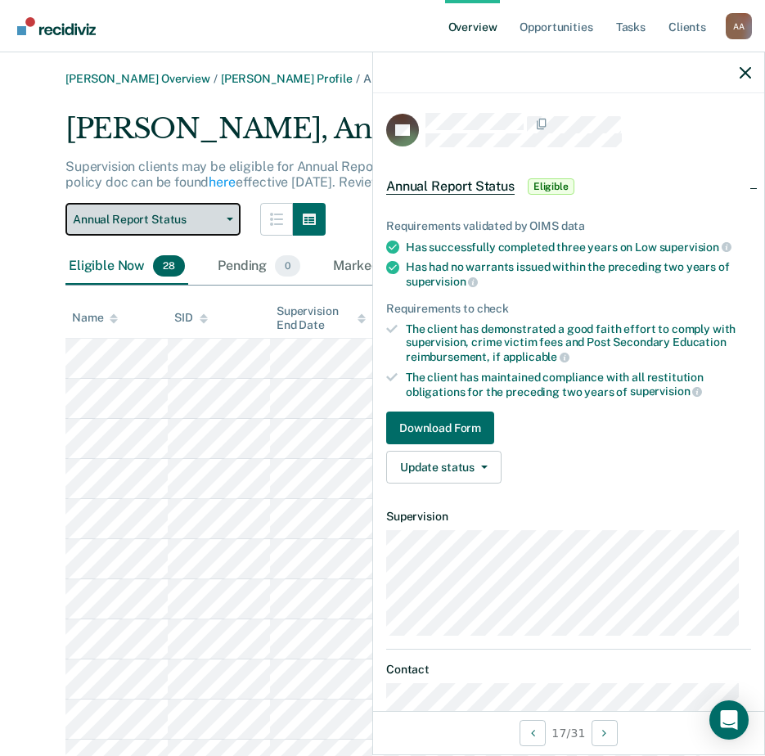
click at [119, 225] on span "Annual Report Status" at bounding box center [146, 220] width 147 height 14
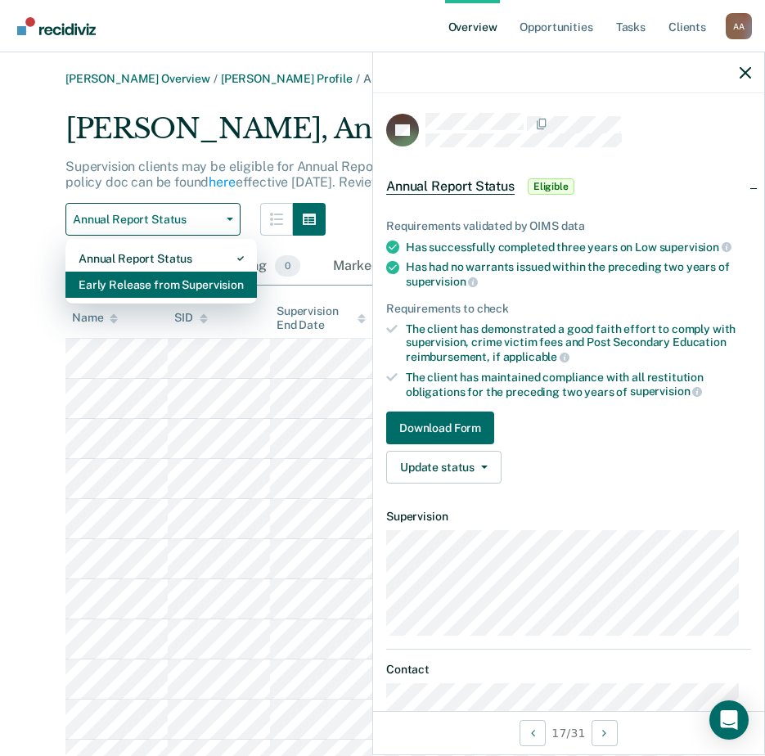
click at [132, 282] on div "Early Release from Supervision" at bounding box center [161, 285] width 165 height 26
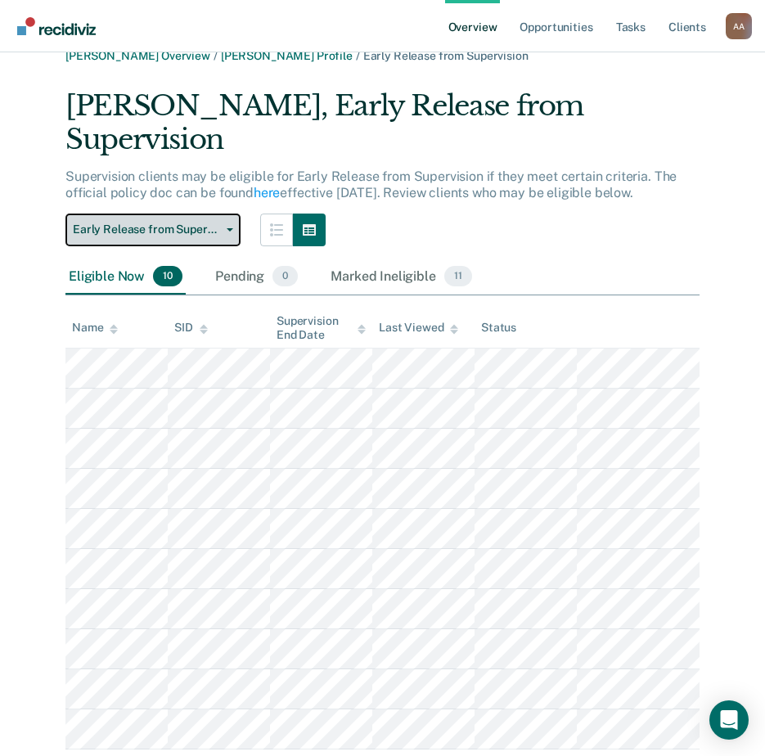
scroll to position [36, 0]
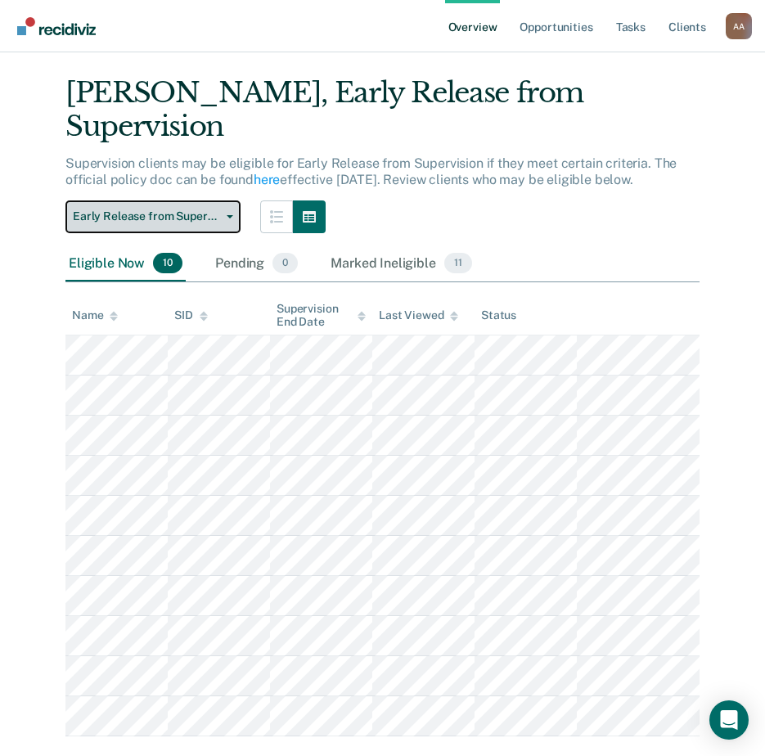
click at [132, 209] on span "Early Release from Supervision" at bounding box center [146, 216] width 147 height 14
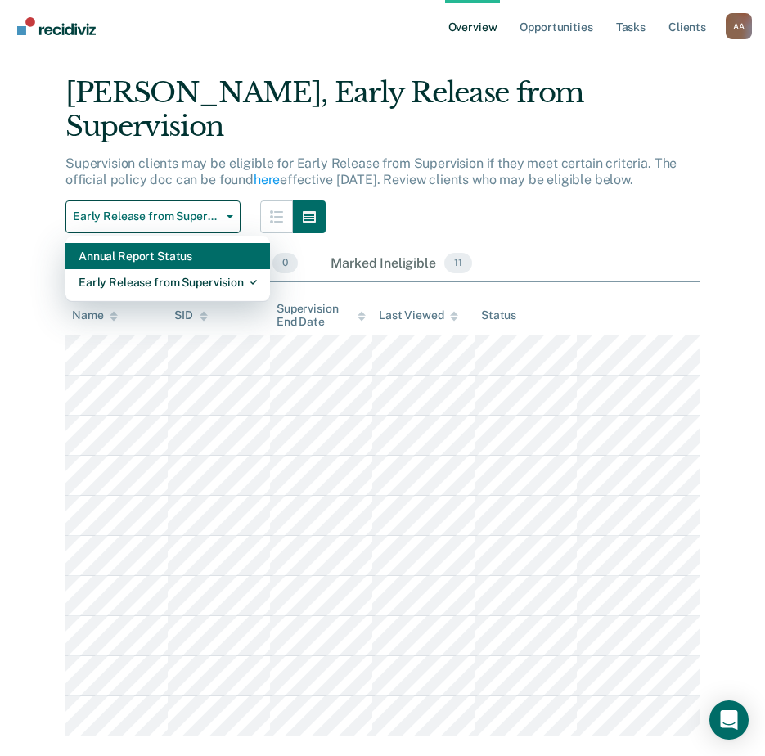
click at [127, 243] on div "Annual Report Status" at bounding box center [168, 256] width 178 height 26
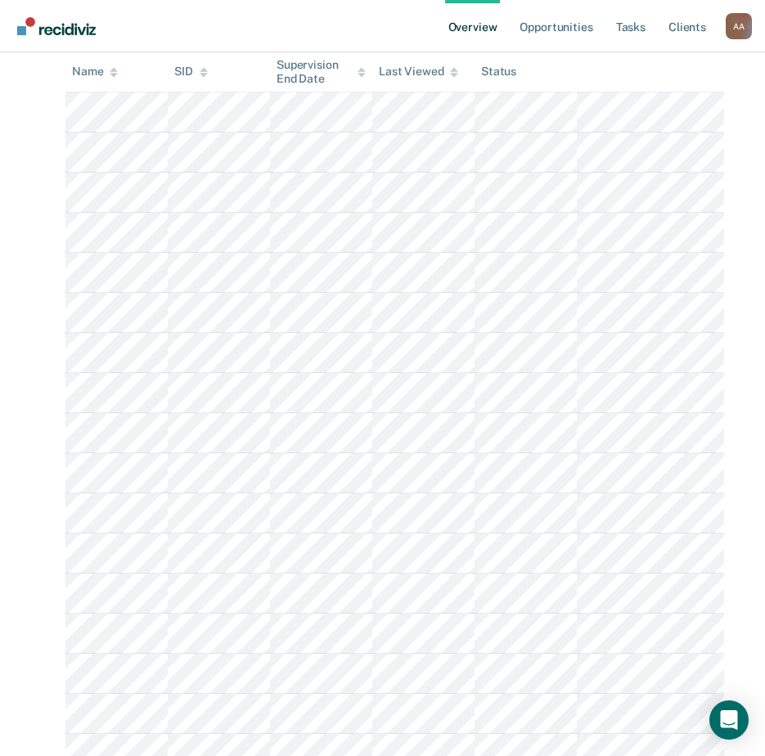
scroll to position [445, 0]
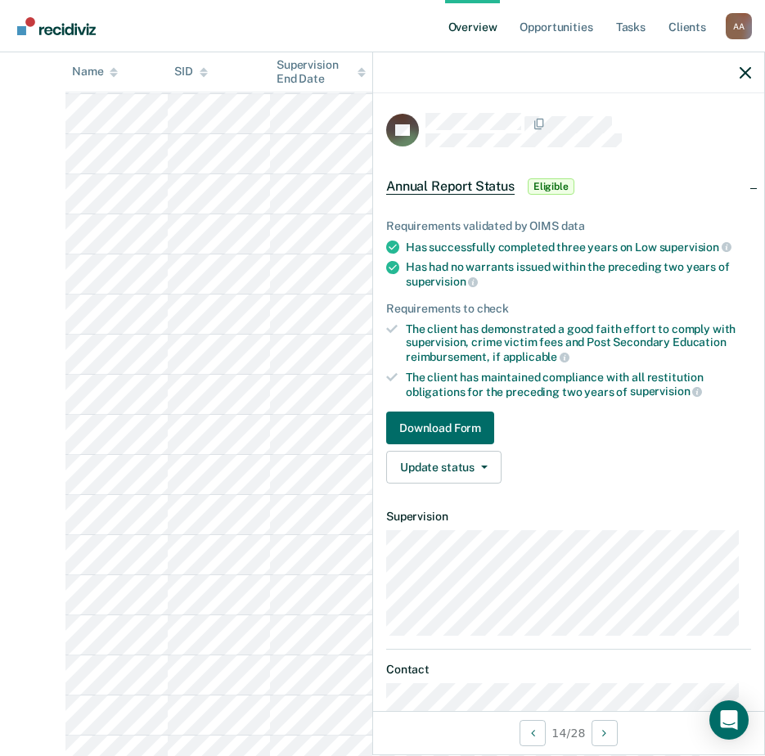
click at [501, 466] on div "Update status [PERSON_NAME] Mark Ineligible" at bounding box center [568, 467] width 365 height 33
click at [489, 462] on button "Update status" at bounding box center [443, 467] width 115 height 33
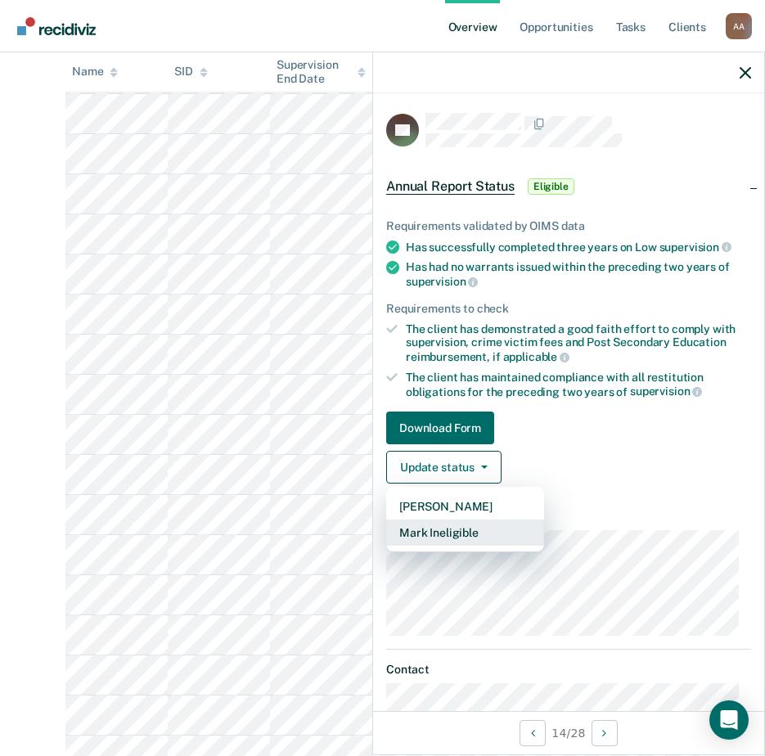
click at [438, 536] on button "Mark Ineligible" at bounding box center [465, 533] width 158 height 26
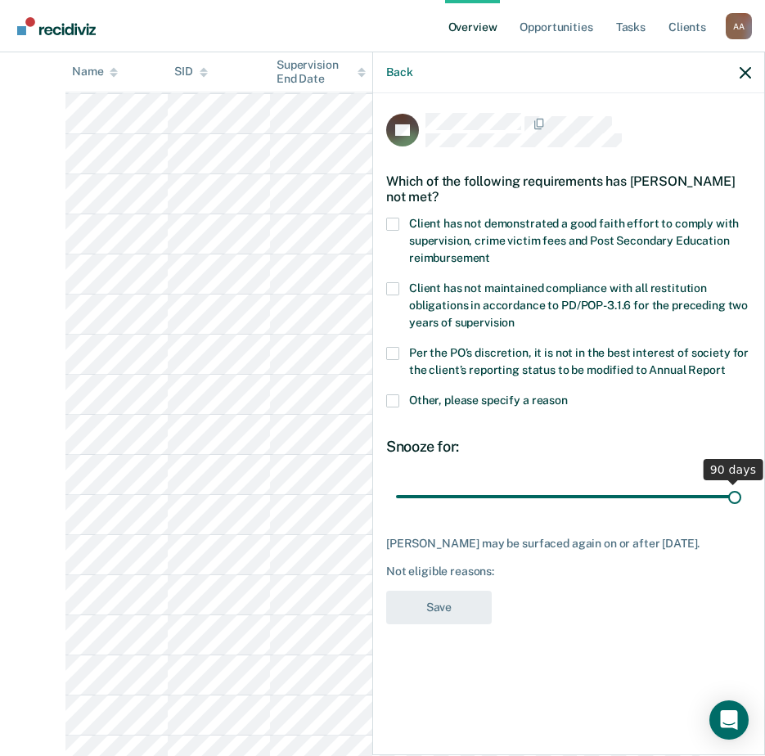
drag, startPoint x: 510, startPoint y: 490, endPoint x: 731, endPoint y: 457, distance: 223.5
type input "90"
click at [741, 495] on input "range" at bounding box center [568, 496] width 345 height 29
click at [462, 225] on span "Client has not demonstrated a good faith effort to comply with supervision, cri…" at bounding box center [574, 240] width 330 height 47
click at [490, 252] on input "Client has not demonstrated a good faith effort to comply with supervision, cri…" at bounding box center [490, 252] width 0 height 0
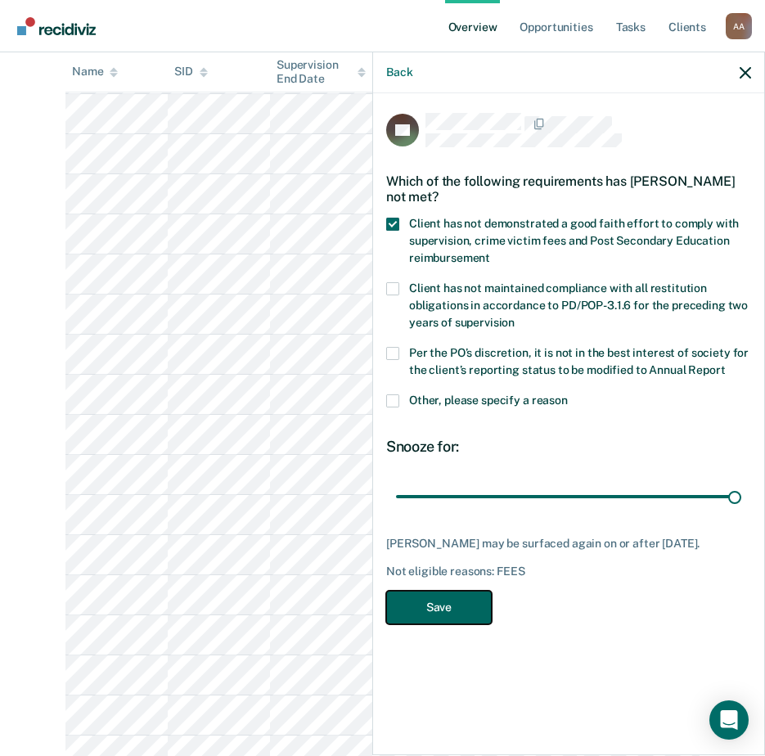
click at [444, 591] on button "Save" at bounding box center [439, 608] width 106 height 34
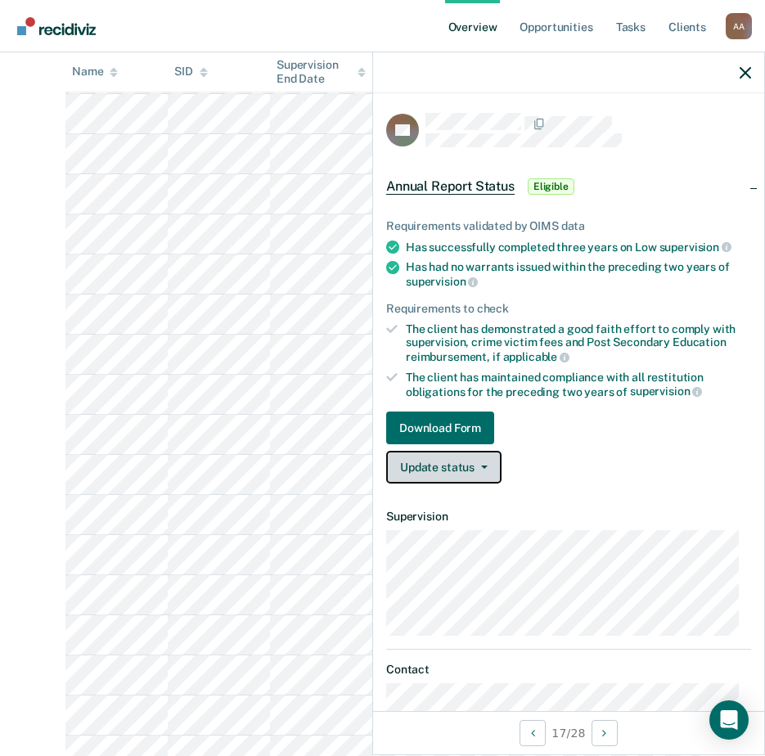
click at [480, 462] on button "Update status" at bounding box center [443, 467] width 115 height 33
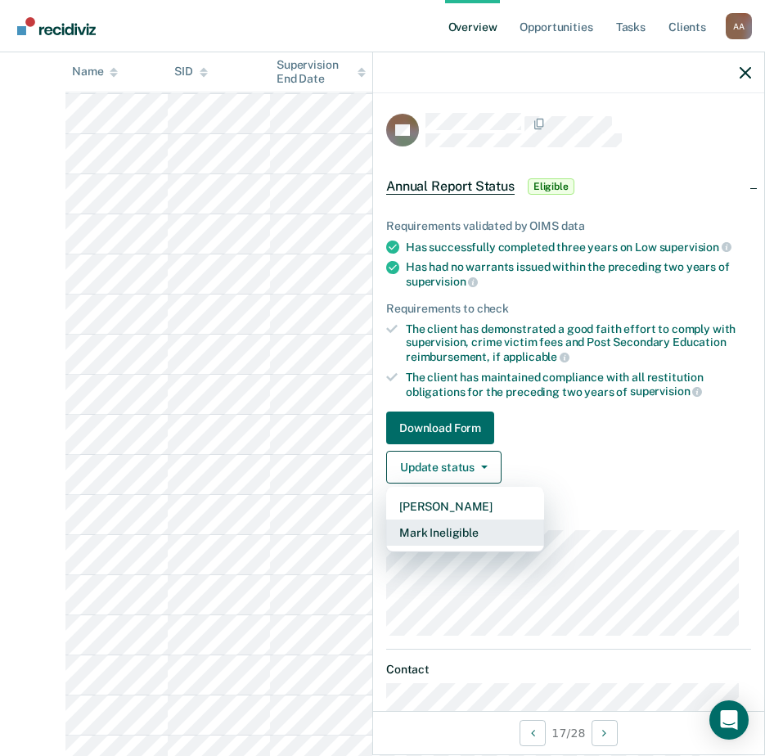
click at [439, 534] on button "Mark Ineligible" at bounding box center [465, 533] width 158 height 26
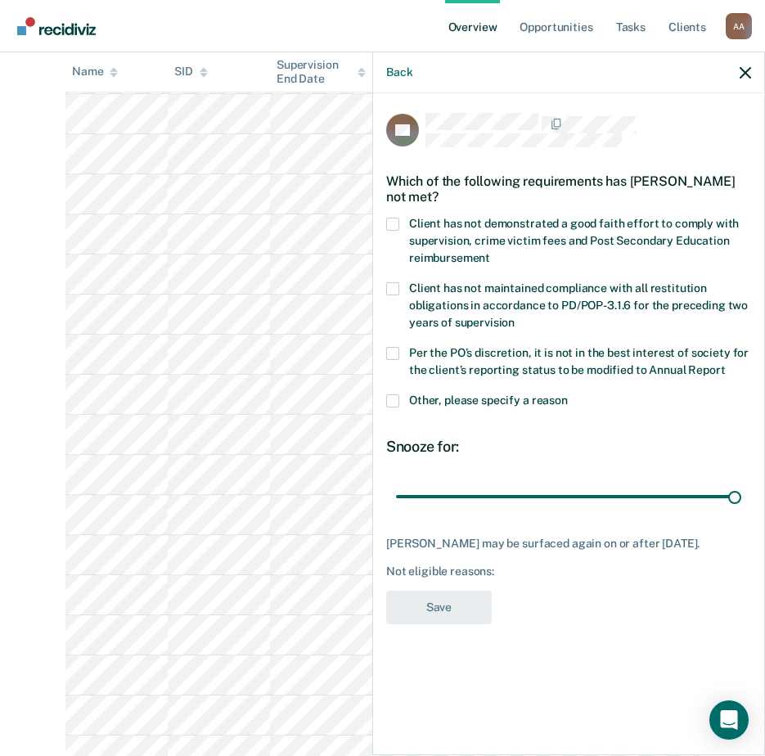
drag, startPoint x: 500, startPoint y: 488, endPoint x: 775, endPoint y: 515, distance: 276.3
type input "90"
click at [741, 511] on input "range" at bounding box center [568, 496] width 345 height 29
click at [520, 228] on label "Client has not demonstrated a good faith effort to comply with supervision, cri…" at bounding box center [568, 244] width 365 height 52
click at [490, 252] on input "Client has not demonstrated a good faith effort to comply with supervision, cri…" at bounding box center [490, 252] width 0 height 0
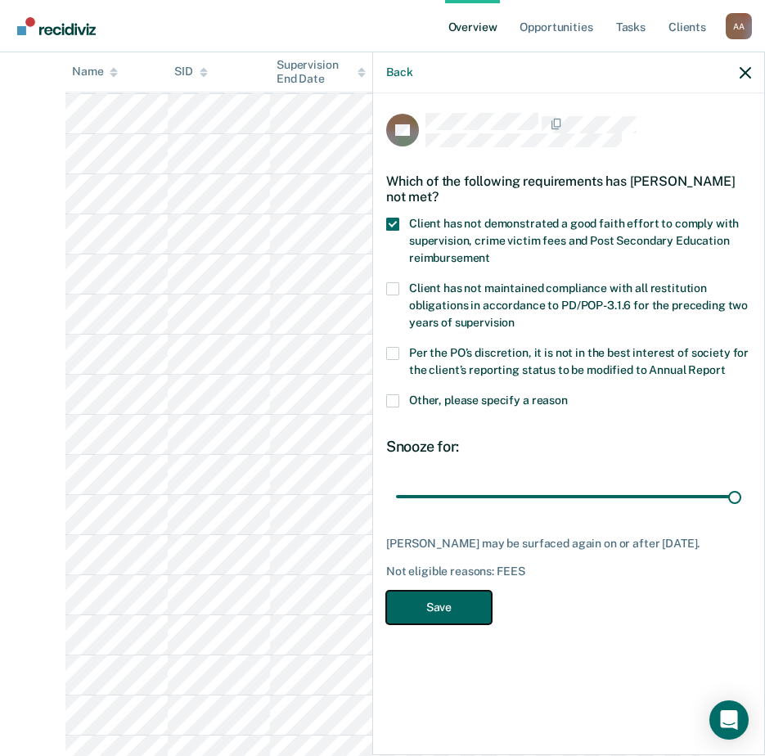
click at [460, 614] on button "Save" at bounding box center [439, 608] width 106 height 34
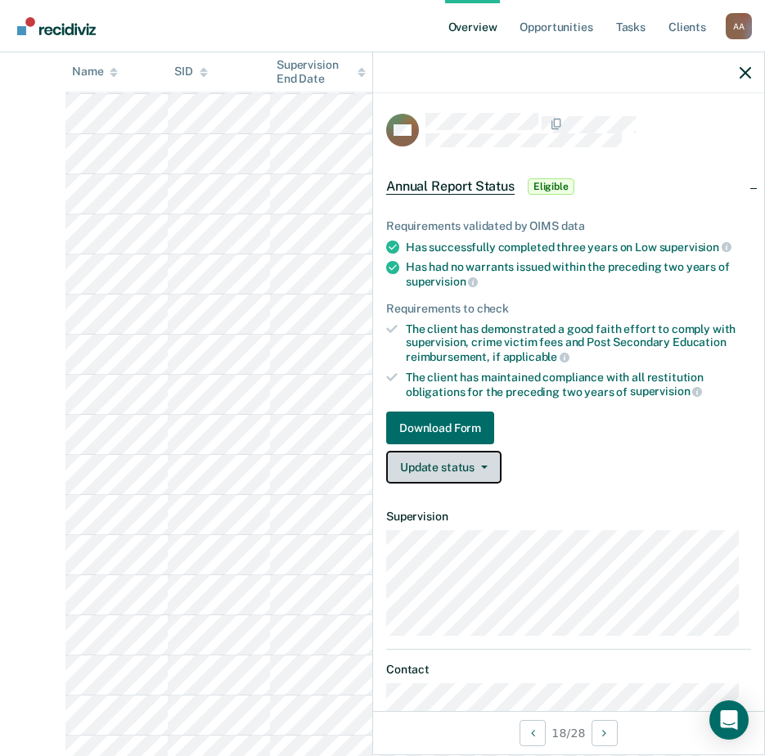
click at [474, 468] on button "Update status" at bounding box center [443, 467] width 115 height 33
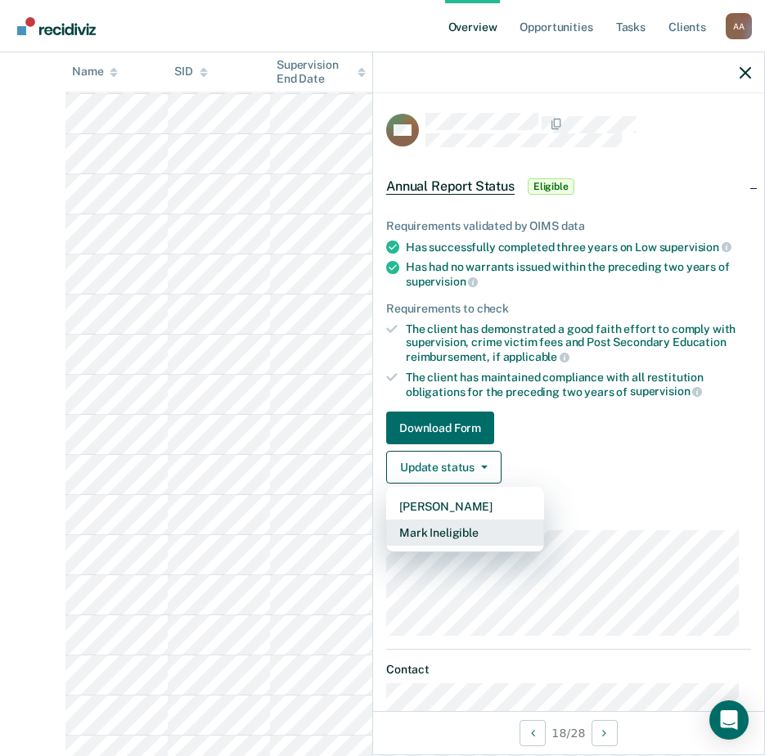
click at [473, 529] on button "Mark Ineligible" at bounding box center [465, 533] width 158 height 26
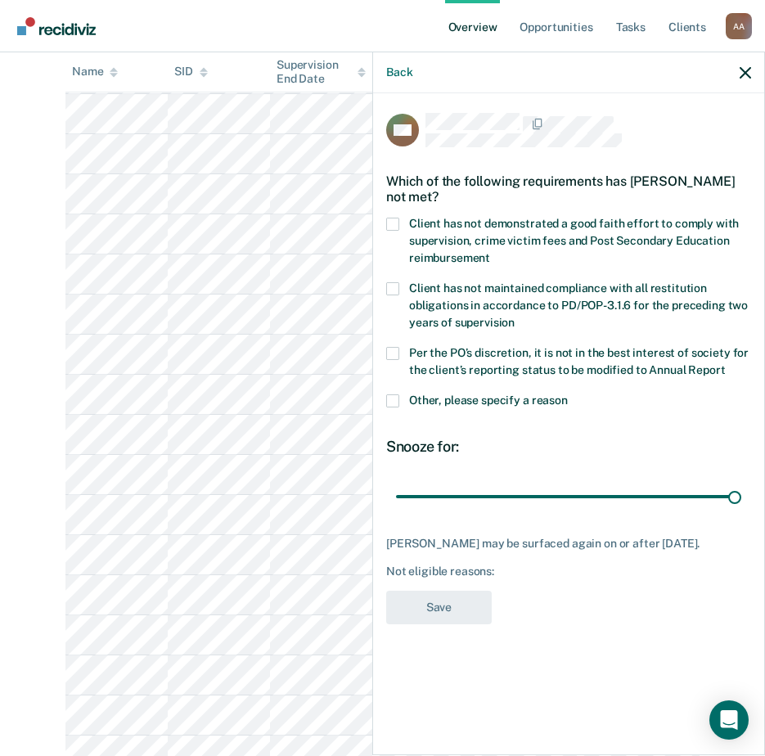
drag, startPoint x: 510, startPoint y: 492, endPoint x: 595, endPoint y: 389, distance: 133.7
type input "90"
click at [741, 511] on input "range" at bounding box center [568, 496] width 345 height 29
click at [472, 229] on label "Client has not demonstrated a good faith effort to comply with supervision, cri…" at bounding box center [568, 244] width 365 height 52
click at [490, 252] on input "Client has not demonstrated a good faith effort to comply with supervision, cri…" at bounding box center [490, 252] width 0 height 0
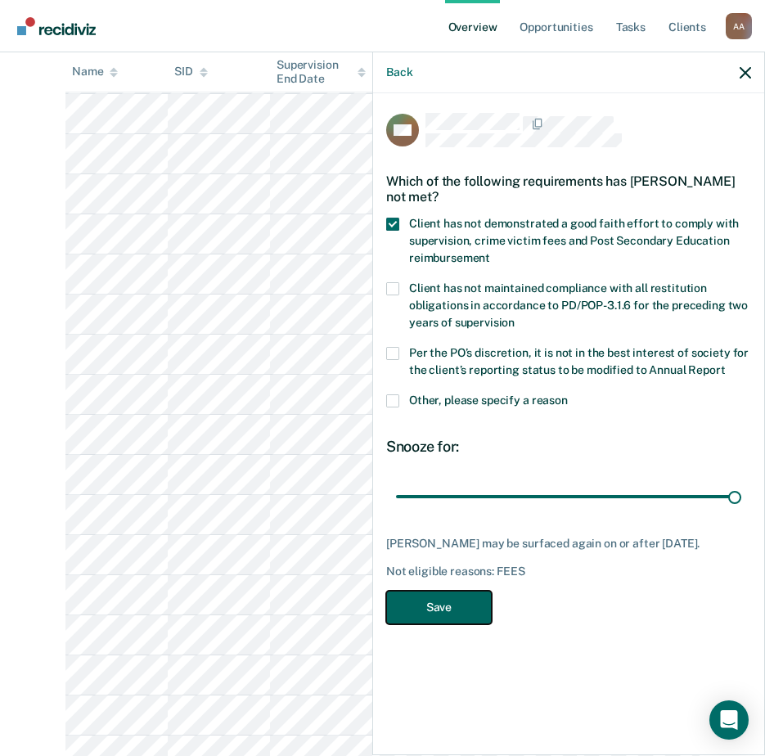
click at [444, 607] on button "Save" at bounding box center [439, 608] width 106 height 34
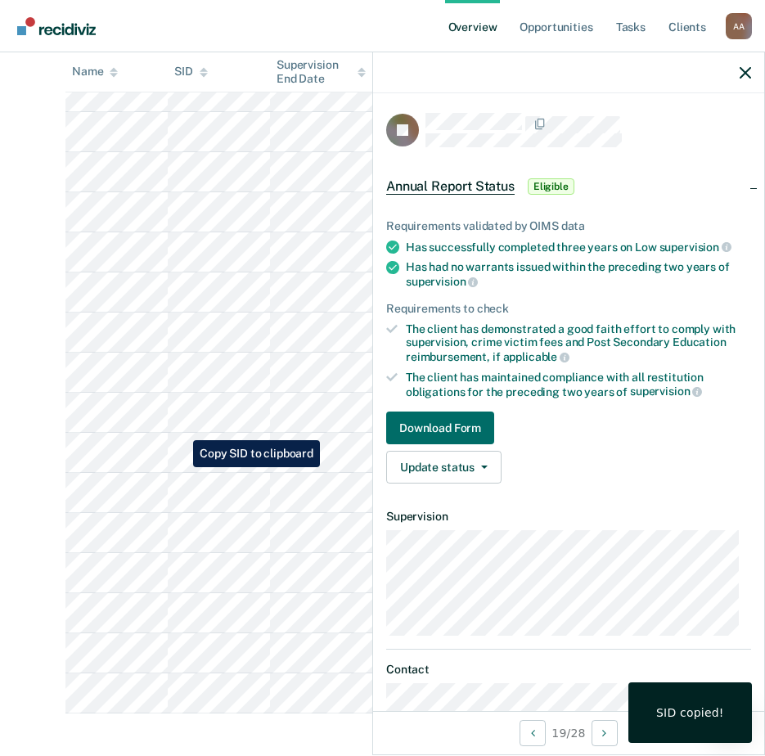
scroll to position [637, 0]
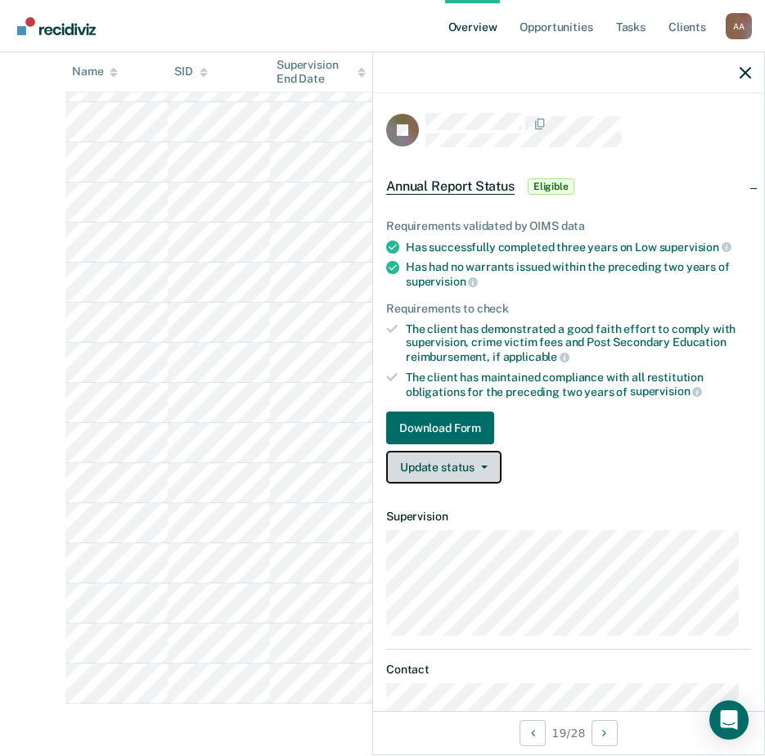
click at [485, 453] on button "Update status" at bounding box center [443, 467] width 115 height 33
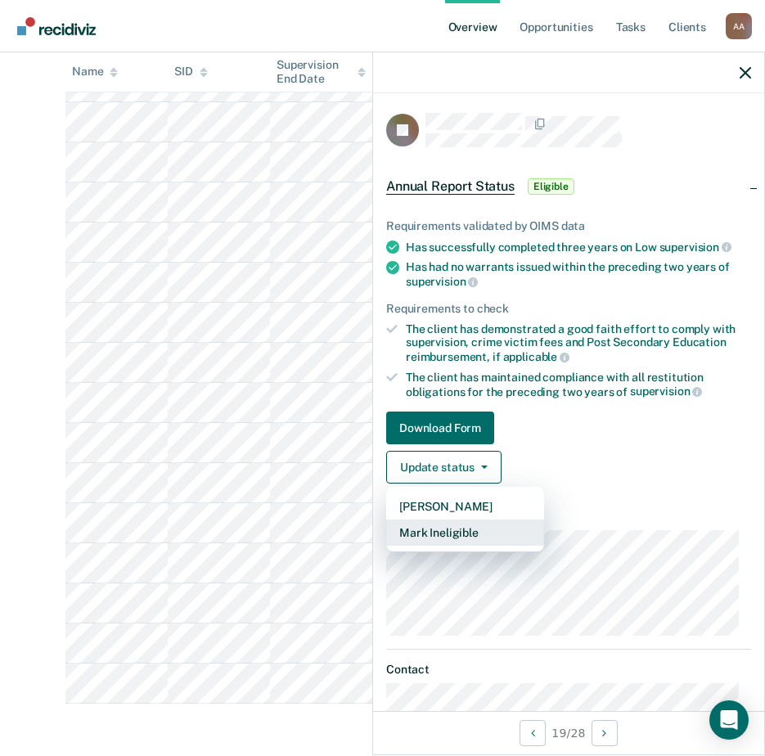
click at [421, 529] on button "Mark Ineligible" at bounding box center [465, 533] width 158 height 26
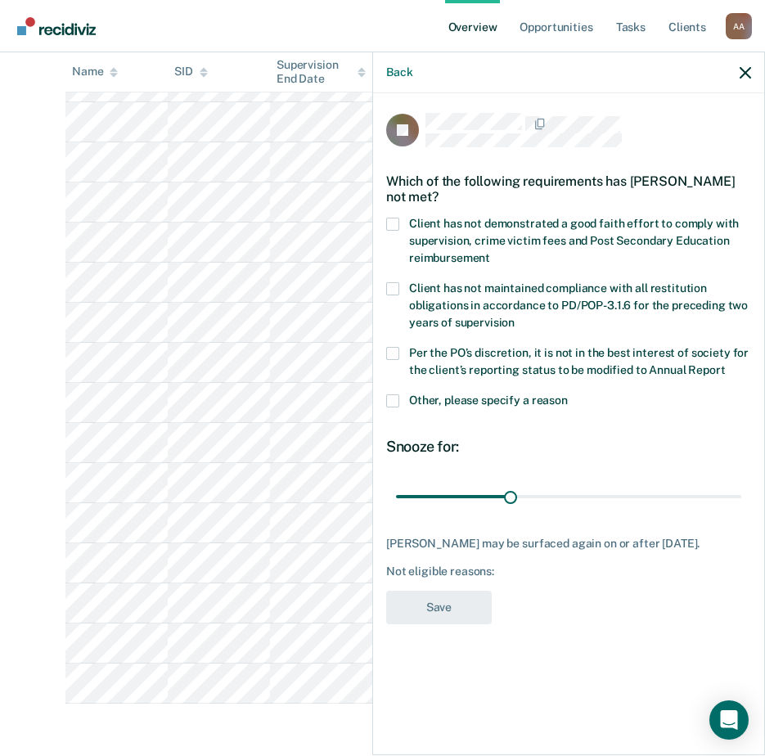
click at [423, 254] on span "Client has not demonstrated a good faith effort to comply with supervision, cri…" at bounding box center [574, 240] width 330 height 47
click at [490, 252] on input "Client has not demonstrated a good faith effort to comply with supervision, cri…" at bounding box center [490, 252] width 0 height 0
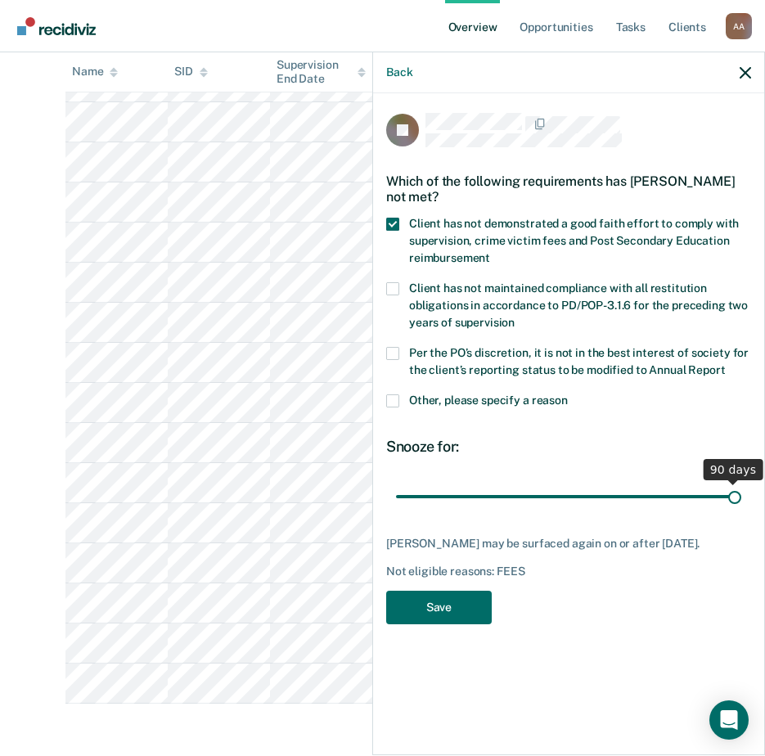
drag, startPoint x: 507, startPoint y: 492, endPoint x: 781, endPoint y: 511, distance: 274.0
type input "90"
click at [741, 511] on input "range" at bounding box center [568, 496] width 345 height 29
click at [468, 603] on button "Save" at bounding box center [439, 608] width 106 height 34
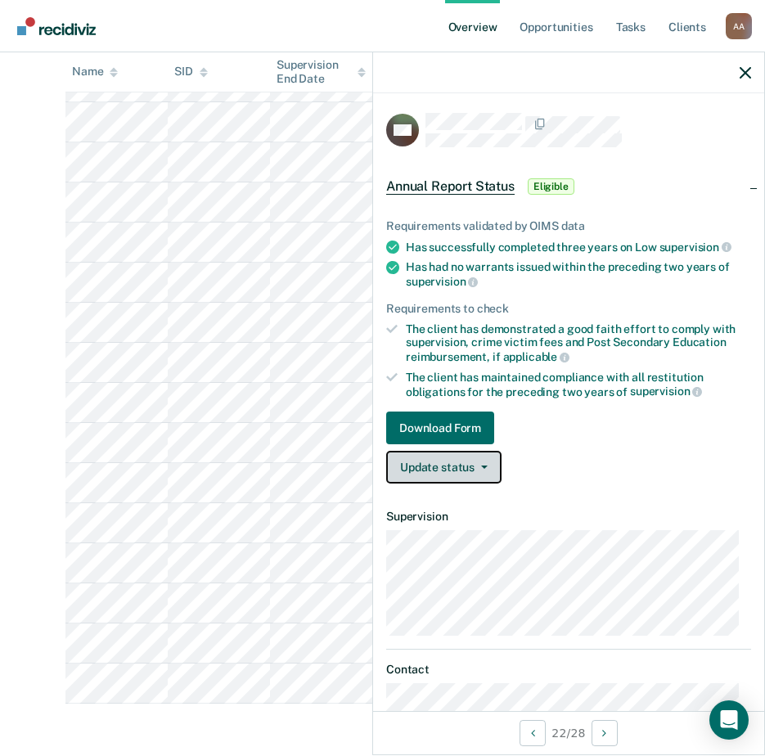
drag, startPoint x: 484, startPoint y: 460, endPoint x: 486, endPoint y: 470, distance: 10.0
click at [484, 461] on button "Update status" at bounding box center [443, 467] width 115 height 33
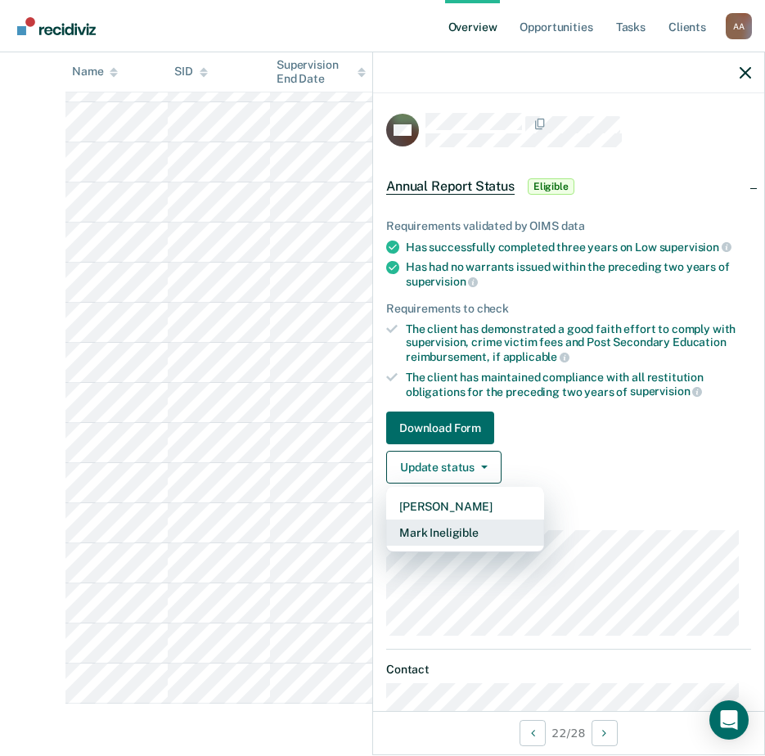
click at [469, 536] on button "Mark Ineligible" at bounding box center [465, 533] width 158 height 26
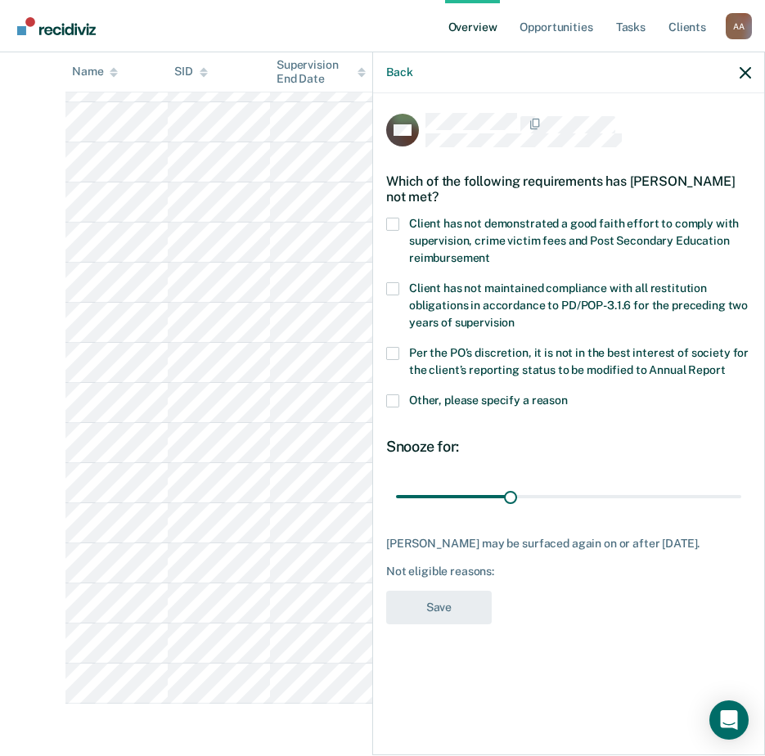
click at [433, 226] on span "Client has not demonstrated a good faith effort to comply with supervision, cri…" at bounding box center [574, 240] width 330 height 47
click at [490, 252] on input "Client has not demonstrated a good faith effort to comply with supervision, cri…" at bounding box center [490, 252] width 0 height 0
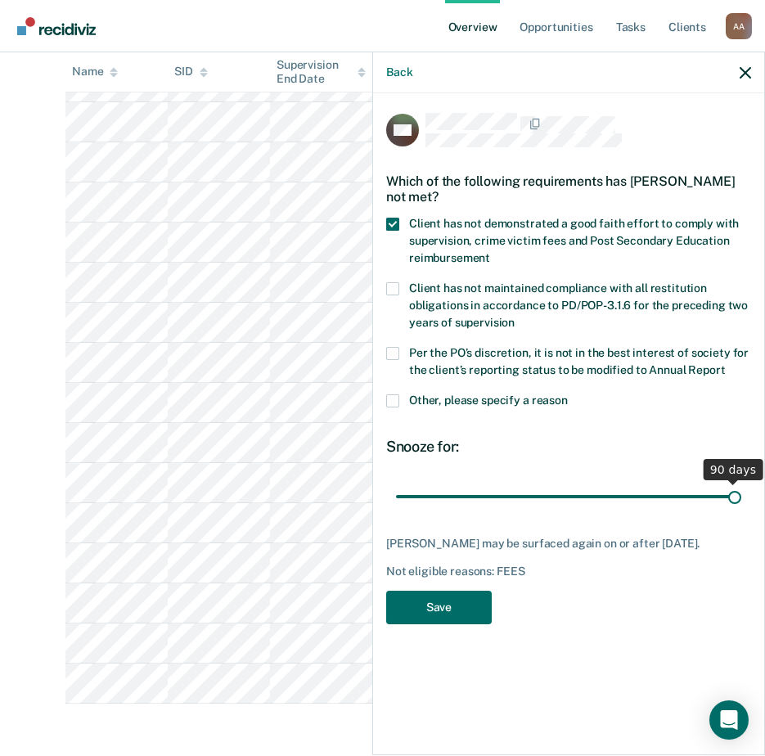
drag, startPoint x: 520, startPoint y: 492, endPoint x: 707, endPoint y: 492, distance: 187.4
type input "90"
click at [741, 484] on input "range" at bounding box center [568, 496] width 345 height 29
click at [457, 610] on button "Save" at bounding box center [439, 608] width 106 height 34
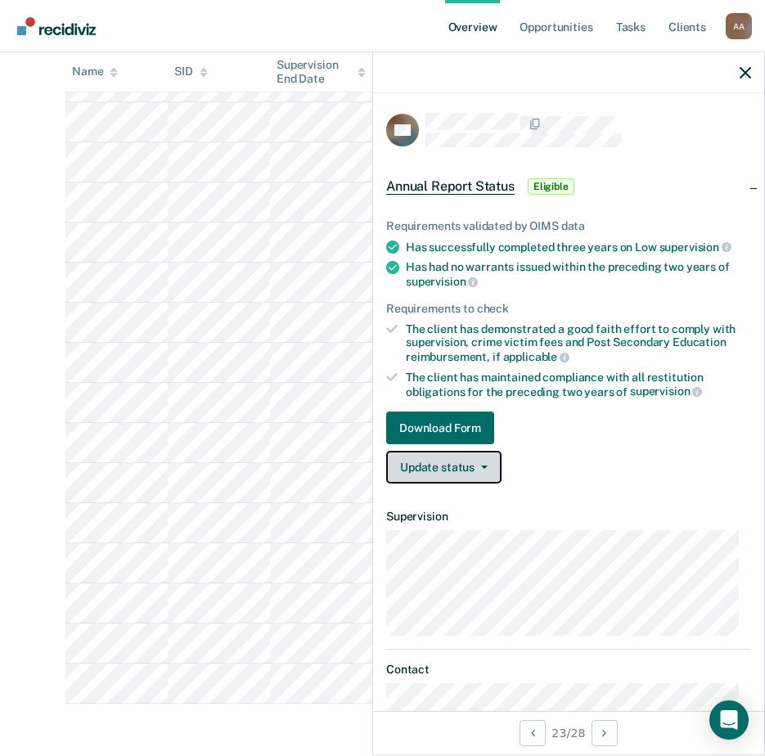
click at [468, 464] on button "Update status" at bounding box center [443, 467] width 115 height 33
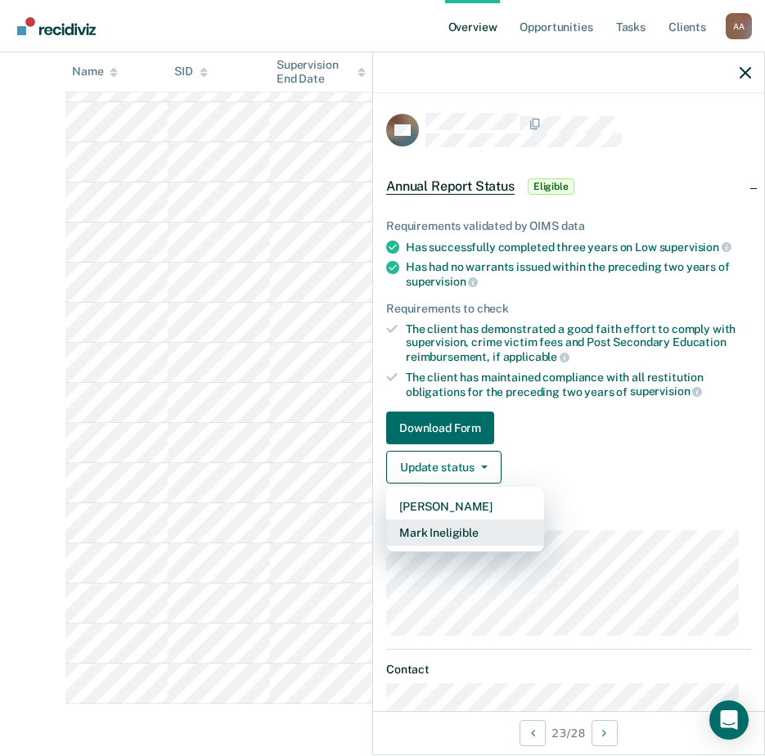
click at [482, 531] on button "Mark Ineligible" at bounding box center [465, 533] width 158 height 26
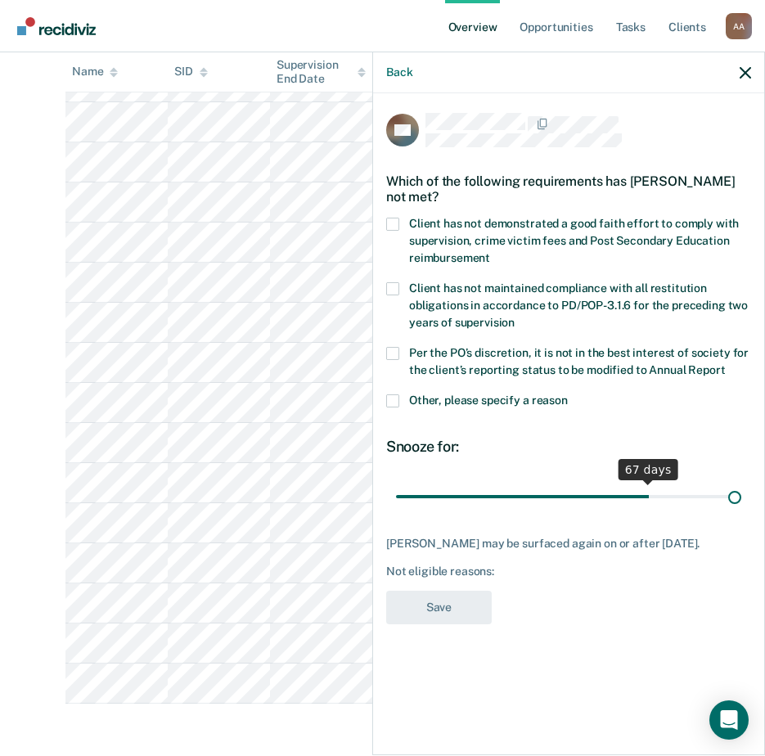
drag, startPoint x: 509, startPoint y: 497, endPoint x: 753, endPoint y: 471, distance: 245.2
type input "90"
click at [741, 489] on input "range" at bounding box center [568, 496] width 345 height 29
click at [492, 248] on label "Client has not demonstrated a good faith effort to comply with supervision, cri…" at bounding box center [568, 244] width 365 height 52
click at [490, 252] on input "Client has not demonstrated a good faith effort to comply with supervision, cri…" at bounding box center [490, 252] width 0 height 0
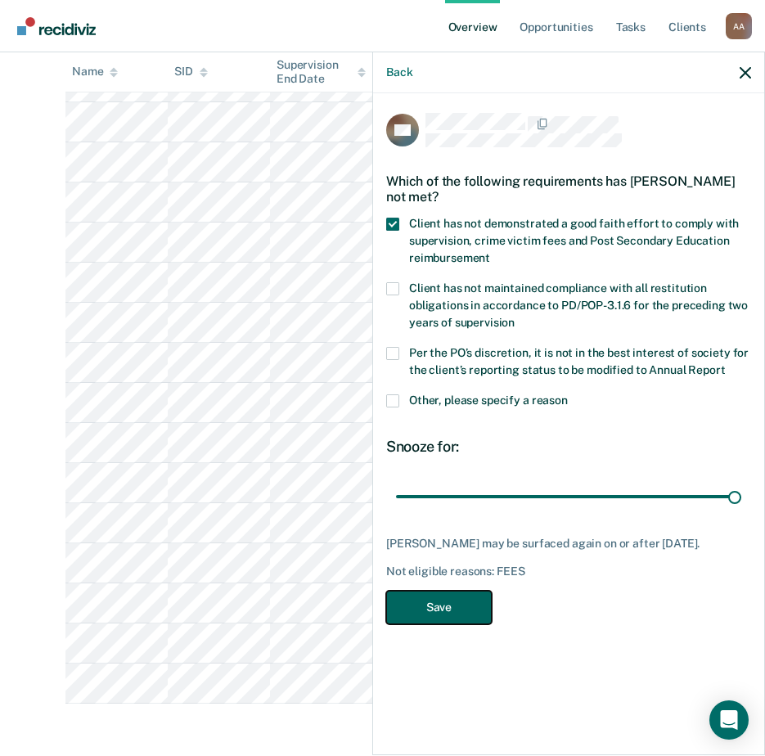
click at [408, 618] on button "Save" at bounding box center [439, 608] width 106 height 34
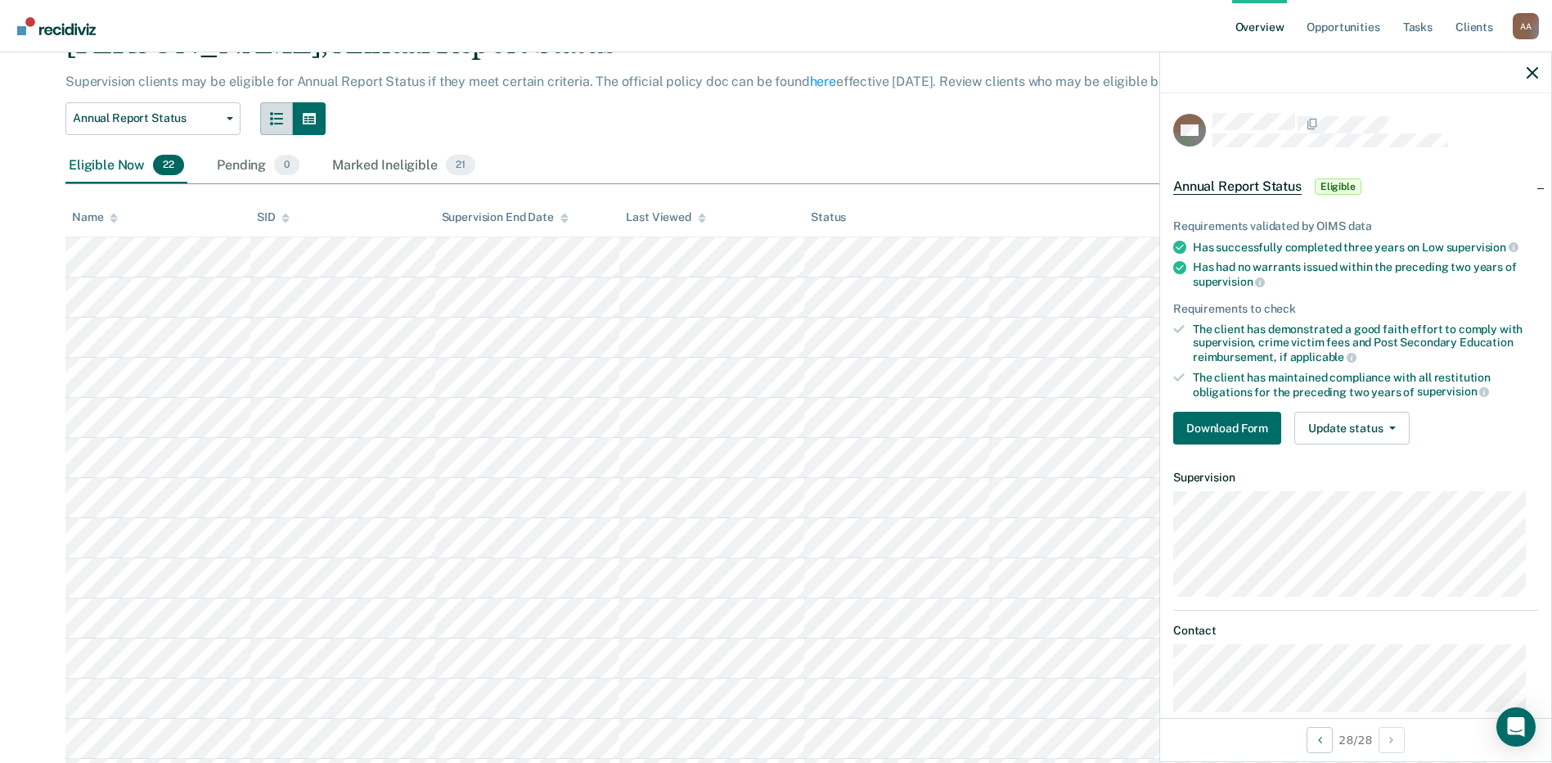
scroll to position [0, 0]
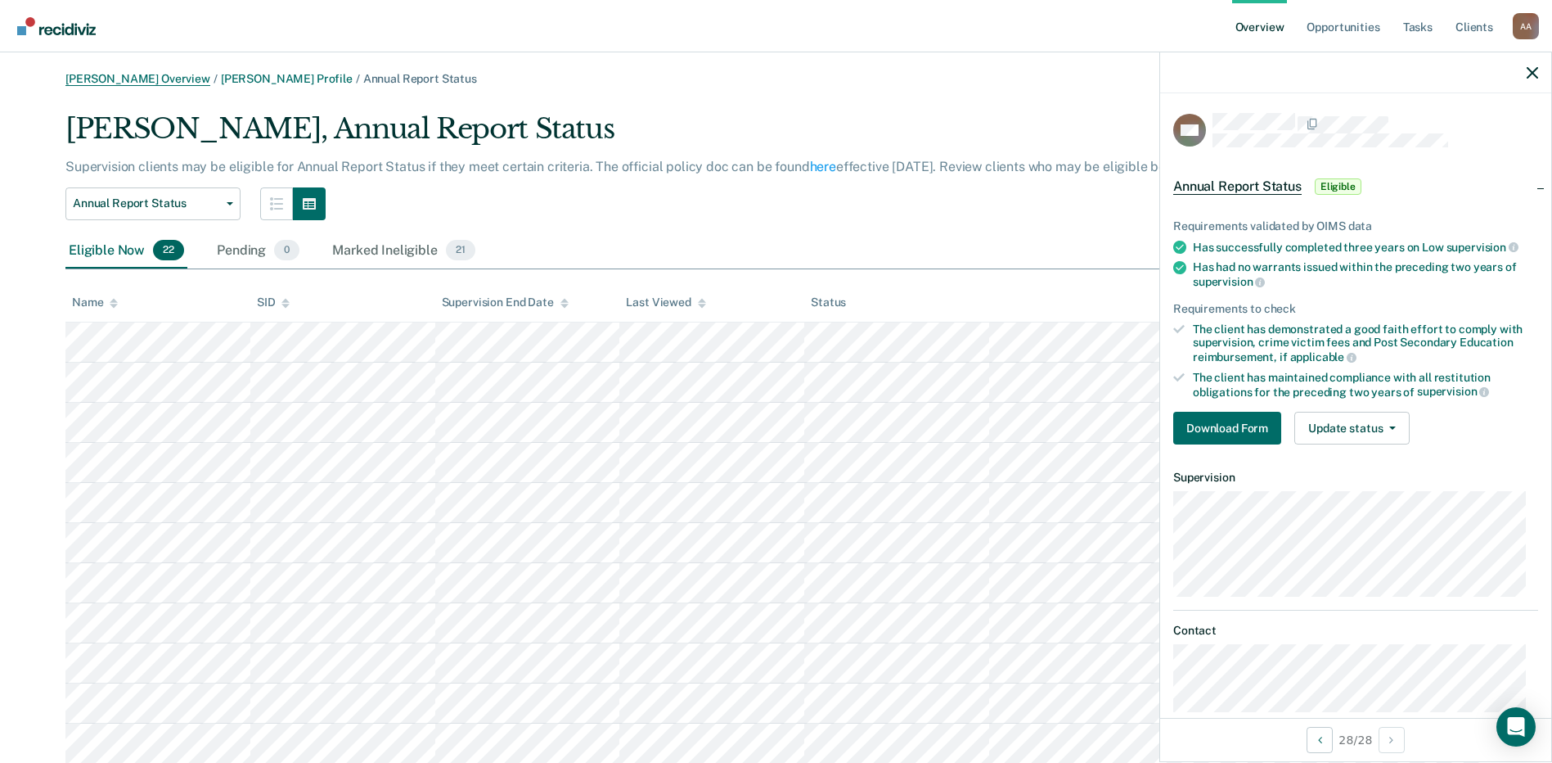
click at [138, 77] on link "[PERSON_NAME] Overview" at bounding box center [137, 79] width 145 height 14
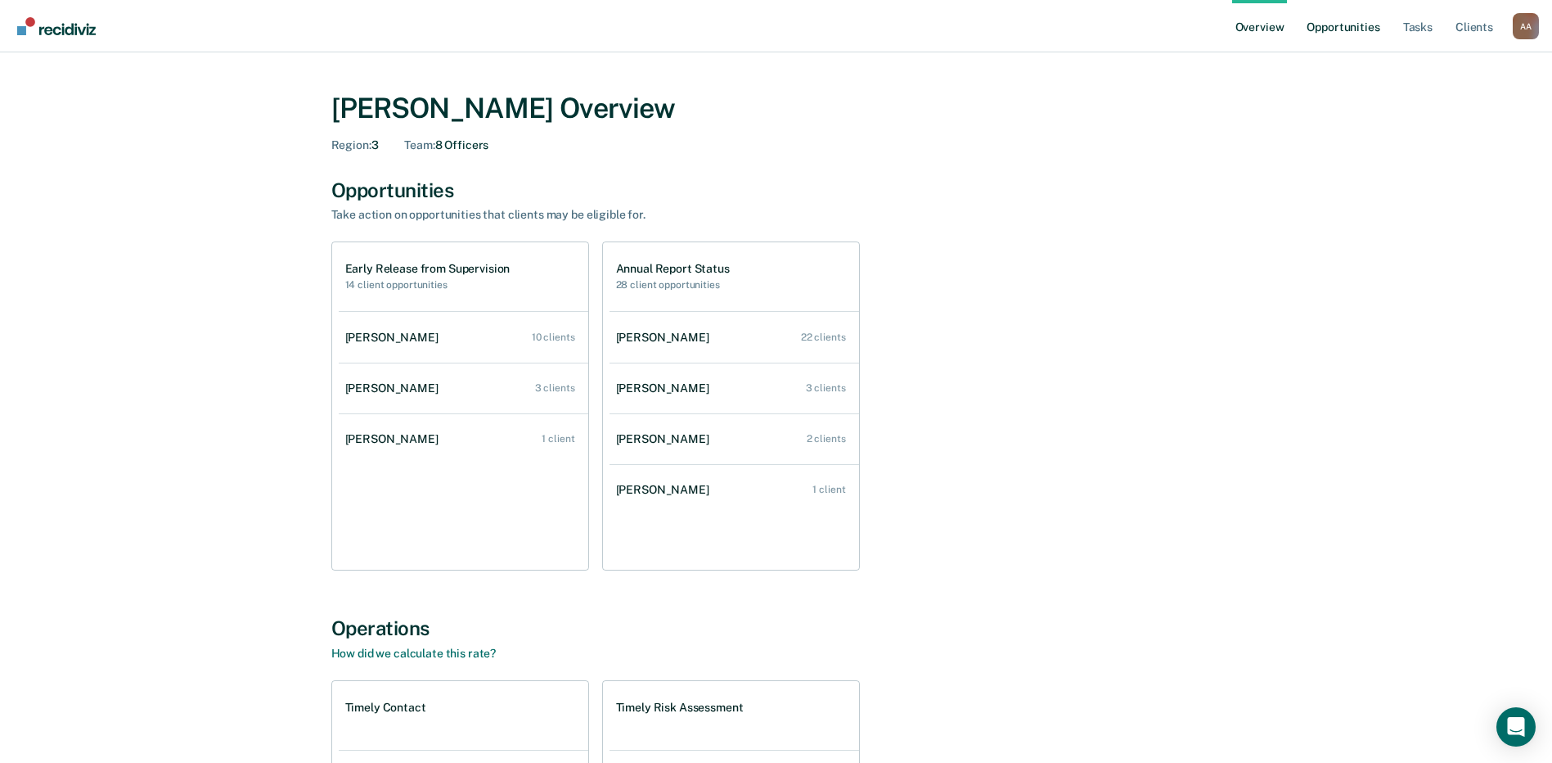
click at [1335, 30] on link "Opportunities" at bounding box center [1343, 26] width 79 height 52
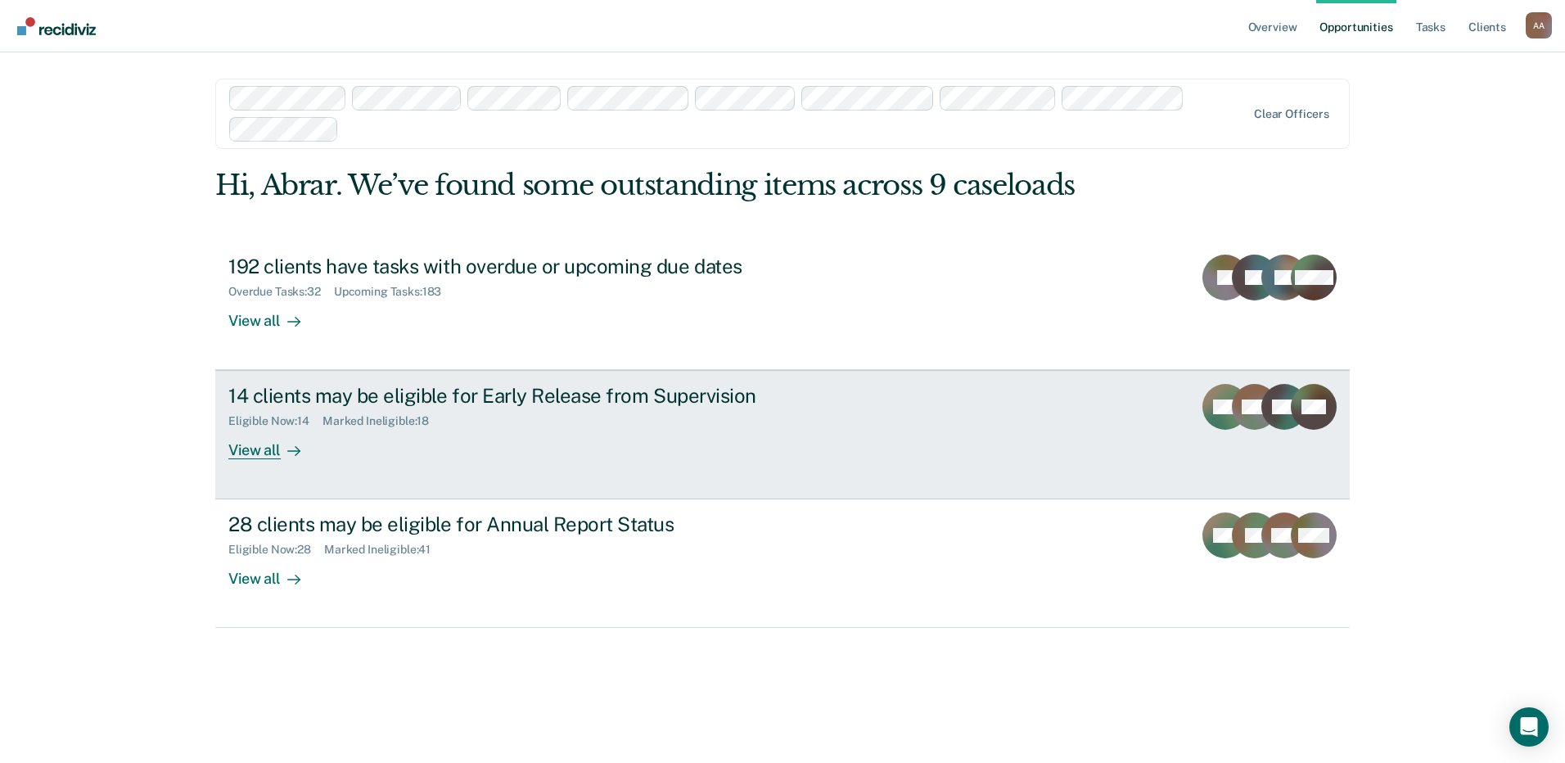
click at [283, 453] on div at bounding box center [291, 450] width 20 height 19
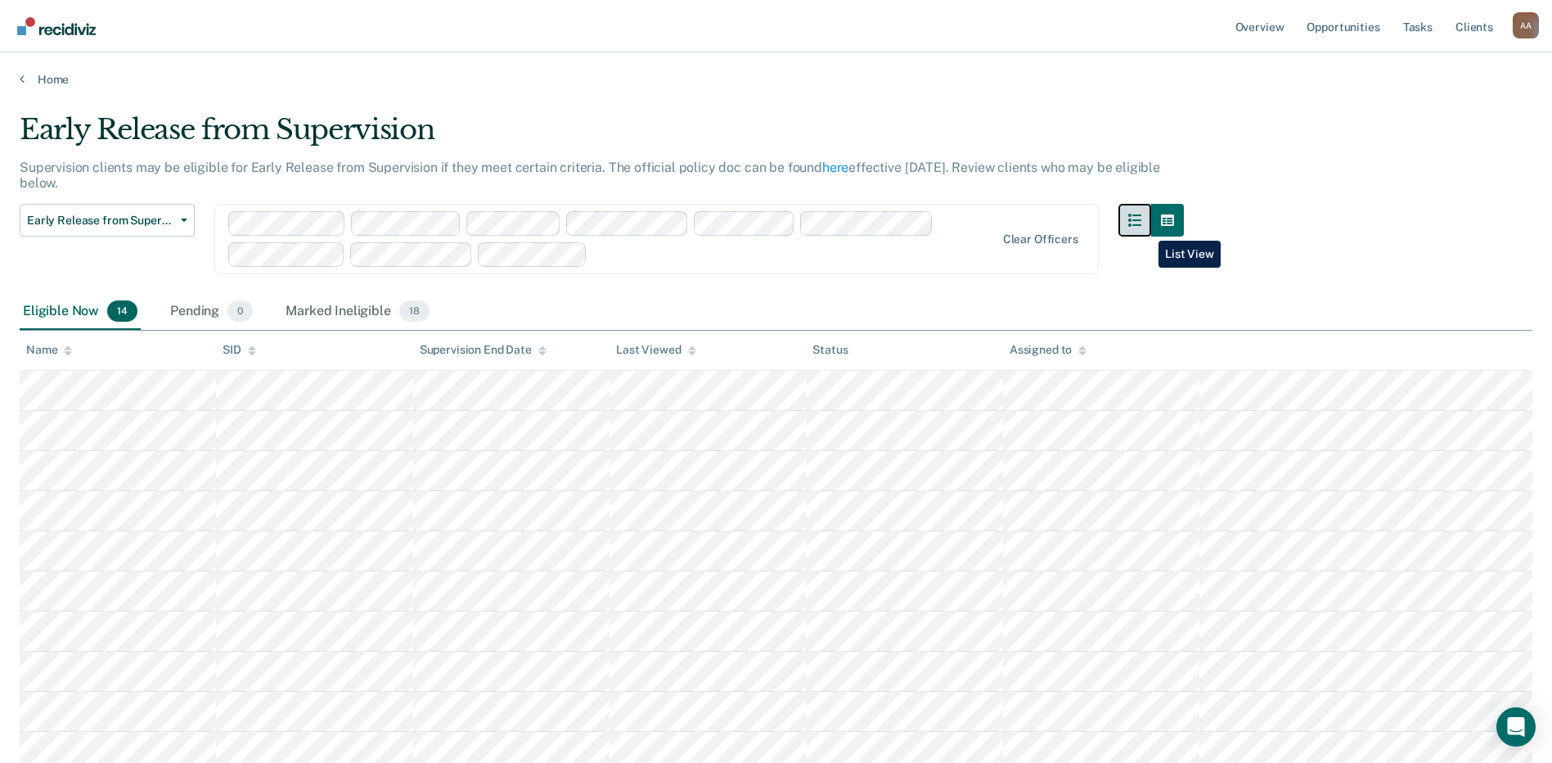
click at [1146, 229] on button "button" at bounding box center [1135, 220] width 33 height 33
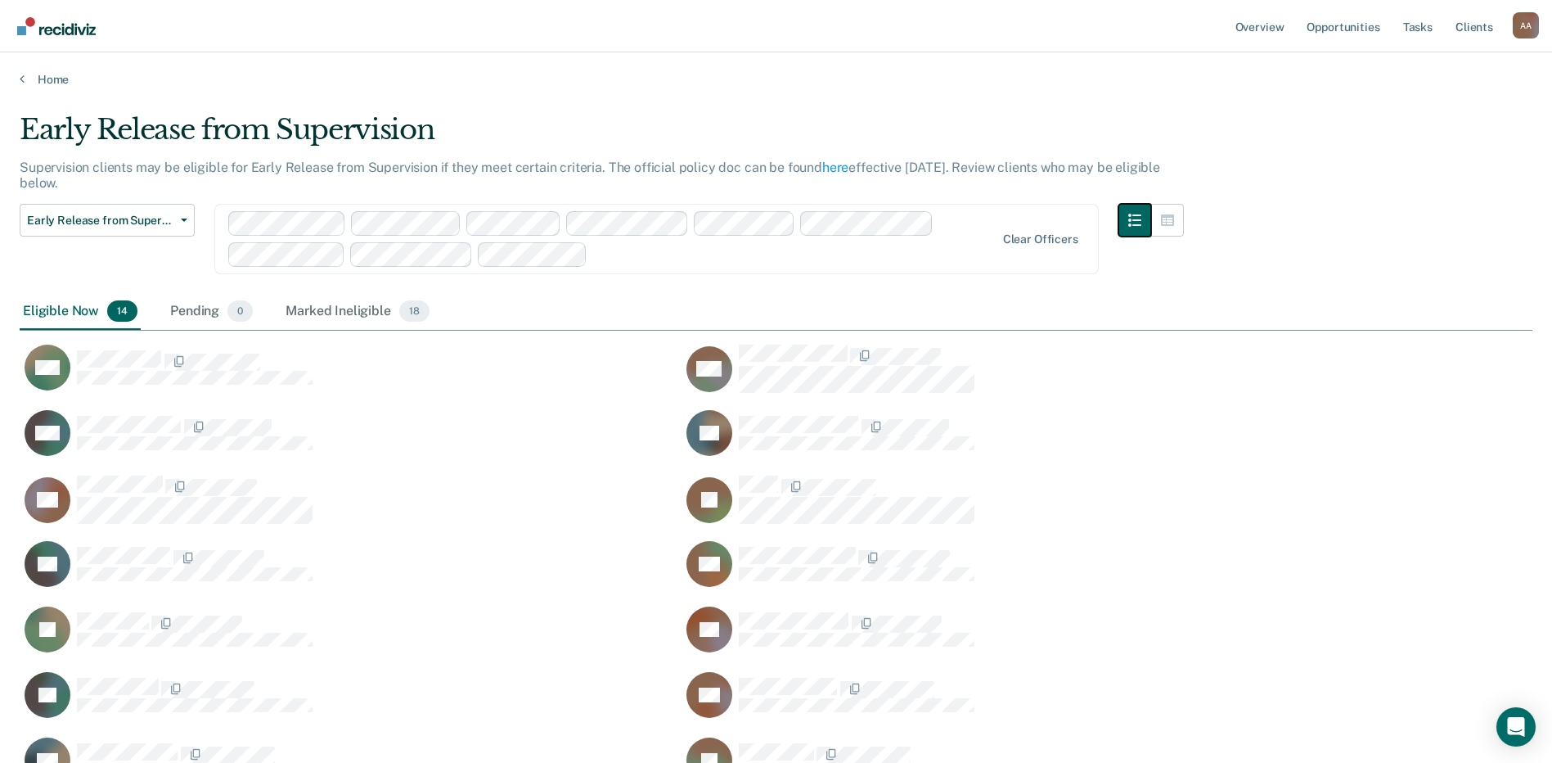
scroll to position [671, 1501]
click at [1174, 226] on icon "button" at bounding box center [1167, 220] width 13 height 13
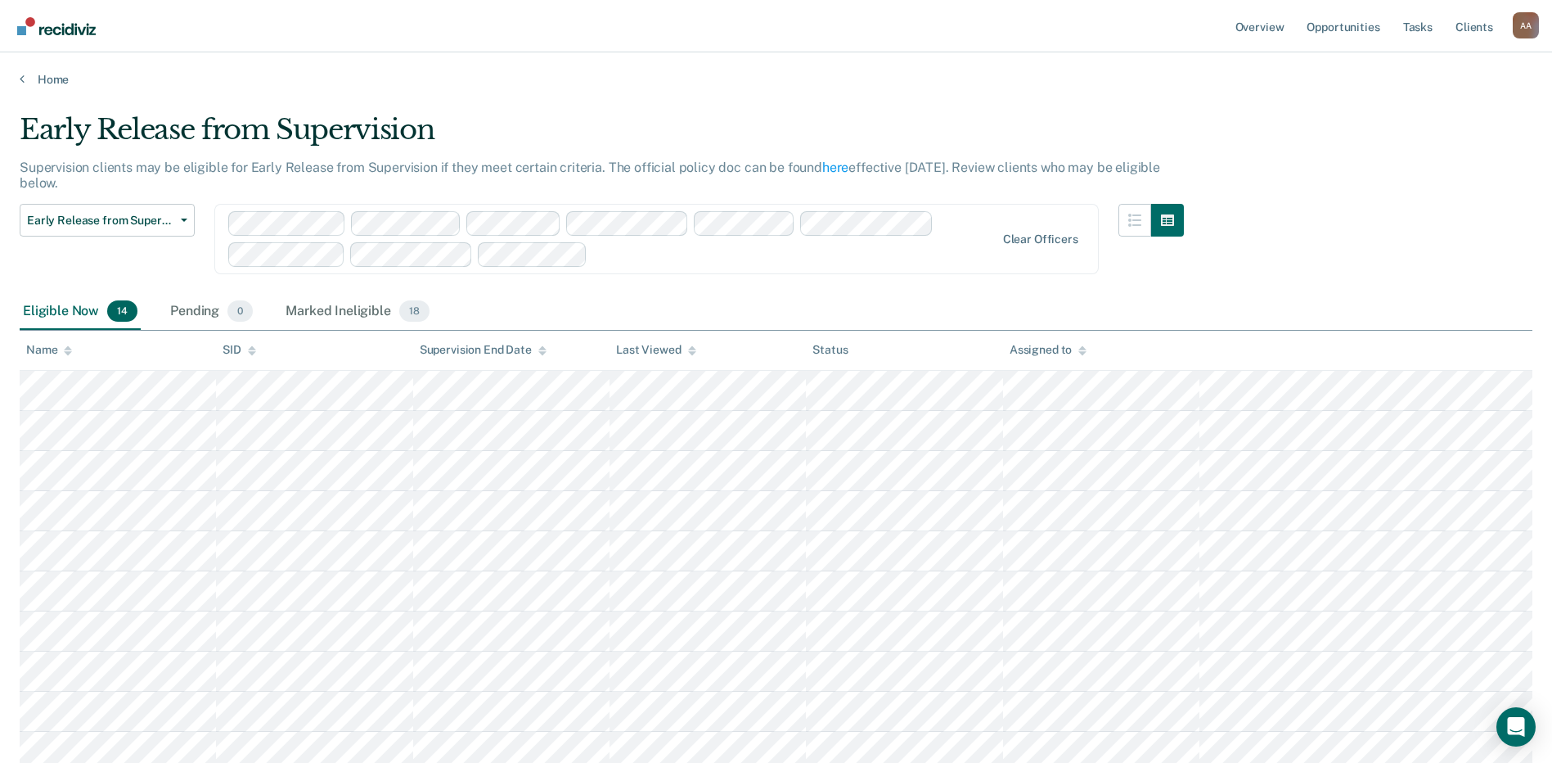
click at [1081, 356] on icon at bounding box center [1083, 350] width 8 height 11
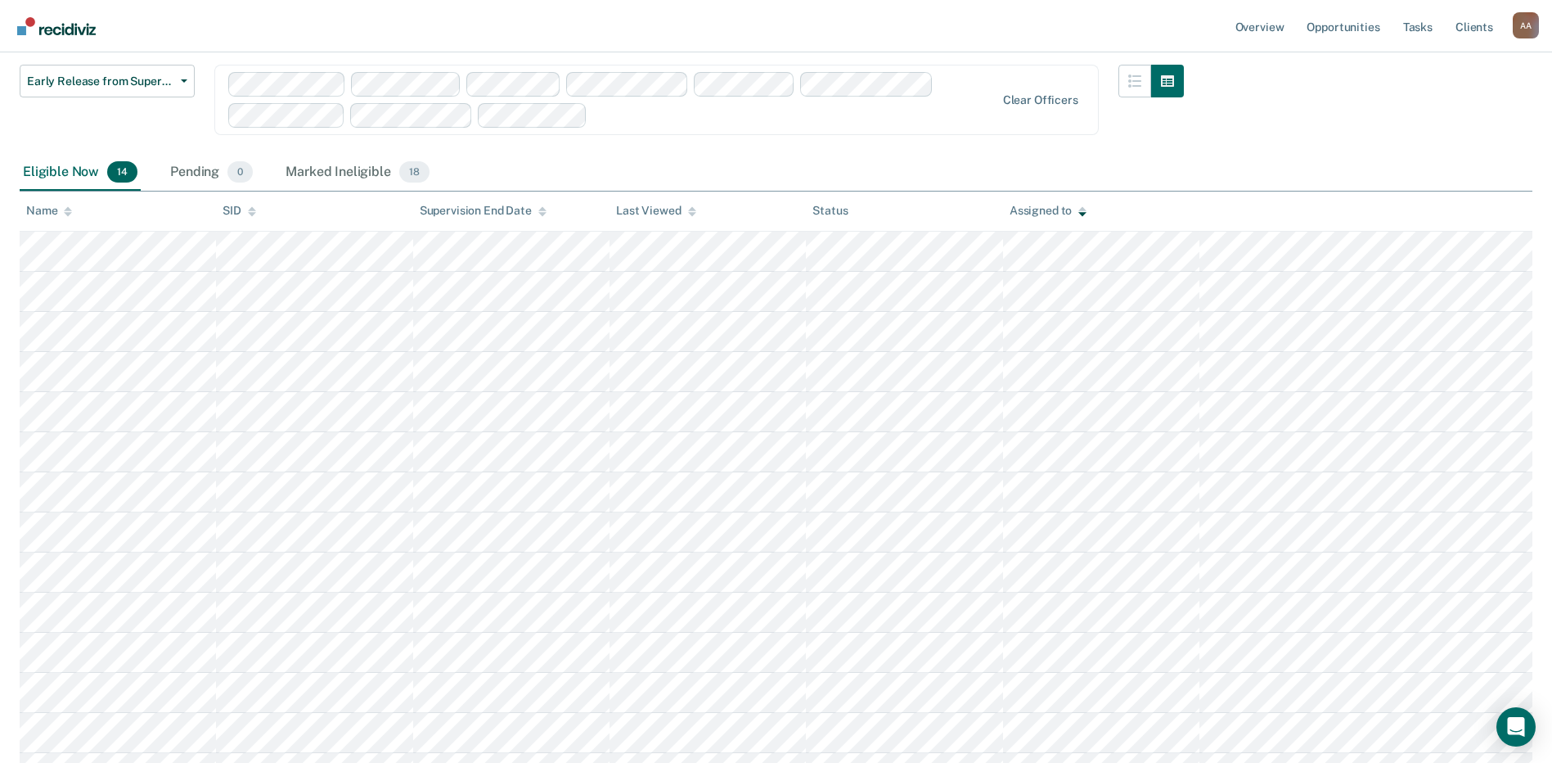
scroll to position [0, 0]
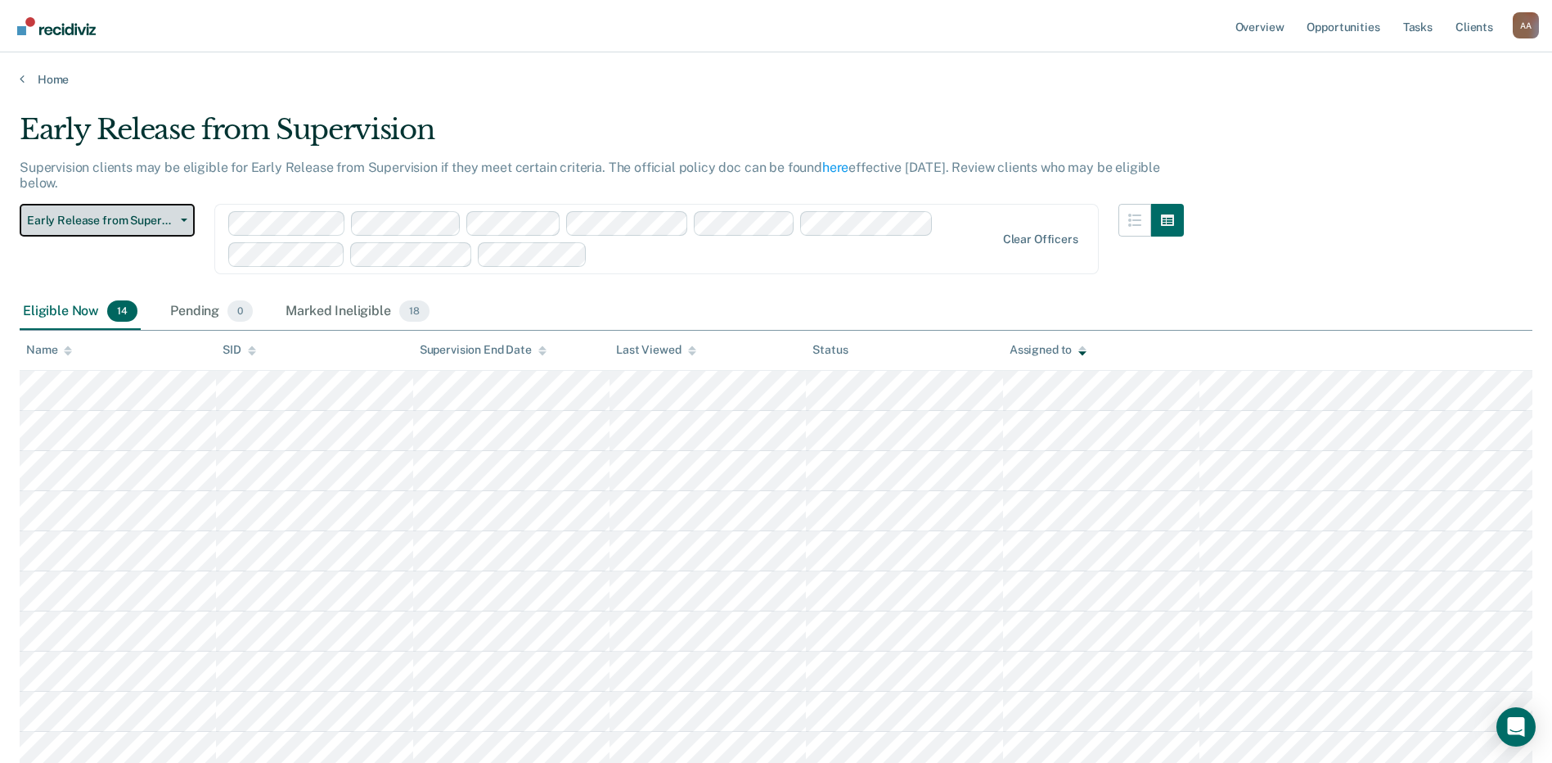
click at [171, 228] on button "Early Release from Supervision" at bounding box center [107, 220] width 175 height 33
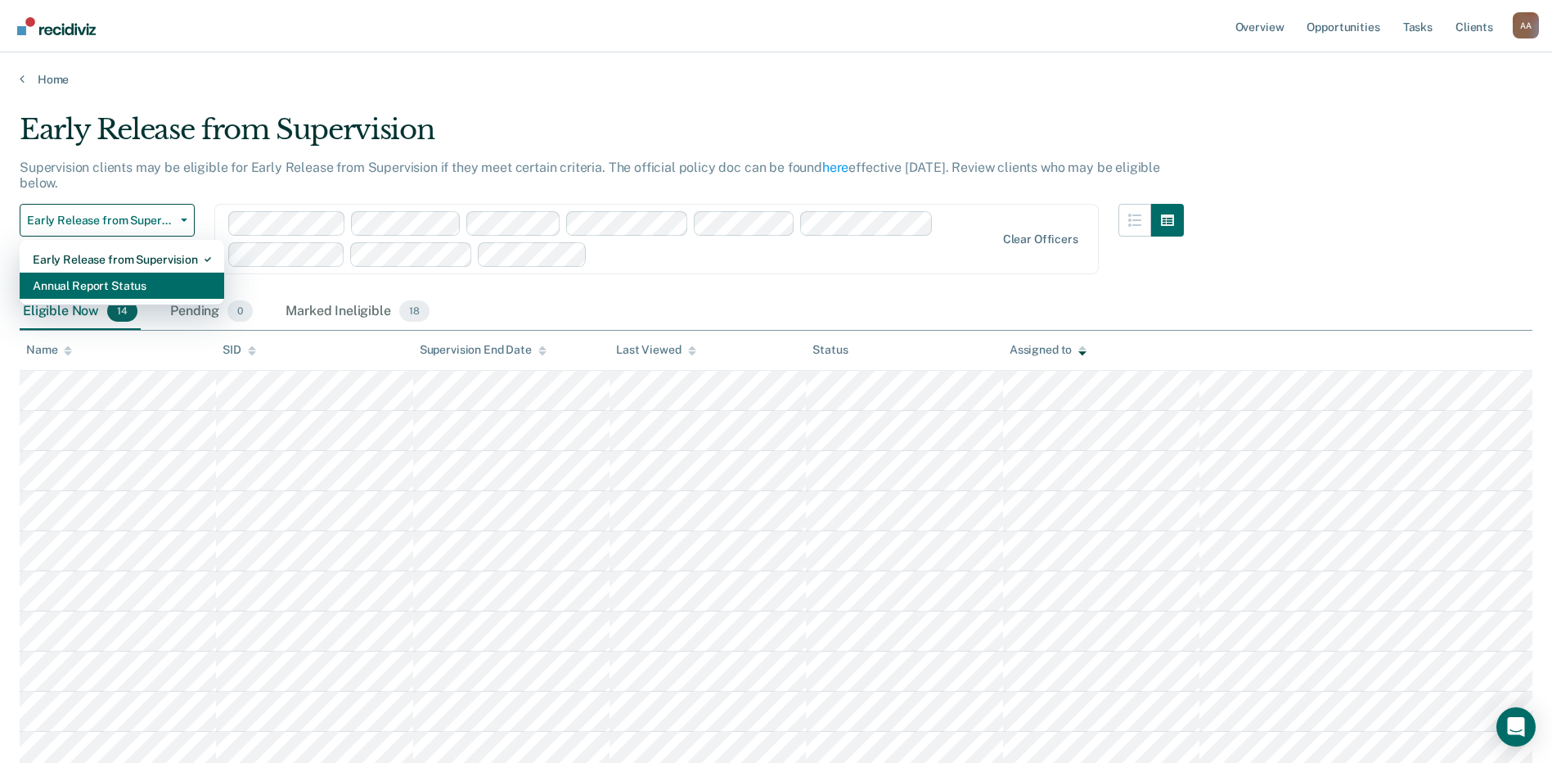
click at [175, 295] on div "Annual Report Status" at bounding box center [122, 286] width 178 height 26
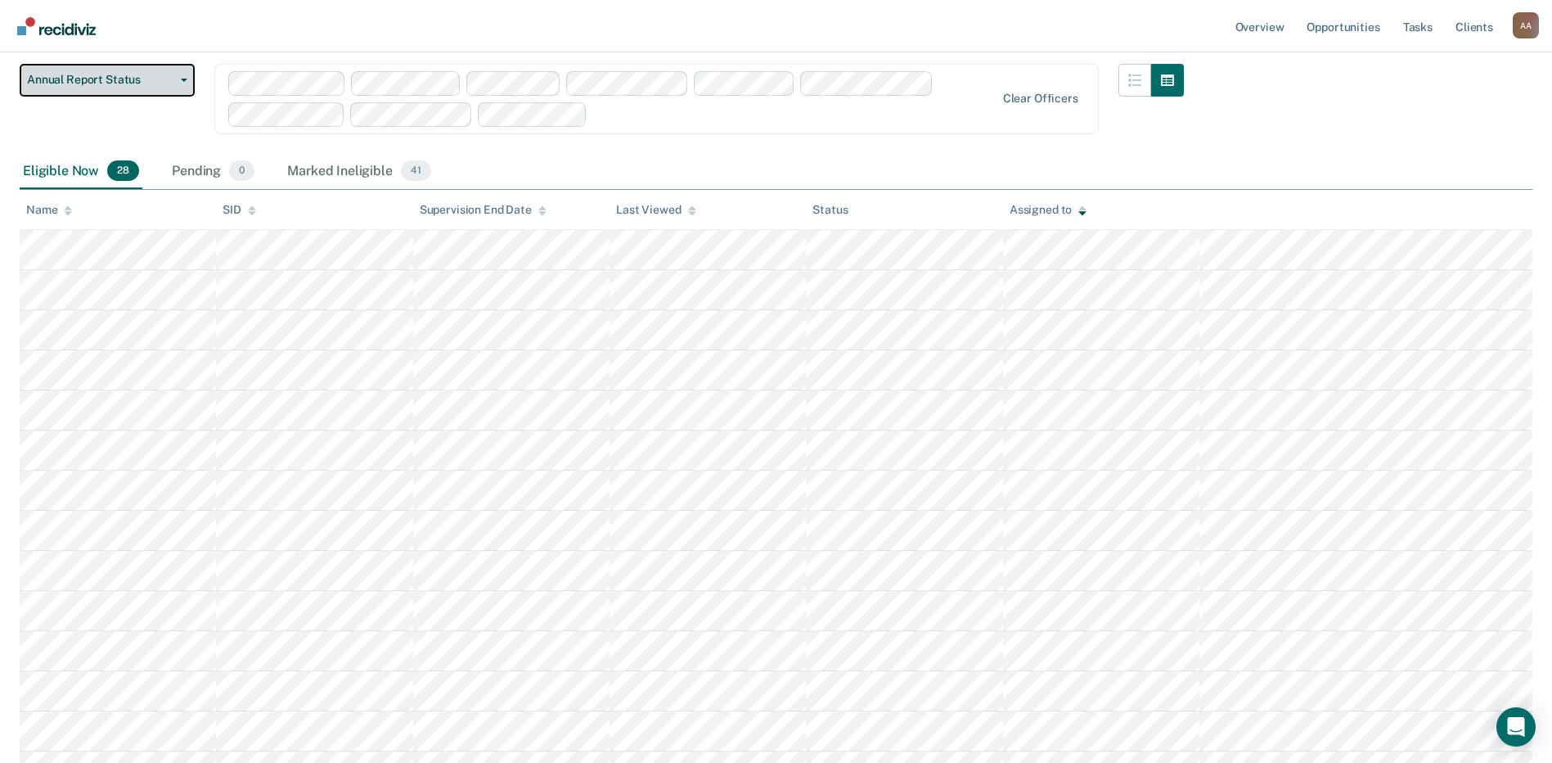
scroll to position [96, 0]
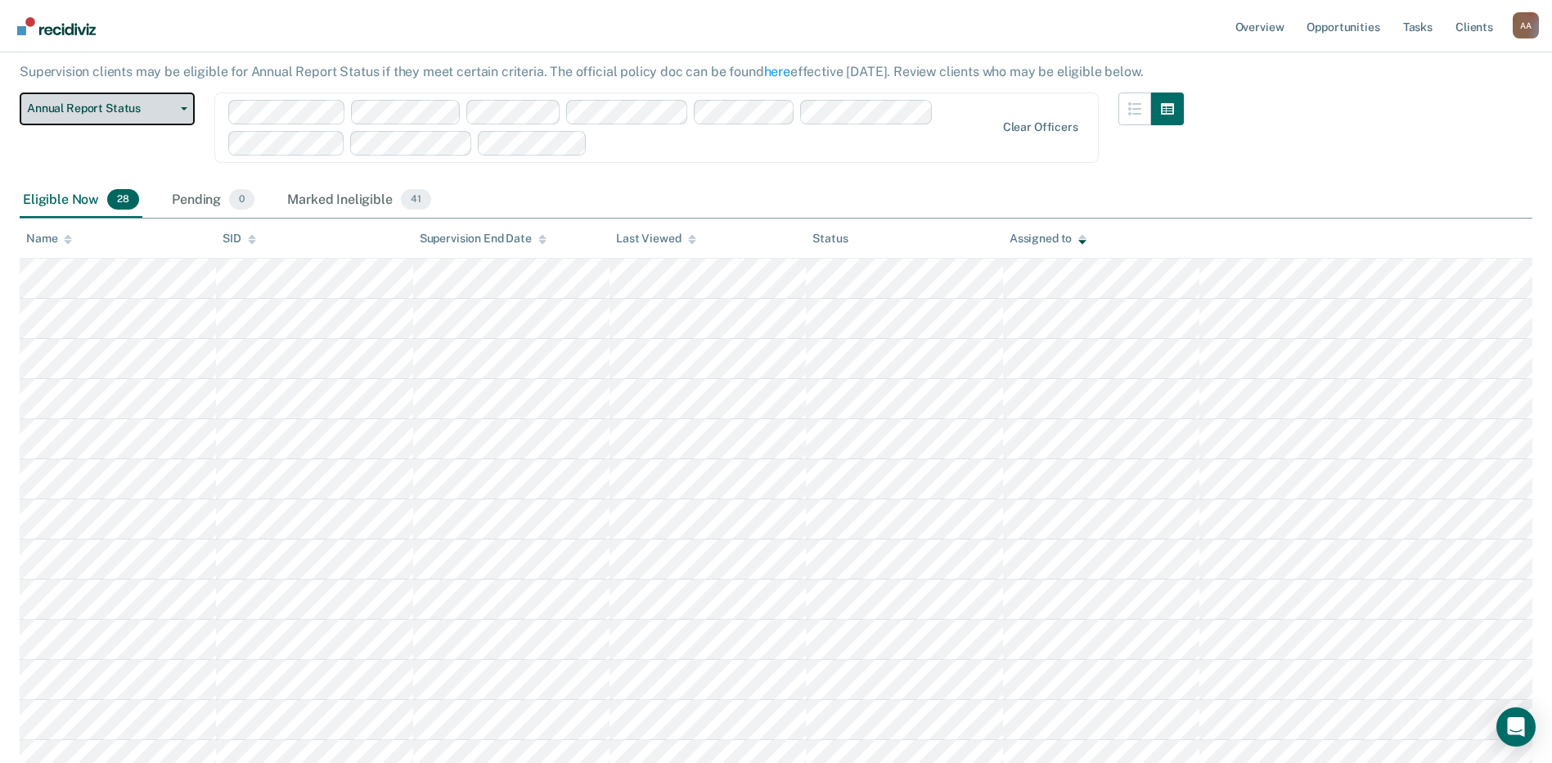
click at [145, 118] on button "Annual Report Status" at bounding box center [107, 108] width 175 height 33
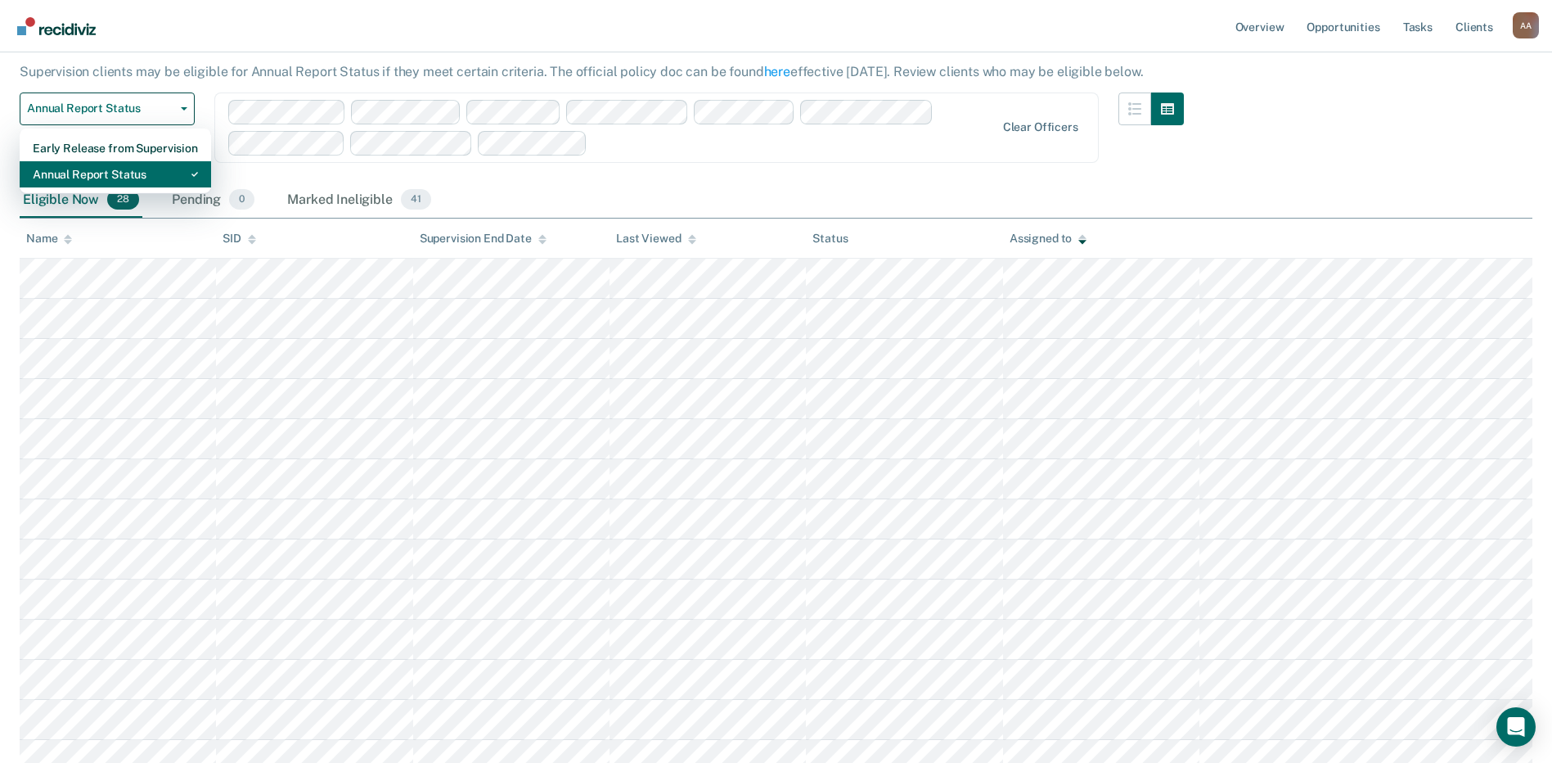
click at [151, 168] on div "Annual Report Status" at bounding box center [115, 174] width 165 height 26
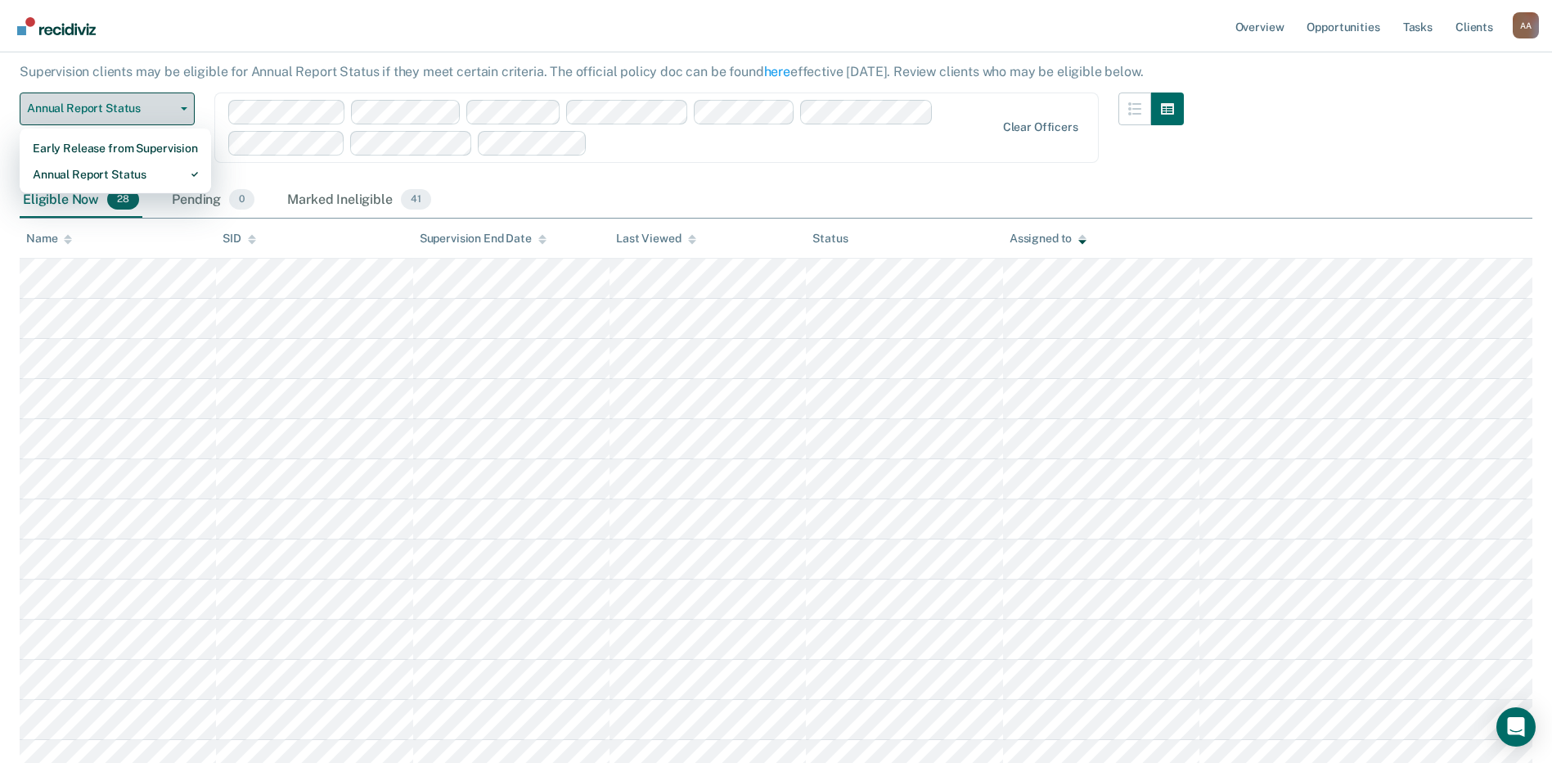
scroll to position [0, 0]
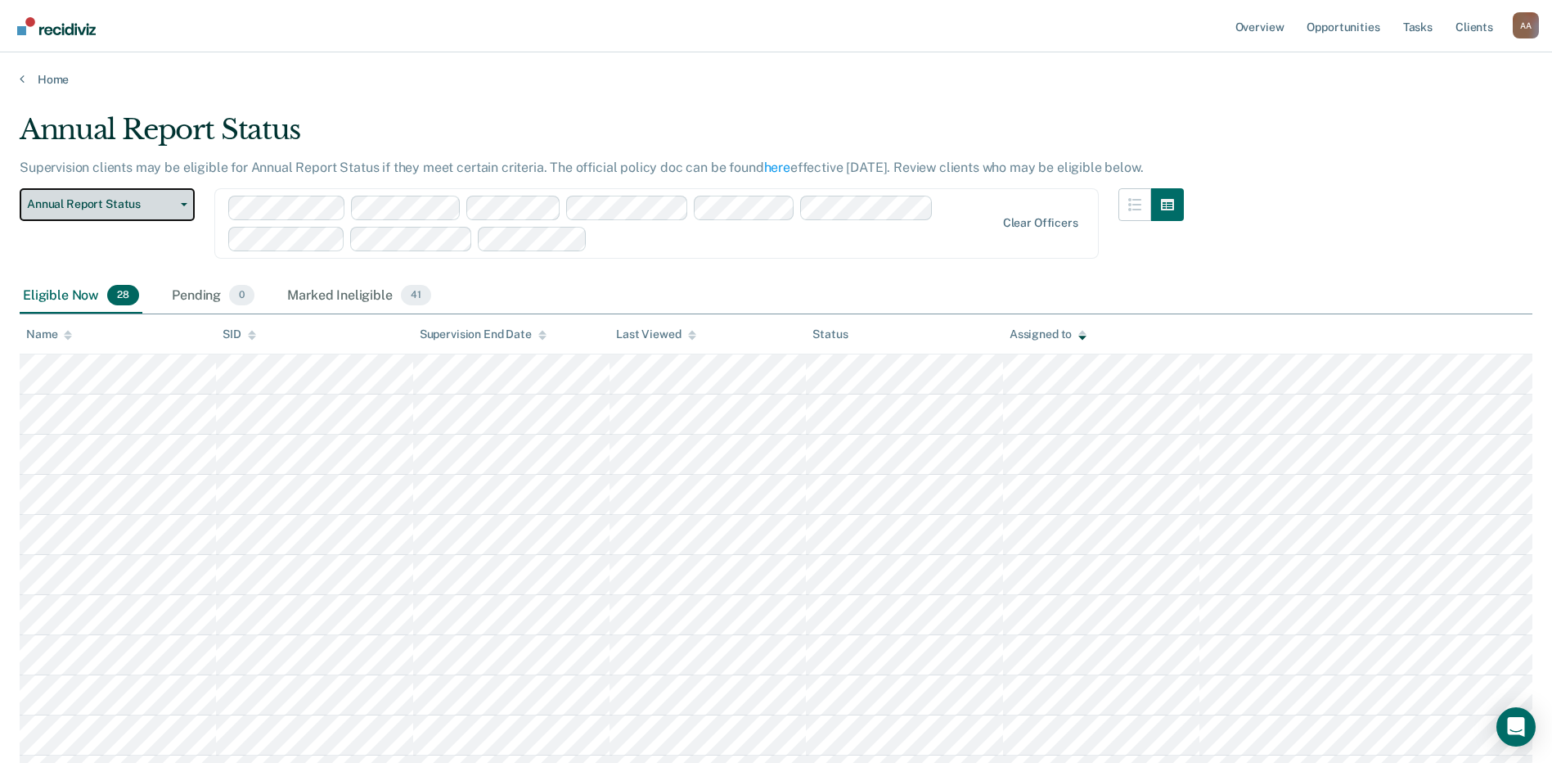
click at [140, 213] on button "Annual Report Status" at bounding box center [107, 204] width 175 height 33
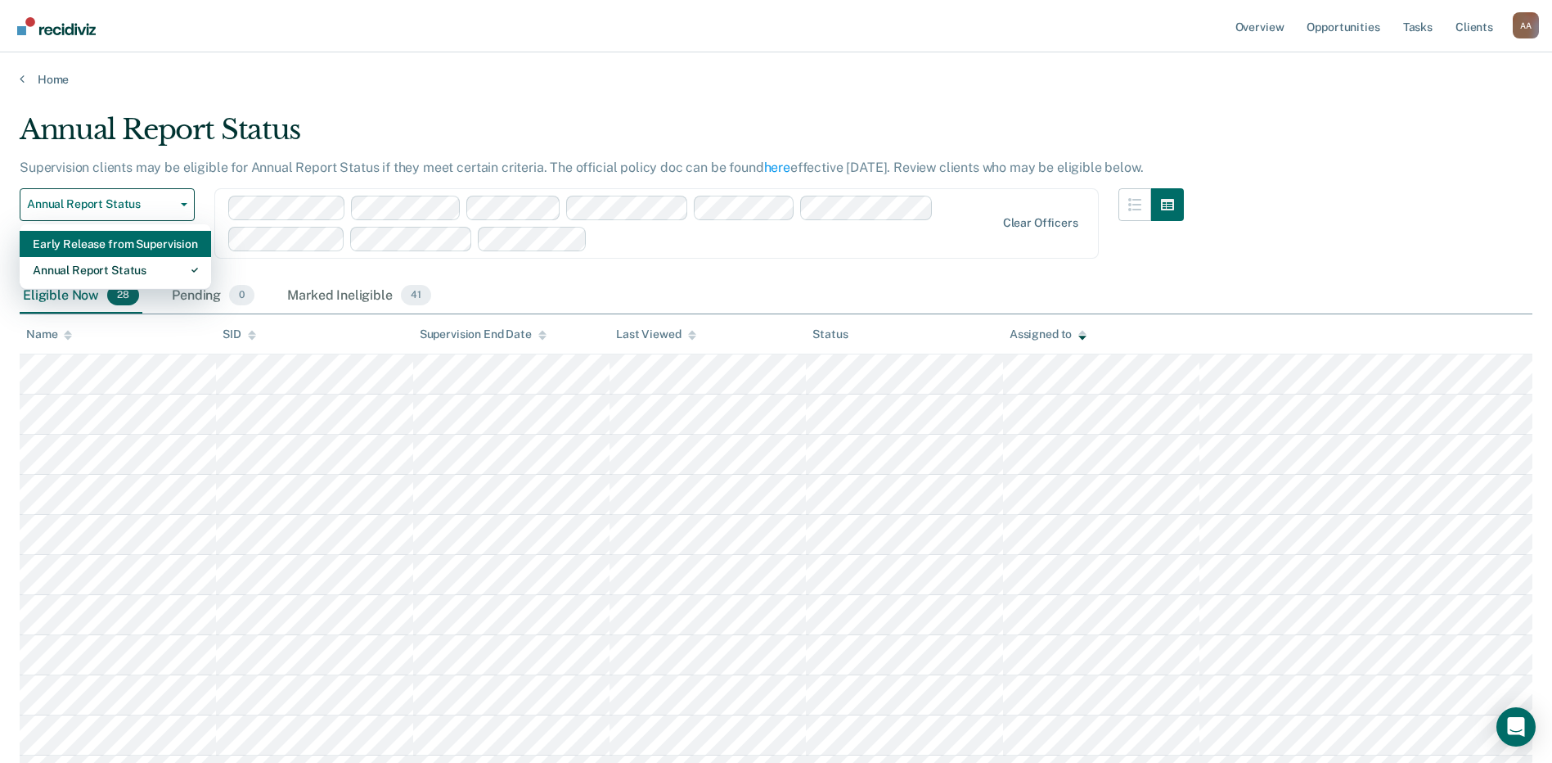
click at [165, 249] on div "Early Release from Supervision" at bounding box center [115, 244] width 165 height 26
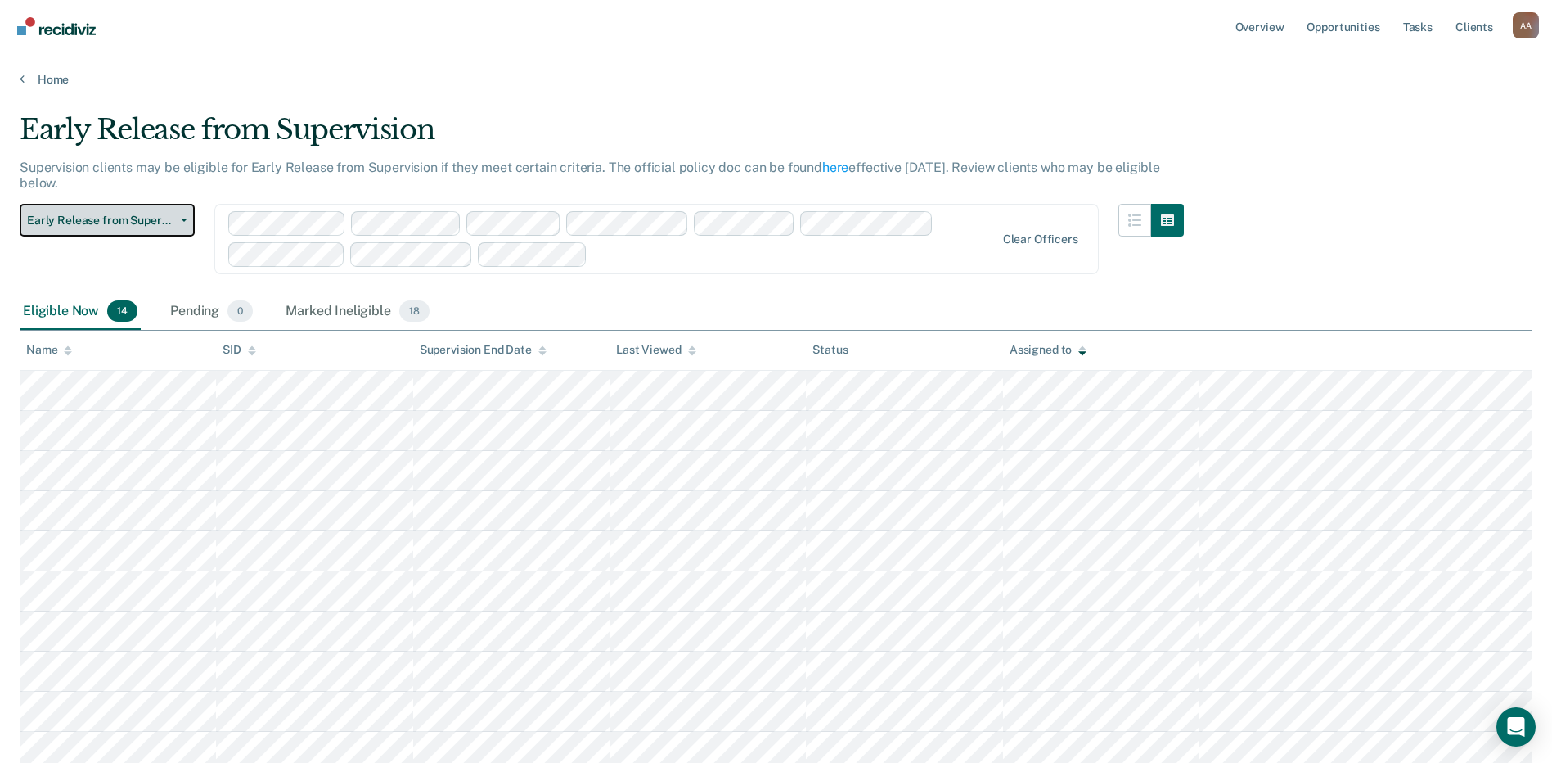
click at [150, 219] on span "Early Release from Supervision" at bounding box center [100, 221] width 147 height 14
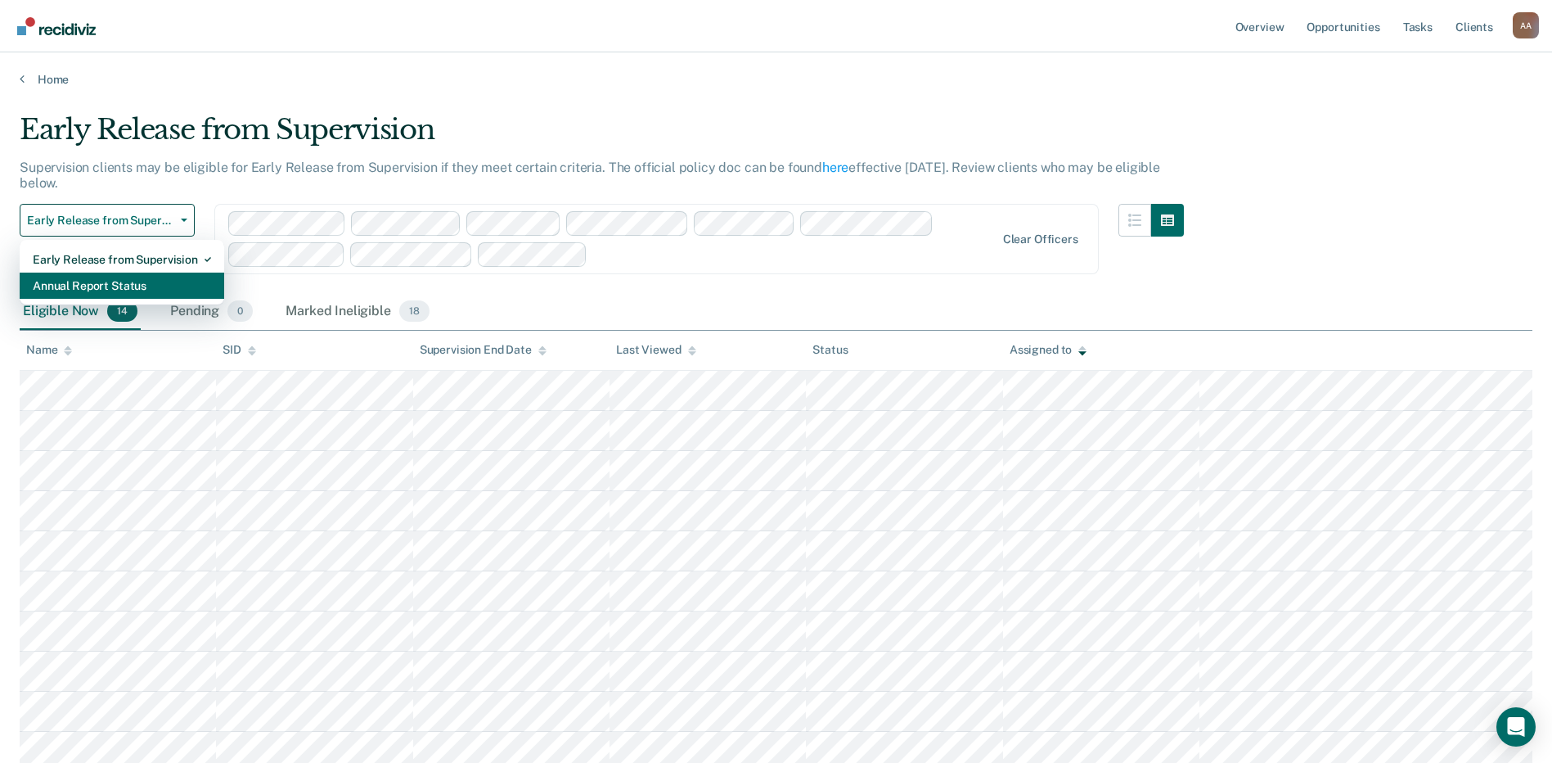
click at [152, 282] on div "Annual Report Status" at bounding box center [122, 286] width 178 height 26
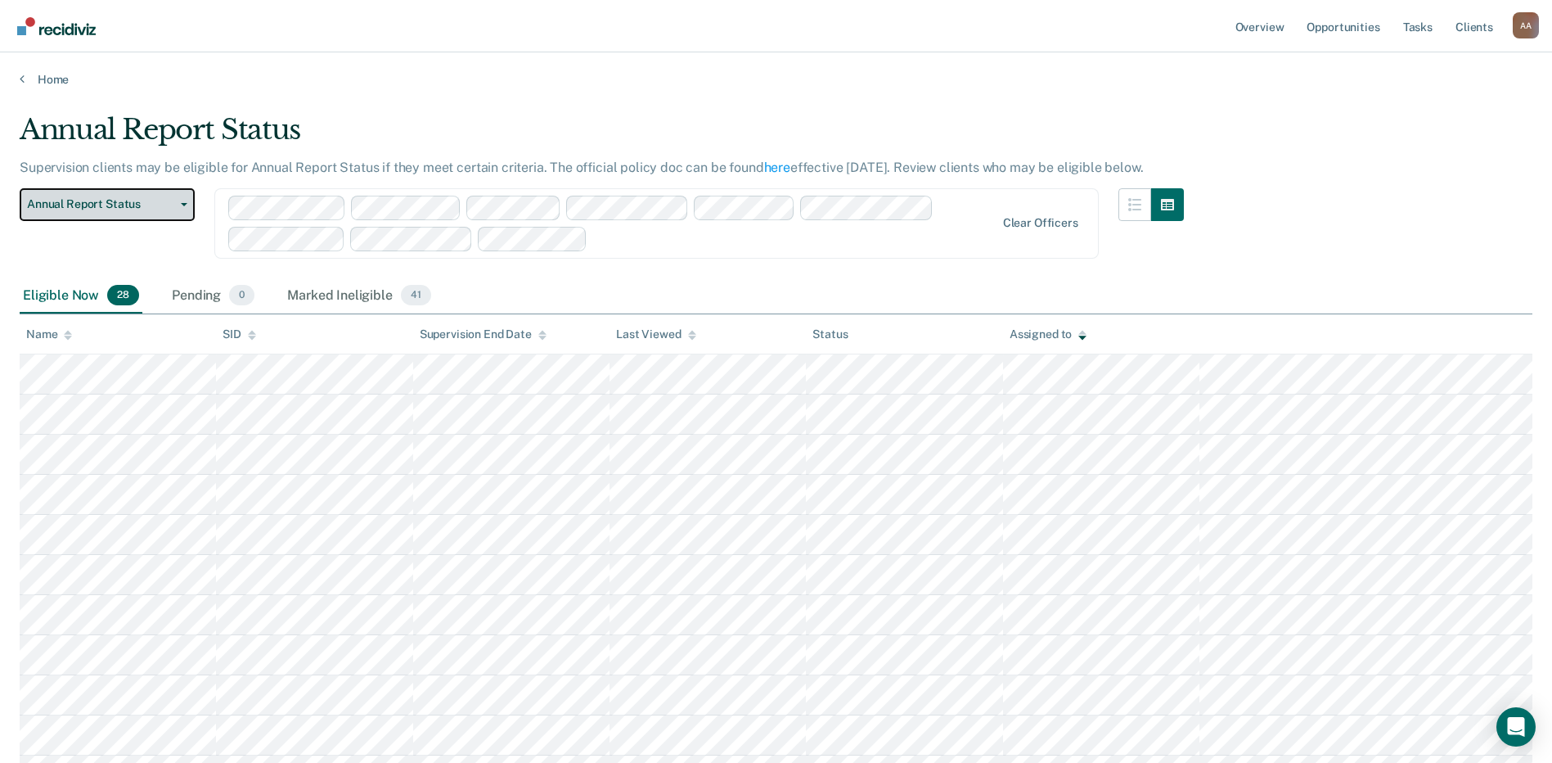
click at [119, 216] on button "Annual Report Status" at bounding box center [107, 204] width 175 height 33
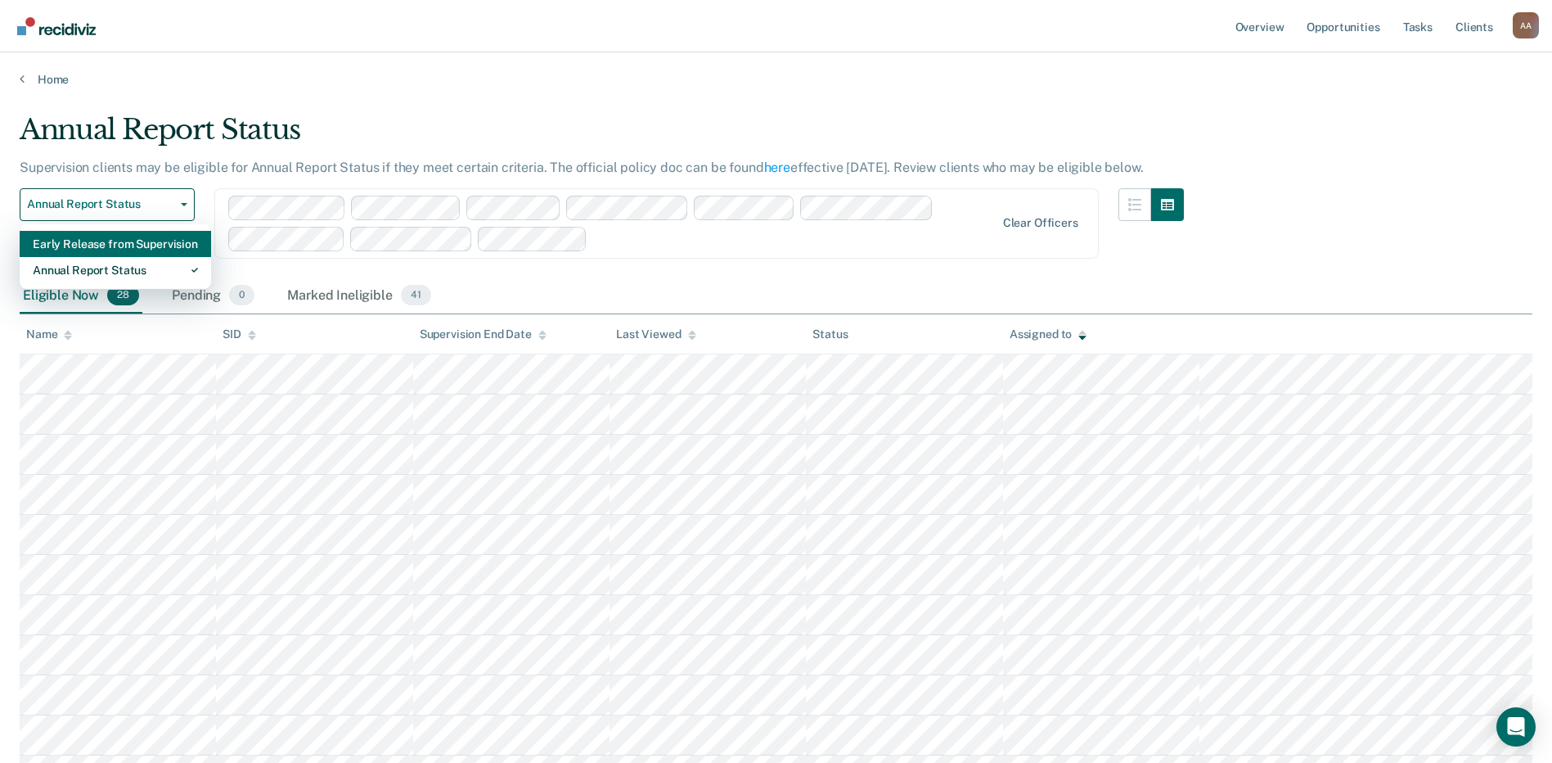
click at [137, 249] on div "Early Release from Supervision" at bounding box center [115, 244] width 165 height 26
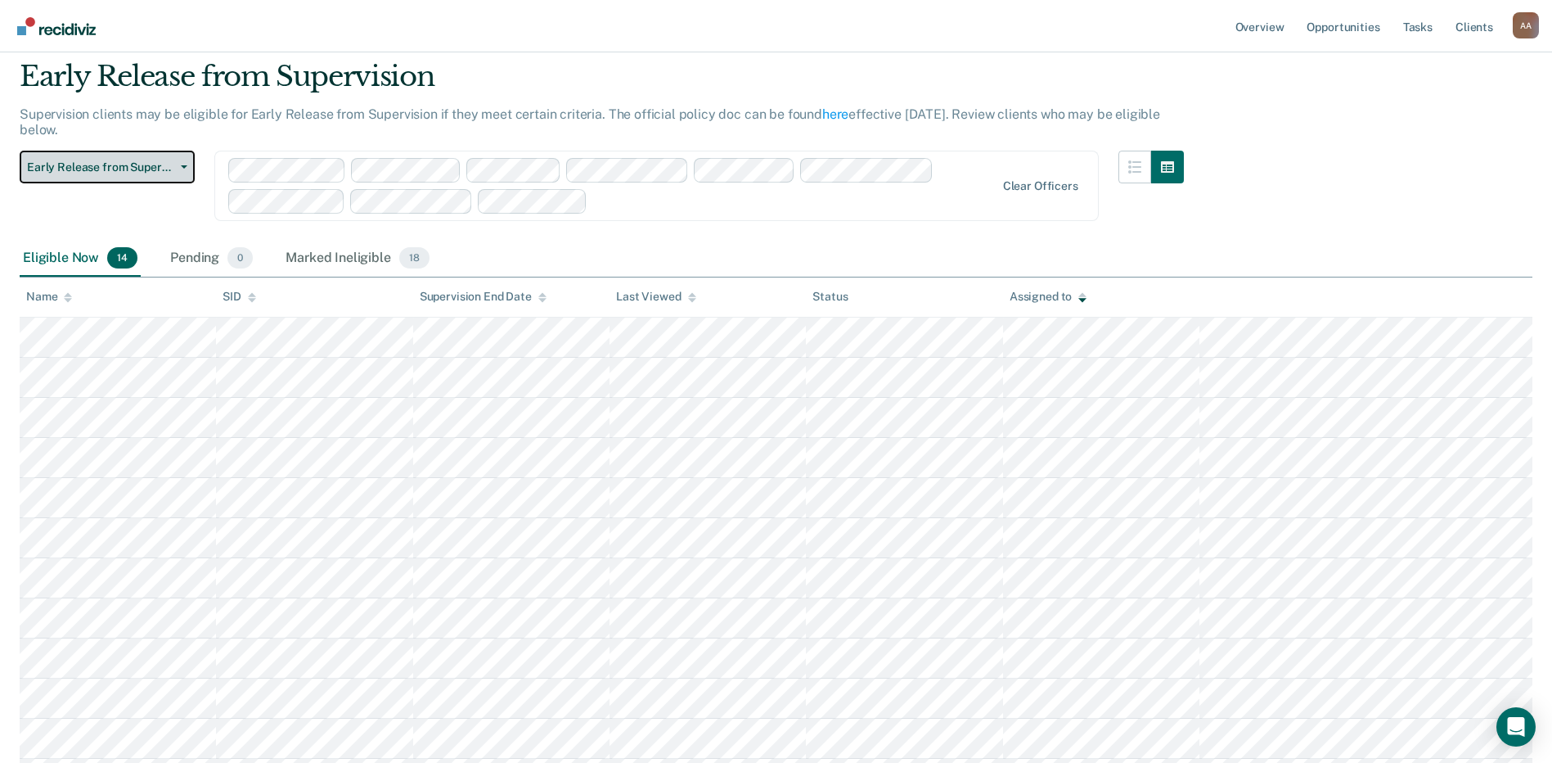
scroll to position [82, 0]
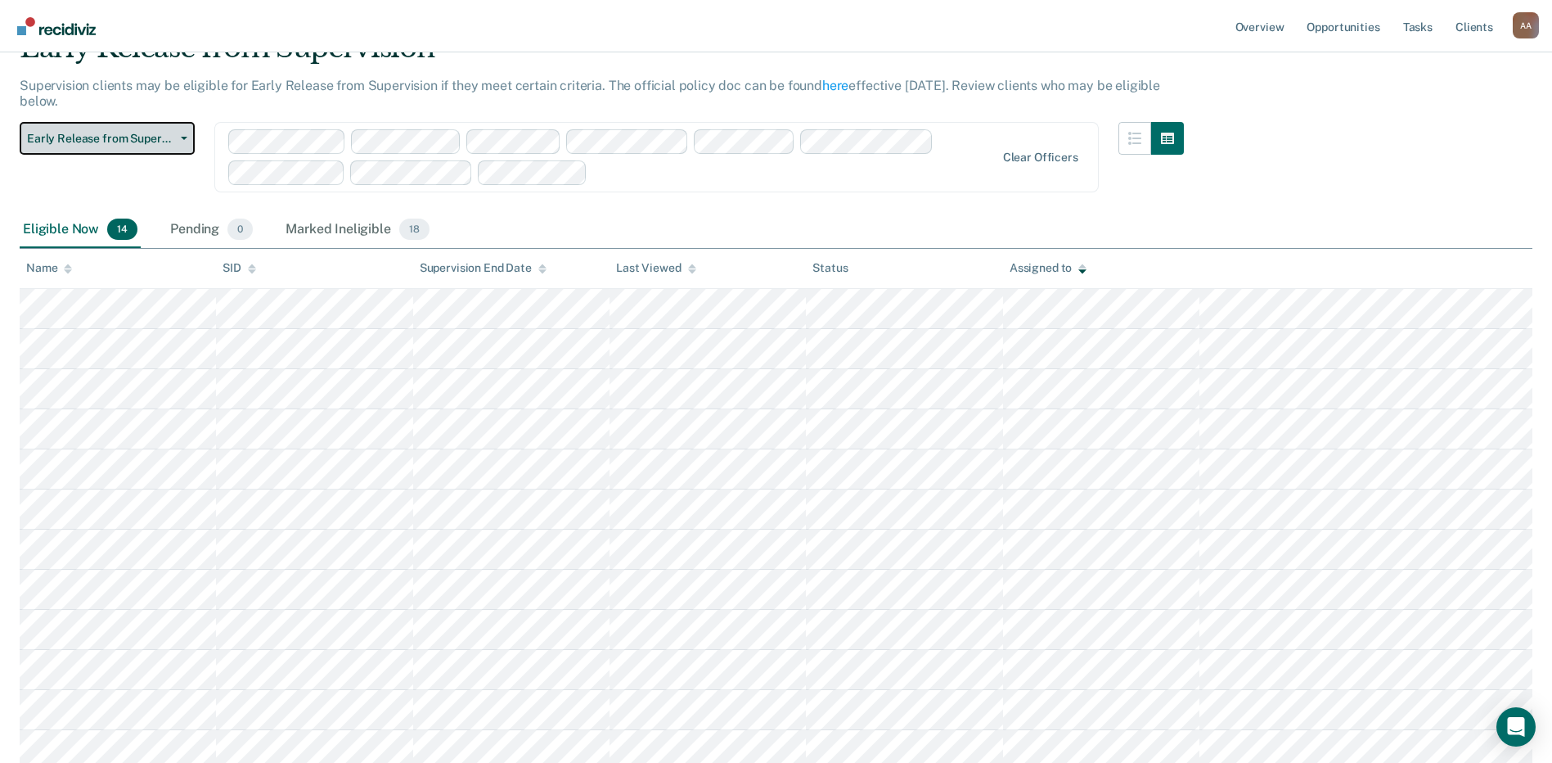
click at [173, 149] on button "Early Release from Supervision" at bounding box center [107, 138] width 175 height 33
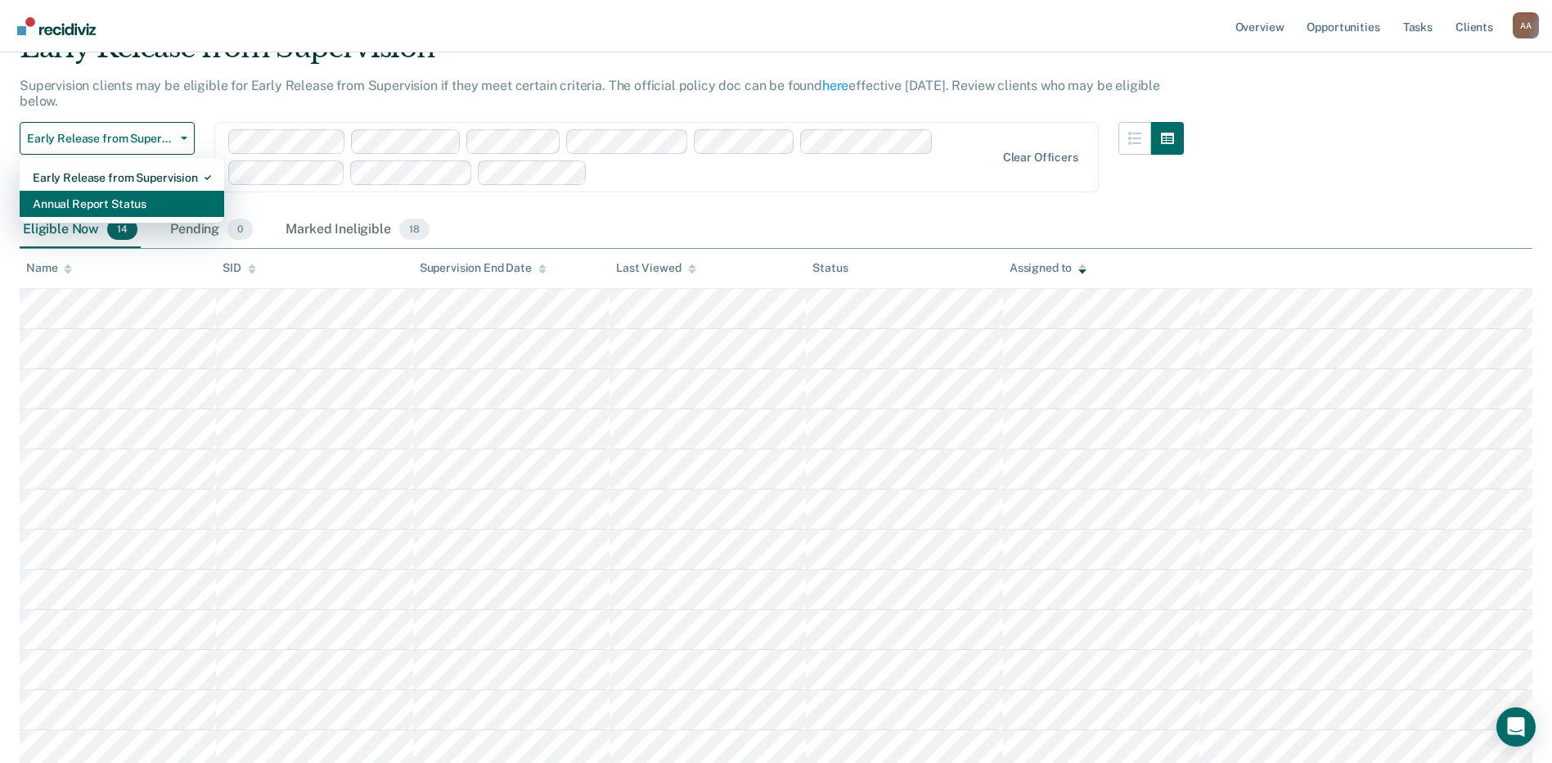
click at [170, 205] on div "Annual Report Status" at bounding box center [122, 204] width 178 height 26
